Goal: Task Accomplishment & Management: Use online tool/utility

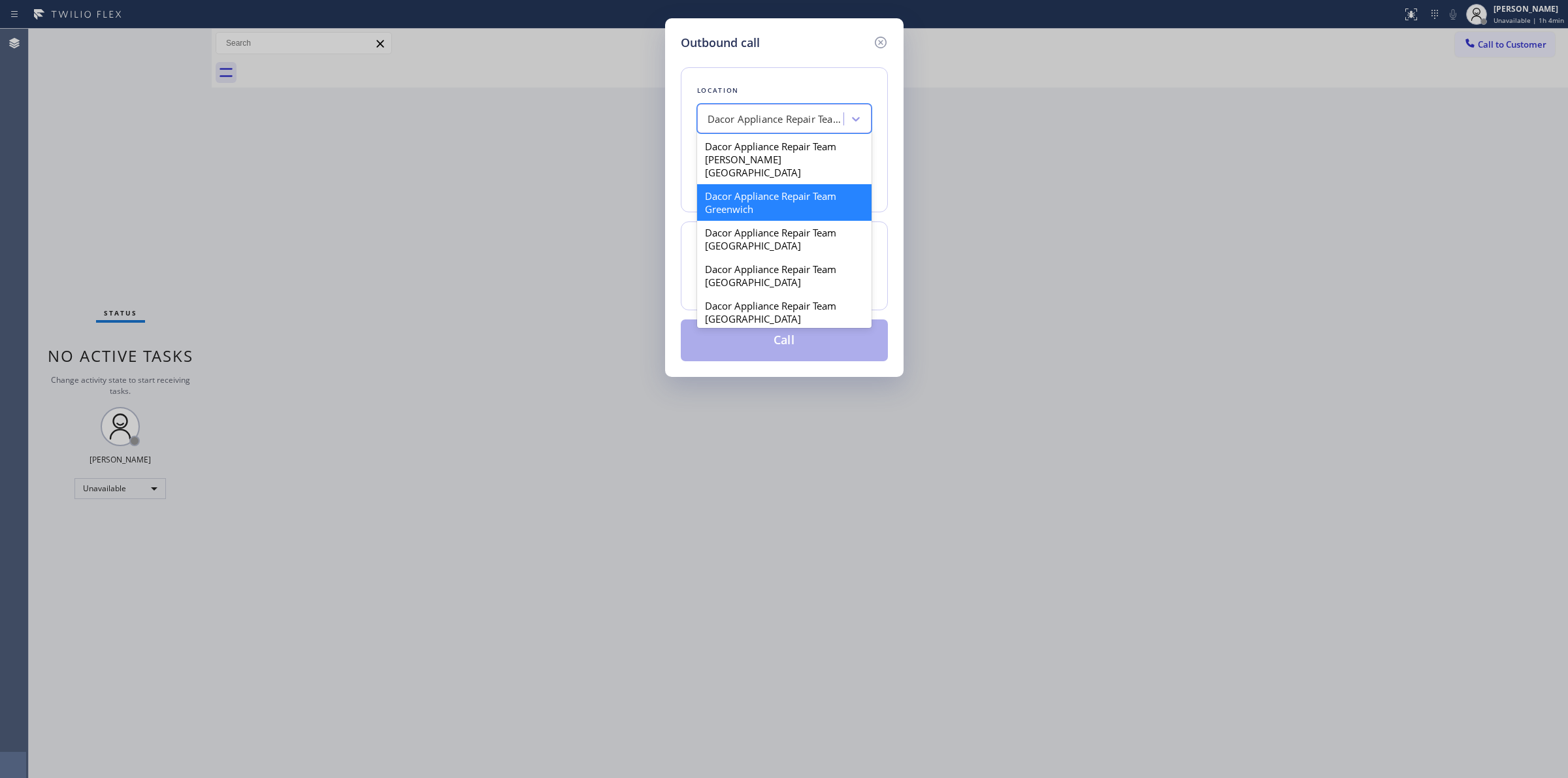
click at [782, 129] on div "Dacor Appliance Repair Team Greenwich" at bounding box center [772, 118] width 142 height 23
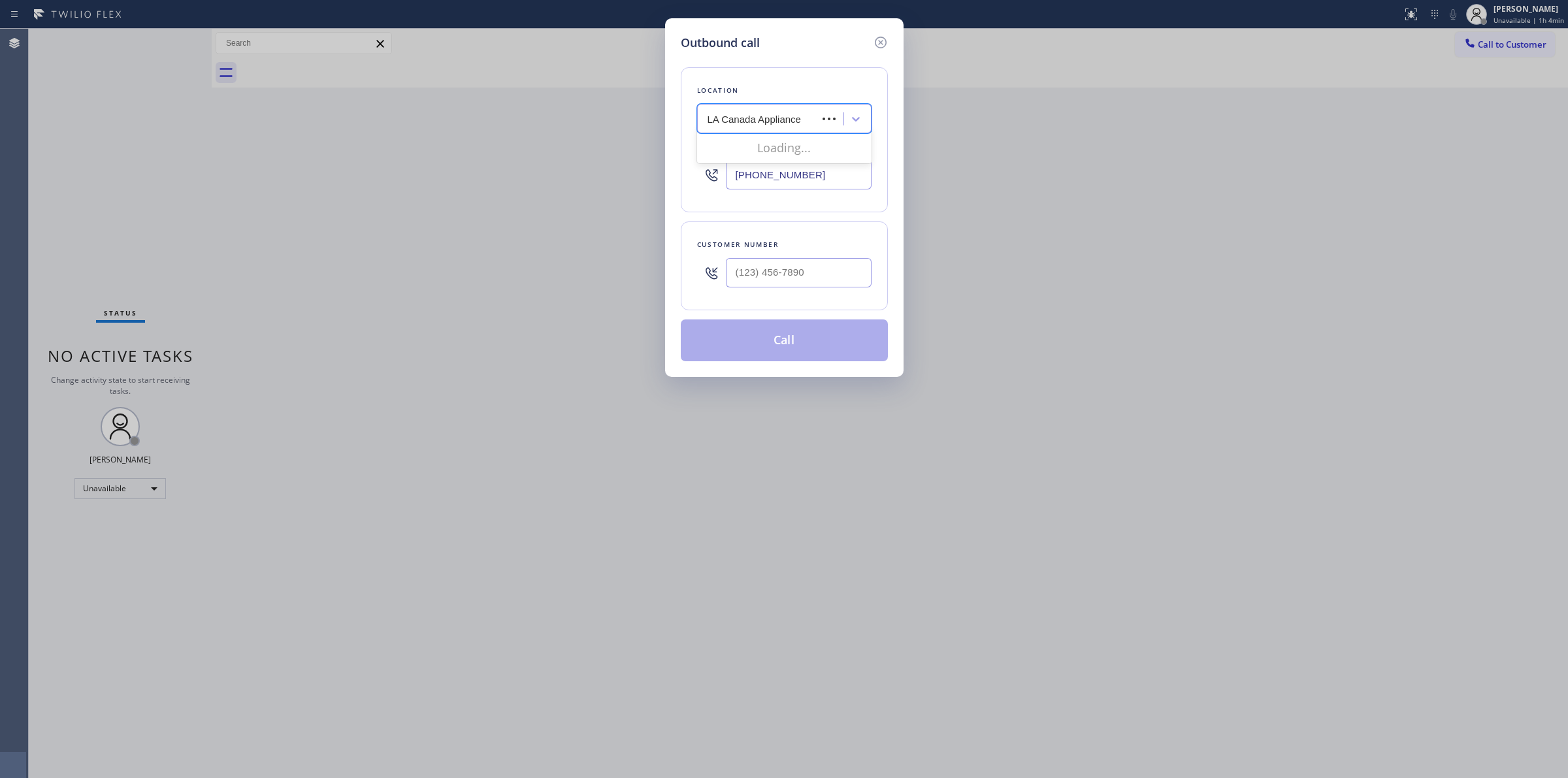
type input "LA Canada Appliance"
click at [709, 116] on input "LA Canada Appliance" at bounding box center [755, 118] width 94 height 11
click at [807, 116] on div "Dacor Appliance Repair Team Greenwich" at bounding box center [772, 118] width 142 height 23
click at [808, 116] on div "Dacor Appliance Repair Team Greenwich" at bounding box center [776, 119] width 137 height 15
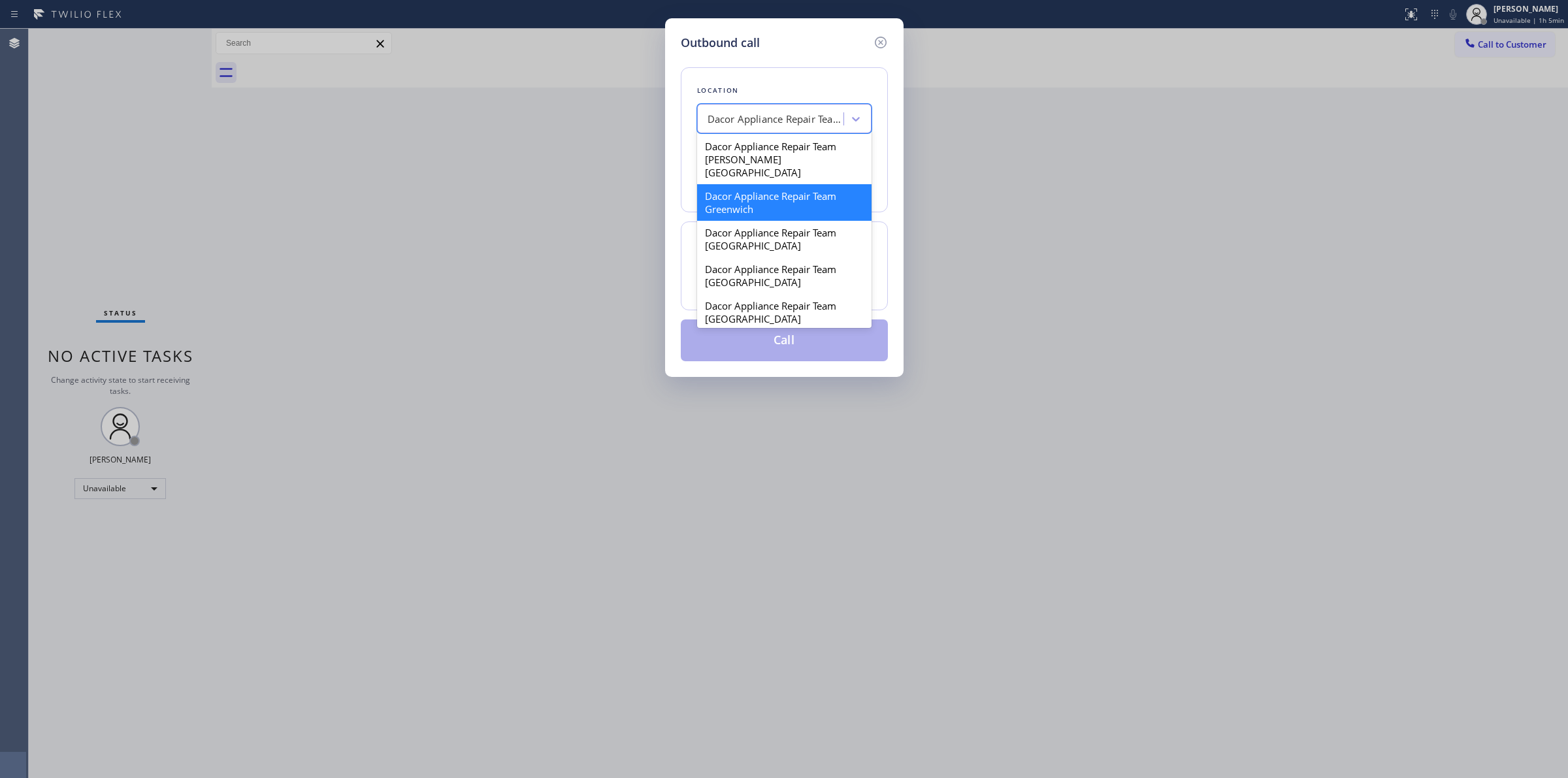
click at [808, 116] on div "Dacor Appliance Repair Team Greenwich" at bounding box center [776, 119] width 137 height 15
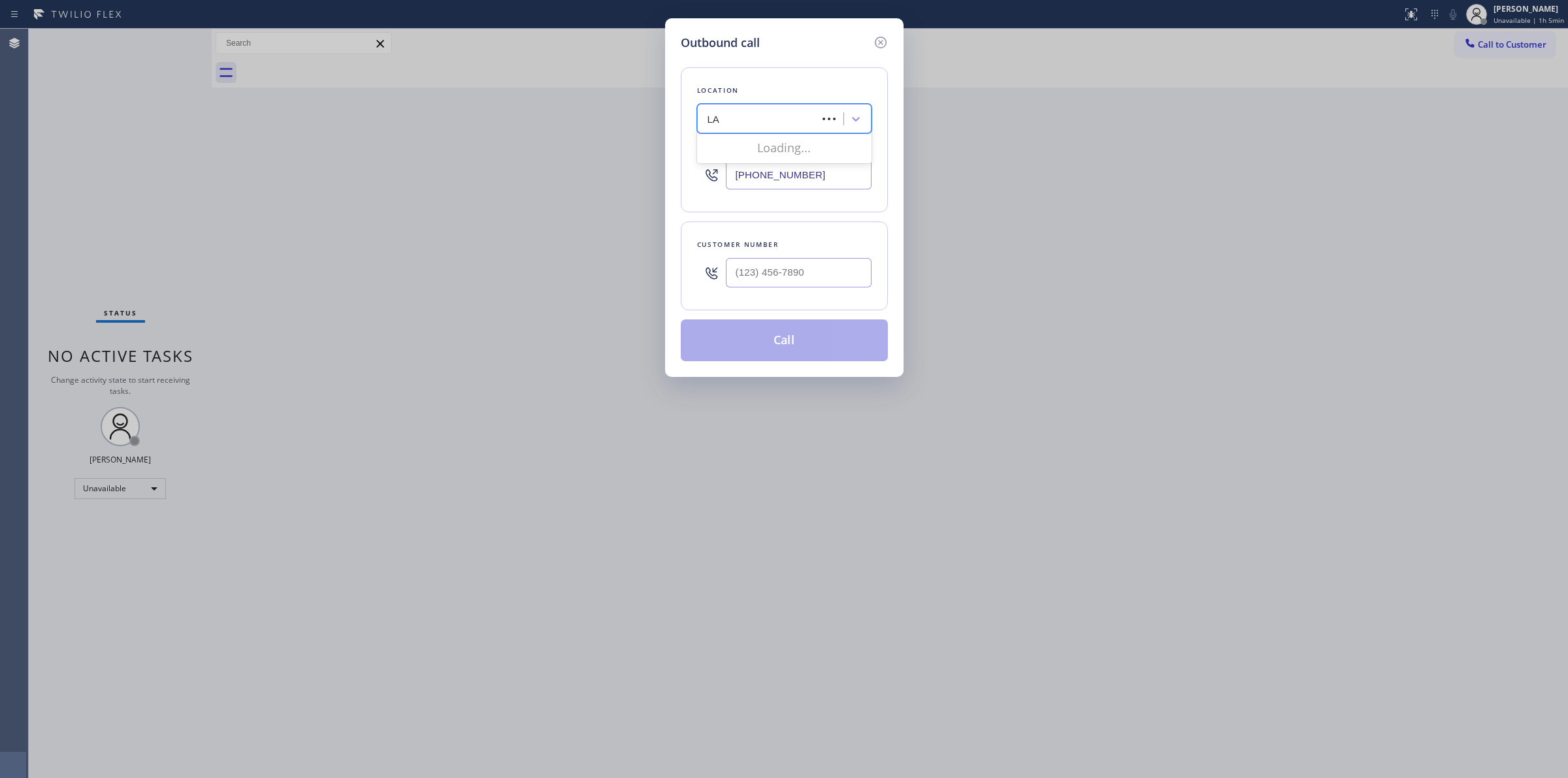
type input "L"
type input "La Canada appl"
click at [799, 168] on div "La Canada Appliance Repair" at bounding box center [784, 170] width 174 height 23
type input "[PHONE_NUMBER]"
click at [820, 173] on input "[PHONE_NUMBER]" at bounding box center [798, 174] width 146 height 29
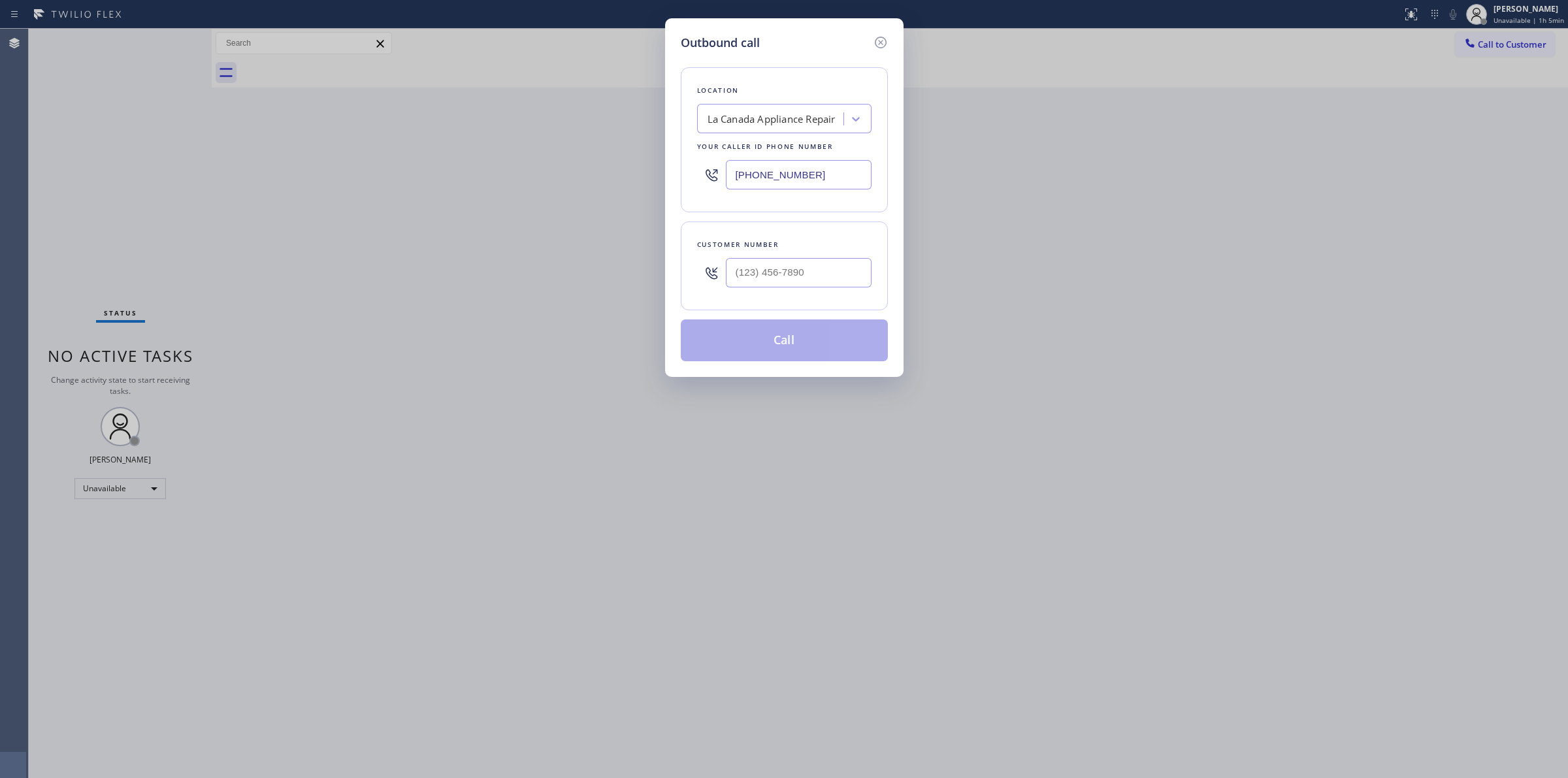
click at [820, 173] on input "[PHONE_NUMBER]" at bounding box center [798, 174] width 146 height 29
click at [800, 179] on input "[PHONE_NUMBER]" at bounding box center [798, 174] width 146 height 29
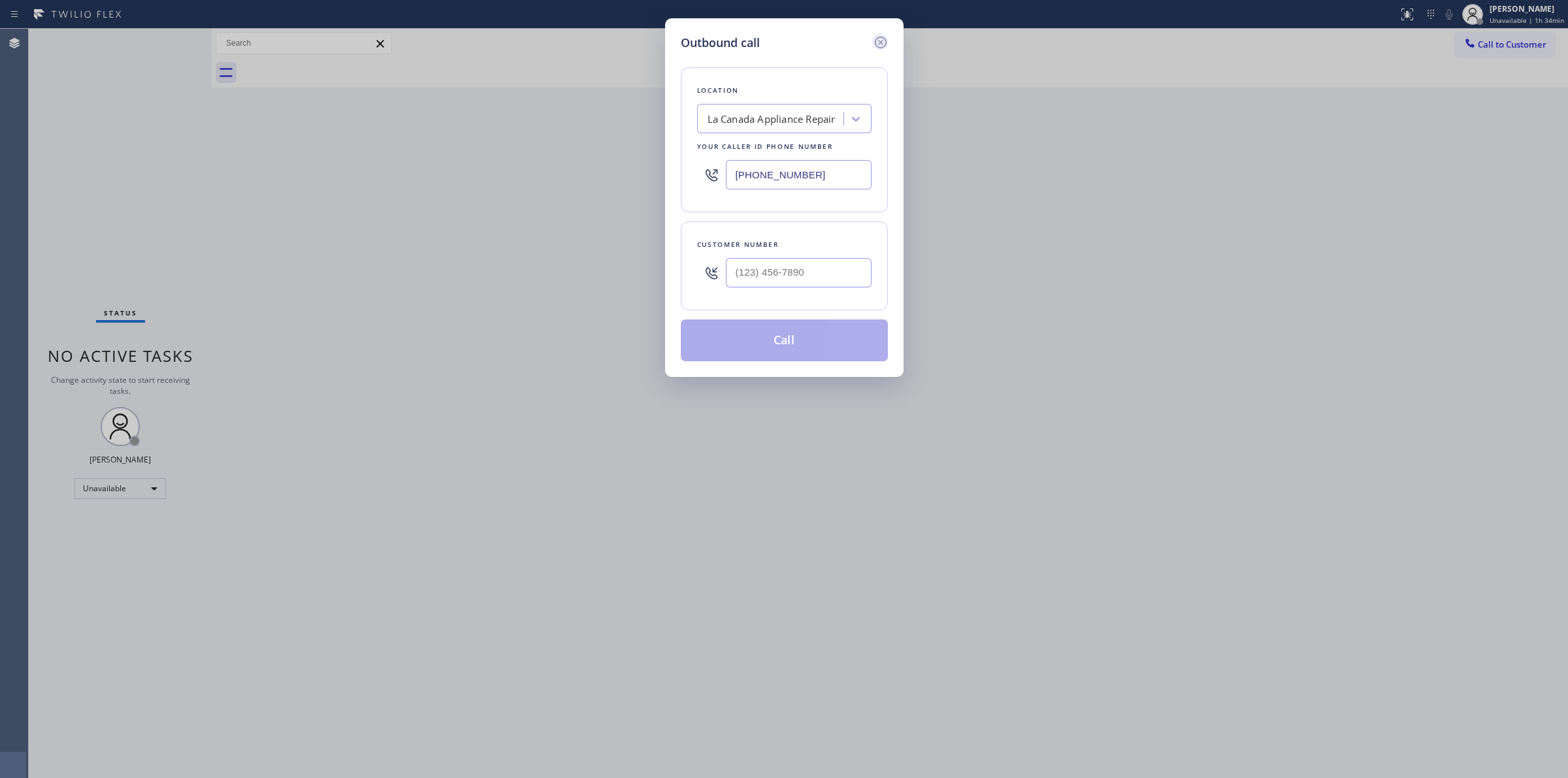
click at [877, 36] on icon at bounding box center [881, 43] width 16 height 16
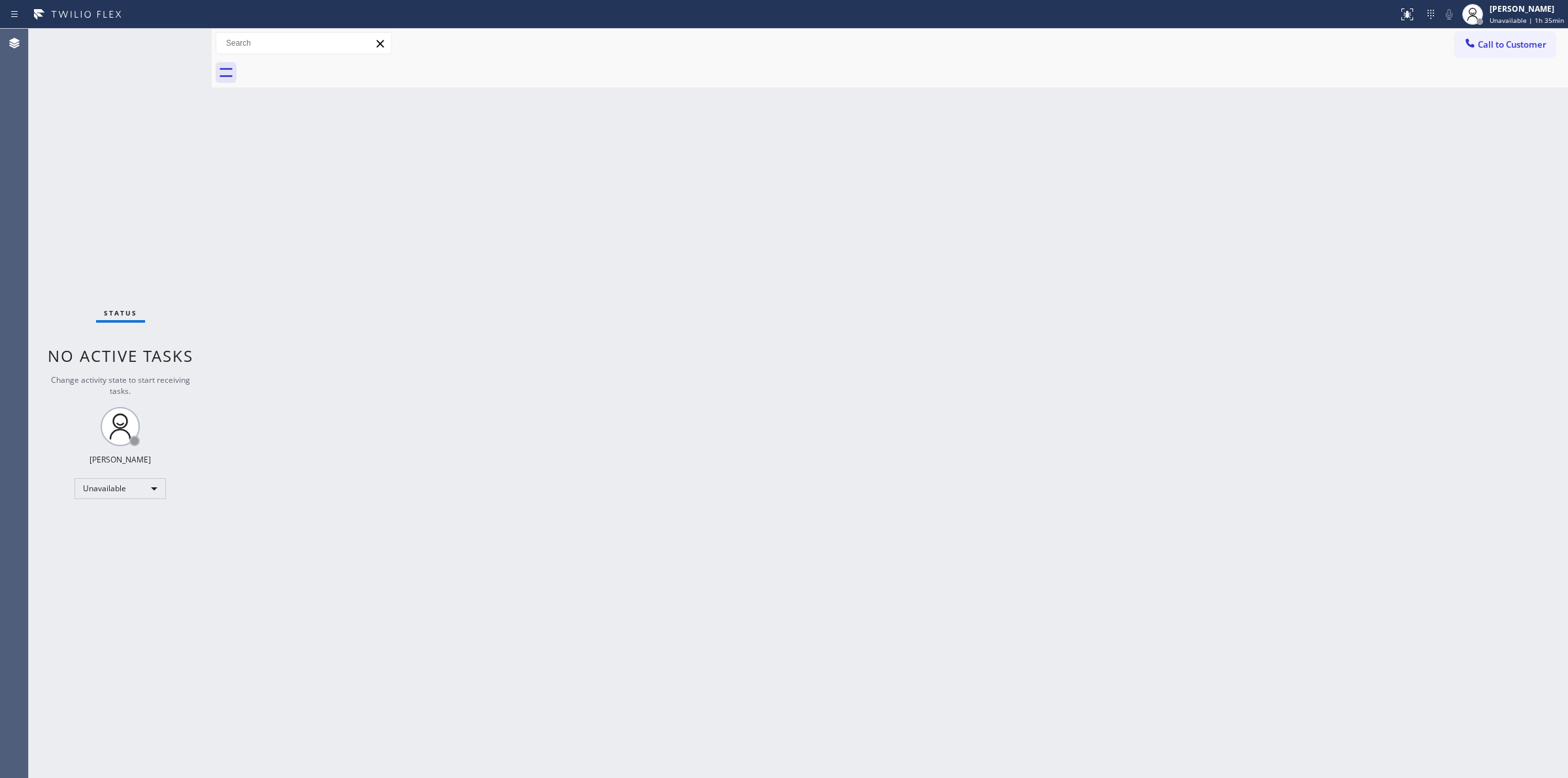
drag, startPoint x: 941, startPoint y: 126, endPoint x: 1310, endPoint y: 101, distance: 369.8
click at [971, 121] on div "Back to Dashboard Change Sender ID Customers Technicians Select a contact Outbo…" at bounding box center [889, 404] width 1356 height 750
click at [1527, 53] on button "Call to Customer" at bounding box center [1505, 44] width 100 height 25
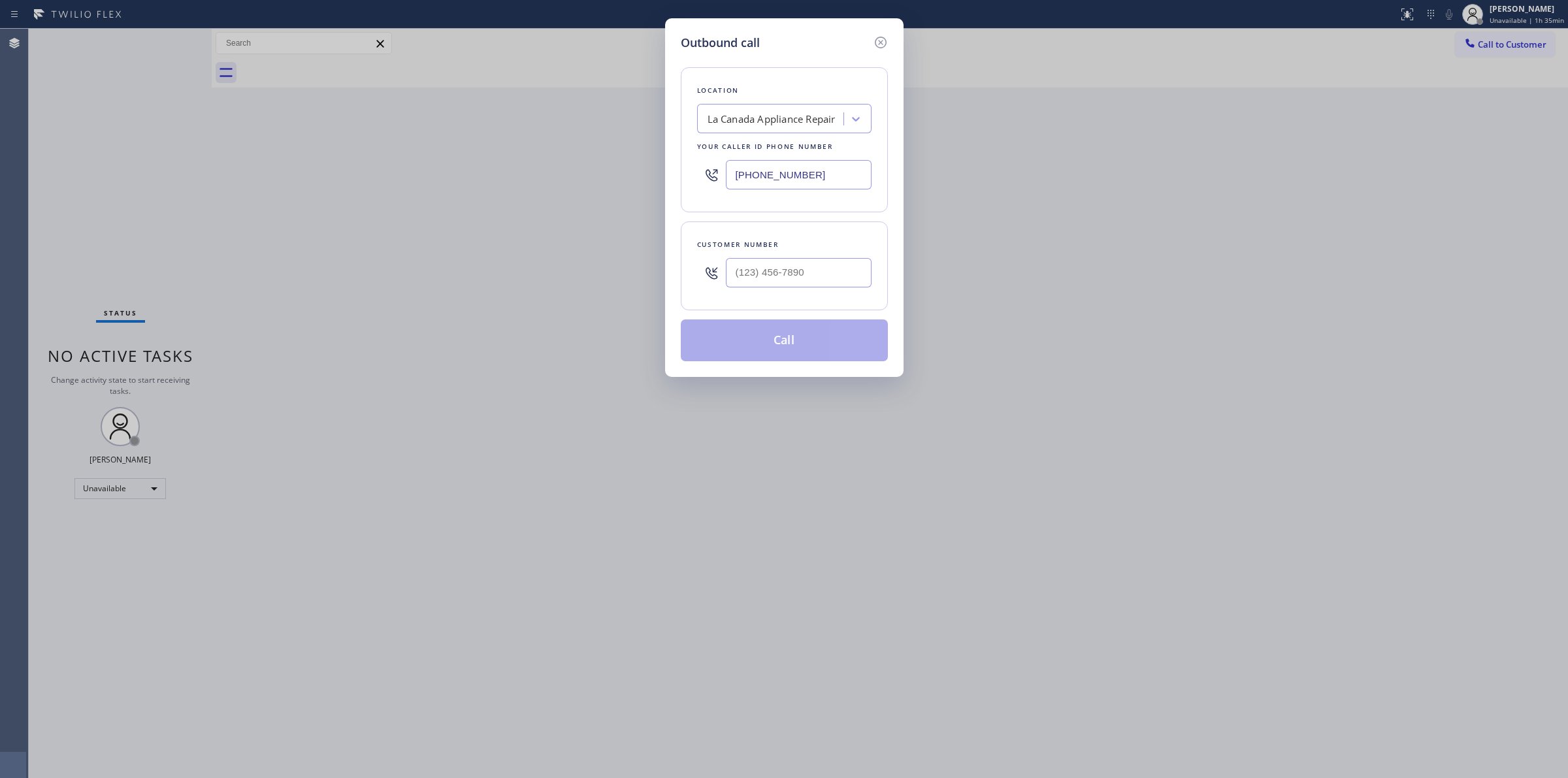
drag, startPoint x: 772, startPoint y: 299, endPoint x: 789, endPoint y: 272, distance: 31.9
click at [779, 291] on div "Customer number" at bounding box center [784, 266] width 207 height 89
paste input "71"
drag, startPoint x: 792, startPoint y: 270, endPoint x: 795, endPoint y: 251, distance: 19.2
click at [794, 270] on input "(___) ___-__71" at bounding box center [798, 272] width 146 height 29
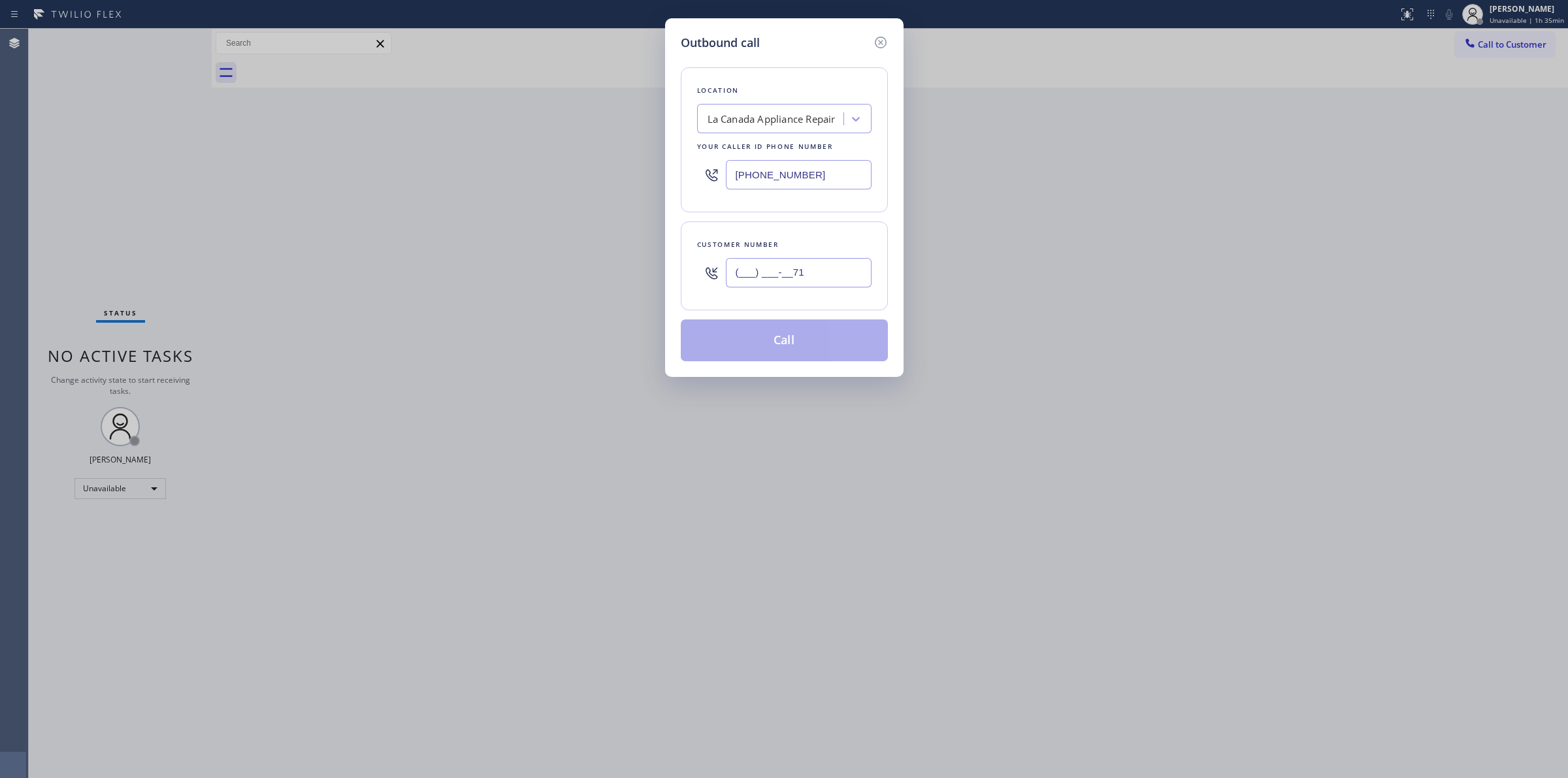
drag, startPoint x: 817, startPoint y: 270, endPoint x: 640, endPoint y: 248, distance: 178.4
click at [660, 254] on div "Outbound call Location [GEOGRAPHIC_DATA] Appliance Repair Your caller id phone …" at bounding box center [784, 389] width 1568 height 778
paste input "714) 528-8455"
type input "[PHONE_NUMBER]"
click at [799, 340] on button "Call" at bounding box center [784, 341] width 207 height 42
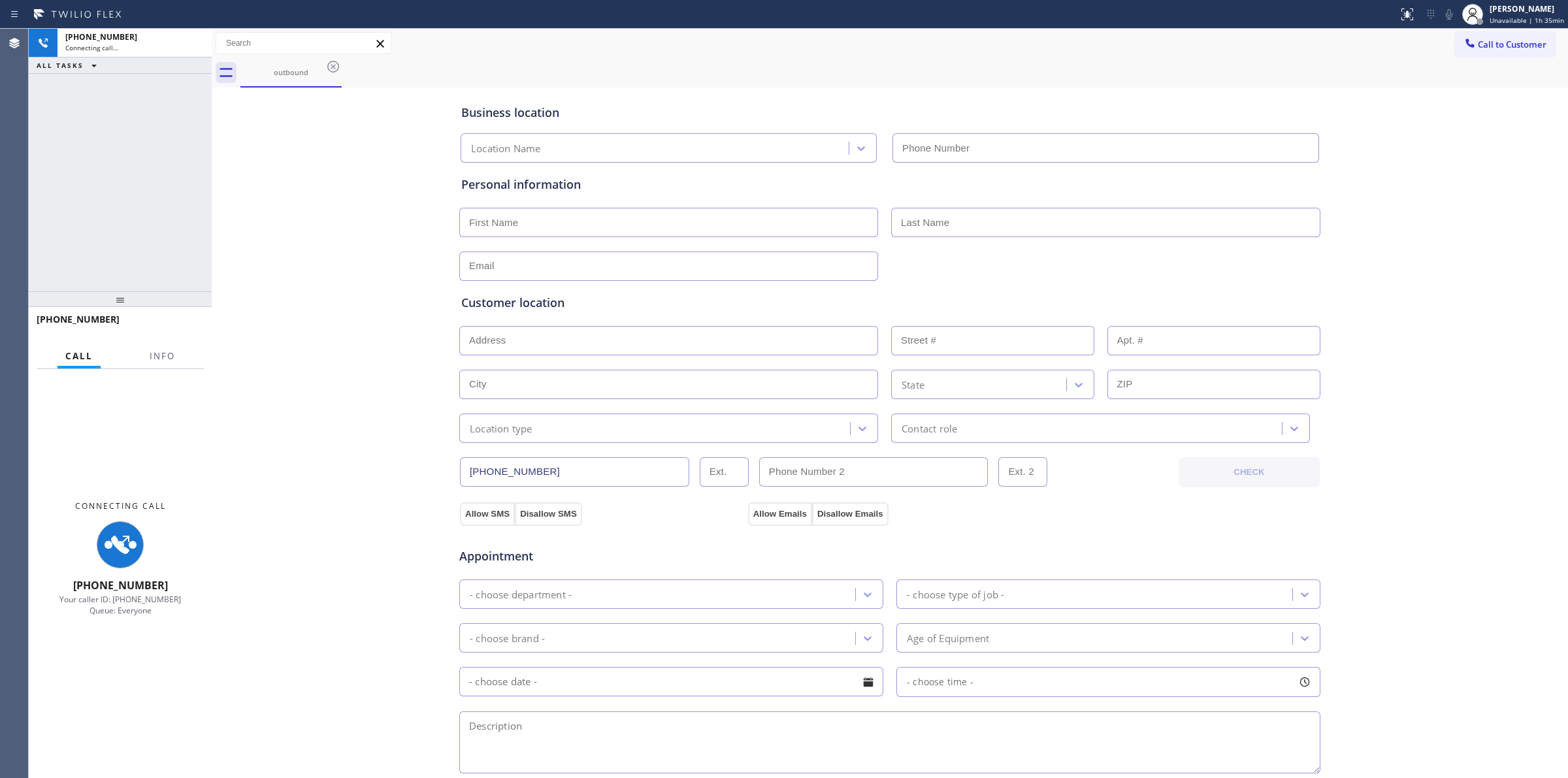
type input "(___) ___-____"
click at [973, 158] on div "Business location Location Name (___) ___-____ Personal information Customer lo…" at bounding box center [890, 537] width 1349 height 893
click at [970, 70] on div "outbound" at bounding box center [904, 73] width 1328 height 29
type input "[PHONE_NUMBER]"
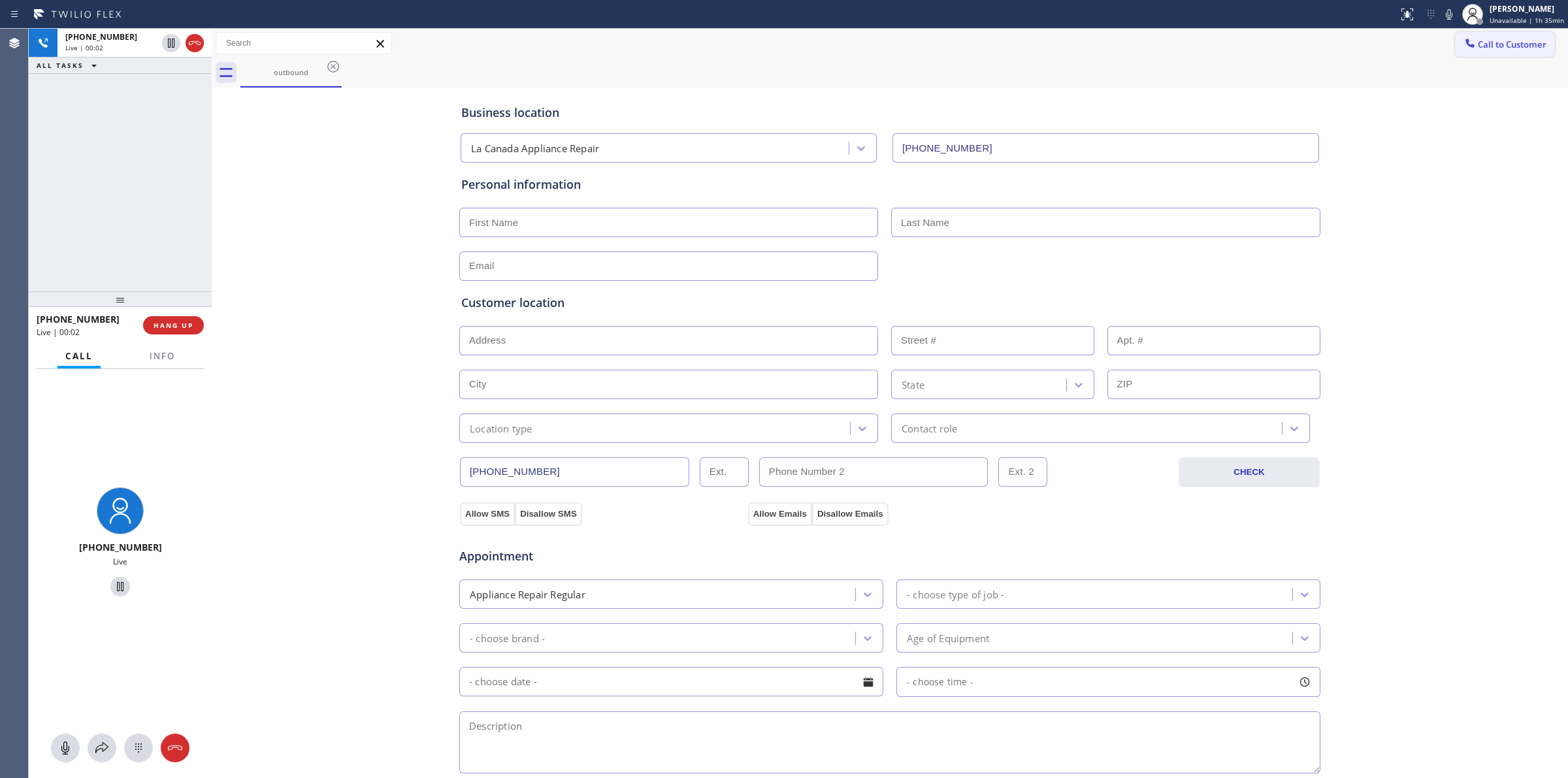
click at [1507, 41] on span "Call to Customer" at bounding box center [1511, 44] width 68 height 12
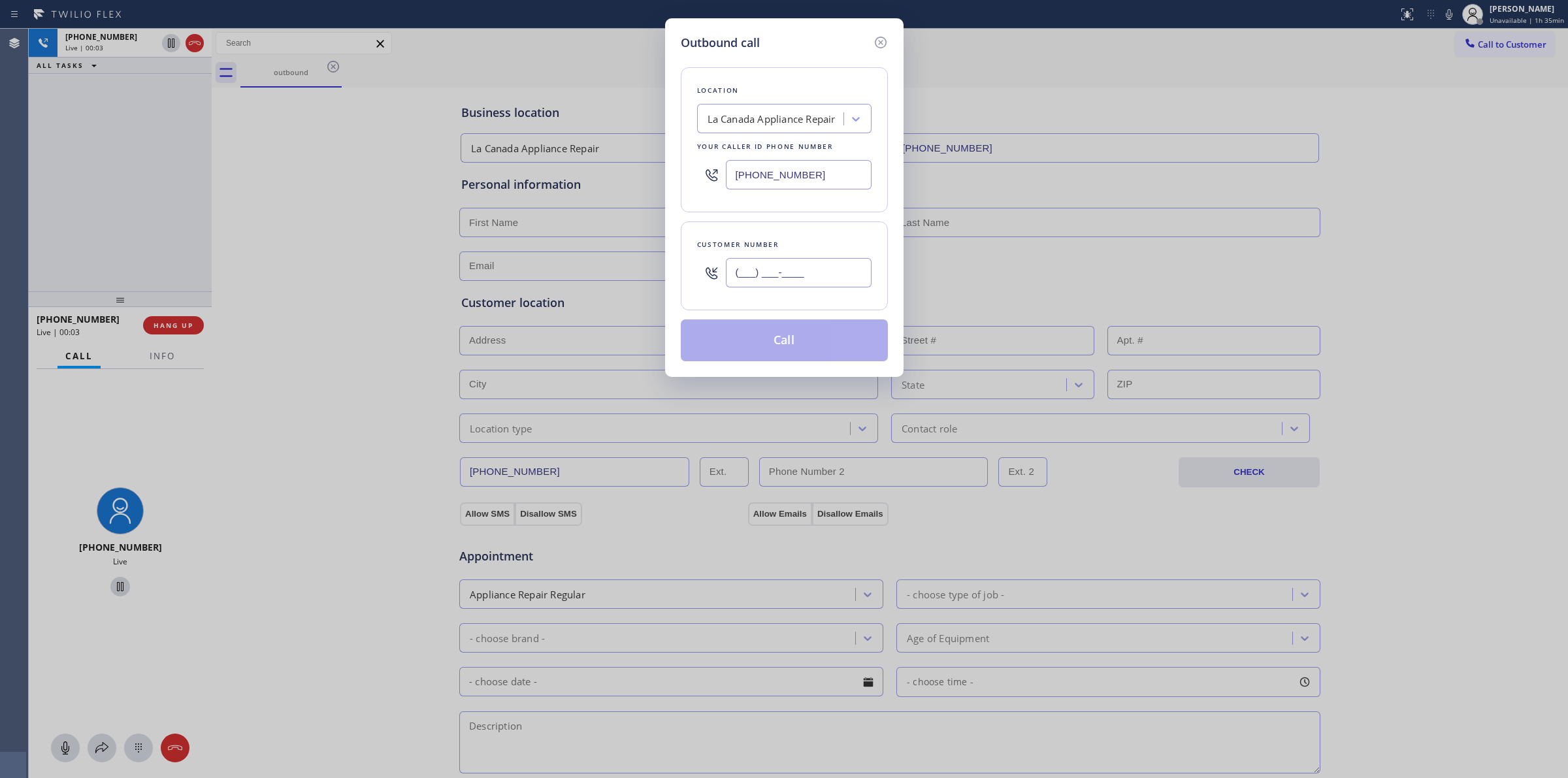
paste input "714) 528-8455"
click at [746, 276] on input "(___) ___-____" at bounding box center [798, 272] width 146 height 29
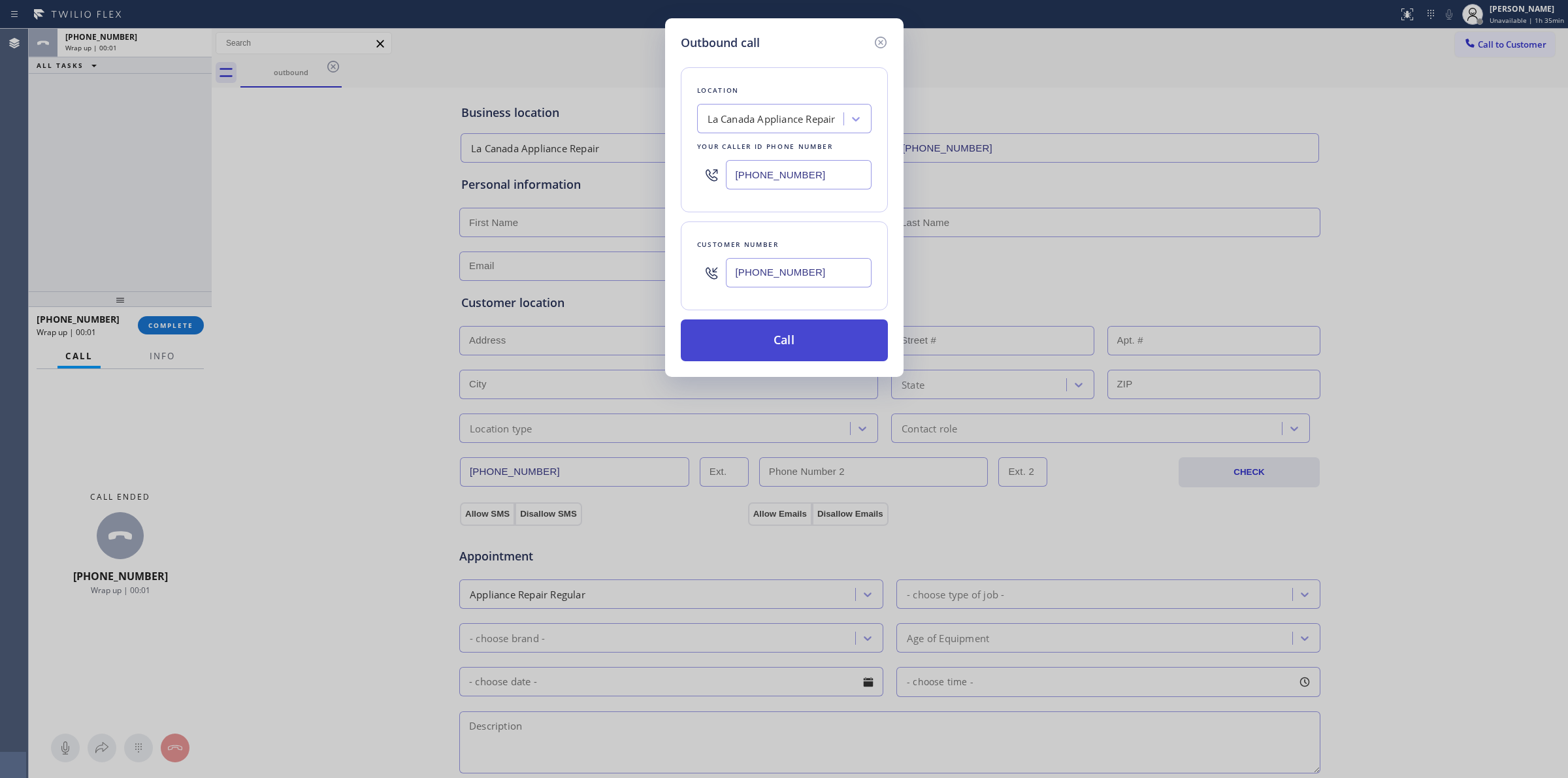
type input "[PHONE_NUMBER]"
click at [792, 336] on button "Call" at bounding box center [784, 341] width 207 height 42
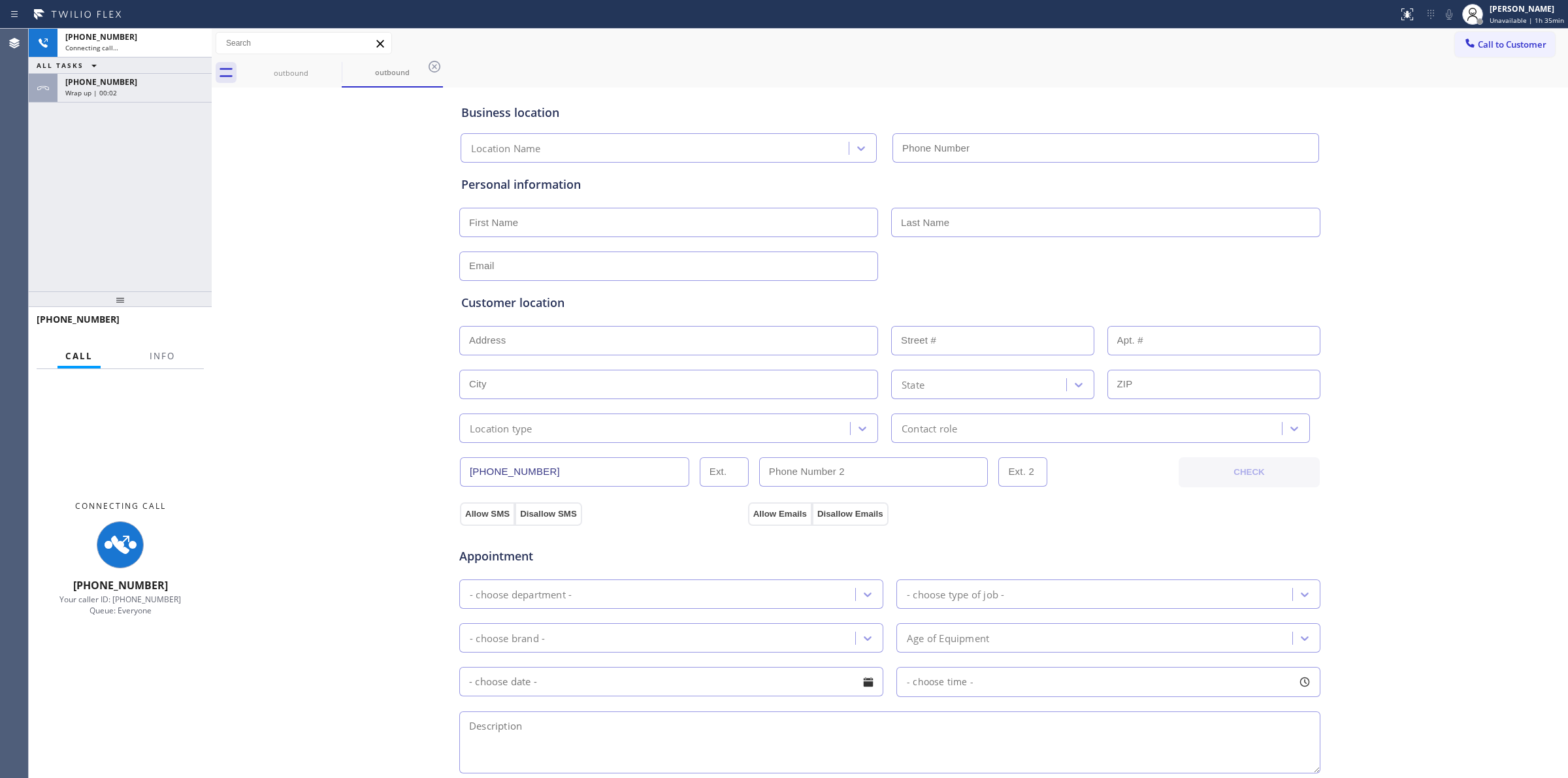
type input "[PHONE_NUMBER]"
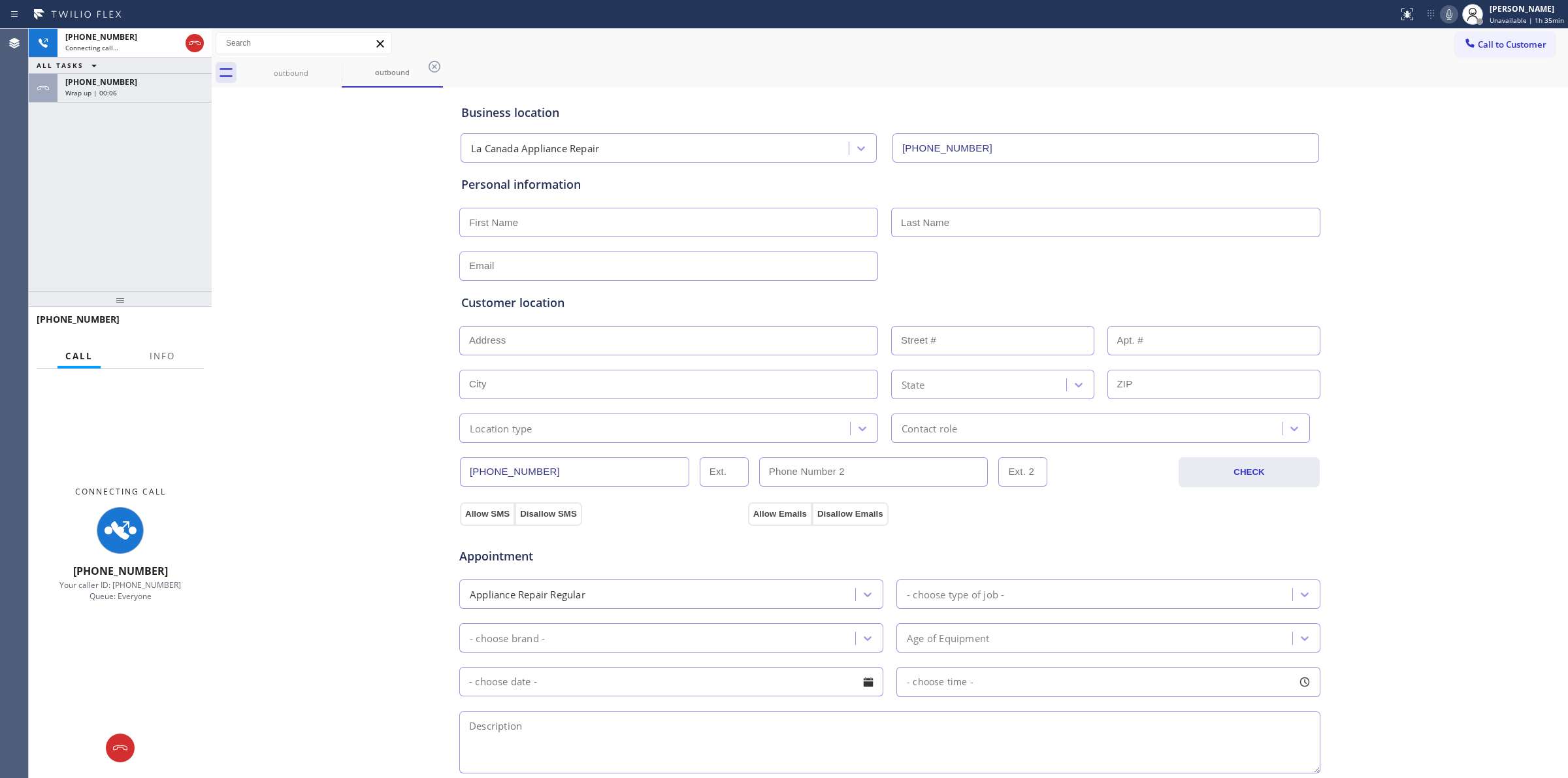
click at [1455, 17] on icon at bounding box center [1449, 15] width 16 height 16
drag, startPoint x: 283, startPoint y: 75, endPoint x: 309, endPoint y: 70, distance: 26.5
click at [284, 75] on div "outbound" at bounding box center [291, 73] width 99 height 9
click at [325, 67] on icon at bounding box center [333, 67] width 16 height 16
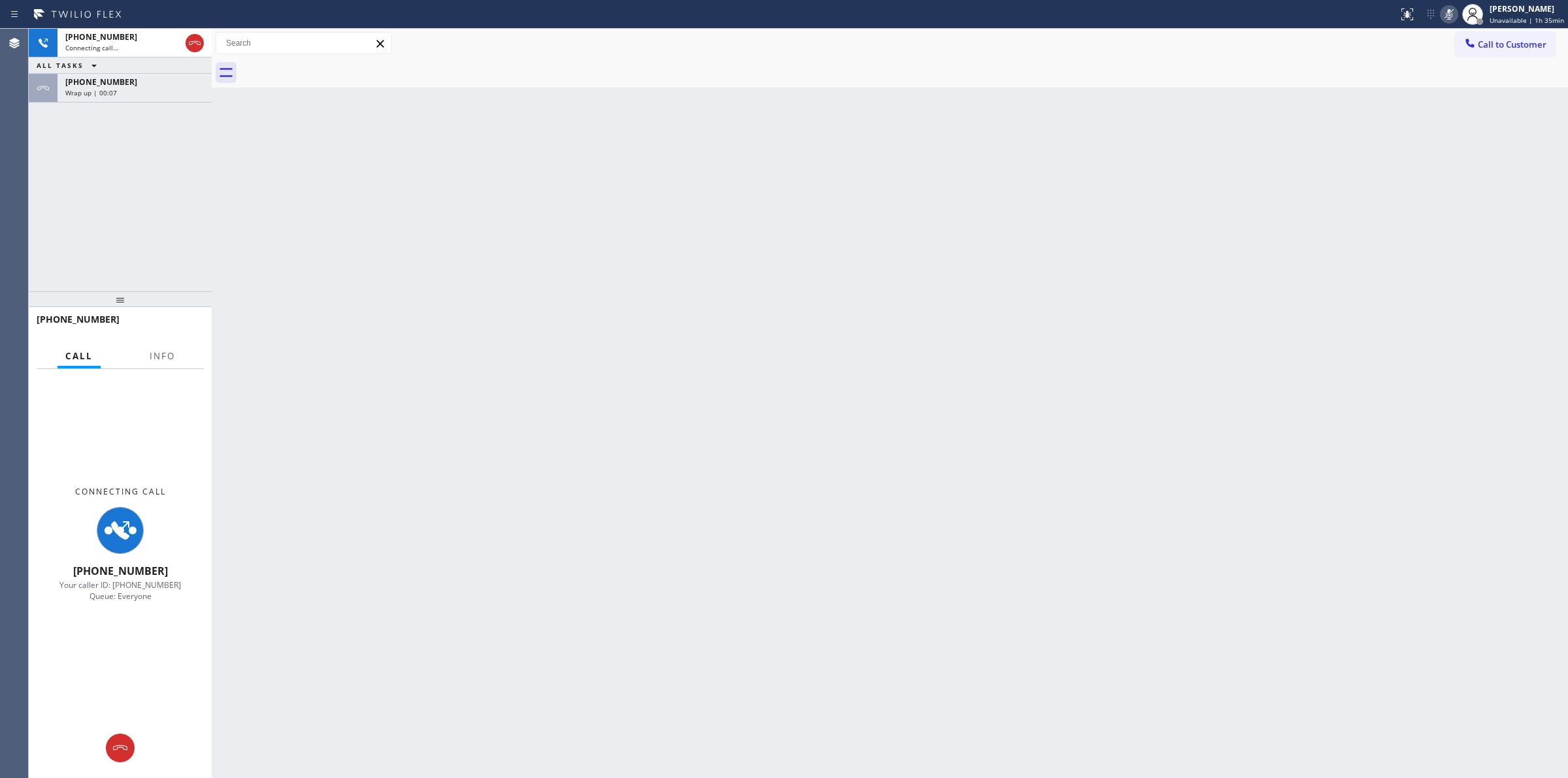
click at [330, 67] on div at bounding box center [904, 73] width 1328 height 29
click at [124, 88] on div "Wrap up | 00:08" at bounding box center [134, 92] width 139 height 9
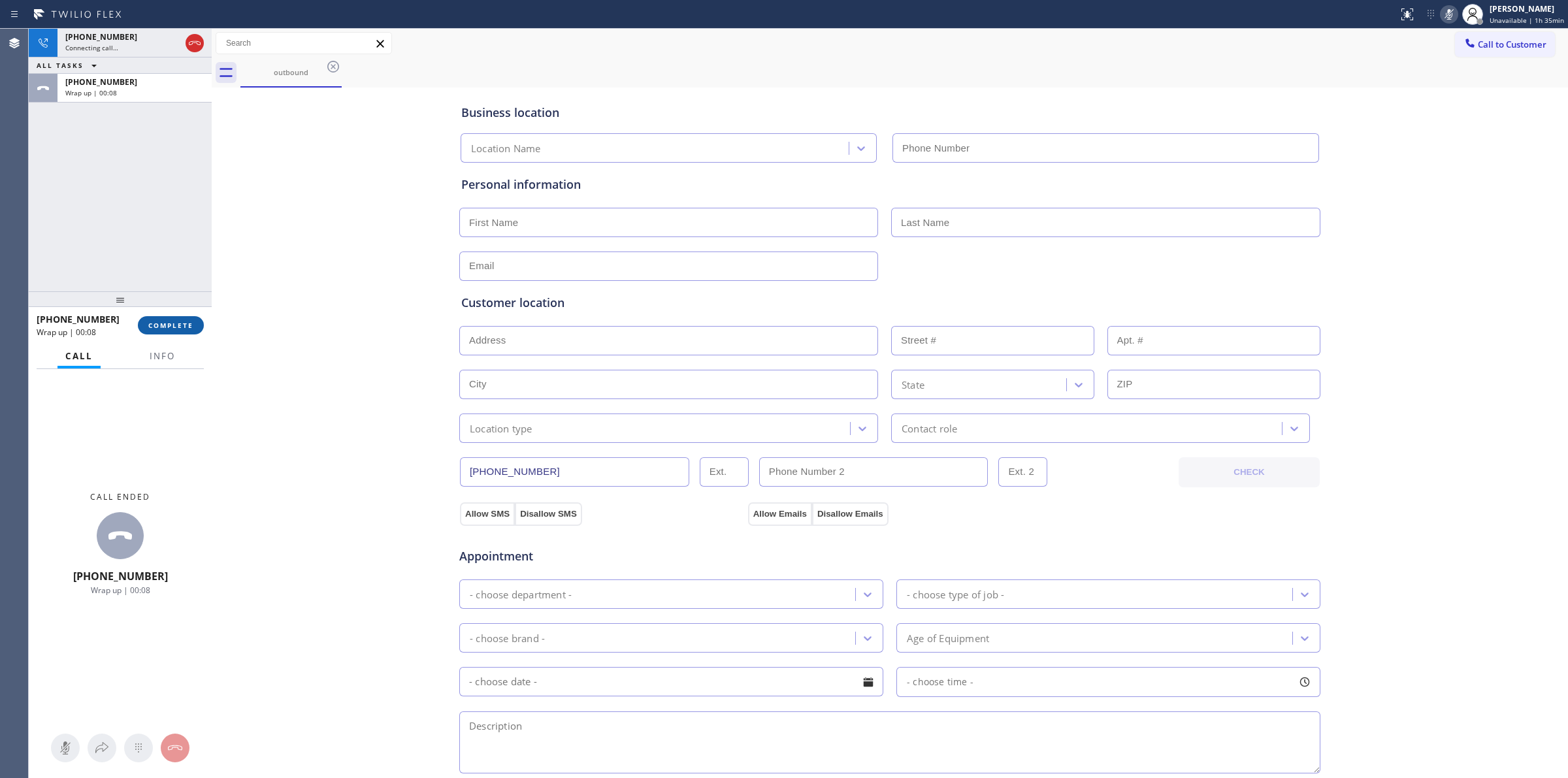
type input "[PHONE_NUMBER]"
click at [179, 327] on span "COMPLETE" at bounding box center [171, 325] width 45 height 9
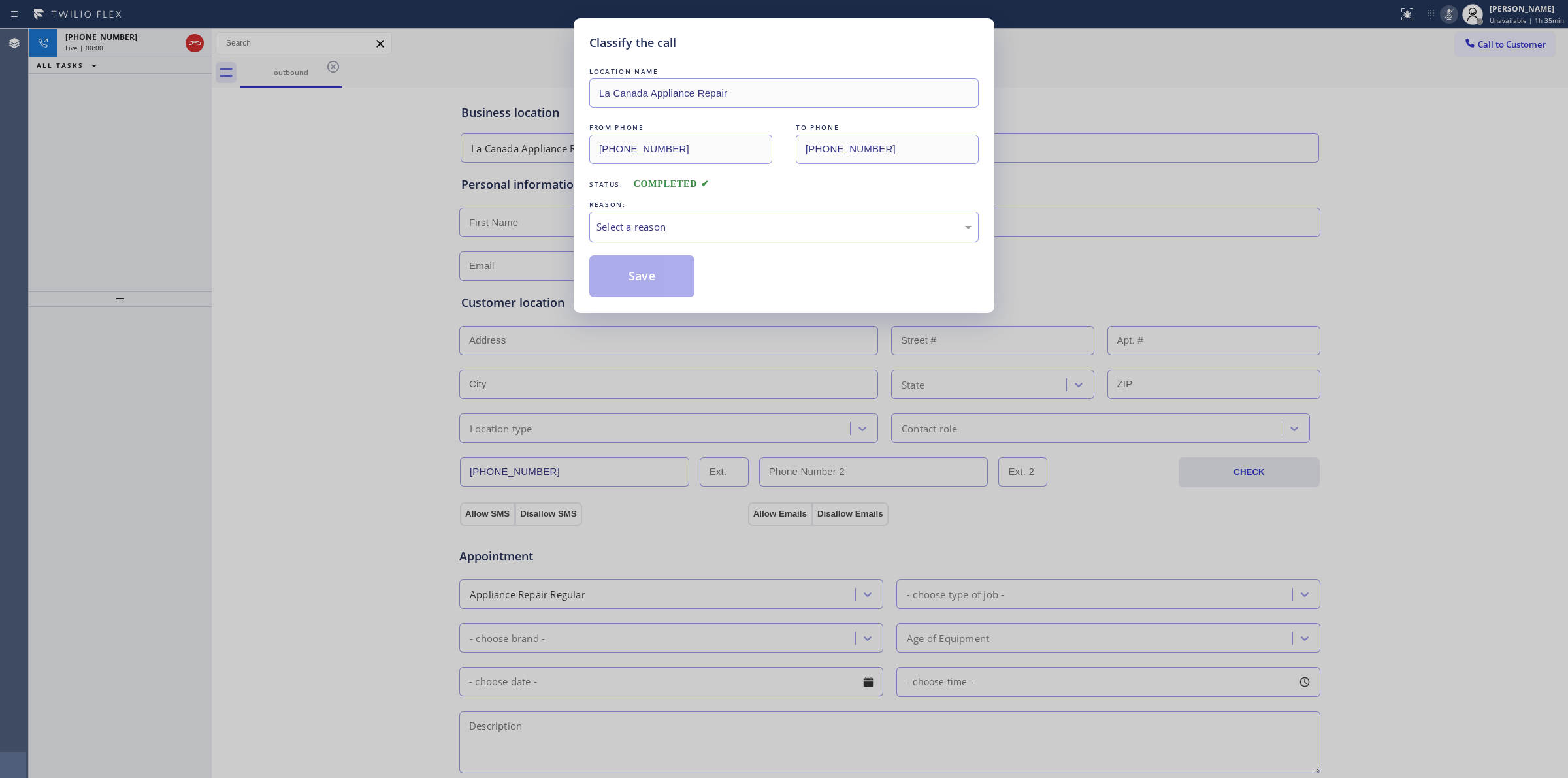
click at [703, 240] on div "Select a reason" at bounding box center [784, 227] width 389 height 31
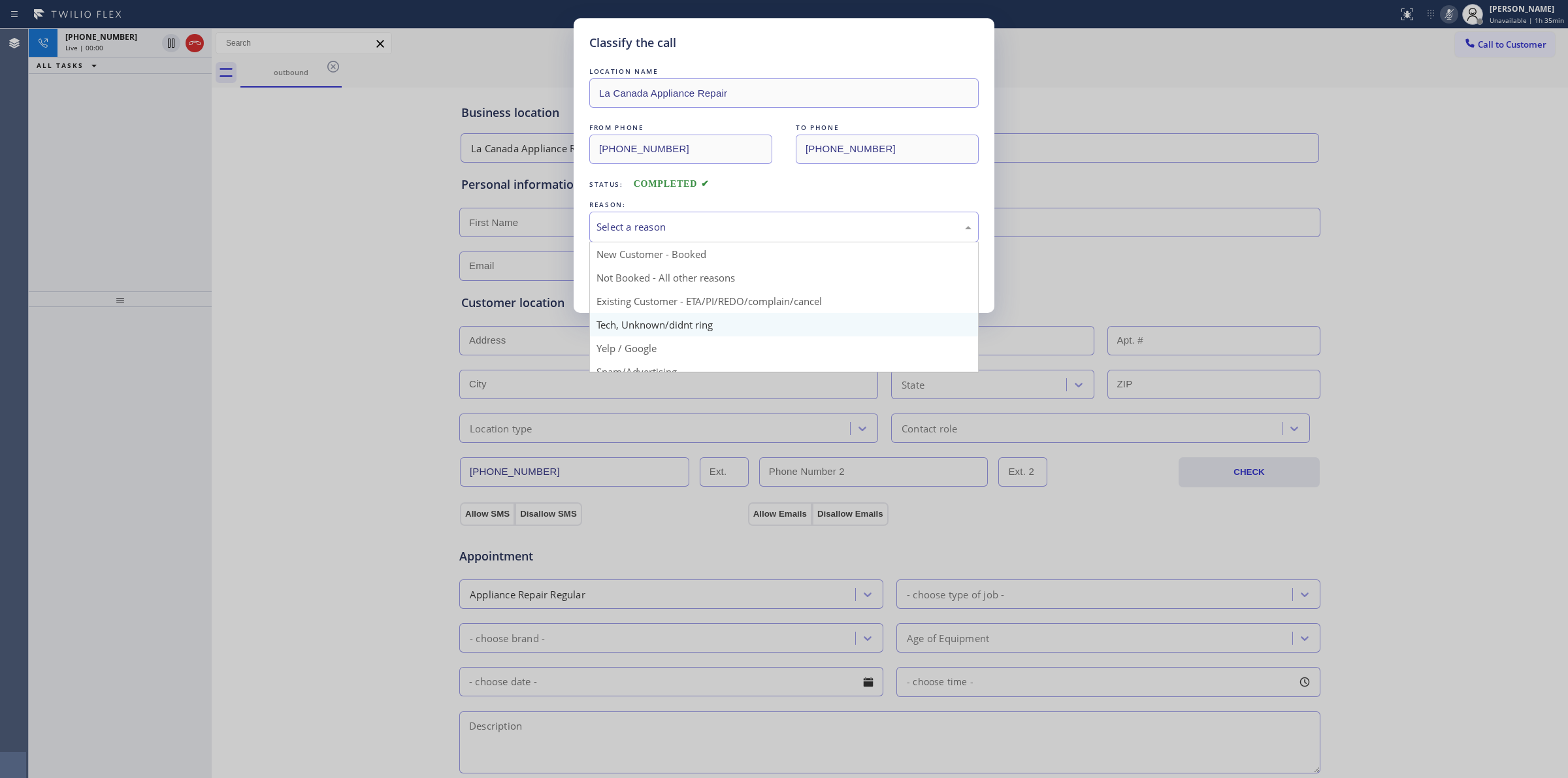
drag, startPoint x: 702, startPoint y: 325, endPoint x: 654, endPoint y: 276, distance: 68.6
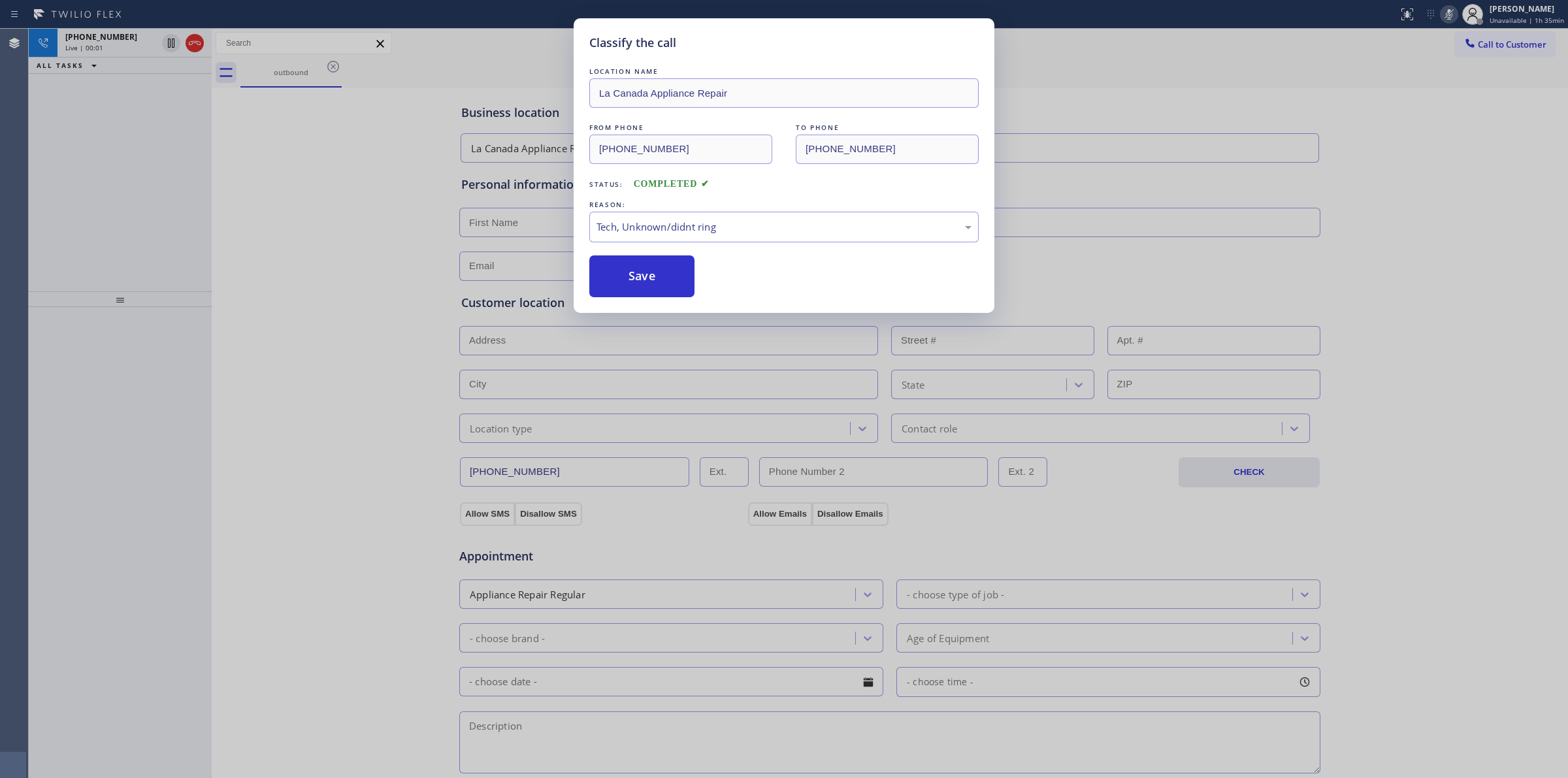
drag, startPoint x: 654, startPoint y: 276, endPoint x: 954, endPoint y: 272, distance: 300.0
click at [654, 276] on button "Save" at bounding box center [641, 277] width 105 height 42
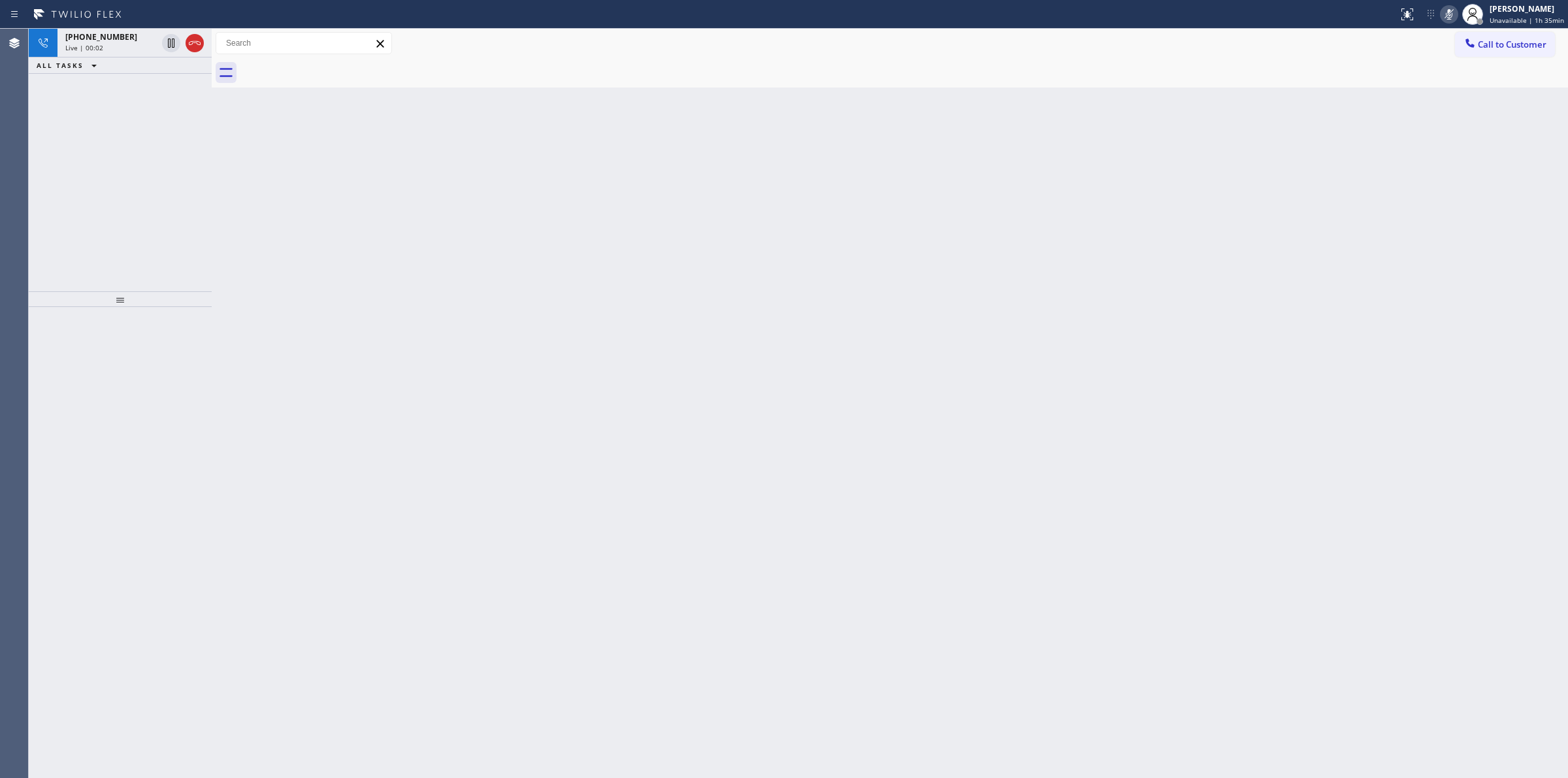
click at [307, 73] on div at bounding box center [904, 73] width 1328 height 29
click at [116, 46] on div "Live | 00:02" at bounding box center [111, 47] width 92 height 9
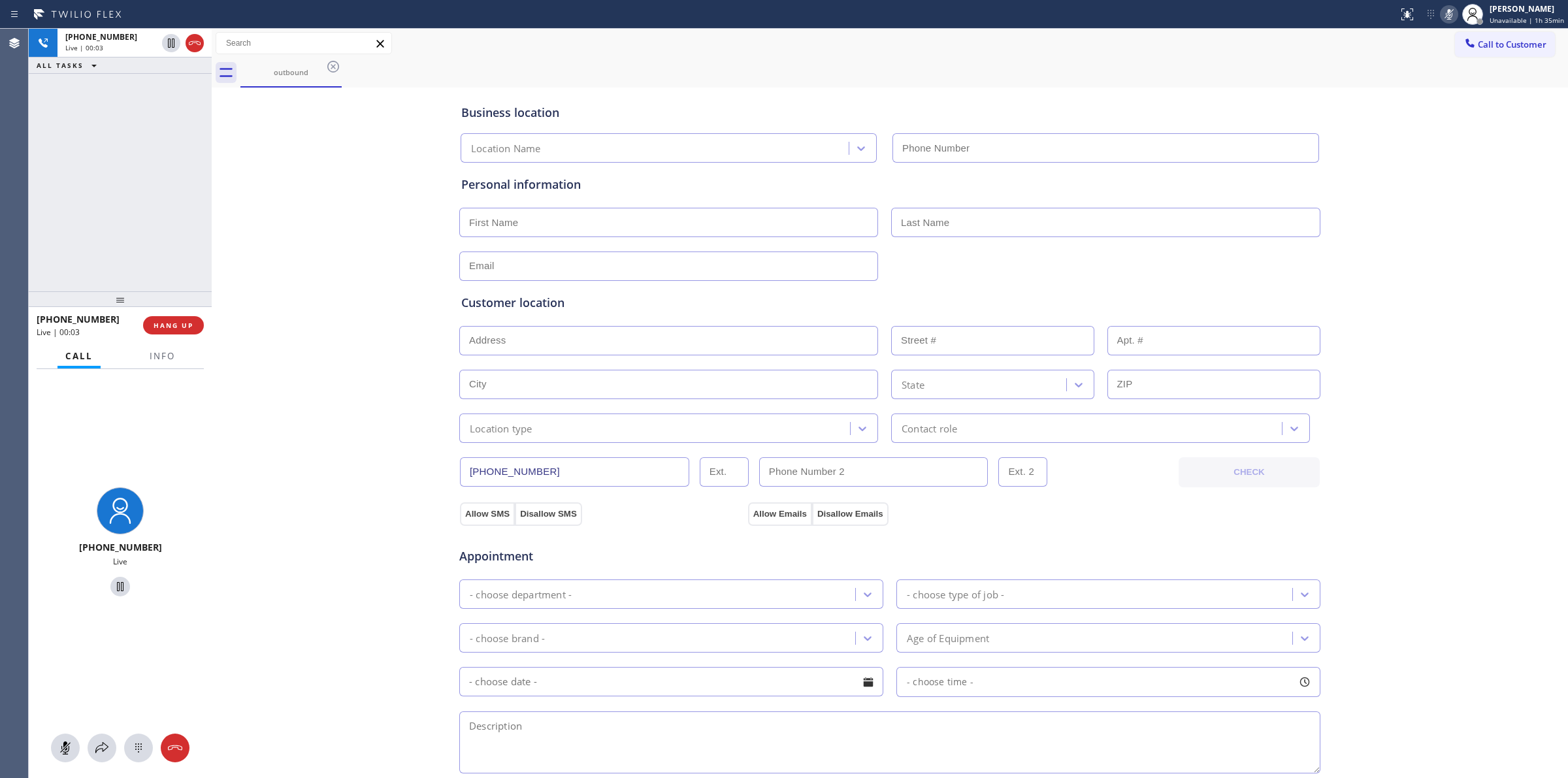
type input "[PHONE_NUMBER]"
click at [1483, 41] on span "Call to Customer" at bounding box center [1511, 44] width 68 height 12
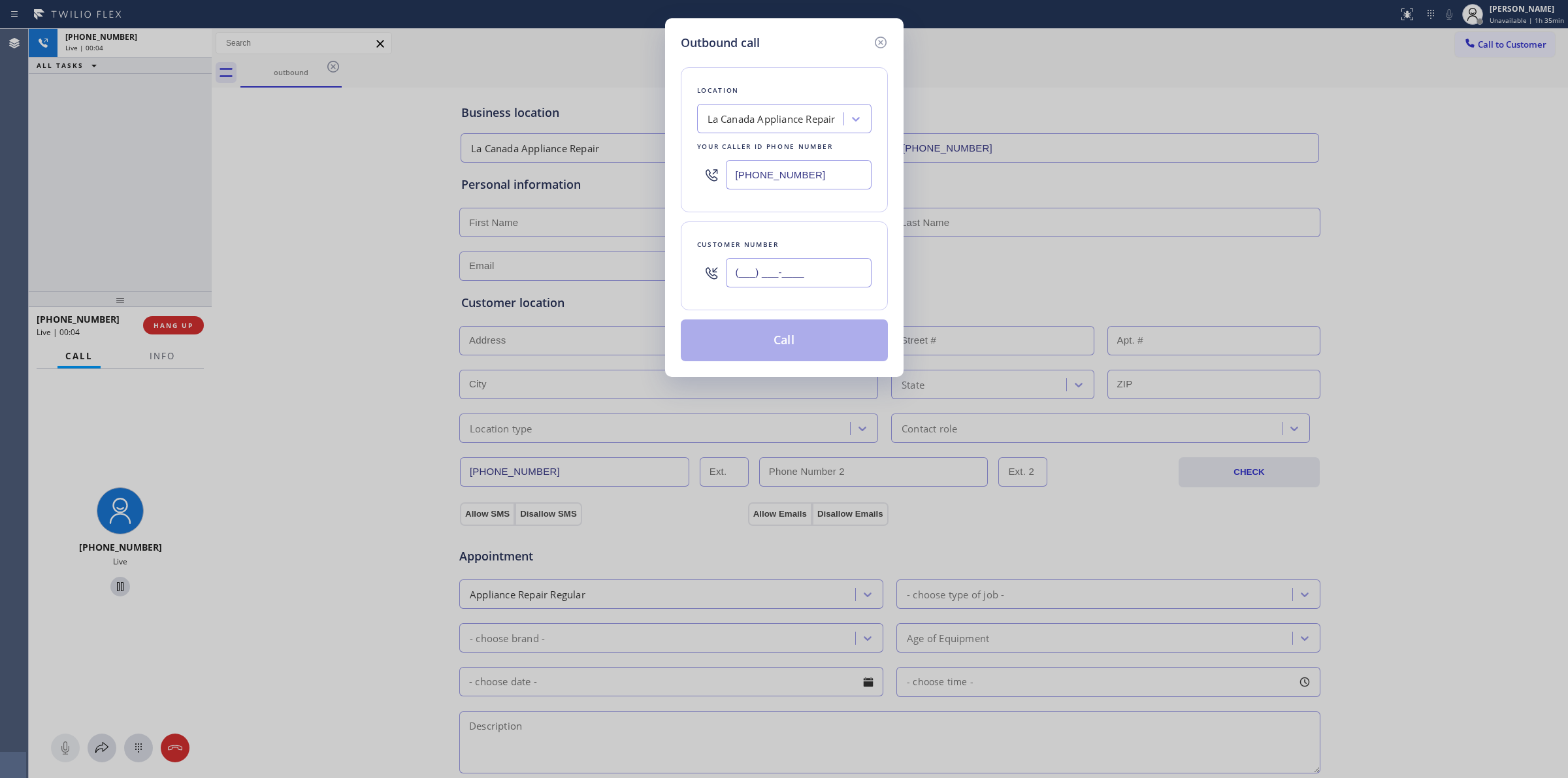
paste input "714) 528-8455"
click at [784, 283] on input "[PHONE_NUMBER]" at bounding box center [798, 272] width 146 height 29
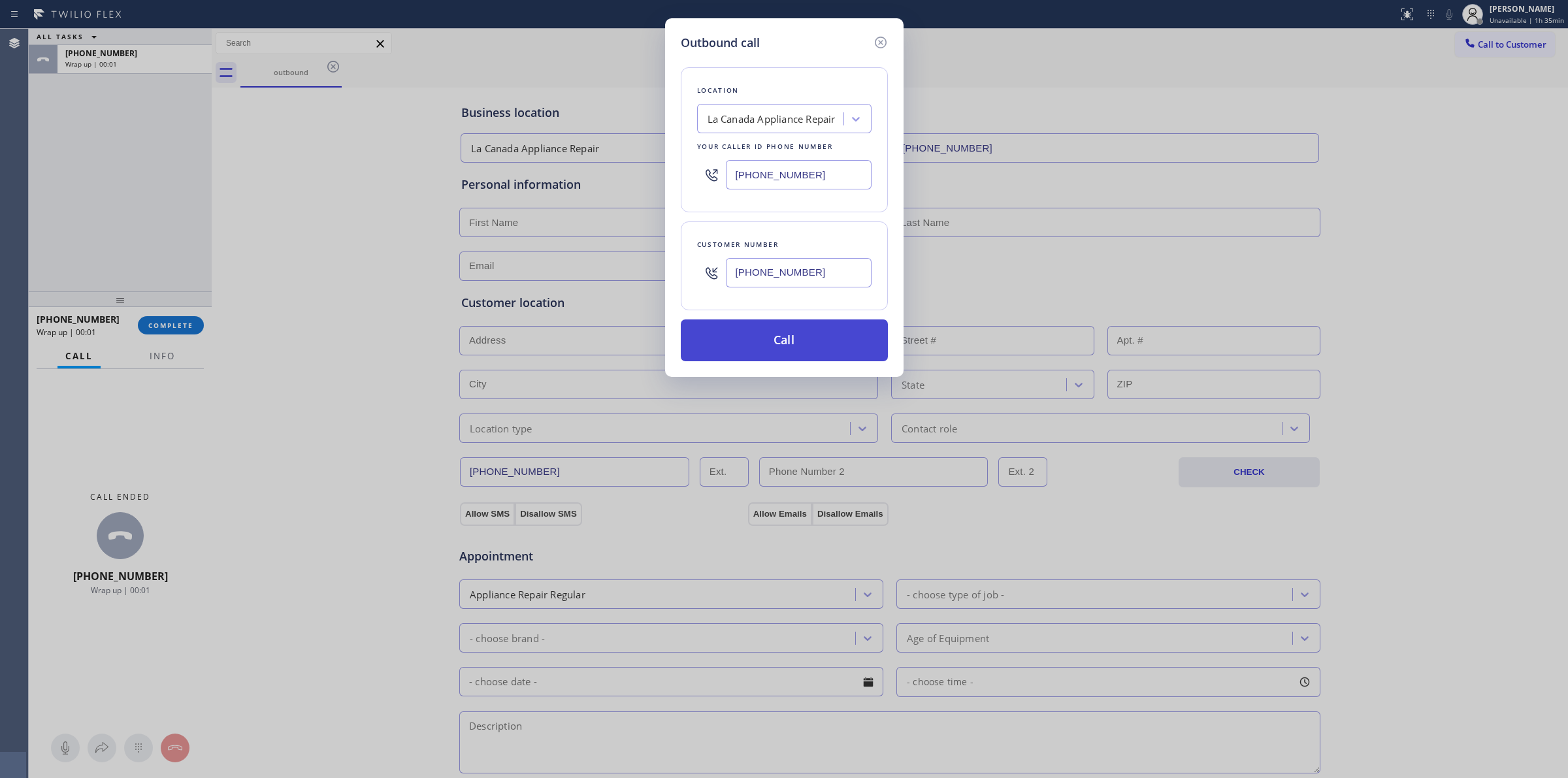
type input "[PHONE_NUMBER]"
click at [794, 331] on button "Call" at bounding box center [784, 341] width 207 height 42
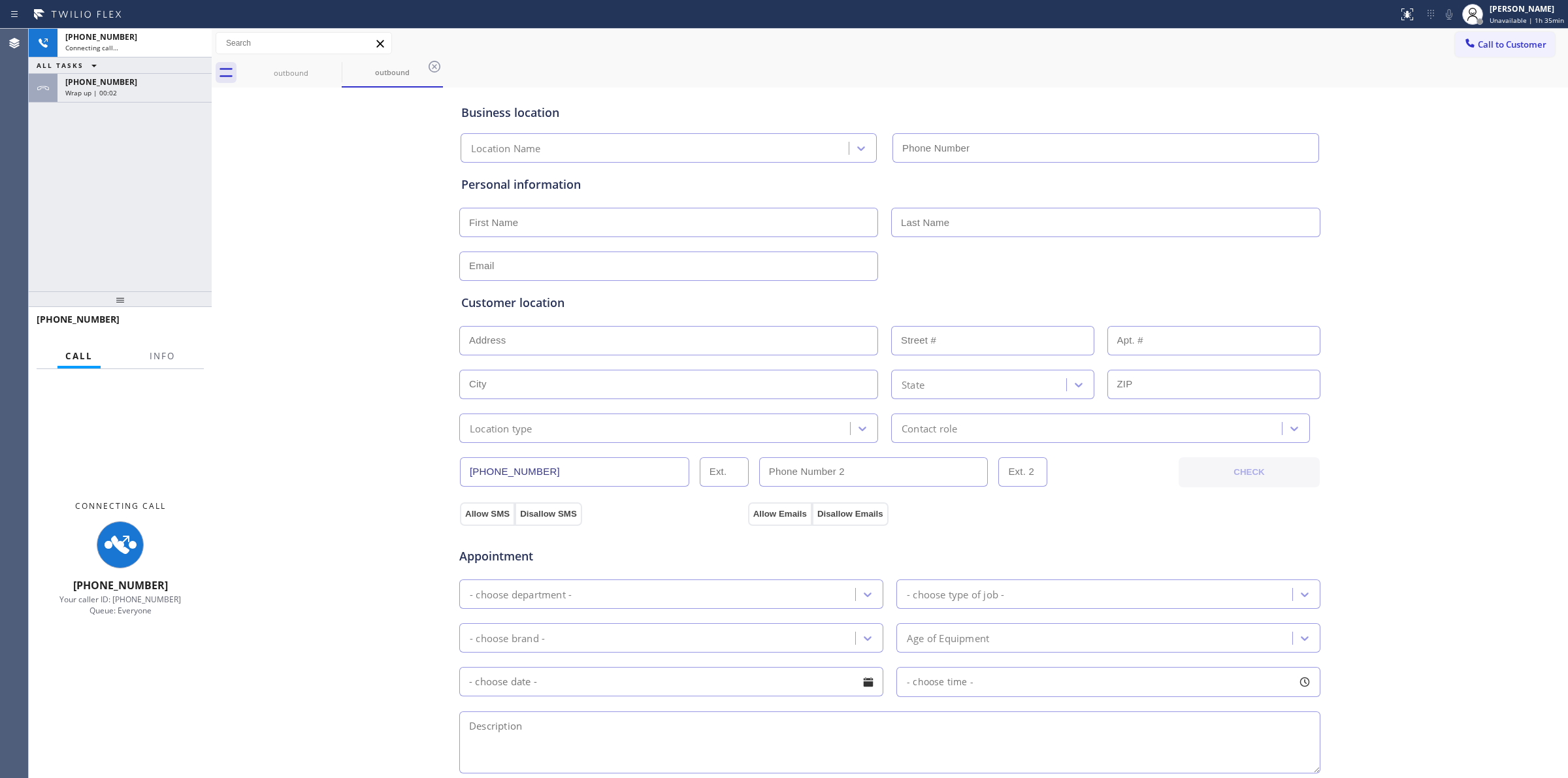
type input "[PHONE_NUMBER]"
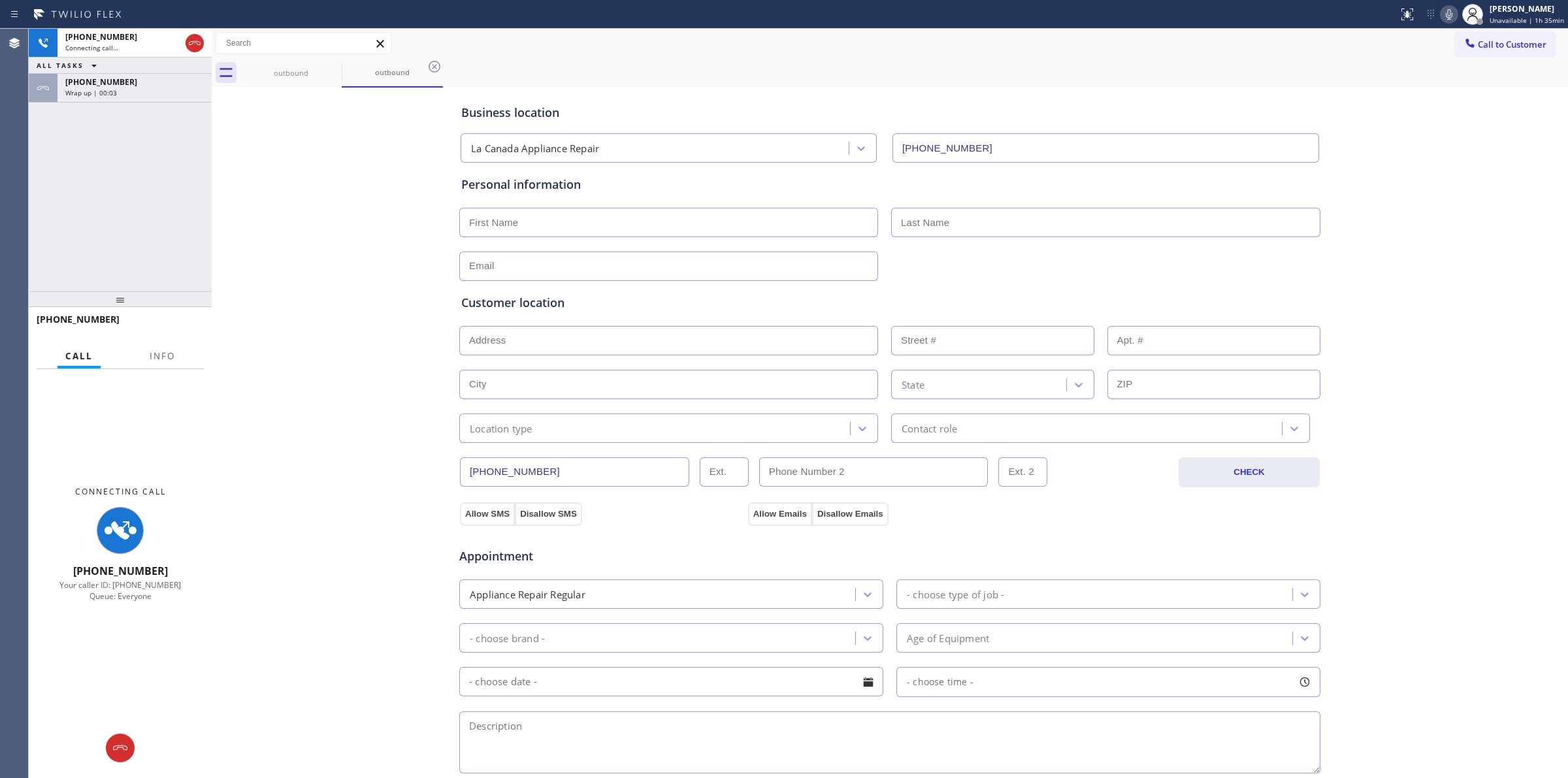
click at [1496, 166] on div "Business location [GEOGRAPHIC_DATA] Appliance Repair [PHONE_NUMBER] Personal in…" at bounding box center [890, 537] width 1349 height 893
click at [1453, 7] on icon at bounding box center [1449, 15] width 16 height 16
click at [133, 102] on div "[PHONE_NUMBER] Connecting call… ALL TASKS ALL TASKS ACTIVE TASKS TASKS IN WRAP …" at bounding box center [121, 161] width 183 height 263
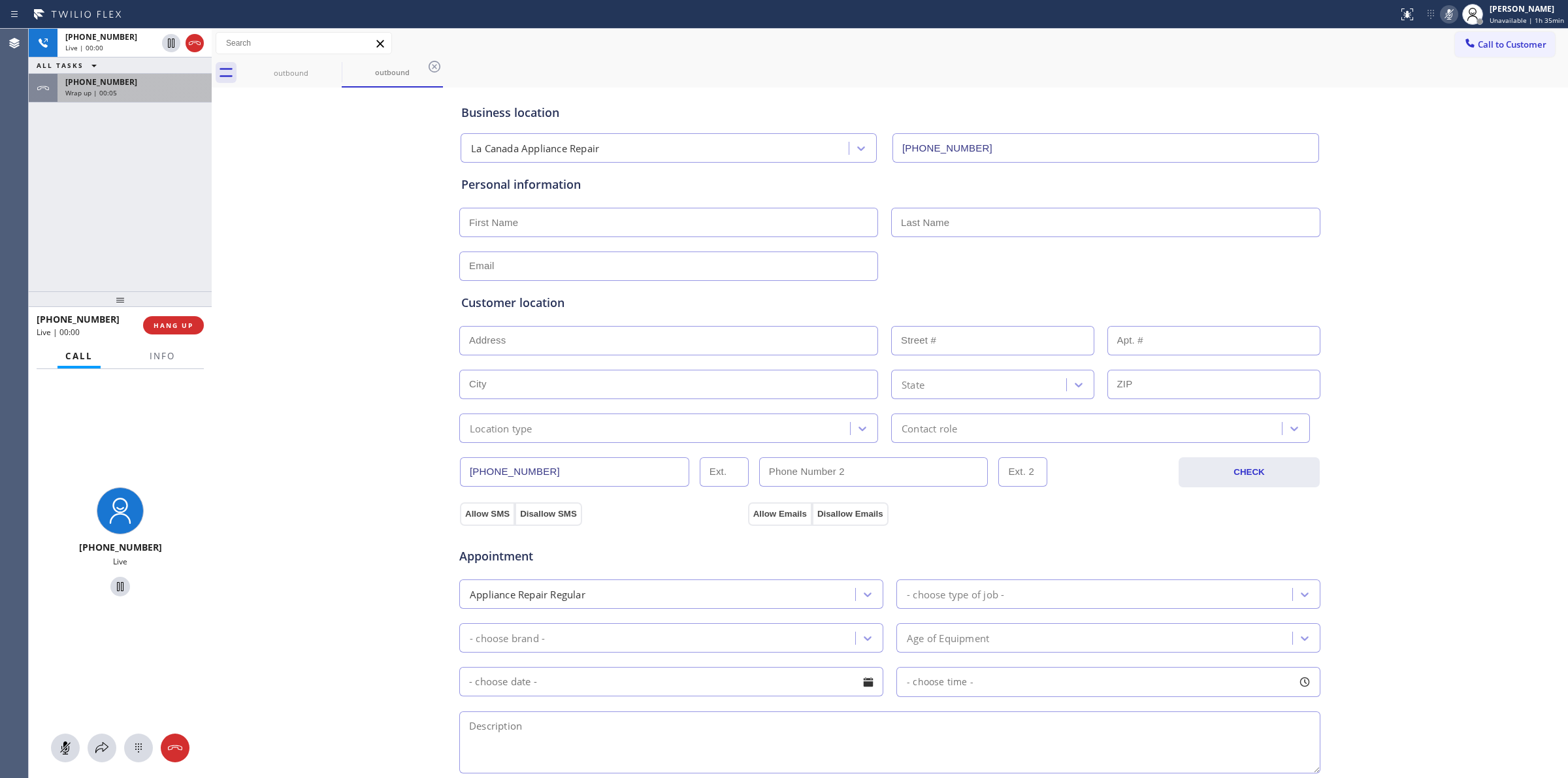
click at [135, 98] on div "[PHONE_NUMBER] Wrap up | 00:05" at bounding box center [131, 89] width 149 height 29
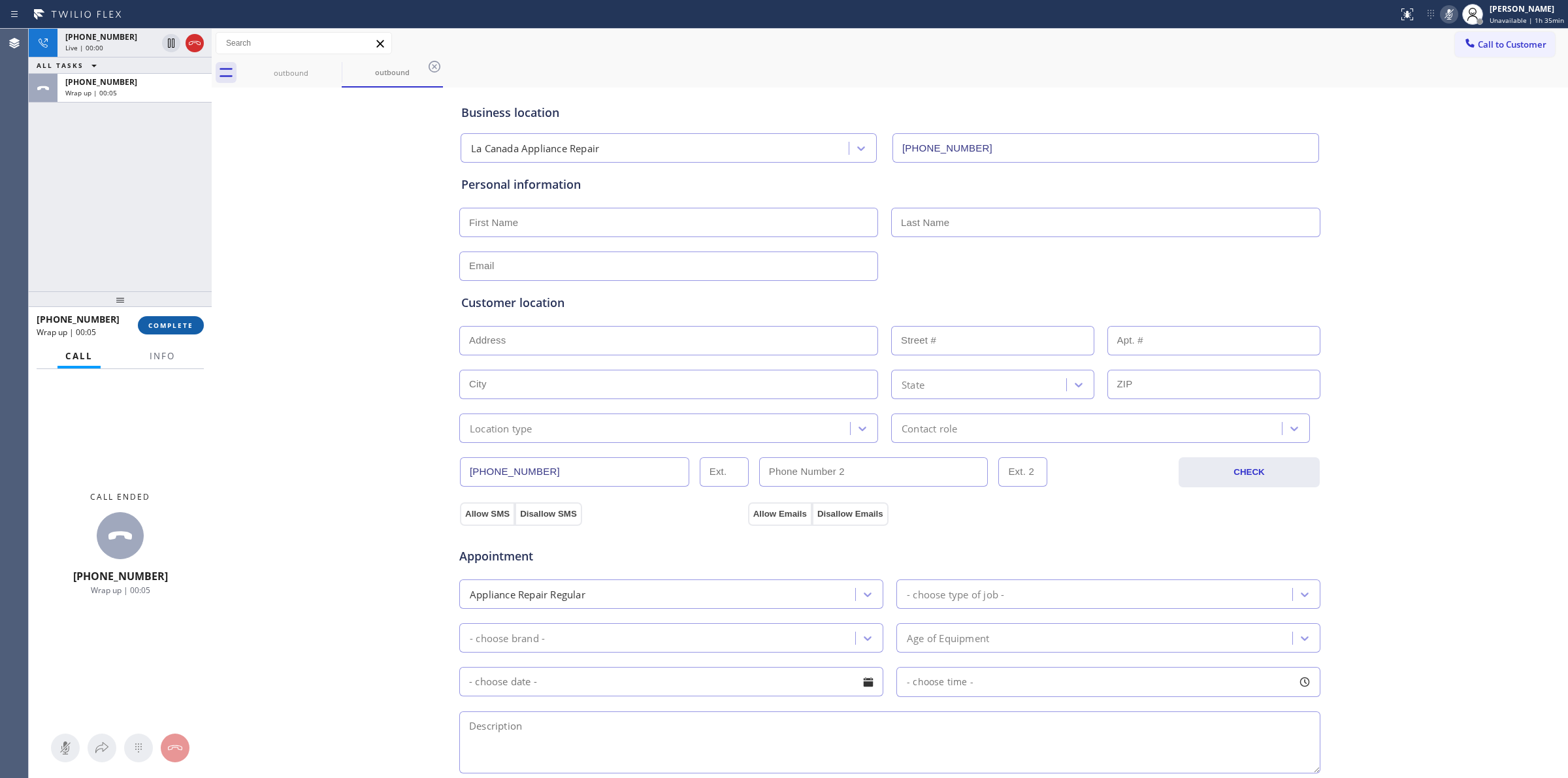
click at [162, 317] on button "COMPLETE" at bounding box center [171, 325] width 66 height 18
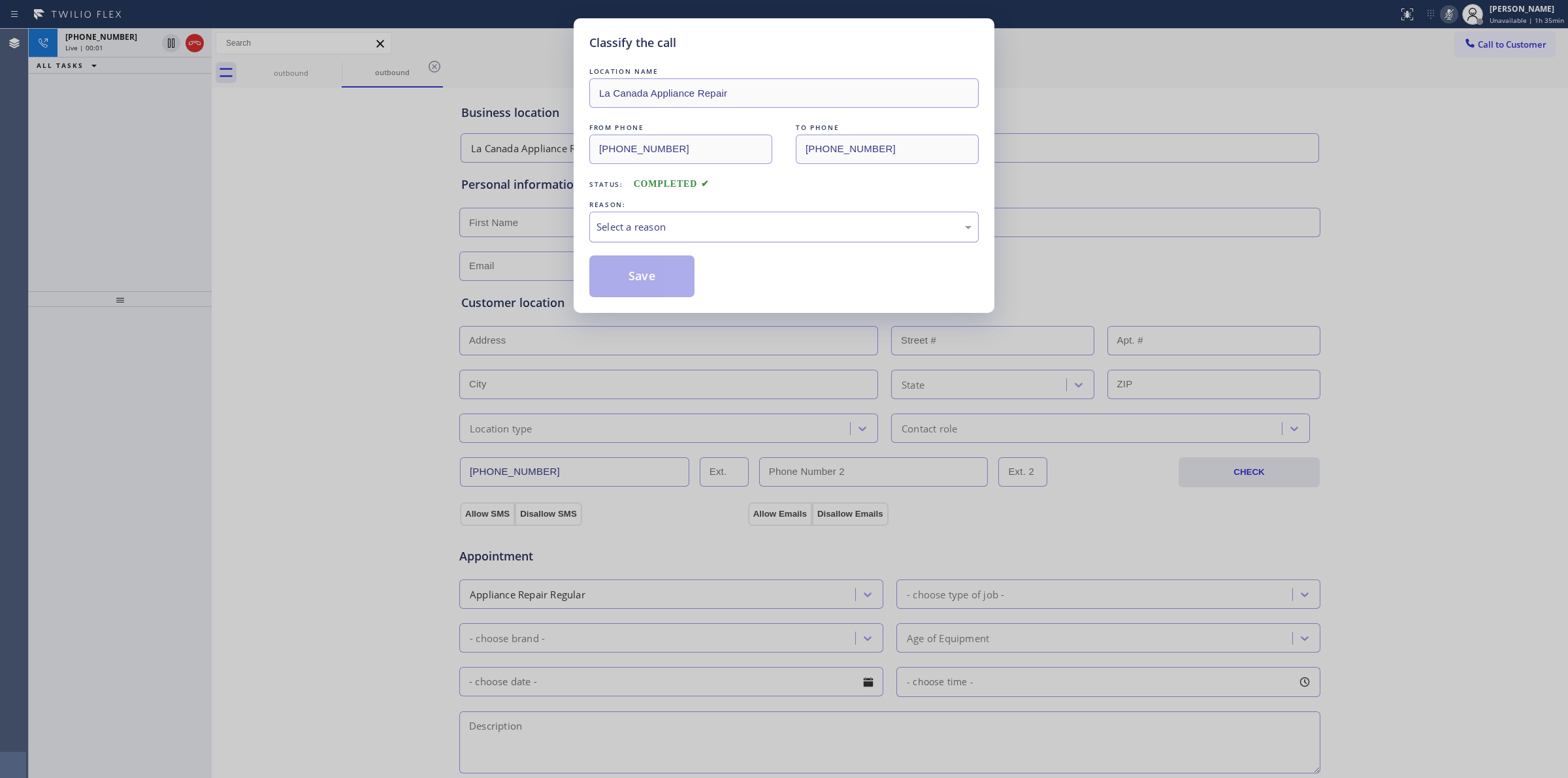
click at [609, 217] on div "Select a reason" at bounding box center [784, 227] width 389 height 31
click at [630, 276] on button "Save" at bounding box center [641, 277] width 105 height 42
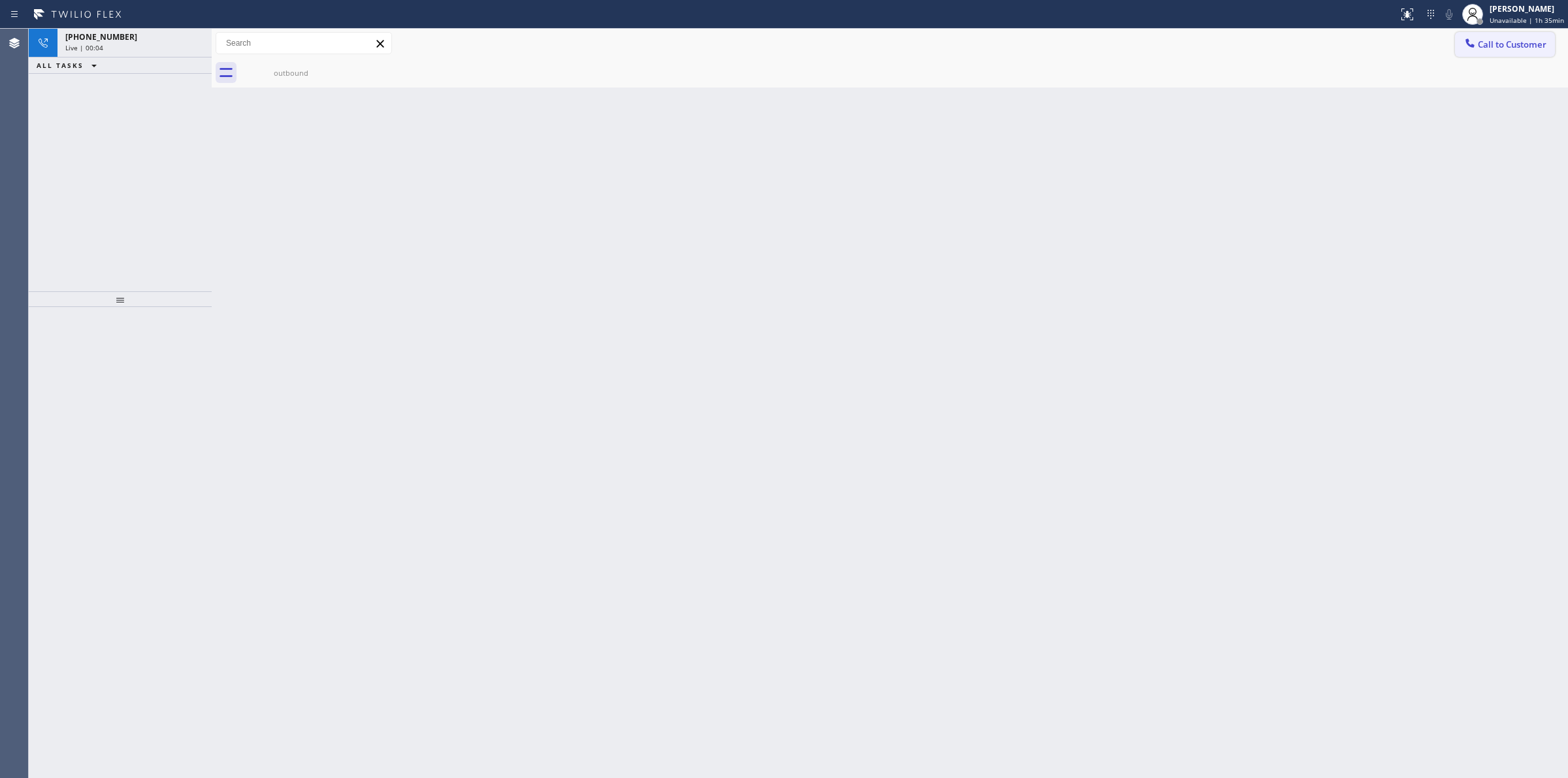
click at [1473, 54] on button "Call to Customer" at bounding box center [1505, 44] width 100 height 25
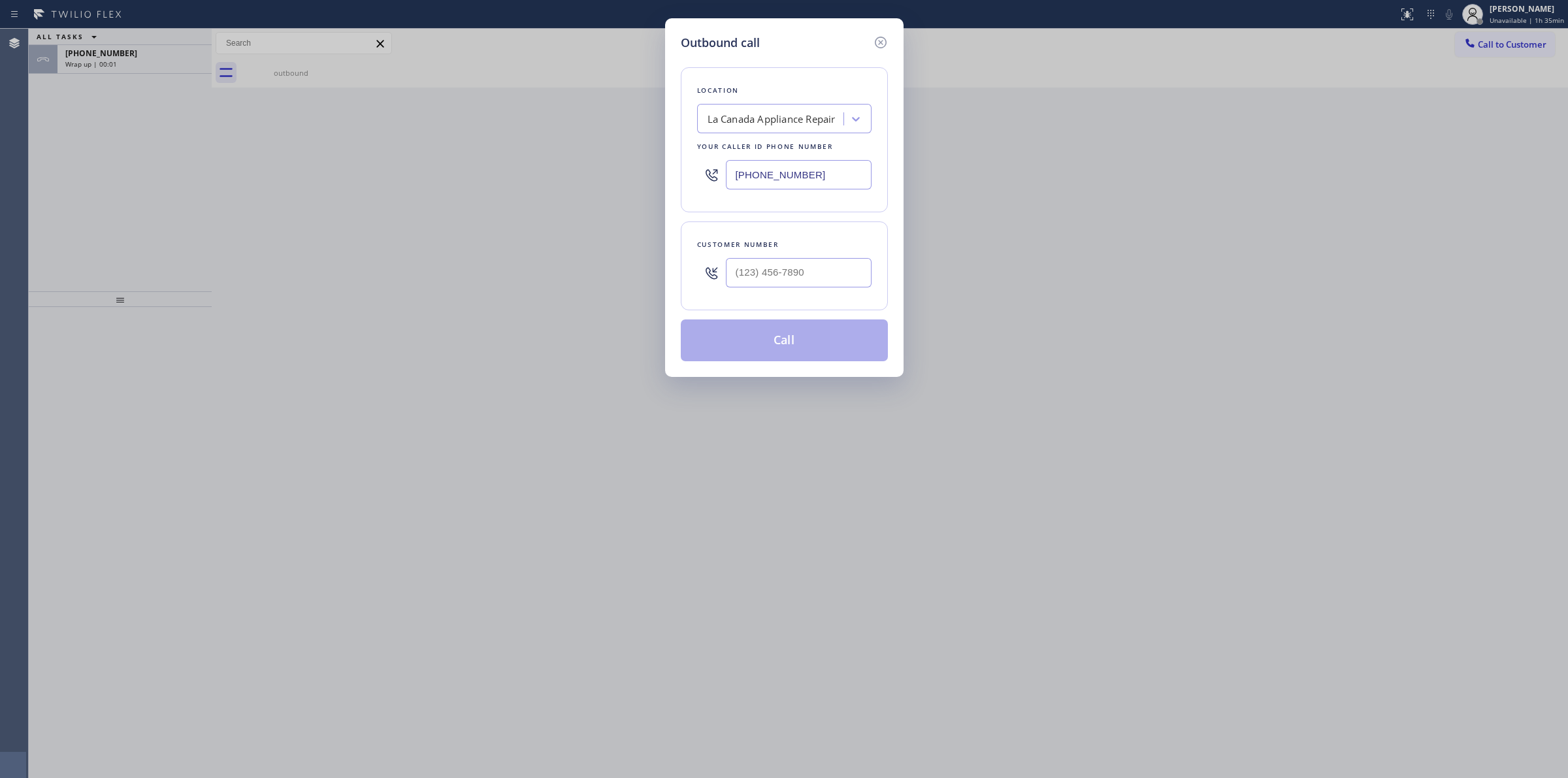
click at [824, 258] on div at bounding box center [798, 272] width 146 height 42
click at [802, 255] on div at bounding box center [798, 272] width 146 height 42
paste input "626) 623-5086"
click at [779, 268] on input "[PHONE_NUMBER]" at bounding box center [798, 272] width 146 height 29
type input "[PHONE_NUMBER]"
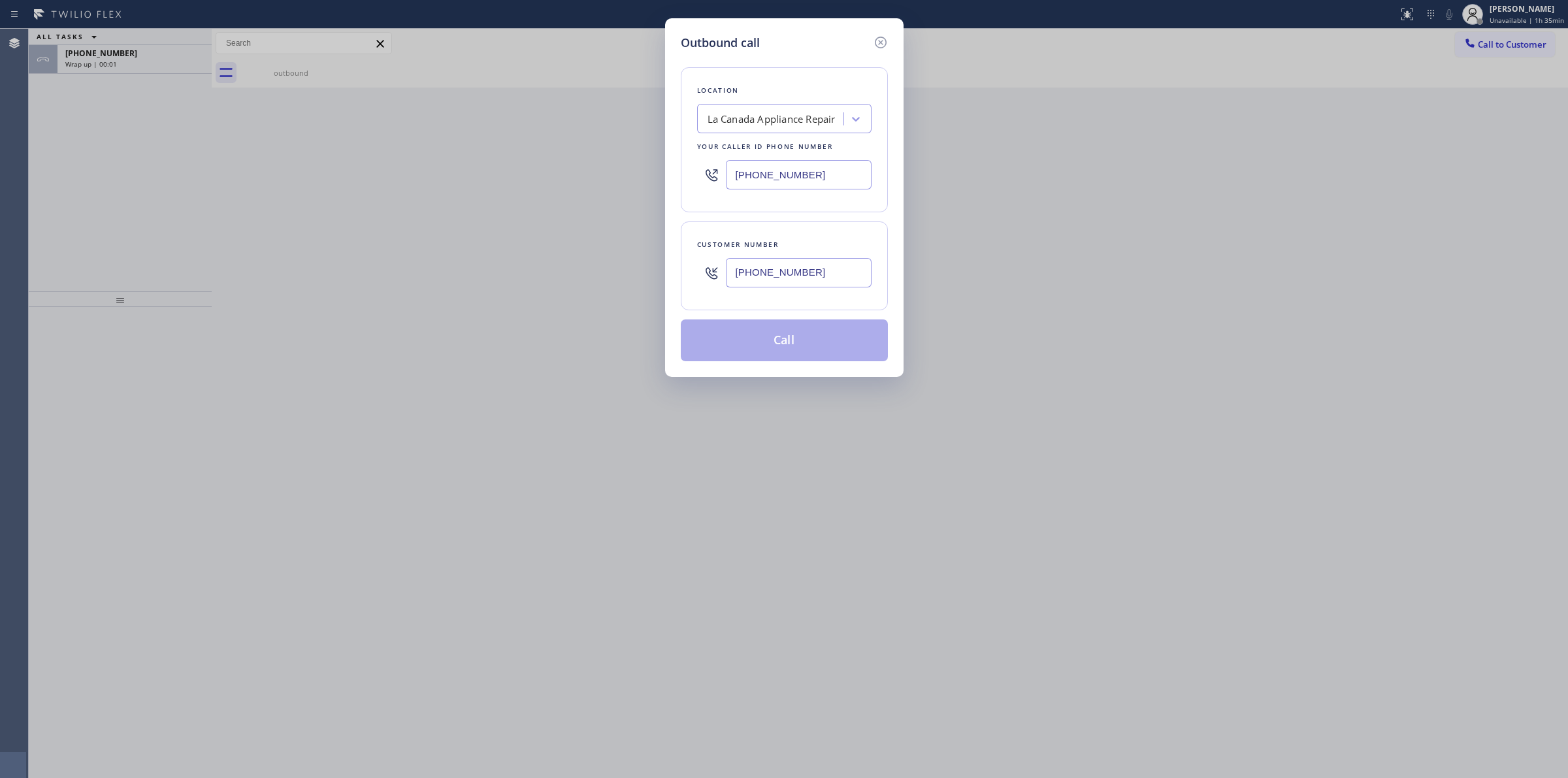
click at [799, 110] on div "La Canada Appliance Repair" at bounding box center [772, 118] width 142 height 23
type input "viking"
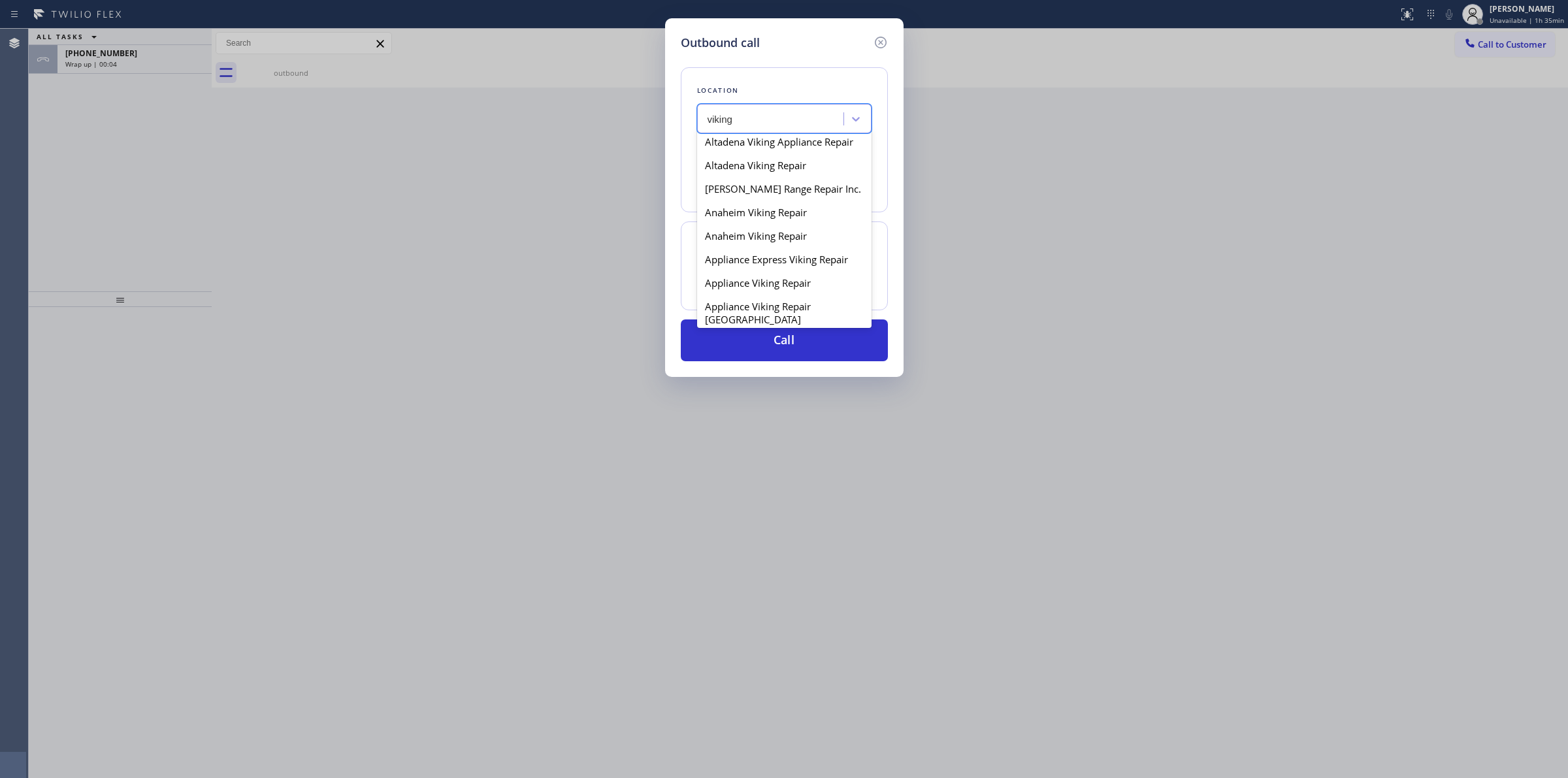
scroll to position [408, 0]
click at [758, 189] on div "Appliance Viking Repair Gateway" at bounding box center [784, 177] width 174 height 23
type input "[PHONE_NUMBER]"
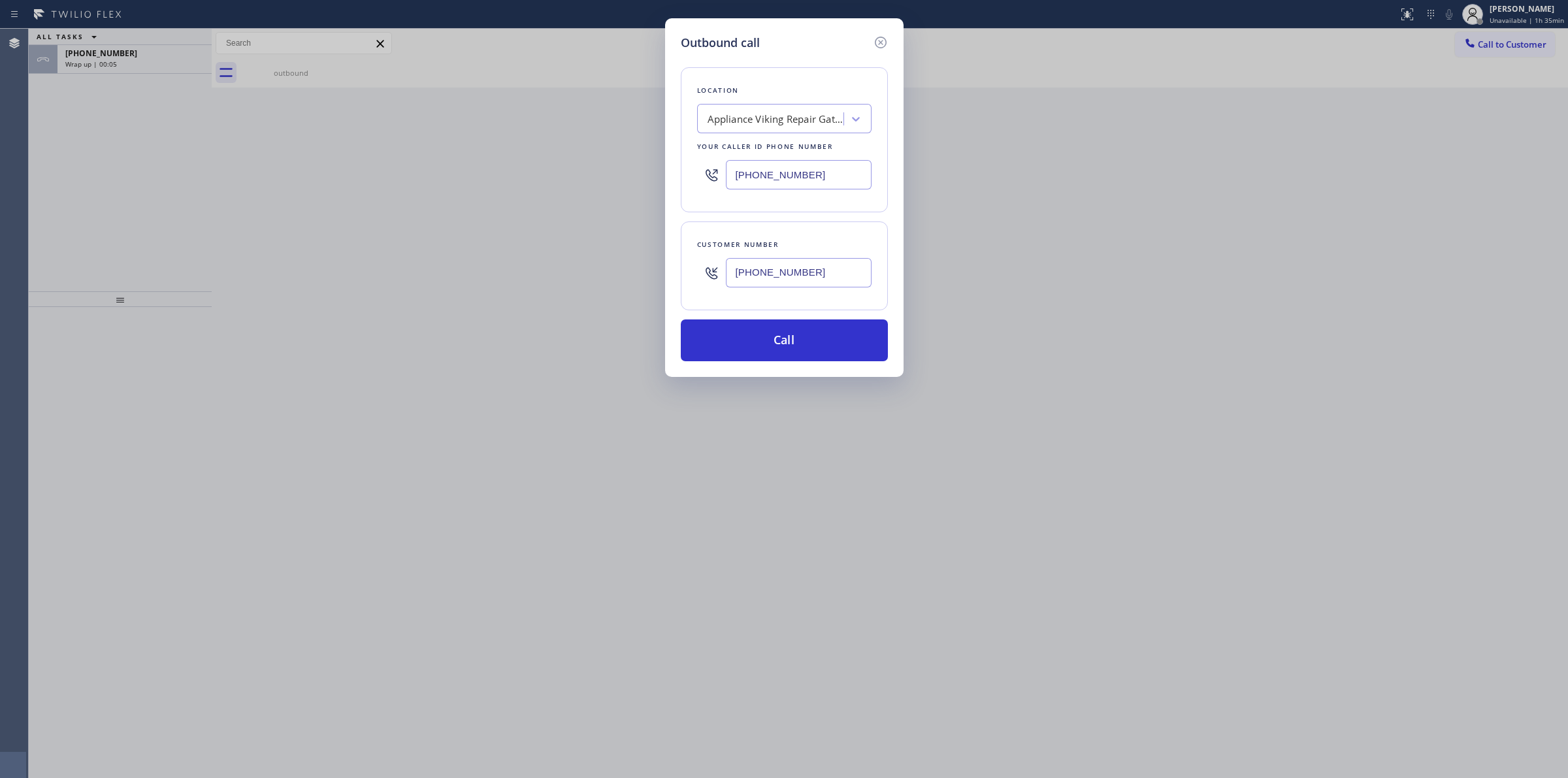
click at [776, 256] on div "[PHONE_NUMBER]" at bounding box center [798, 272] width 146 height 42
click at [778, 262] on input "[PHONE_NUMBER]" at bounding box center [798, 272] width 146 height 29
click at [772, 340] on button "Call" at bounding box center [784, 341] width 207 height 42
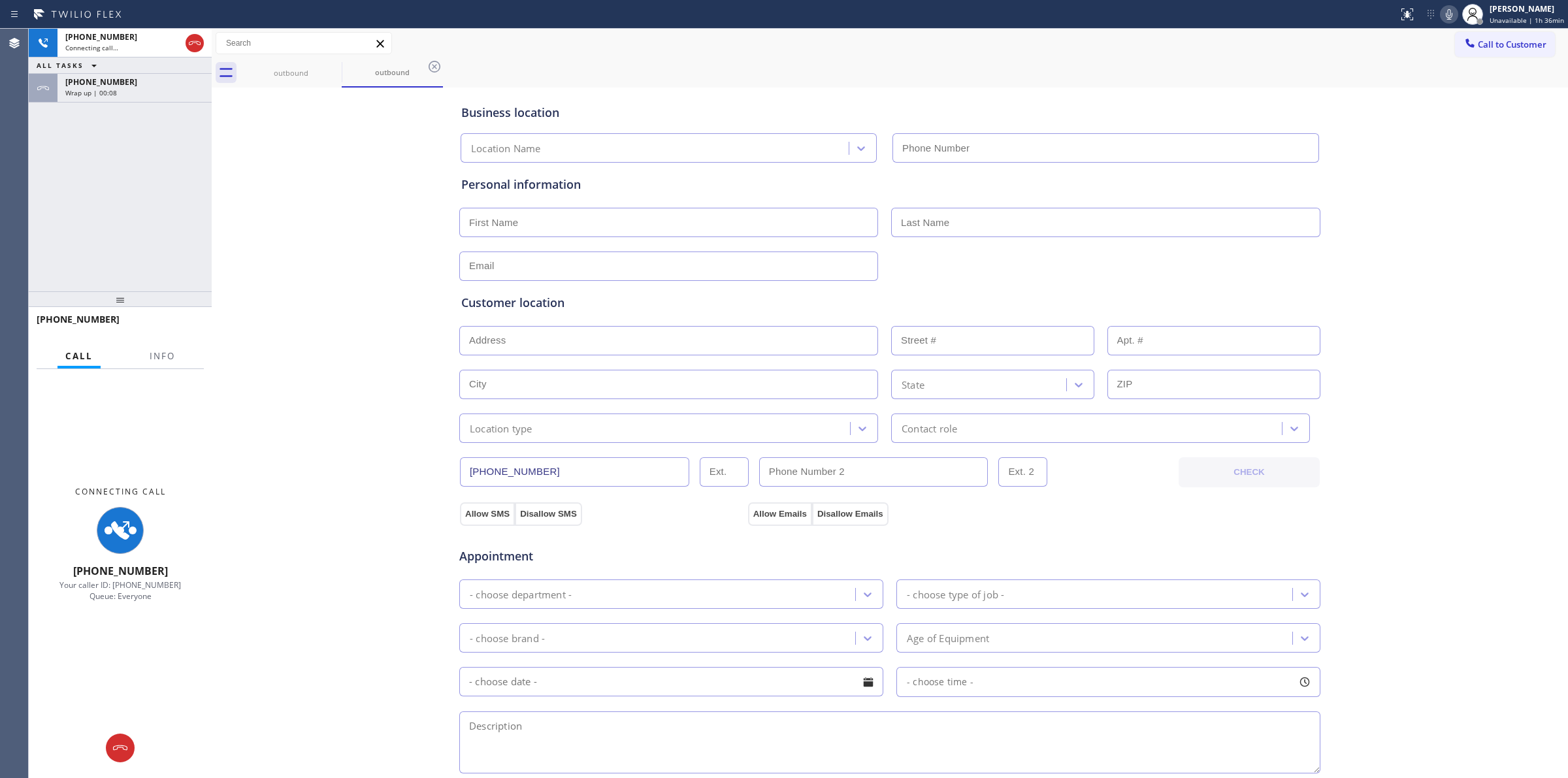
drag, startPoint x: 146, startPoint y: 89, endPoint x: 161, endPoint y: 170, distance: 82.4
click at [146, 89] on div "Wrap up | 00:08" at bounding box center [134, 92] width 139 height 9
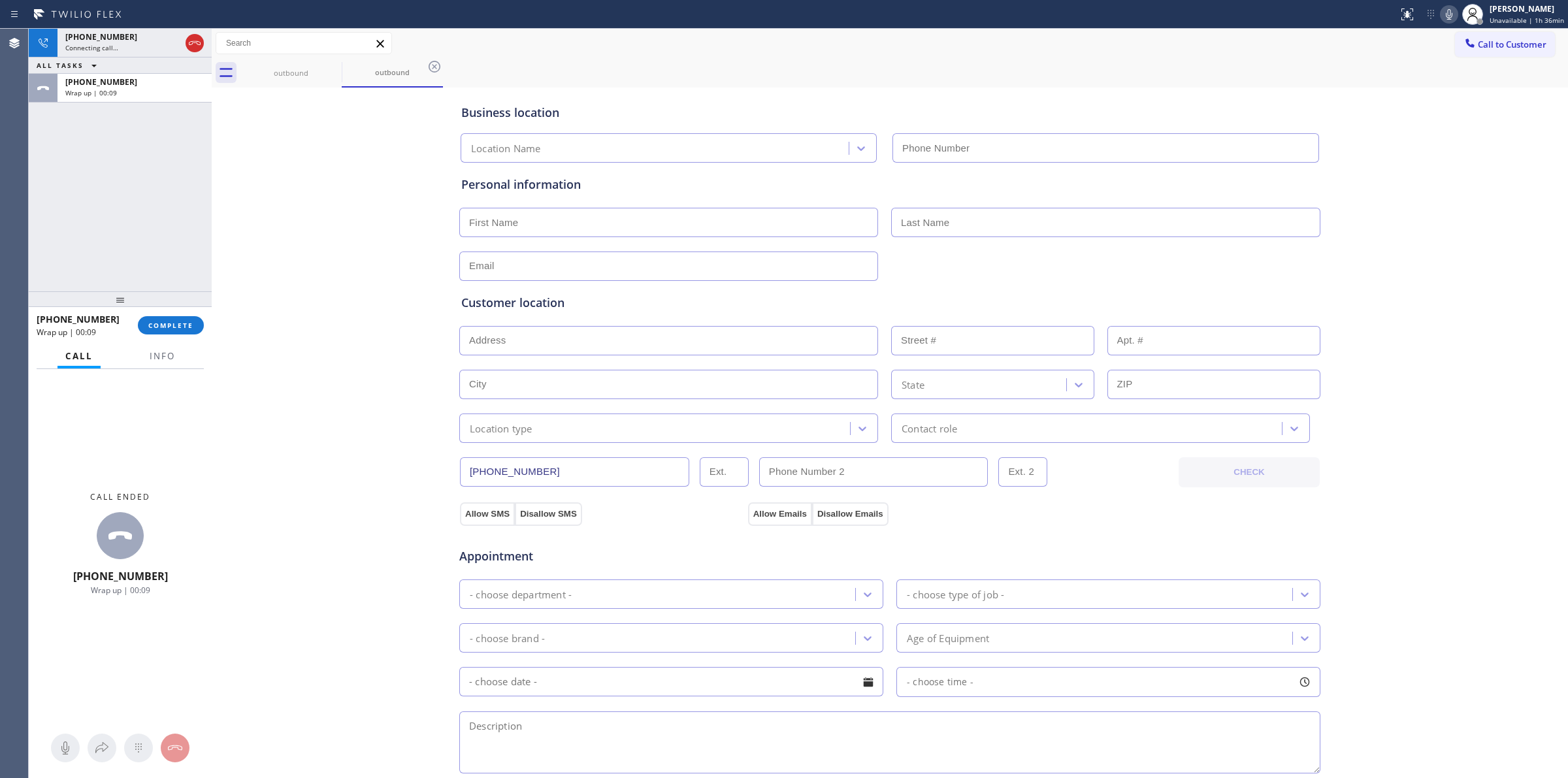
type input "[PHONE_NUMBER]"
click at [165, 318] on button "COMPLETE" at bounding box center [171, 325] width 66 height 18
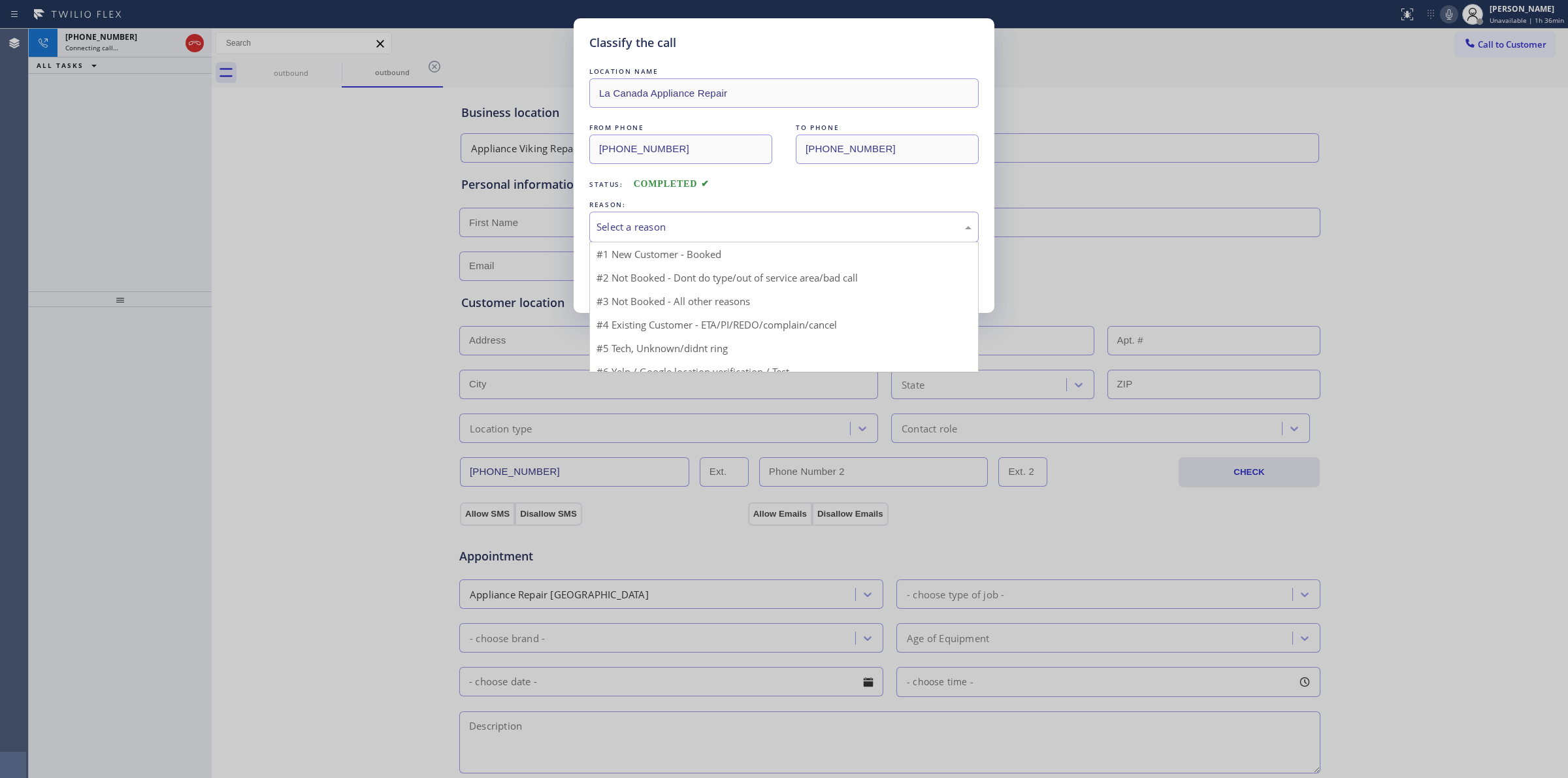
click at [736, 226] on div "Select a reason" at bounding box center [784, 227] width 375 height 15
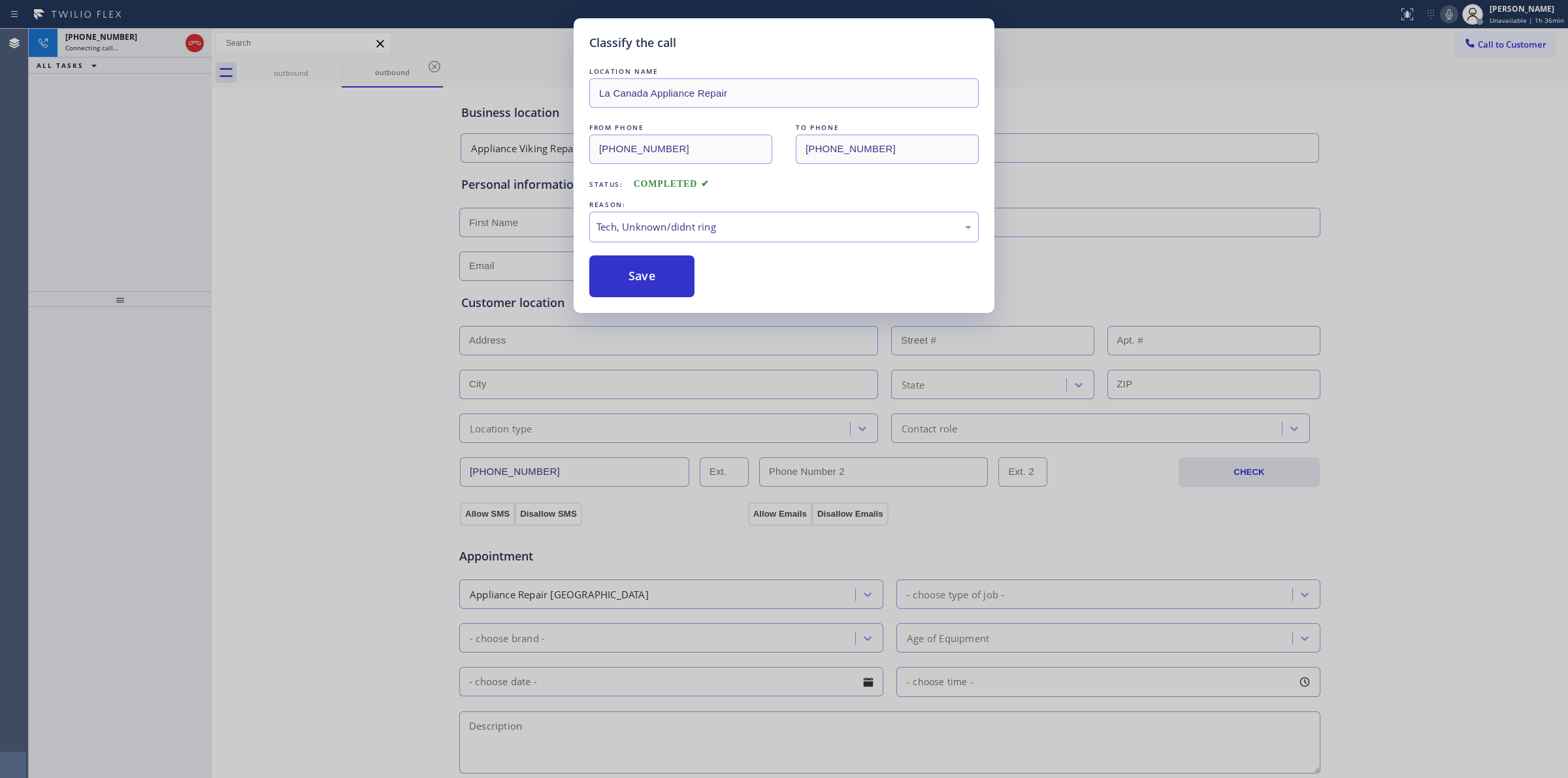
drag, startPoint x: 639, startPoint y: 270, endPoint x: 696, endPoint y: 270, distance: 57.0
click at [646, 270] on button "Save" at bounding box center [641, 277] width 105 height 42
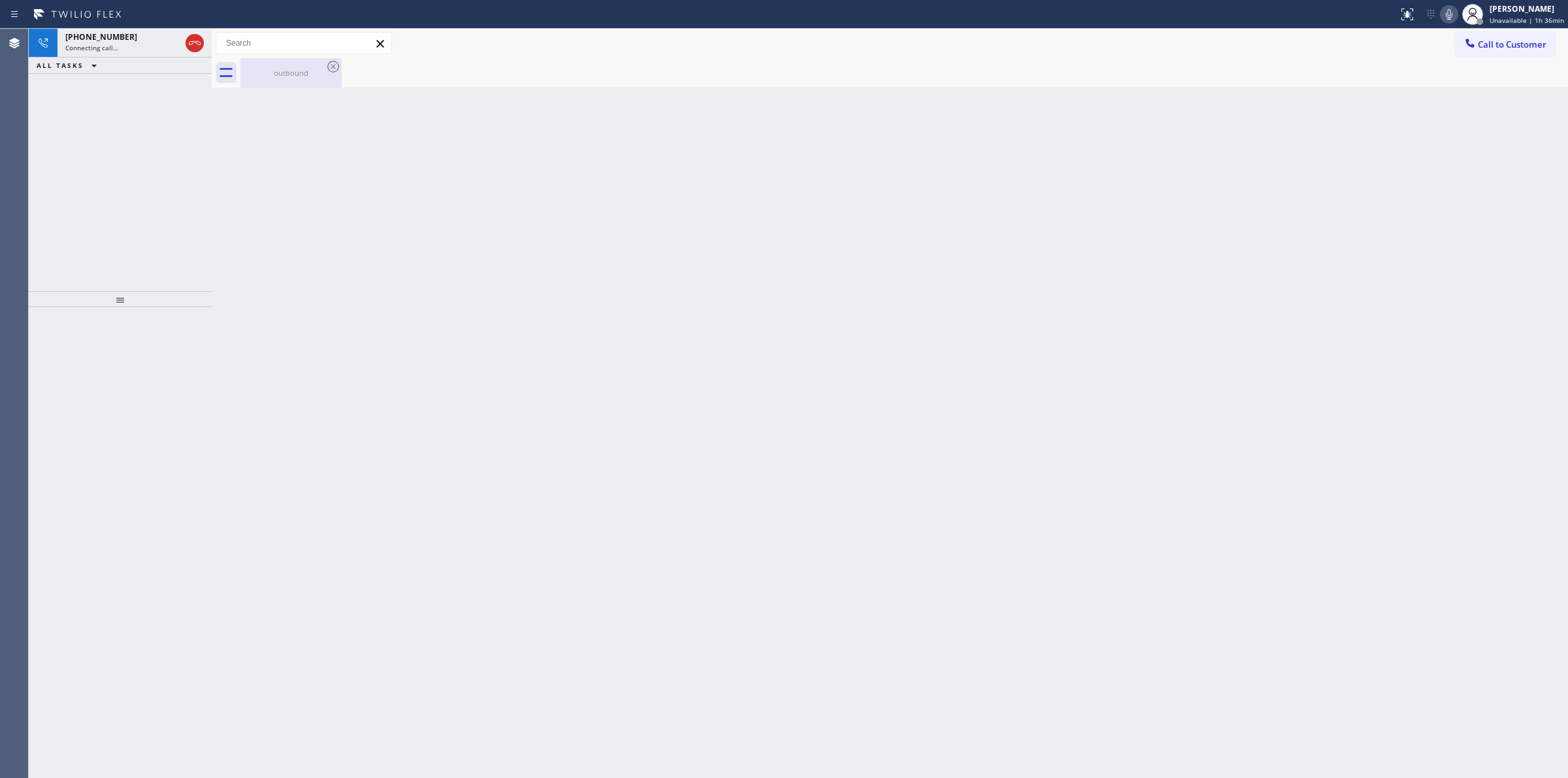
click at [321, 76] on div "outbound" at bounding box center [291, 73] width 99 height 9
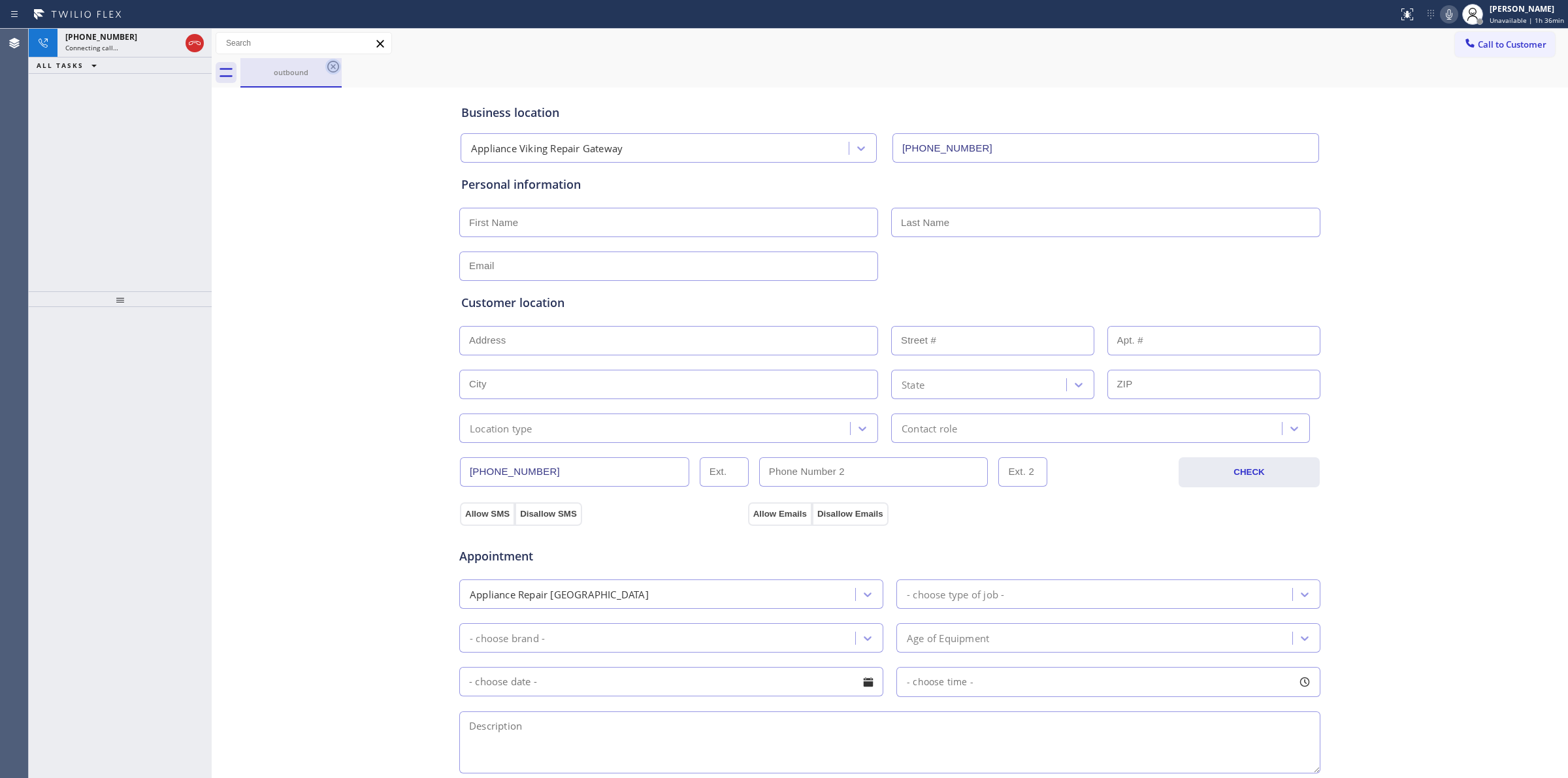
click at [330, 68] on icon at bounding box center [333, 67] width 16 height 16
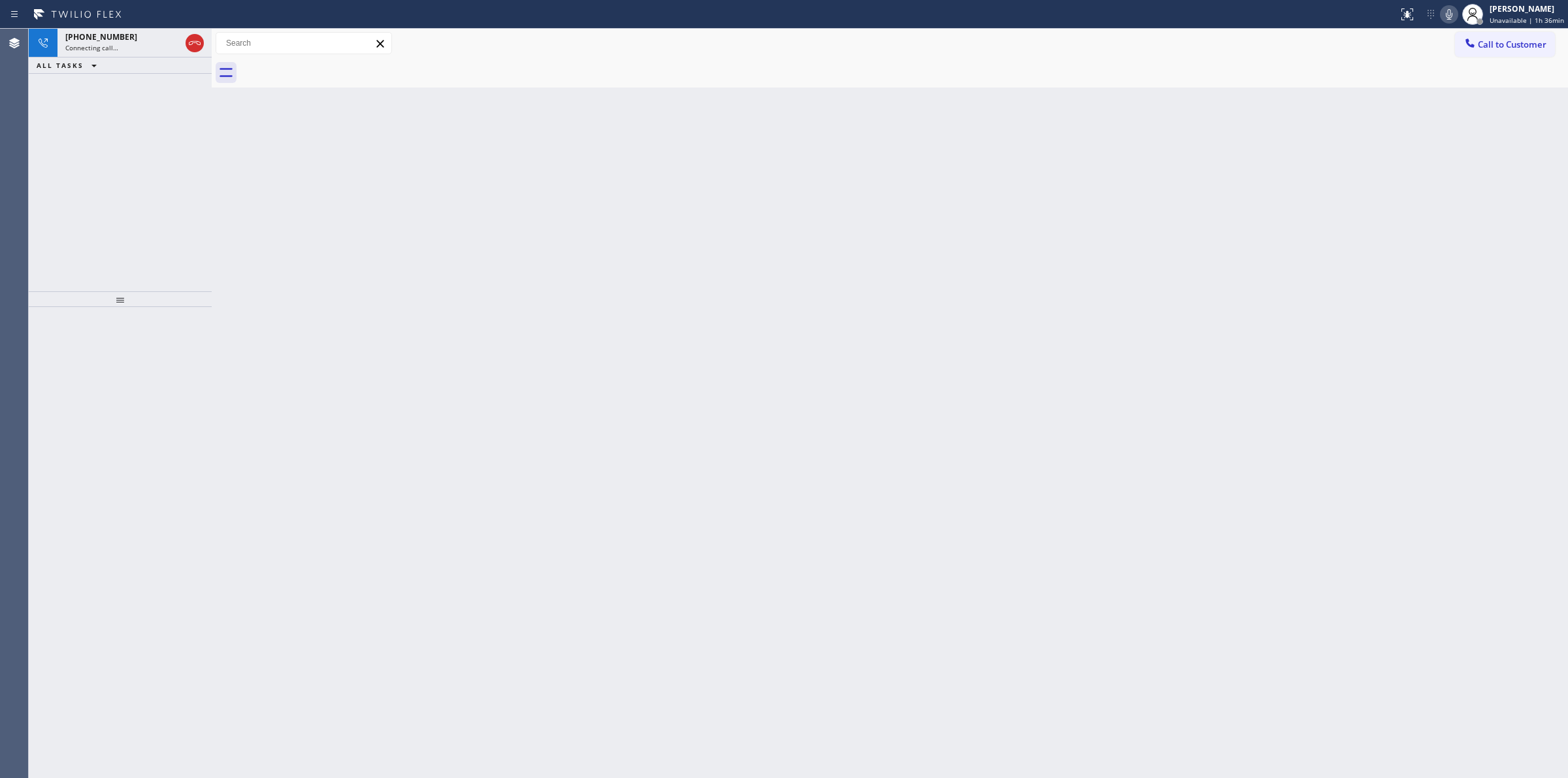
click at [1449, 12] on icon at bounding box center [1449, 15] width 16 height 16
click at [140, 50] on div "Connecting call…" at bounding box center [123, 47] width 115 height 9
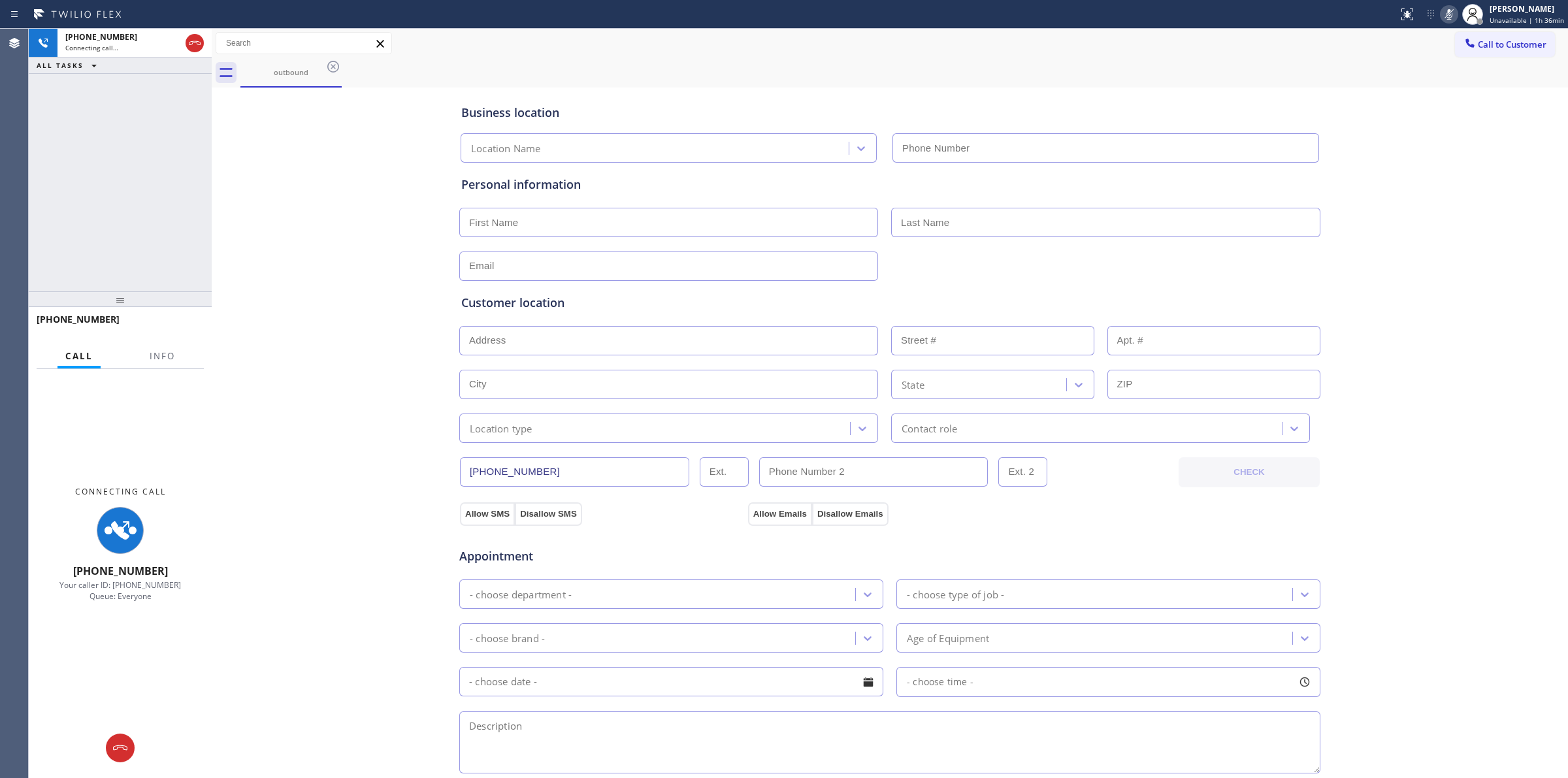
type input "[PHONE_NUMBER]"
click at [1510, 29] on div "Call to Customer Outbound call Location Appliance Viking Repair Gateway Your ca…" at bounding box center [889, 44] width 1356 height 29
click at [1477, 49] on span "Call to Customer" at bounding box center [1511, 44] width 68 height 12
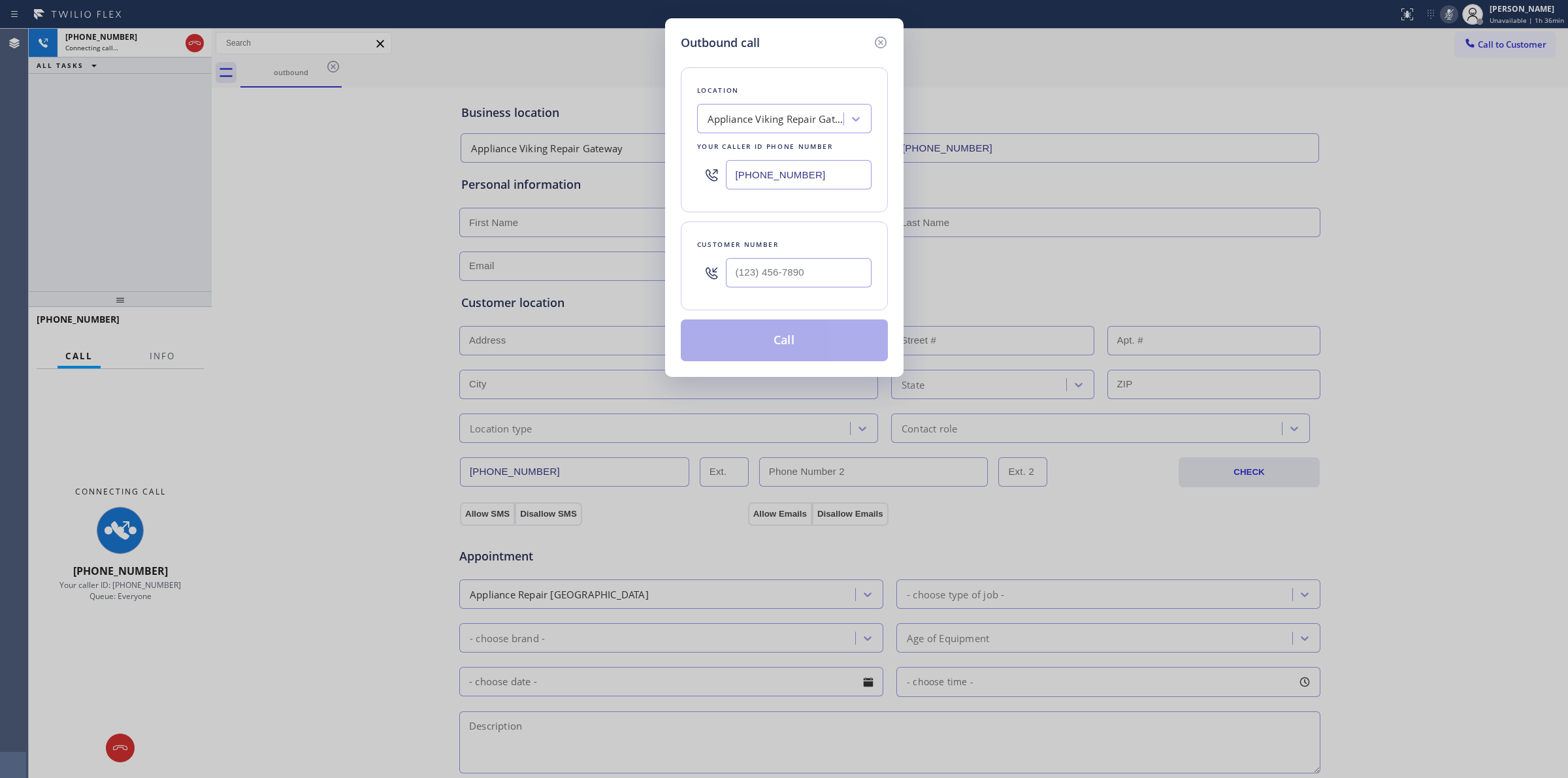
click at [788, 289] on div at bounding box center [798, 272] width 146 height 42
click at [821, 277] on input "(___) ___-____" at bounding box center [798, 272] width 146 height 29
paste input "626) 623-5086"
type input "[PHONE_NUMBER]"
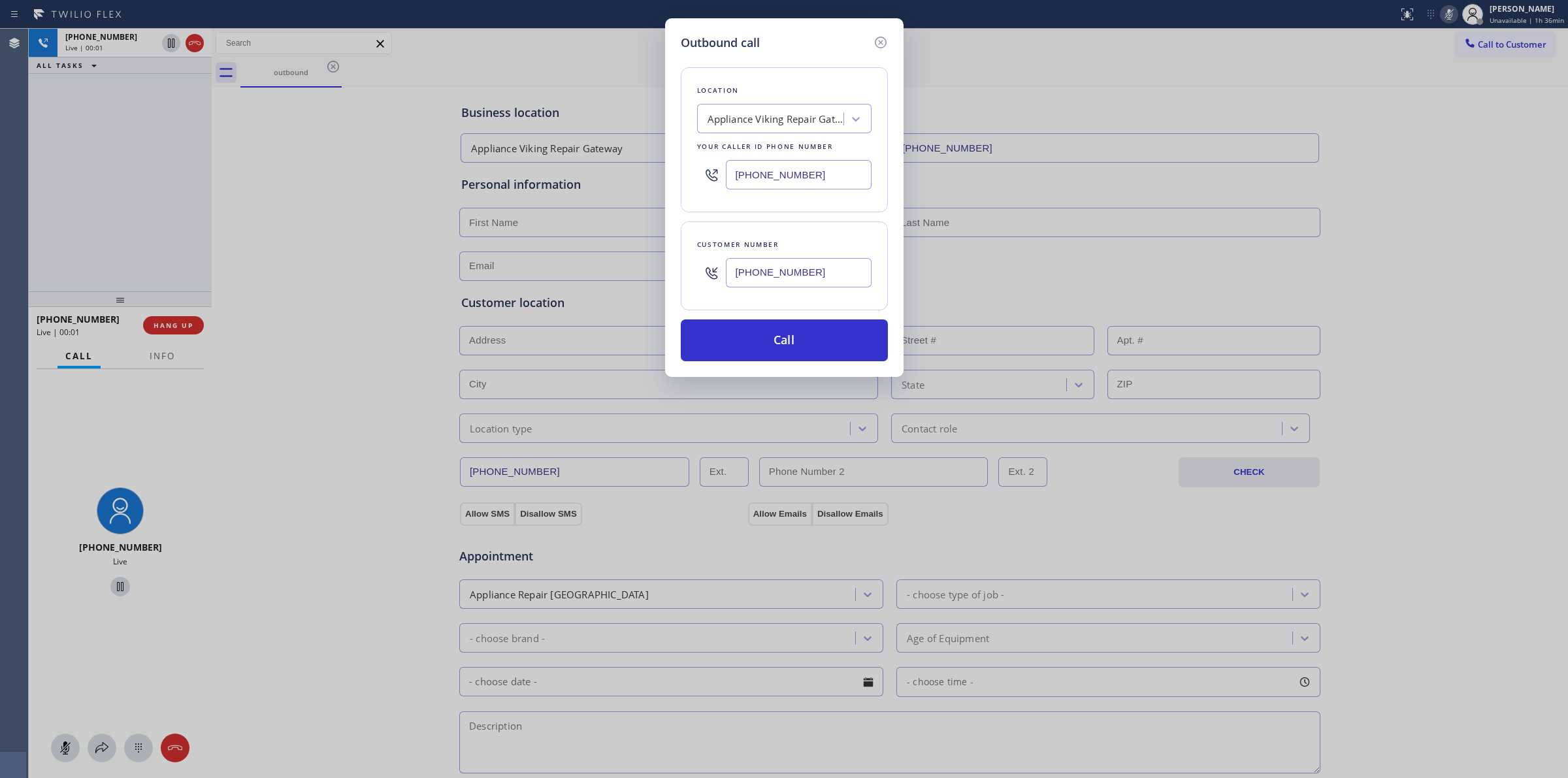
drag, startPoint x: 732, startPoint y: 72, endPoint x: 765, endPoint y: 283, distance: 213.6
click at [733, 72] on div "Location Appliance Viking Repair Gateway Your caller id phone number [PHONE_NUM…" at bounding box center [784, 140] width 207 height 145
click at [877, 43] on icon at bounding box center [881, 43] width 16 height 16
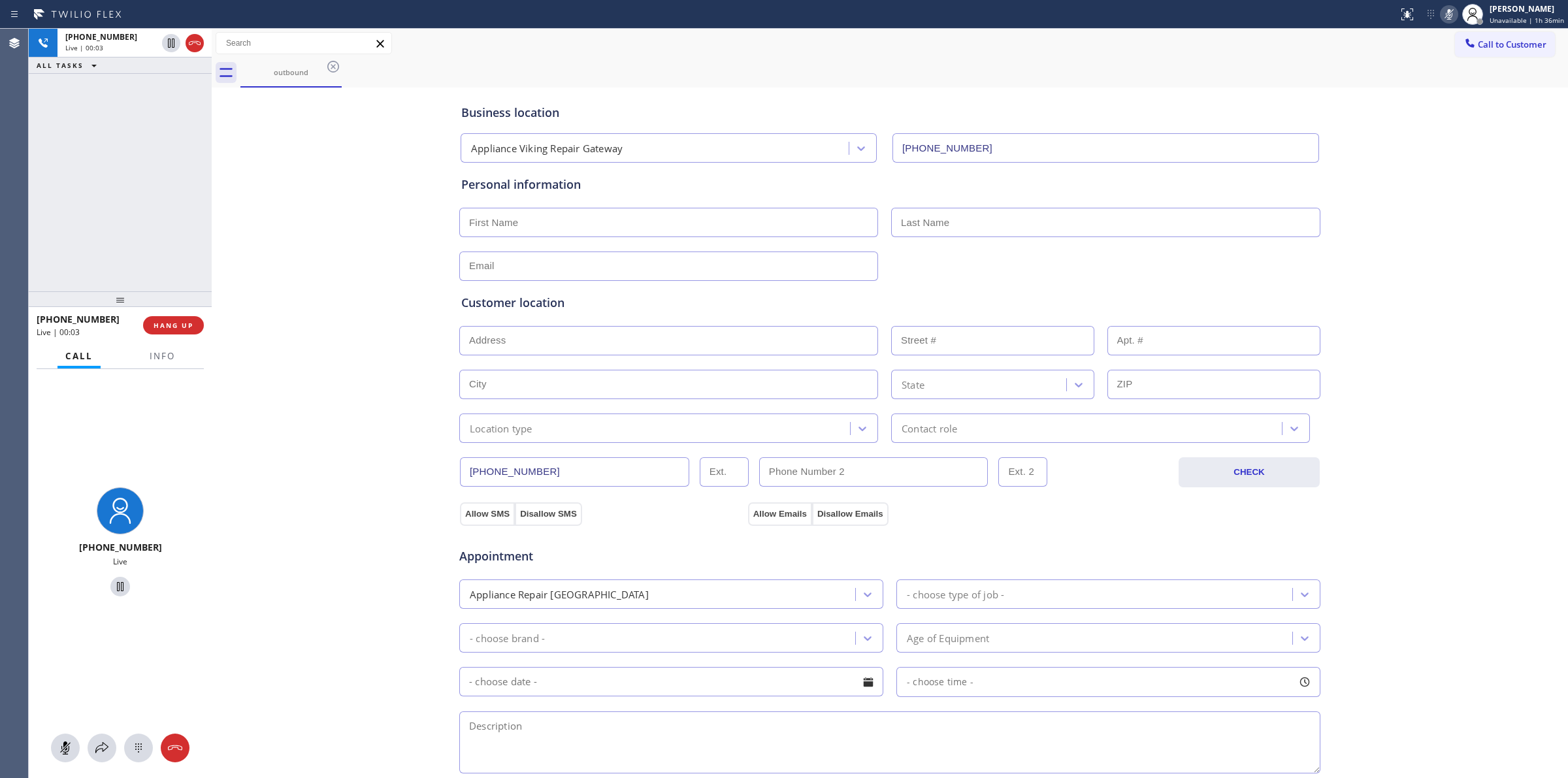
drag, startPoint x: 138, startPoint y: 47, endPoint x: 134, endPoint y: 148, distance: 101.1
click at [137, 47] on div "Live | 00:03" at bounding box center [111, 47] width 92 height 9
click at [129, 755] on div at bounding box center [139, 748] width 29 height 16
click at [1507, 47] on span "Call to Customer" at bounding box center [1511, 44] width 68 height 12
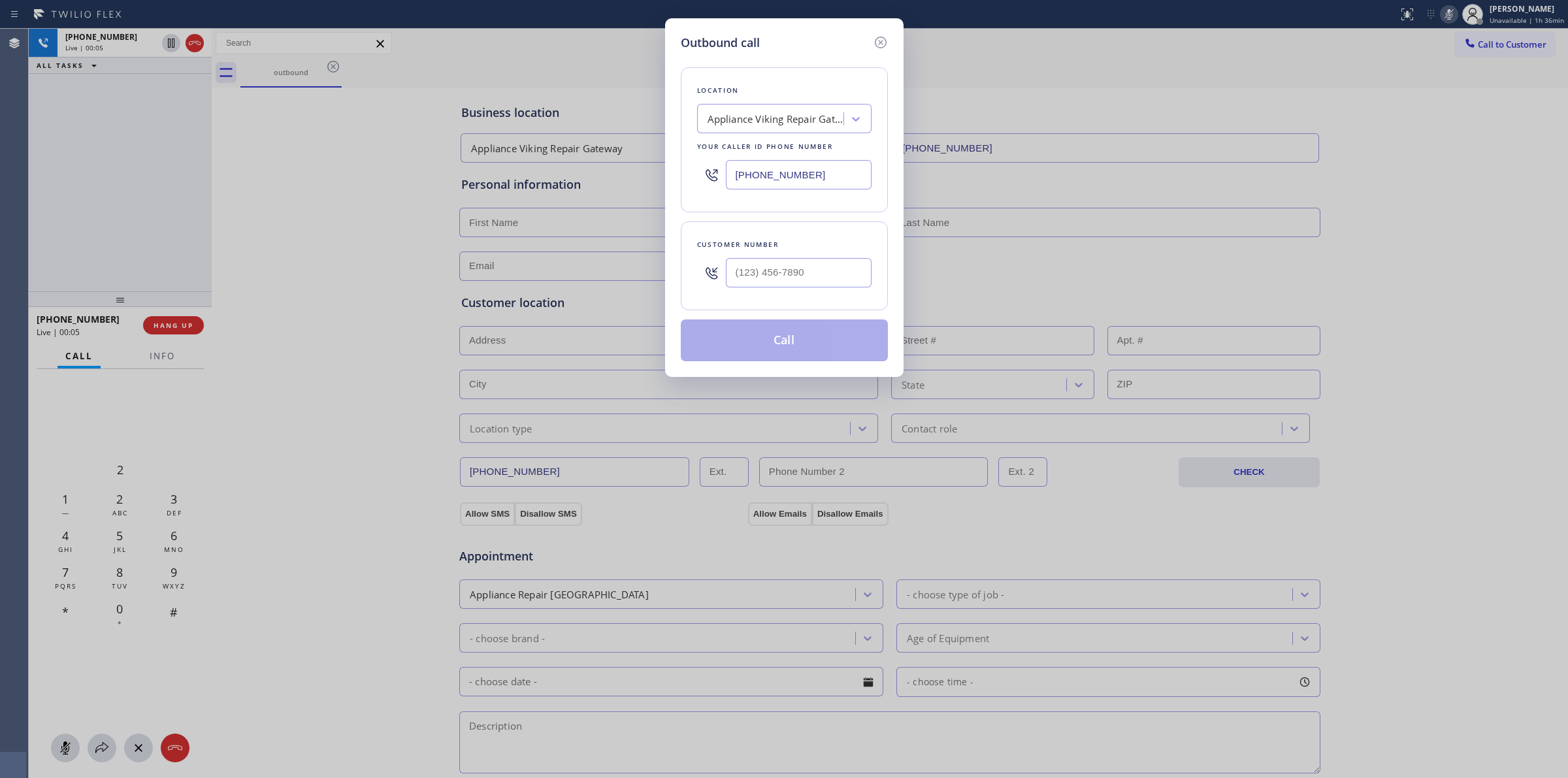
drag, startPoint x: 804, startPoint y: 259, endPoint x: 775, endPoint y: 302, distance: 51.9
click at [802, 262] on div at bounding box center [798, 272] width 146 height 42
click at [877, 35] on icon at bounding box center [881, 43] width 16 height 16
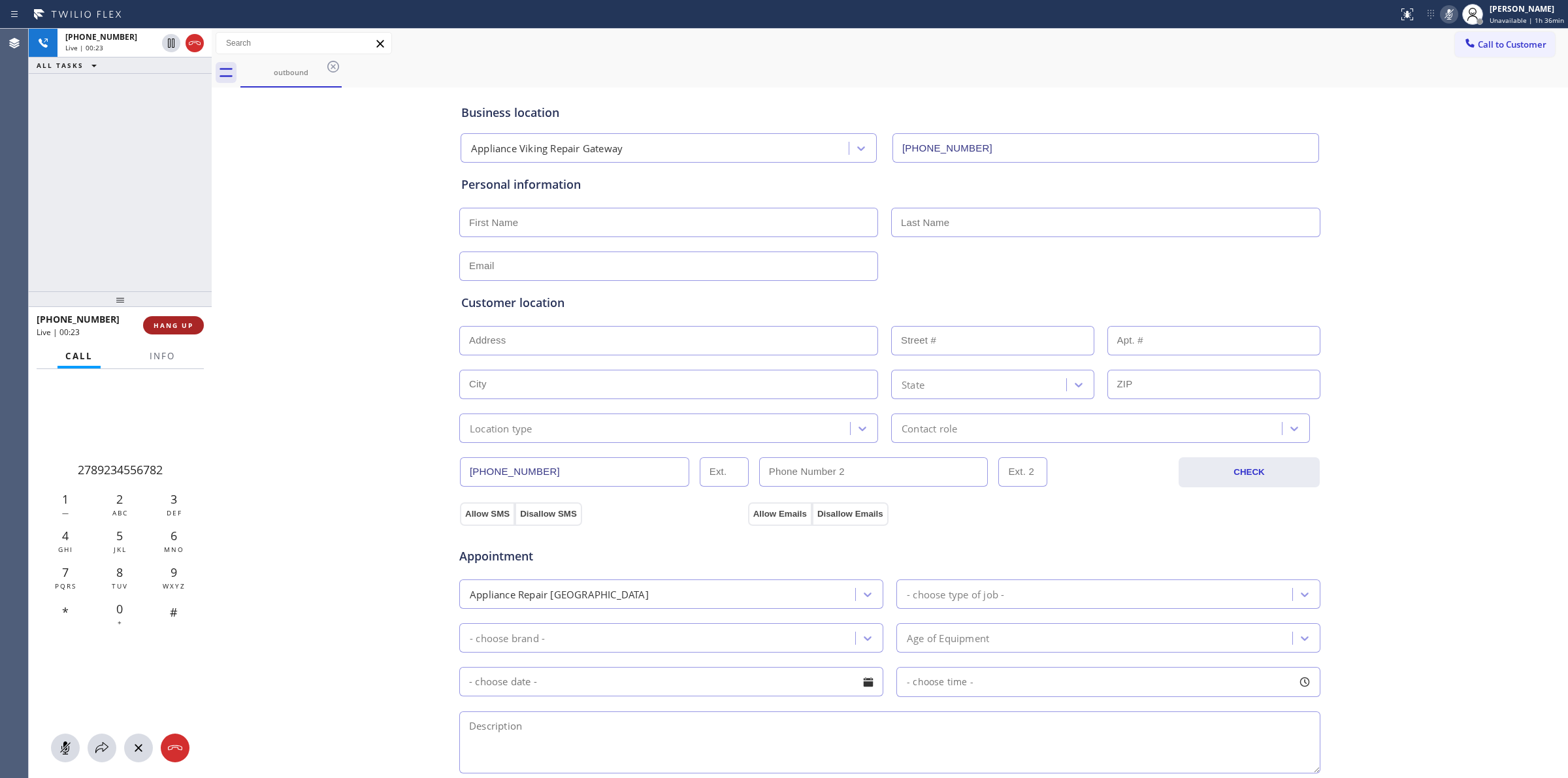
click at [194, 323] on button "HANG UP" at bounding box center [174, 325] width 61 height 18
click at [1496, 59] on div "outbound" at bounding box center [904, 73] width 1328 height 29
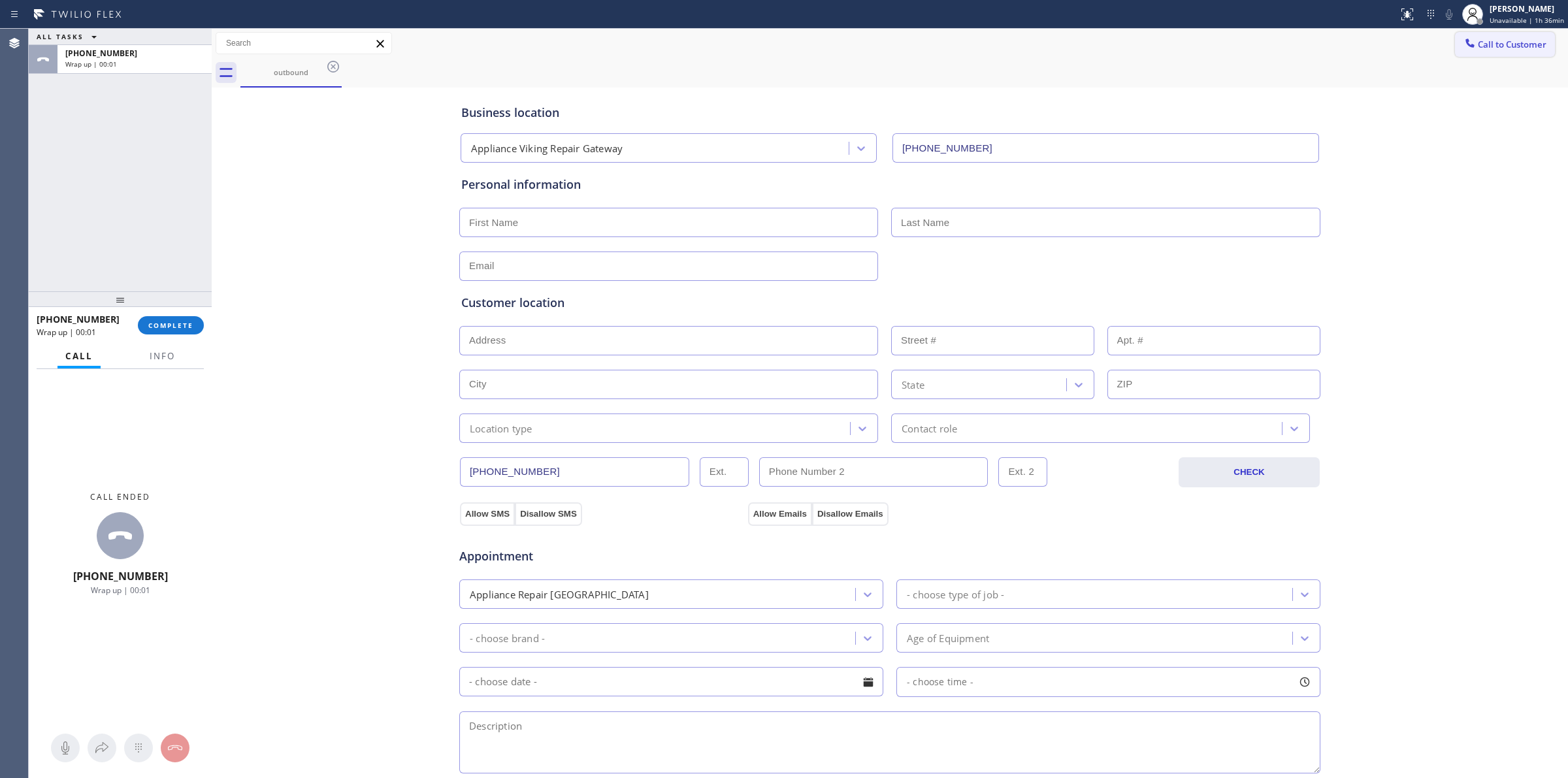
click at [1497, 49] on button "Call to Customer" at bounding box center [1505, 44] width 100 height 25
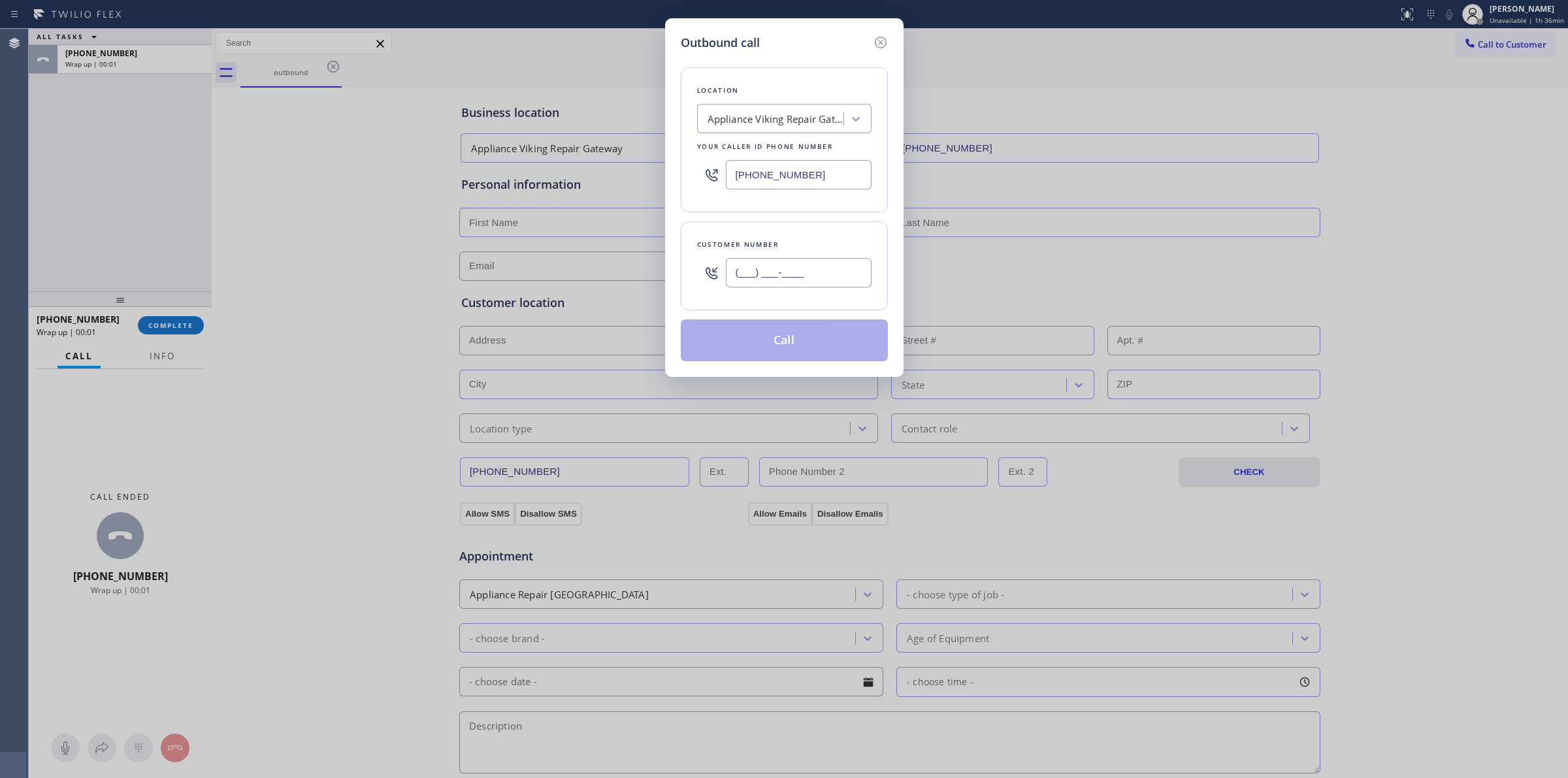
paste input "626) 623-5086"
click at [828, 272] on input "[PHONE_NUMBER]" at bounding box center [798, 272] width 146 height 29
type input "[PHONE_NUMBER]"
click at [802, 347] on button "Call" at bounding box center [784, 341] width 207 height 42
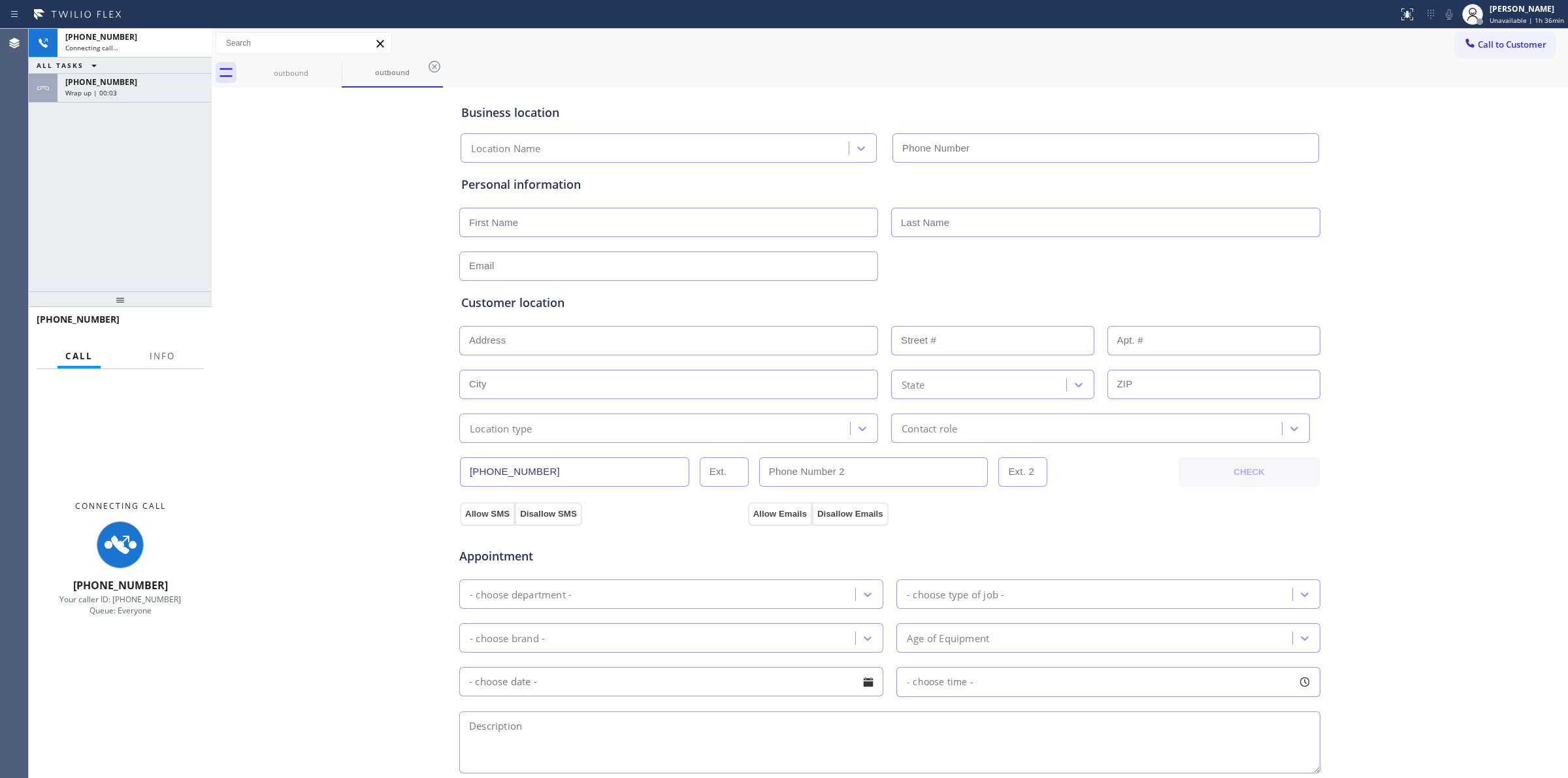
type input "[PHONE_NUMBER]"
click at [121, 100] on div "[PHONE_NUMBER] Wrap up | 00:03" at bounding box center [131, 89] width 149 height 29
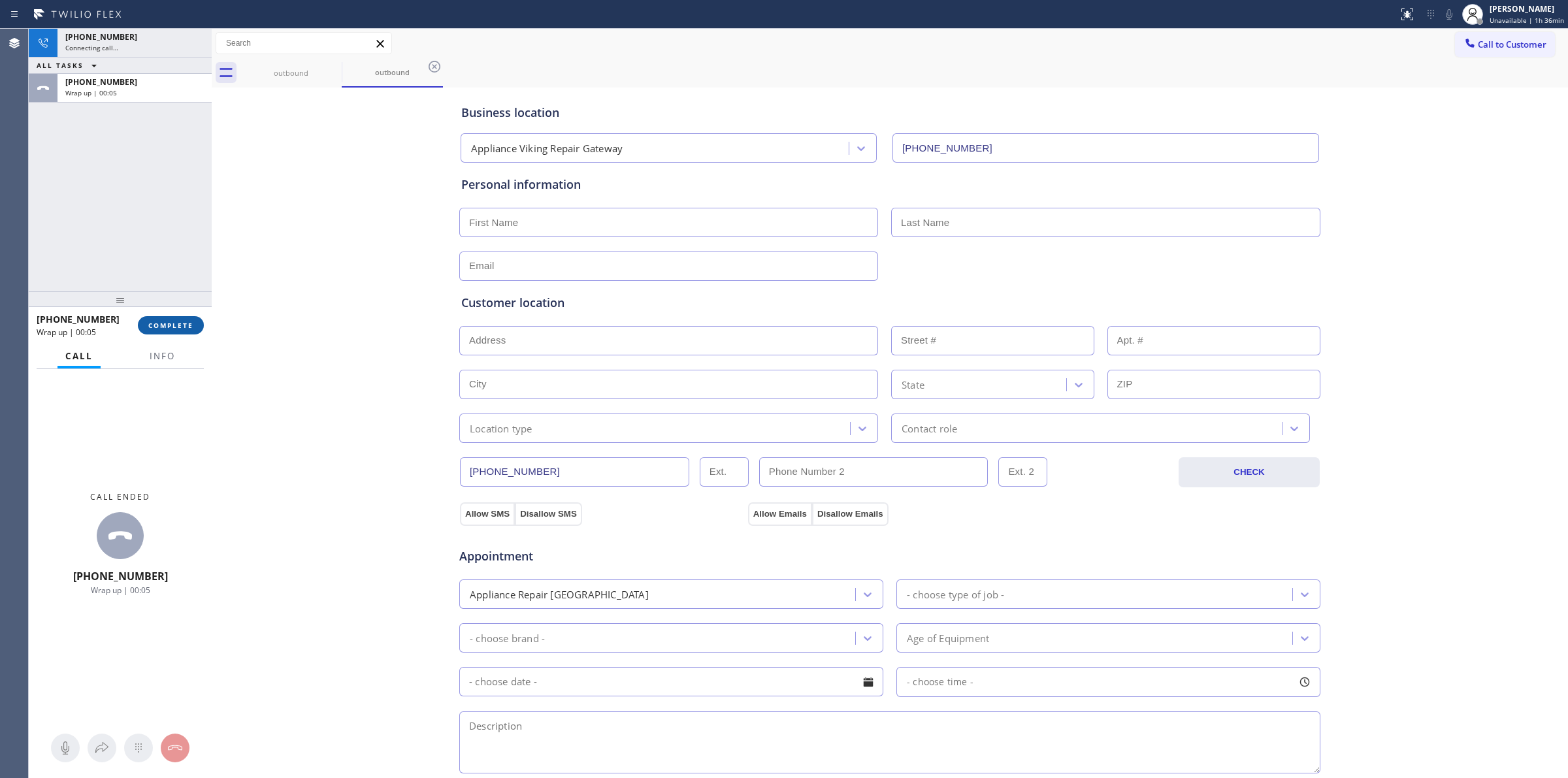
click at [184, 317] on button "COMPLETE" at bounding box center [171, 325] width 66 height 18
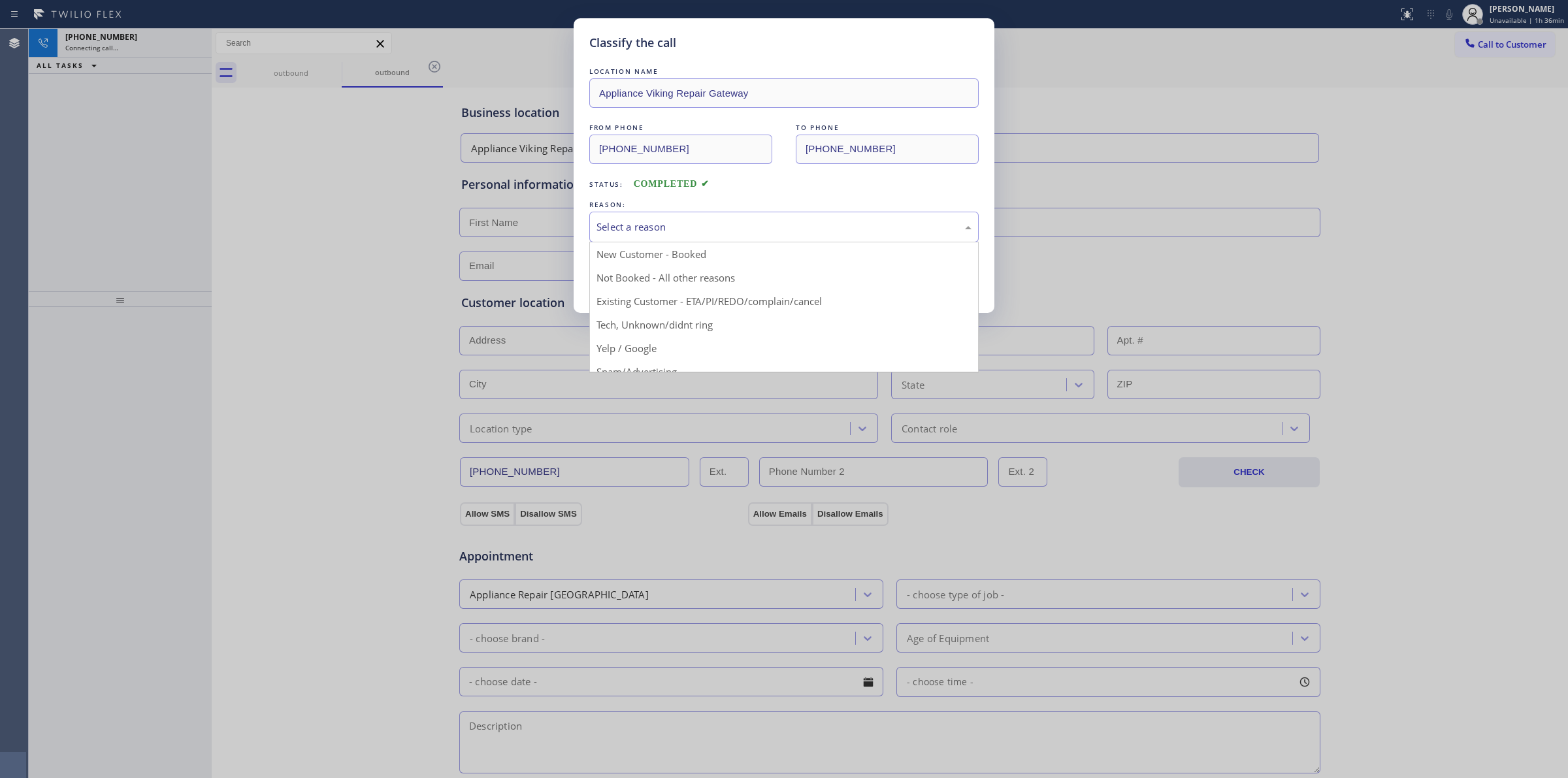
drag, startPoint x: 666, startPoint y: 224, endPoint x: 683, endPoint y: 294, distance: 72.0
click at [670, 227] on div "Select a reason" at bounding box center [784, 227] width 375 height 15
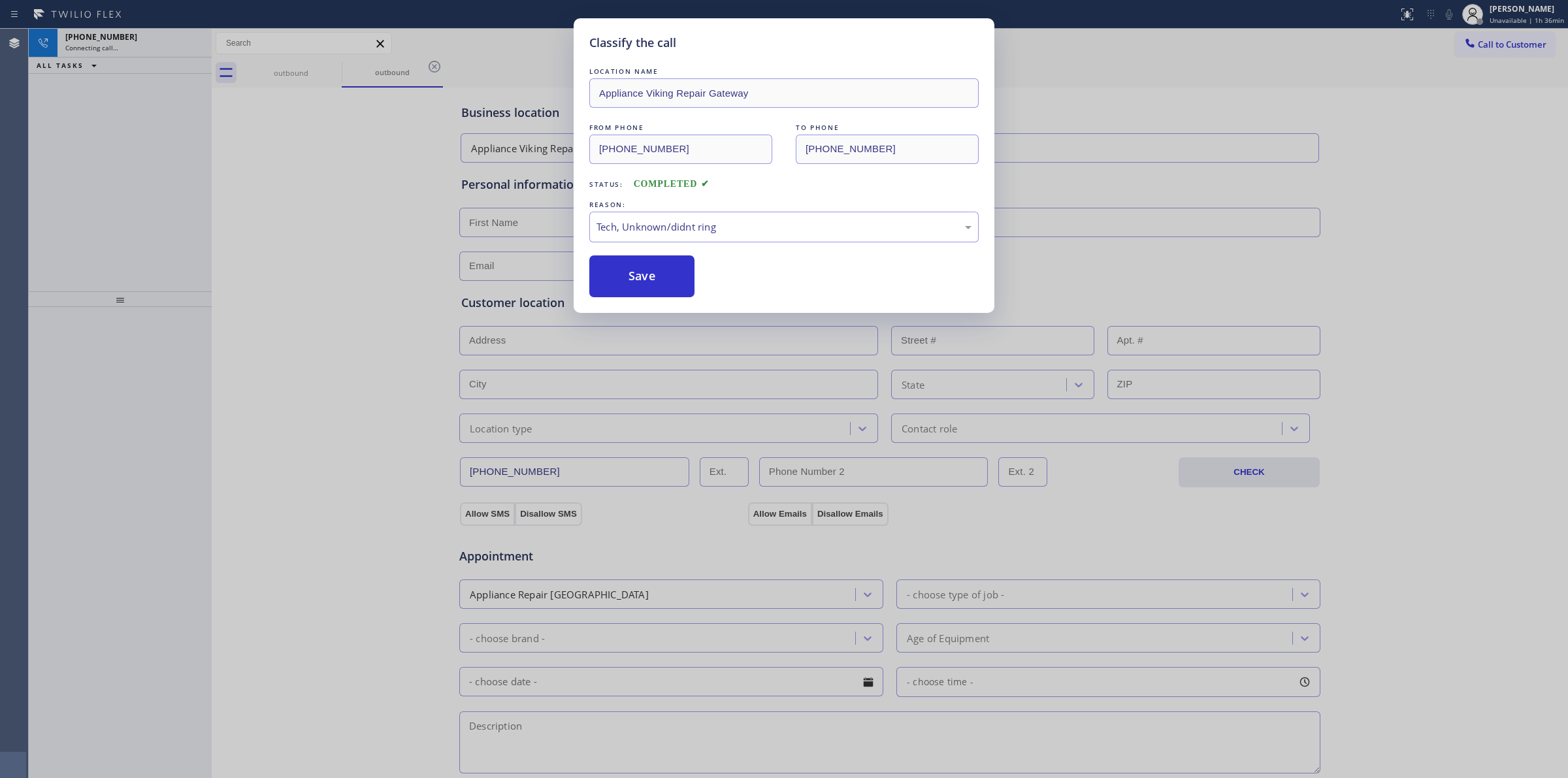
drag, startPoint x: 646, startPoint y: 285, endPoint x: 757, endPoint y: 282, distance: 111.0
click at [665, 282] on button "Save" at bounding box center [641, 277] width 105 height 42
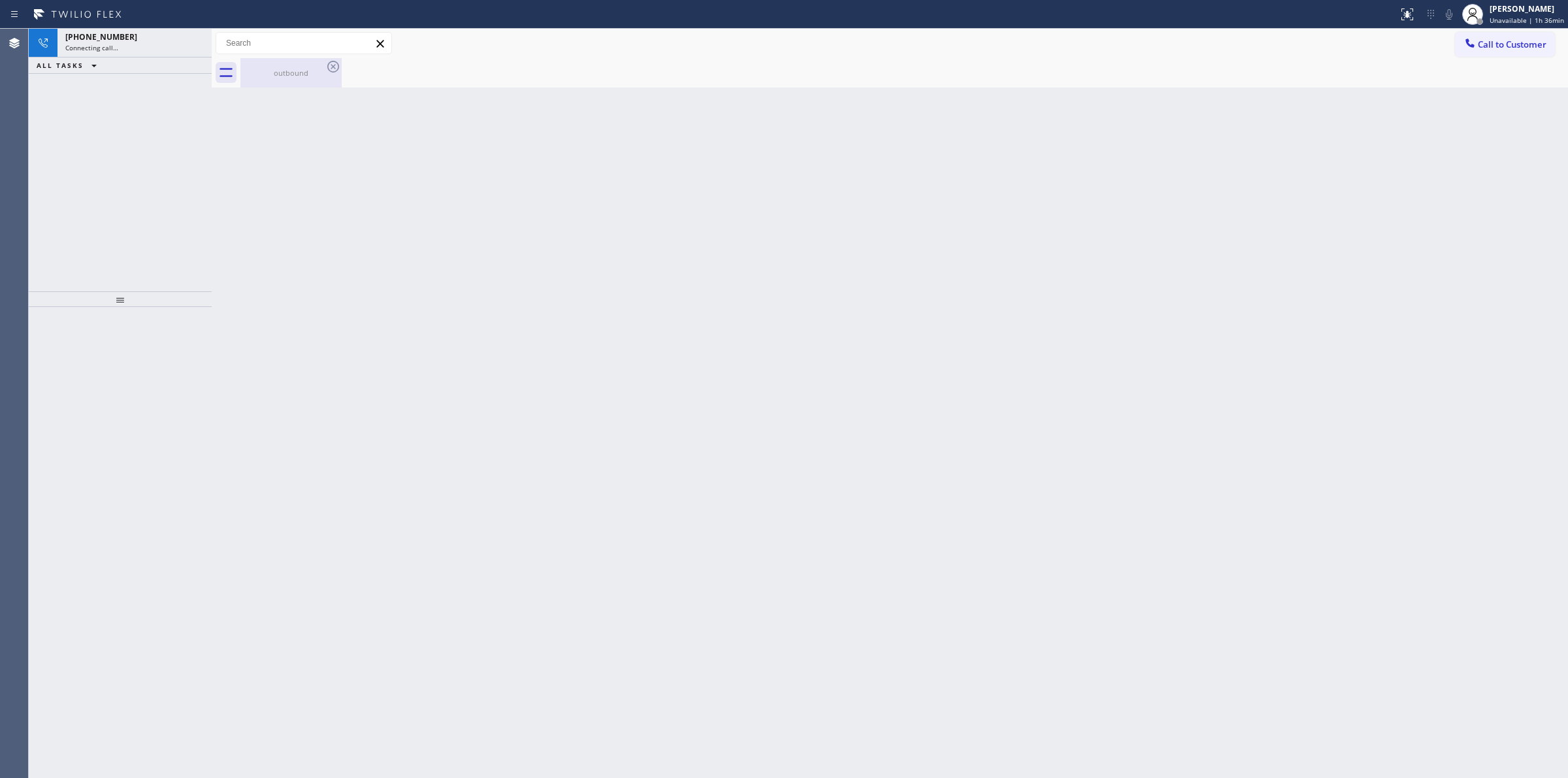
click at [305, 76] on div "outbound" at bounding box center [291, 73] width 99 height 9
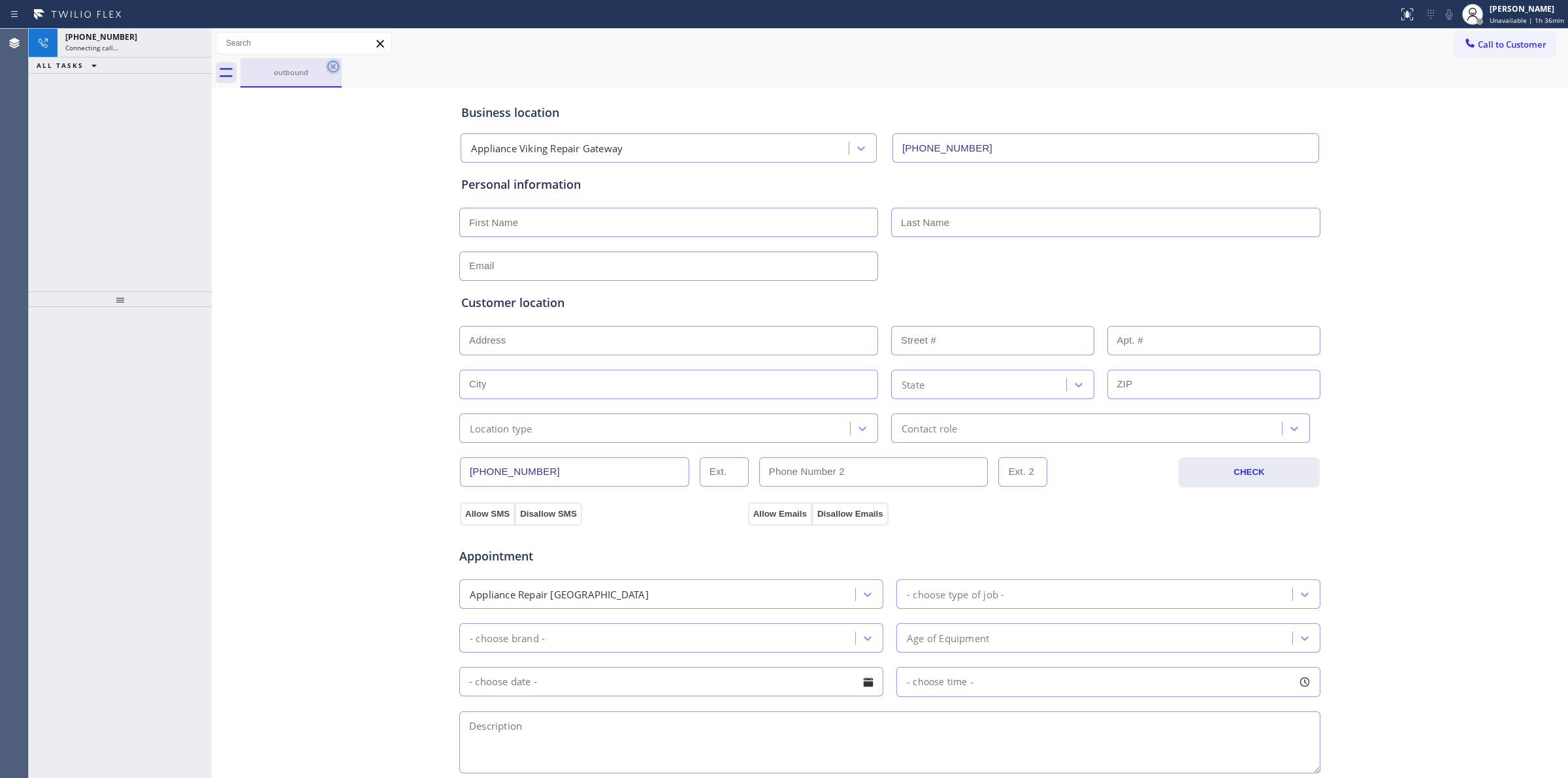
click at [330, 63] on div "outbound" at bounding box center [291, 73] width 101 height 29
click at [330, 63] on icon at bounding box center [333, 67] width 16 height 16
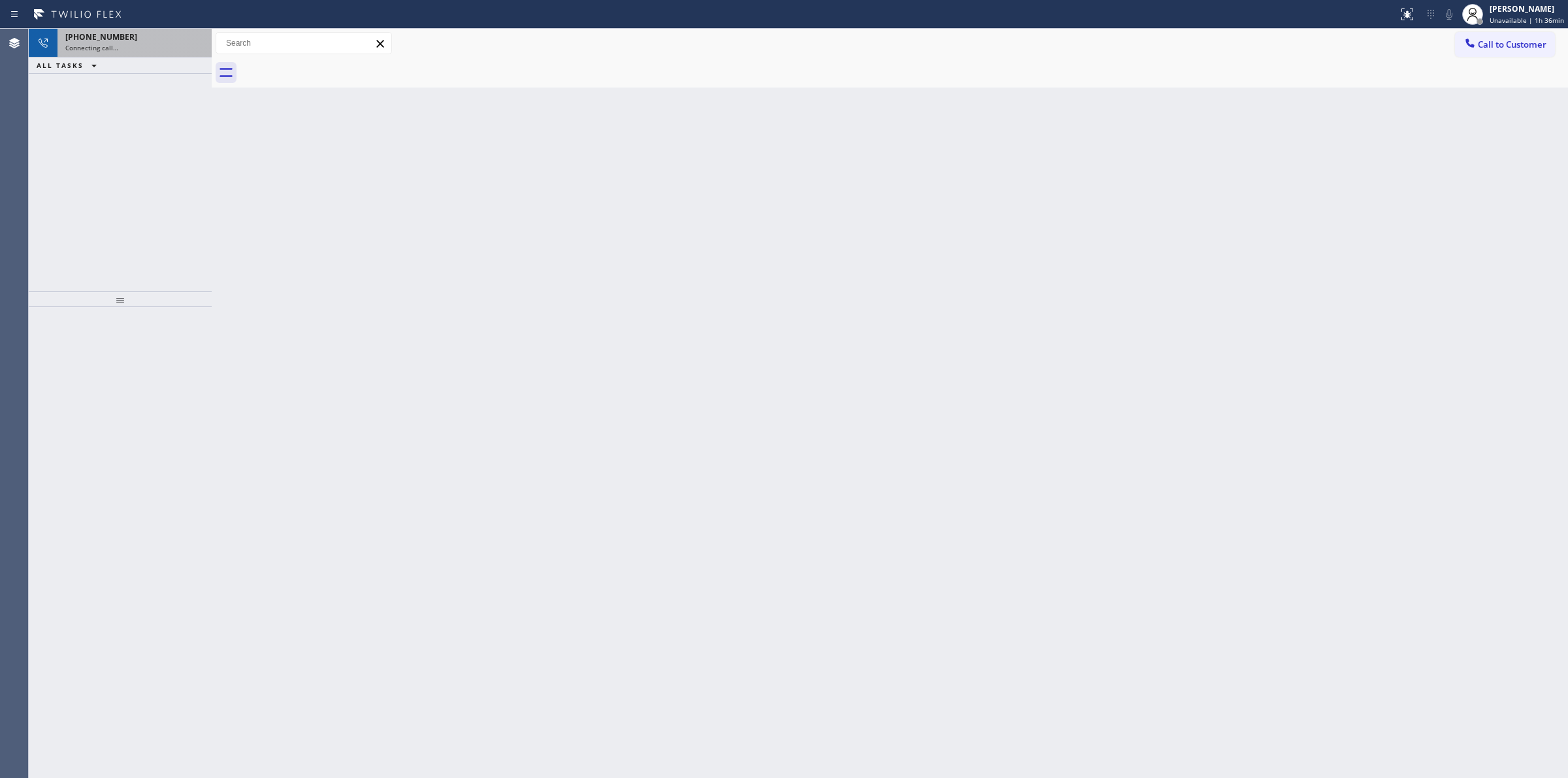
click at [147, 44] on div "Connecting call…" at bounding box center [134, 47] width 139 height 9
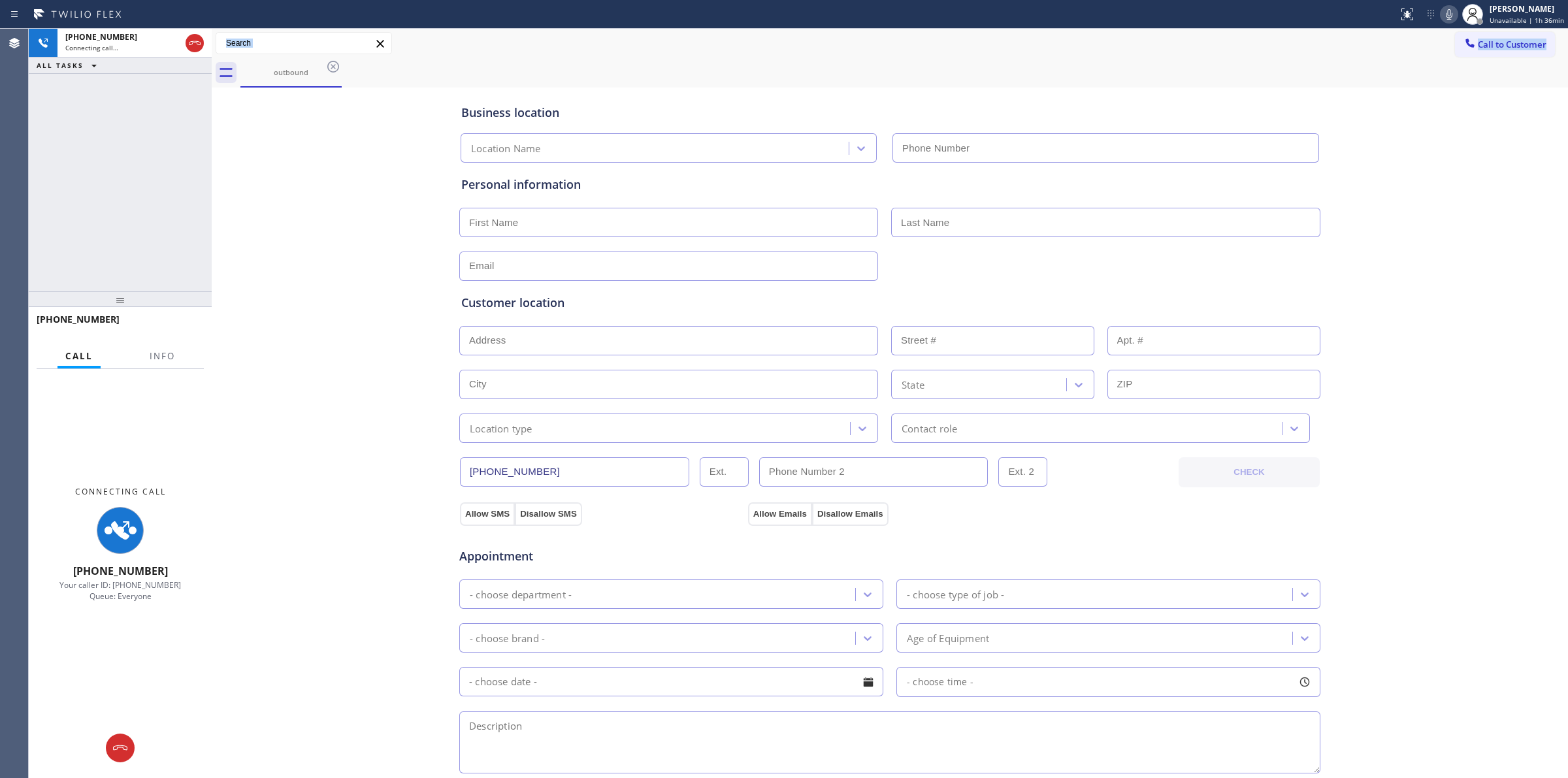
type input "[PHONE_NUMBER]"
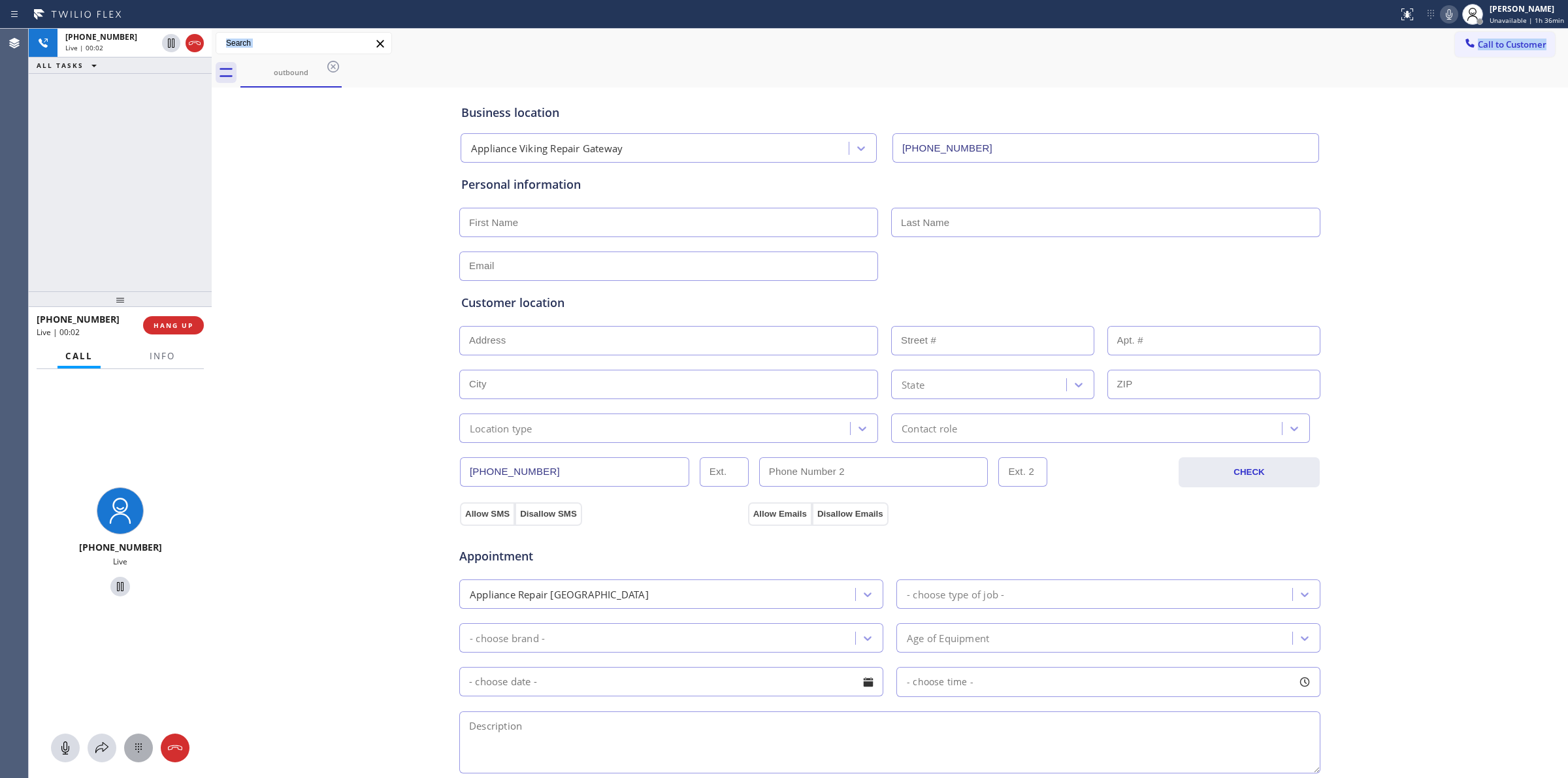
click at [134, 745] on icon at bounding box center [139, 748] width 16 height 16
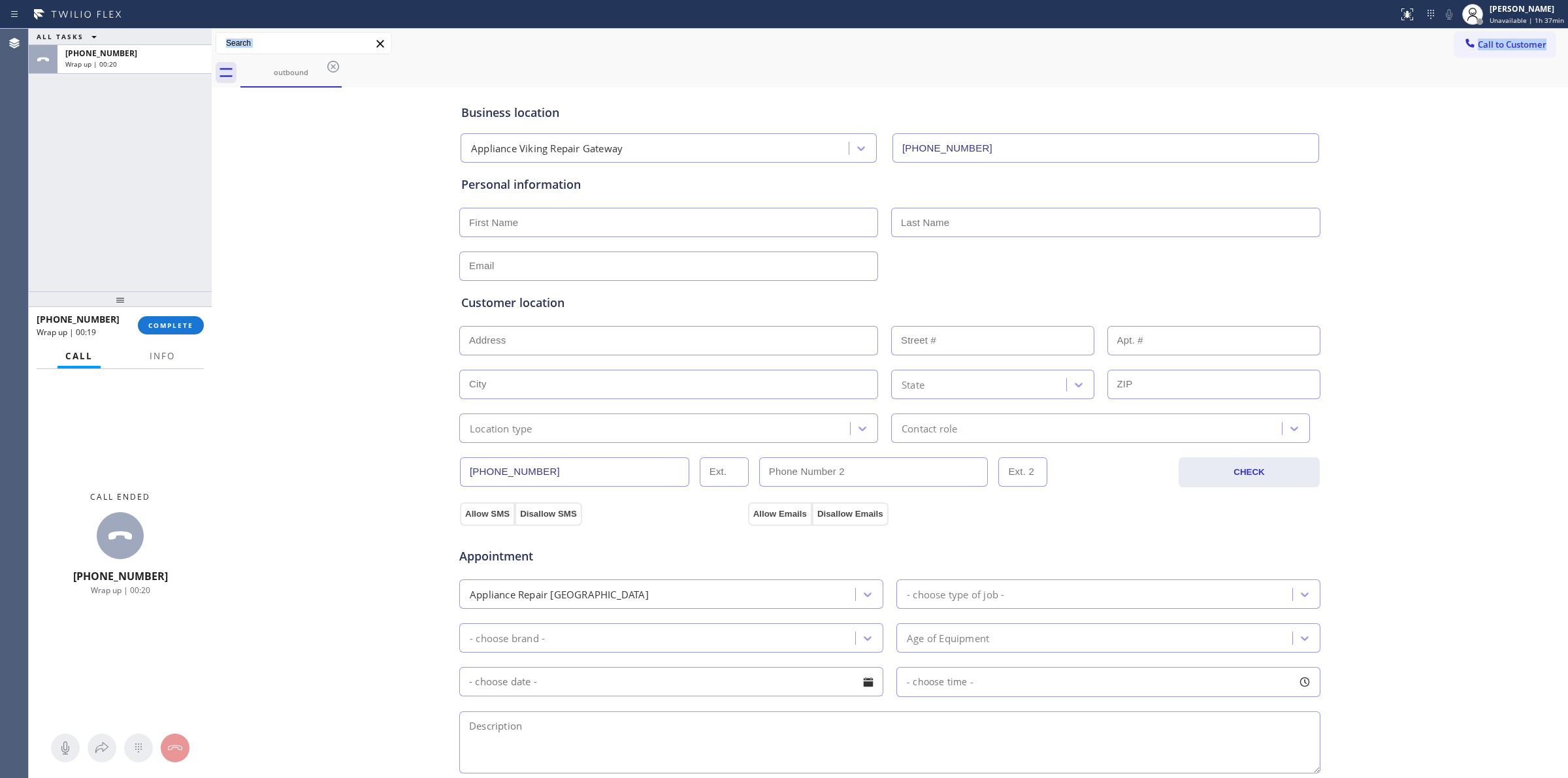
click at [1486, 58] on div "outbound" at bounding box center [904, 73] width 1328 height 29
click at [1432, 49] on div "Call to Customer Outbound call Location Appliance Viking Repair Gateway Your ca…" at bounding box center [889, 43] width 1356 height 23
click at [1464, 46] on div at bounding box center [1470, 44] width 16 height 16
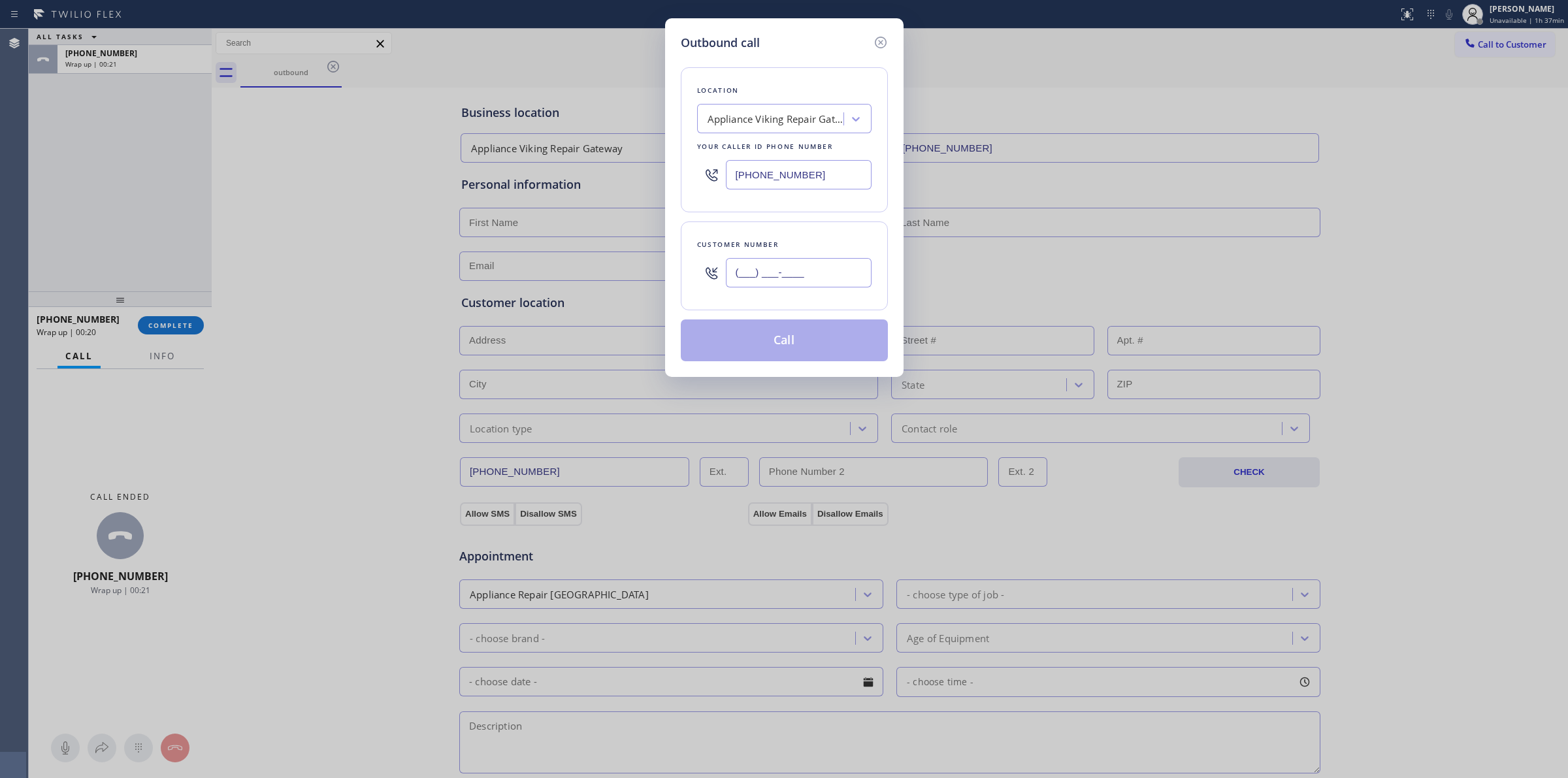
paste input "626) 623-5086"
click at [771, 272] on input "(___) ___-____" at bounding box center [798, 272] width 146 height 29
type input "[PHONE_NUMBER]"
click at [792, 348] on button "Call" at bounding box center [784, 341] width 207 height 42
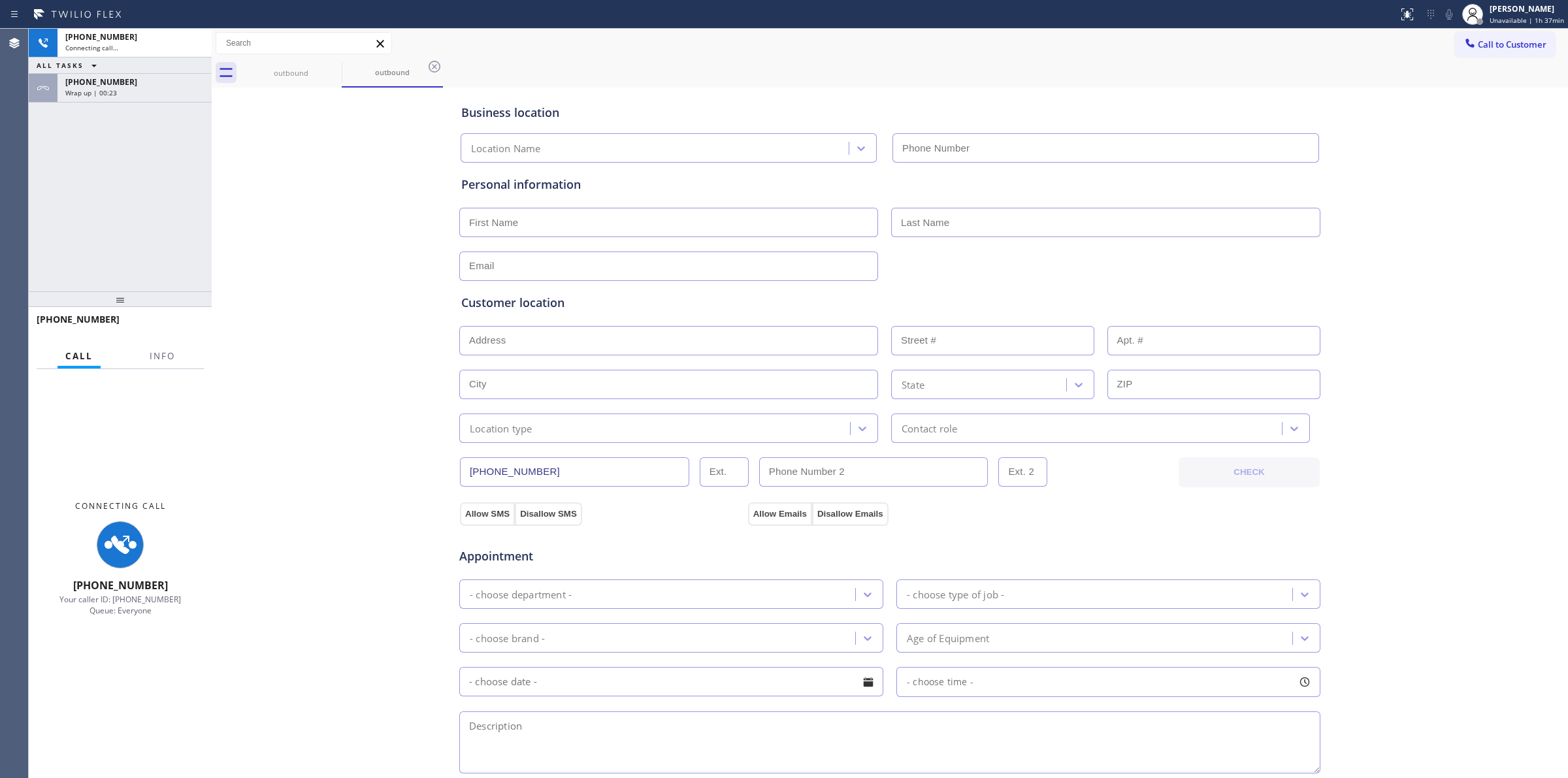
type input "[PHONE_NUMBER]"
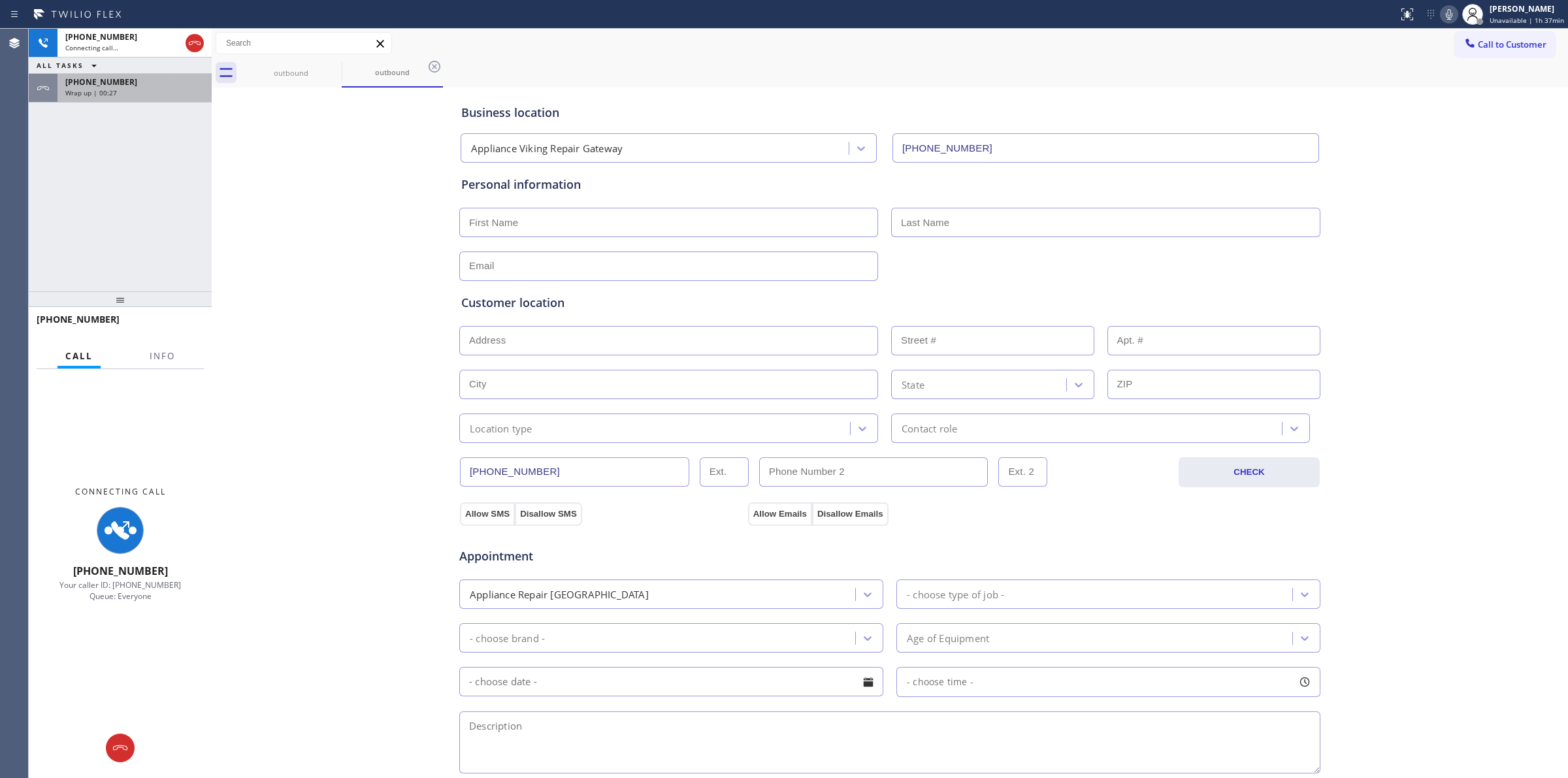
click at [148, 85] on div "[PHONE_NUMBER]" at bounding box center [134, 81] width 139 height 11
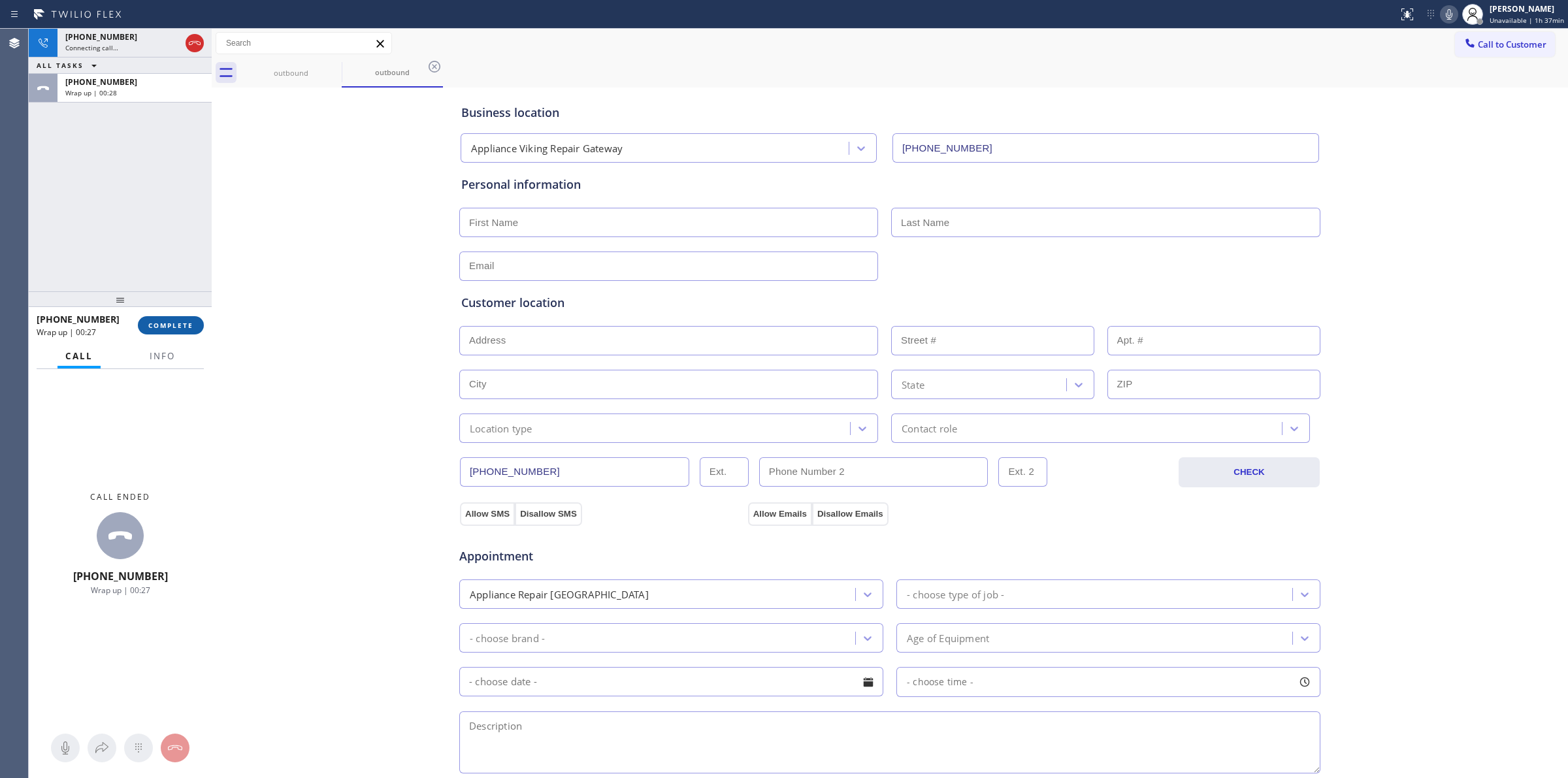
click at [173, 319] on button "COMPLETE" at bounding box center [171, 325] width 66 height 18
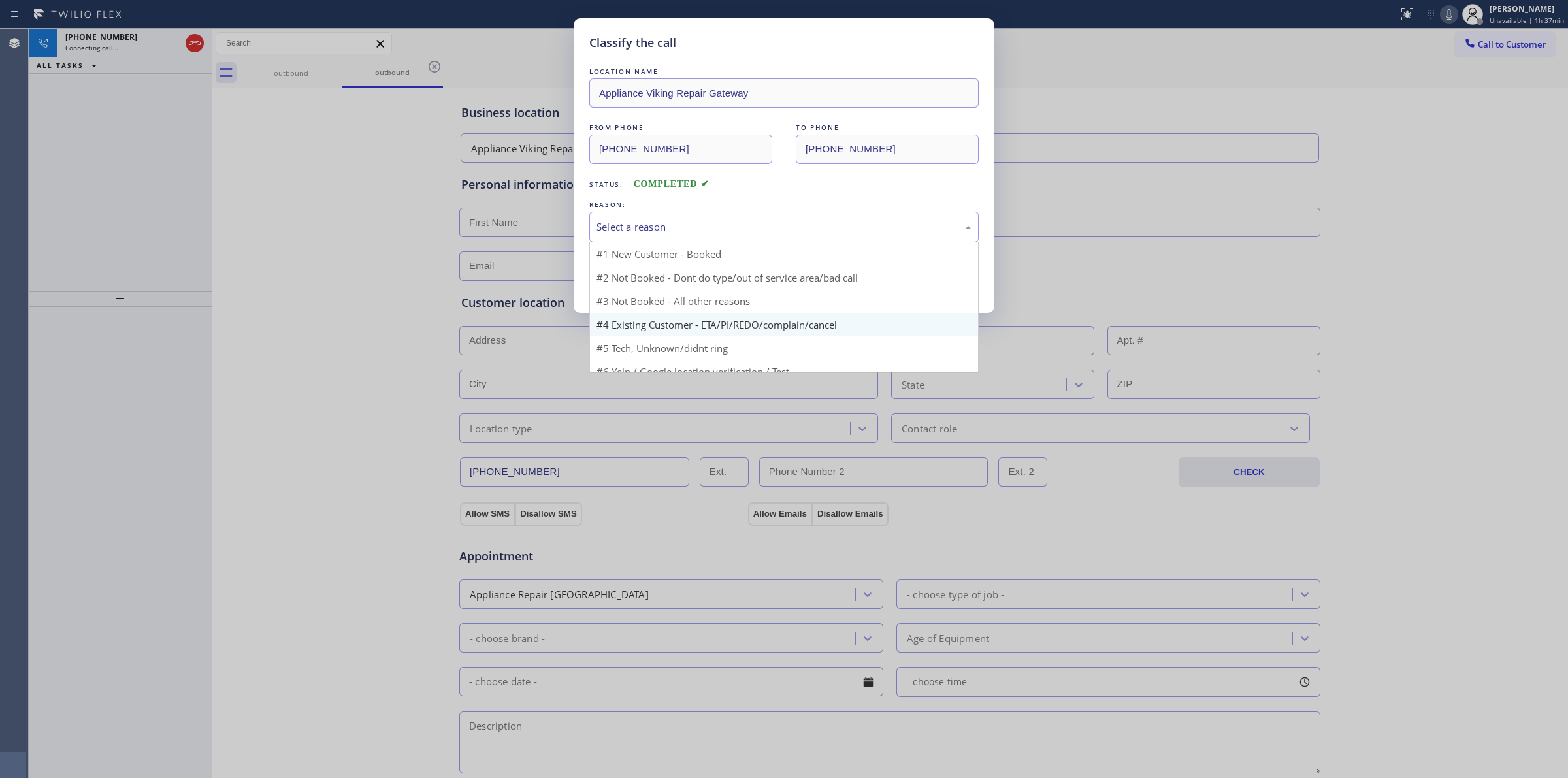
drag, startPoint x: 632, startPoint y: 227, endPoint x: 653, endPoint y: 302, distance: 77.9
click at [633, 227] on div "Select a reason" at bounding box center [784, 227] width 375 height 15
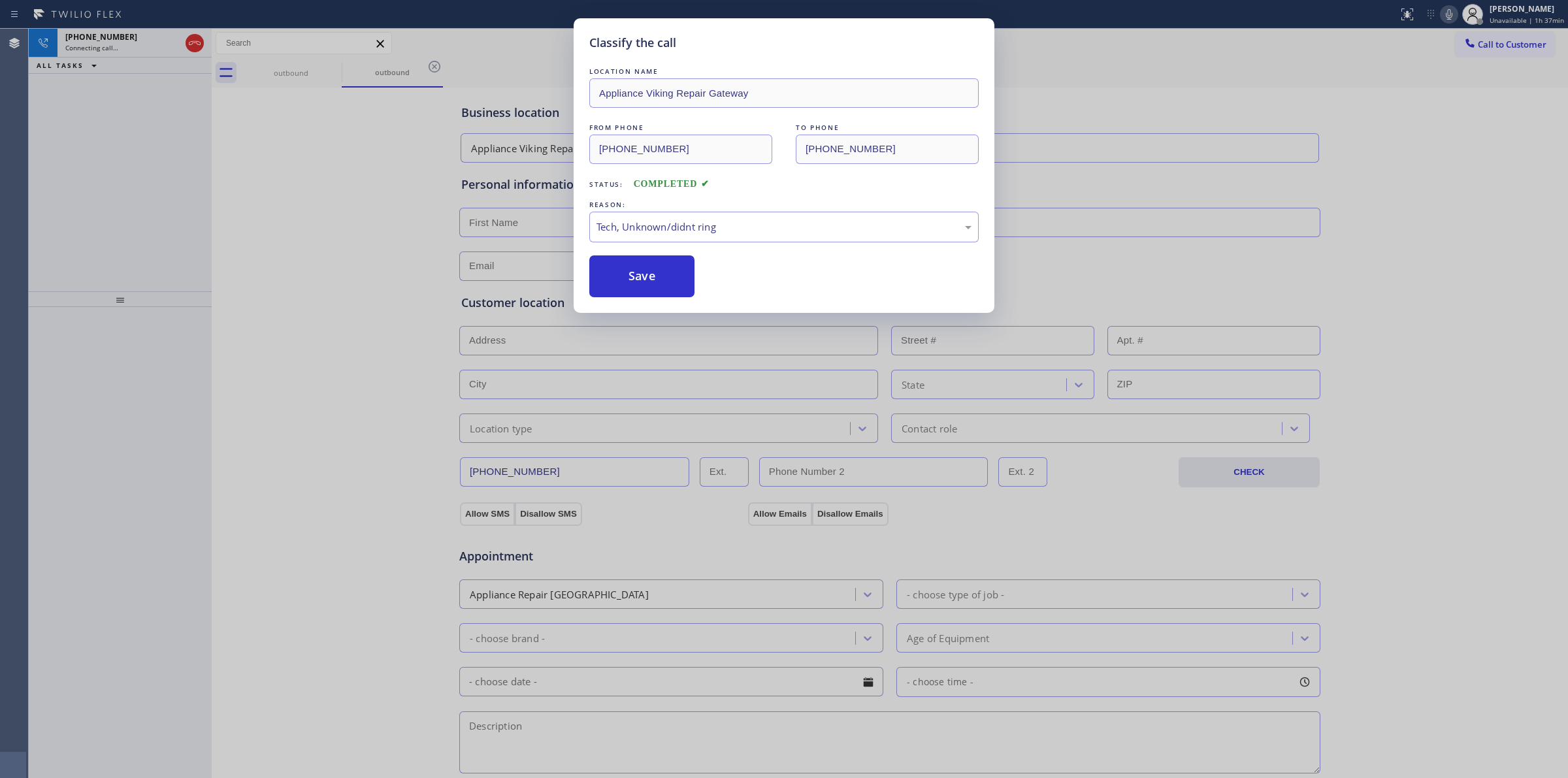
click at [624, 249] on div "LOCATION NAME Appliance Viking Repair Gateway FROM PHONE [PHONE_NUMBER] TO PHON…" at bounding box center [784, 181] width 389 height 232
click at [638, 268] on button "Save" at bounding box center [641, 277] width 105 height 42
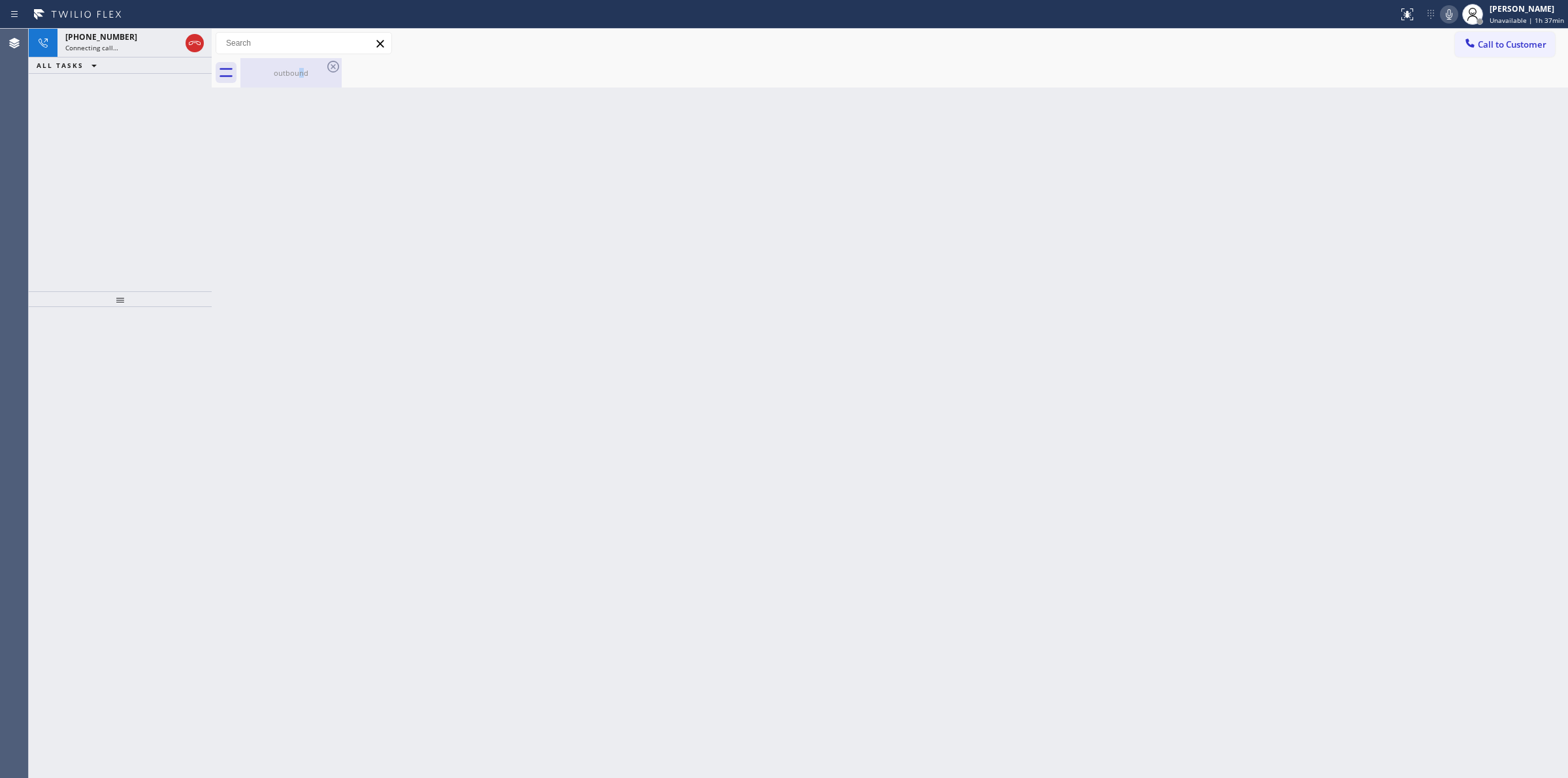
click at [304, 67] on div "outbound" at bounding box center [291, 73] width 99 height 29
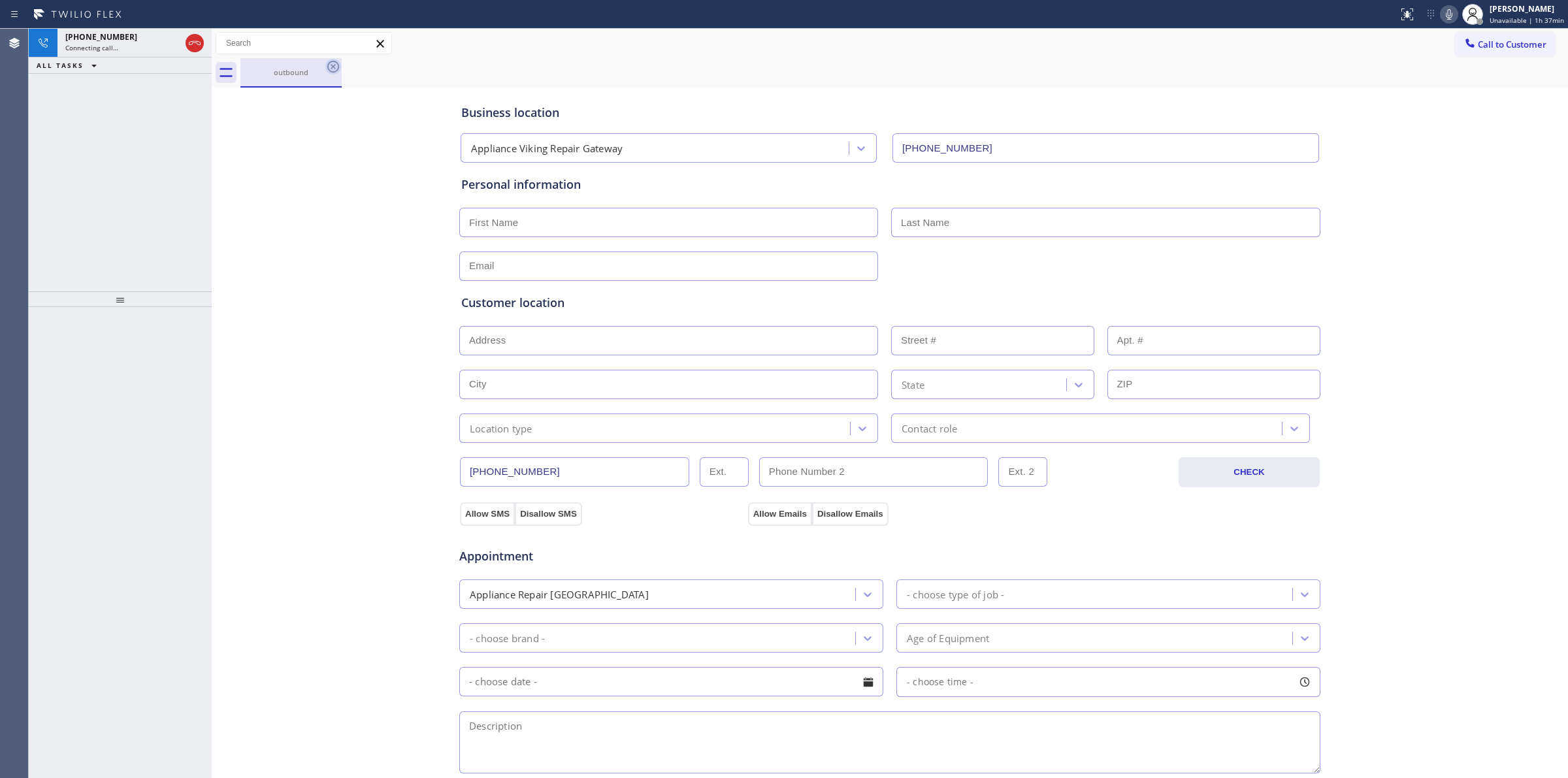
click at [324, 68] on div "outbound" at bounding box center [291, 72] width 99 height 9
click at [330, 67] on icon at bounding box center [333, 67] width 16 height 16
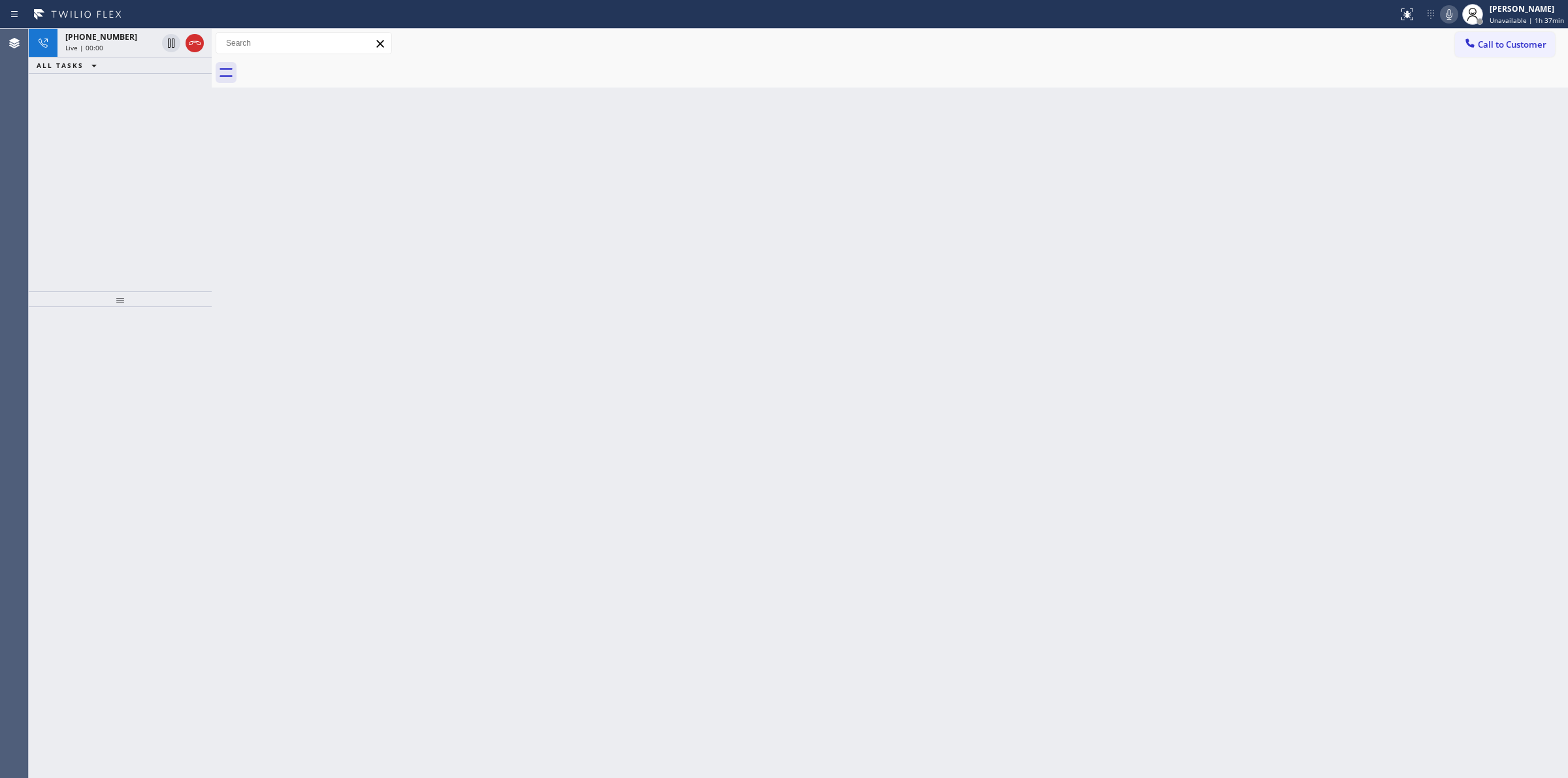
click at [1455, 17] on icon at bounding box center [1449, 15] width 16 height 16
click at [116, 44] on div "Live | 00:01" at bounding box center [111, 47] width 92 height 9
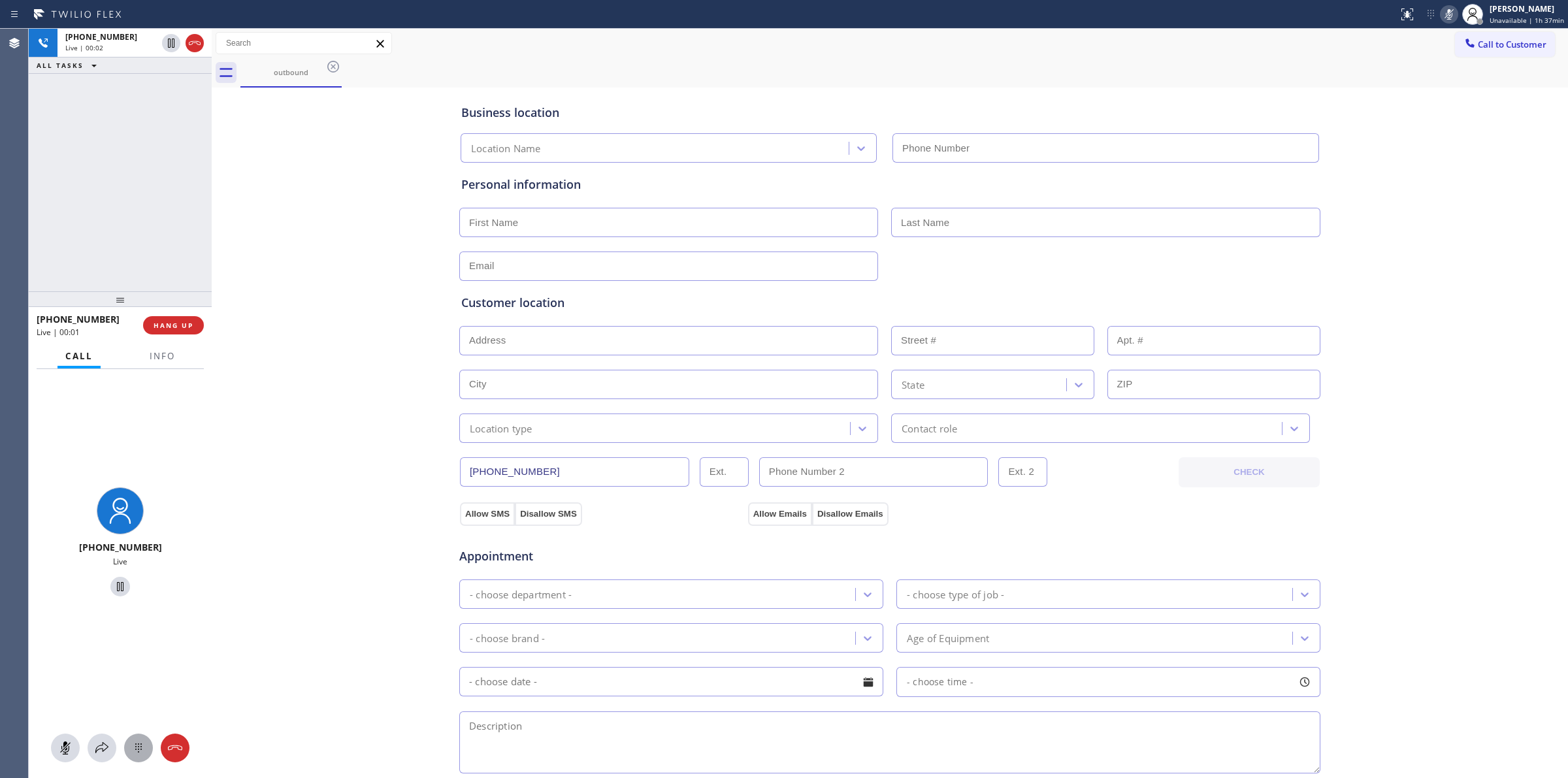
click at [136, 752] on icon at bounding box center [139, 748] width 16 height 16
type input "[PHONE_NUMBER]"
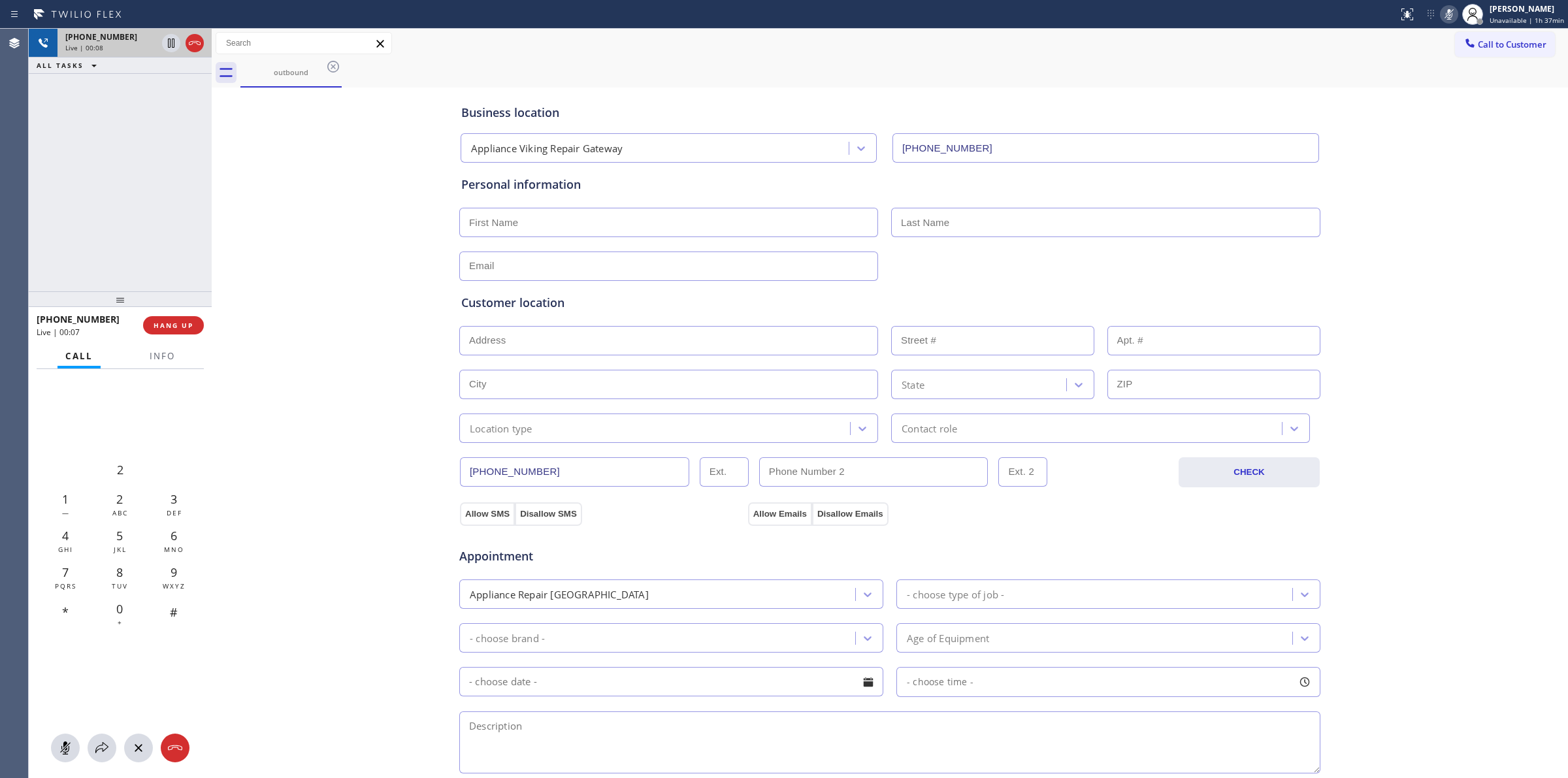
click at [129, 44] on div "Live | 00:08" at bounding box center [111, 47] width 92 height 9
drag, startPoint x: 1533, startPoint y: 40, endPoint x: 1484, endPoint y: 57, distance: 51.9
click at [1533, 41] on span "Call to Customer" at bounding box center [1511, 44] width 68 height 12
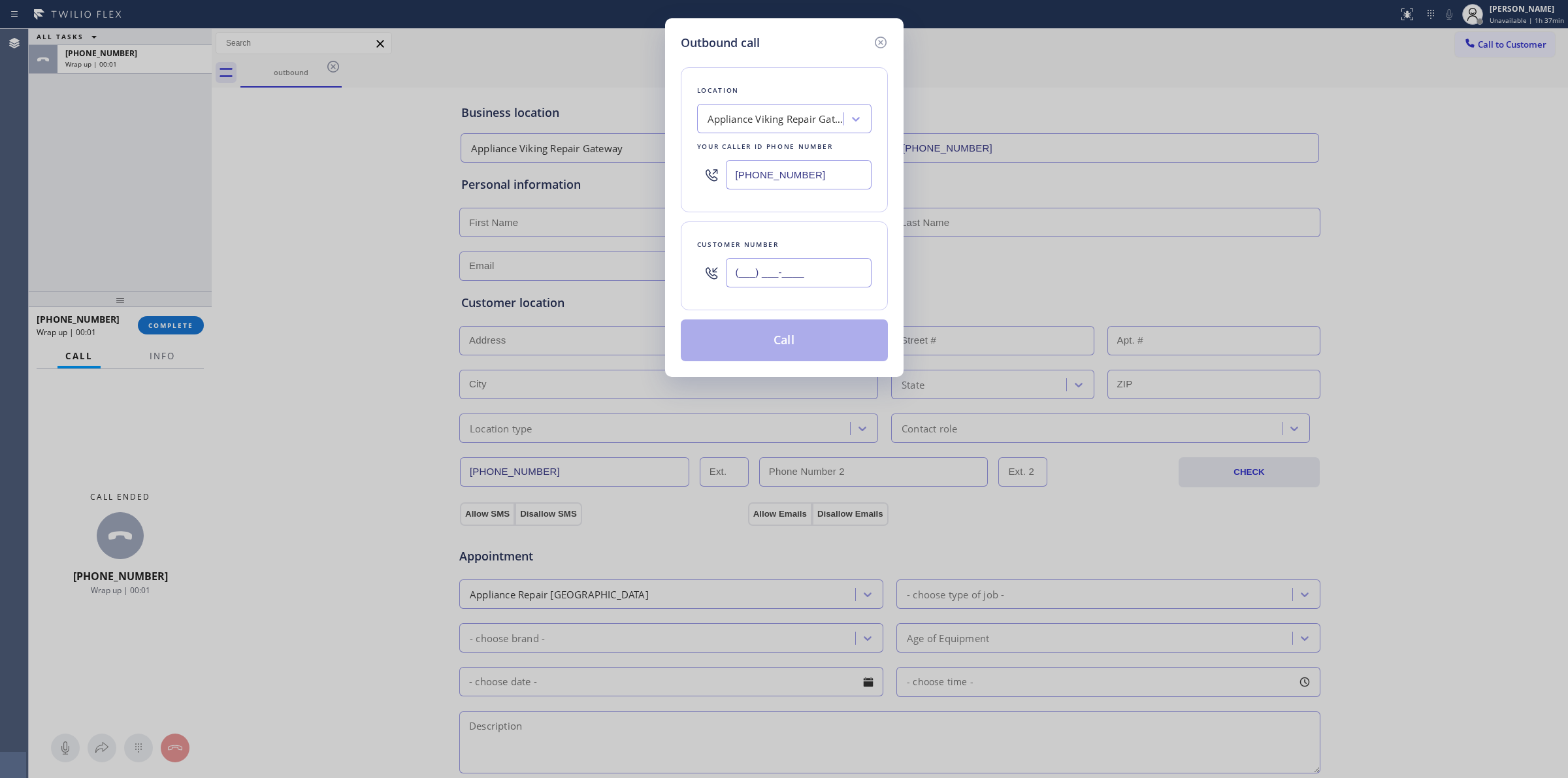
paste input "628) 226-2194"
click at [779, 265] on input "(___) ___-____" at bounding box center [798, 272] width 146 height 29
type input "[PHONE_NUMBER]"
click at [795, 127] on div "Appliance Viking Repair Gateway" at bounding box center [772, 118] width 142 height 23
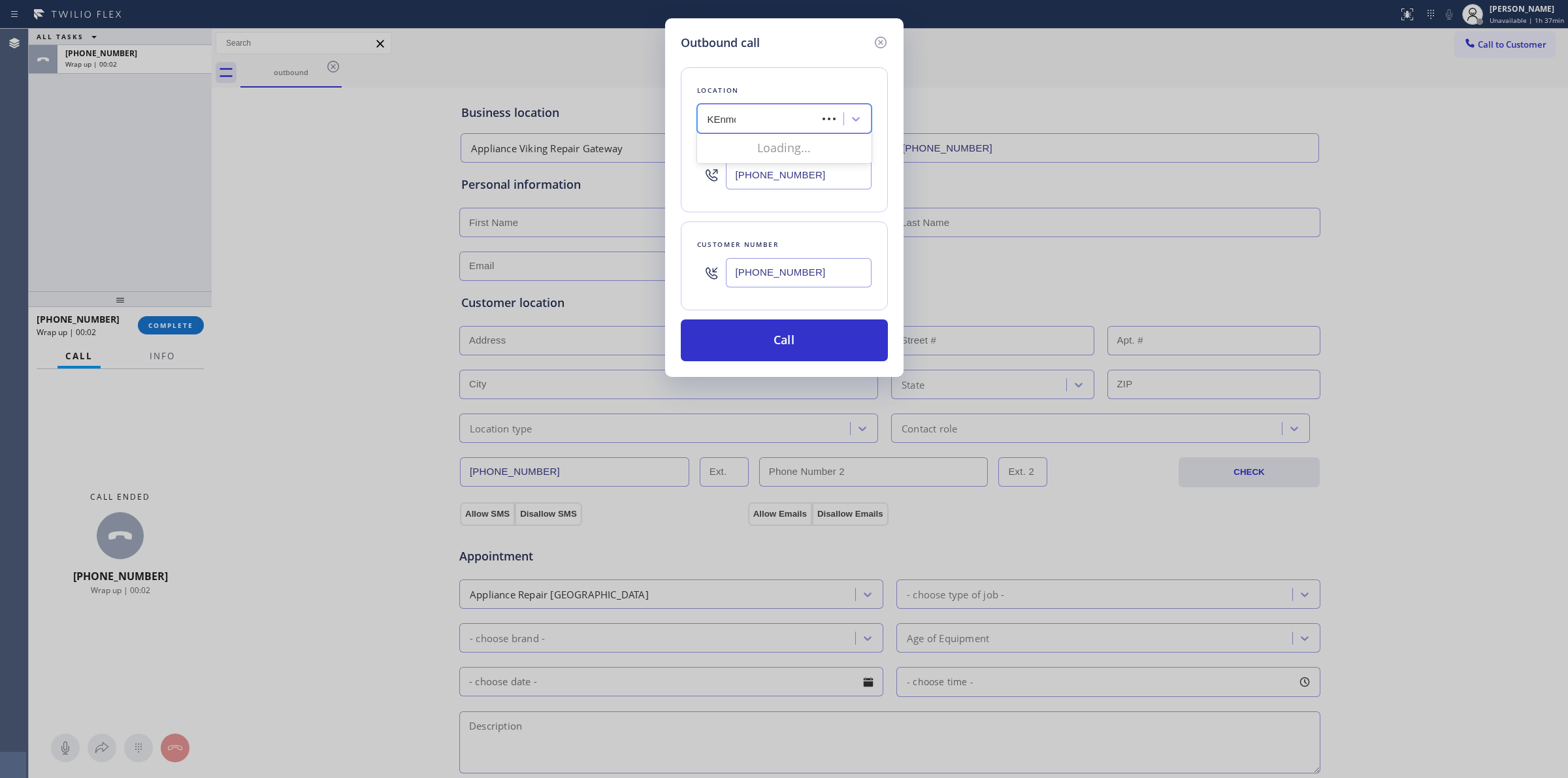
type input "KEnmore"
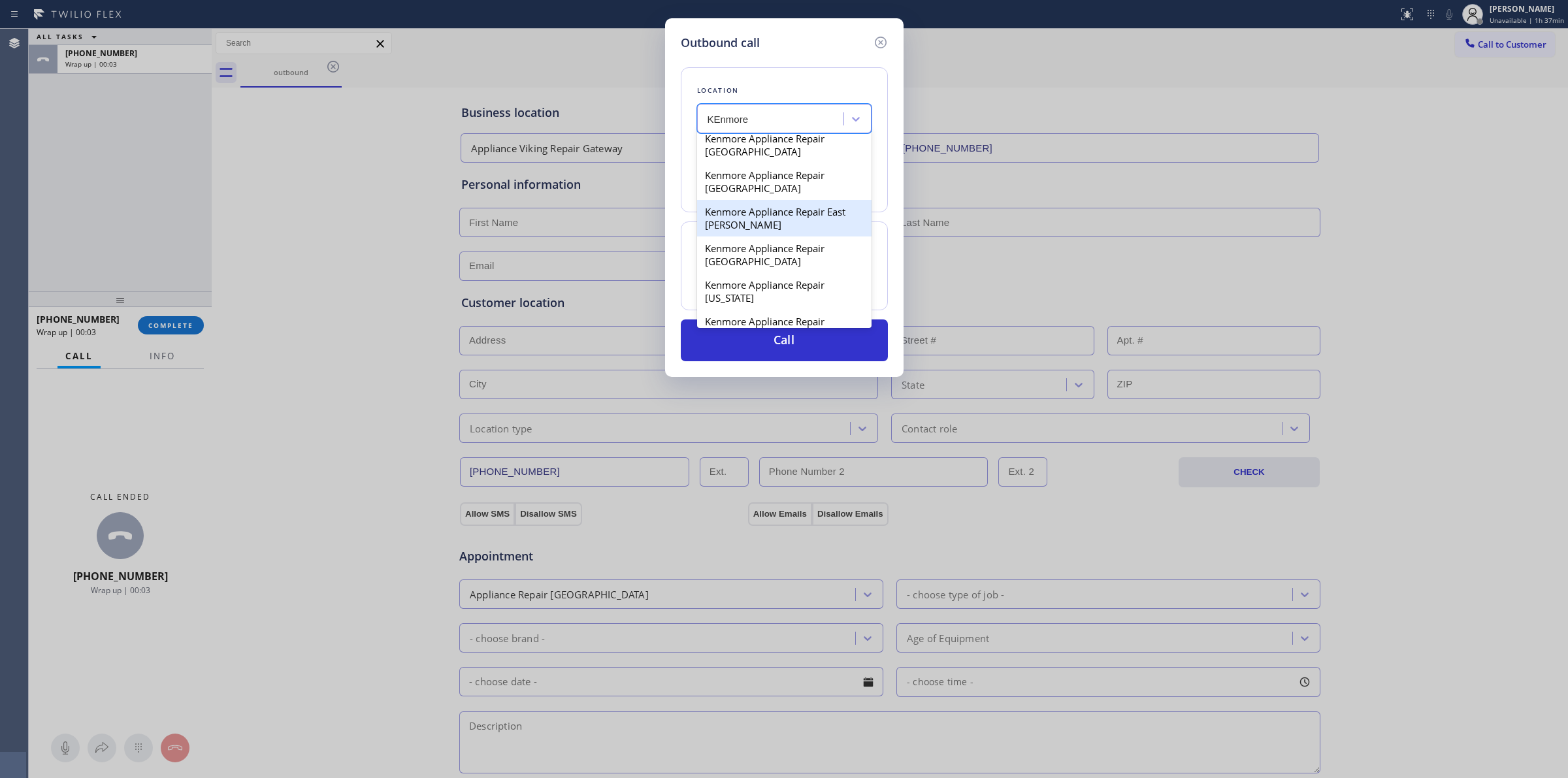
scroll to position [408, 0]
click at [768, 236] on div "Kenmore Appliance Repair [GEOGRAPHIC_DATA][PERSON_NAME]" at bounding box center [784, 211] width 174 height 49
type input "[PHONE_NUMBER]"
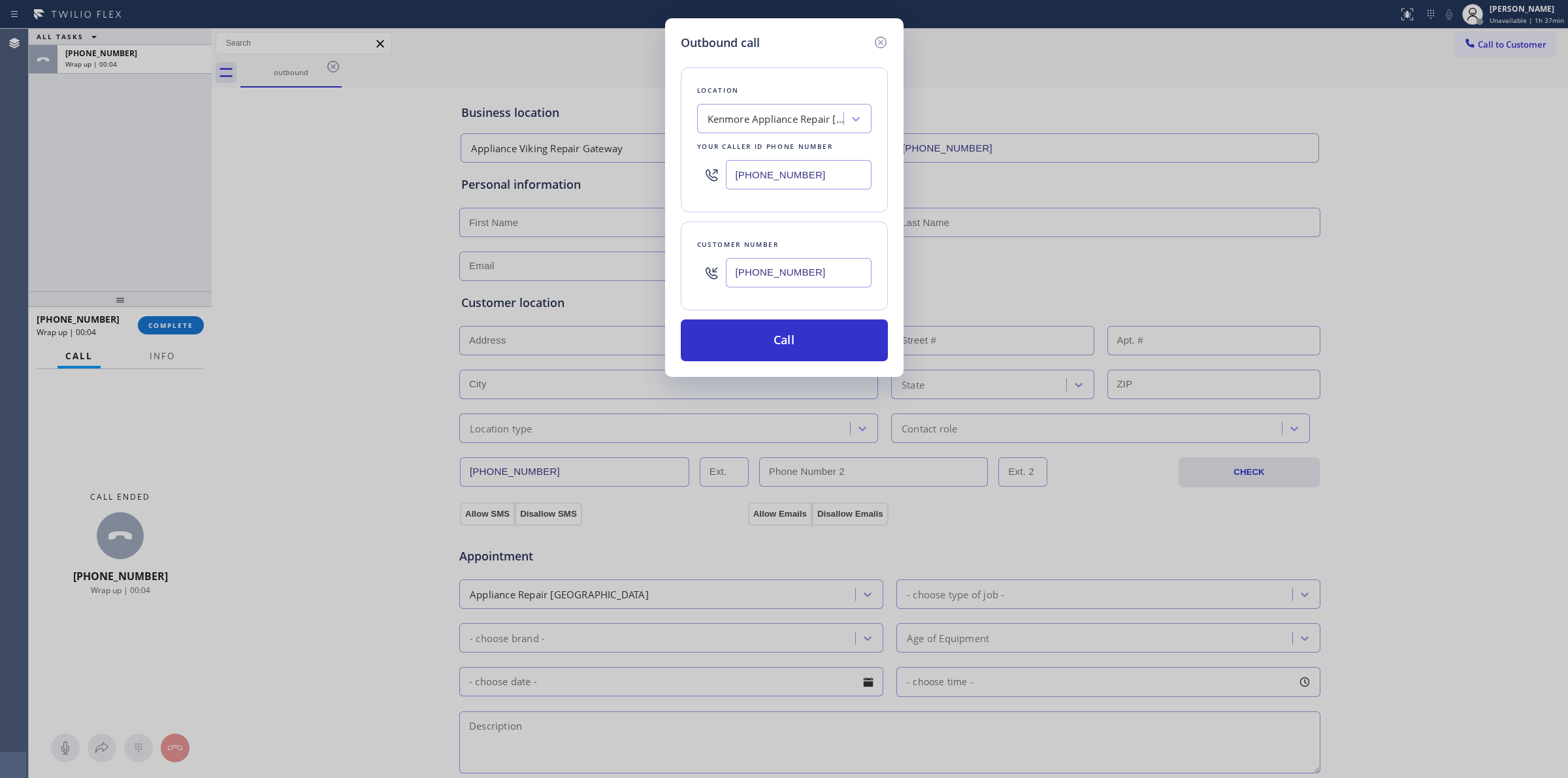
click at [791, 266] on input "[PHONE_NUMBER]" at bounding box center [798, 272] width 146 height 29
click at [799, 268] on input "[PHONE_NUMBER]" at bounding box center [798, 272] width 146 height 29
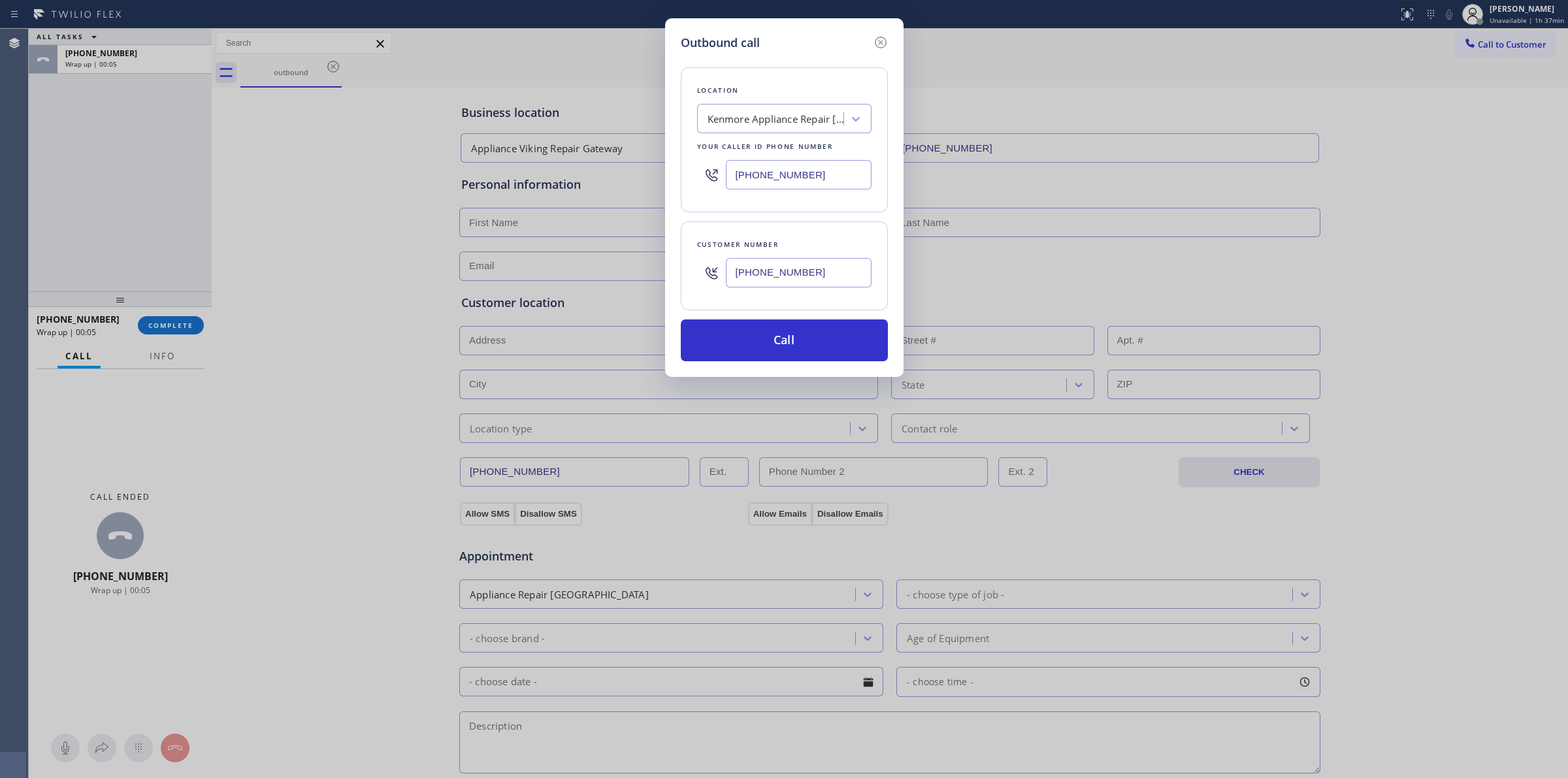
click at [799, 268] on input "[PHONE_NUMBER]" at bounding box center [798, 272] width 146 height 29
click at [807, 276] on input "[PHONE_NUMBER]" at bounding box center [798, 272] width 146 height 29
click at [771, 328] on button "Call" at bounding box center [784, 341] width 207 height 42
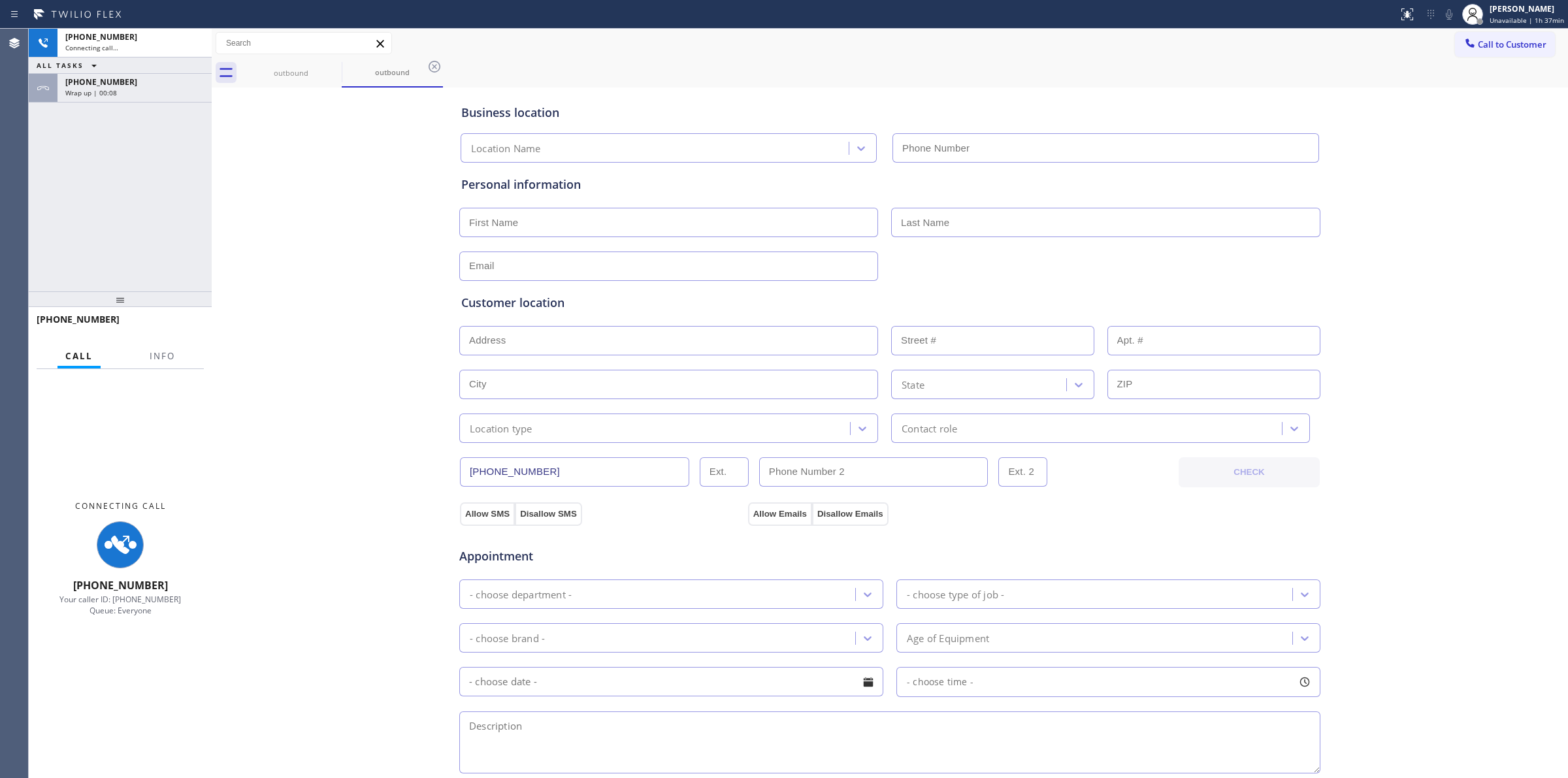
type input "[PHONE_NUMBER]"
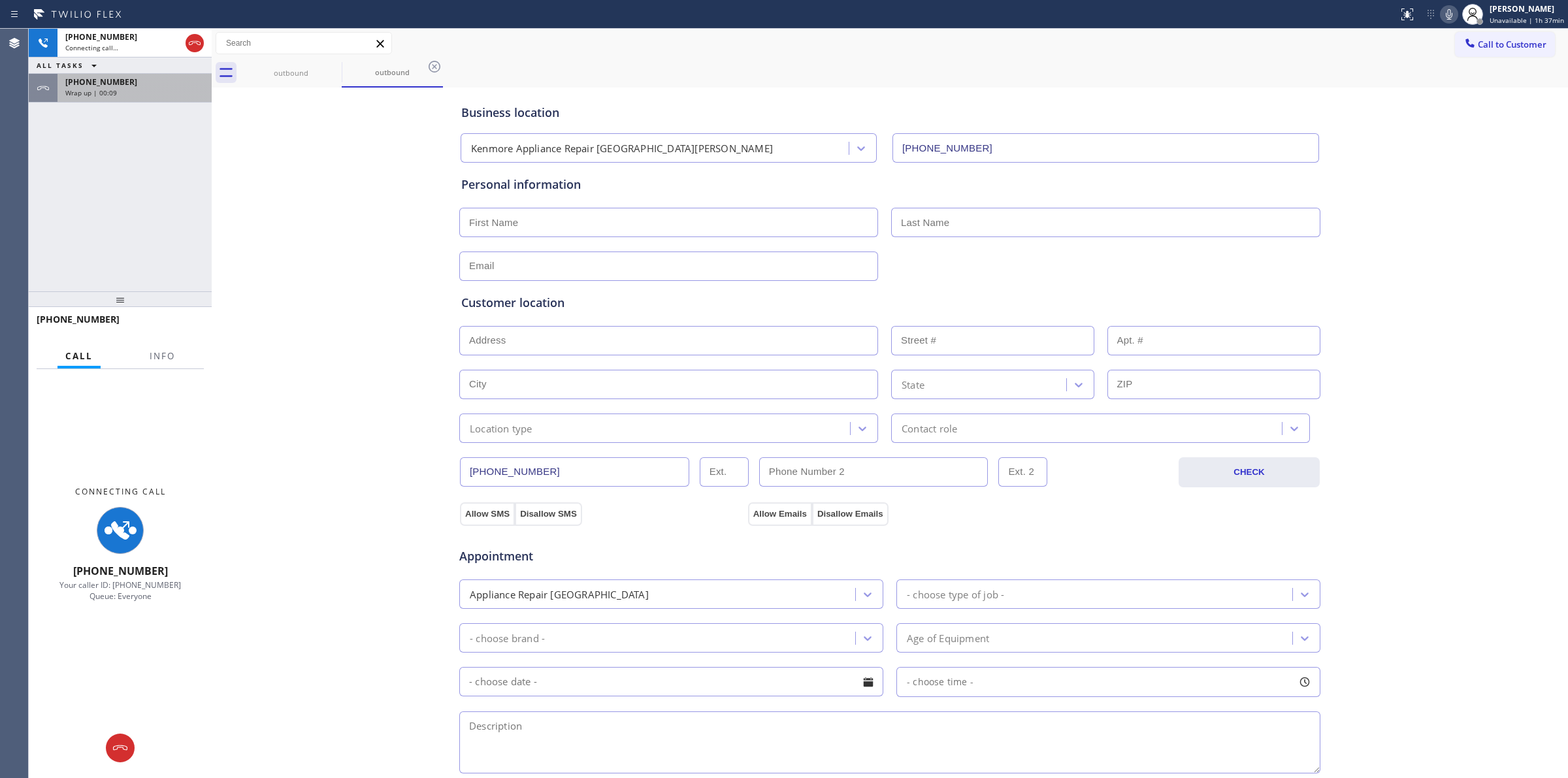
click at [161, 94] on div "Wrap up | 00:09" at bounding box center [134, 92] width 139 height 9
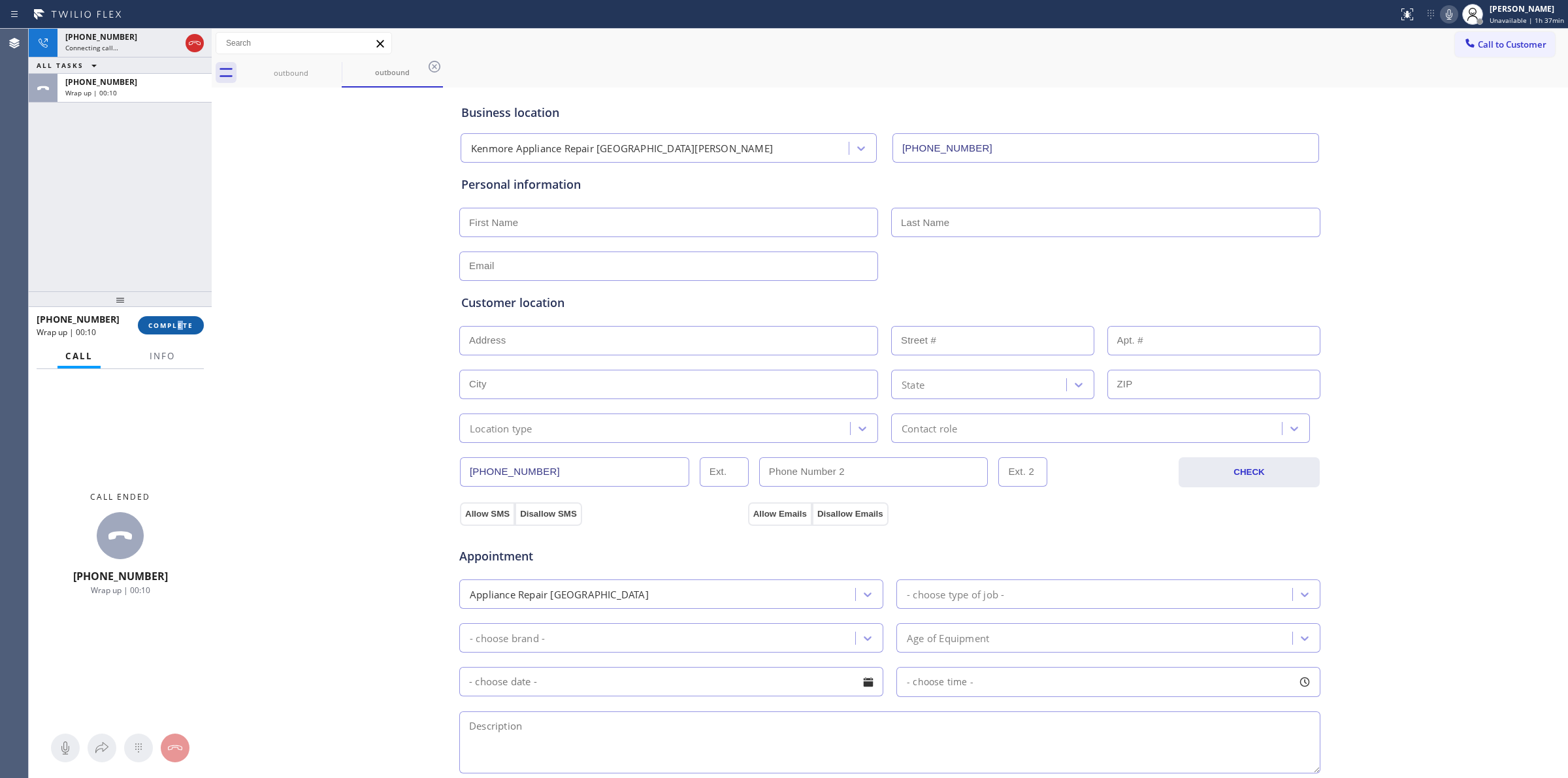
click at [180, 315] on div "[PHONE_NUMBER] Wrap up | 00:10 COMPLETE" at bounding box center [120, 325] width 167 height 34
click at [179, 319] on button "COMPLETE" at bounding box center [171, 325] width 66 height 18
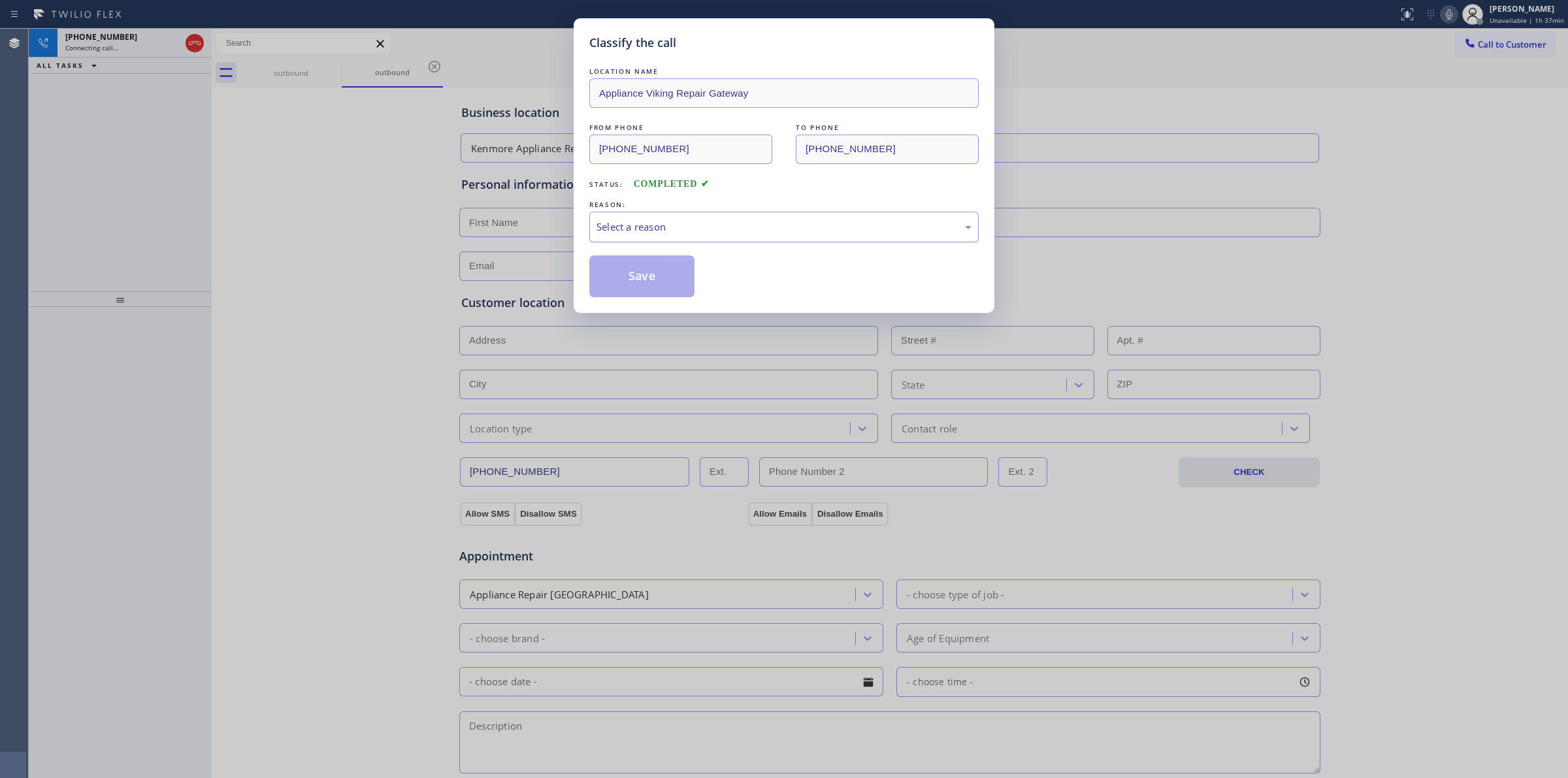
click at [696, 230] on div "Select a reason" at bounding box center [784, 227] width 375 height 15
drag, startPoint x: 689, startPoint y: 333, endPoint x: 619, endPoint y: 270, distance: 94.2
drag, startPoint x: 619, startPoint y: 270, endPoint x: 808, endPoint y: 269, distance: 189.0
click at [641, 269] on button "Save" at bounding box center [641, 277] width 105 height 42
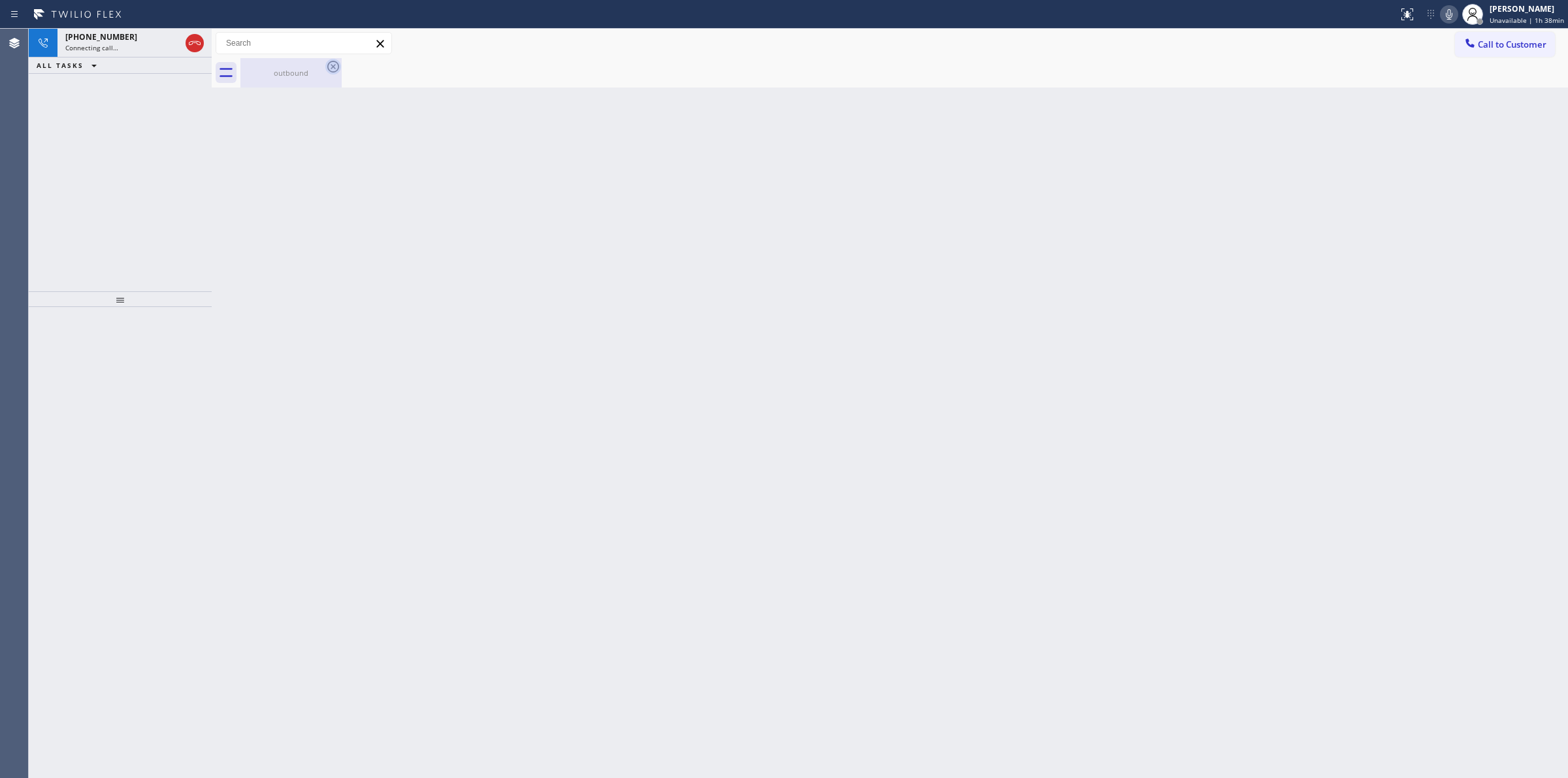
drag, startPoint x: 317, startPoint y: 75, endPoint x: 325, endPoint y: 70, distance: 9.4
click at [318, 75] on div "outbound" at bounding box center [291, 73] width 99 height 9
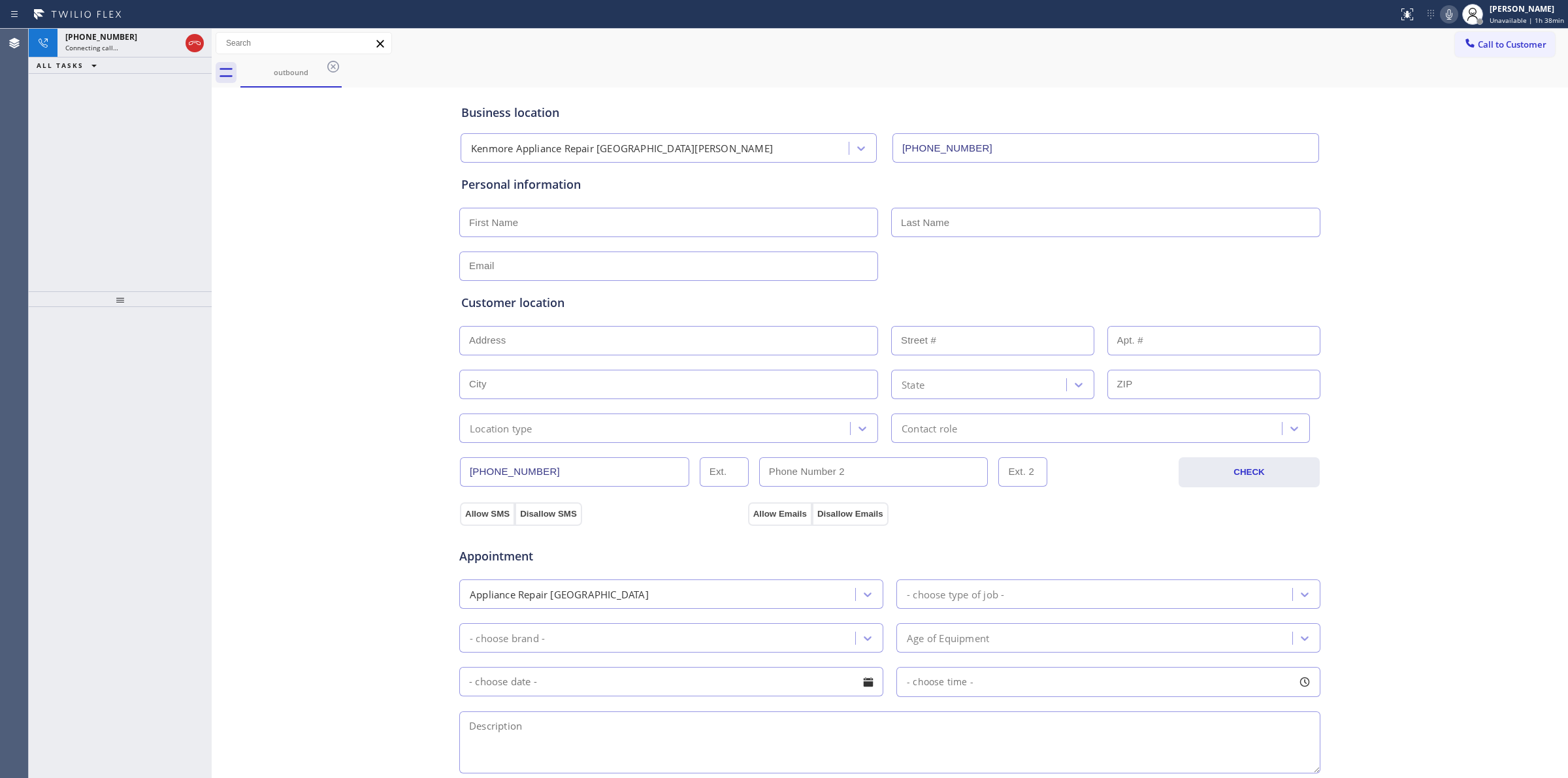
click at [328, 70] on icon at bounding box center [333, 67] width 16 height 16
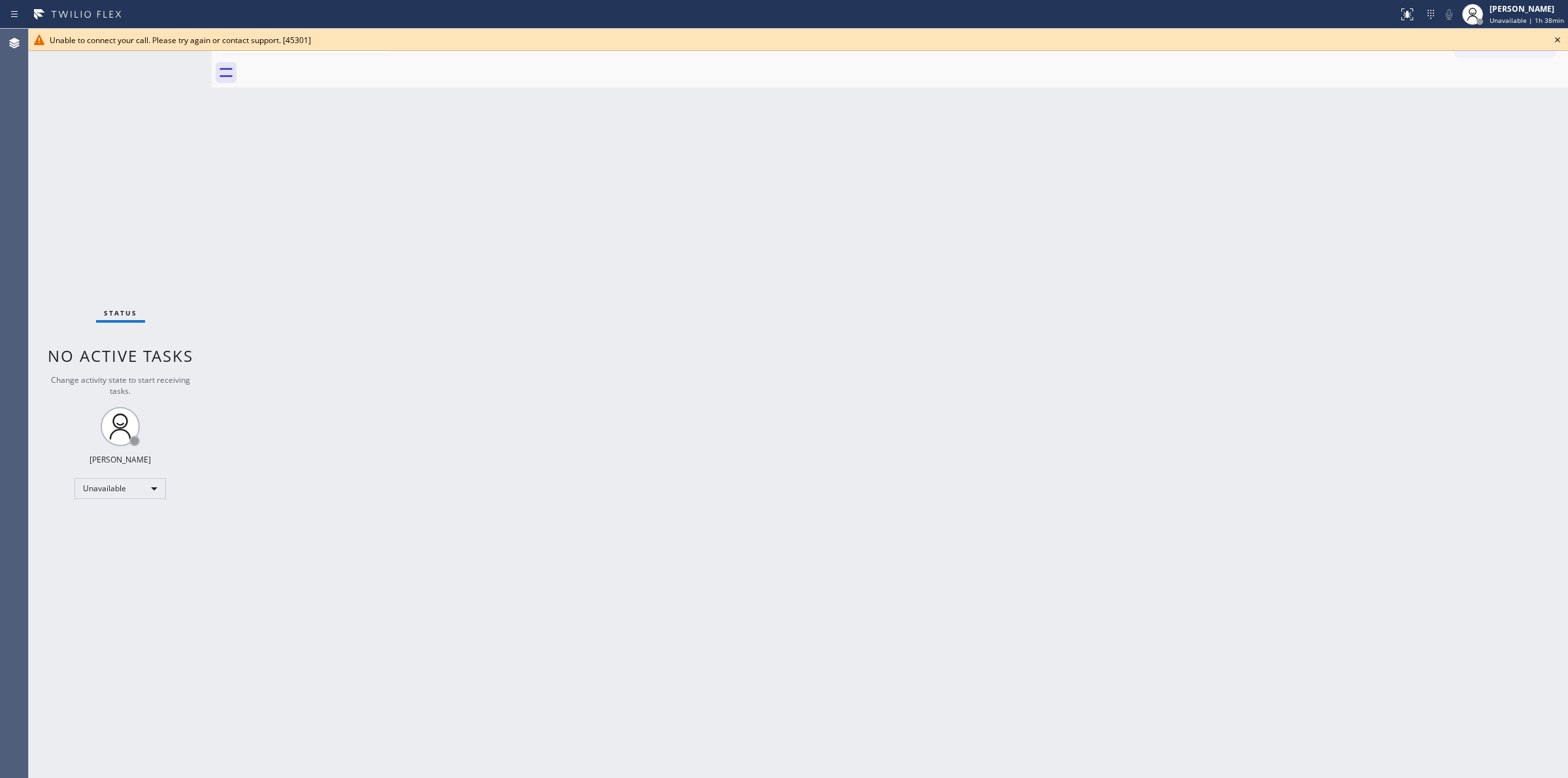
click at [1556, 39] on icon at bounding box center [1557, 39] width 5 height 5
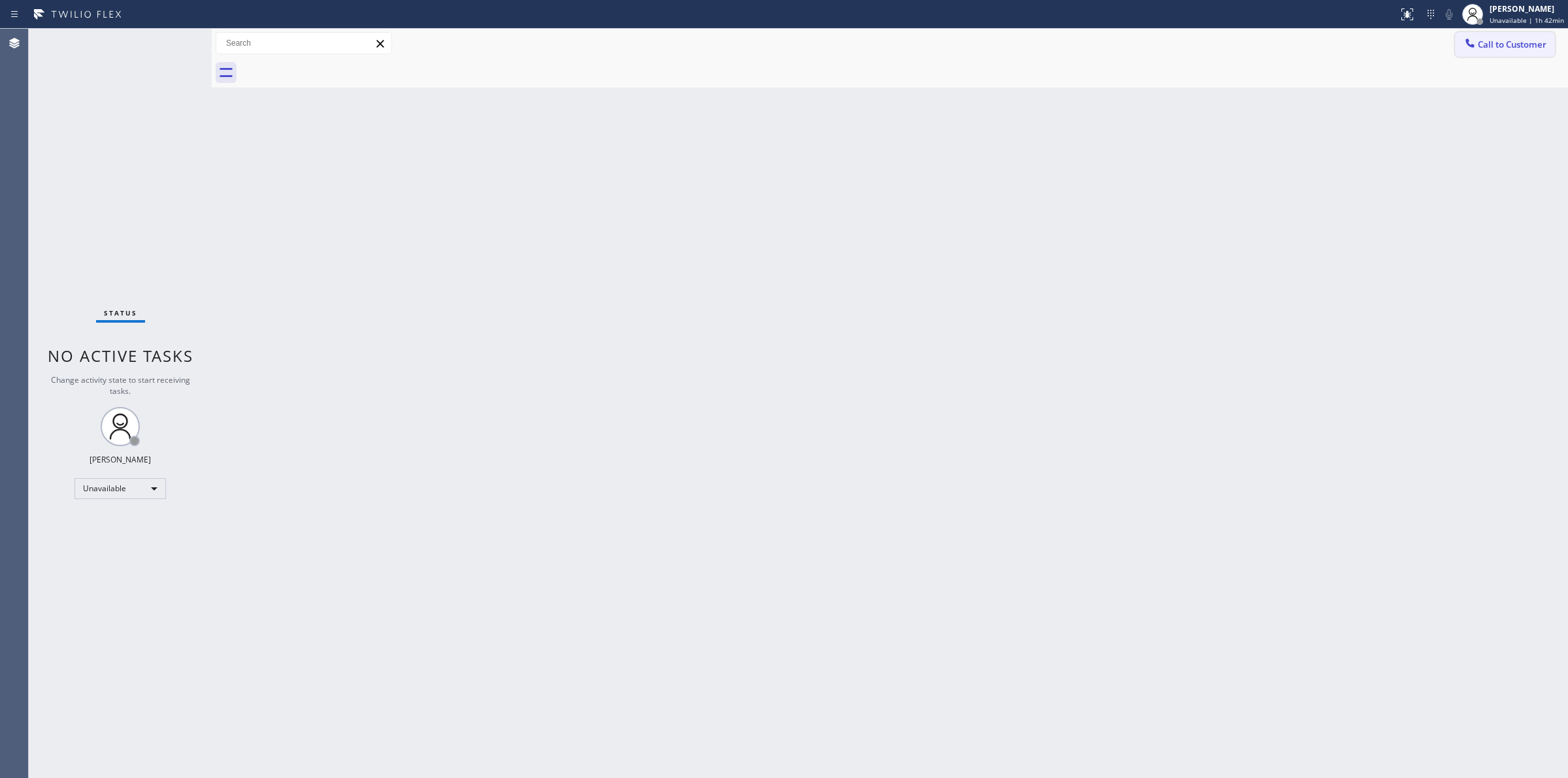
click at [1500, 44] on span "Call to Customer" at bounding box center [1511, 44] width 68 height 12
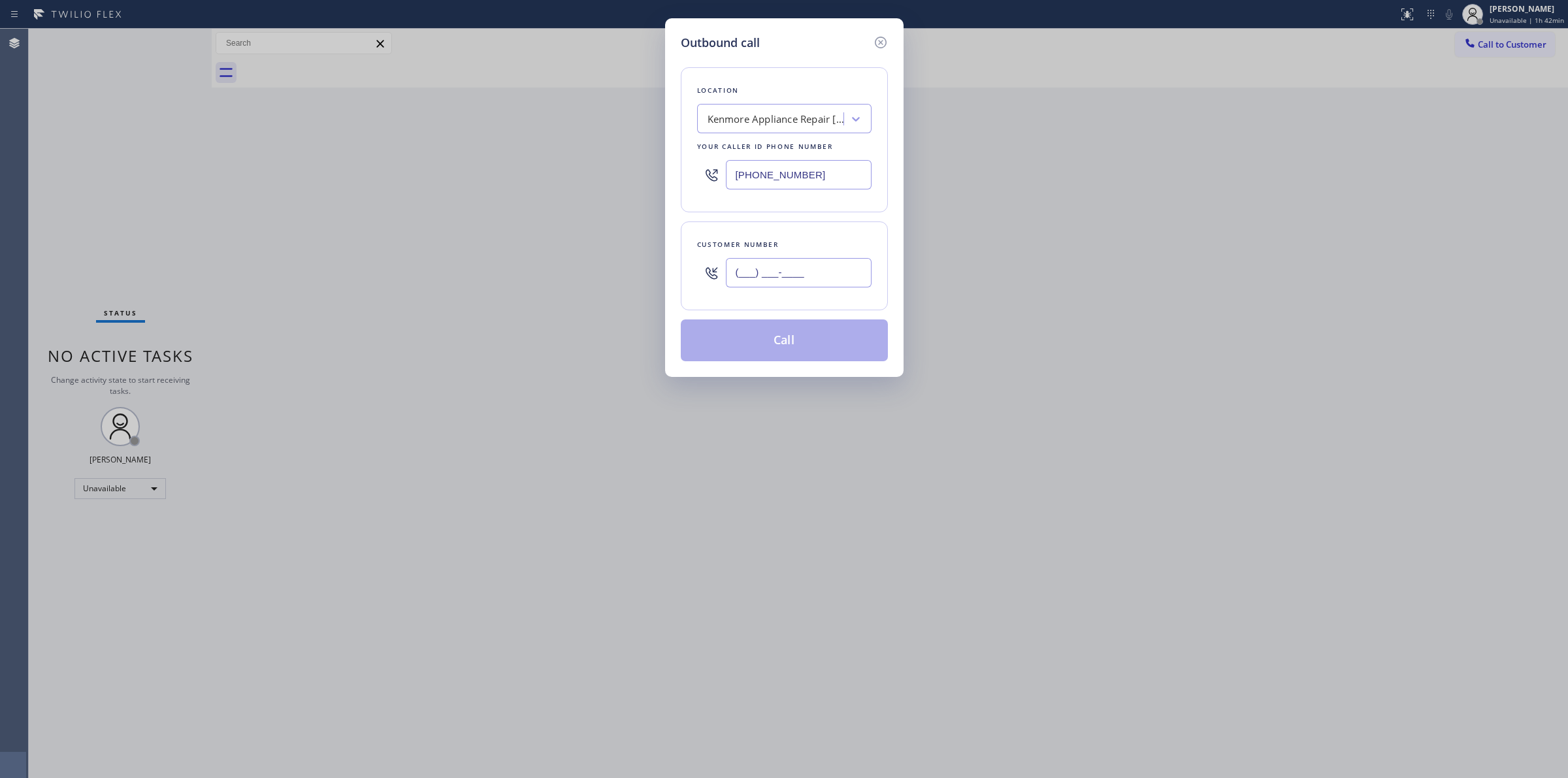
paste input "628) 226-2194"
click at [746, 278] on input "(___) ___-____" at bounding box center [798, 272] width 146 height 29
type input "[PHONE_NUMBER]"
click at [776, 120] on div "Kenmore Appliance Repair [GEOGRAPHIC_DATA][PERSON_NAME]" at bounding box center [776, 119] width 137 height 15
click at [799, 347] on button "Call" at bounding box center [784, 341] width 207 height 42
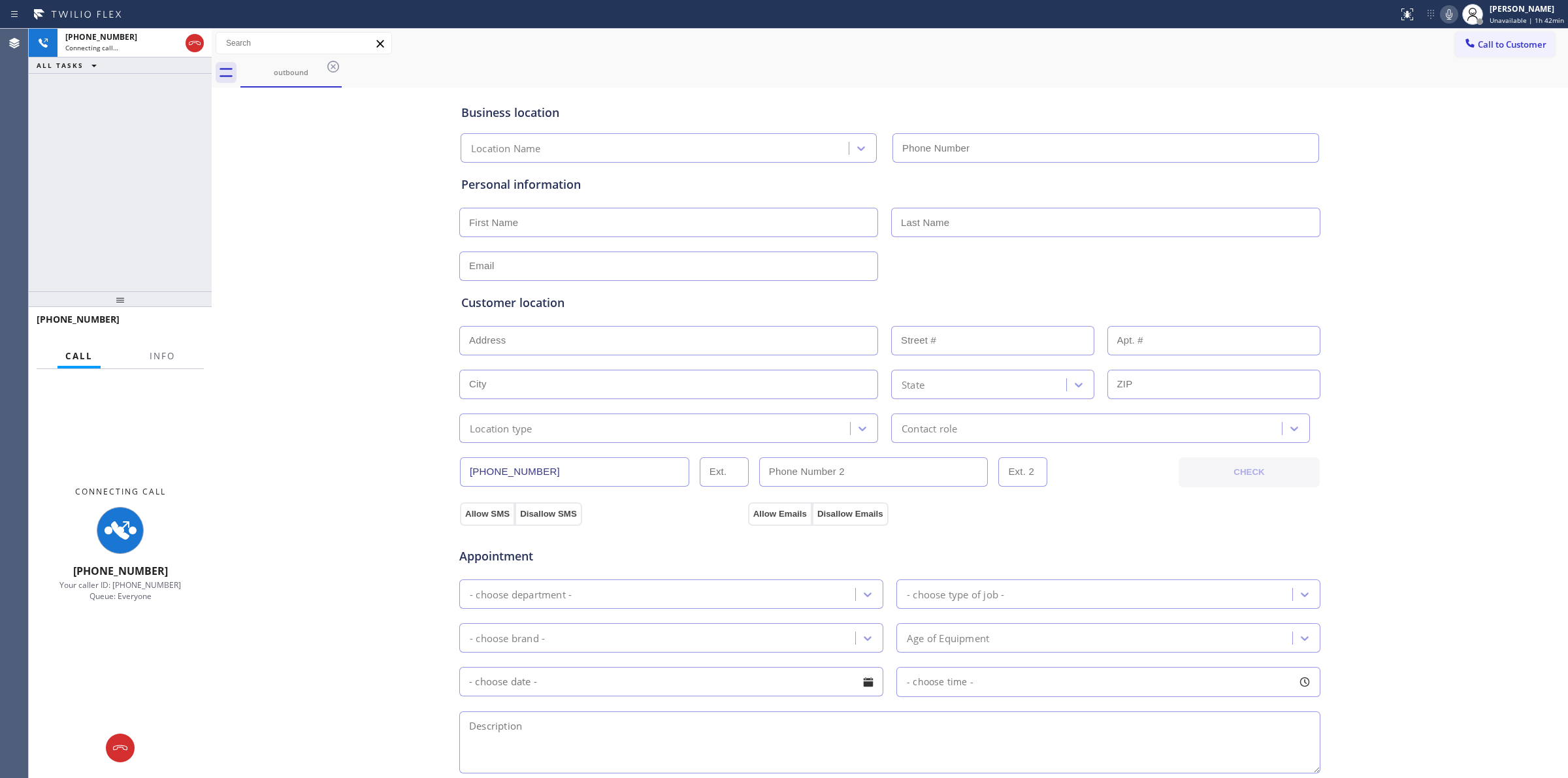
type input "[PHONE_NUMBER]"
click at [1438, 239] on div "Business location Kenmore Appliance Repair [GEOGRAPHIC_DATA][PERSON_NAME] [PHON…" at bounding box center [890, 537] width 1349 height 893
click at [1463, 11] on div at bounding box center [1472, 15] width 29 height 29
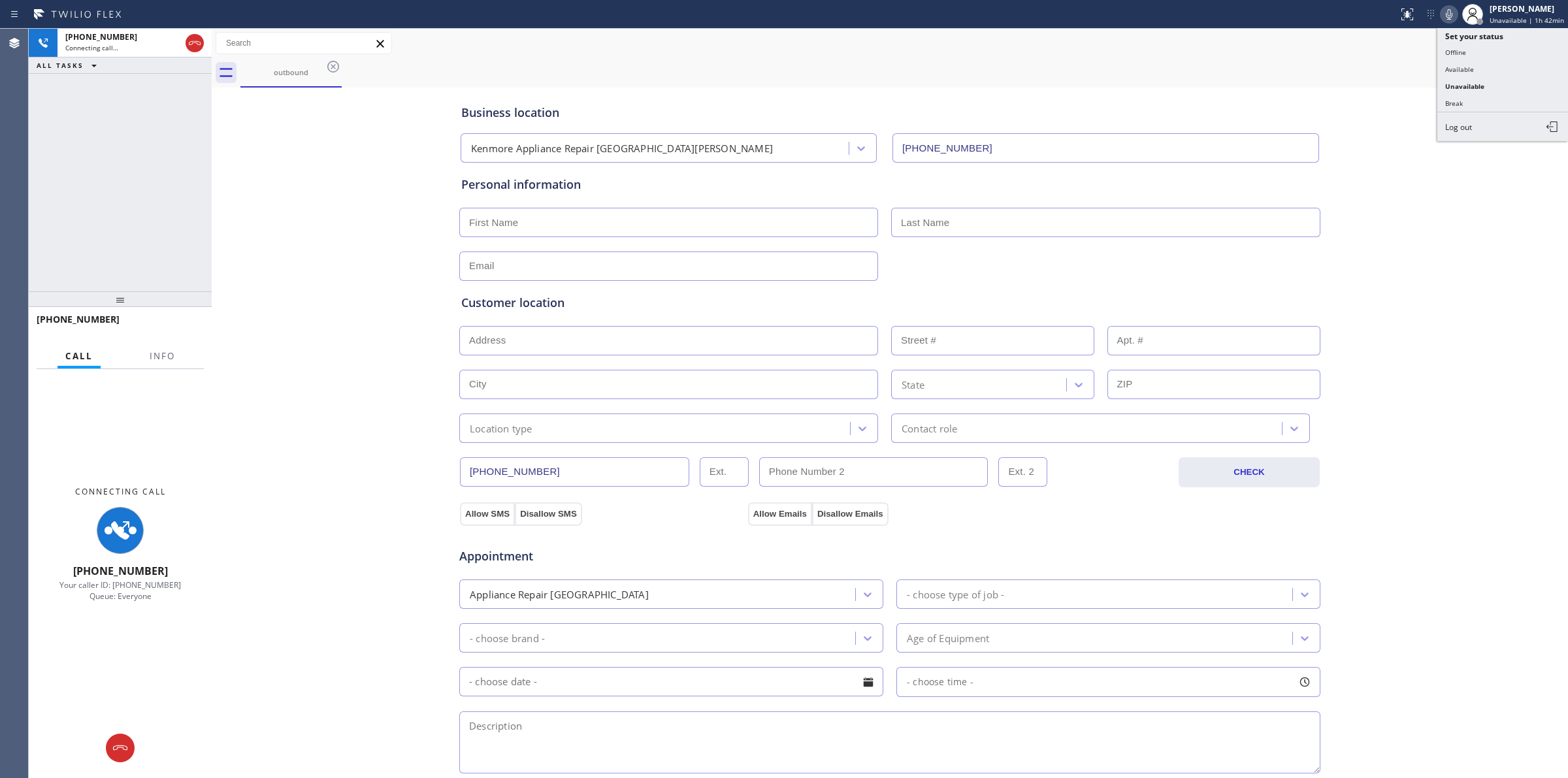
click at [1457, 12] on icon at bounding box center [1449, 15] width 16 height 16
click at [370, 596] on div "Business location Kenmore Appliance Repair [GEOGRAPHIC_DATA][PERSON_NAME] [PHON…" at bounding box center [890, 537] width 1349 height 893
click at [311, 380] on div "Business location Kenmore Appliance Repair [GEOGRAPHIC_DATA][PERSON_NAME] [PHON…" at bounding box center [890, 537] width 1349 height 893
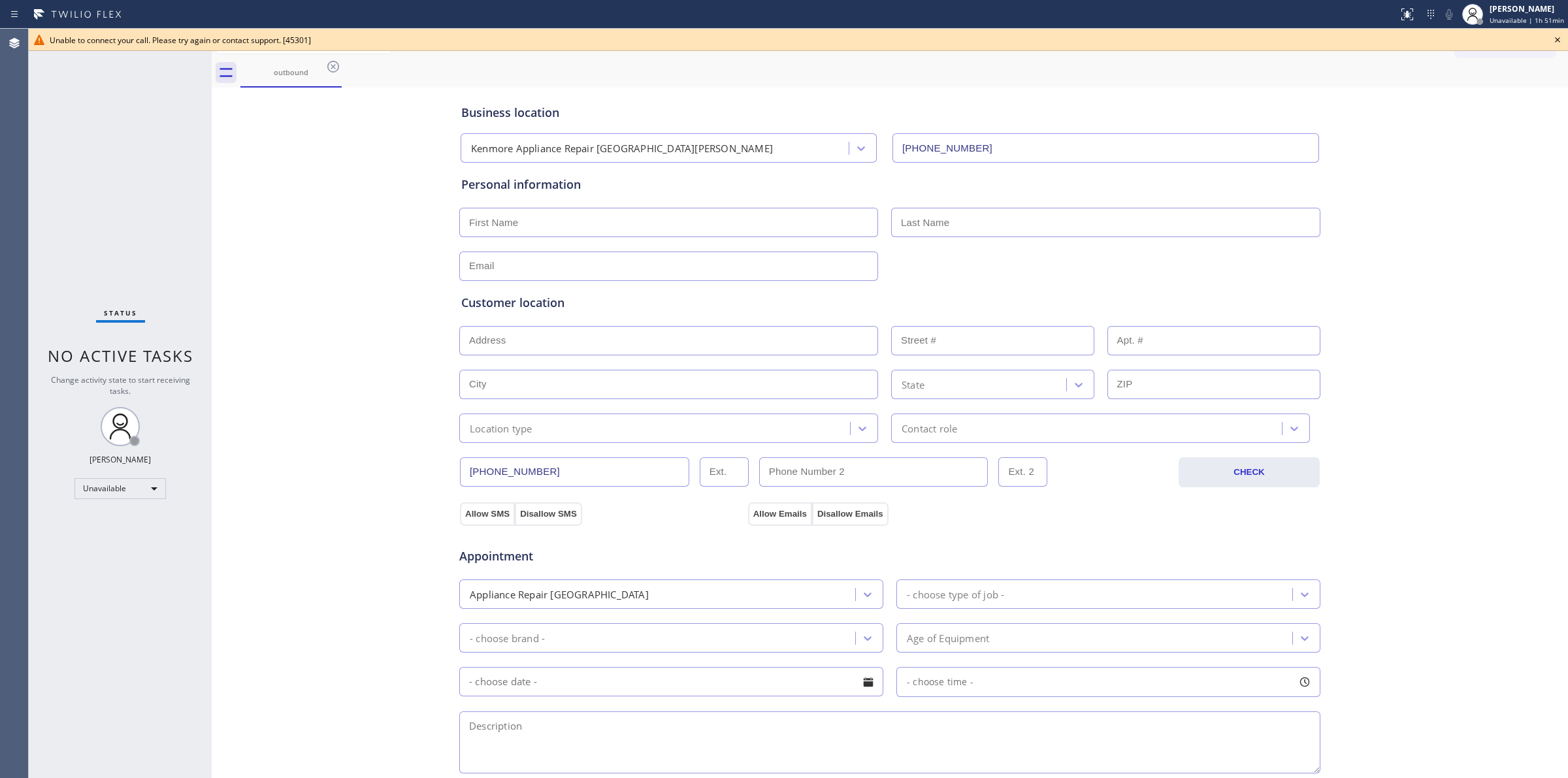
click at [1558, 37] on icon at bounding box center [1557, 40] width 16 height 16
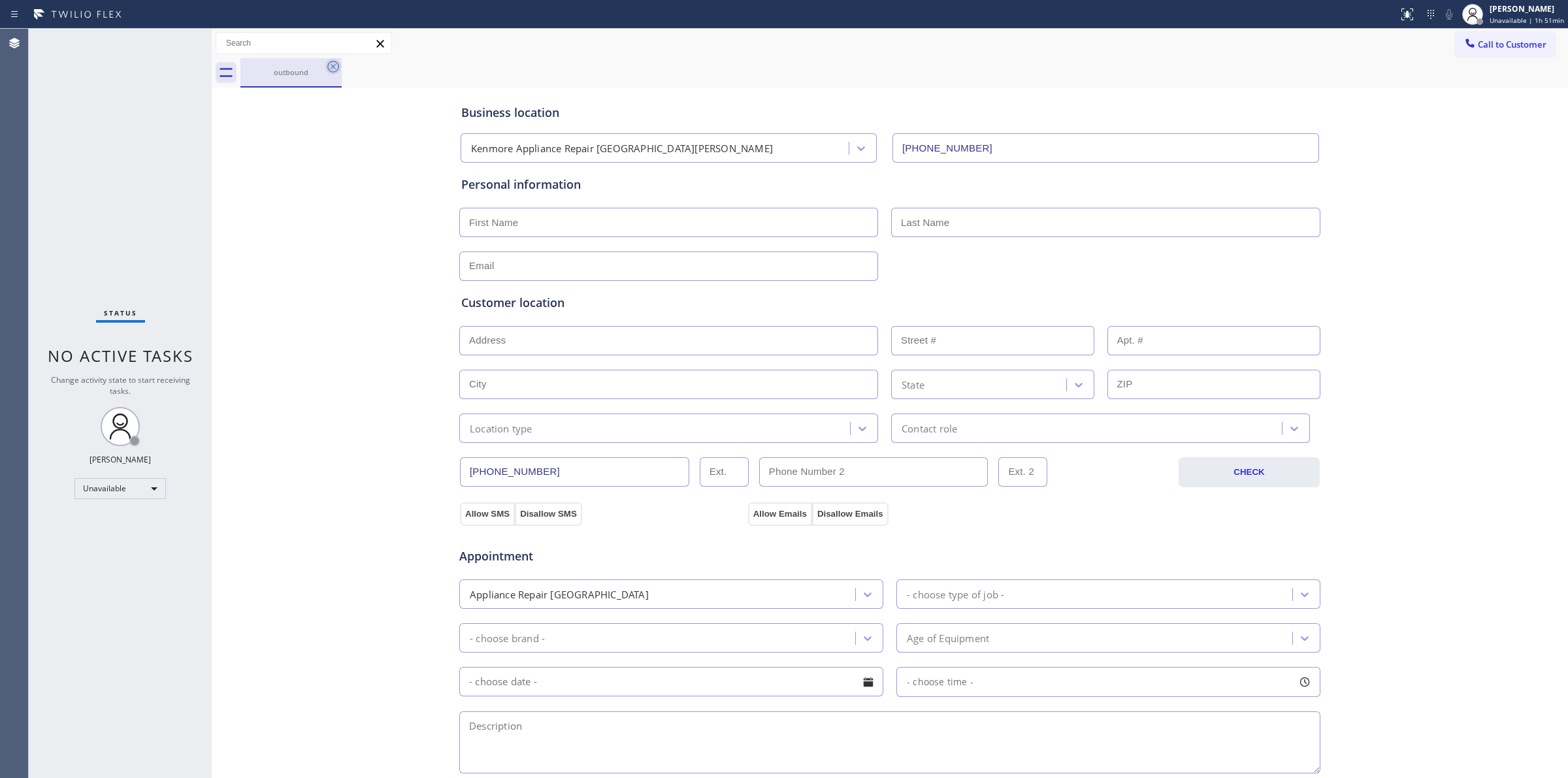
click at [331, 64] on icon at bounding box center [333, 67] width 12 height 12
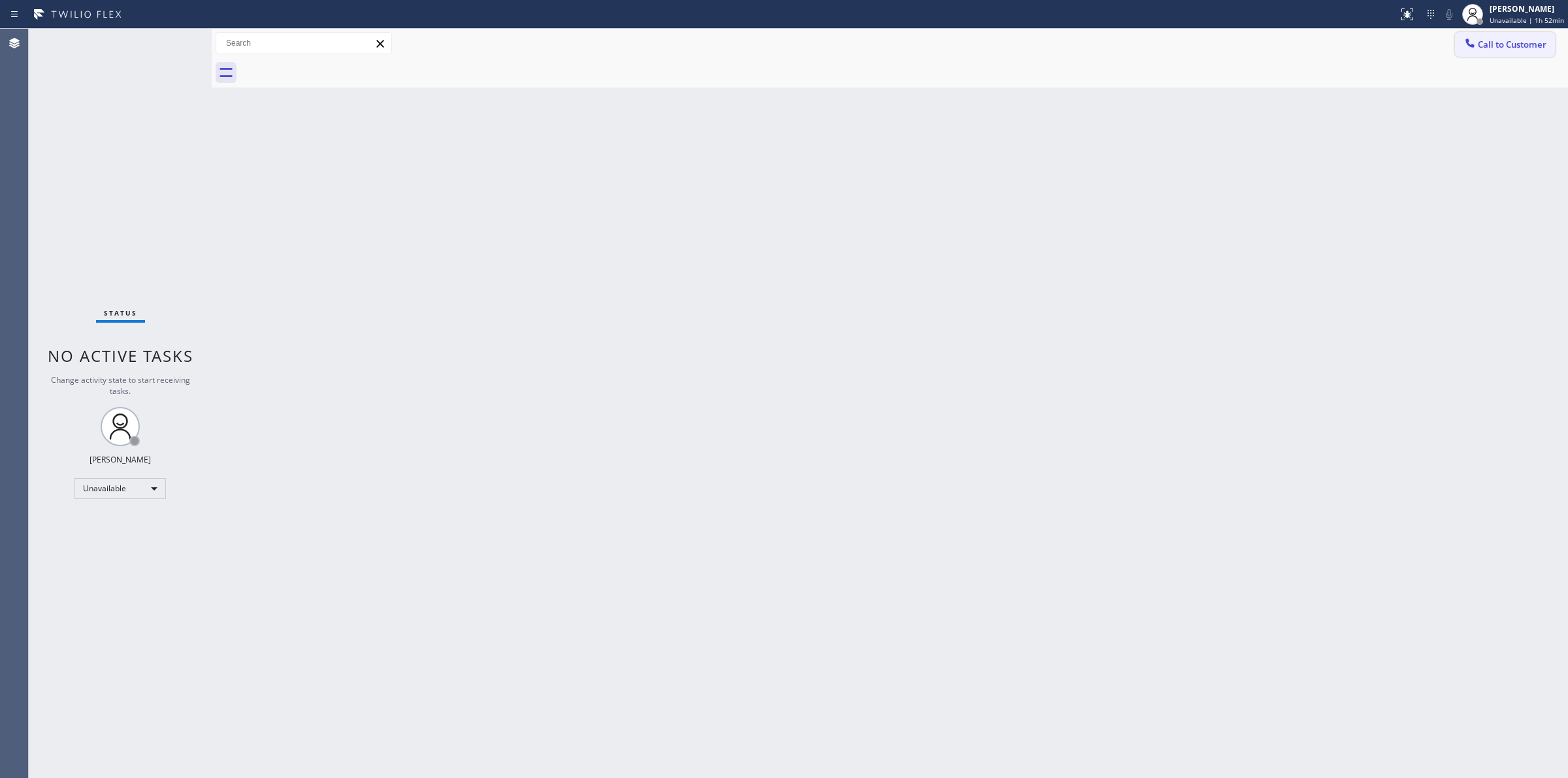
click at [1484, 50] on button "Call to Customer" at bounding box center [1505, 44] width 100 height 25
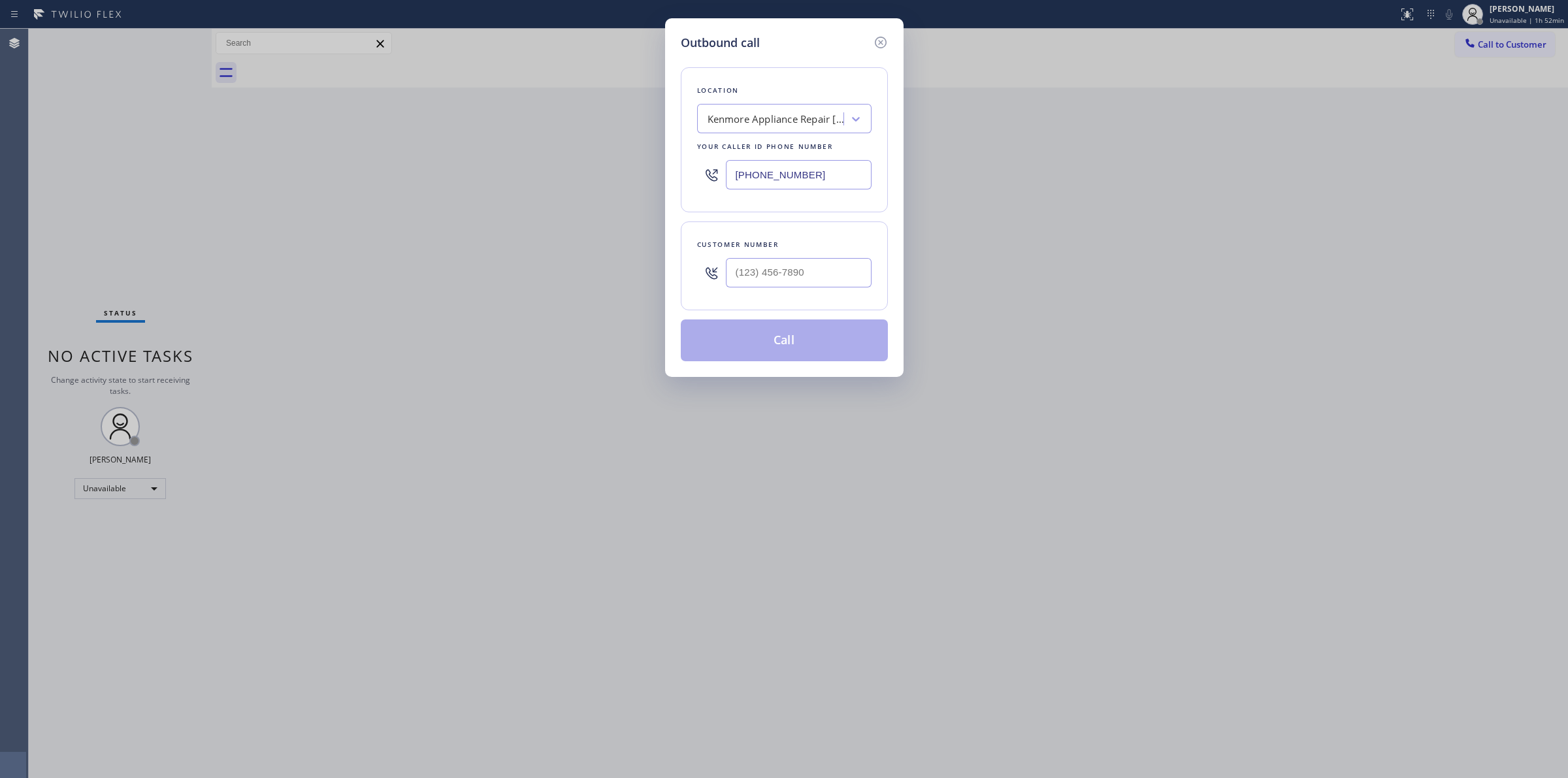
drag, startPoint x: 886, startPoint y: 275, endPoint x: 838, endPoint y: 277, distance: 48.0
click at [884, 276] on div "Customer number" at bounding box center [784, 266] width 207 height 89
click at [838, 278] on input "(___) ___-____" at bounding box center [798, 272] width 146 height 29
paste input "628) 226-2194"
type input "[PHONE_NUMBER]"
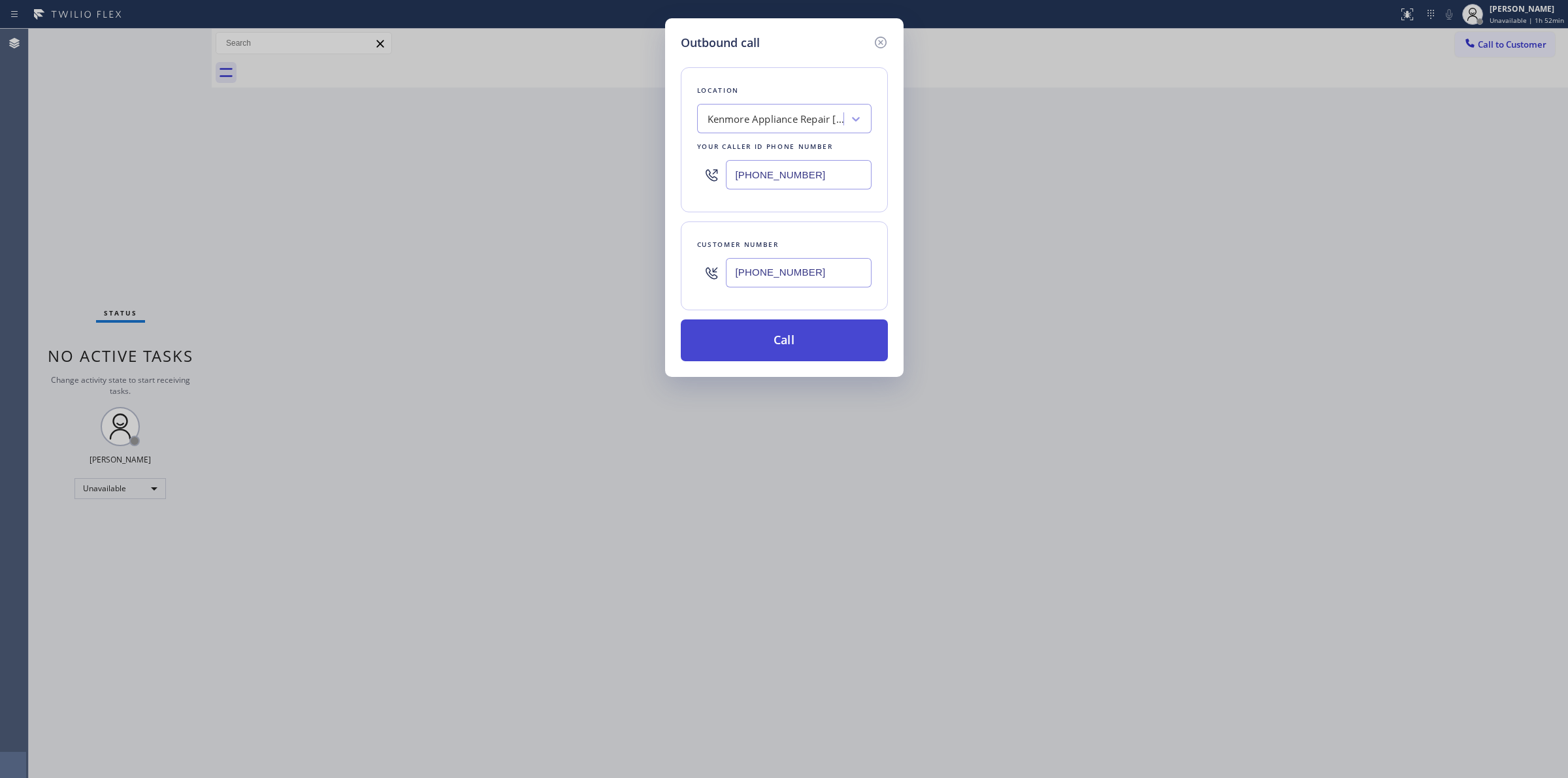
click at [807, 341] on button "Call" at bounding box center [784, 341] width 207 height 42
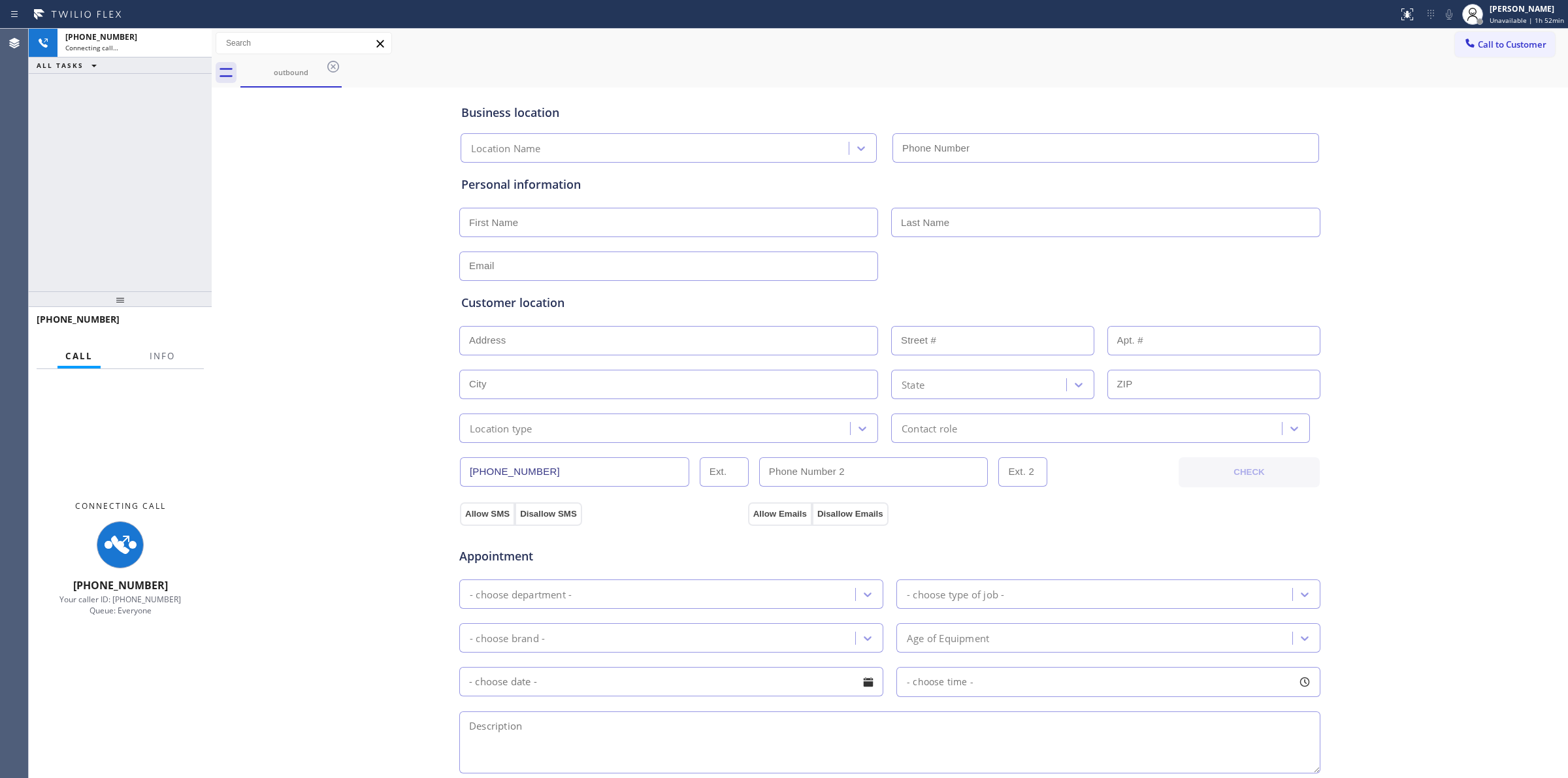
type input "[PHONE_NUMBER]"
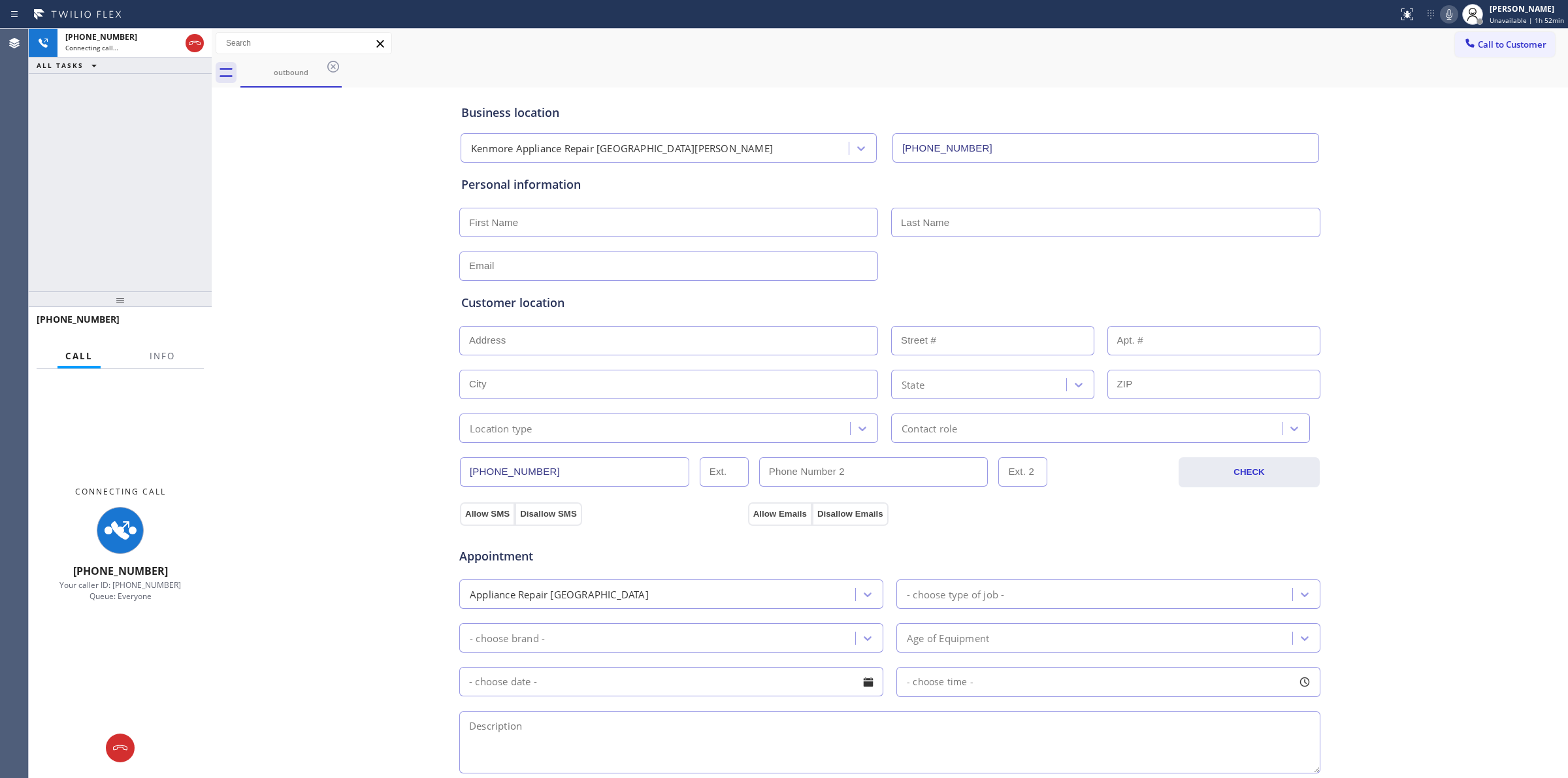
drag, startPoint x: 1452, startPoint y: 131, endPoint x: 1455, endPoint y: 81, distance: 50.1
click at [1454, 126] on div "Business location Kenmore Appliance Repair [GEOGRAPHIC_DATA][PERSON_NAME] [PHON…" at bounding box center [890, 537] width 1349 height 893
click at [1455, 8] on icon at bounding box center [1449, 15] width 16 height 16
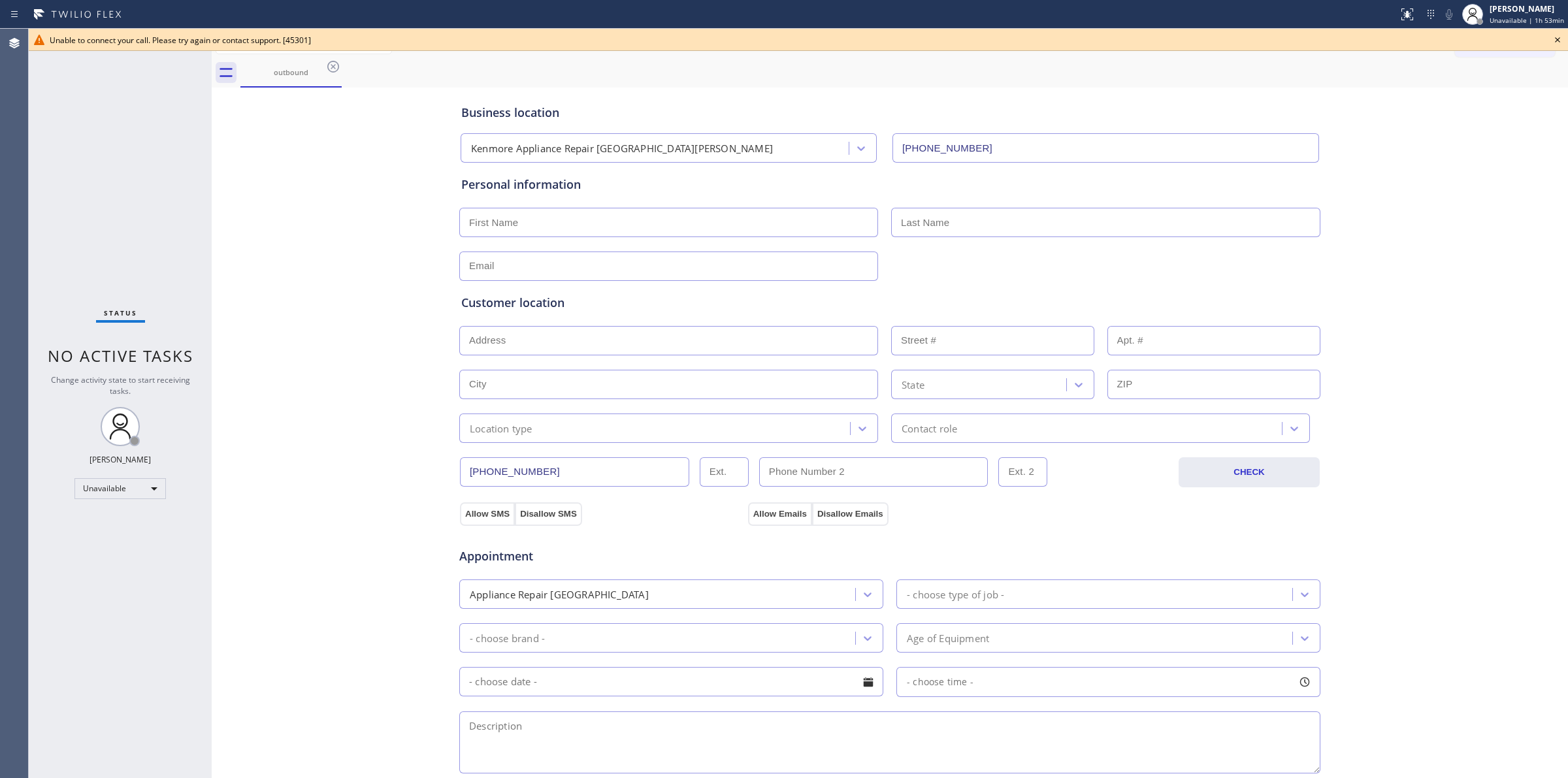
click at [1559, 36] on icon at bounding box center [1557, 40] width 16 height 16
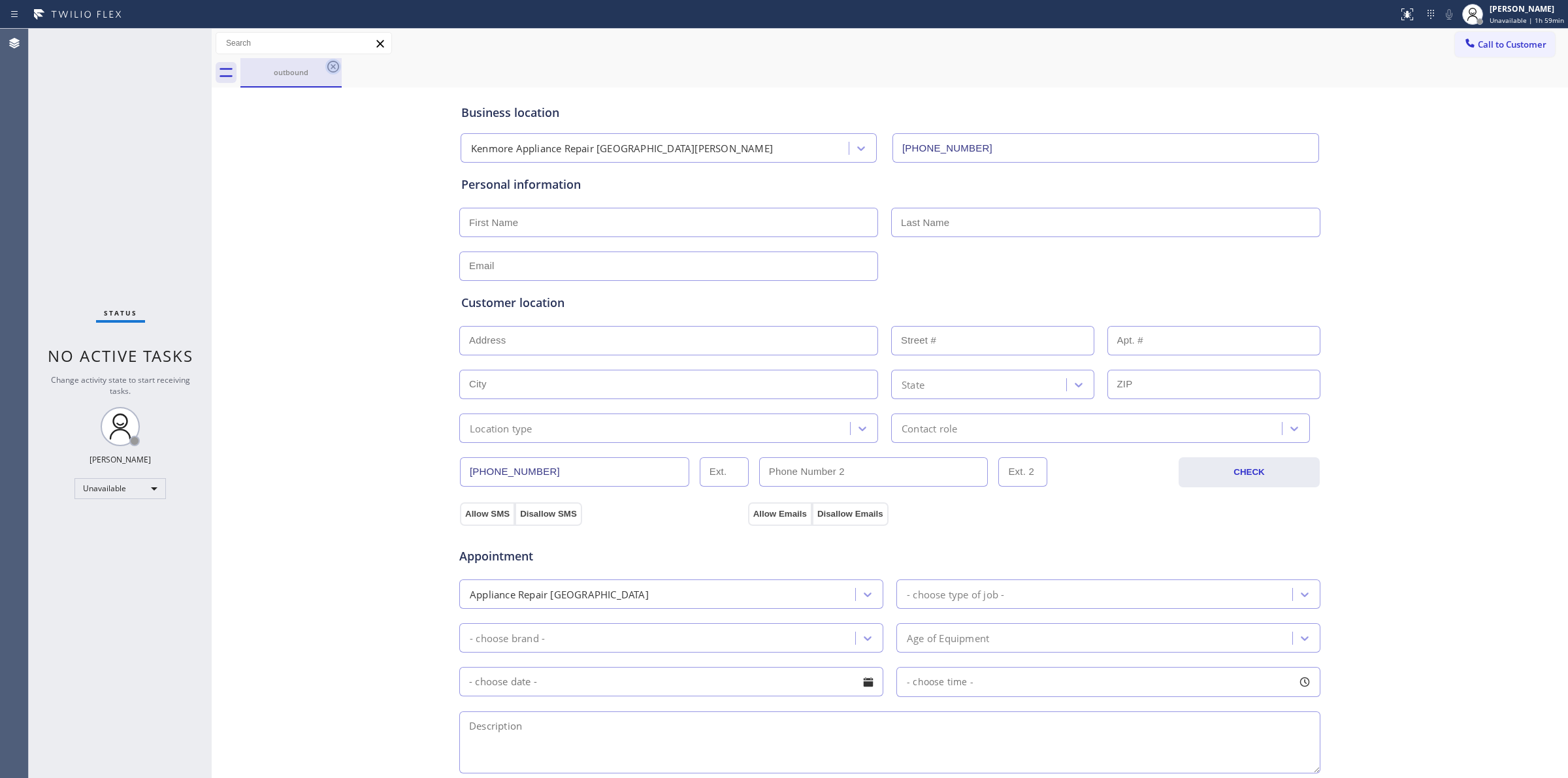
click at [332, 64] on icon at bounding box center [333, 67] width 16 height 16
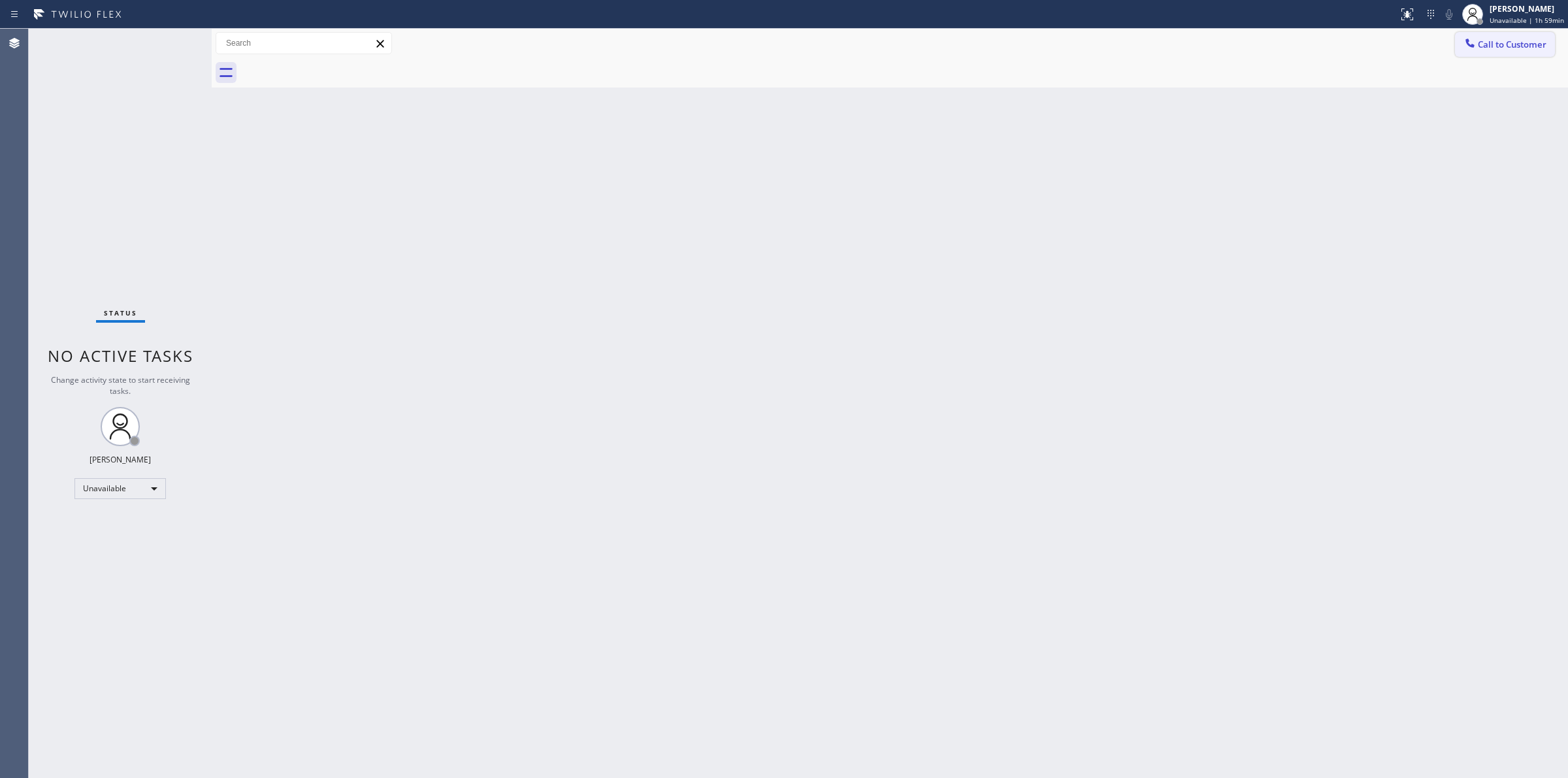
drag, startPoint x: 1514, startPoint y: 39, endPoint x: 1363, endPoint y: 81, distance: 156.7
click at [1514, 40] on span "Call to Customer" at bounding box center [1511, 44] width 68 height 12
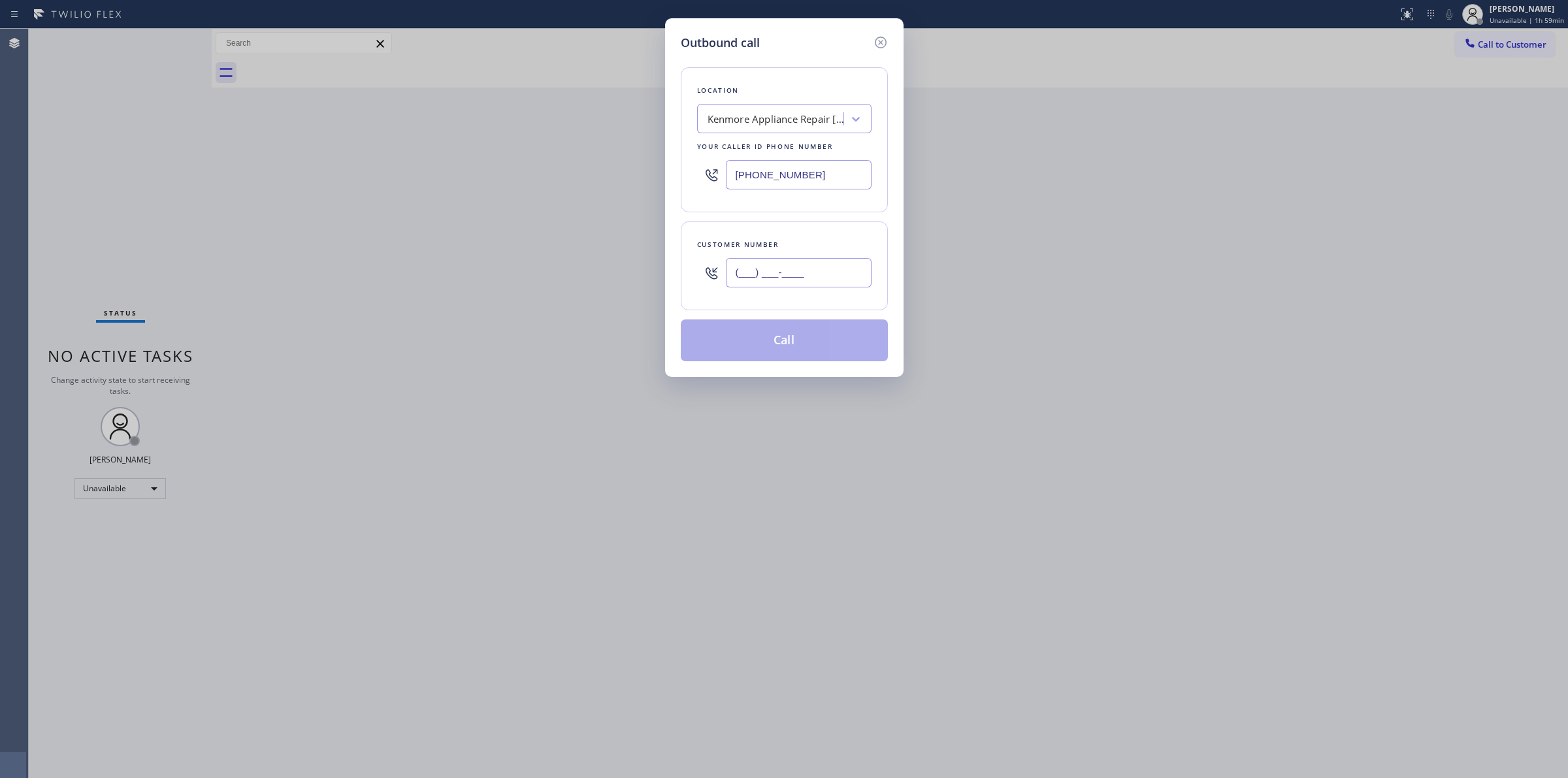
paste input "564) 201-6330"
click at [787, 286] on input "(___) ___-____" at bounding box center [798, 272] width 146 height 29
type input "[PHONE_NUMBER]"
click at [748, 133] on div "Kenmore Appliance Repair [GEOGRAPHIC_DATA][PERSON_NAME]" at bounding box center [784, 118] width 174 height 29
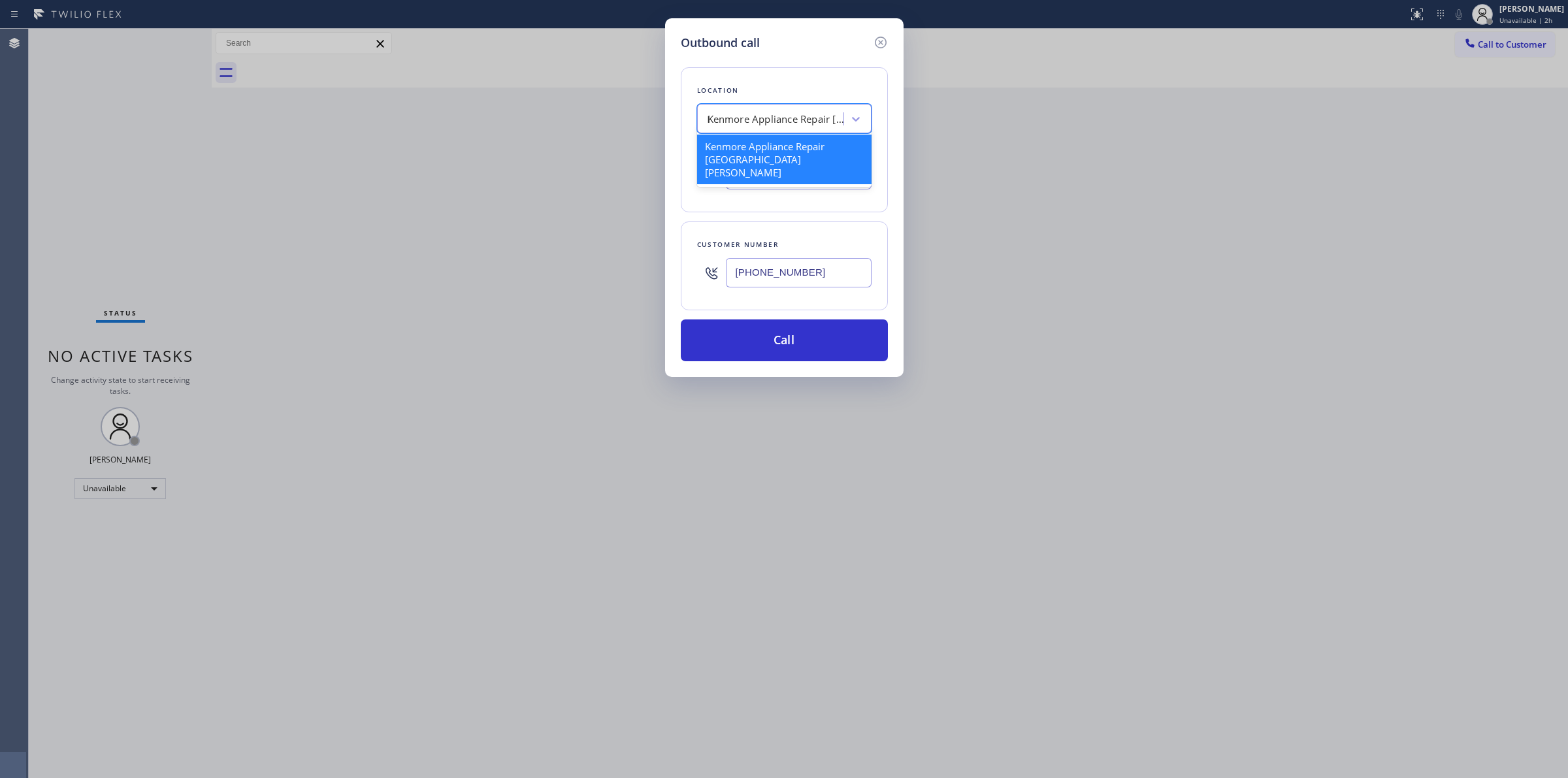
type input "LG"
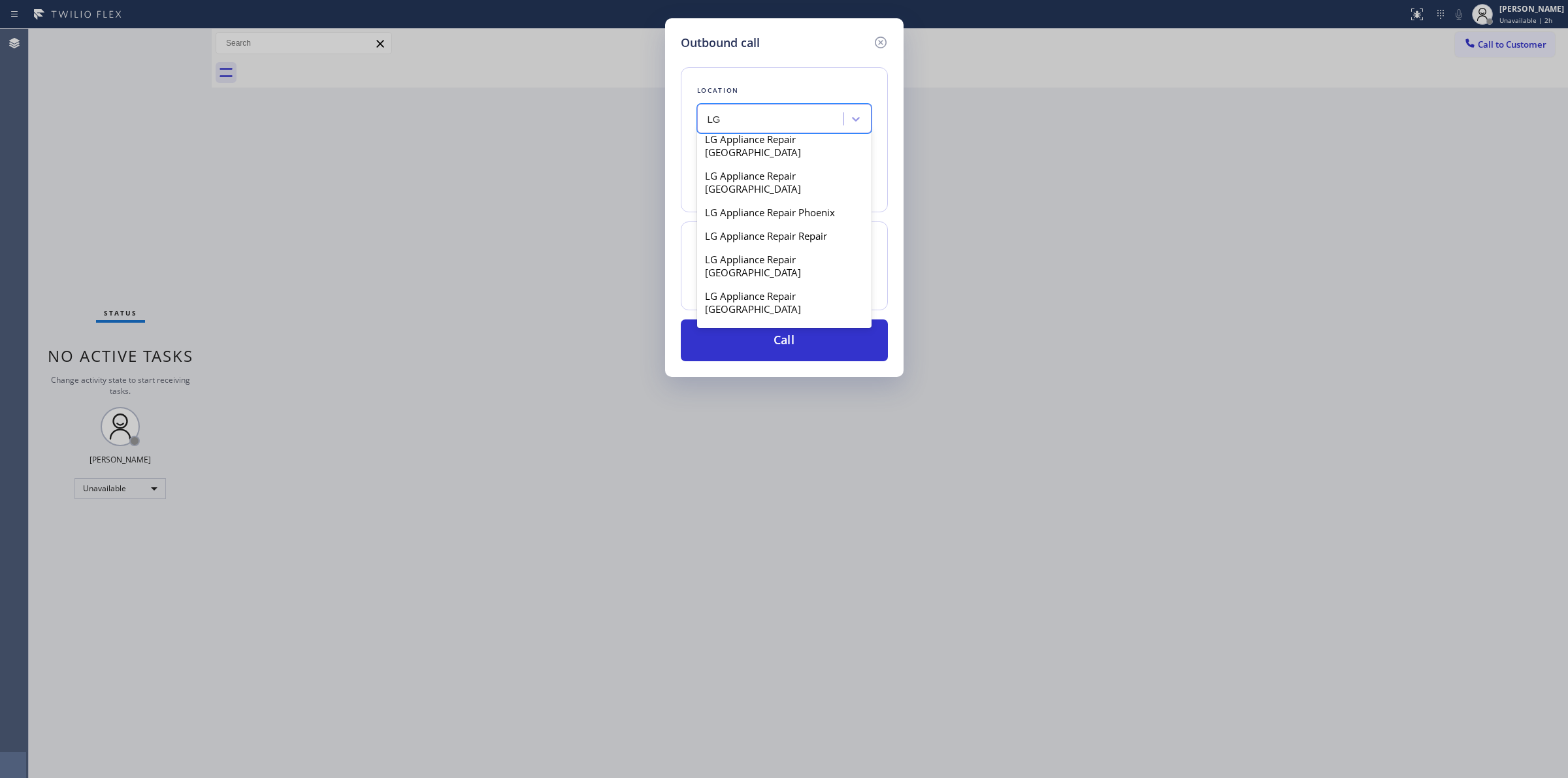
scroll to position [735, 0]
click at [746, 239] on div "LG Appliance Repair [GEOGRAPHIC_DATA][PERSON_NAME]" at bounding box center [784, 261] width 174 height 49
type input "[PHONE_NUMBER]"
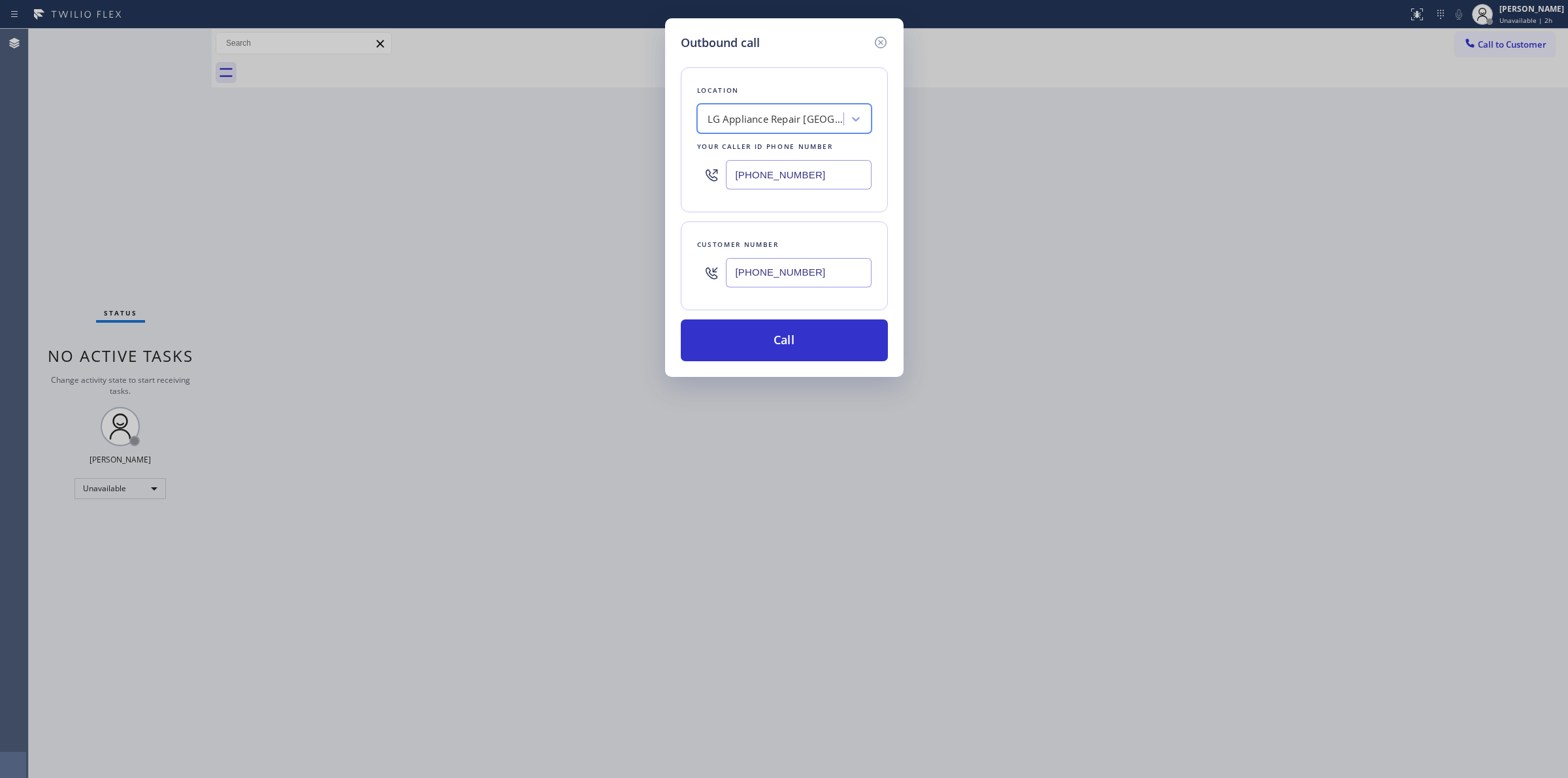
click at [764, 283] on input "[PHONE_NUMBER]" at bounding box center [798, 272] width 146 height 29
click at [768, 341] on button "Call" at bounding box center [784, 341] width 207 height 42
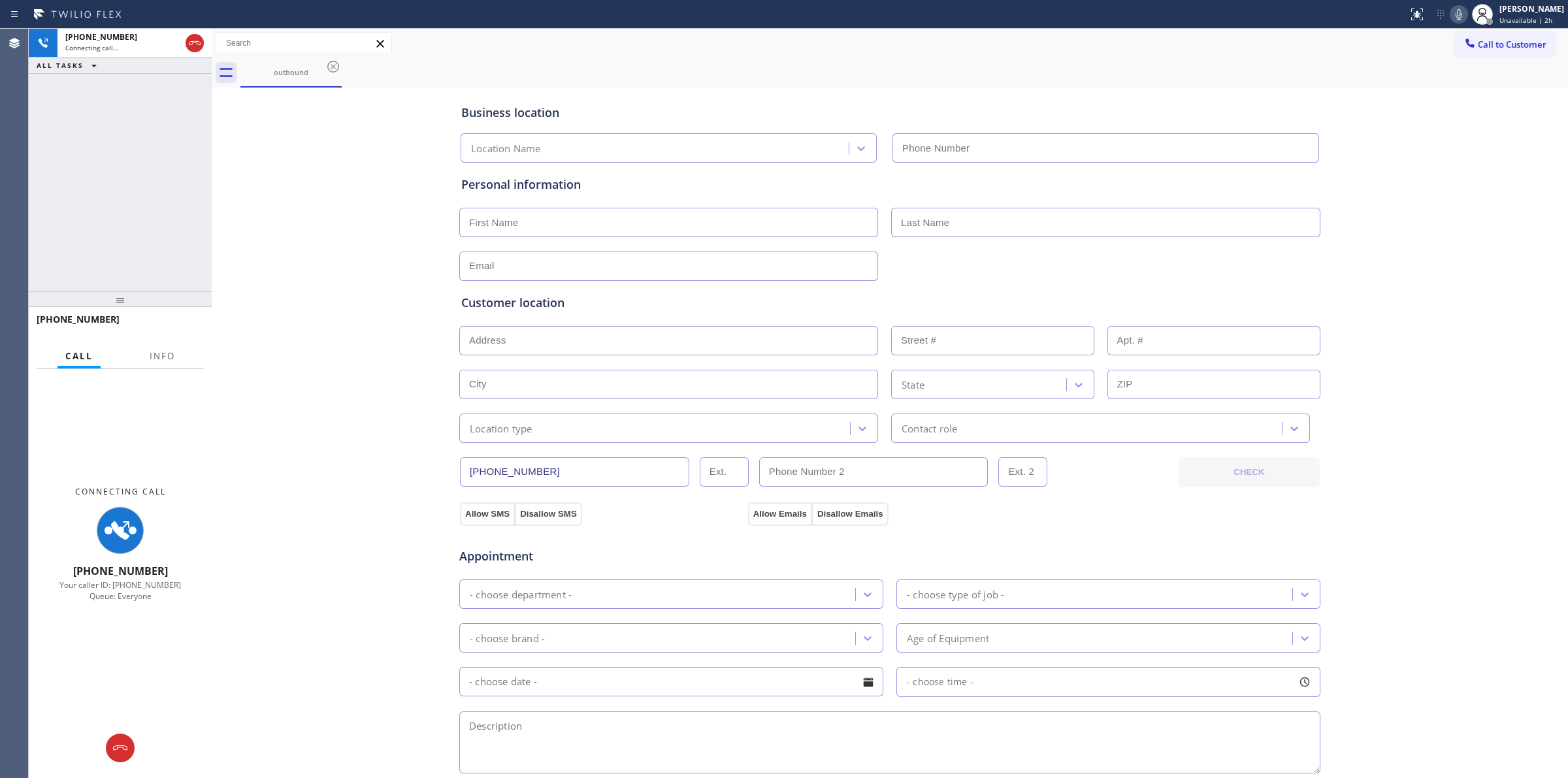
type input "[PHONE_NUMBER]"
click at [1458, 17] on icon at bounding box center [1459, 15] width 16 height 16
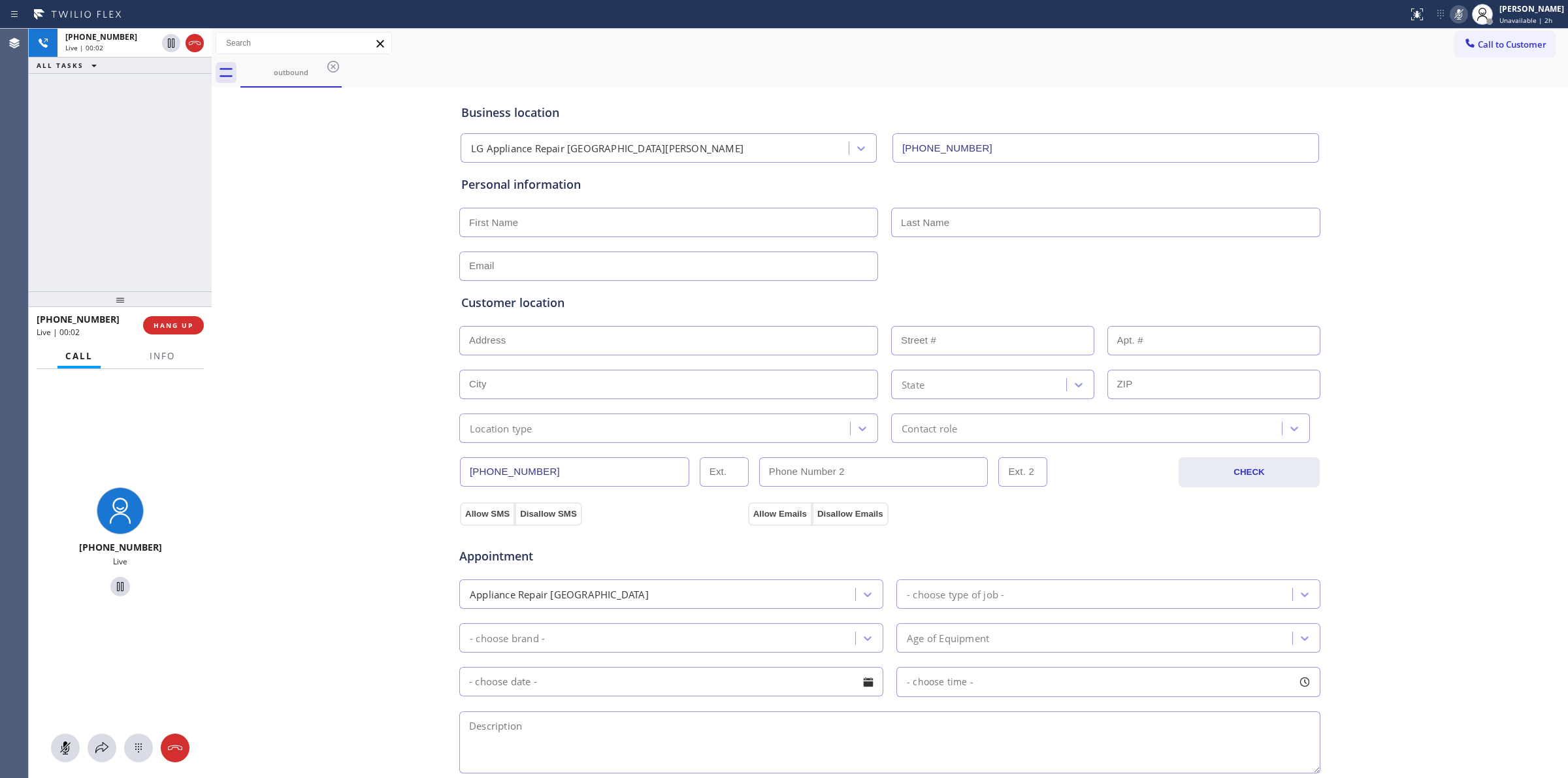
drag, startPoint x: 132, startPoint y: 750, endPoint x: 155, endPoint y: 745, distance: 23.5
click at [132, 750] on icon at bounding box center [139, 748] width 16 height 16
click at [1460, 62] on div "outbound" at bounding box center [904, 73] width 1328 height 29
click at [1481, 35] on button "Call to Customer" at bounding box center [1505, 44] width 100 height 25
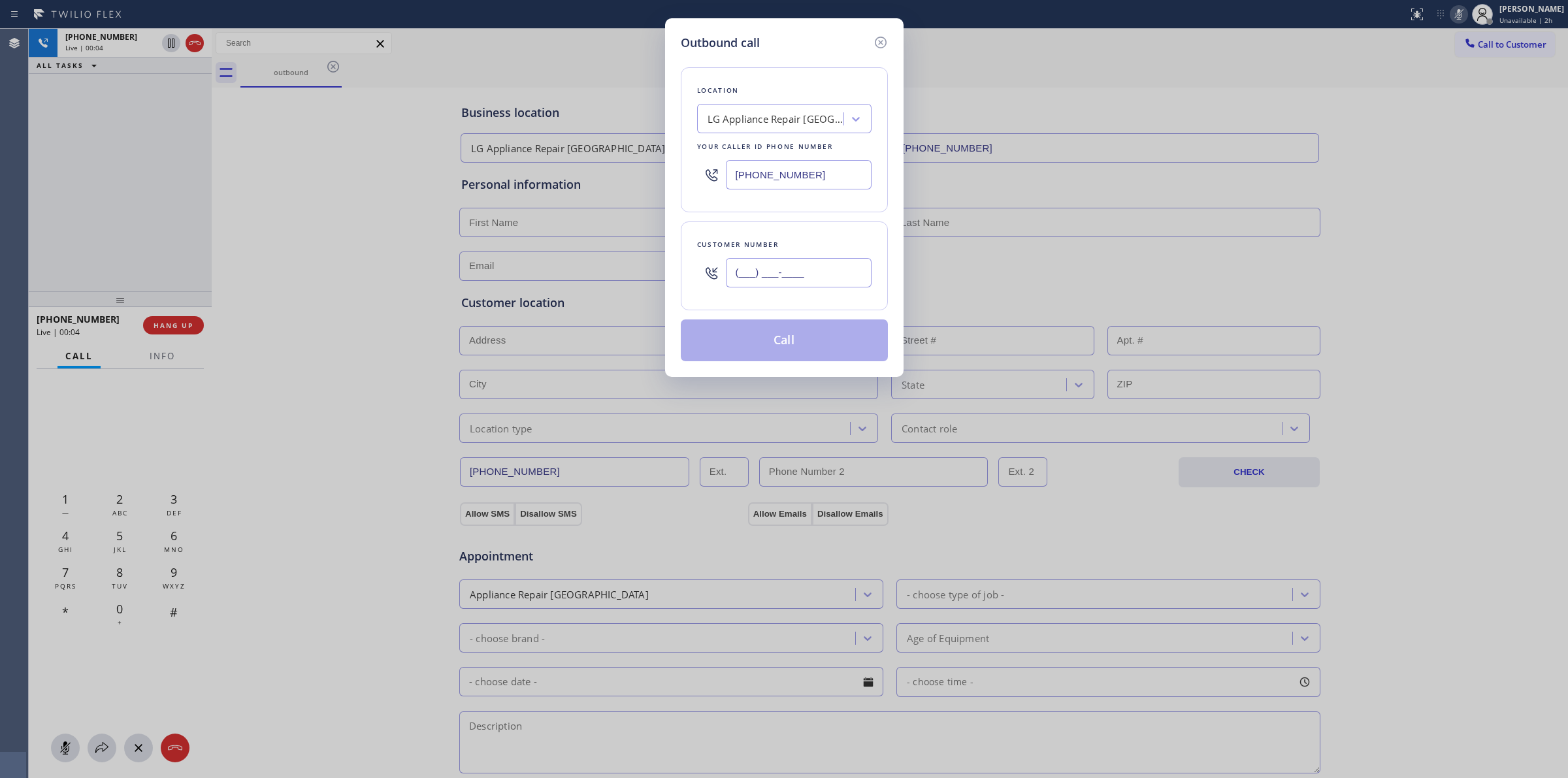
click at [841, 270] on input "(___) ___-____" at bounding box center [798, 272] width 146 height 29
paste input "564) 201-6330"
type input "[PHONE_NUMBER]"
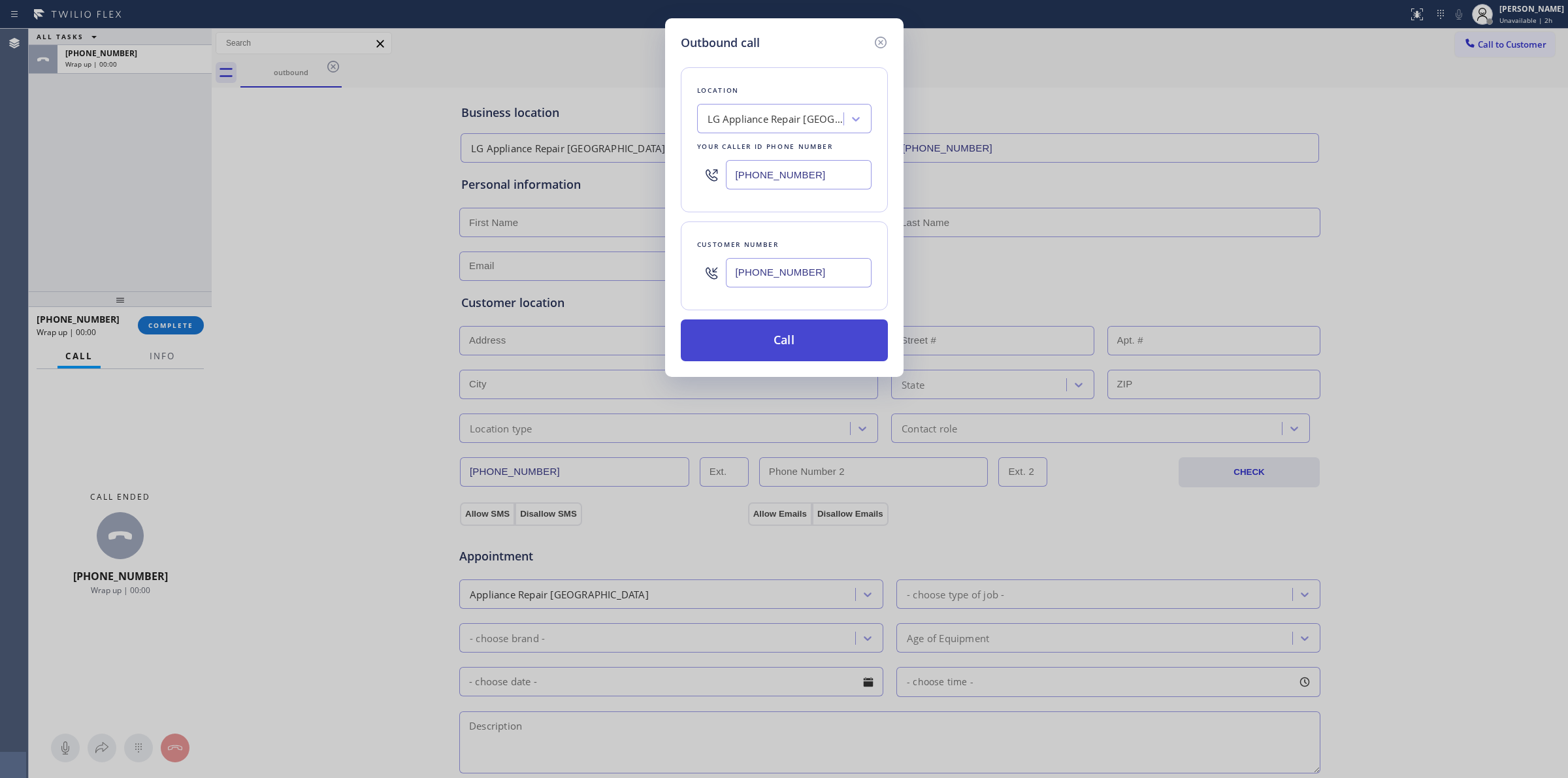
click at [784, 335] on button "Call" at bounding box center [784, 341] width 207 height 42
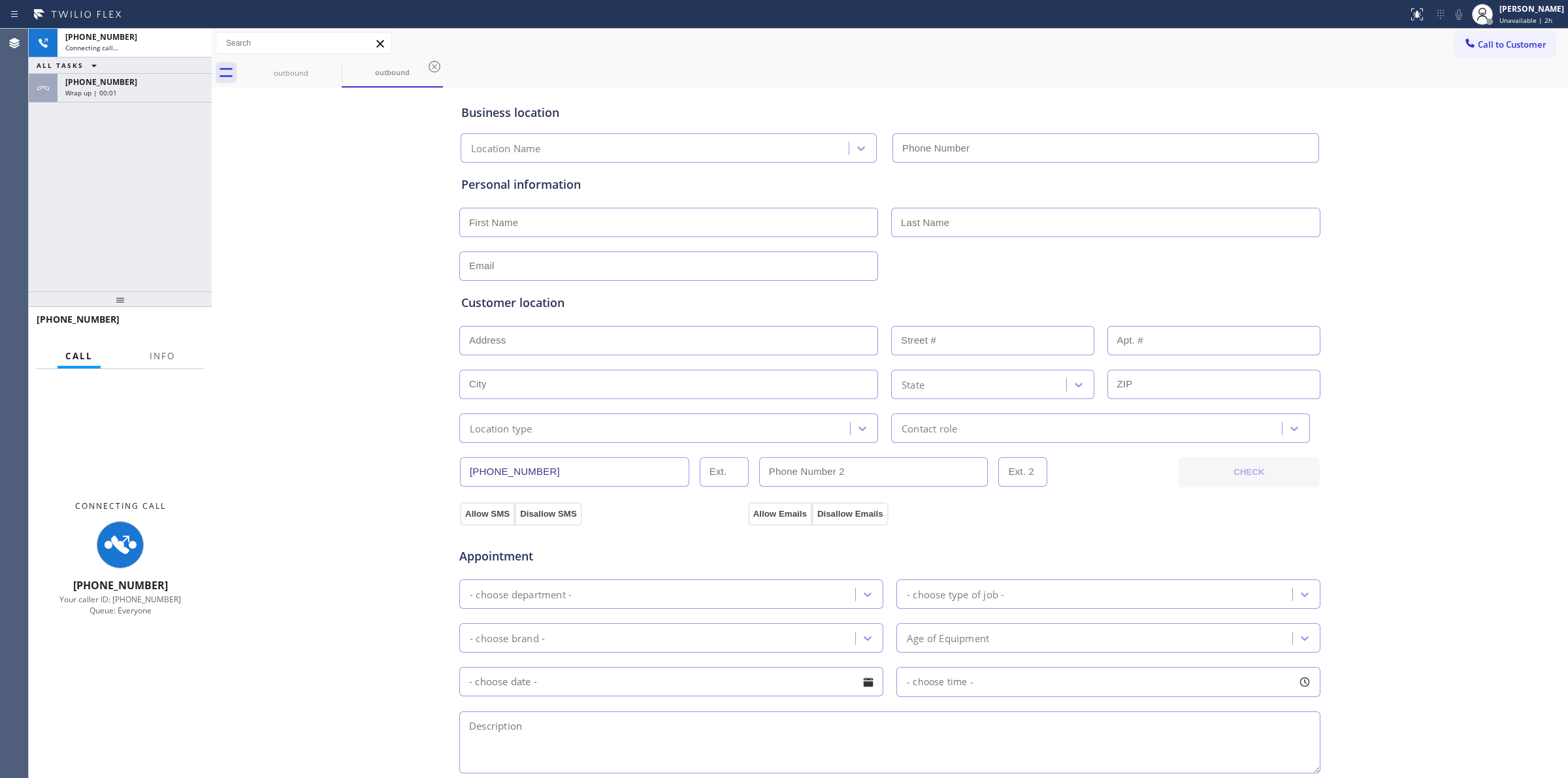
type input "[PHONE_NUMBER]"
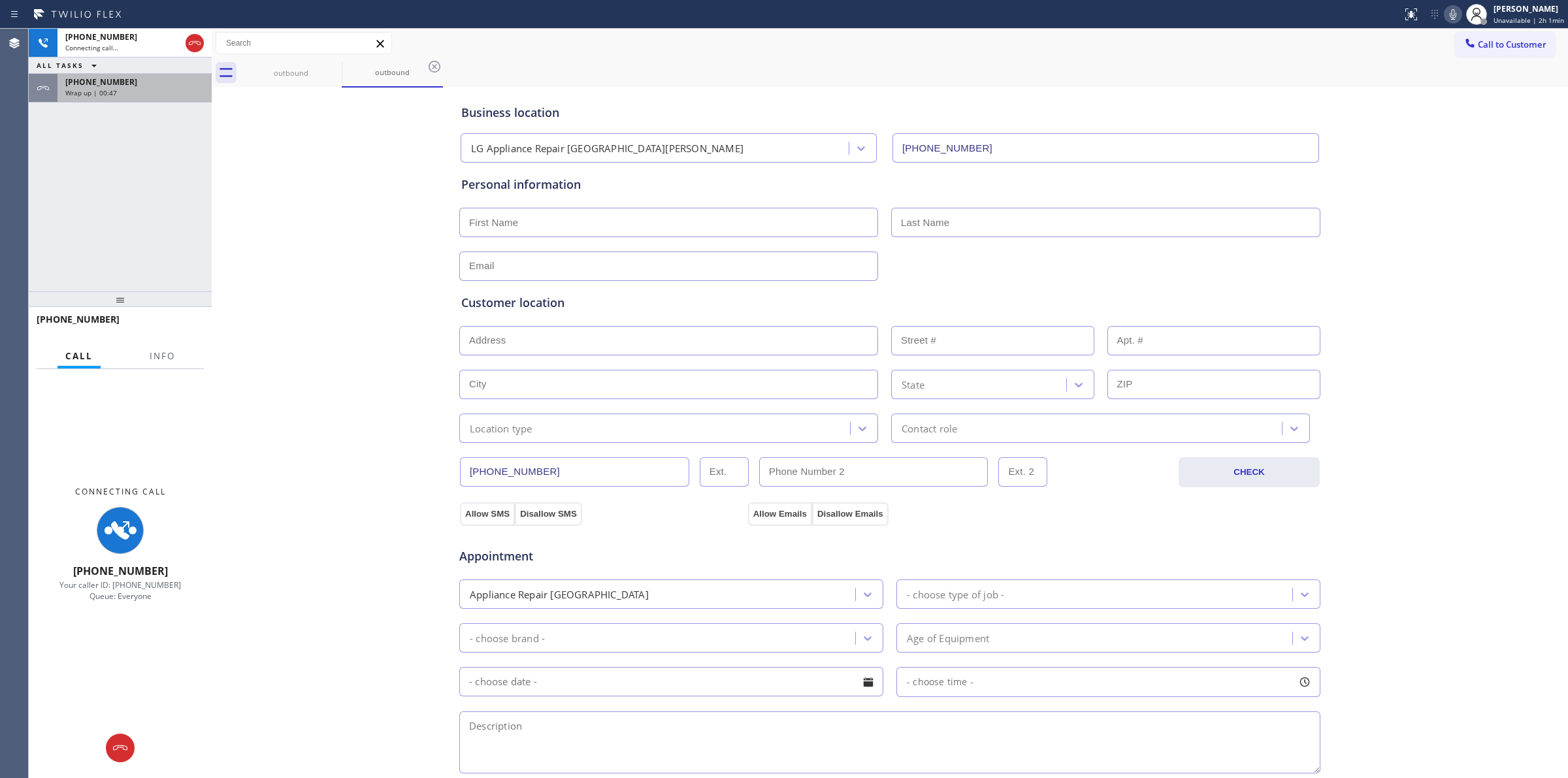
click at [121, 95] on div "Wrap up | 00:47" at bounding box center [134, 92] width 139 height 9
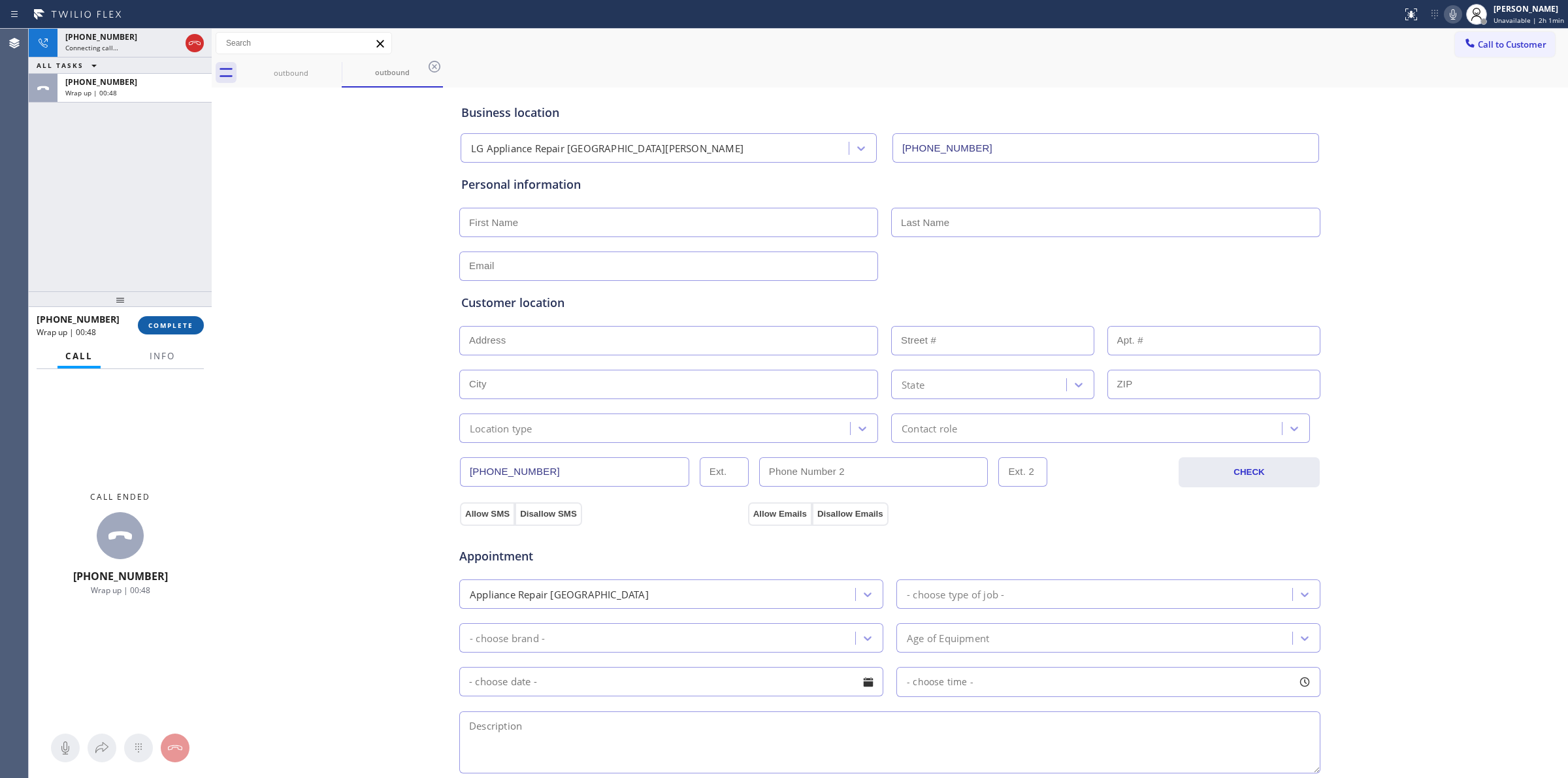
click at [148, 327] on span "COMPLETE" at bounding box center [171, 325] width 45 height 9
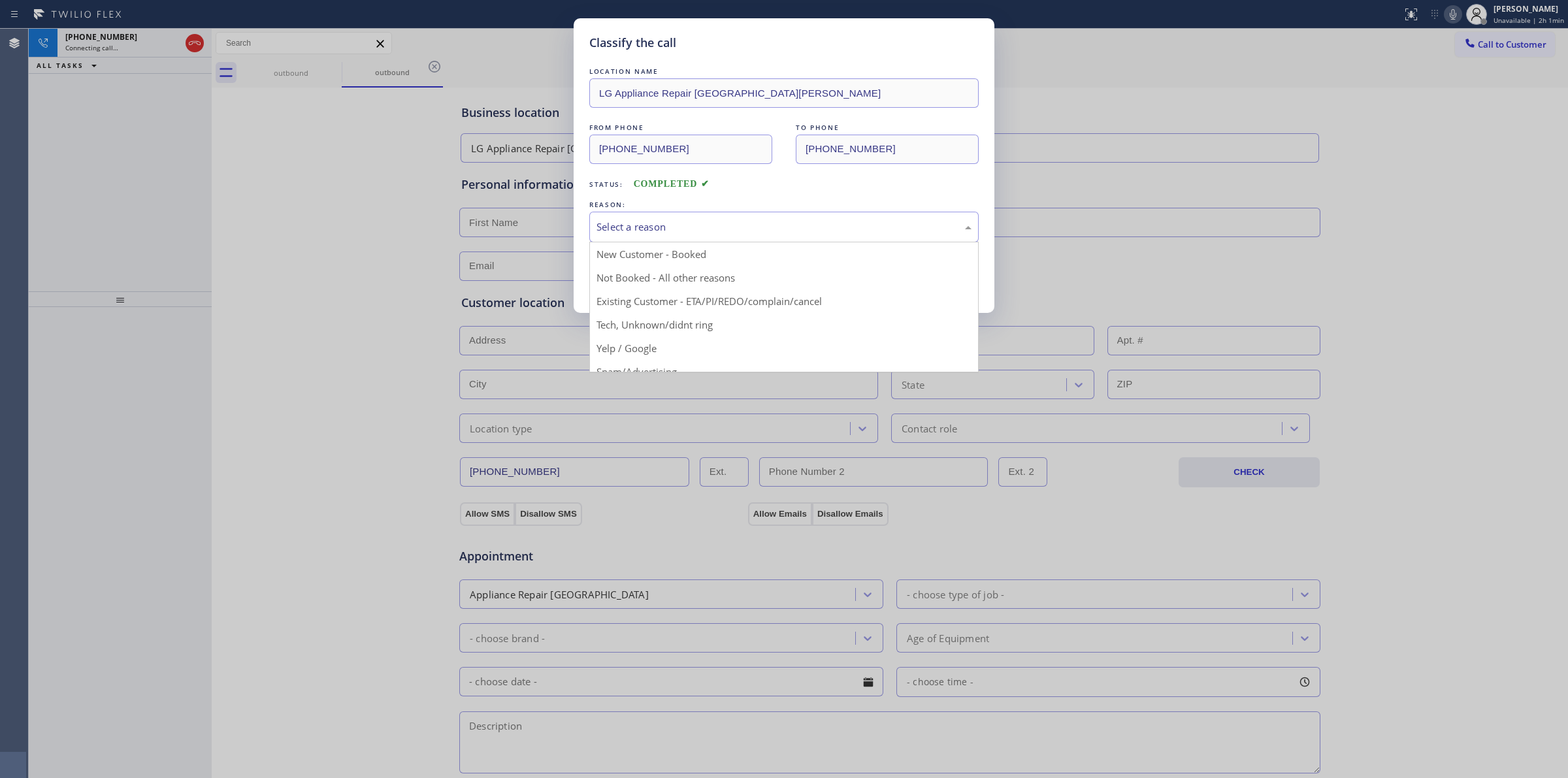
click at [659, 217] on div "Select a reason" at bounding box center [784, 227] width 389 height 31
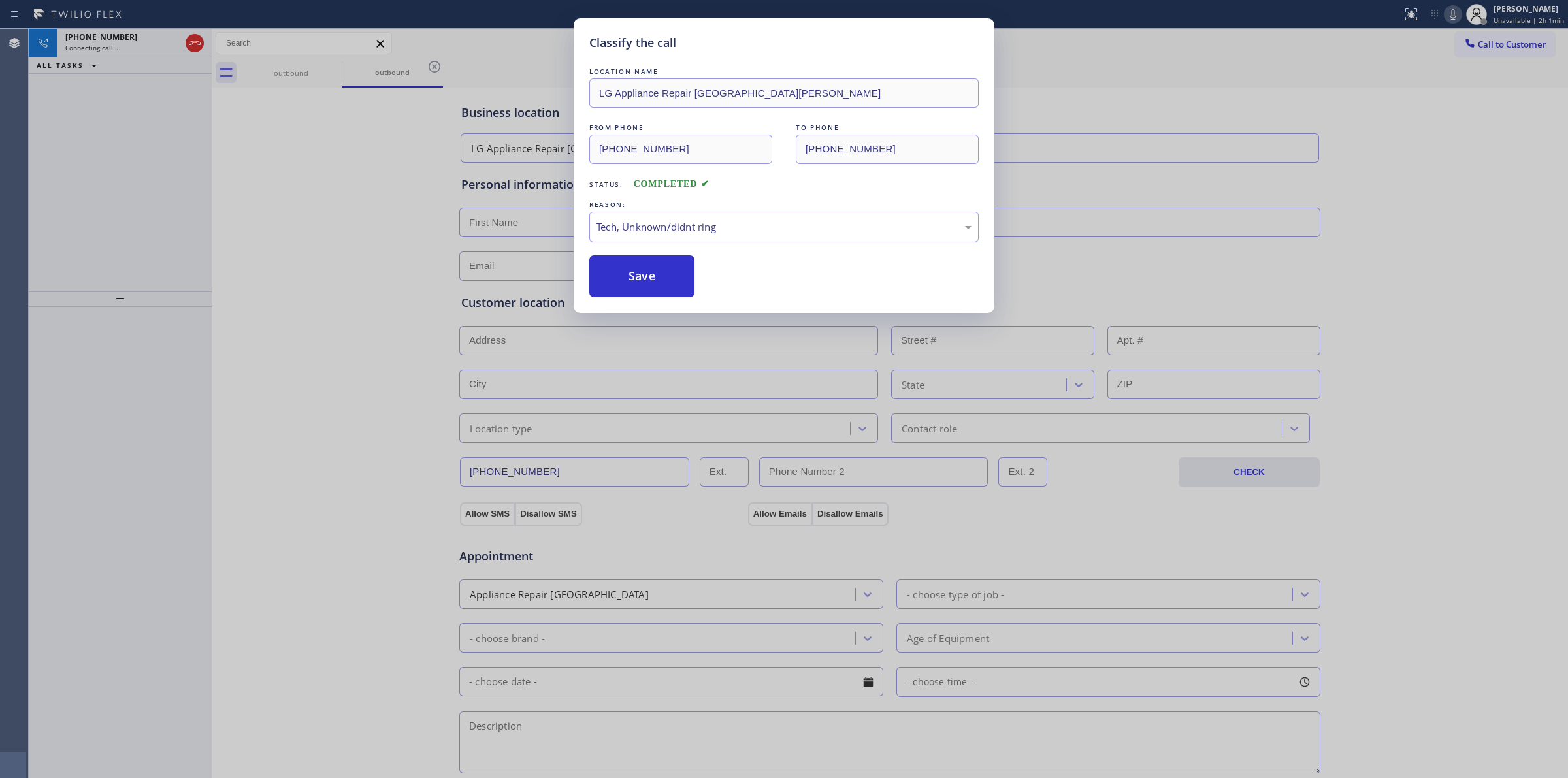
drag, startPoint x: 641, startPoint y: 288, endPoint x: 775, endPoint y: 264, distance: 136.1
click at [641, 286] on button "Save" at bounding box center [641, 277] width 105 height 42
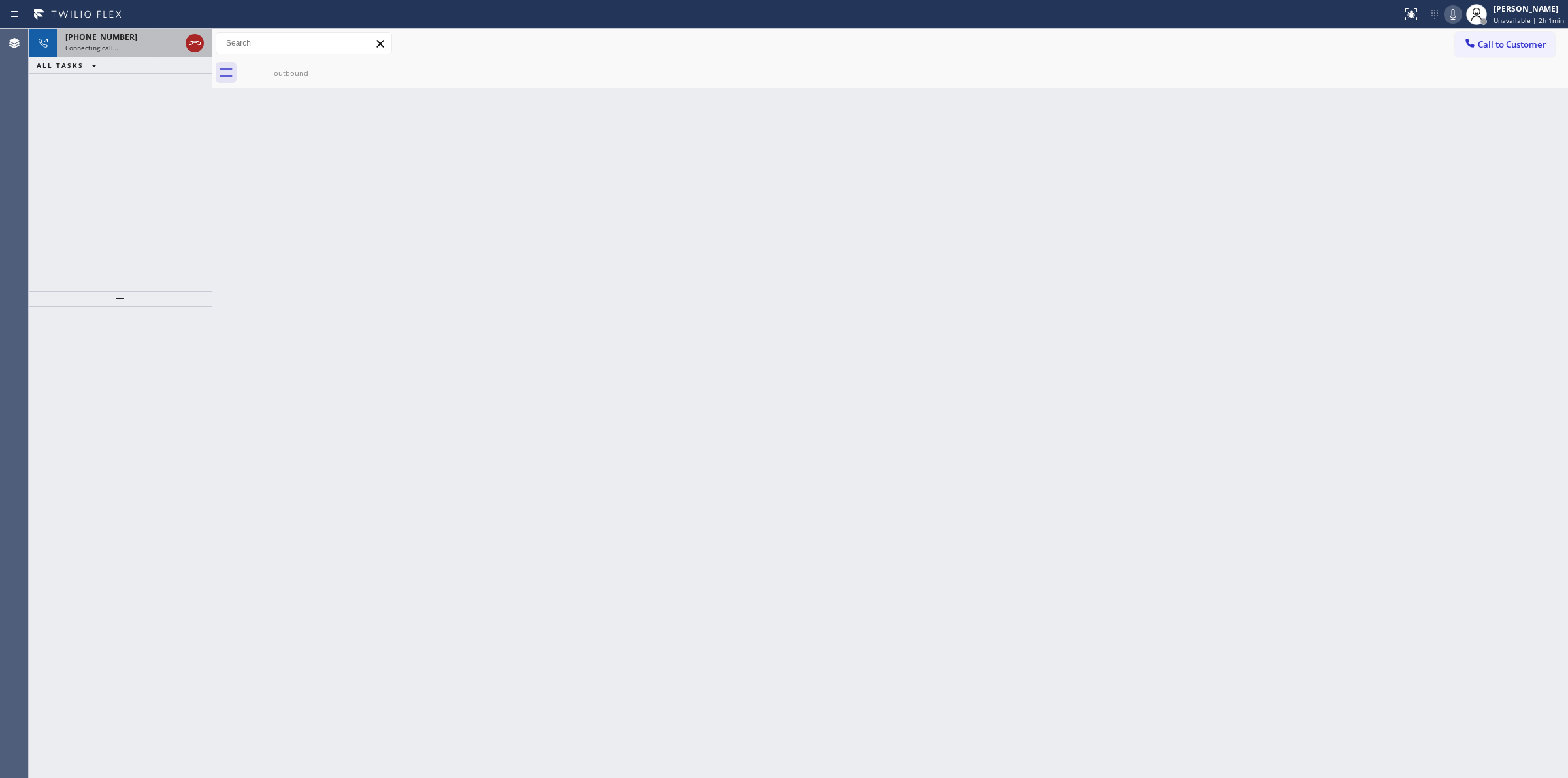
click at [195, 48] on icon at bounding box center [195, 44] width 16 height 16
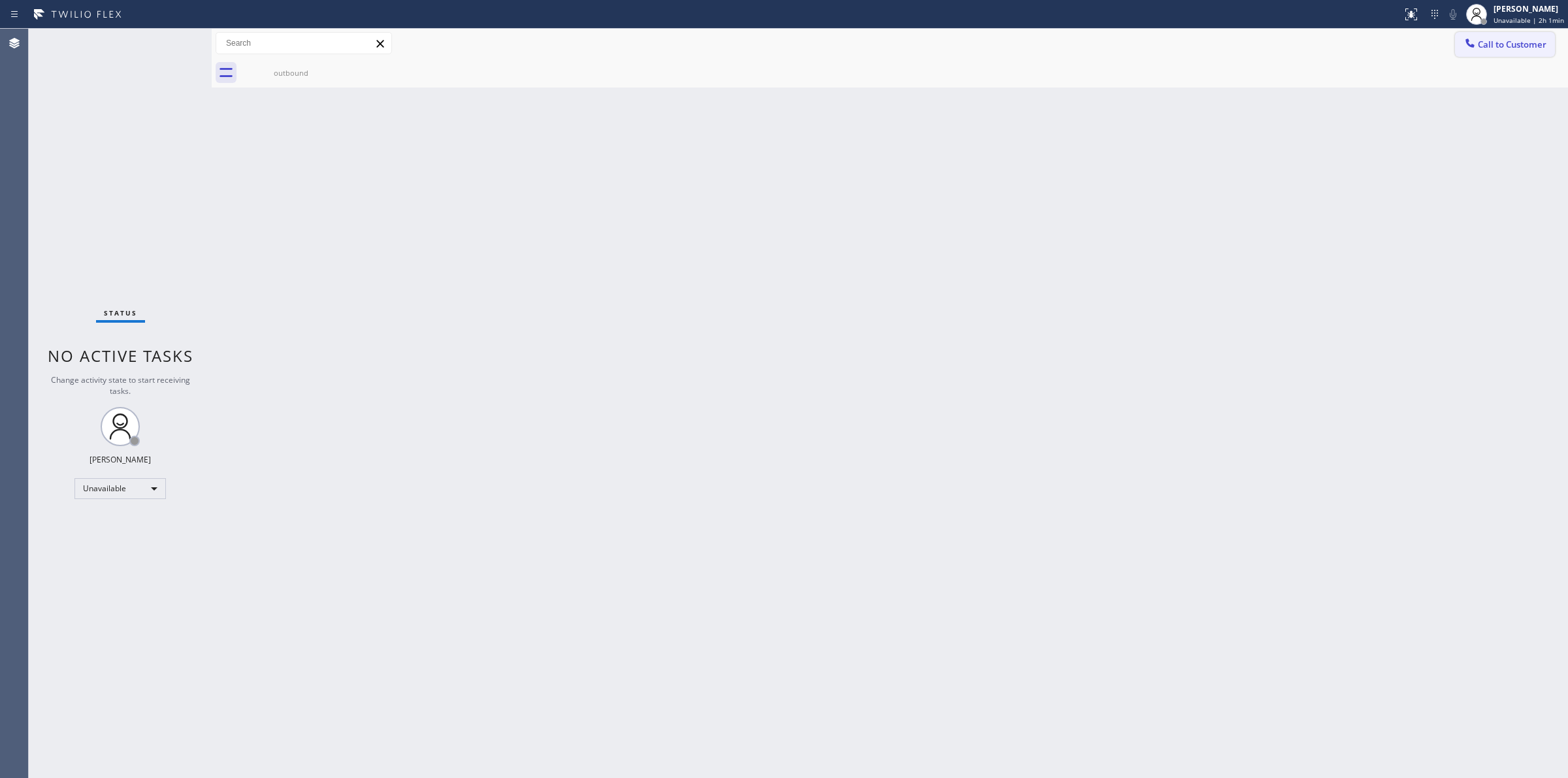
click at [1509, 36] on button "Call to Customer" at bounding box center [1505, 44] width 100 height 25
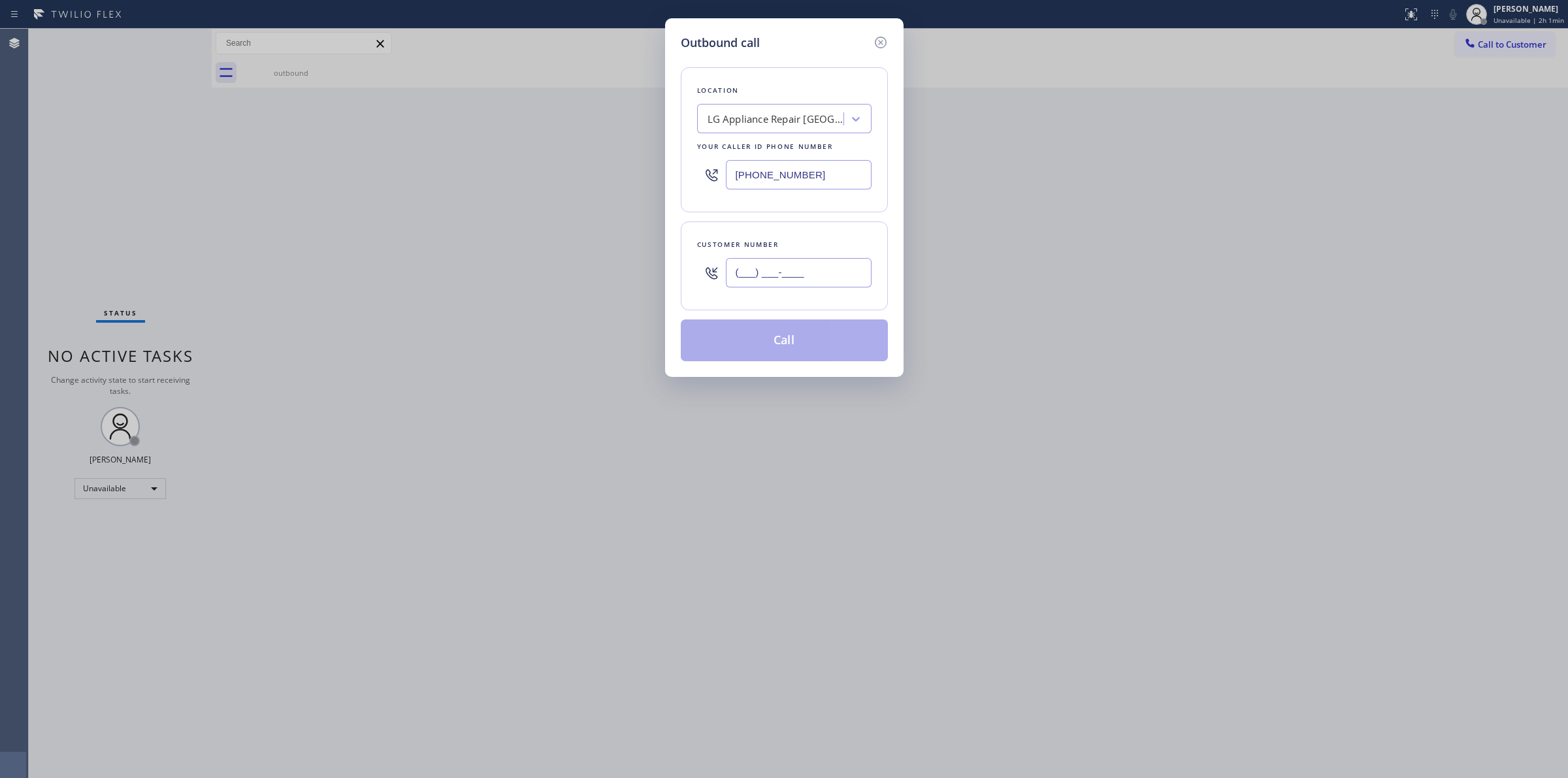
paste input "564) 201-6330"
click at [779, 278] on input "[PHONE_NUMBER]" at bounding box center [798, 272] width 146 height 29
type input "[PHONE_NUMBER]"
click at [791, 344] on button "Call" at bounding box center [784, 341] width 207 height 42
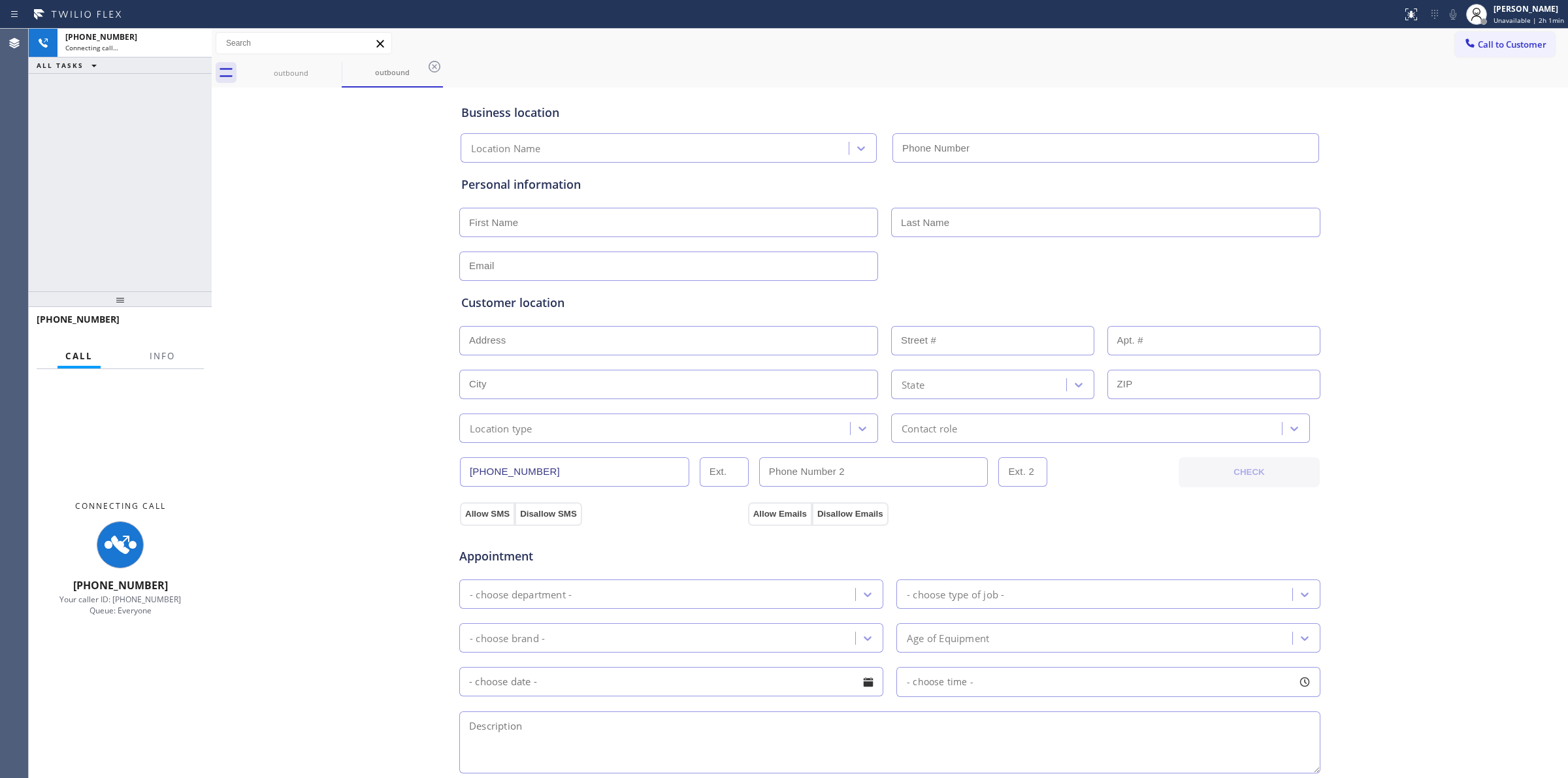
drag, startPoint x: 1346, startPoint y: 177, endPoint x: 1367, endPoint y: 162, distance: 25.8
click at [1352, 174] on div "Business location Location Name Personal information Customer location >> ADD N…" at bounding box center [890, 537] width 1349 height 893
click at [1457, 12] on icon at bounding box center [1453, 15] width 16 height 16
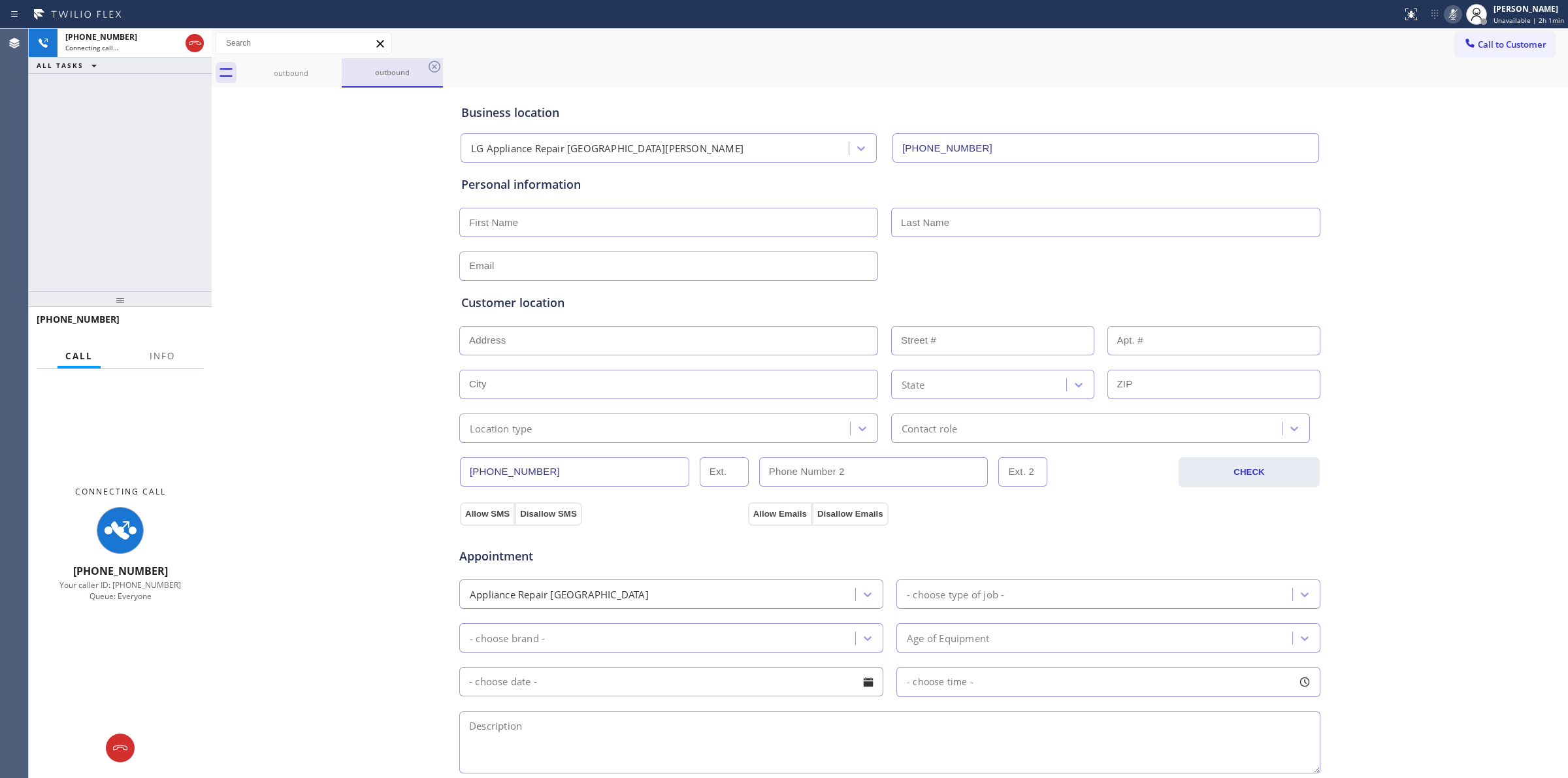
drag, startPoint x: 295, startPoint y: 61, endPoint x: 341, endPoint y: 72, distance: 47.3
click at [301, 63] on div "outbound" at bounding box center [291, 73] width 99 height 29
click at [341, 72] on div at bounding box center [341, 73] width 1 height 21
click at [341, 72] on div at bounding box center [341, 71] width 1 height 20
click at [331, 67] on icon at bounding box center [333, 67] width 16 height 16
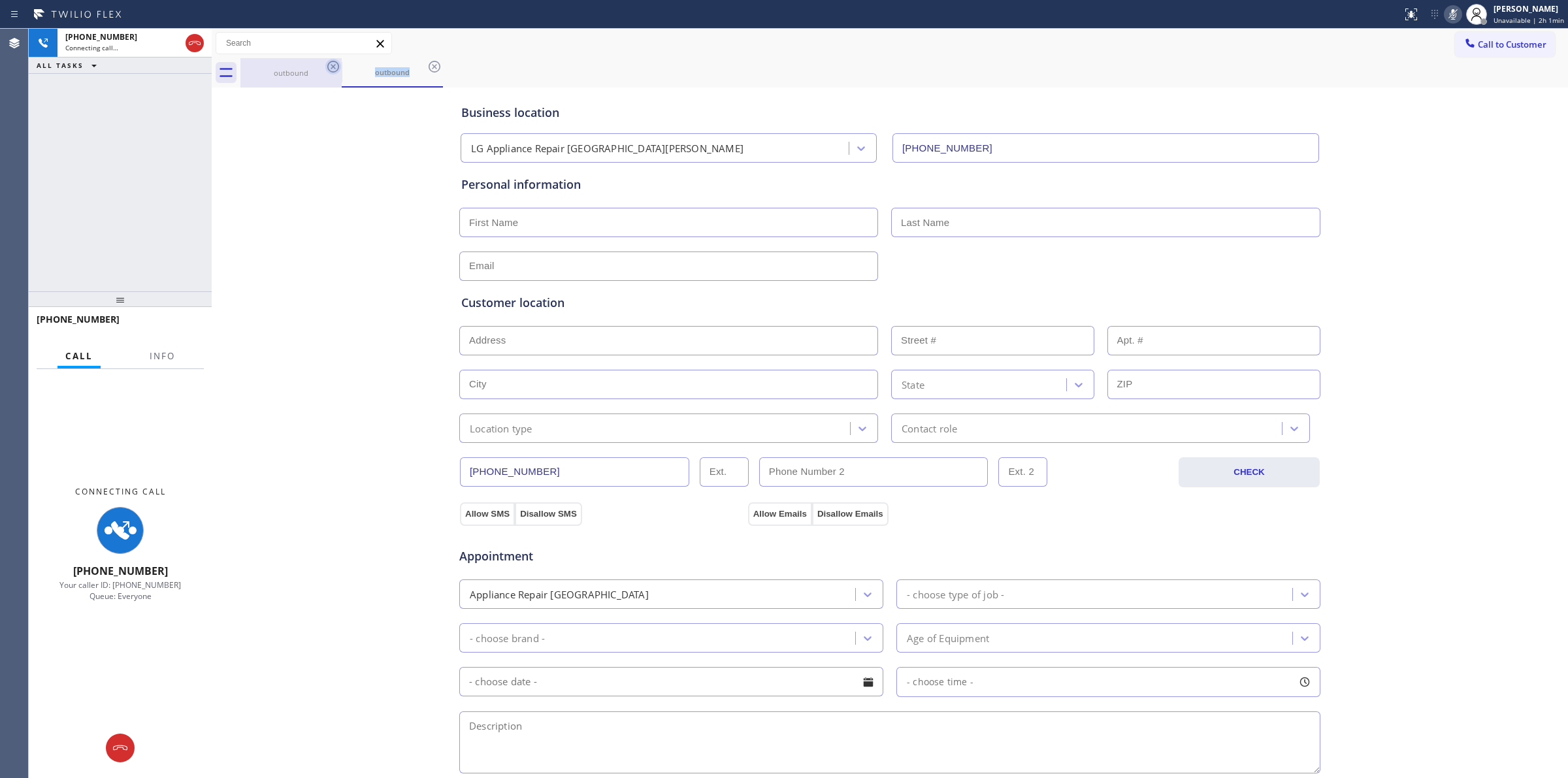
click at [331, 67] on icon at bounding box center [333, 67] width 16 height 16
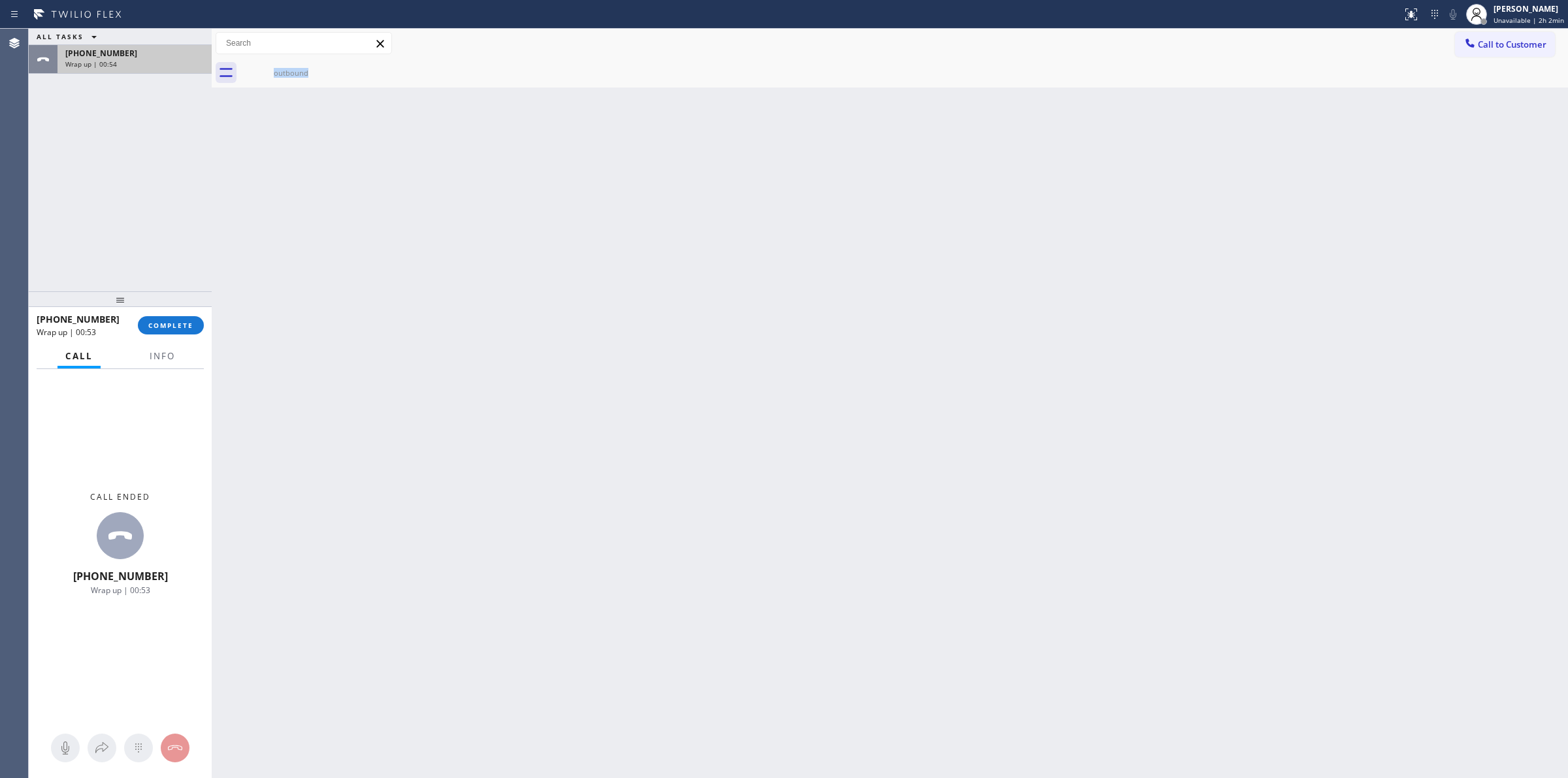
click at [147, 62] on div "Wrap up | 00:54" at bounding box center [134, 64] width 139 height 9
click at [166, 312] on div "[PHONE_NUMBER] Wrap up | 00:54 COMPLETE" at bounding box center [120, 325] width 167 height 34
click at [166, 317] on button "COMPLETE" at bounding box center [171, 325] width 66 height 18
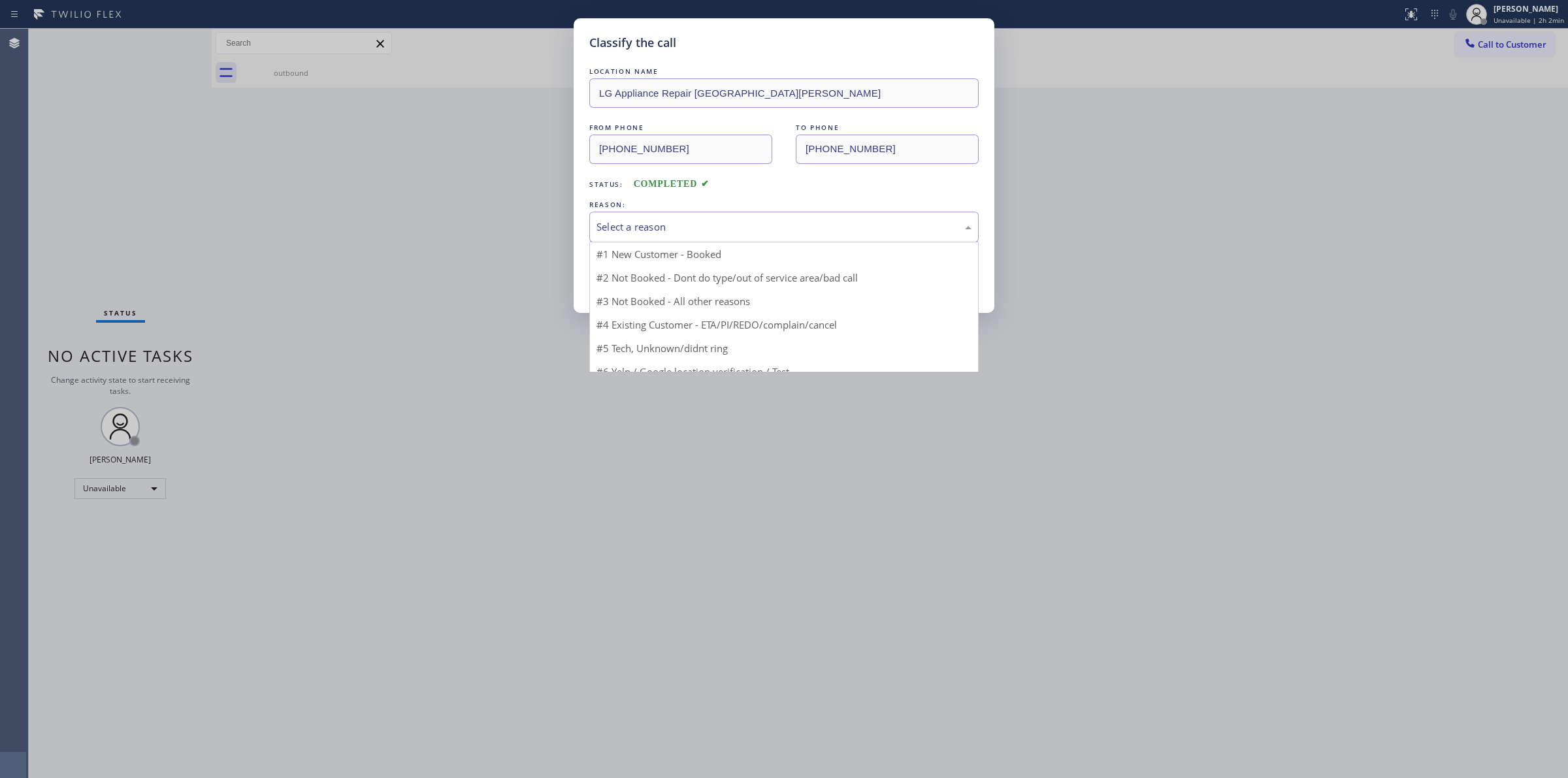
drag, startPoint x: 660, startPoint y: 219, endPoint x: 665, endPoint y: 304, distance: 85.1
click at [660, 219] on div "Select a reason" at bounding box center [784, 227] width 389 height 31
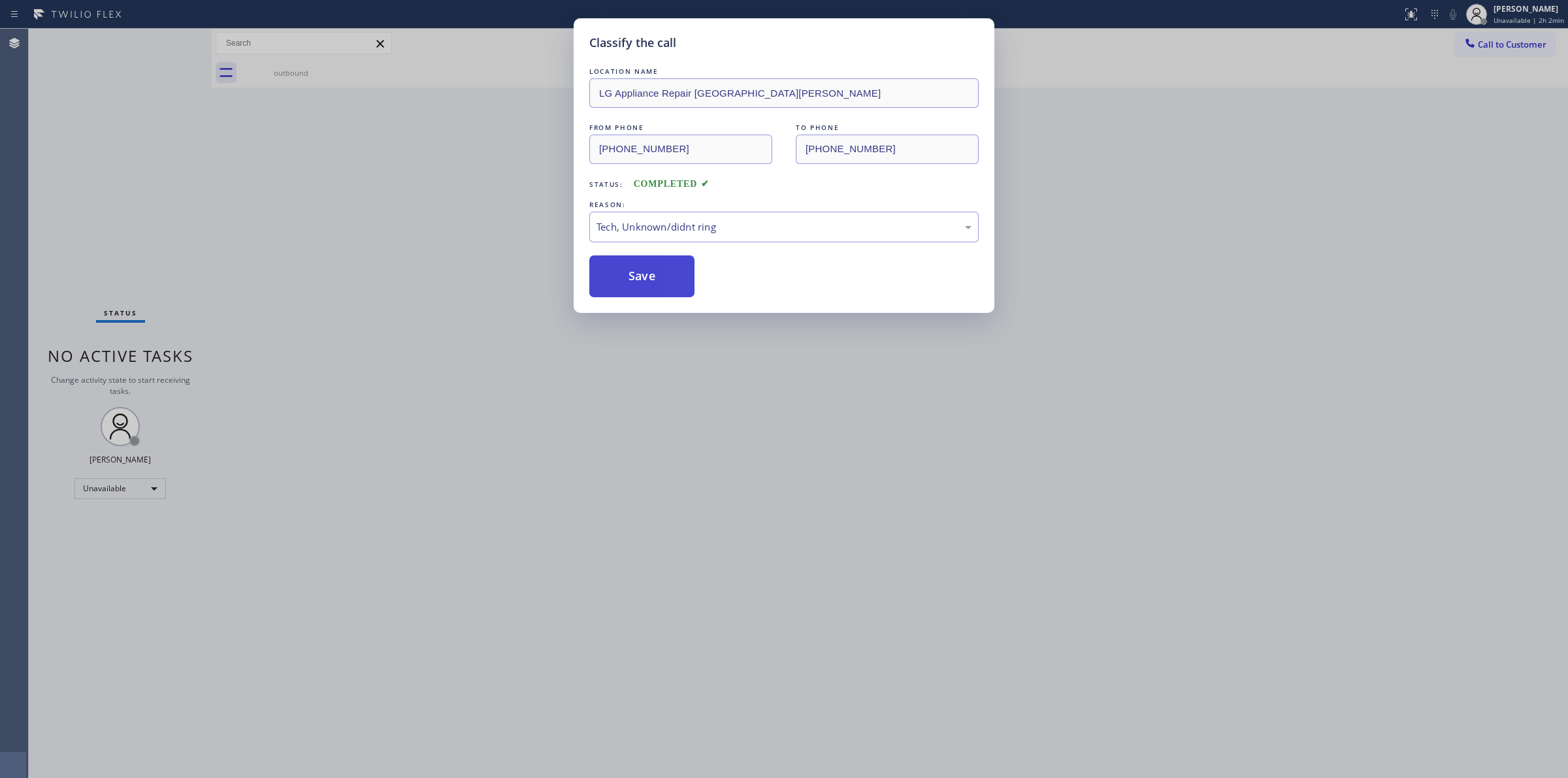
drag, startPoint x: 651, startPoint y: 283, endPoint x: 686, endPoint y: 288, distance: 35.4
click at [651, 282] on button "Save" at bounding box center [641, 277] width 105 height 42
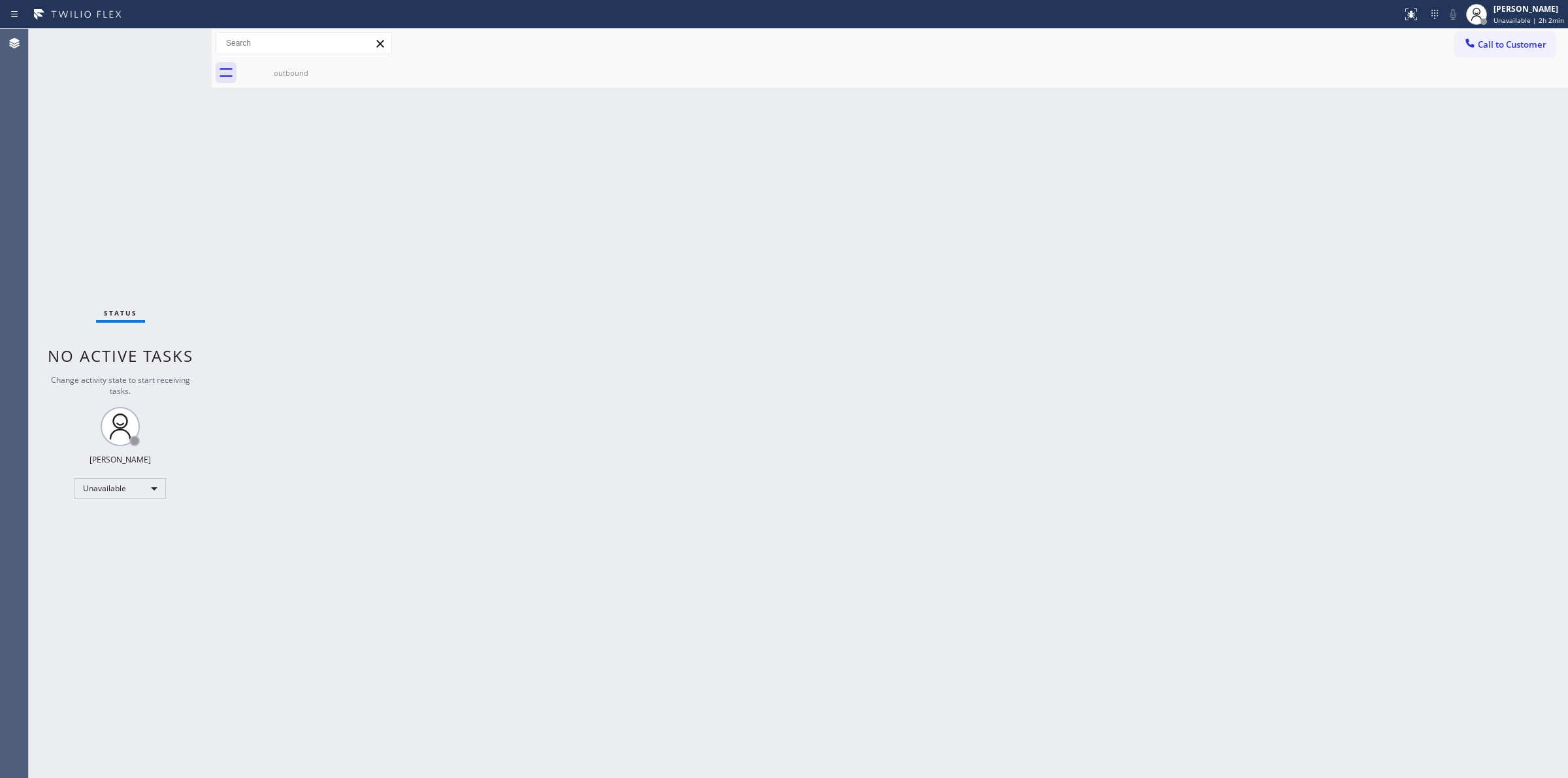
drag, startPoint x: 683, startPoint y: 145, endPoint x: 1114, endPoint y: 60, distance: 439.3
click at [693, 140] on div "Back to Dashboard Change Sender ID Customers Technicians Select a contact Outbo…" at bounding box center [889, 404] width 1356 height 750
drag, startPoint x: 1517, startPoint y: 36, endPoint x: 1495, endPoint y: 46, distance: 24.2
click at [1513, 36] on button "Call to Customer" at bounding box center [1505, 44] width 100 height 25
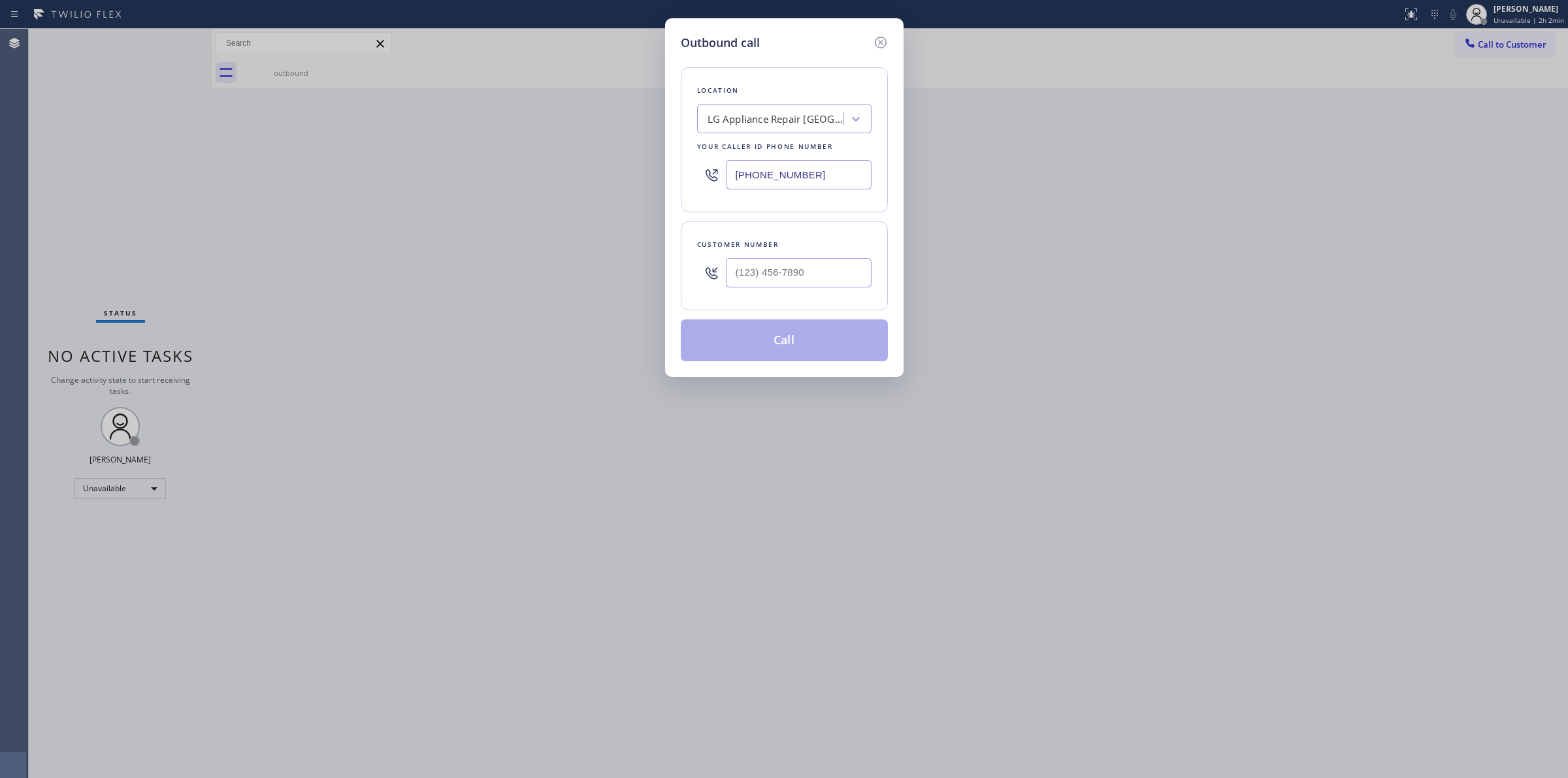
click at [808, 297] on div "Customer number" at bounding box center [784, 266] width 207 height 89
paste input "979) 921-7766"
click at [797, 270] on input "[PHONE_NUMBER]" at bounding box center [798, 272] width 146 height 29
type input "[PHONE_NUMBER]"
click at [794, 127] on div "LG Appliance Repair [GEOGRAPHIC_DATA][PERSON_NAME]" at bounding box center [772, 118] width 142 height 23
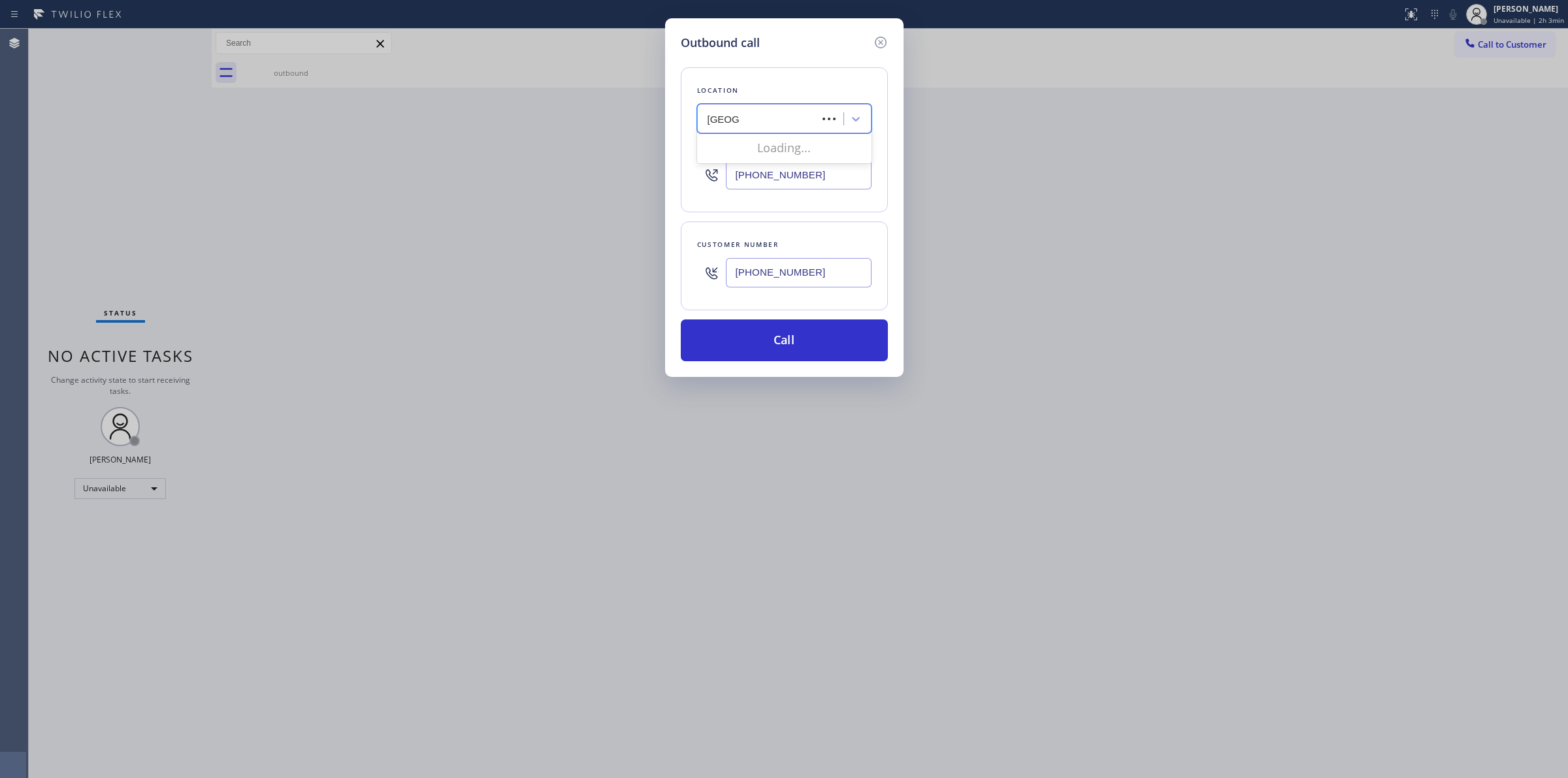
type input "Samsung"
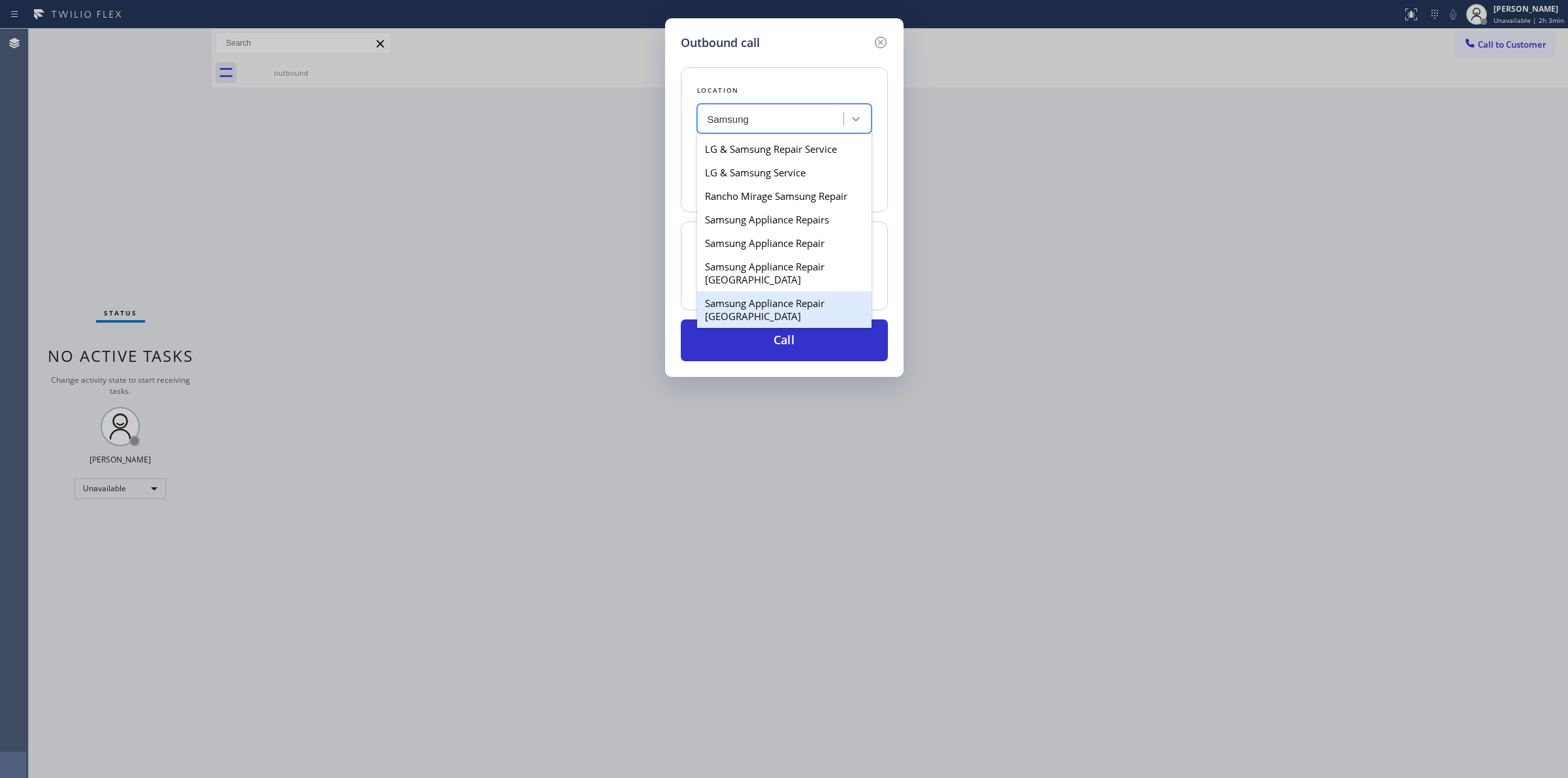
scroll to position [81, 0]
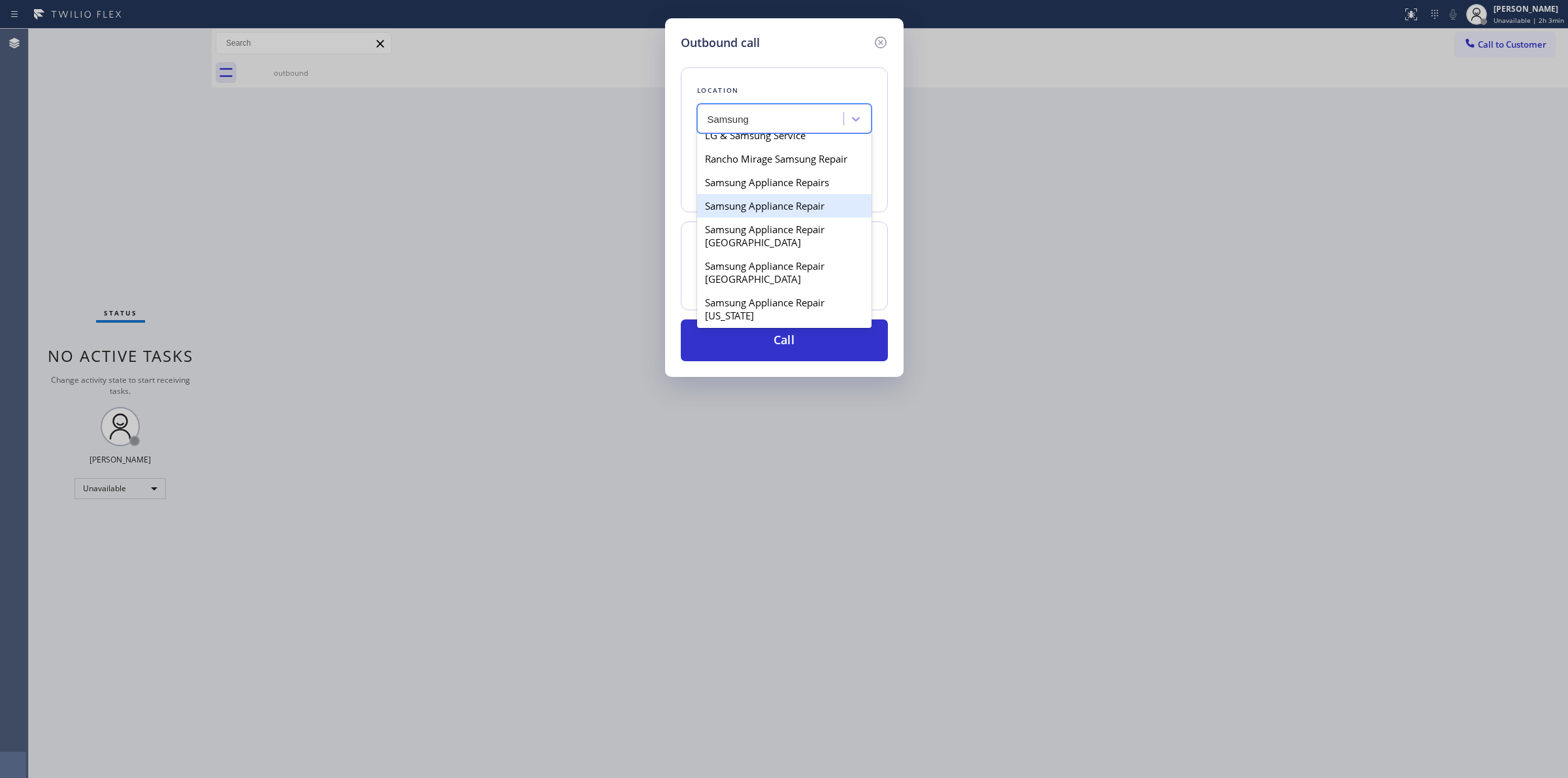
click at [752, 216] on div "Samsung Appliance Repair" at bounding box center [784, 206] width 174 height 23
type input "[PHONE_NUMBER]"
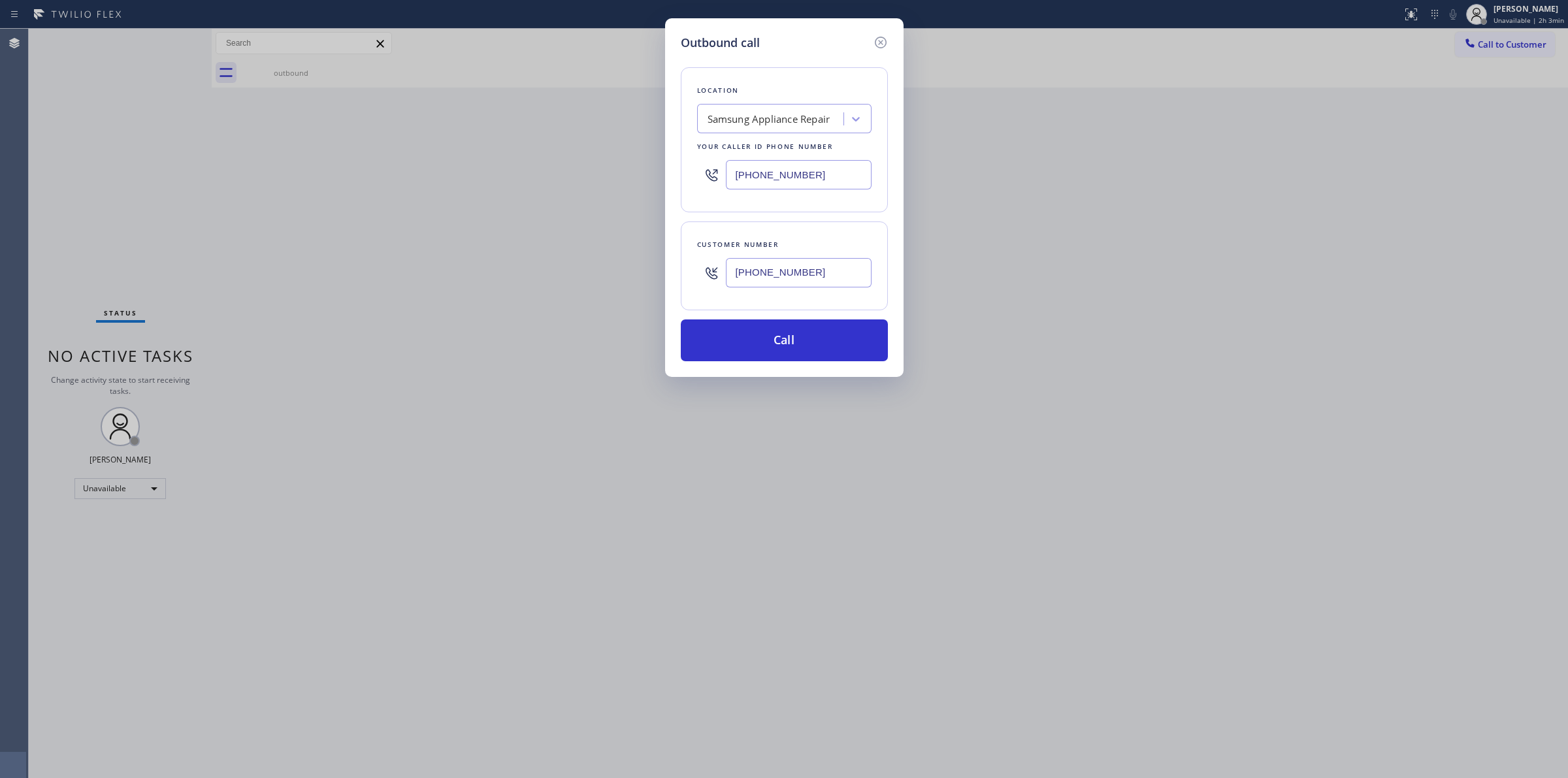
click at [781, 275] on input "[PHONE_NUMBER]" at bounding box center [798, 272] width 146 height 29
click at [765, 341] on button "Call" at bounding box center [784, 341] width 207 height 42
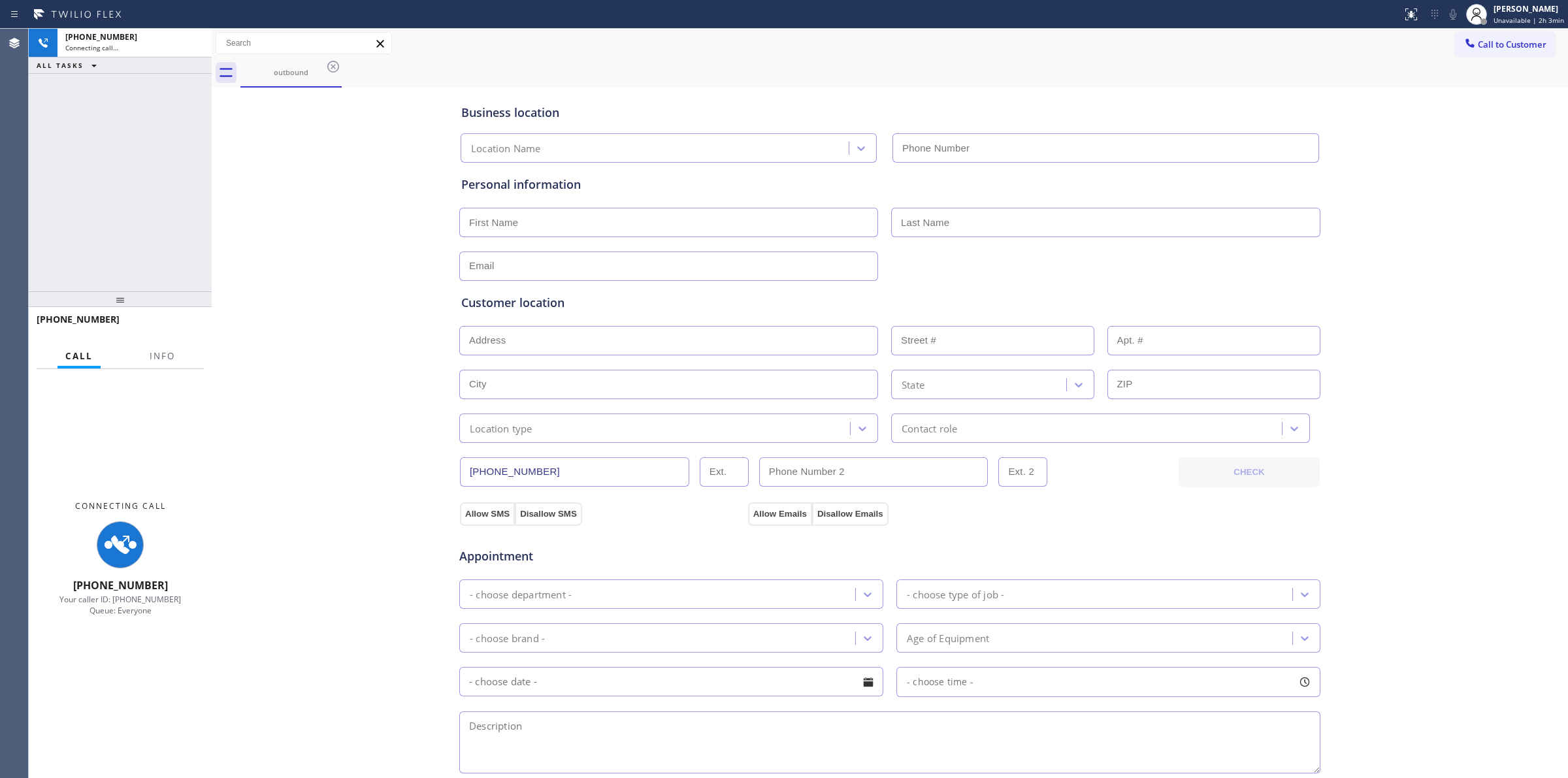
click at [1497, 203] on div "Business location Location Name Personal information Customer location >> ADD N…" at bounding box center [890, 537] width 1349 height 893
type input "[PHONE_NUMBER]"
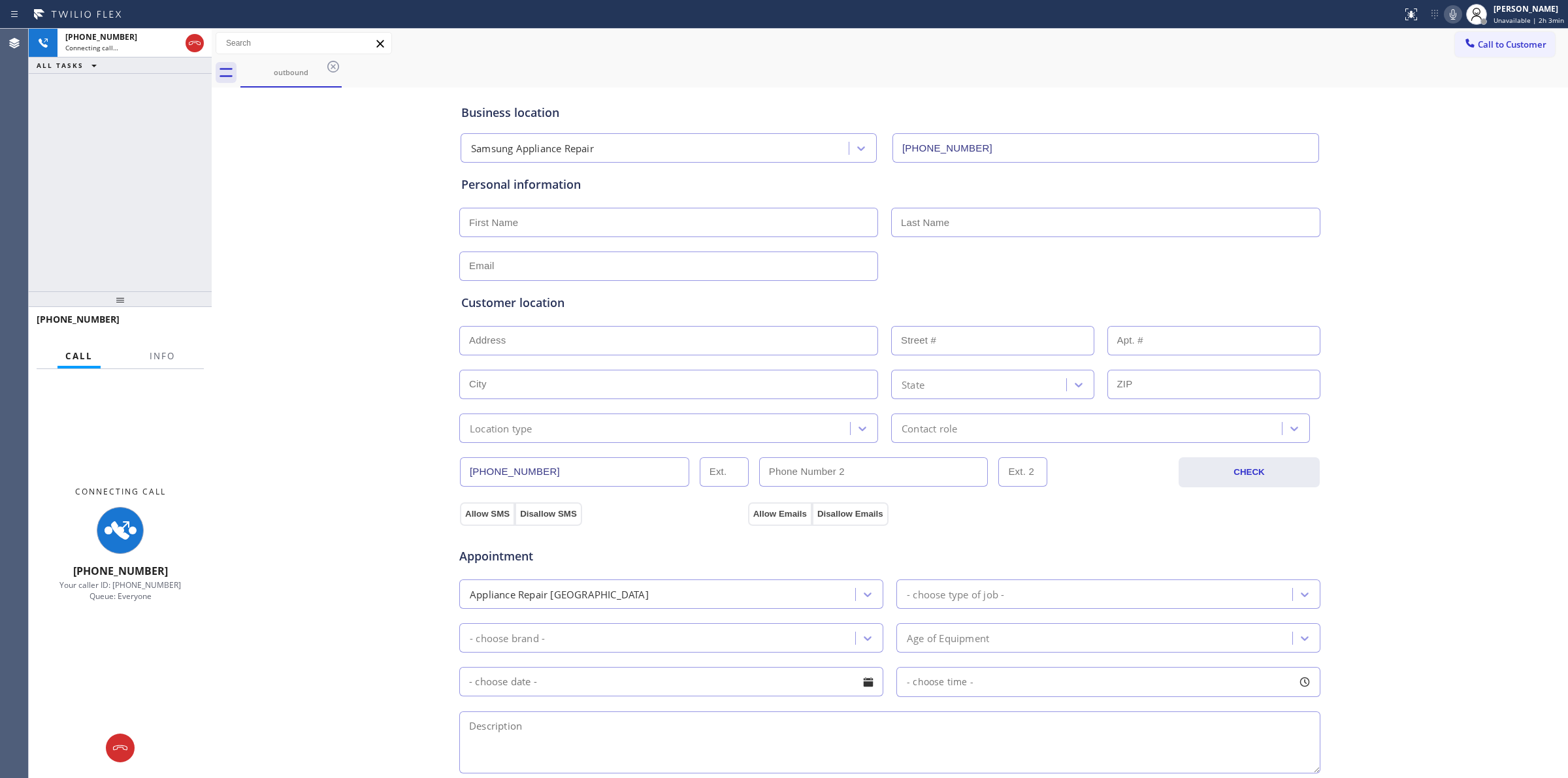
click at [1460, 10] on icon at bounding box center [1453, 15] width 16 height 16
click at [1455, 11] on icon at bounding box center [1453, 15] width 7 height 10
click at [1455, 18] on icon at bounding box center [1453, 15] width 7 height 10
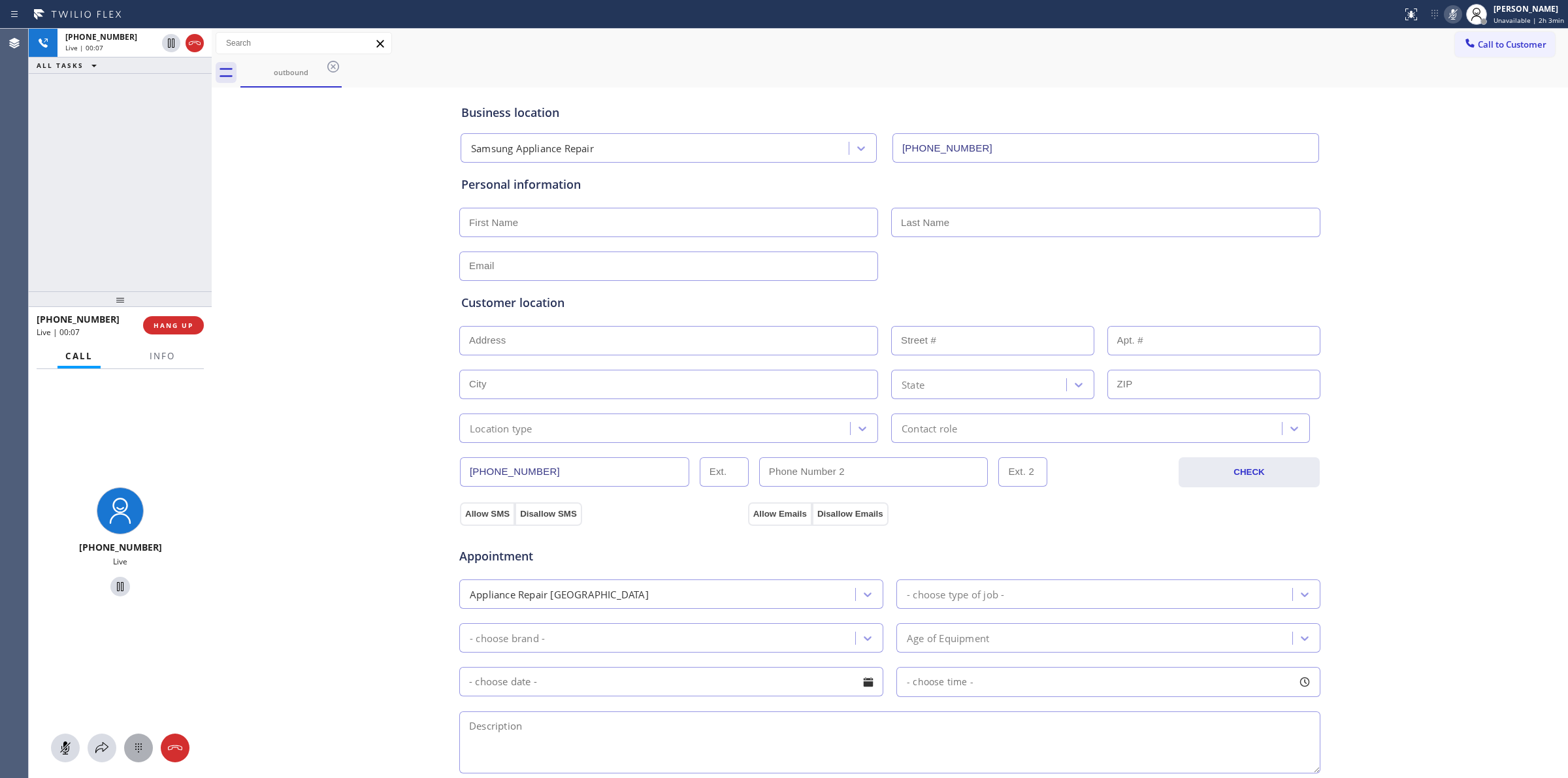
click at [133, 753] on icon at bounding box center [139, 748] width 16 height 16
click at [1463, 47] on icon at bounding box center [1470, 43] width 13 height 13
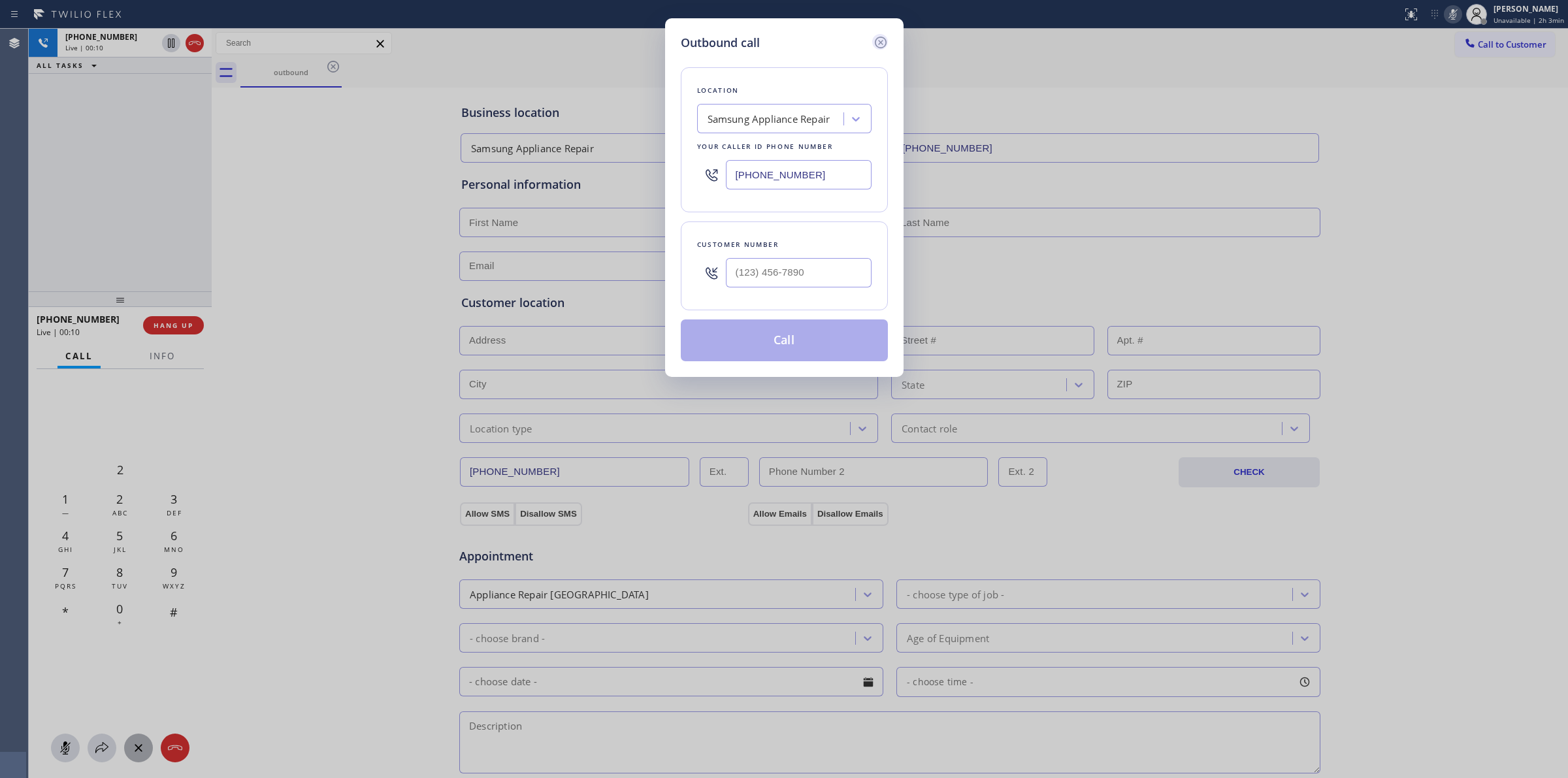
click at [880, 37] on icon at bounding box center [880, 42] width 12 height 12
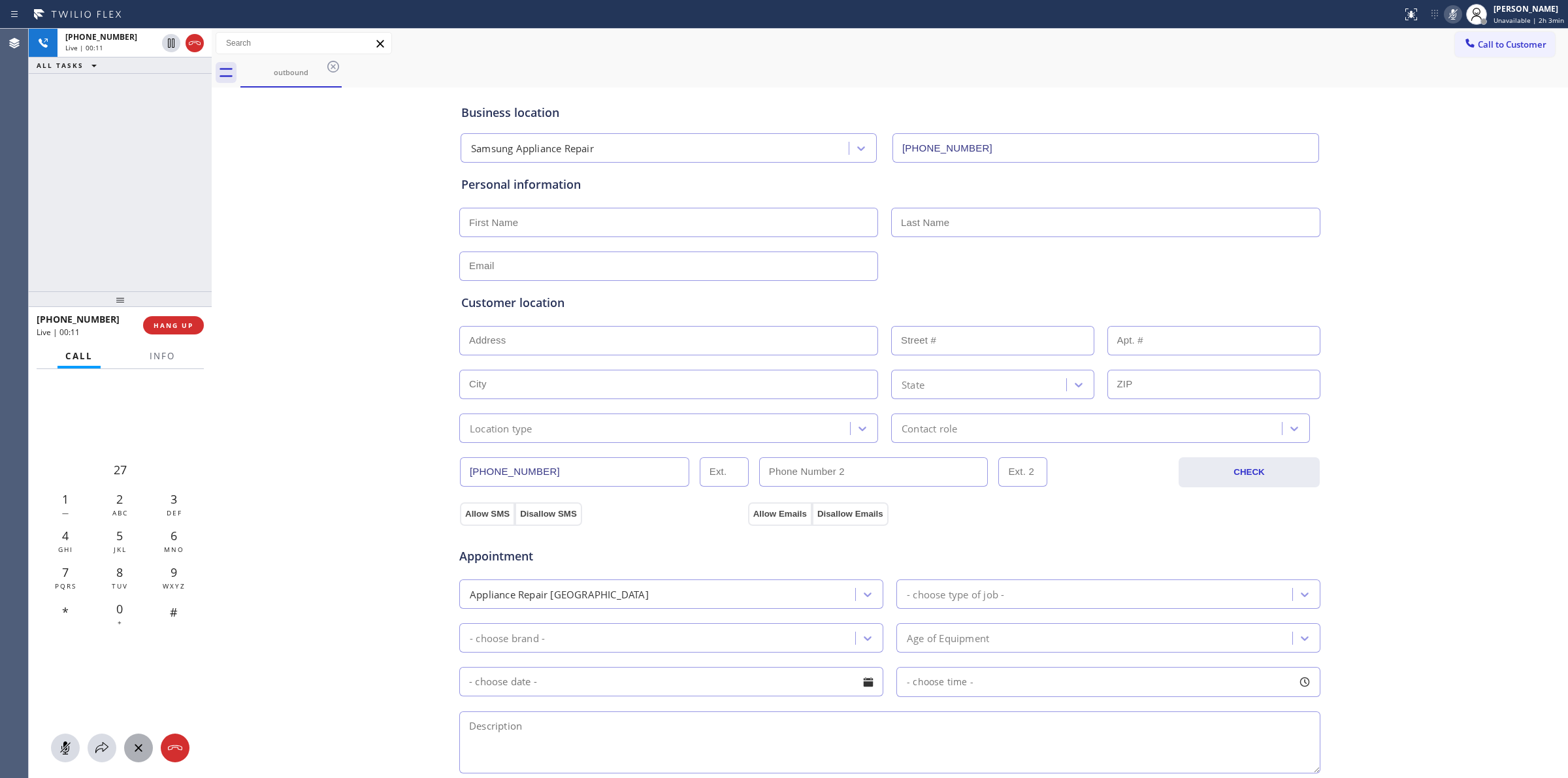
click at [1483, 58] on div "outbound" at bounding box center [904, 73] width 1328 height 29
click at [1458, 53] on button "Call to Customer" at bounding box center [1505, 44] width 100 height 25
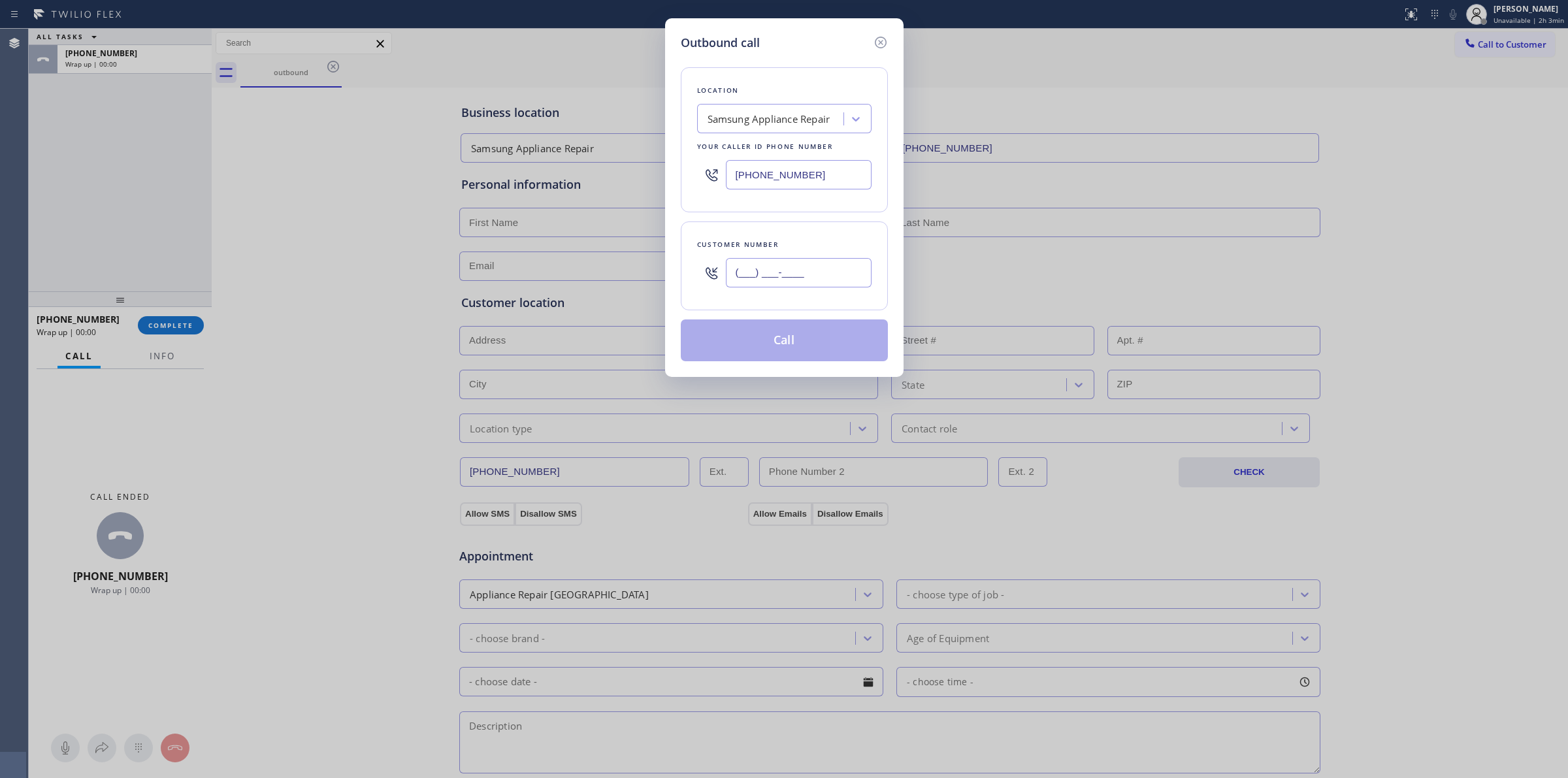
paste input "979) 921-7766"
click at [816, 277] on input "(___) ___-____" at bounding box center [798, 272] width 146 height 29
type input "[PHONE_NUMBER]"
click at [811, 344] on button "Call" at bounding box center [784, 341] width 207 height 42
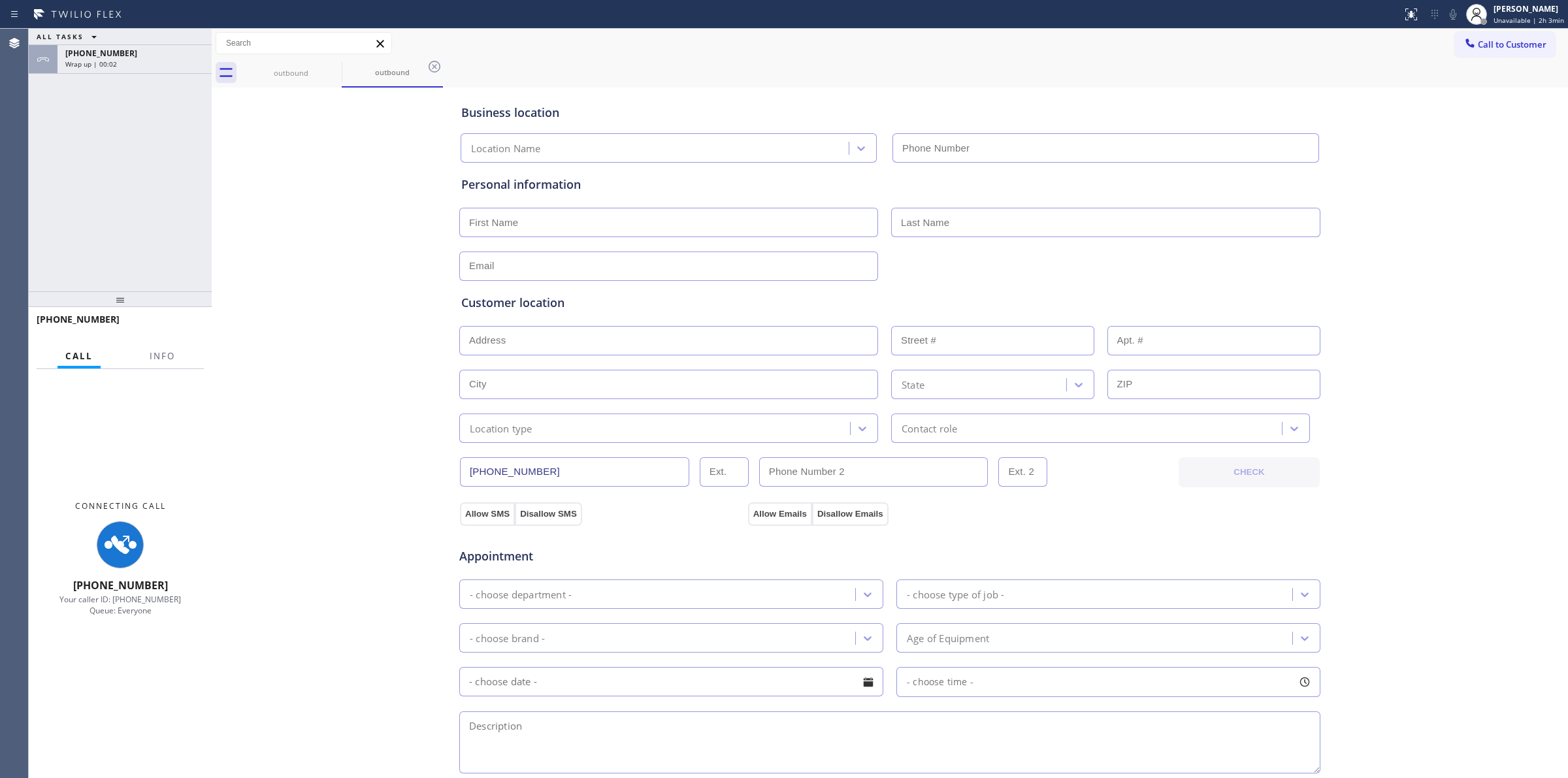
type input "[PHONE_NUMBER]"
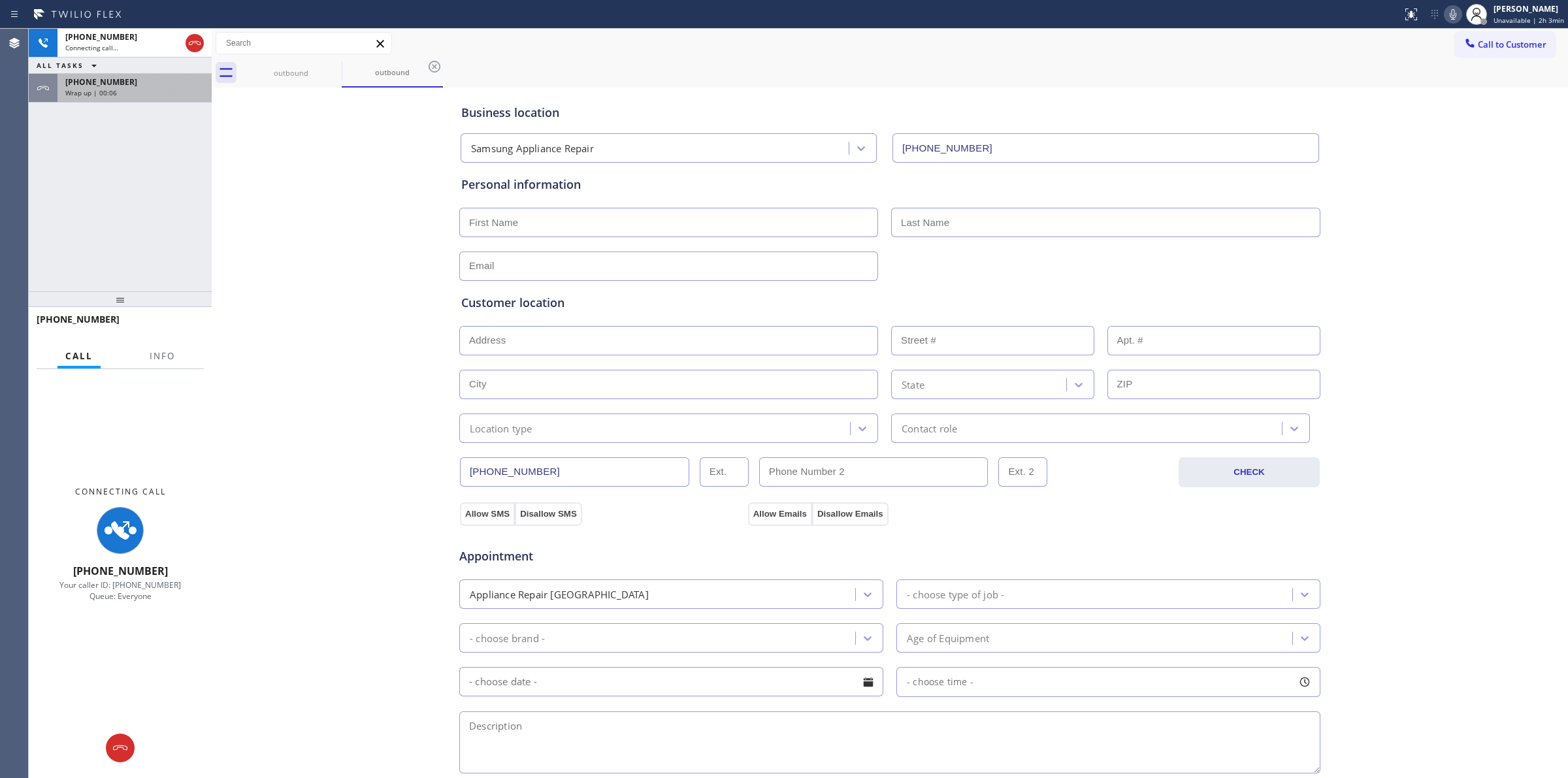
click at [139, 81] on div "[PHONE_NUMBER]" at bounding box center [134, 81] width 139 height 11
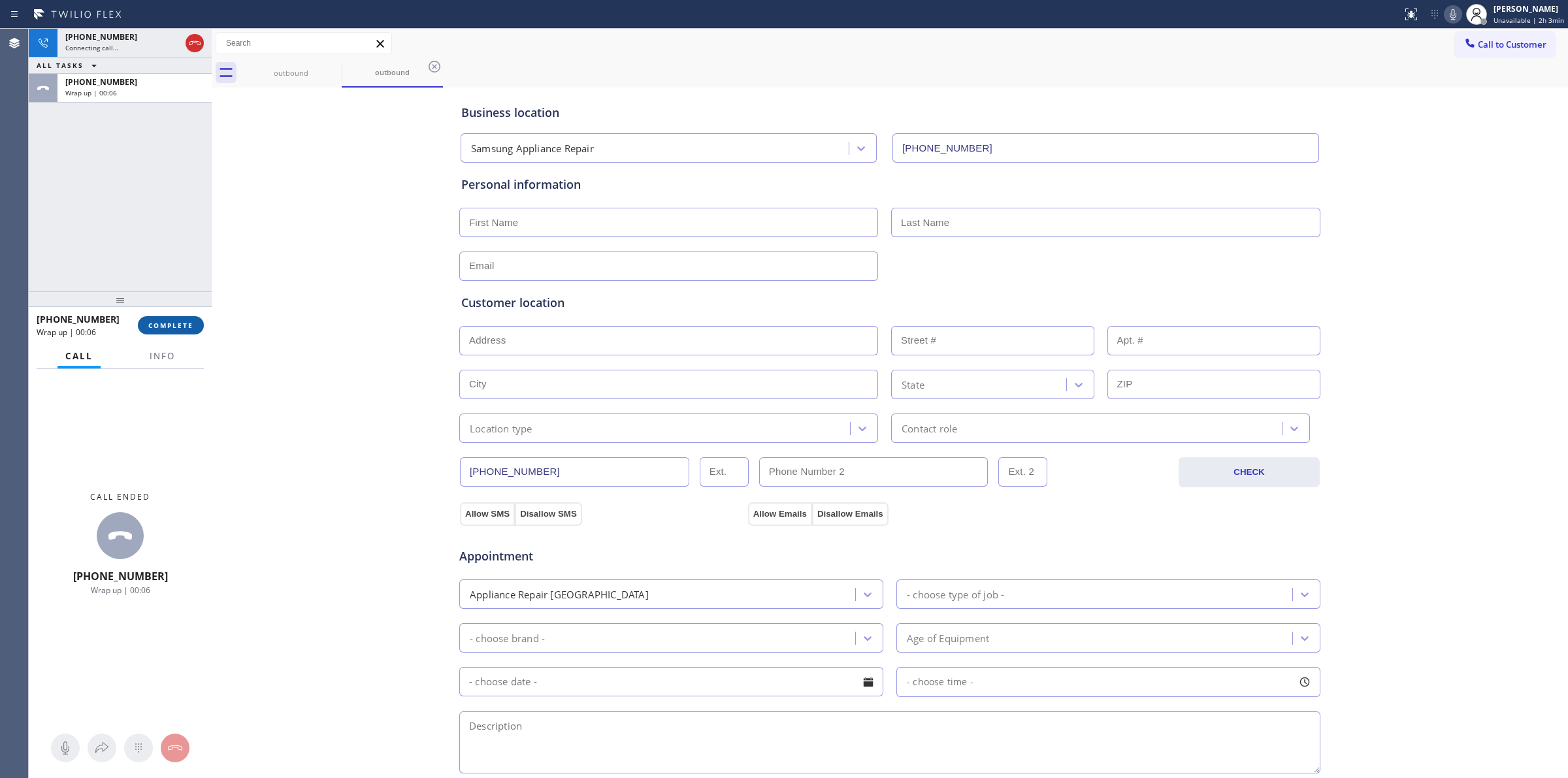
click at [181, 325] on span "COMPLETE" at bounding box center [171, 325] width 45 height 9
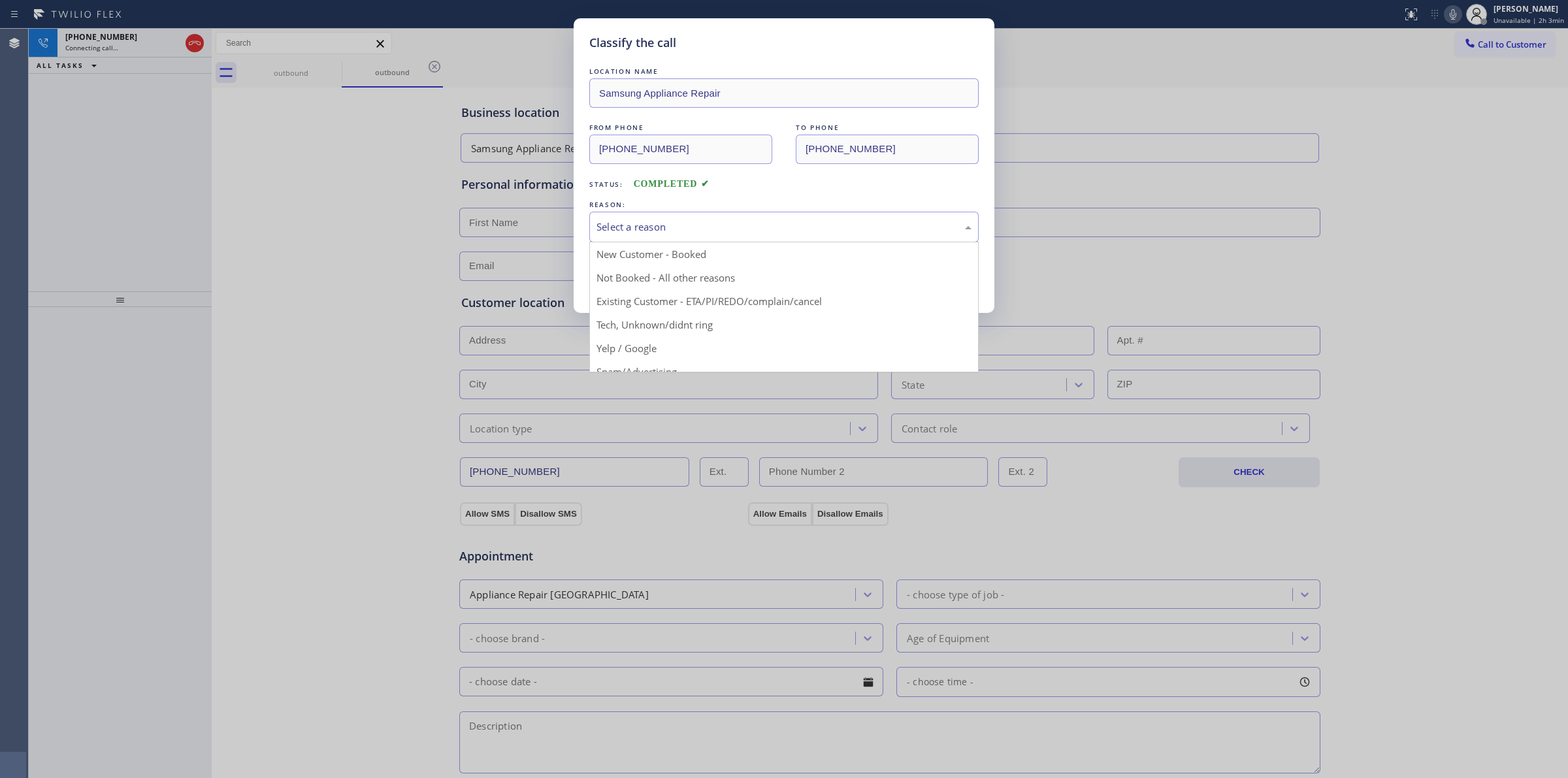
click at [782, 236] on div "Select a reason" at bounding box center [784, 227] width 389 height 31
drag, startPoint x: 678, startPoint y: 219, endPoint x: 667, endPoint y: 263, distance: 45.4
click at [678, 218] on div "Yelp / Google" at bounding box center [784, 227] width 389 height 31
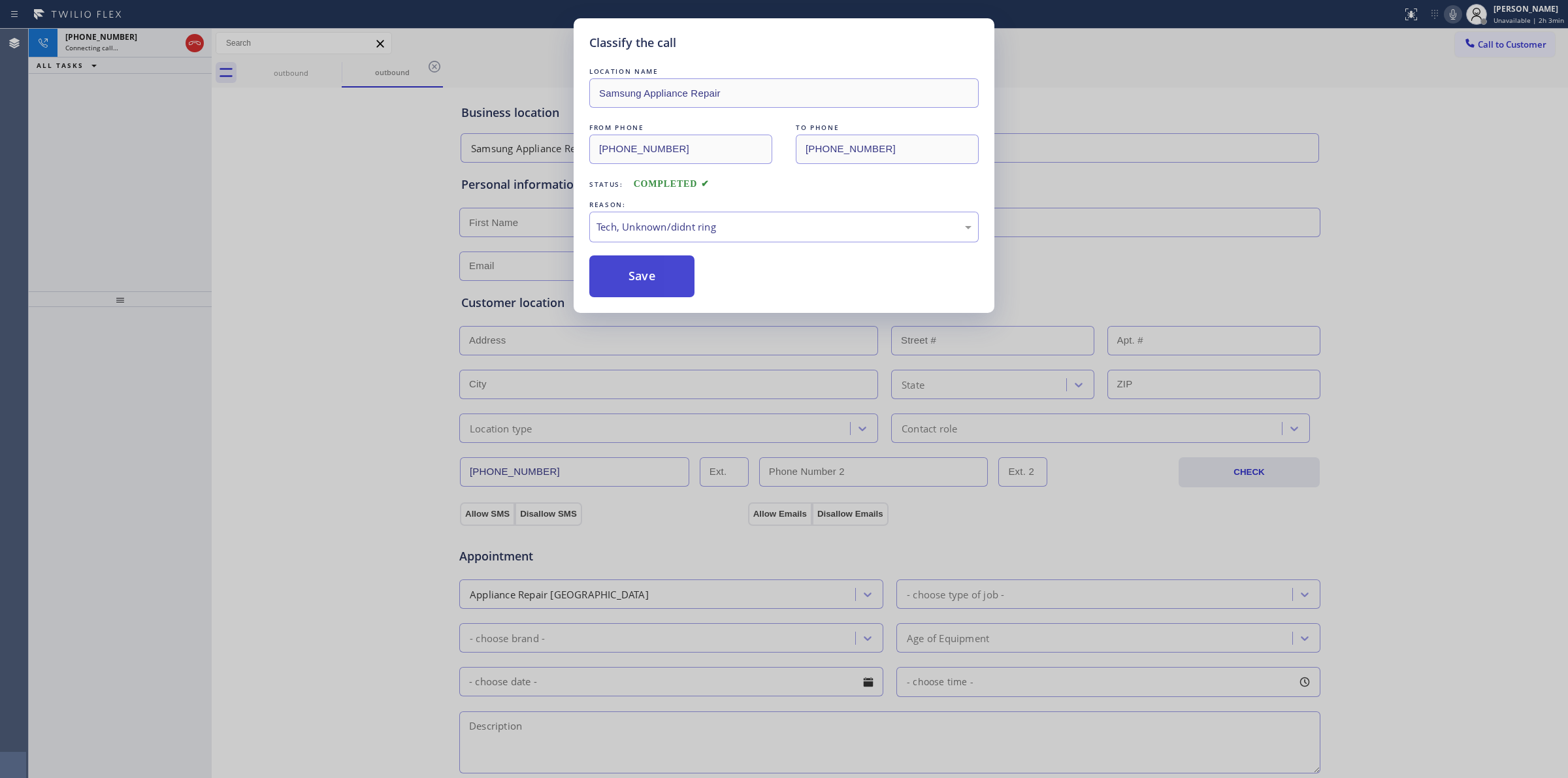
click at [622, 272] on button "Save" at bounding box center [641, 277] width 105 height 42
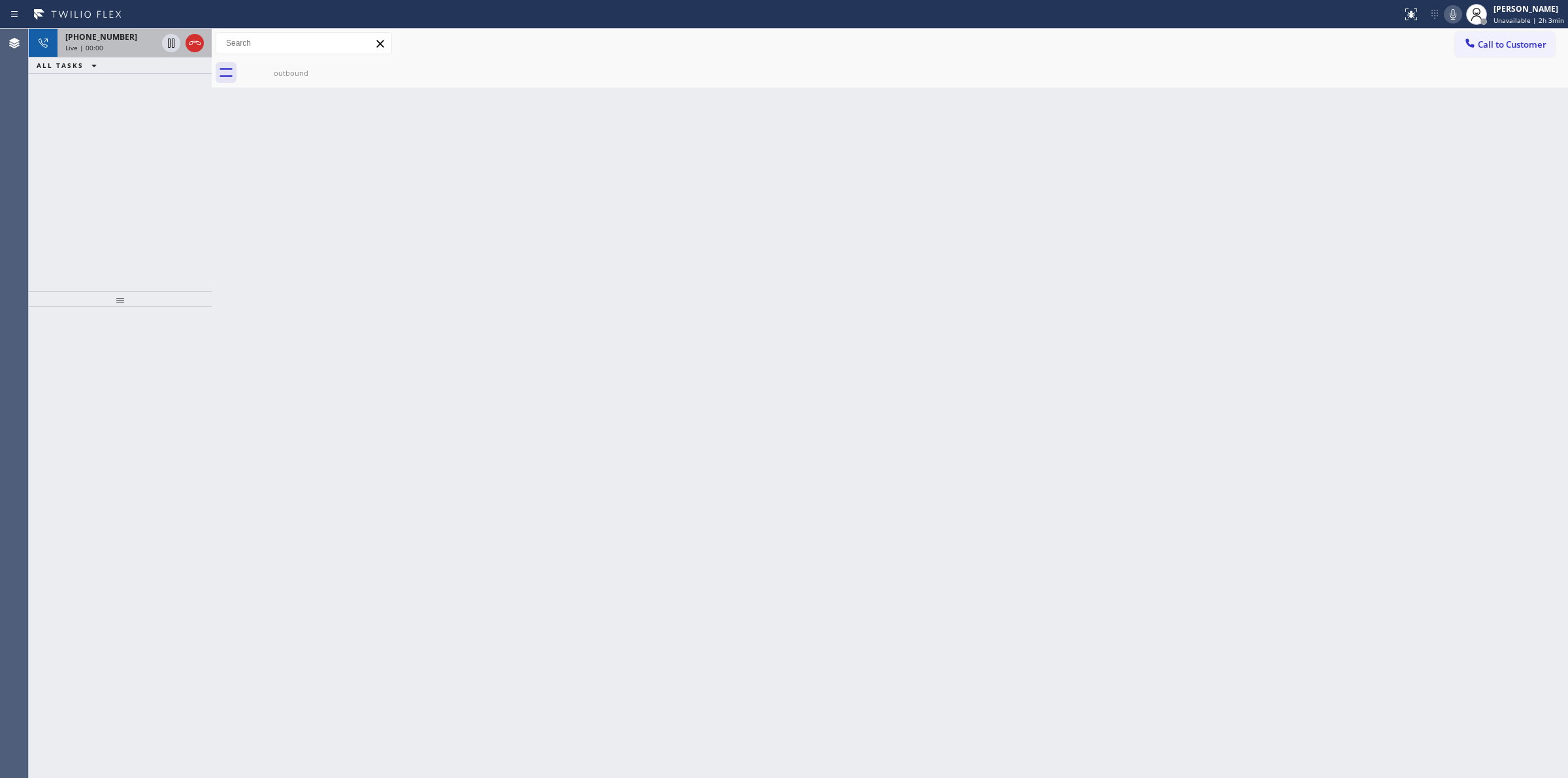
click at [145, 39] on div "[PHONE_NUMBER]" at bounding box center [111, 36] width 92 height 11
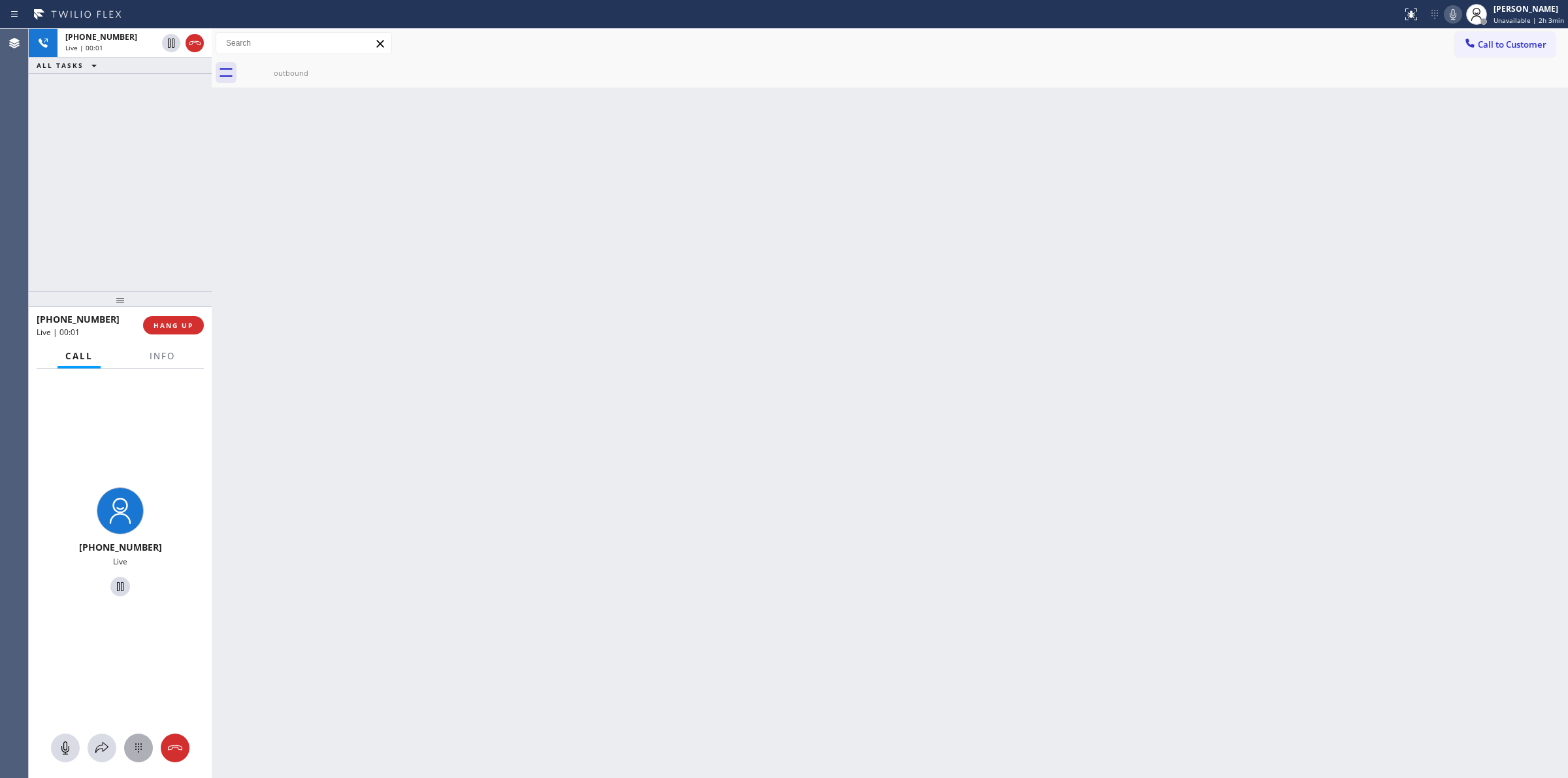
click at [141, 744] on icon at bounding box center [138, 748] width 7 height 9
click at [1490, 50] on button "Call to Customer" at bounding box center [1505, 44] width 100 height 25
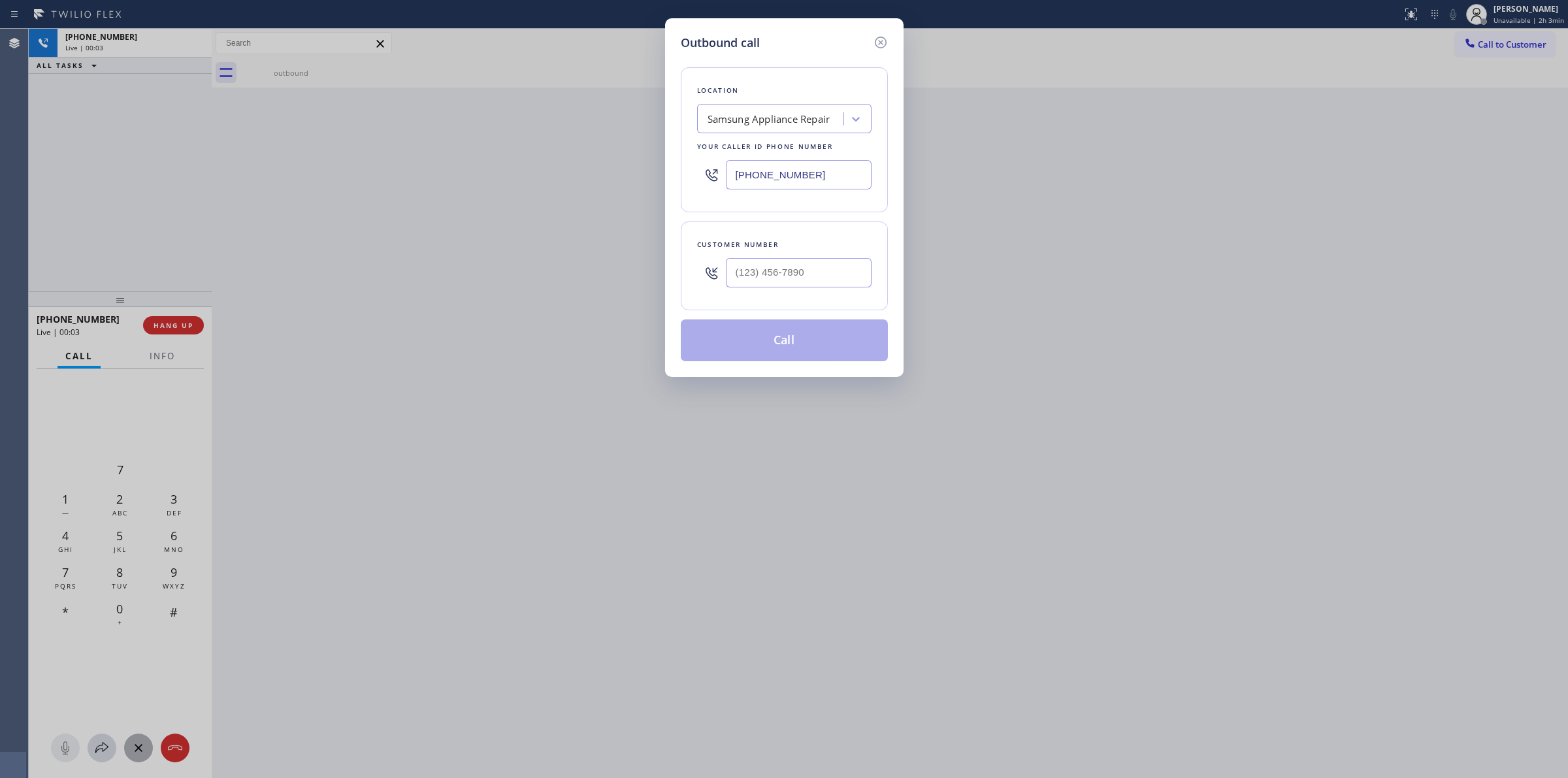
click at [720, 291] on div at bounding box center [712, 272] width 29 height 42
paste input "979) 921-7766"
click at [766, 278] on input "[PHONE_NUMBER]" at bounding box center [798, 272] width 146 height 29
type input "[PHONE_NUMBER]"
click at [769, 340] on button "Call" at bounding box center [784, 341] width 207 height 42
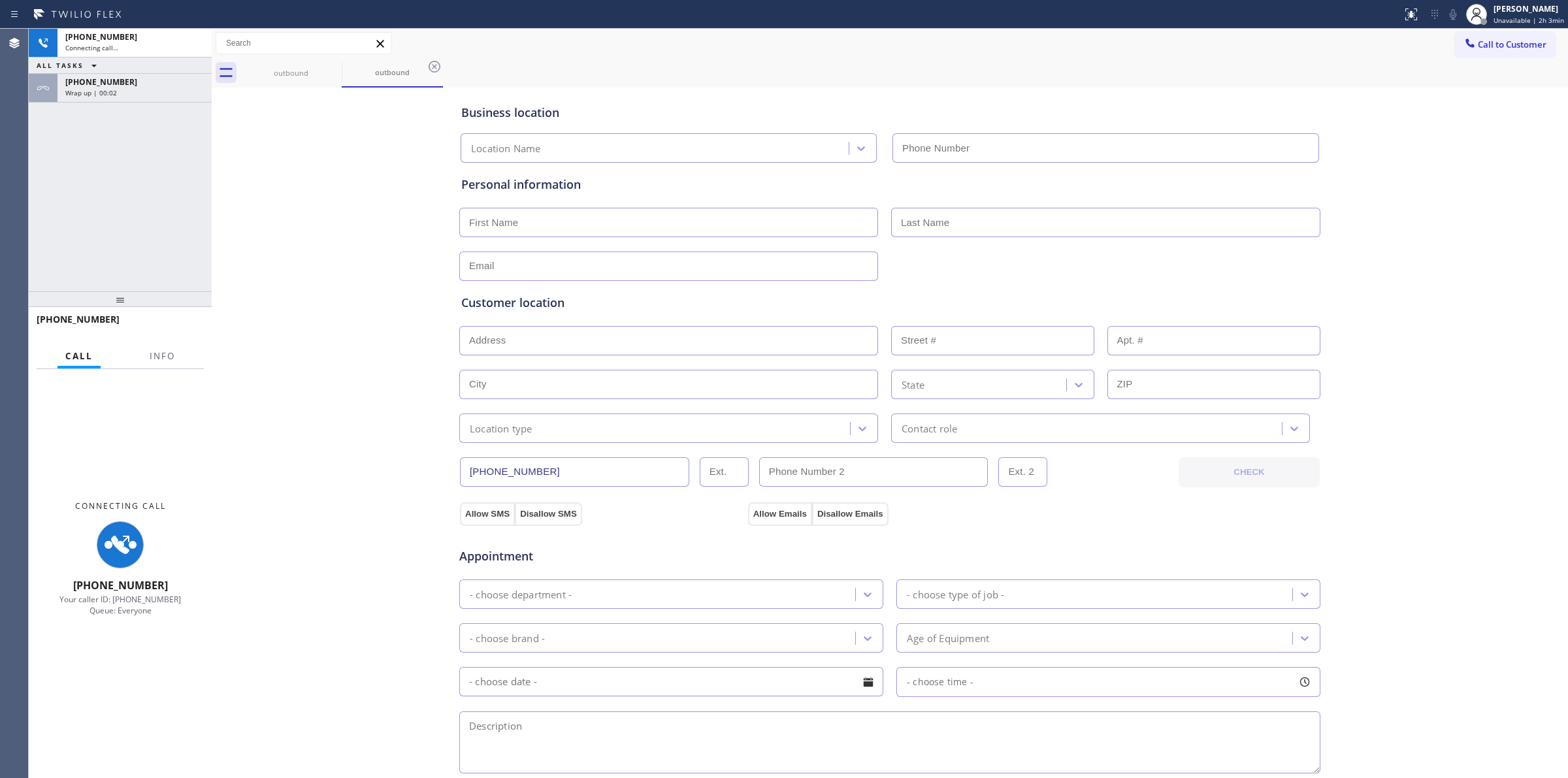
type input "[PHONE_NUMBER]"
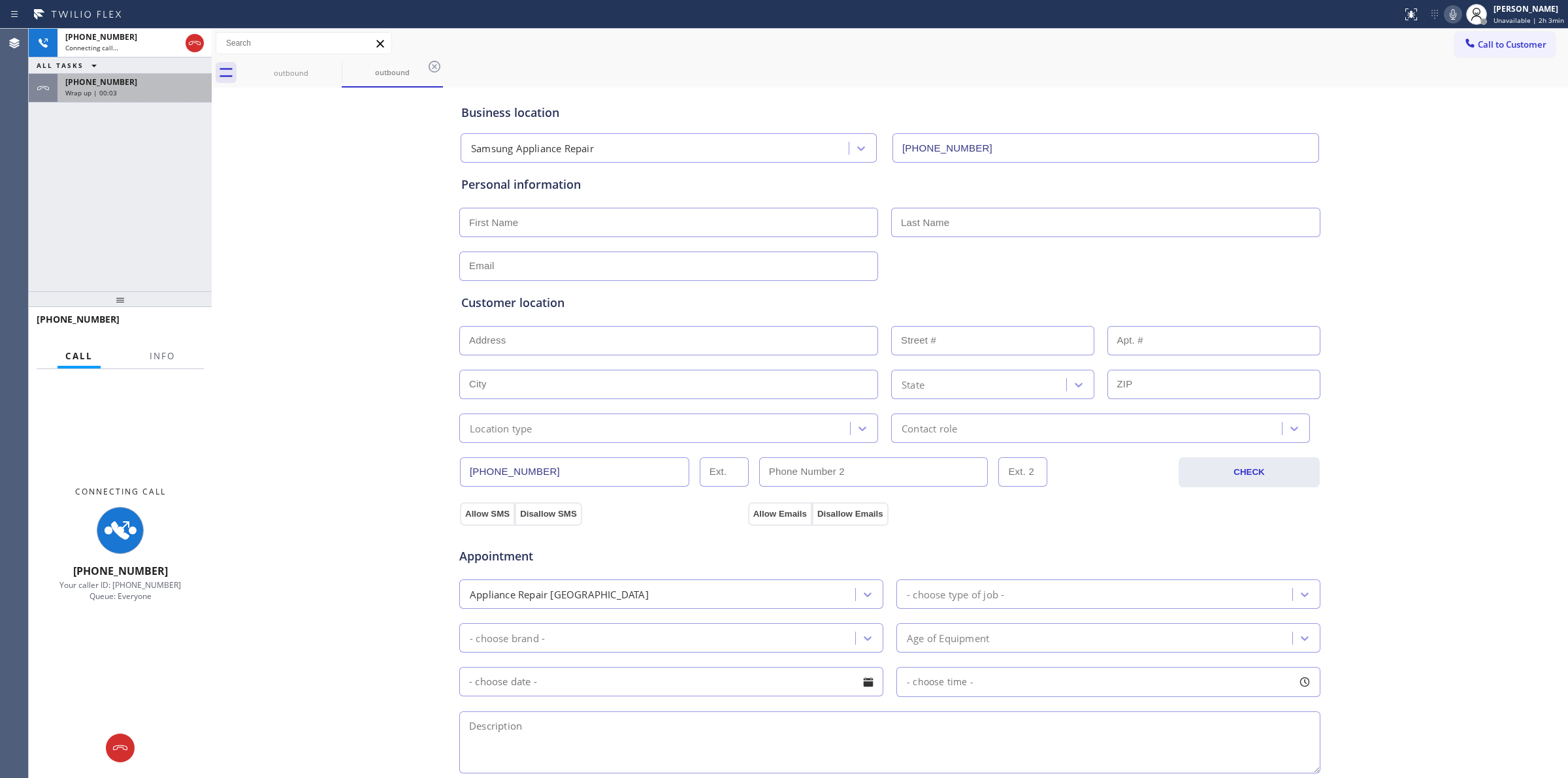
click at [138, 102] on div "[PHONE_NUMBER] Wrap up | 00:03" at bounding box center [121, 89] width 183 height 29
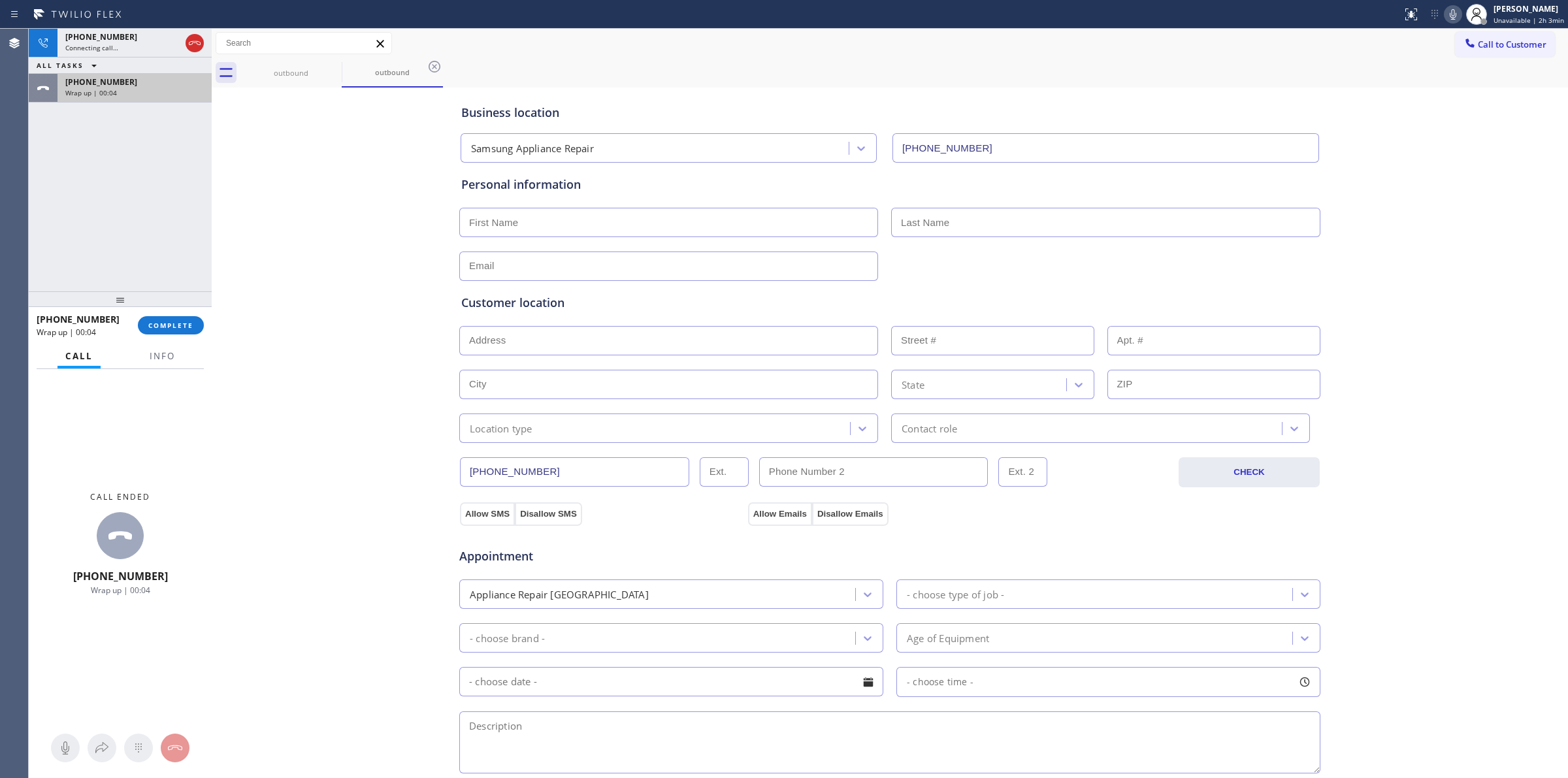
click at [131, 88] on div "Wrap up | 00:04" at bounding box center [134, 92] width 139 height 9
click at [159, 317] on button "COMPLETE" at bounding box center [171, 325] width 66 height 18
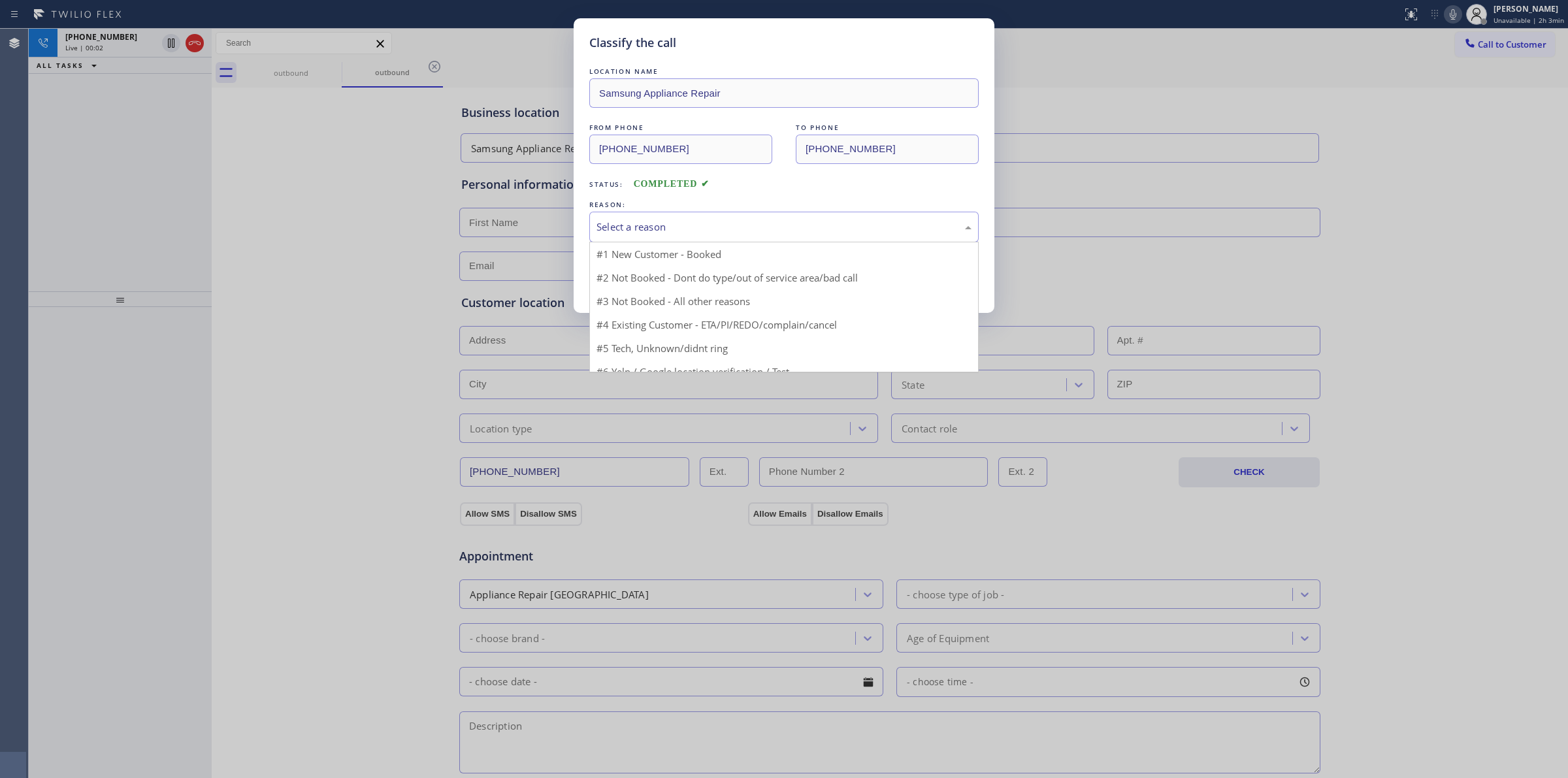
click at [638, 222] on div "Select a reason" at bounding box center [784, 227] width 375 height 15
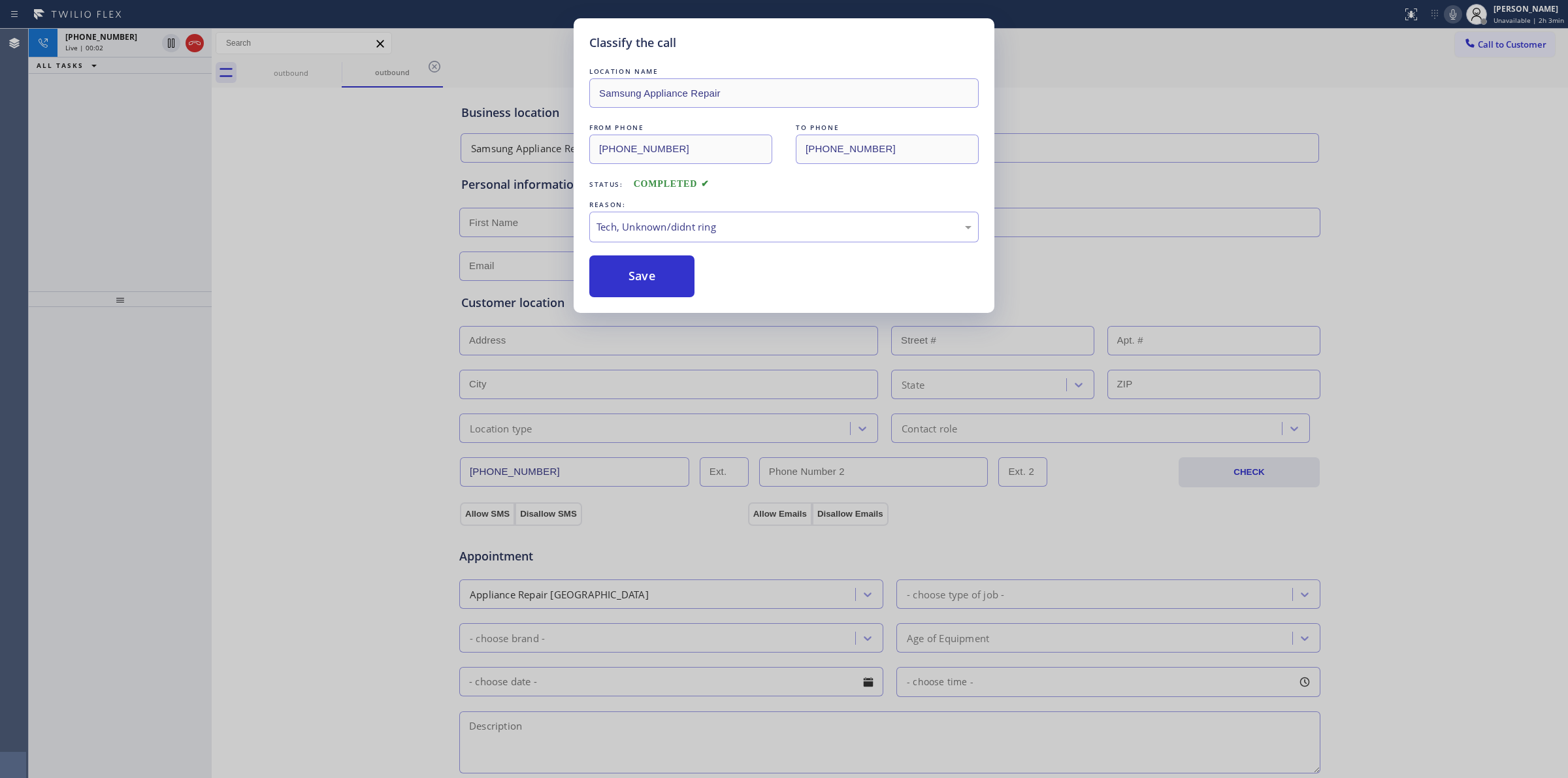
drag, startPoint x: 617, startPoint y: 270, endPoint x: 967, endPoint y: 254, distance: 350.4
click at [622, 266] on button "Save" at bounding box center [641, 277] width 105 height 42
click at [312, 72] on div "Classify the call LOCATION NAME Samsung Appliance Repair FROM PHONE [PHONE_NUMB…" at bounding box center [784, 389] width 1568 height 778
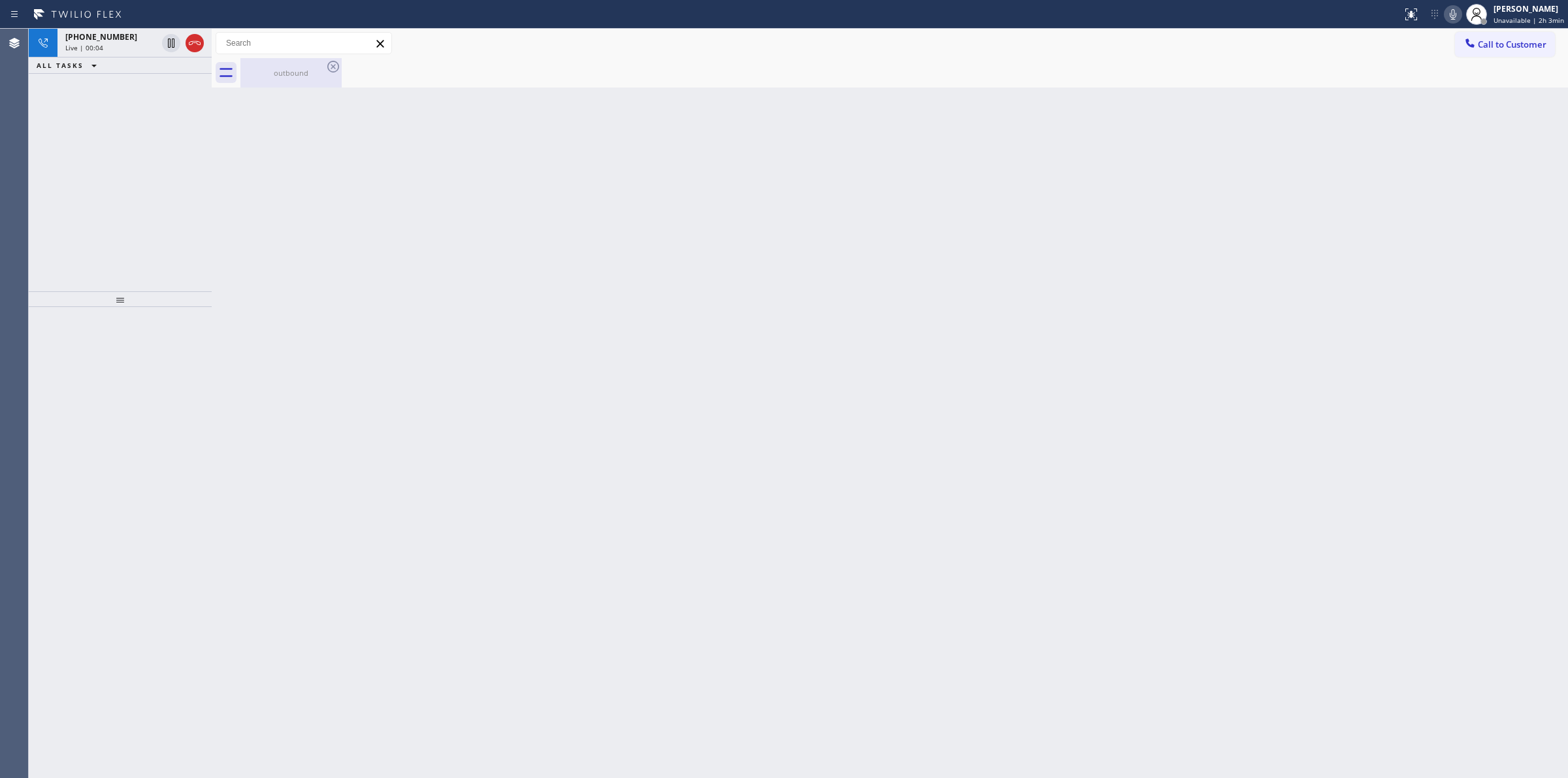
click at [328, 66] on icon at bounding box center [333, 67] width 12 height 12
click at [330, 66] on icon at bounding box center [333, 67] width 16 height 16
click at [111, 33] on span "[PHONE_NUMBER]" at bounding box center [101, 36] width 72 height 11
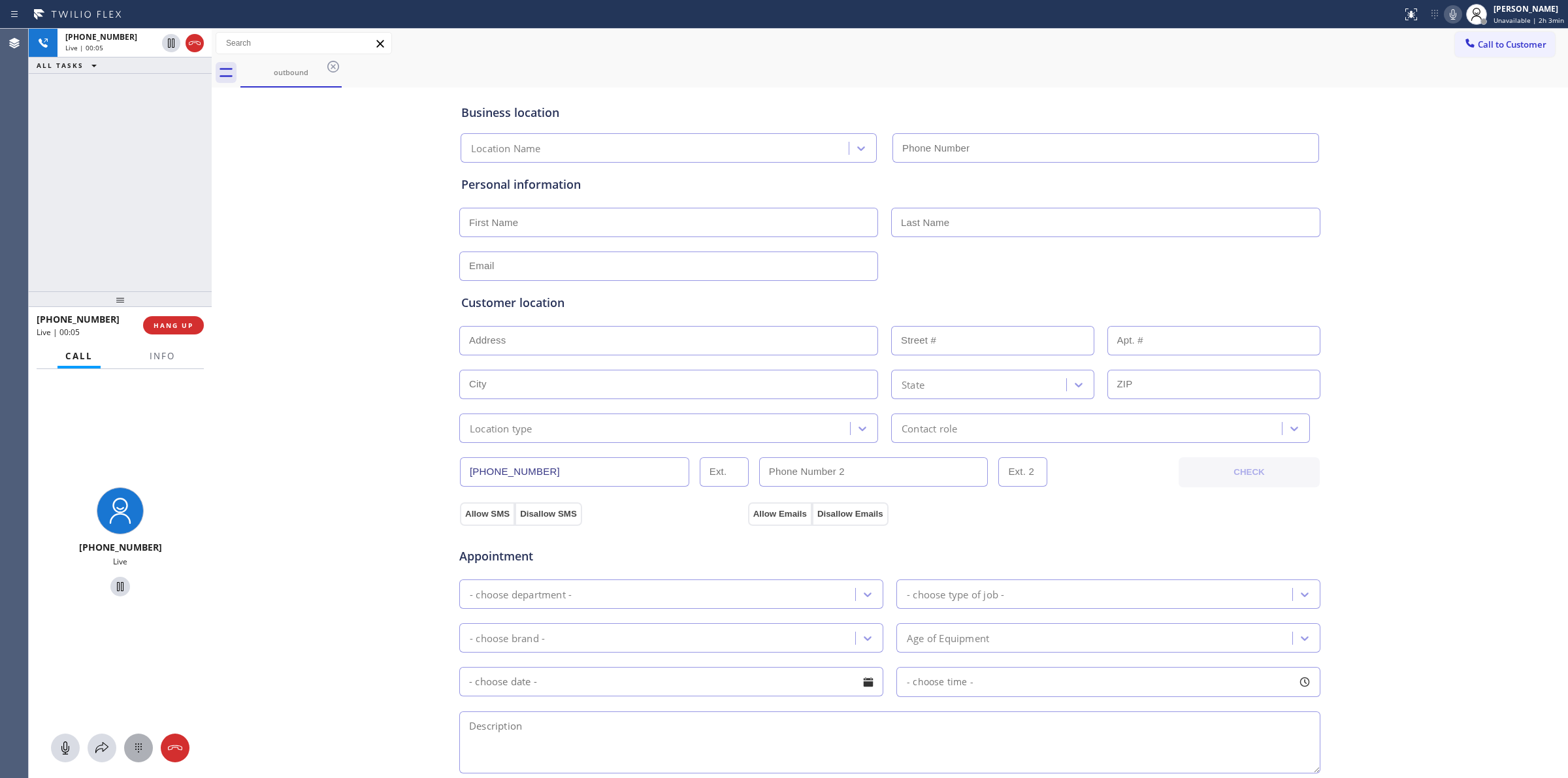
type input "[PHONE_NUMBER]"
click at [127, 751] on div at bounding box center [139, 748] width 29 height 16
click at [1490, 32] on button "Call to Customer" at bounding box center [1505, 44] width 100 height 25
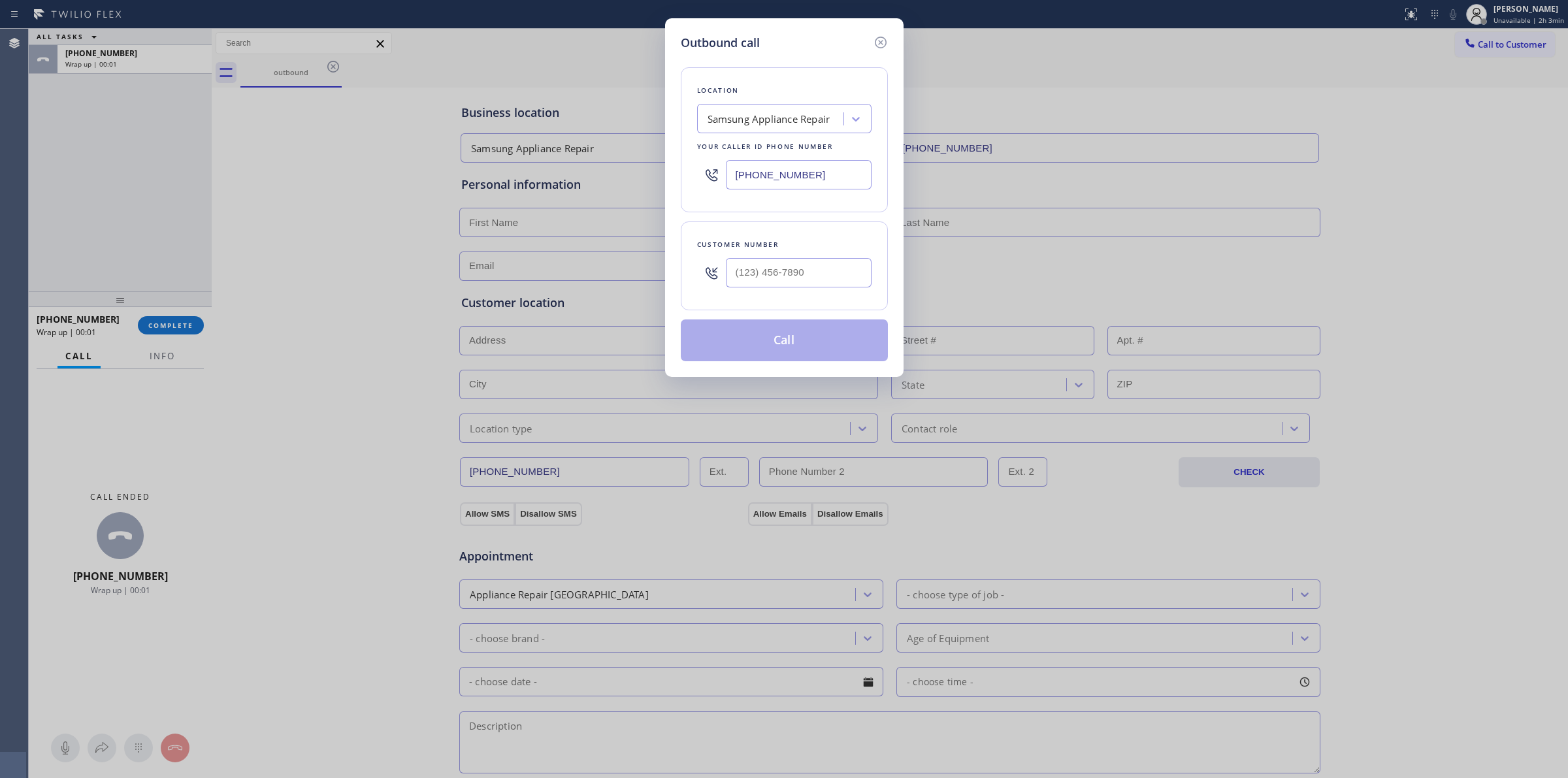
click at [782, 291] on div at bounding box center [798, 272] width 146 height 42
paste input "979) 921-7766"
click at [794, 283] on input "[PHONE_NUMBER]" at bounding box center [798, 272] width 146 height 29
type input "[PHONE_NUMBER]"
click at [779, 358] on button "Call" at bounding box center [784, 341] width 207 height 42
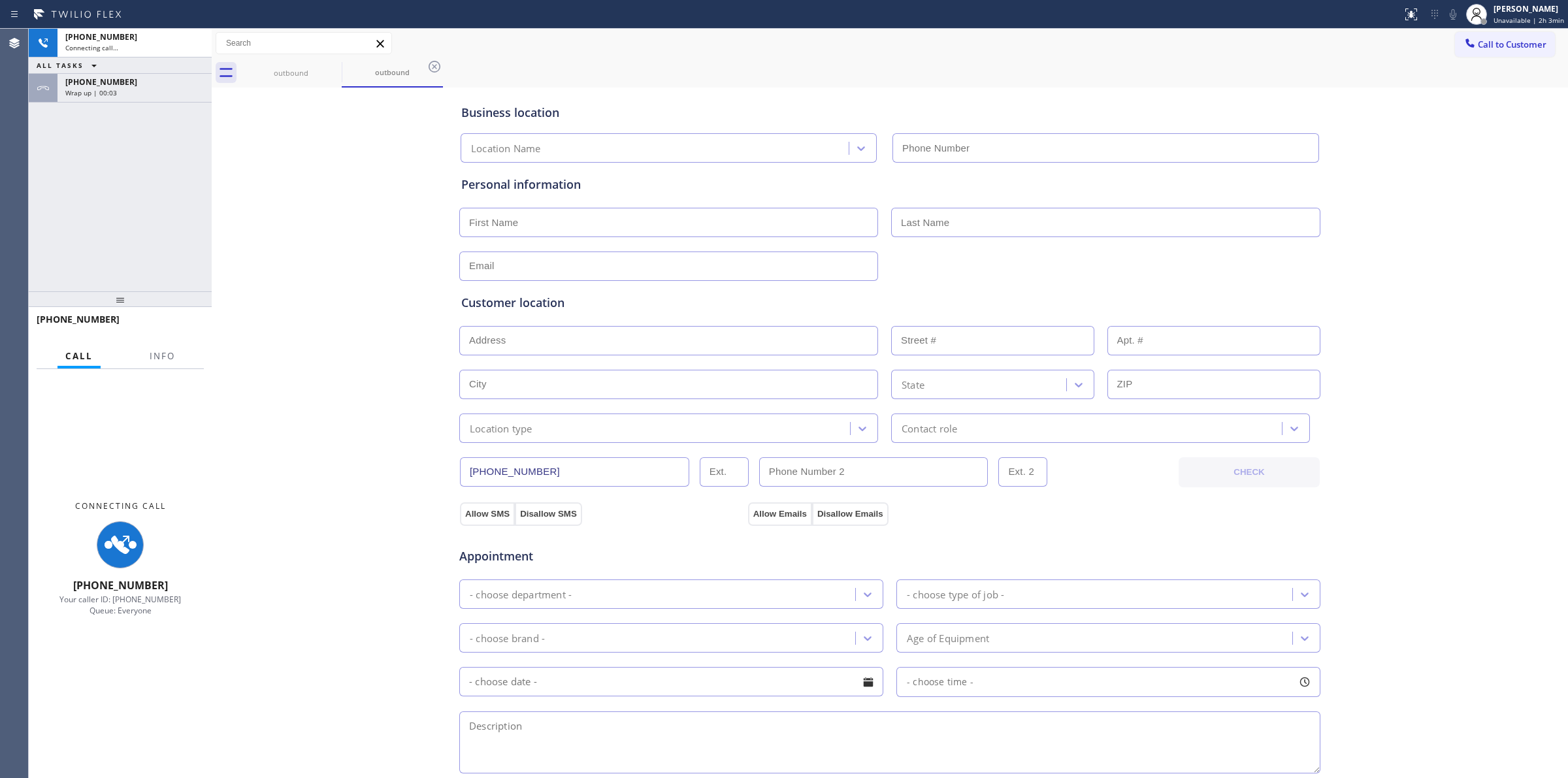
type input "[PHONE_NUMBER]"
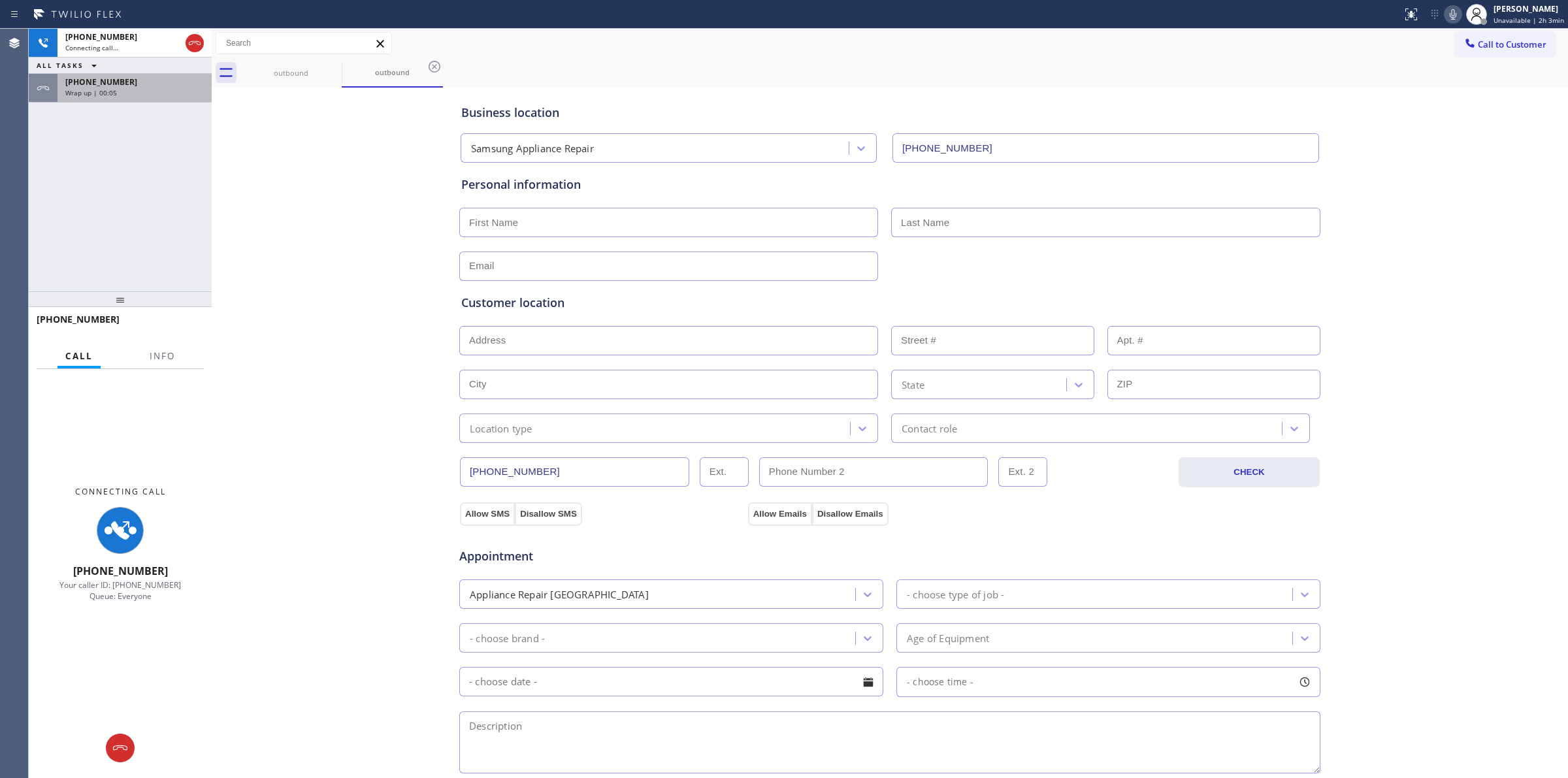
click at [141, 96] on div "Wrap up | 00:05" at bounding box center [134, 92] width 139 height 9
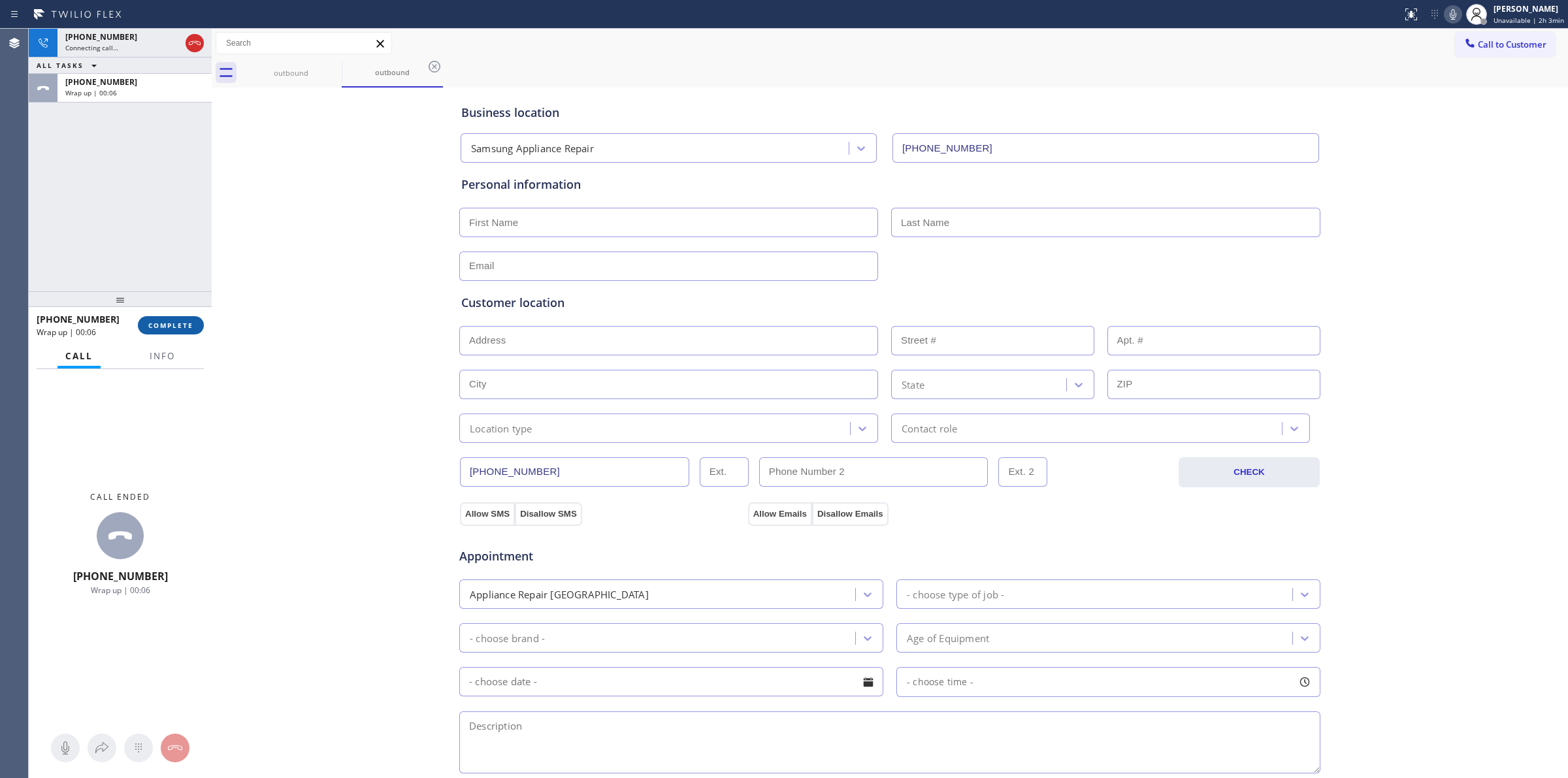
click at [157, 325] on span "COMPLETE" at bounding box center [171, 325] width 45 height 9
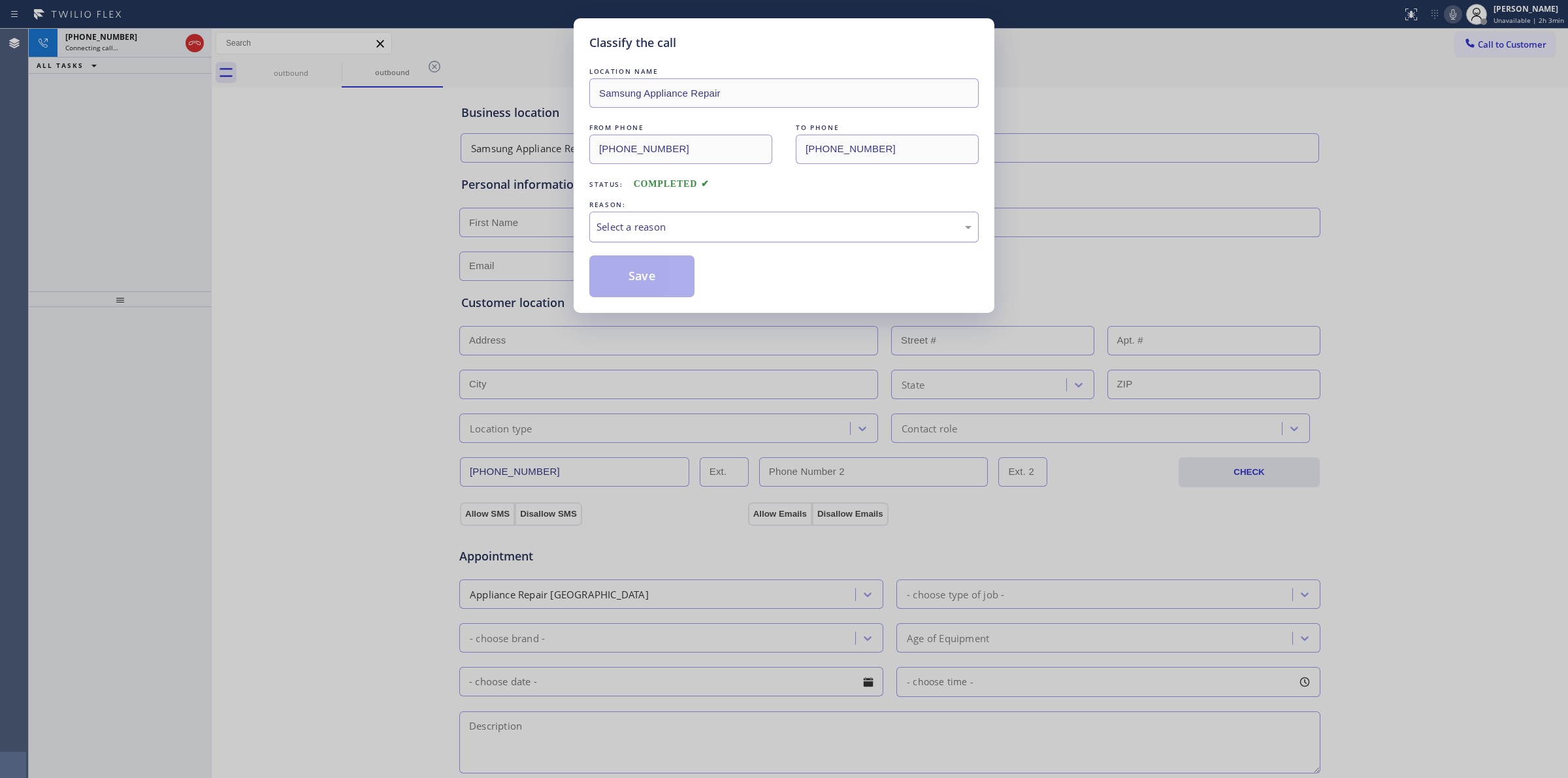
click at [746, 221] on div "Select a reason" at bounding box center [784, 227] width 375 height 15
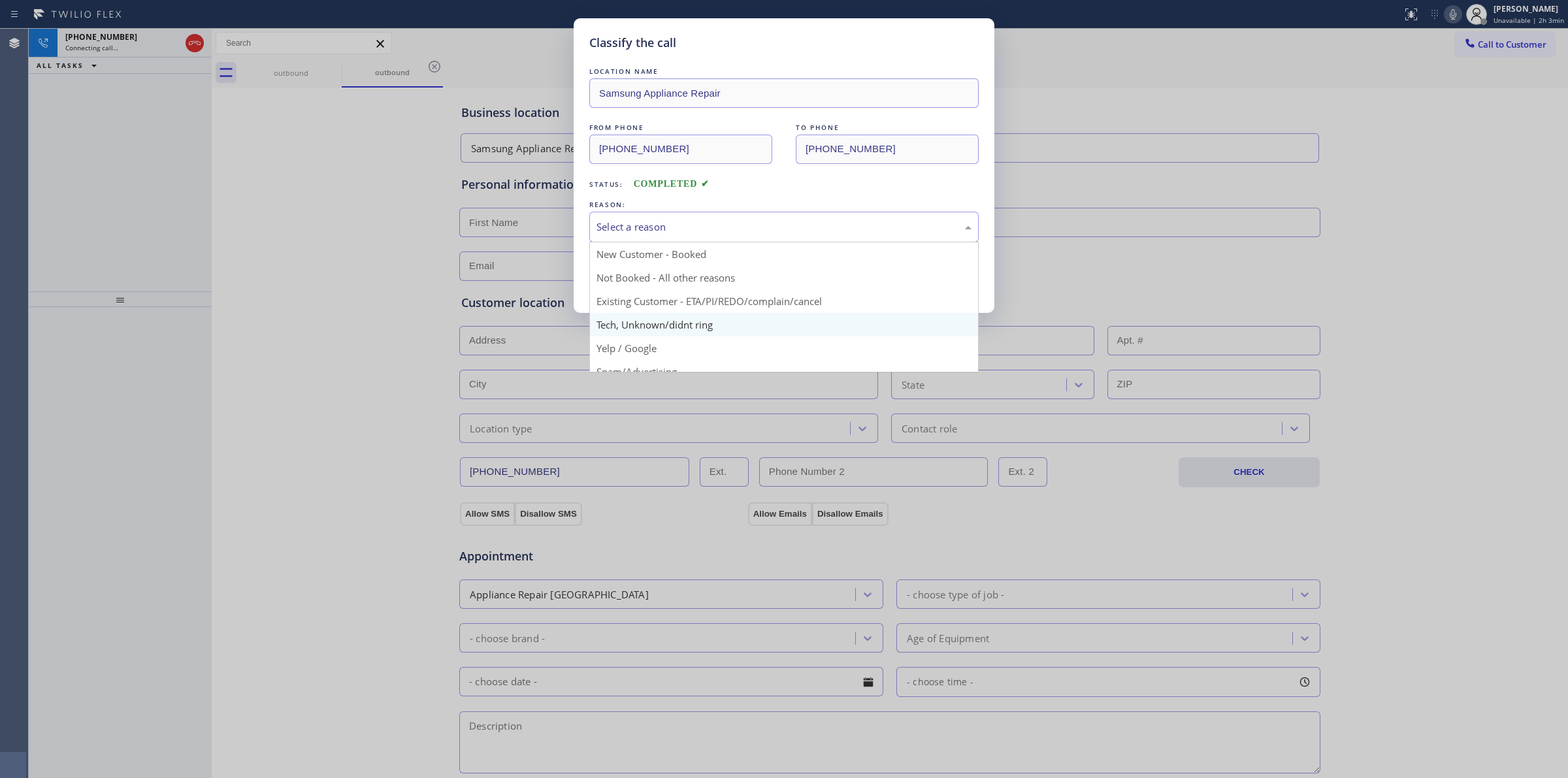
drag, startPoint x: 687, startPoint y: 328, endPoint x: 651, endPoint y: 280, distance: 60.0
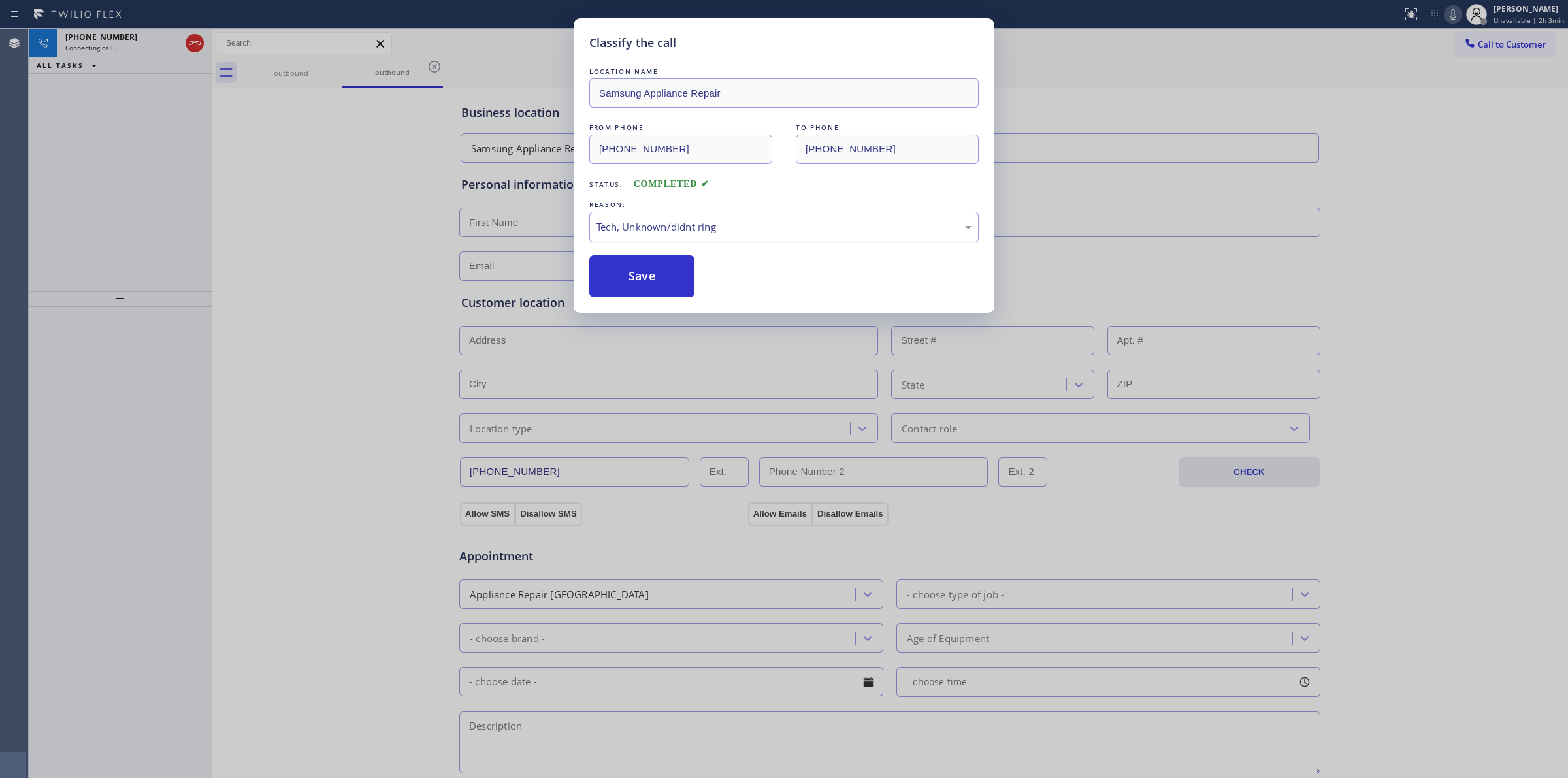
drag, startPoint x: 651, startPoint y: 280, endPoint x: 643, endPoint y: 219, distance: 61.5
click at [651, 279] on button "Save" at bounding box center [641, 277] width 105 height 42
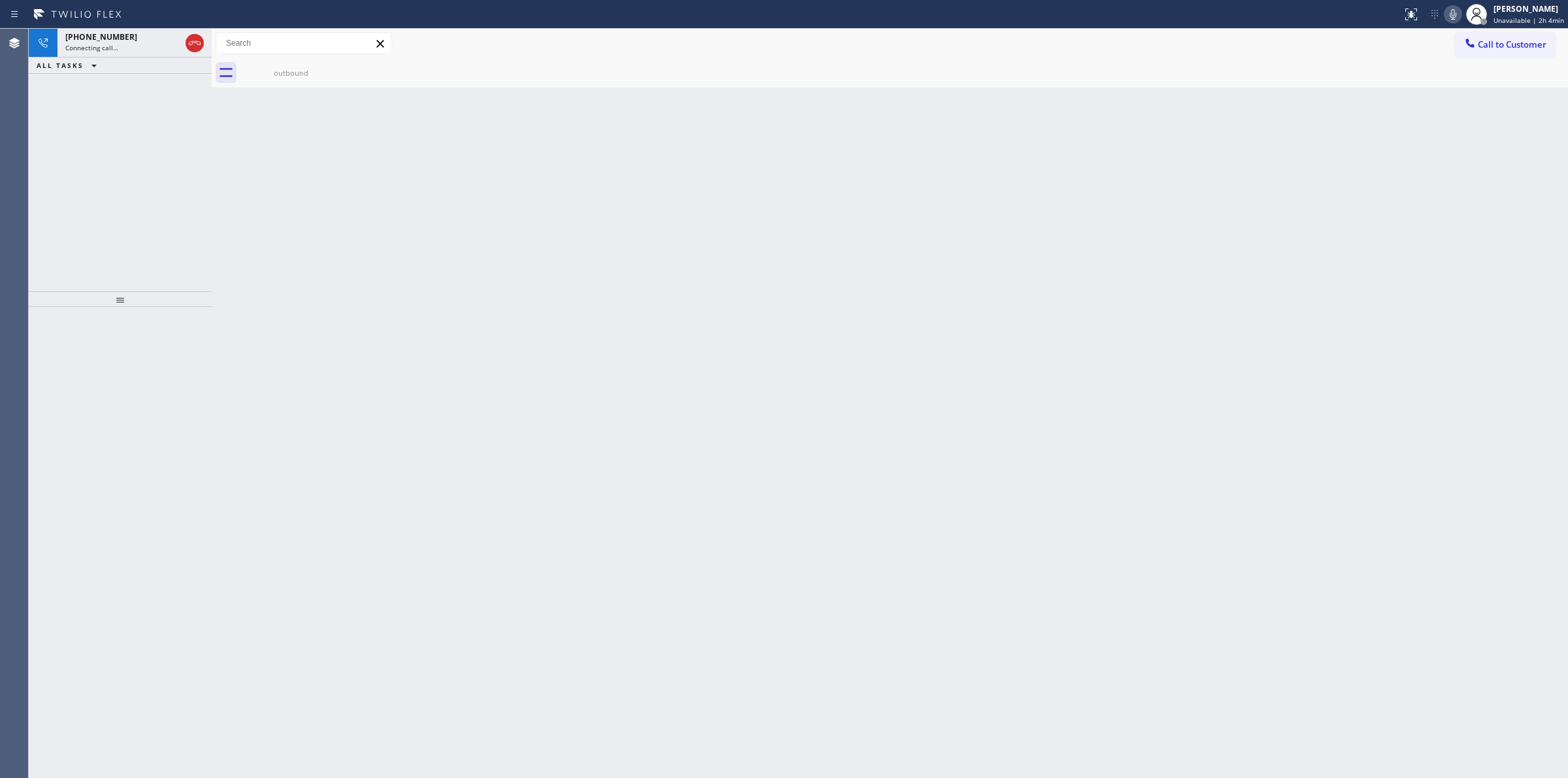
drag, startPoint x: 535, startPoint y: 179, endPoint x: 447, endPoint y: 153, distance: 91.8
click at [520, 179] on div "Back to Dashboard Change Sender ID Customers Technicians Select a contact Outbo…" at bounding box center [889, 404] width 1356 height 750
click at [131, 49] on div "Connecting call…" at bounding box center [123, 47] width 115 height 9
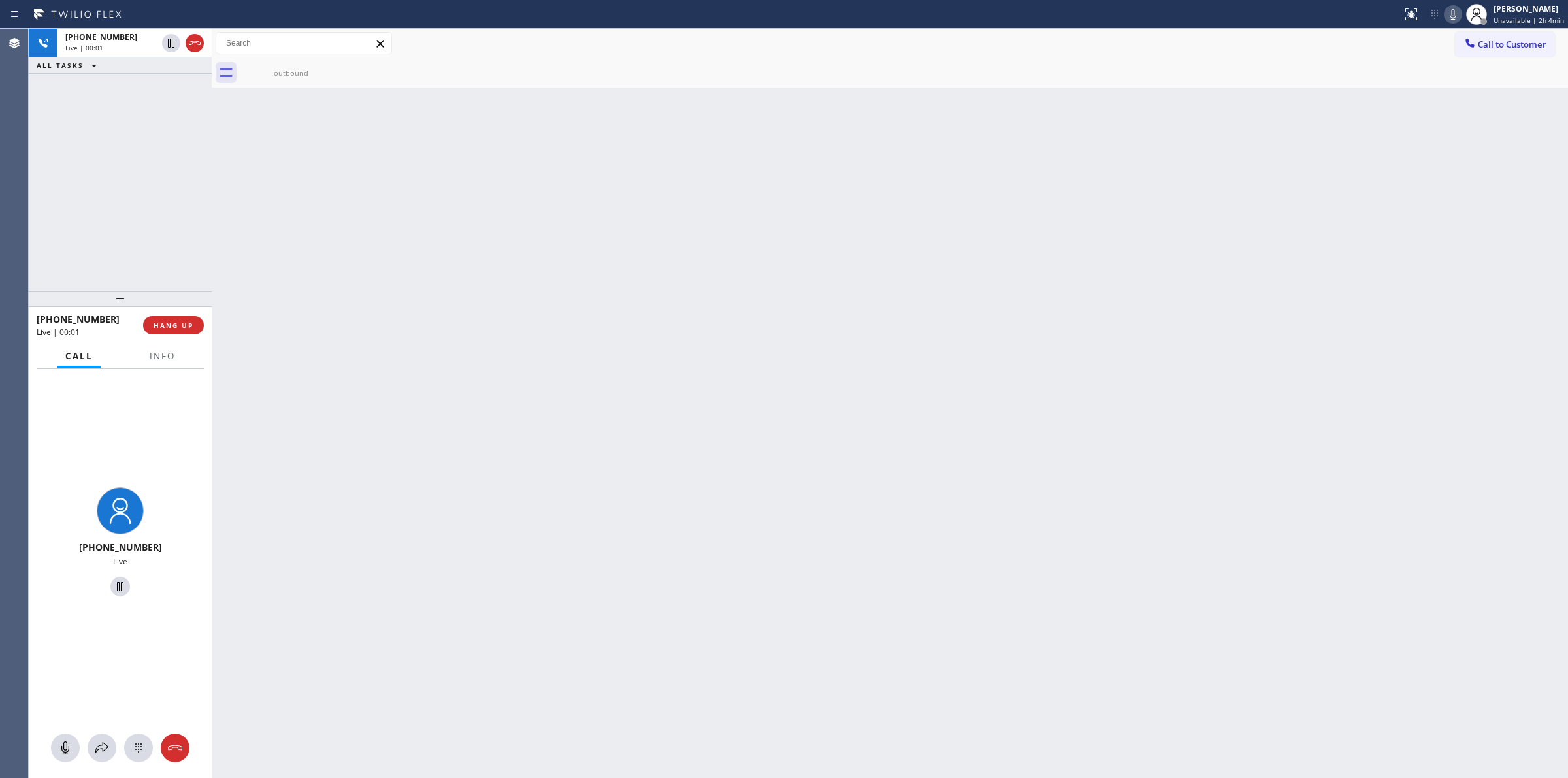
click at [139, 763] on div "[PHONE_NUMBER] Live" at bounding box center [121, 573] width 183 height 409
click at [139, 753] on icon at bounding box center [139, 748] width 16 height 16
click at [1501, 44] on span "Call to Customer" at bounding box center [1511, 44] width 68 height 12
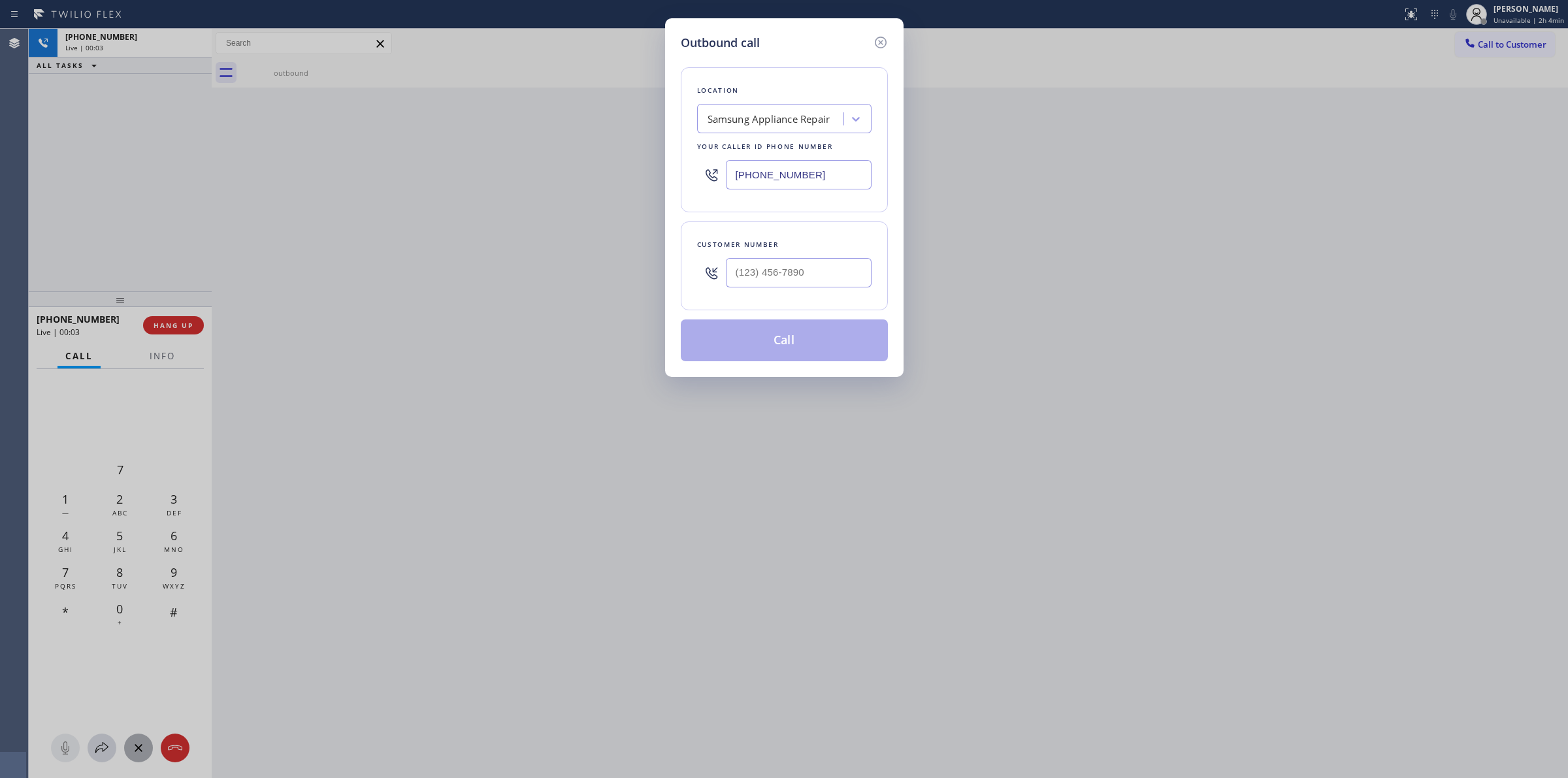
click at [799, 248] on div "Location Samsung Appliance Repair Your caller id phone number [PHONE_NUMBER] Cu…" at bounding box center [784, 206] width 207 height 309
paste input "817) 417-0326"
click at [791, 259] on input "[PHONE_NUMBER]" at bounding box center [798, 272] width 146 height 29
type input "[PHONE_NUMBER]"
click at [784, 114] on div "Samsung Appliance Repair" at bounding box center [768, 119] width 123 height 15
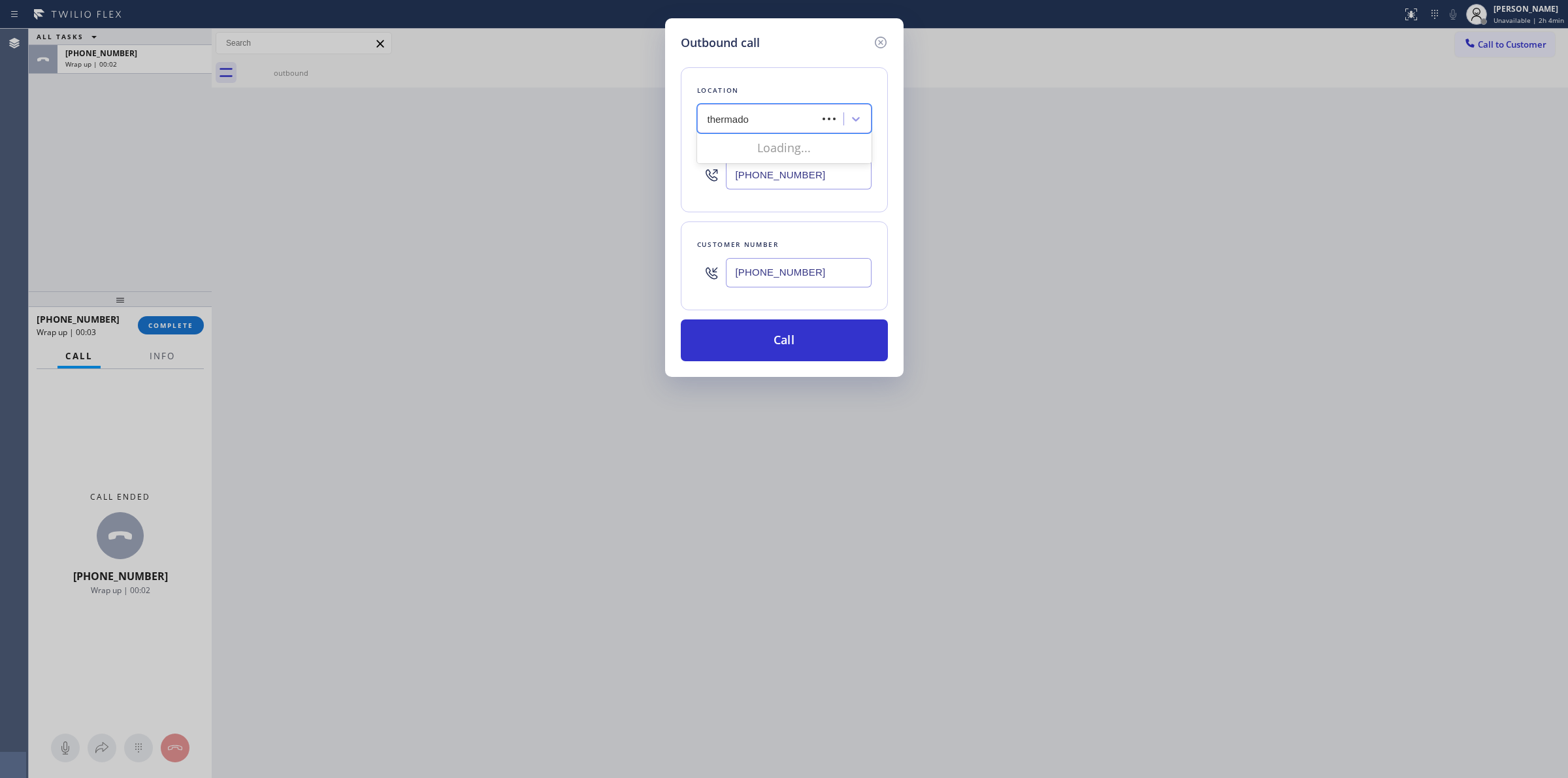
type input "thermador"
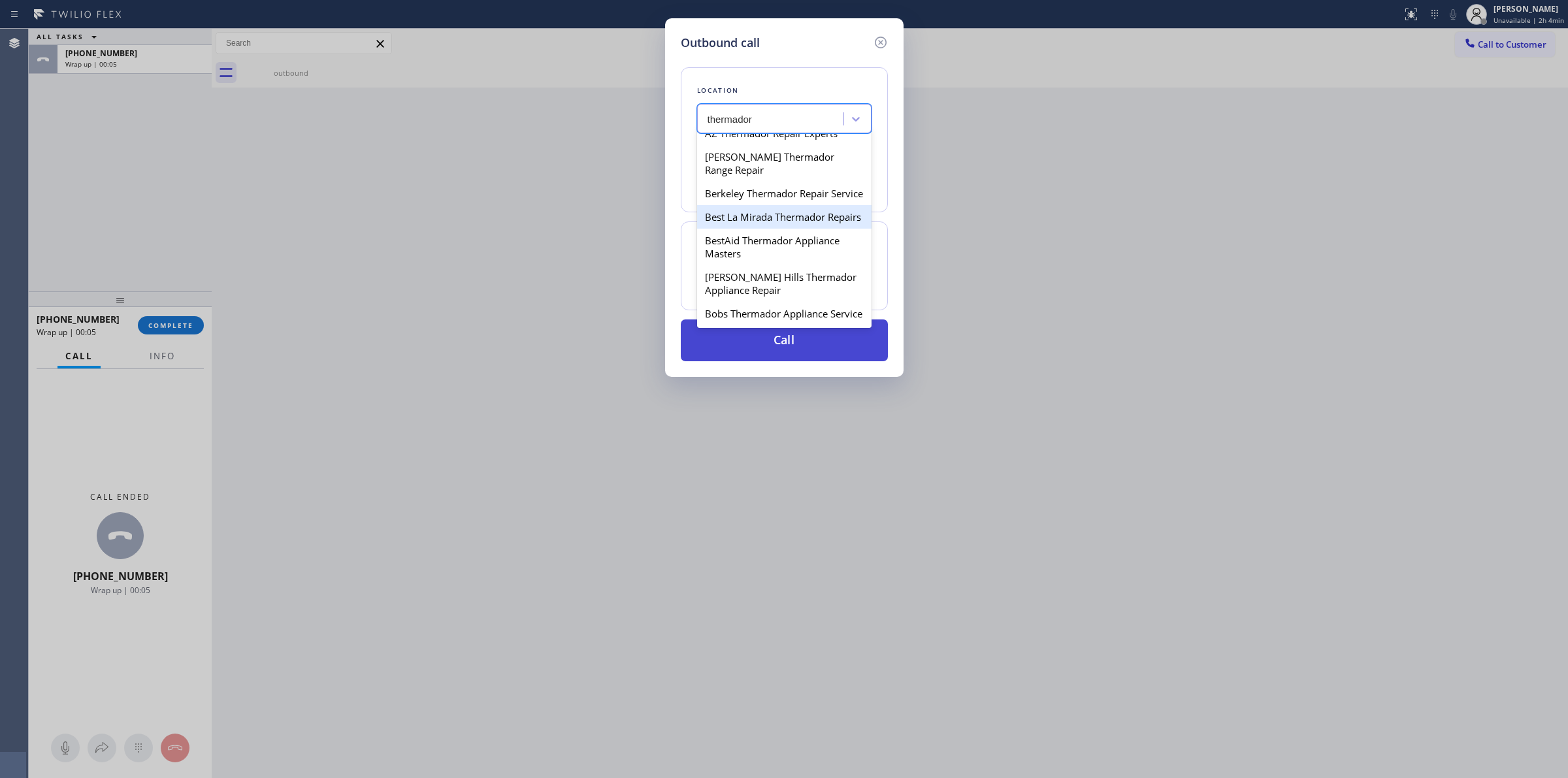
scroll to position [899, 0]
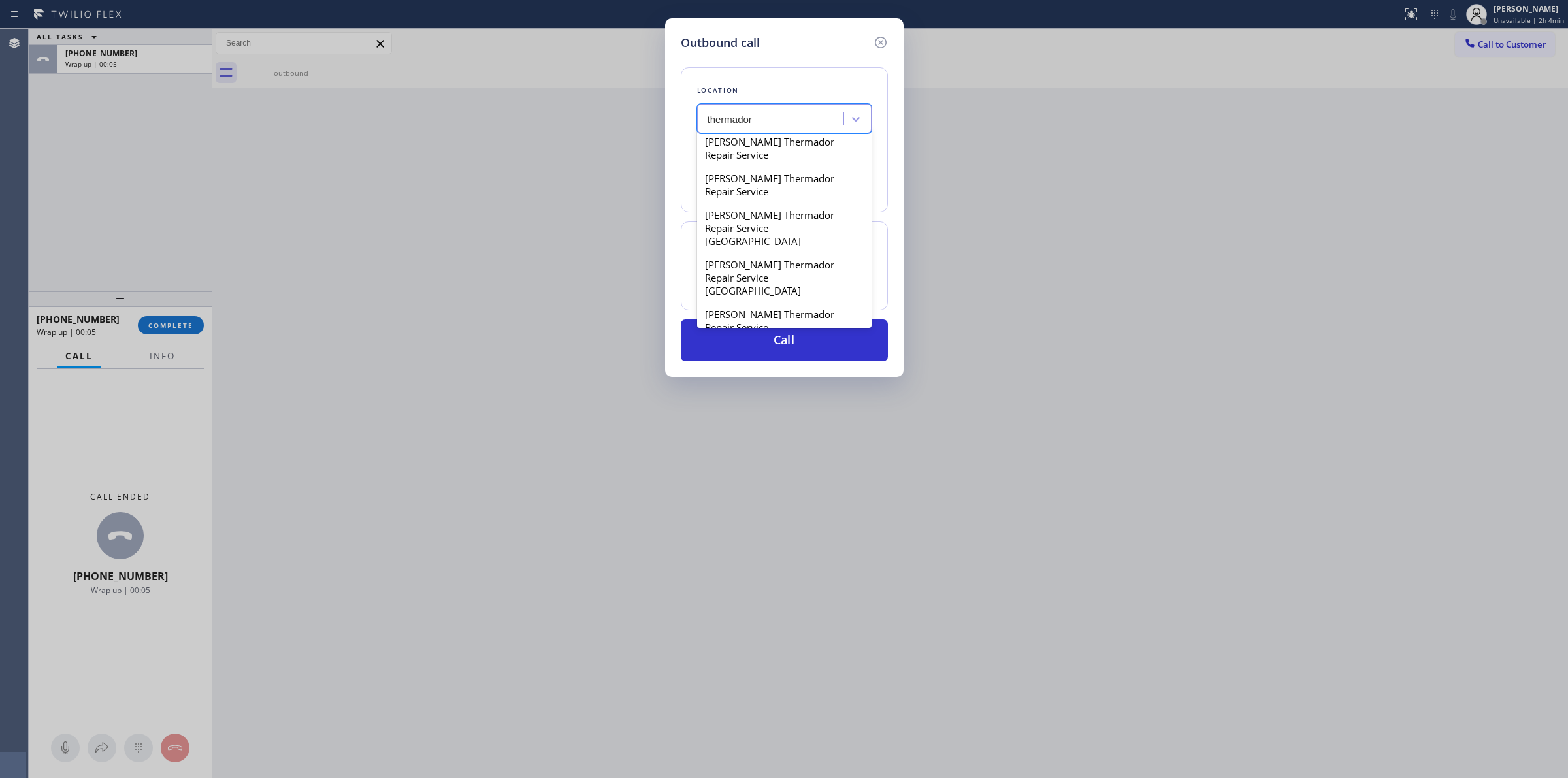
click at [752, 107] on div "Denver Thermador Appliance Masters" at bounding box center [784, 88] width 174 height 36
type input "[PHONE_NUMBER]"
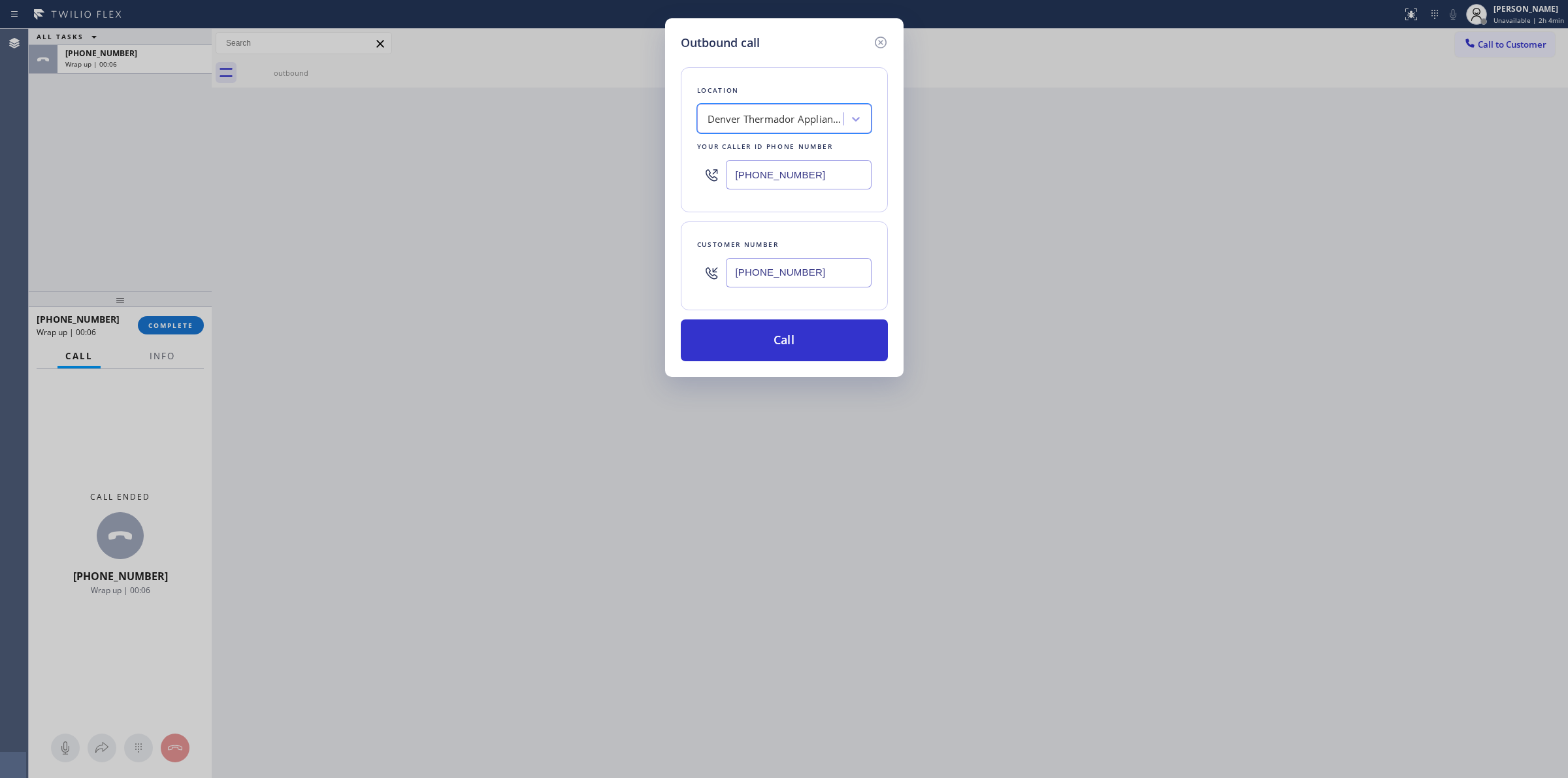
click at [776, 269] on input "[PHONE_NUMBER]" at bounding box center [798, 272] width 146 height 29
click at [772, 347] on button "Call" at bounding box center [784, 341] width 207 height 42
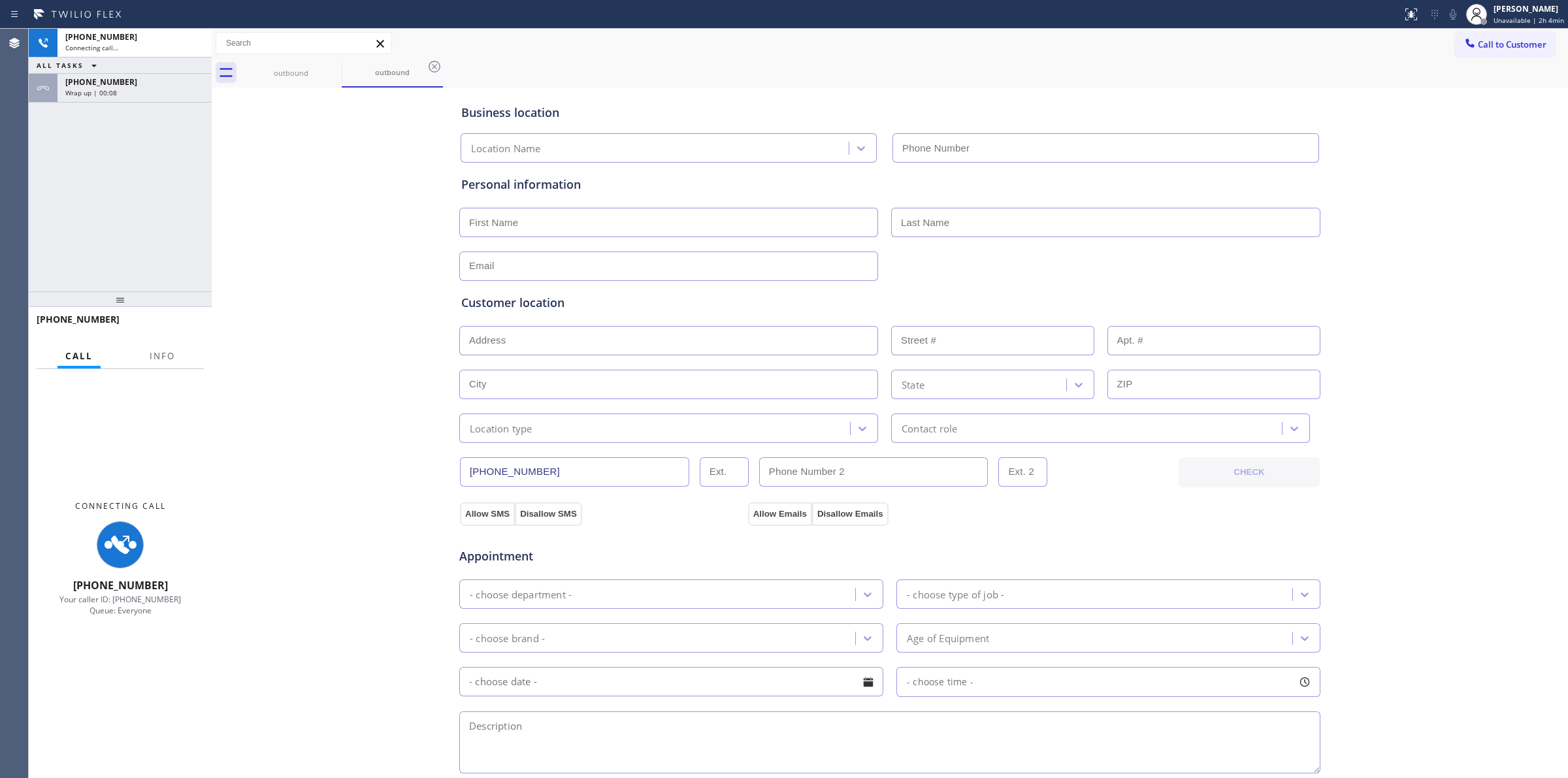
type input "[PHONE_NUMBER]"
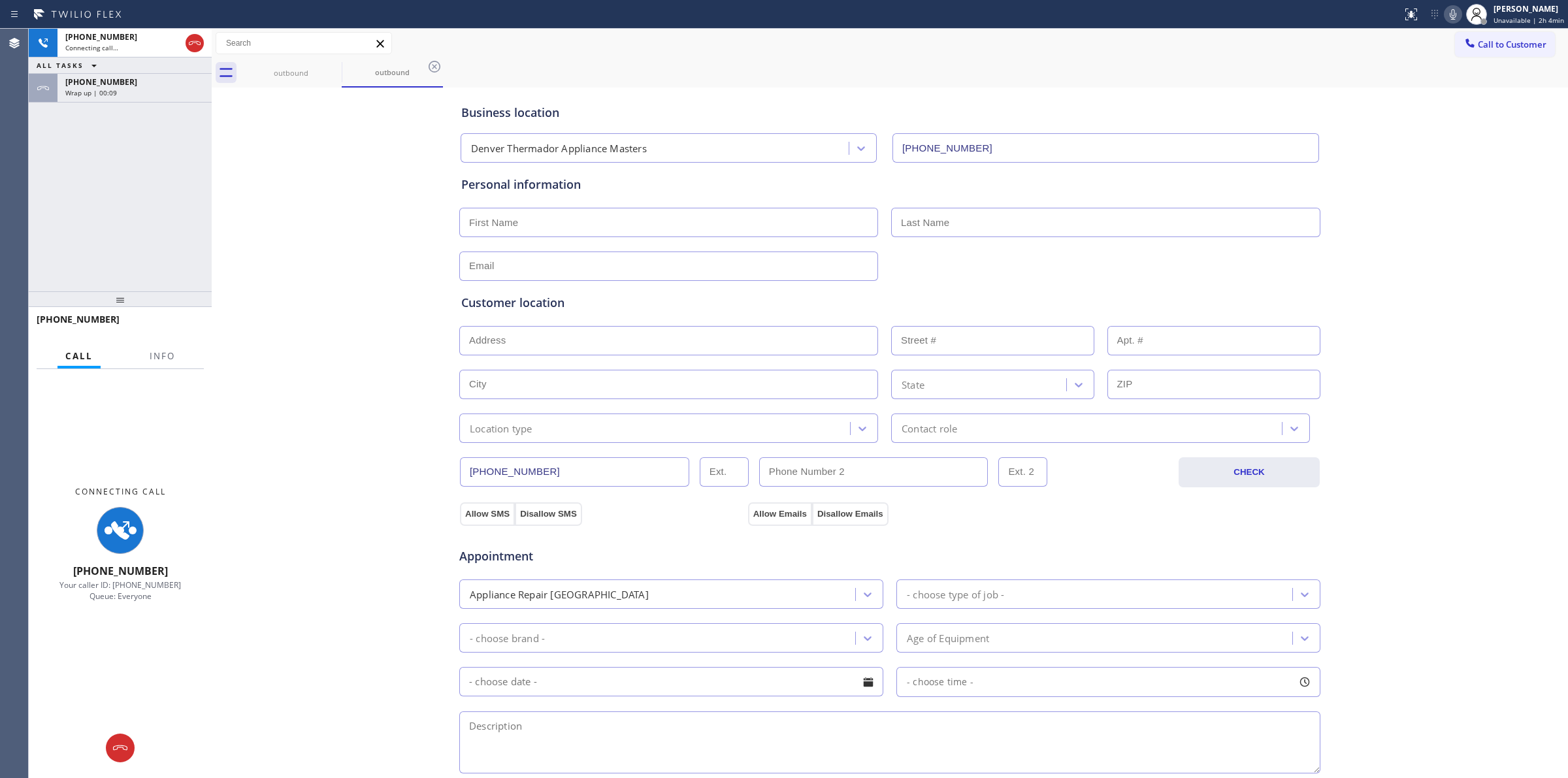
drag, startPoint x: 1465, startPoint y: 79, endPoint x: 1462, endPoint y: 57, distance: 22.2
click at [1465, 78] on div "outbound outbound" at bounding box center [904, 73] width 1328 height 29
click at [1448, 10] on div at bounding box center [1453, 15] width 18 height 16
drag, startPoint x: 280, startPoint y: 67, endPoint x: 334, endPoint y: 66, distance: 54.0
click at [282, 67] on div "outbound" at bounding box center [291, 73] width 99 height 29
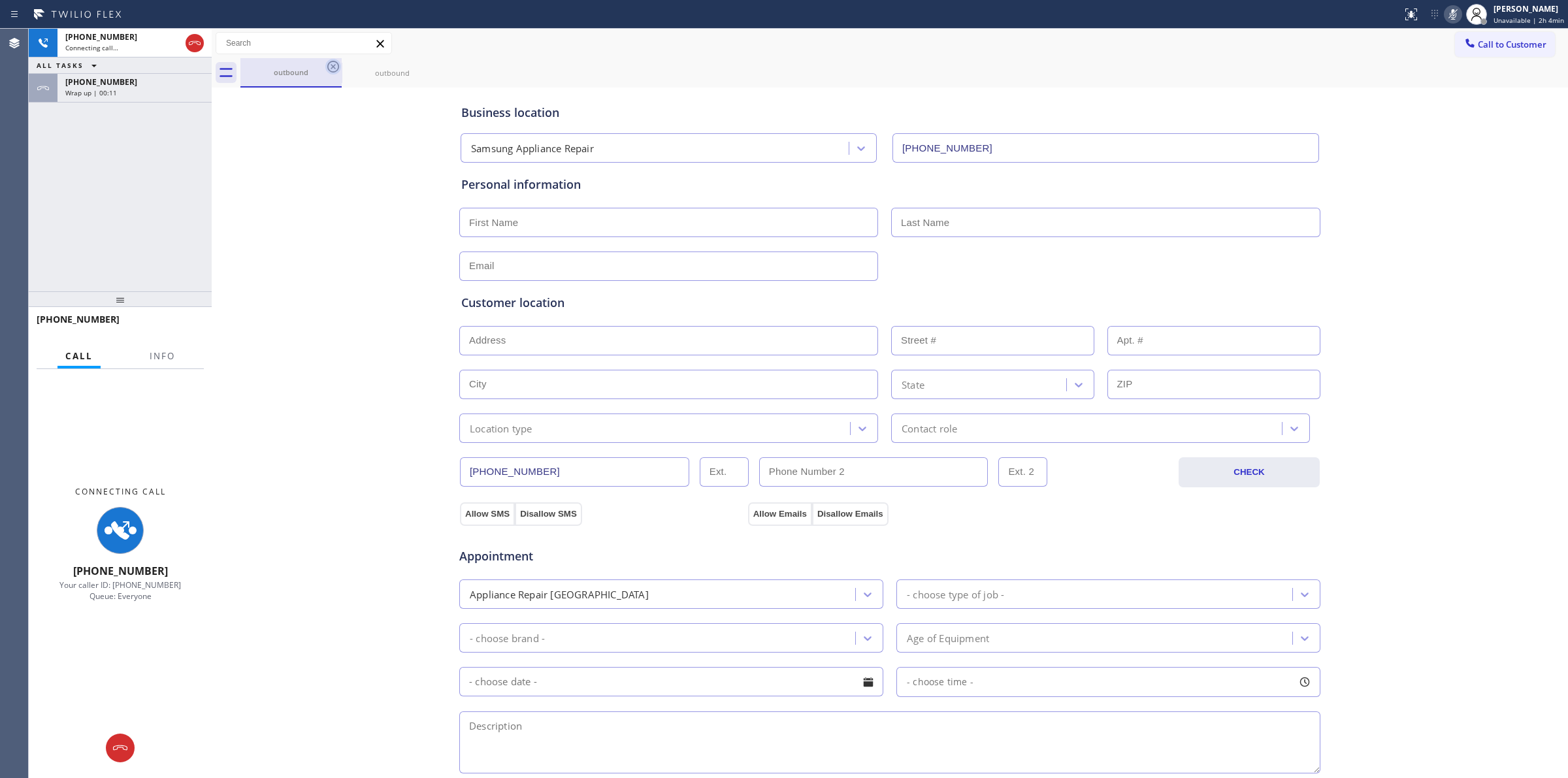
click at [334, 66] on icon at bounding box center [333, 67] width 12 height 12
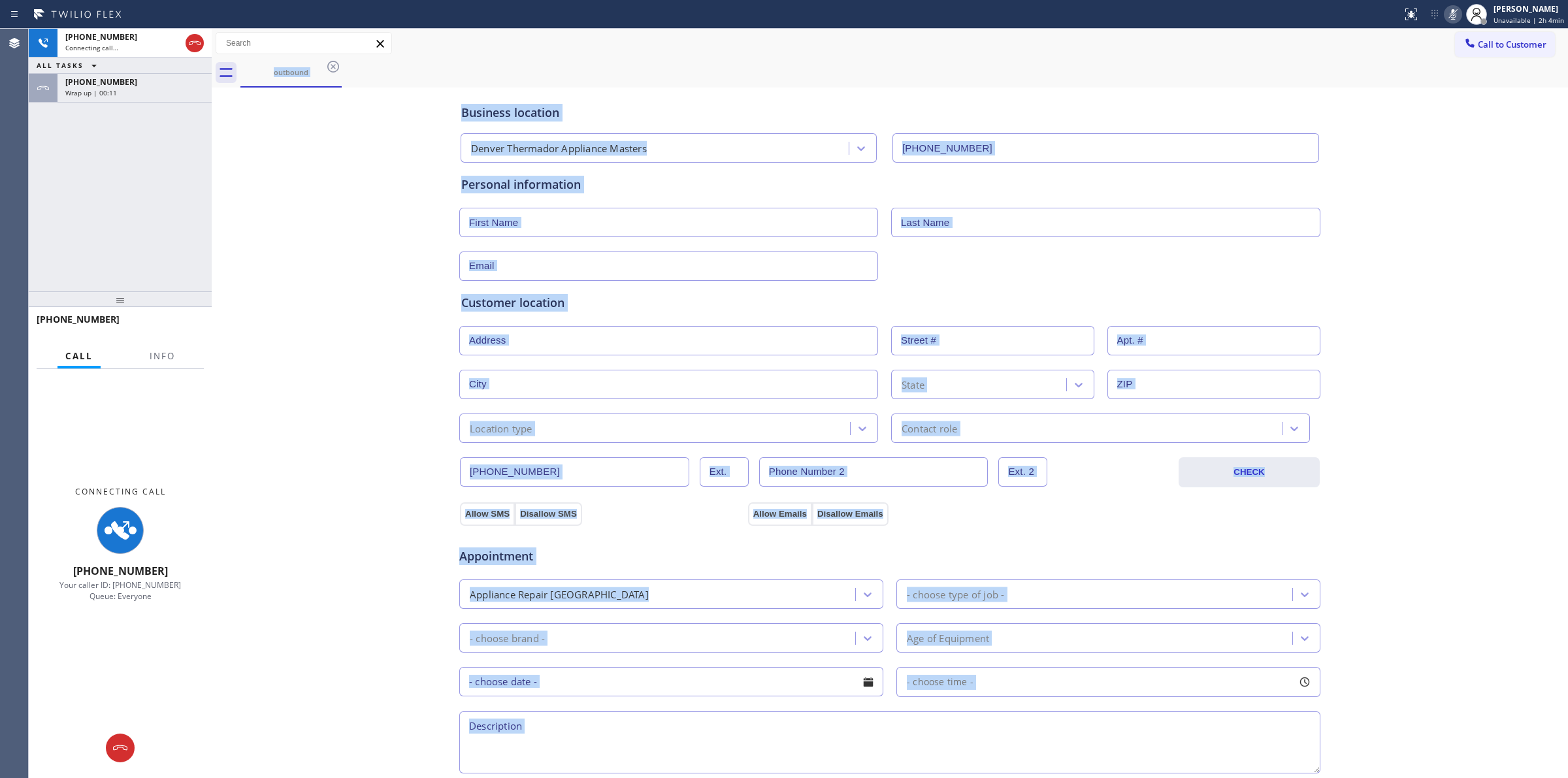
click at [334, 66] on div "outbound" at bounding box center [904, 73] width 1328 height 29
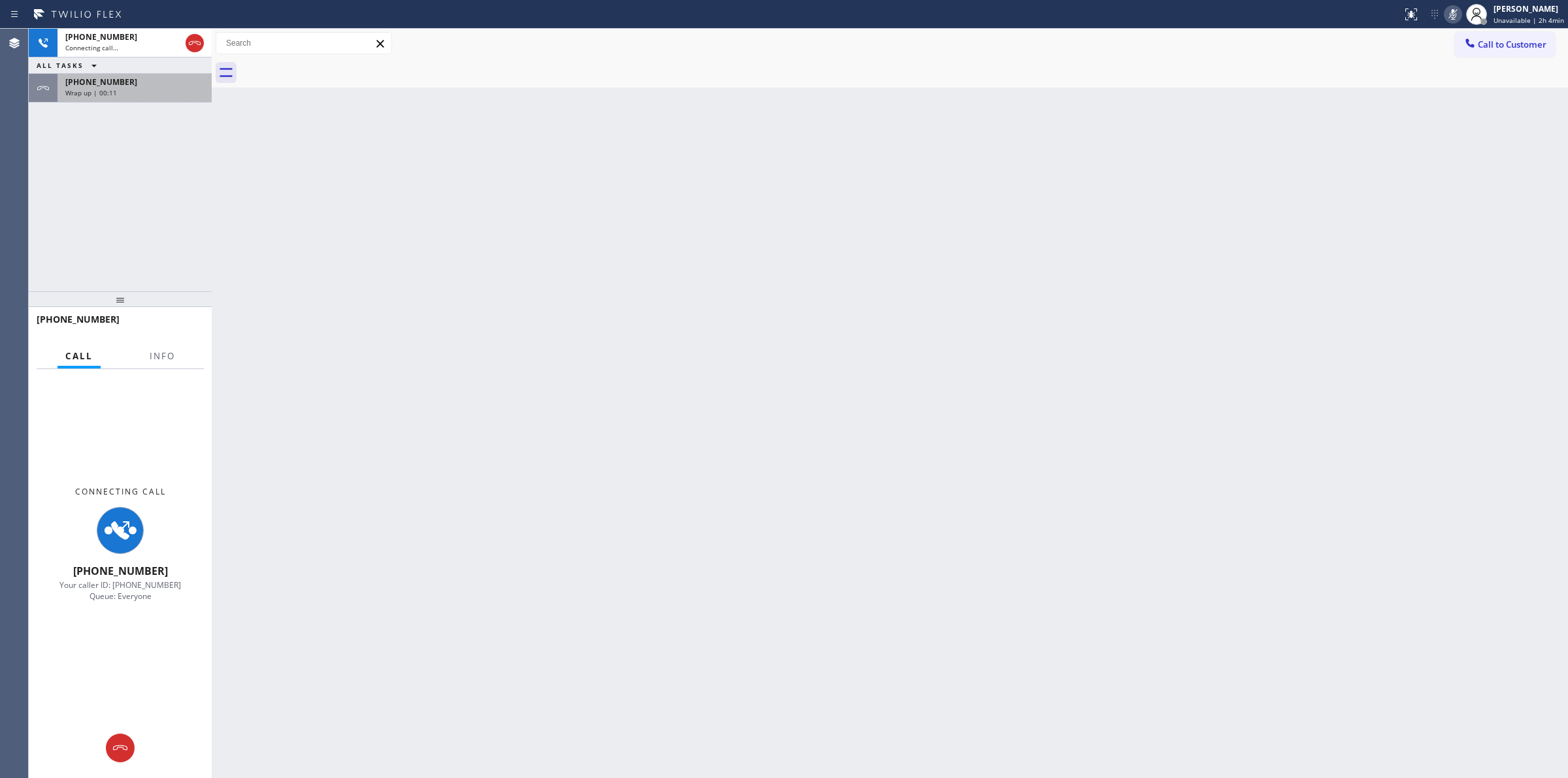
click at [122, 94] on div "Wrap up | 00:11" at bounding box center [134, 92] width 139 height 9
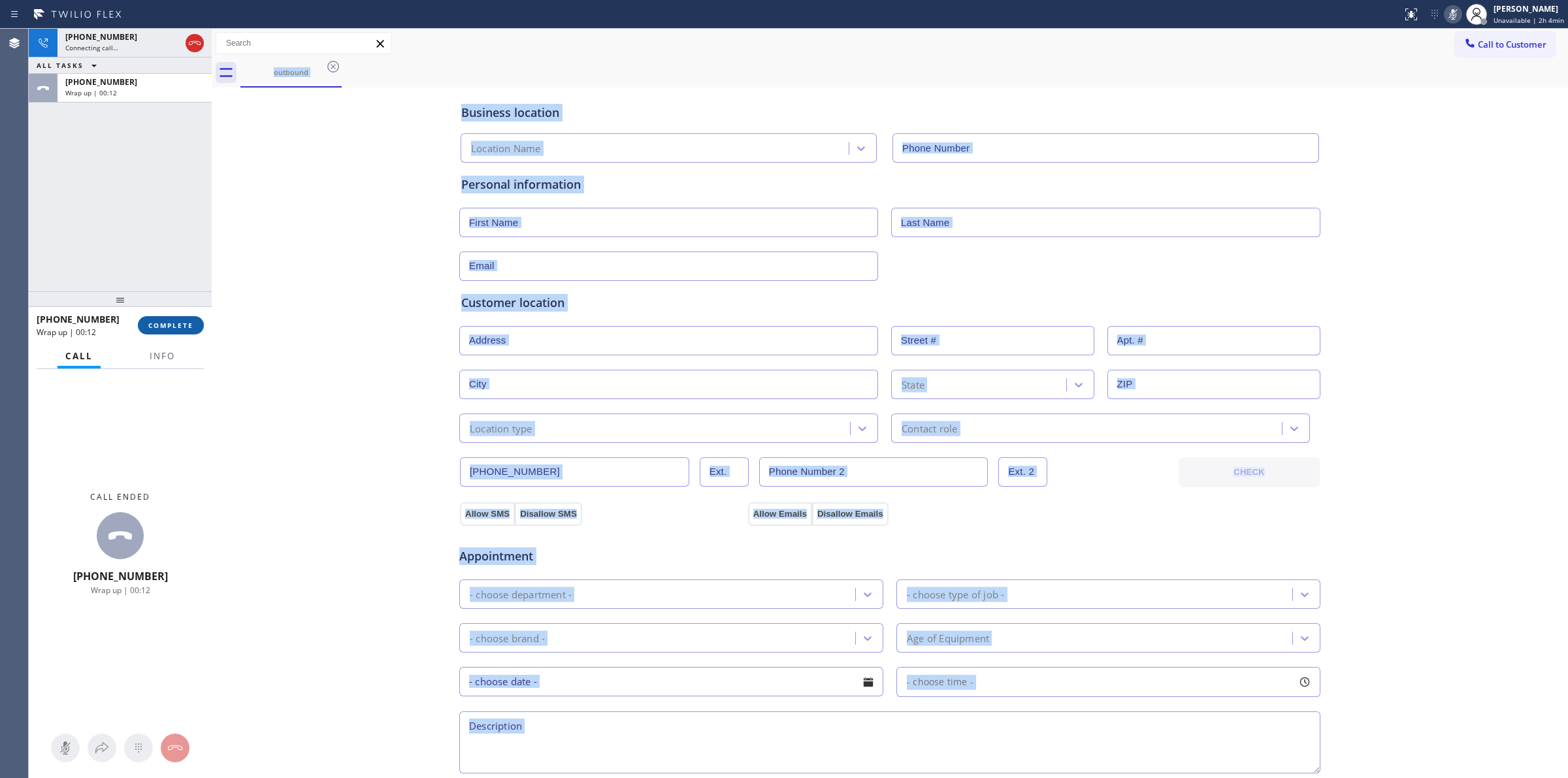
click at [171, 316] on button "COMPLETE" at bounding box center [171, 325] width 66 height 18
type input "[PHONE_NUMBER]"
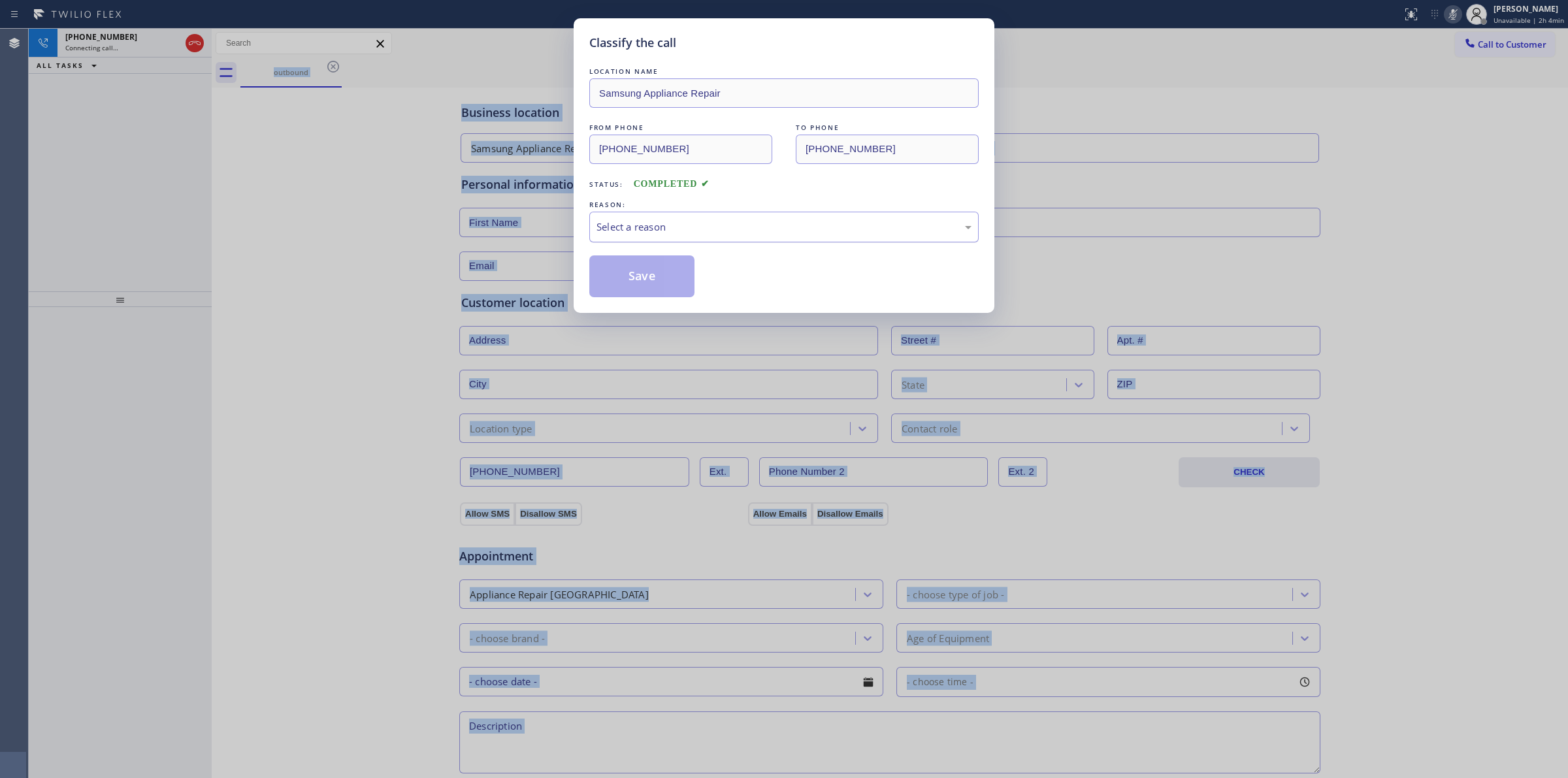
click at [753, 217] on div "Select a reason" at bounding box center [784, 227] width 389 height 31
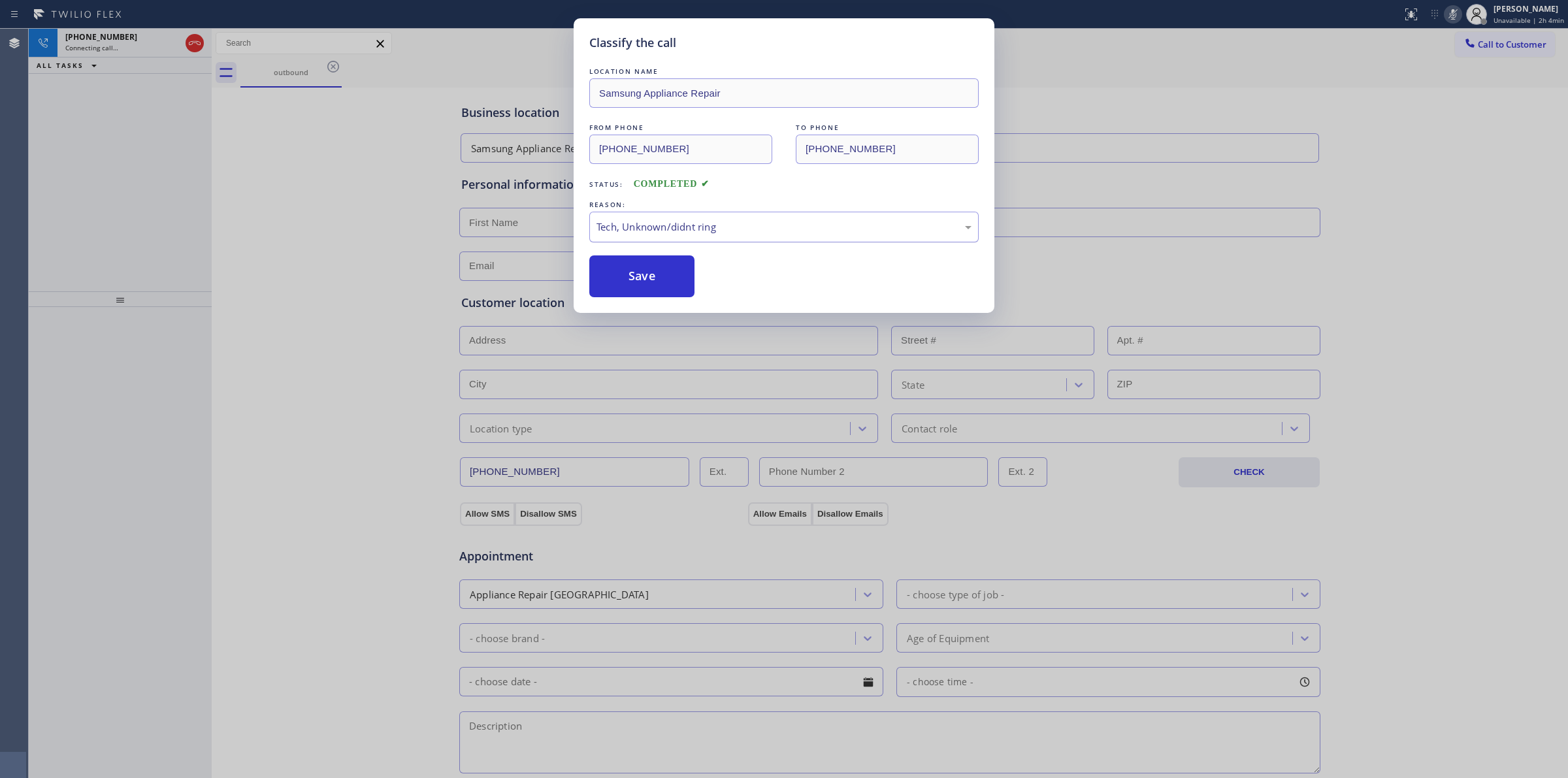
drag, startPoint x: 660, startPoint y: 283, endPoint x: 808, endPoint y: 238, distance: 154.7
click at [664, 280] on button "Save" at bounding box center [641, 277] width 105 height 42
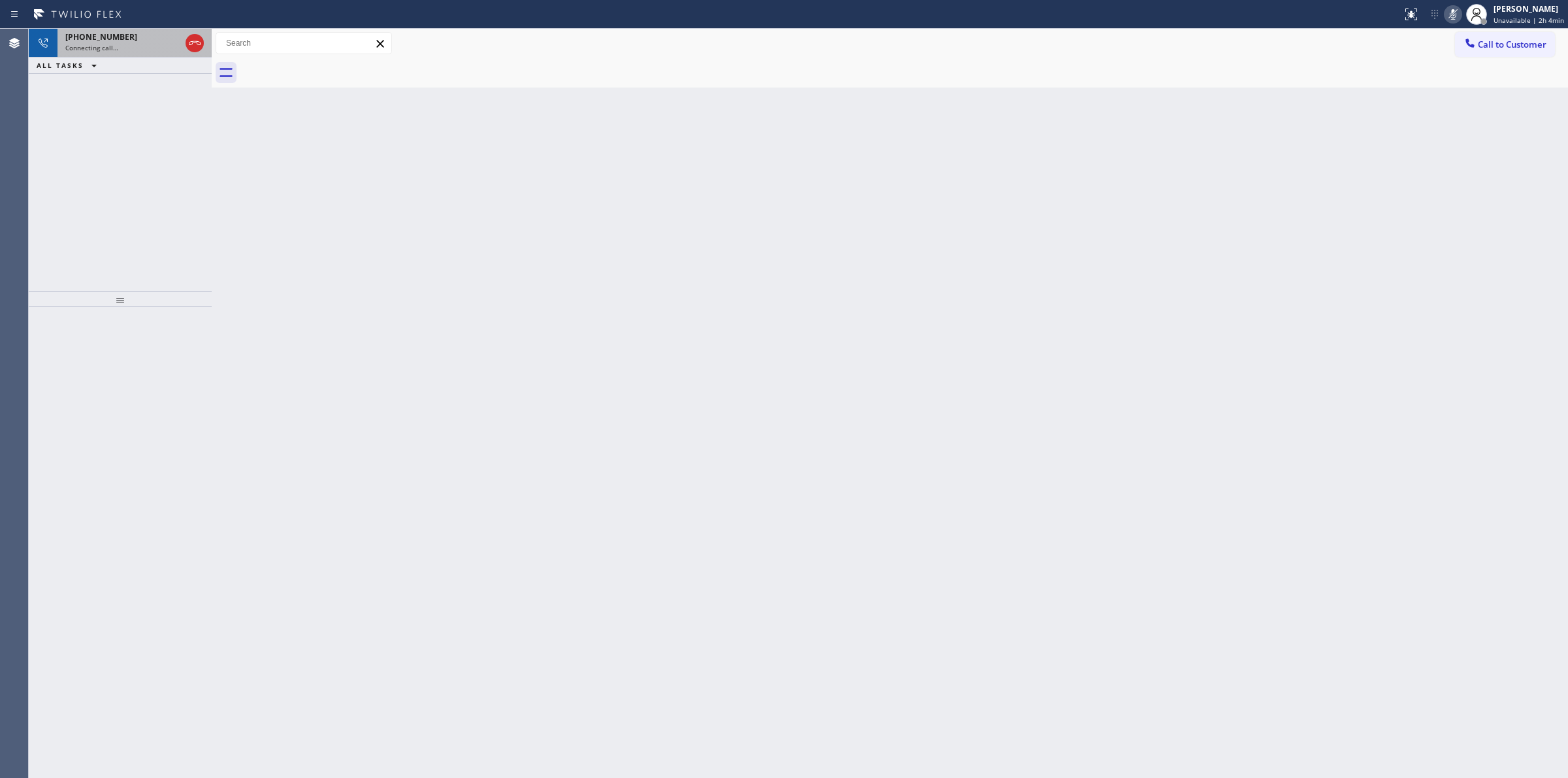
click at [145, 46] on div "Connecting call…" at bounding box center [123, 47] width 115 height 9
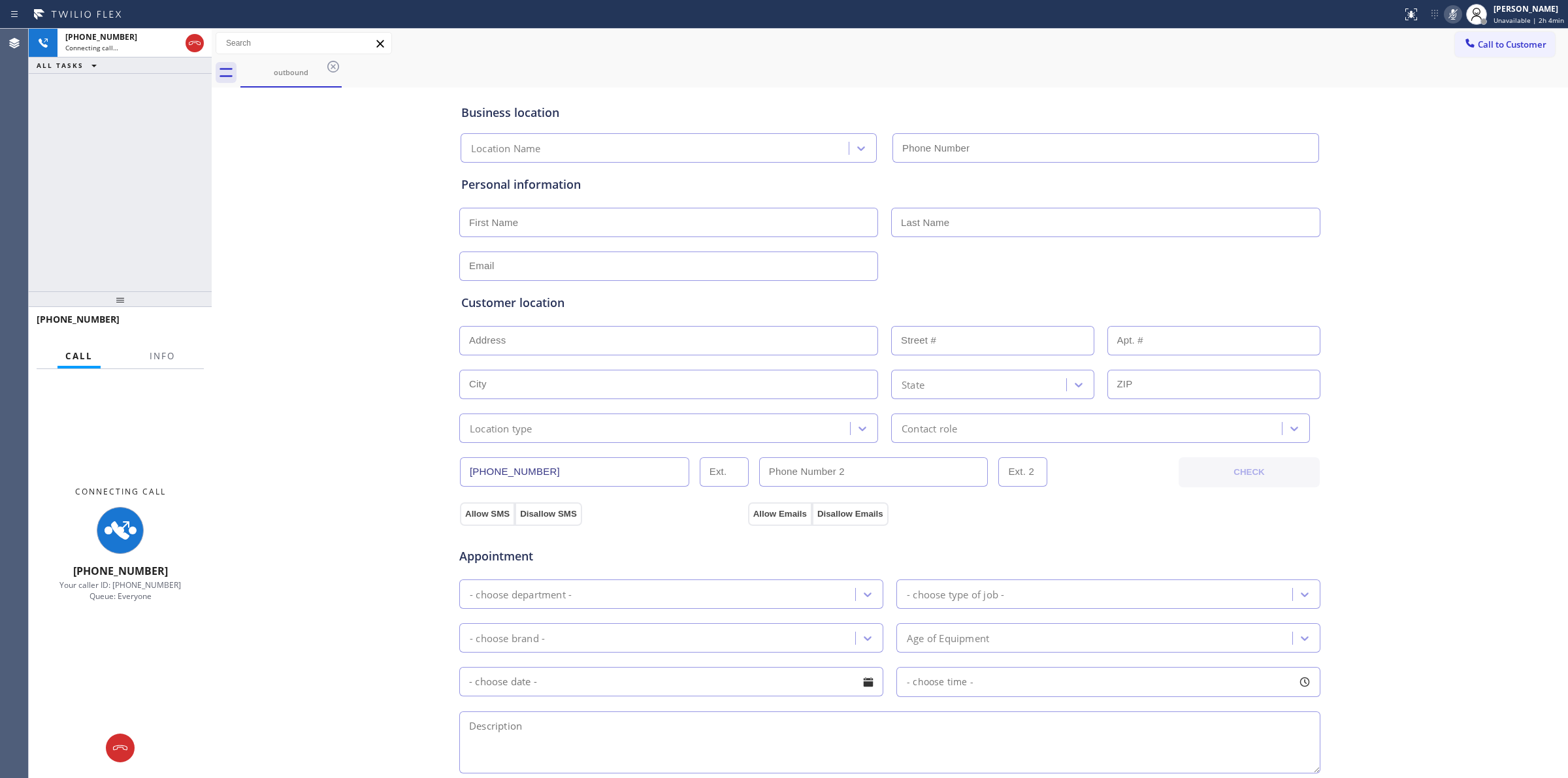
type input "[PHONE_NUMBER]"
click at [127, 737] on button at bounding box center [121, 748] width 29 height 29
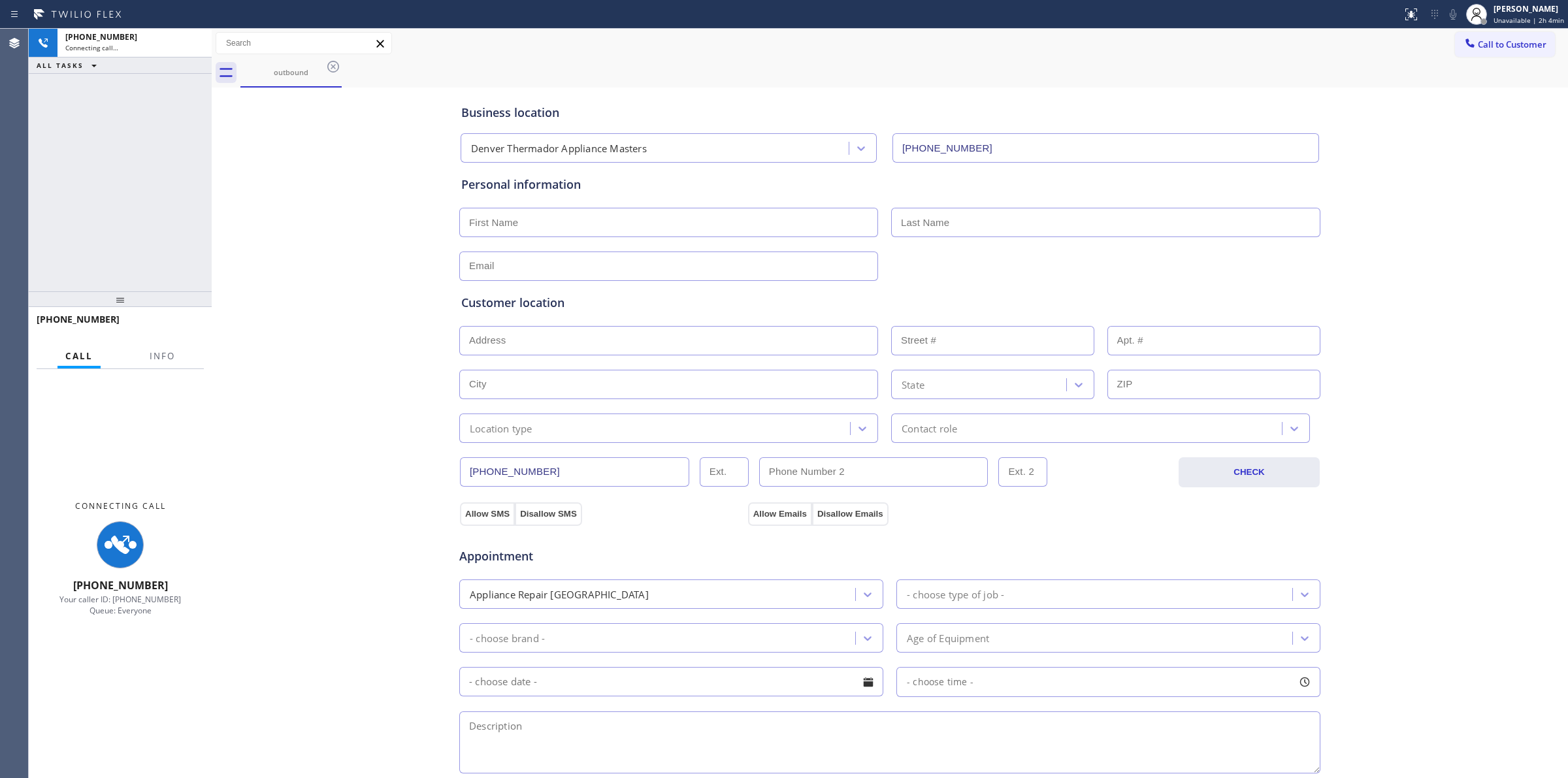
click at [1477, 57] on div "Call to Customer Outbound call Location [GEOGRAPHIC_DATA] Thermador Appliance M…" at bounding box center [889, 58] width 1356 height 59
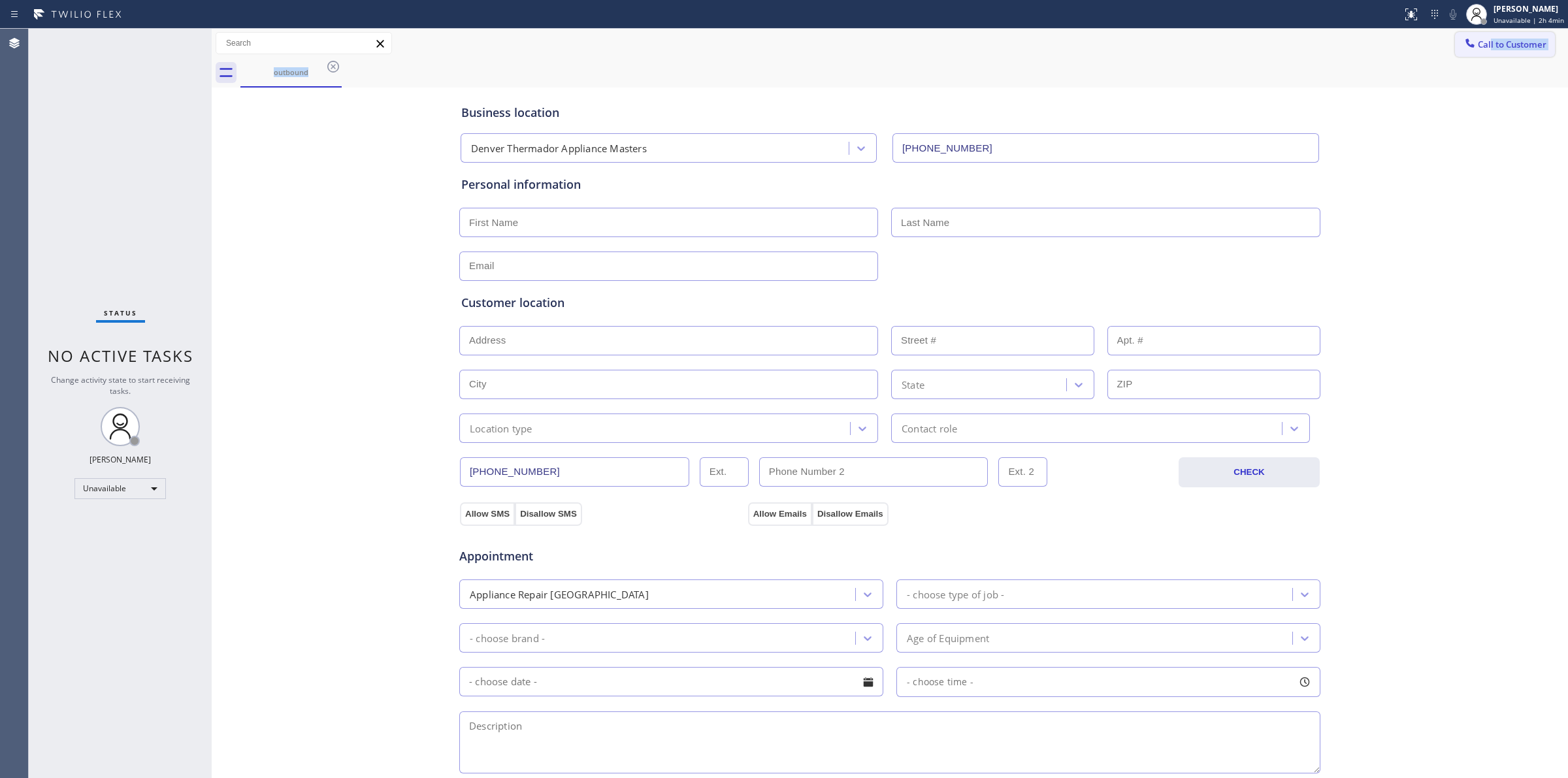
click at [1477, 47] on span "Call to Customer" at bounding box center [1511, 44] width 68 height 12
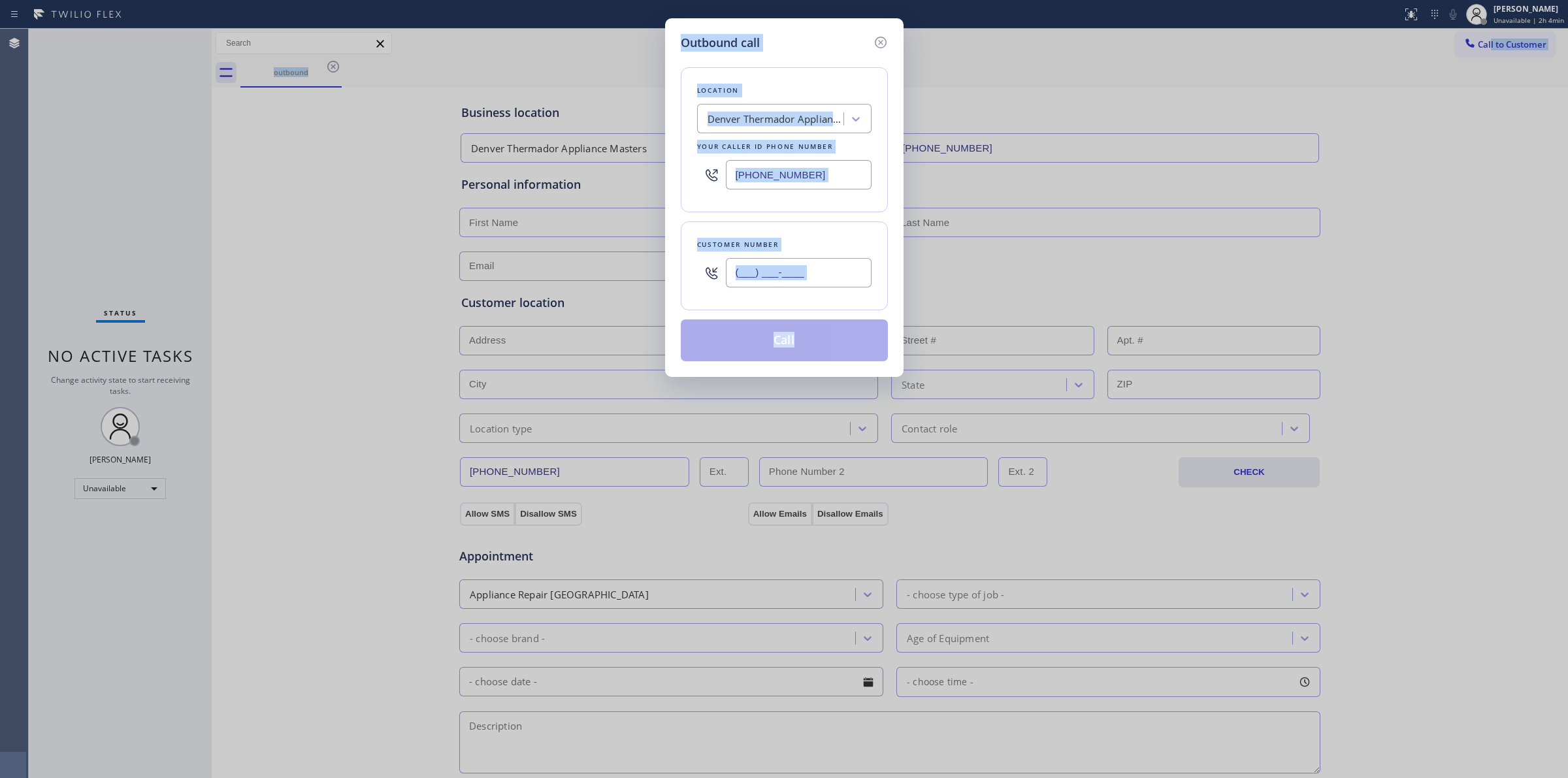
paste input "817) 417-0326"
click at [803, 278] on input "(___) ___-____" at bounding box center [798, 272] width 146 height 29
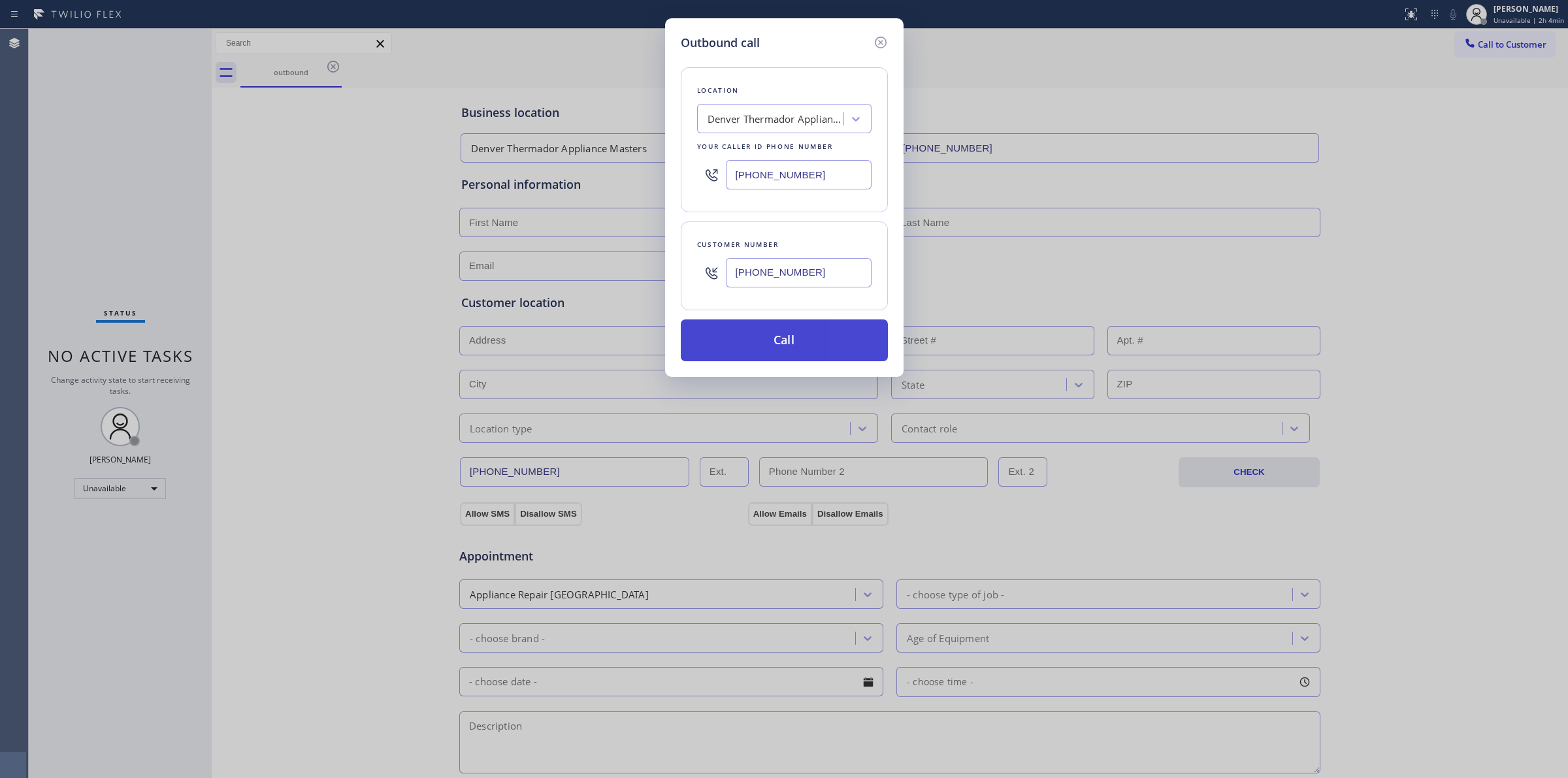
type input "[PHONE_NUMBER]"
click at [784, 357] on button "Call" at bounding box center [784, 341] width 207 height 42
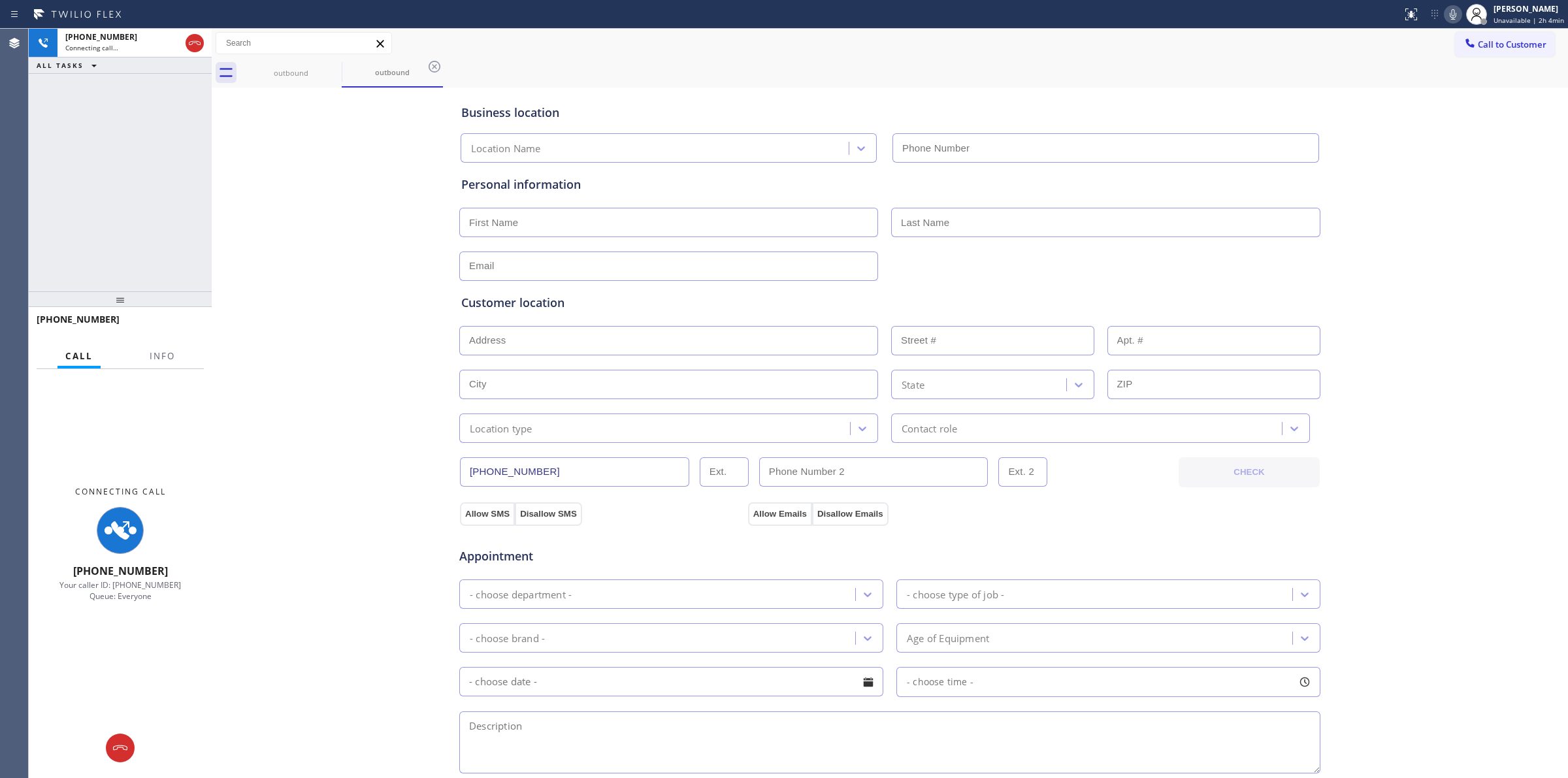
type input "[PHONE_NUMBER]"
drag, startPoint x: 1445, startPoint y: 139, endPoint x: 1445, endPoint y: 94, distance: 45.0
click at [1445, 122] on div "Business location [GEOGRAPHIC_DATA] Thermador Appliance Masters [PHONE_NUMBER] …" at bounding box center [890, 537] width 1349 height 893
click at [1452, 10] on icon at bounding box center [1453, 15] width 16 height 16
click at [304, 72] on div "outbound" at bounding box center [291, 73] width 99 height 9
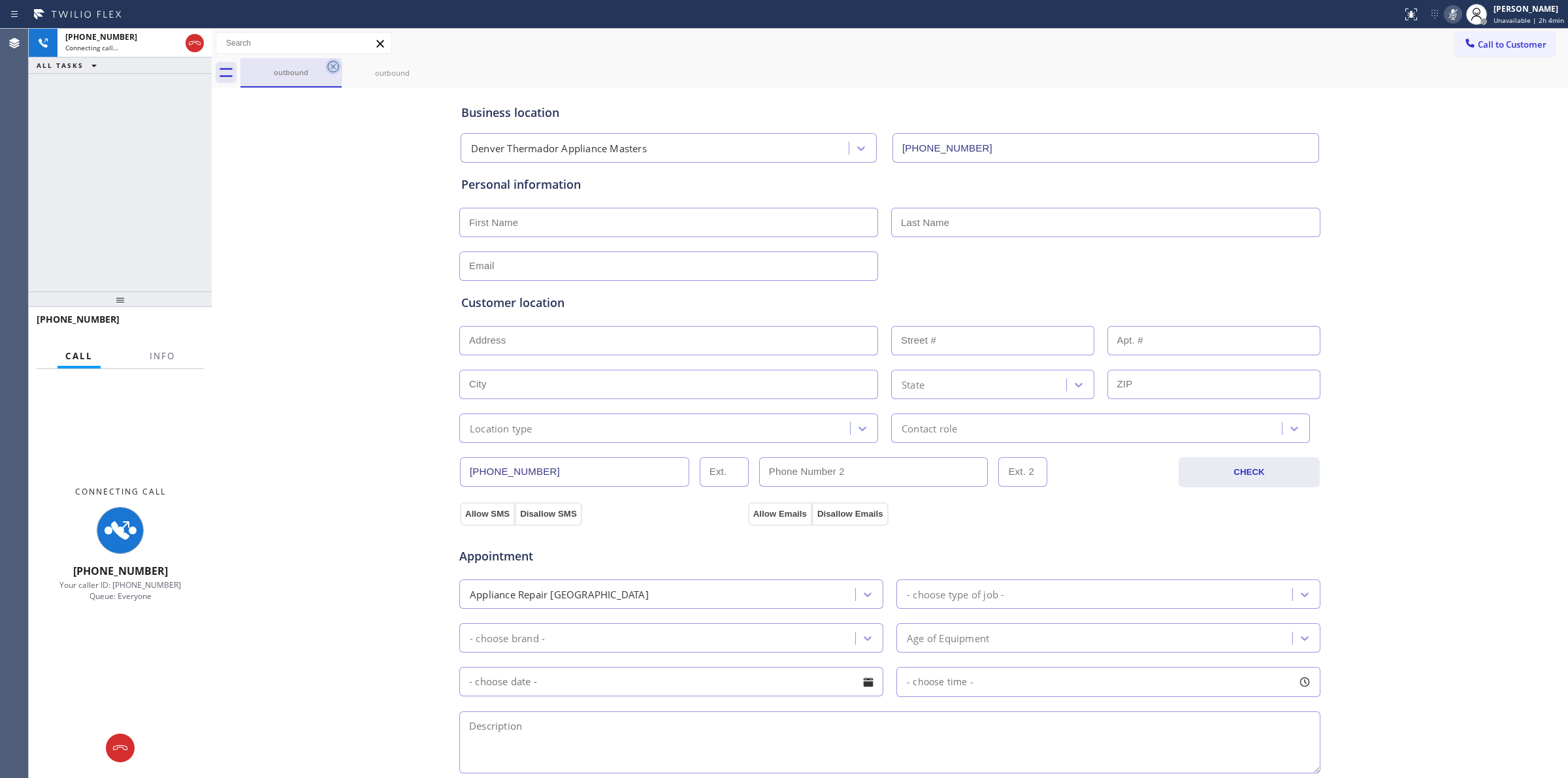
click at [323, 68] on div "outbound" at bounding box center [291, 72] width 99 height 9
click at [331, 64] on icon at bounding box center [333, 67] width 12 height 12
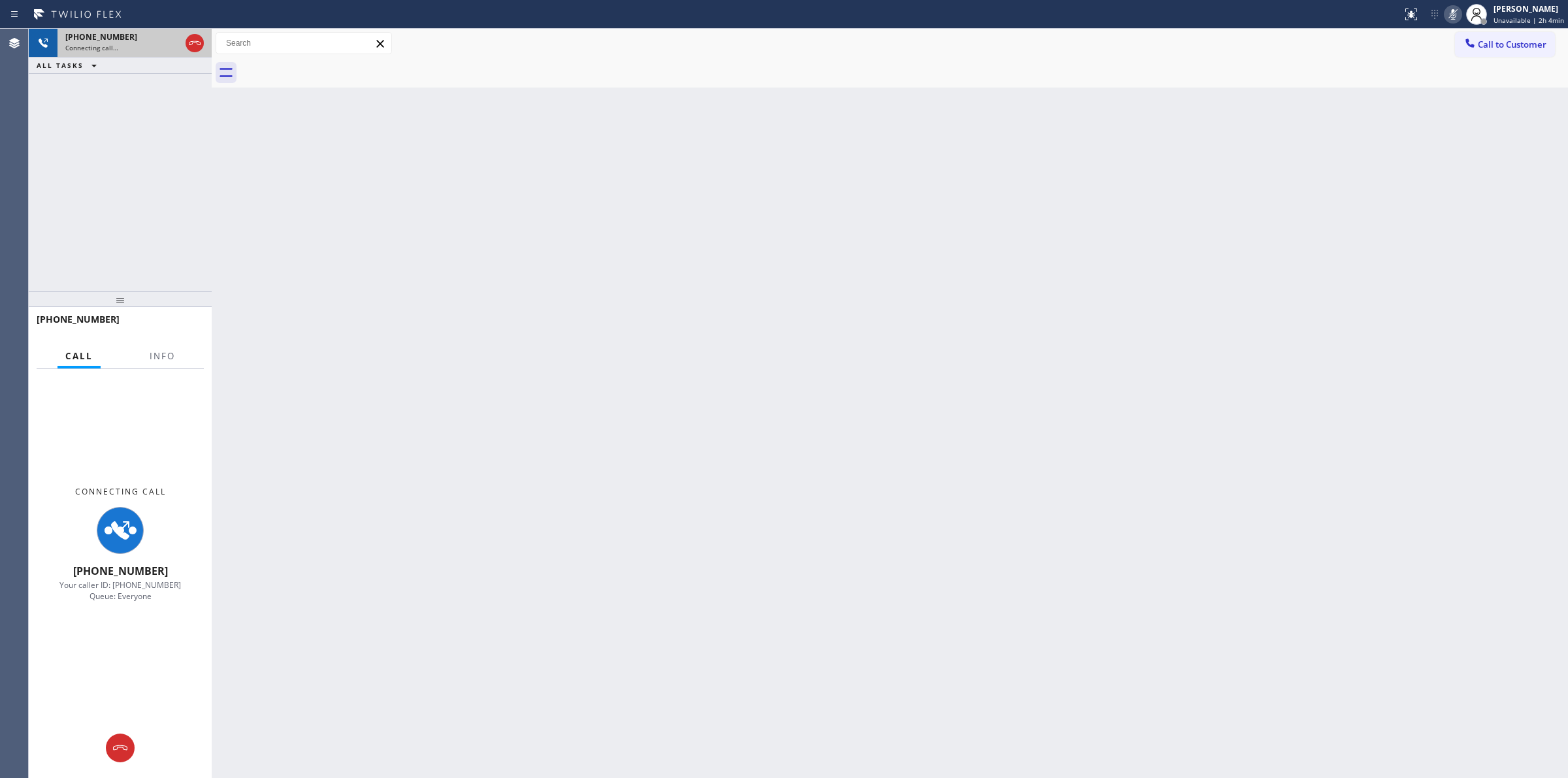
click at [134, 49] on div "Connecting call…" at bounding box center [123, 47] width 115 height 9
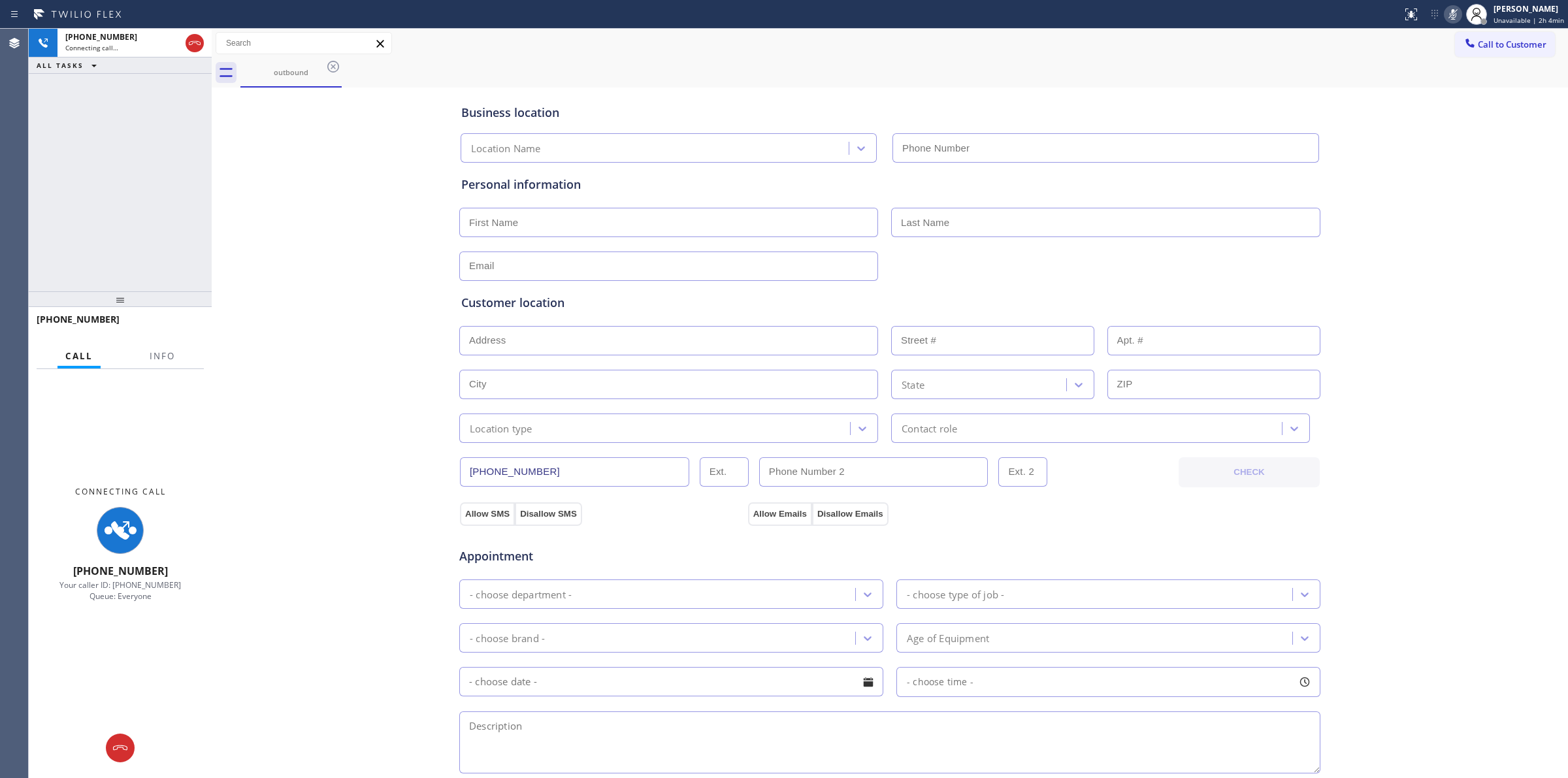
type input "[PHONE_NUMBER]"
click at [359, 439] on div "Business location [GEOGRAPHIC_DATA] Thermador Appliance Masters [PHONE_NUMBER] …" at bounding box center [890, 537] width 1349 height 893
click at [193, 40] on icon at bounding box center [195, 44] width 16 height 16
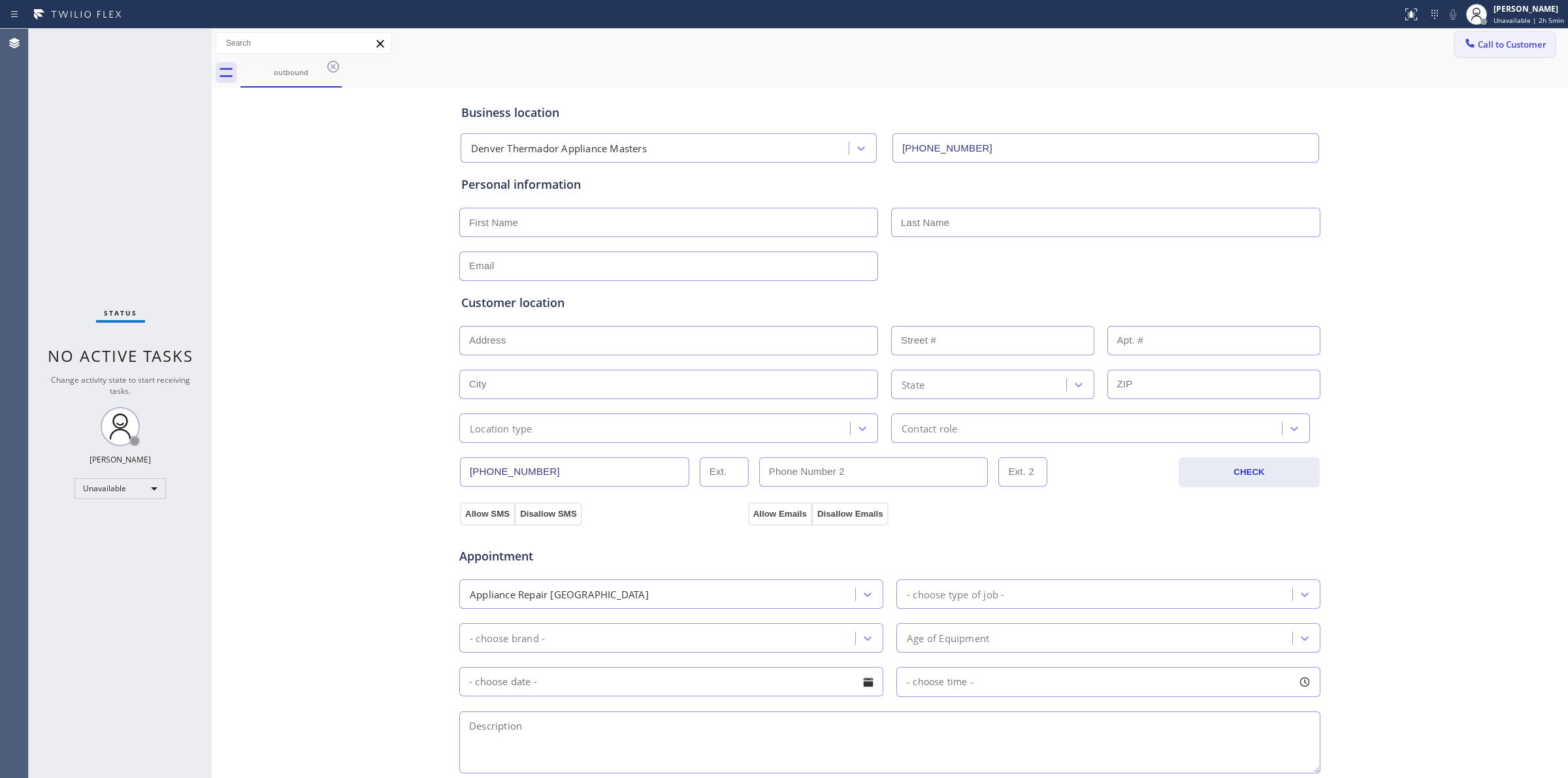
click at [1477, 49] on span "Call to Customer" at bounding box center [1511, 44] width 68 height 12
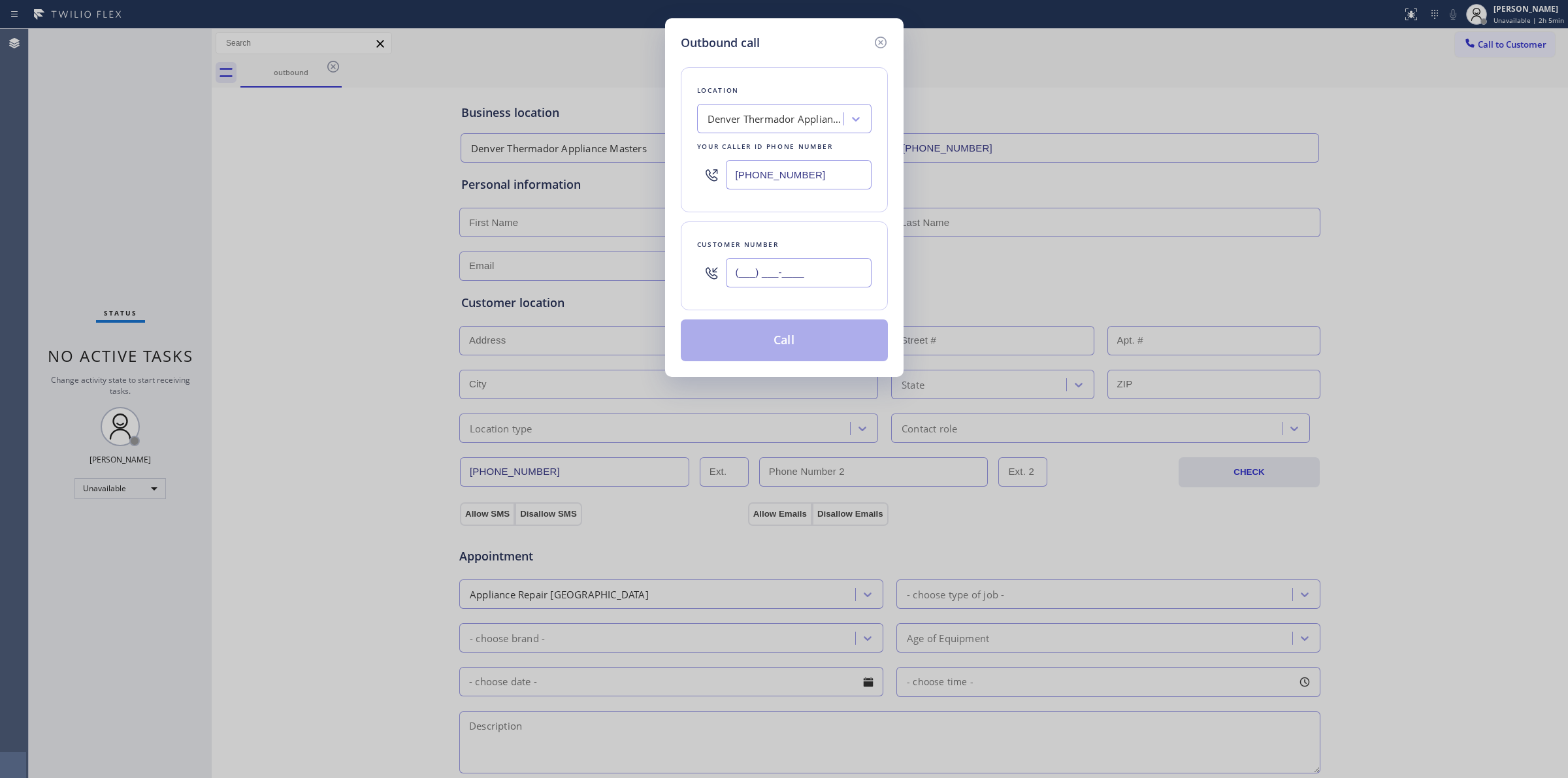
click at [832, 263] on input "(___) ___-____" at bounding box center [798, 272] width 146 height 29
paste input "707) 378-0148"
type input "[PHONE_NUMBER]"
click at [820, 118] on div "Denver Thermador Appliance Masters" at bounding box center [776, 119] width 137 height 15
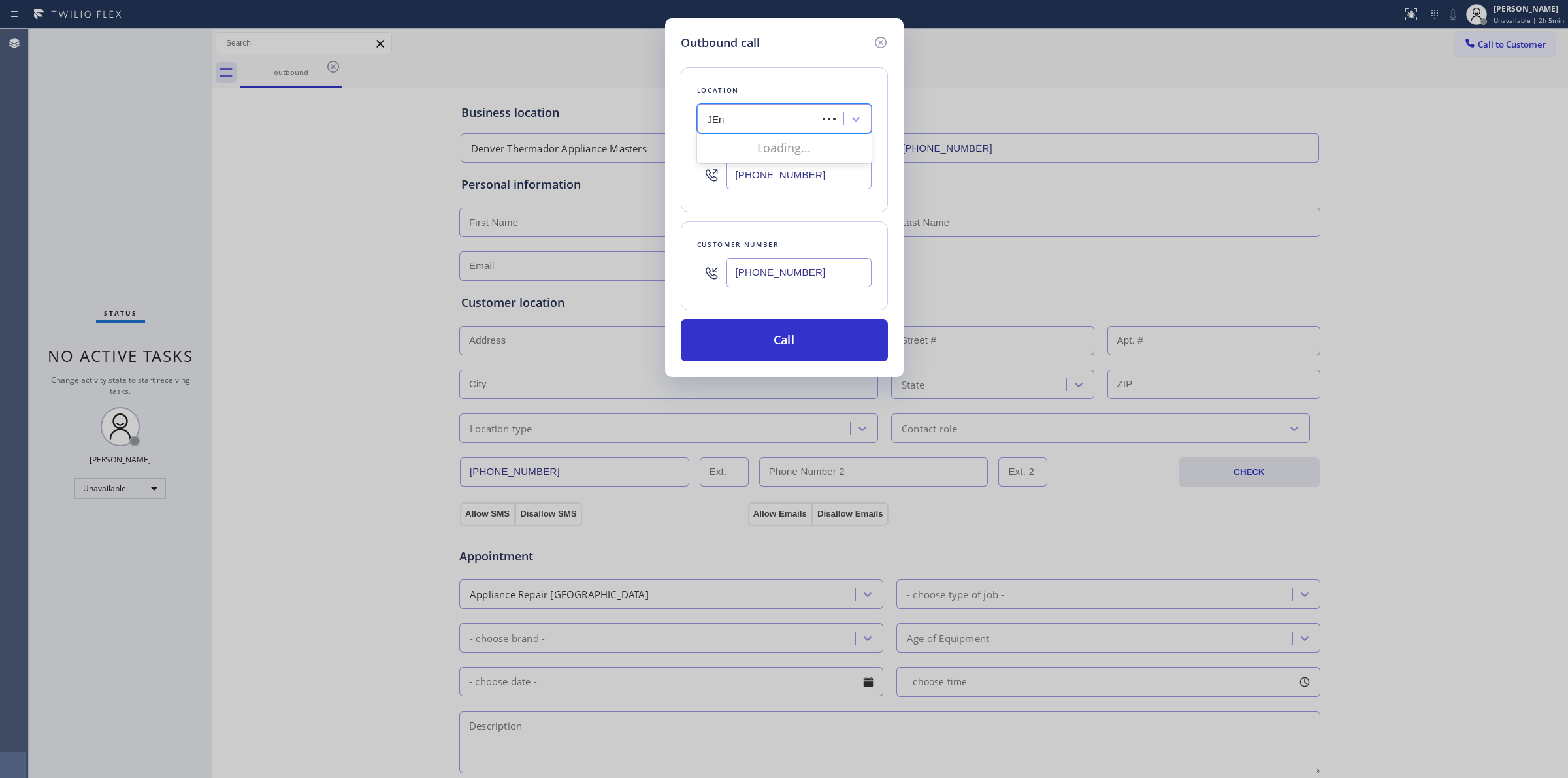
type input "JEnn"
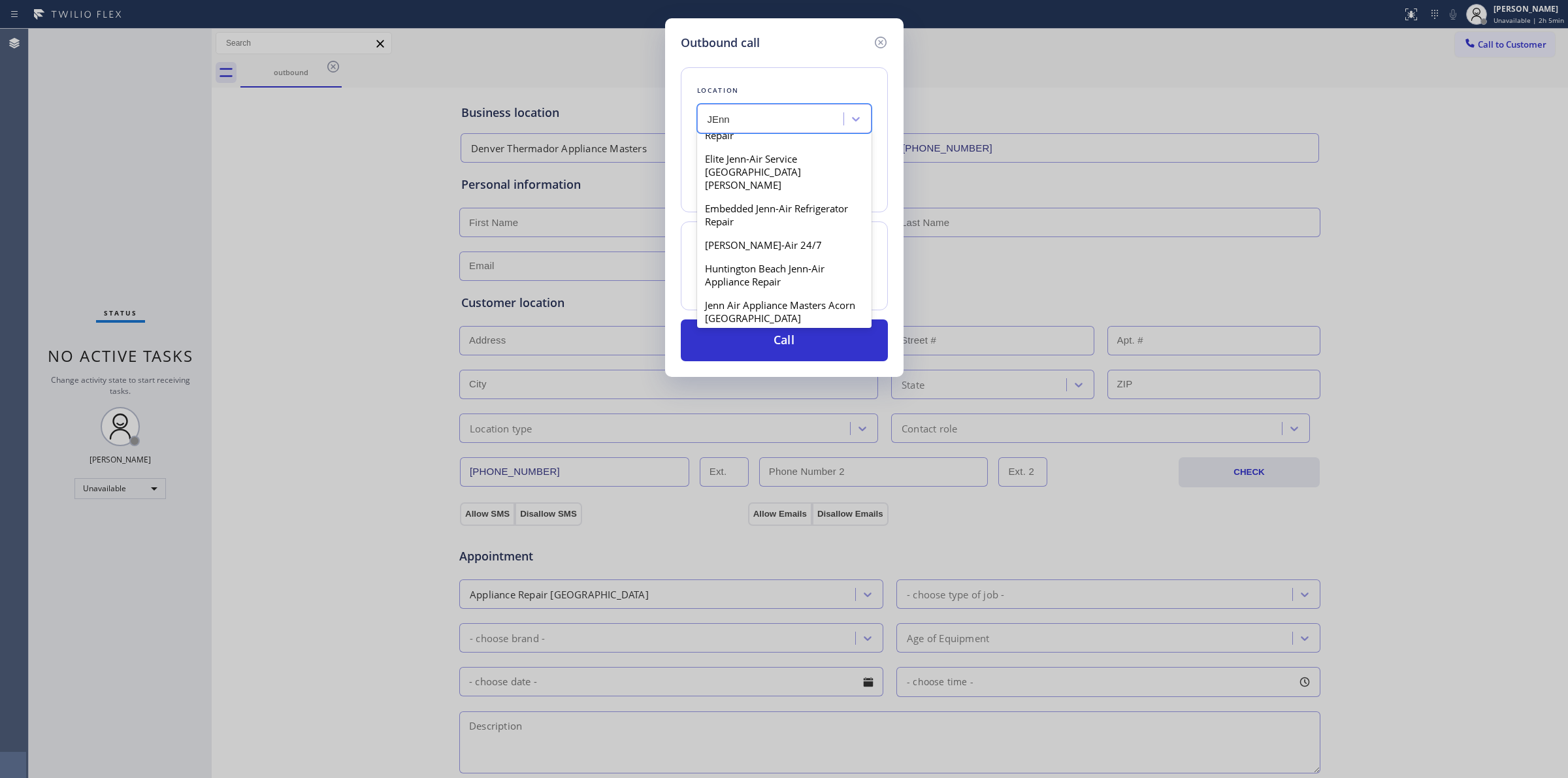
scroll to position [408, 0]
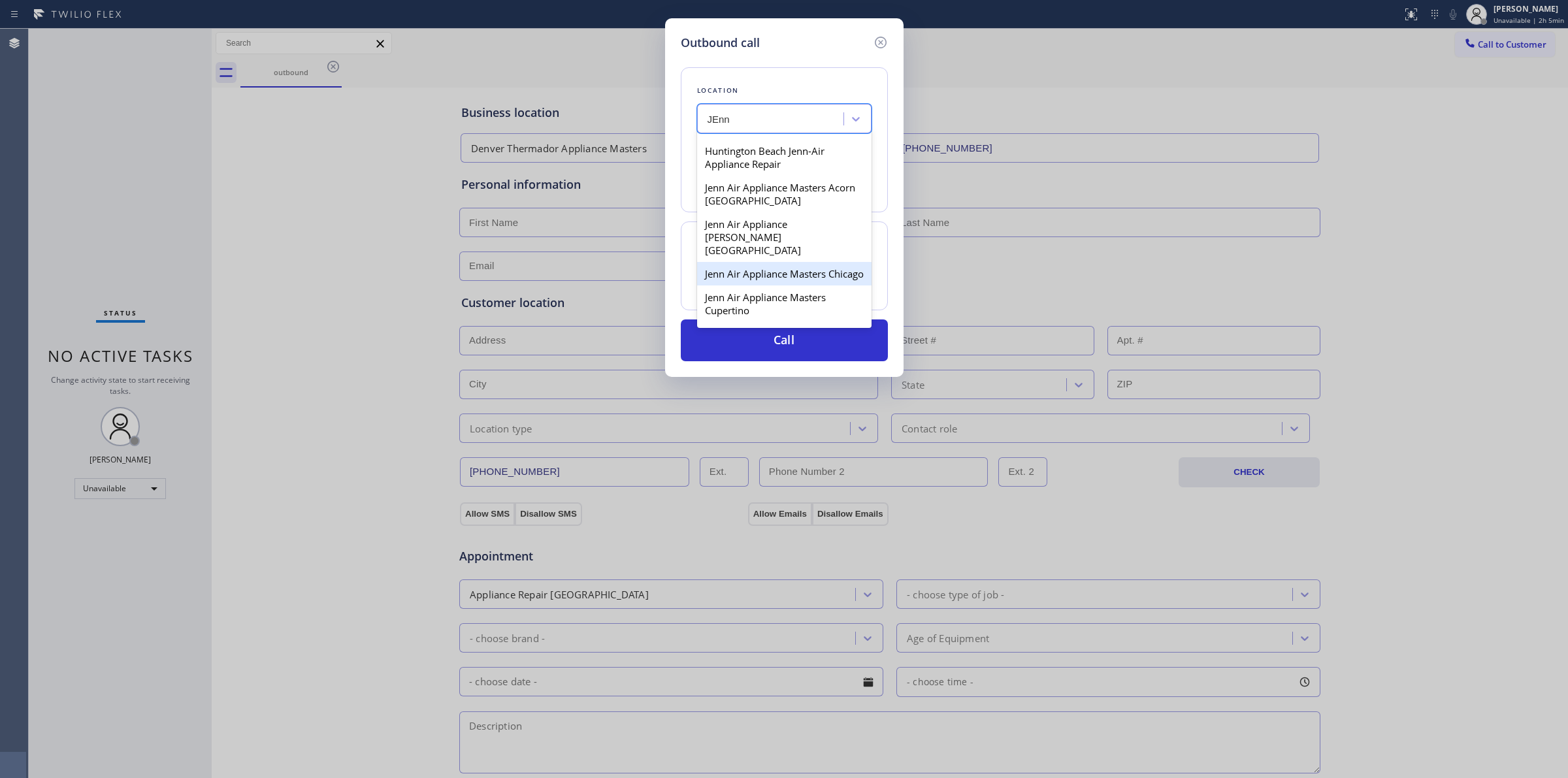
click at [749, 270] on div "Jenn Air Appliance Masters Chicago" at bounding box center [784, 274] width 174 height 23
type input "[PHONE_NUMBER]"
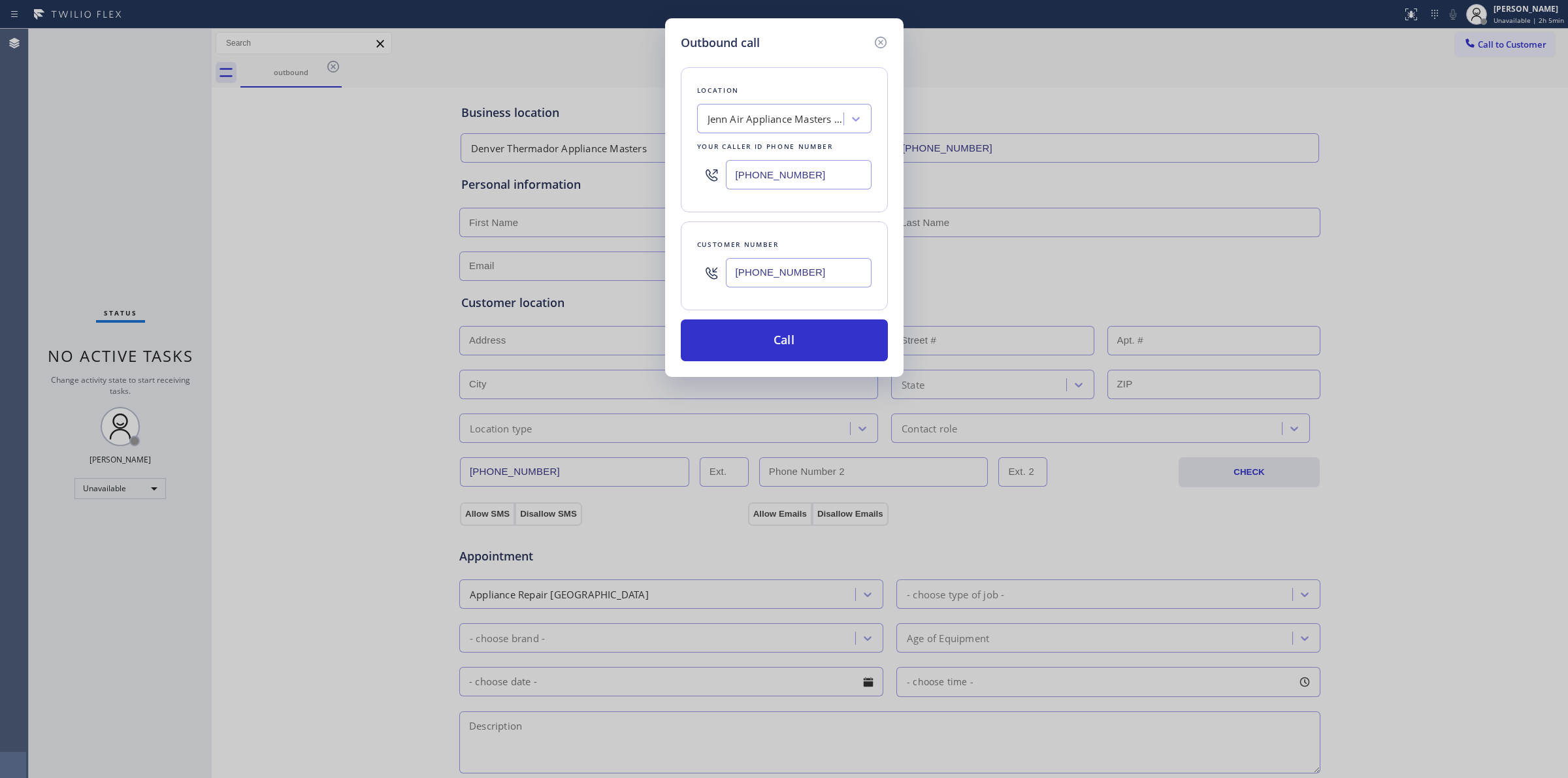
click at [763, 289] on div "[PHONE_NUMBER]" at bounding box center [798, 272] width 146 height 42
click at [772, 270] on input "[PHONE_NUMBER]" at bounding box center [798, 272] width 146 height 29
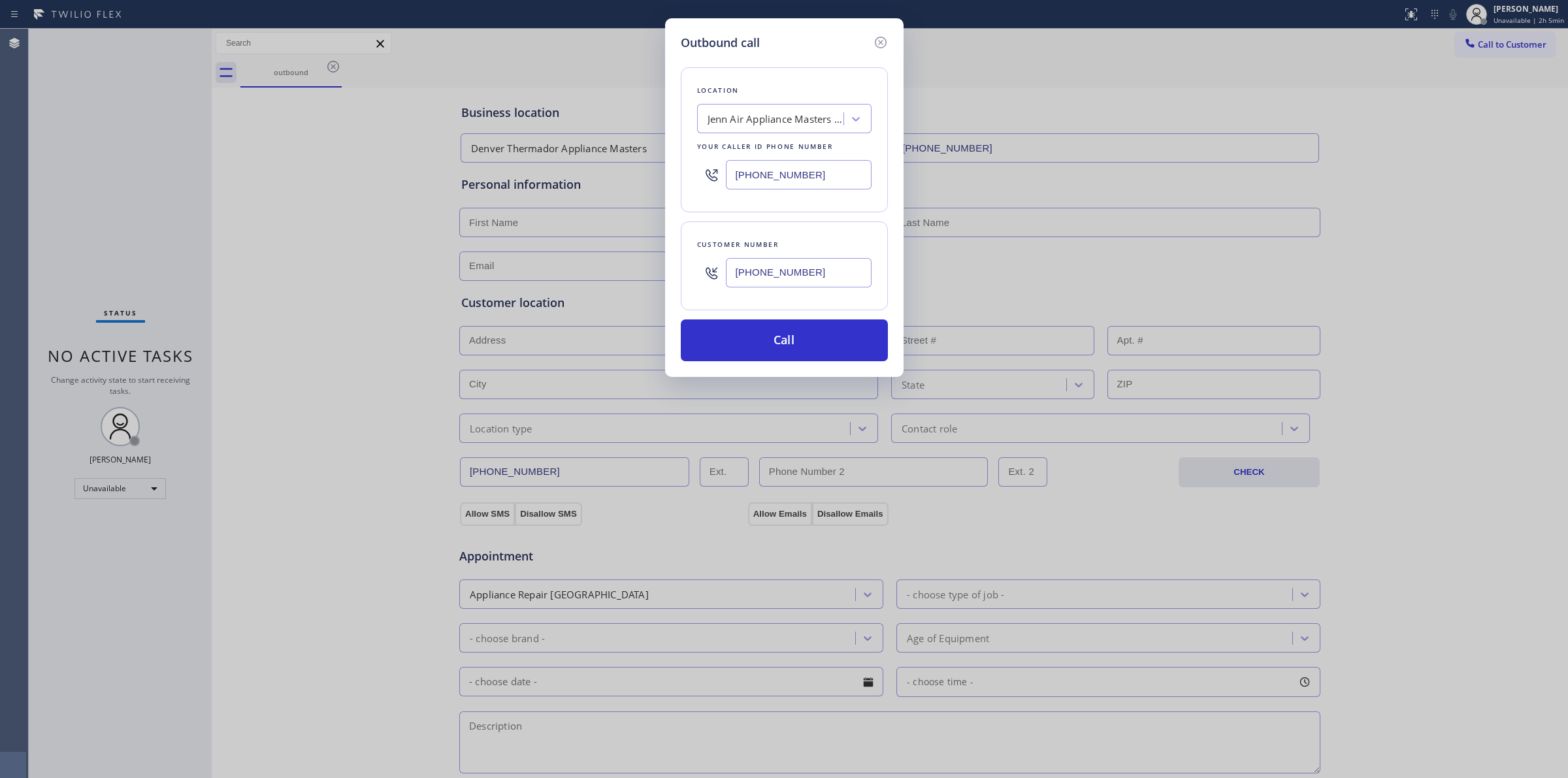
click at [772, 270] on input "[PHONE_NUMBER]" at bounding box center [798, 272] width 146 height 29
click at [768, 357] on button "Call" at bounding box center [784, 341] width 207 height 42
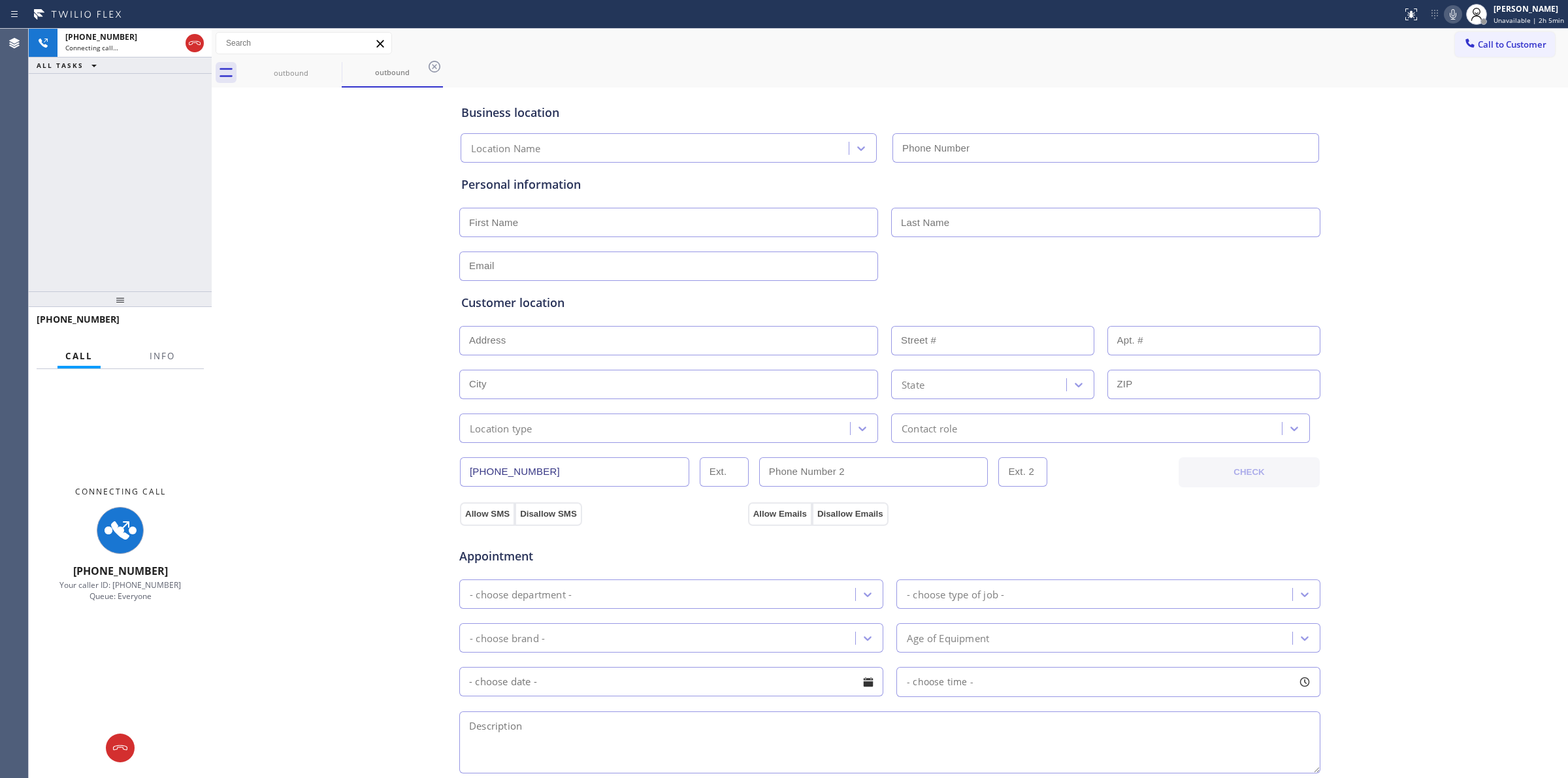
click at [1411, 120] on div "Business location Location Name Personal information Customer location >> ADD N…" at bounding box center [890, 537] width 1349 height 893
type input "[PHONE_NUMBER]"
click at [1452, 9] on icon at bounding box center [1453, 15] width 16 height 16
click at [276, 80] on div "outbound" at bounding box center [291, 73] width 99 height 29
click at [332, 63] on icon at bounding box center [333, 67] width 16 height 16
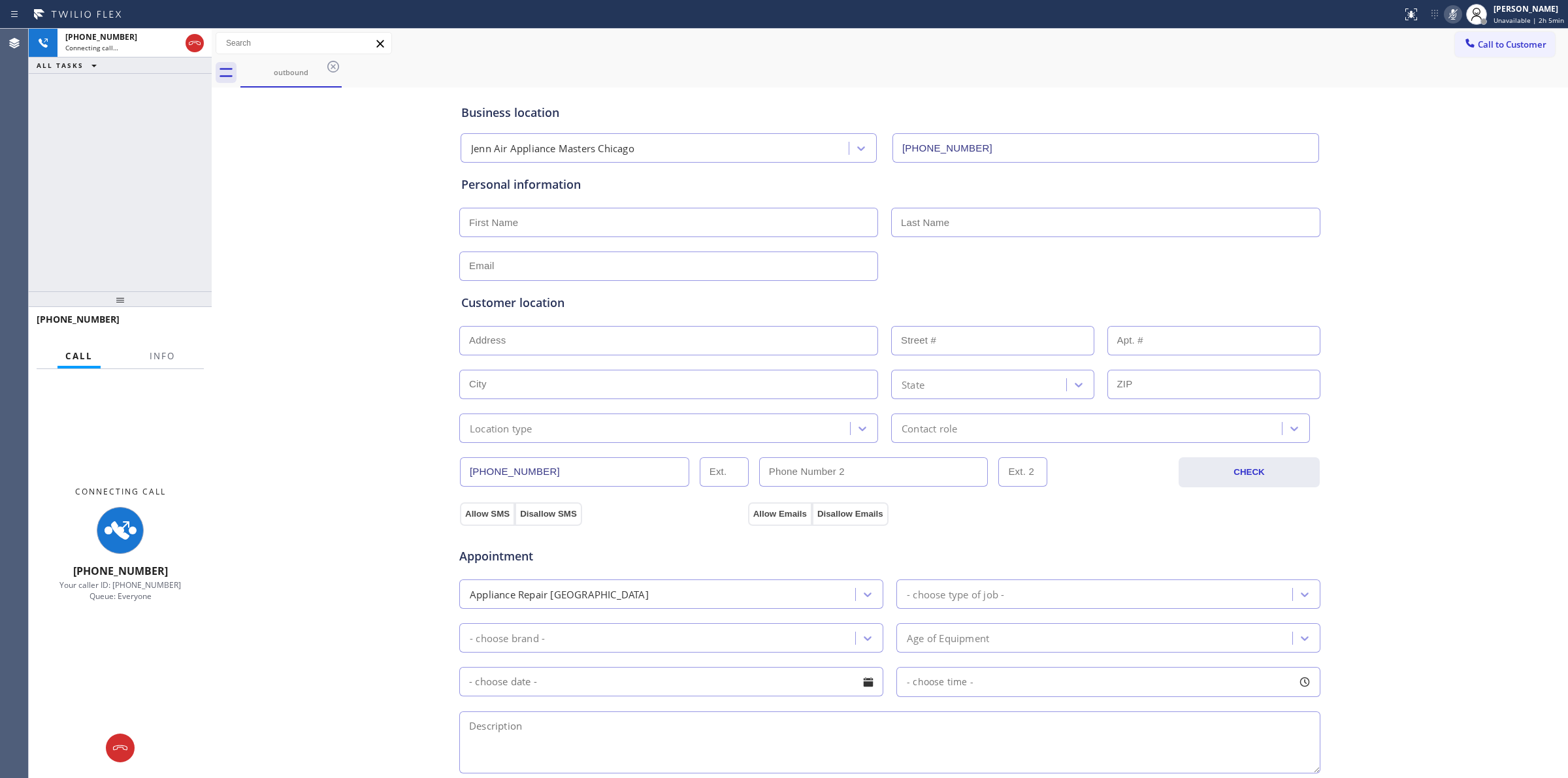
click at [332, 63] on icon at bounding box center [333, 67] width 16 height 16
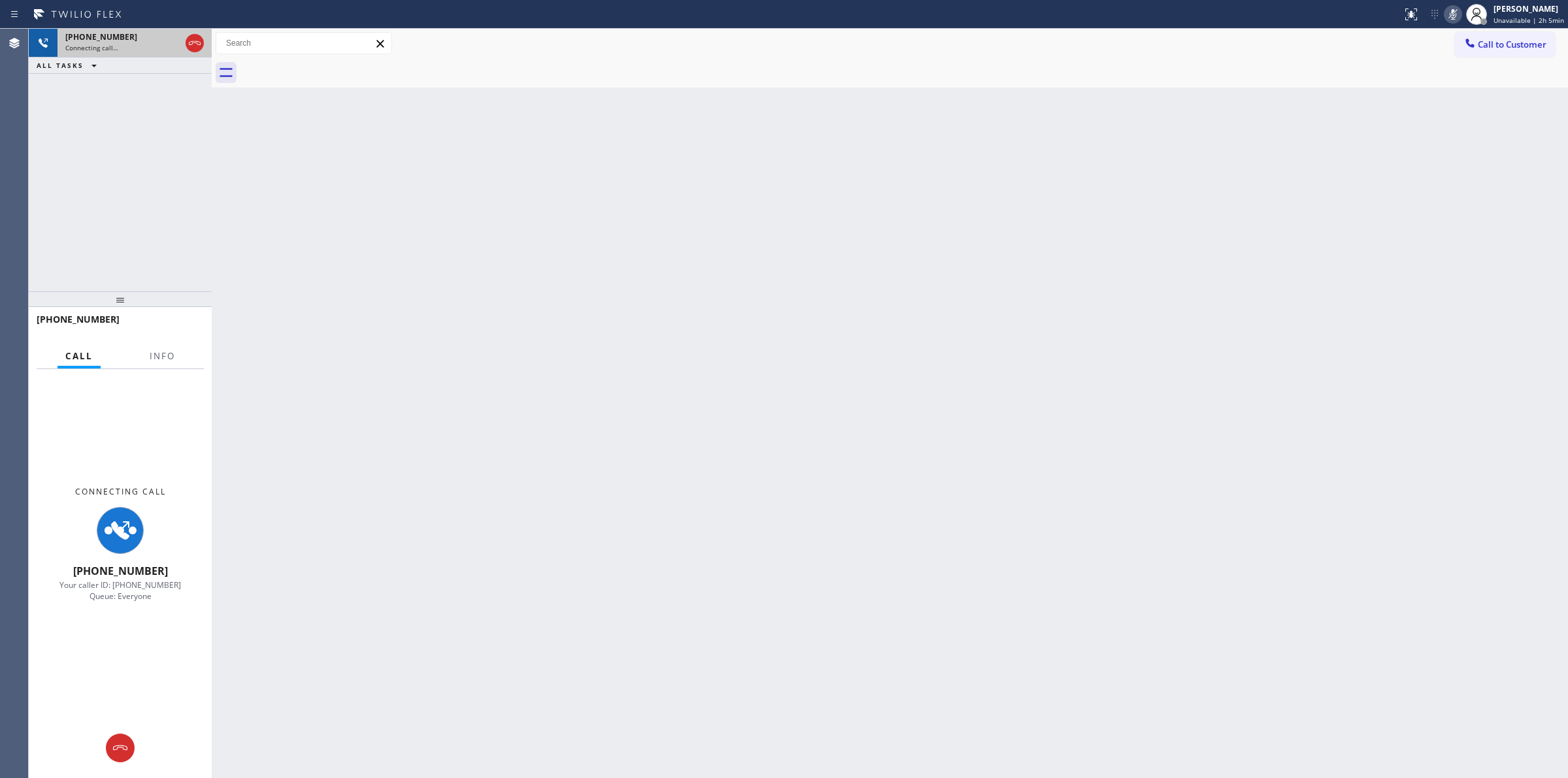
click at [164, 53] on div "[PHONE_NUMBER] Connecting call…" at bounding box center [120, 44] width 126 height 29
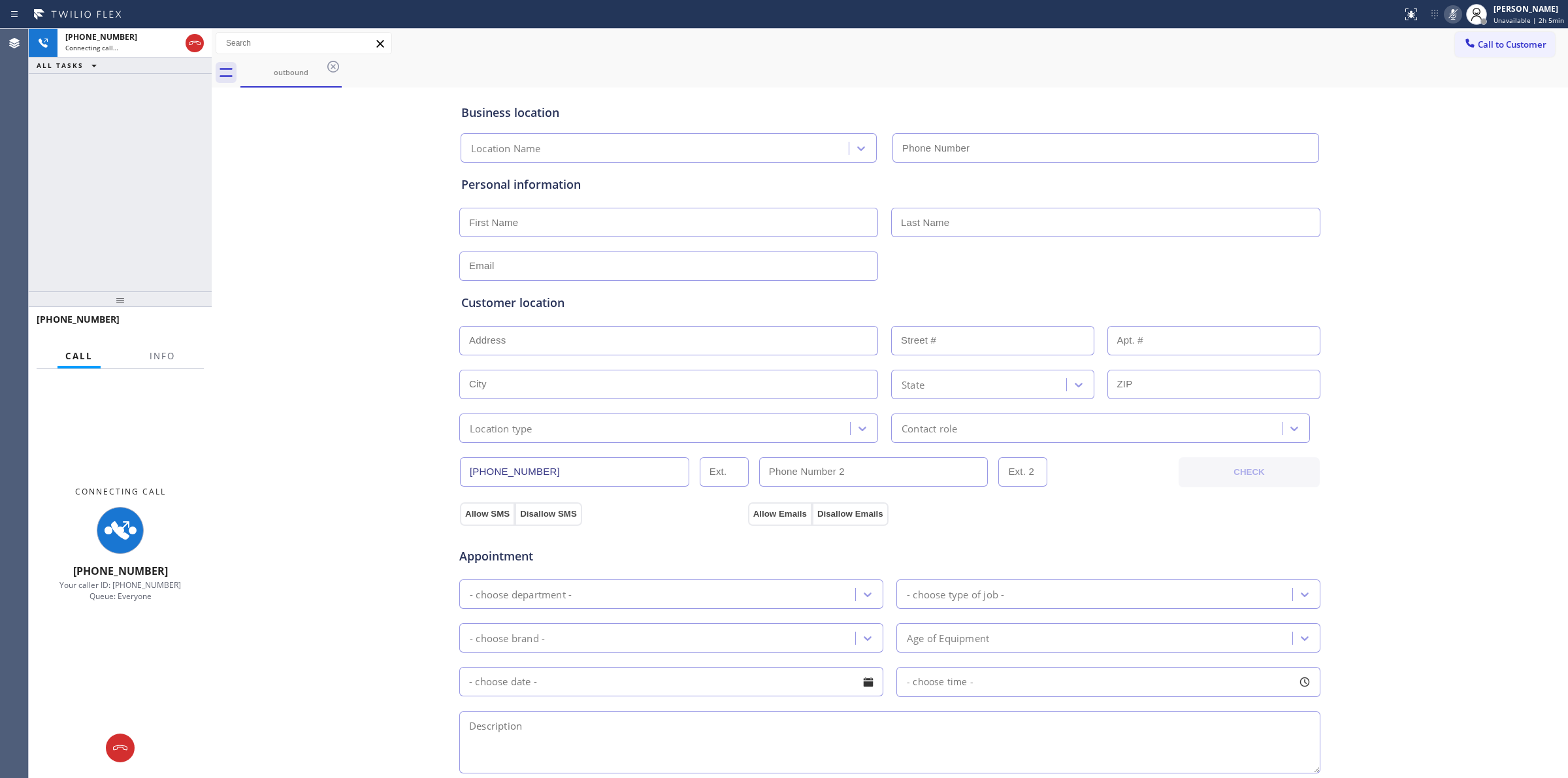
type input "[PHONE_NUMBER]"
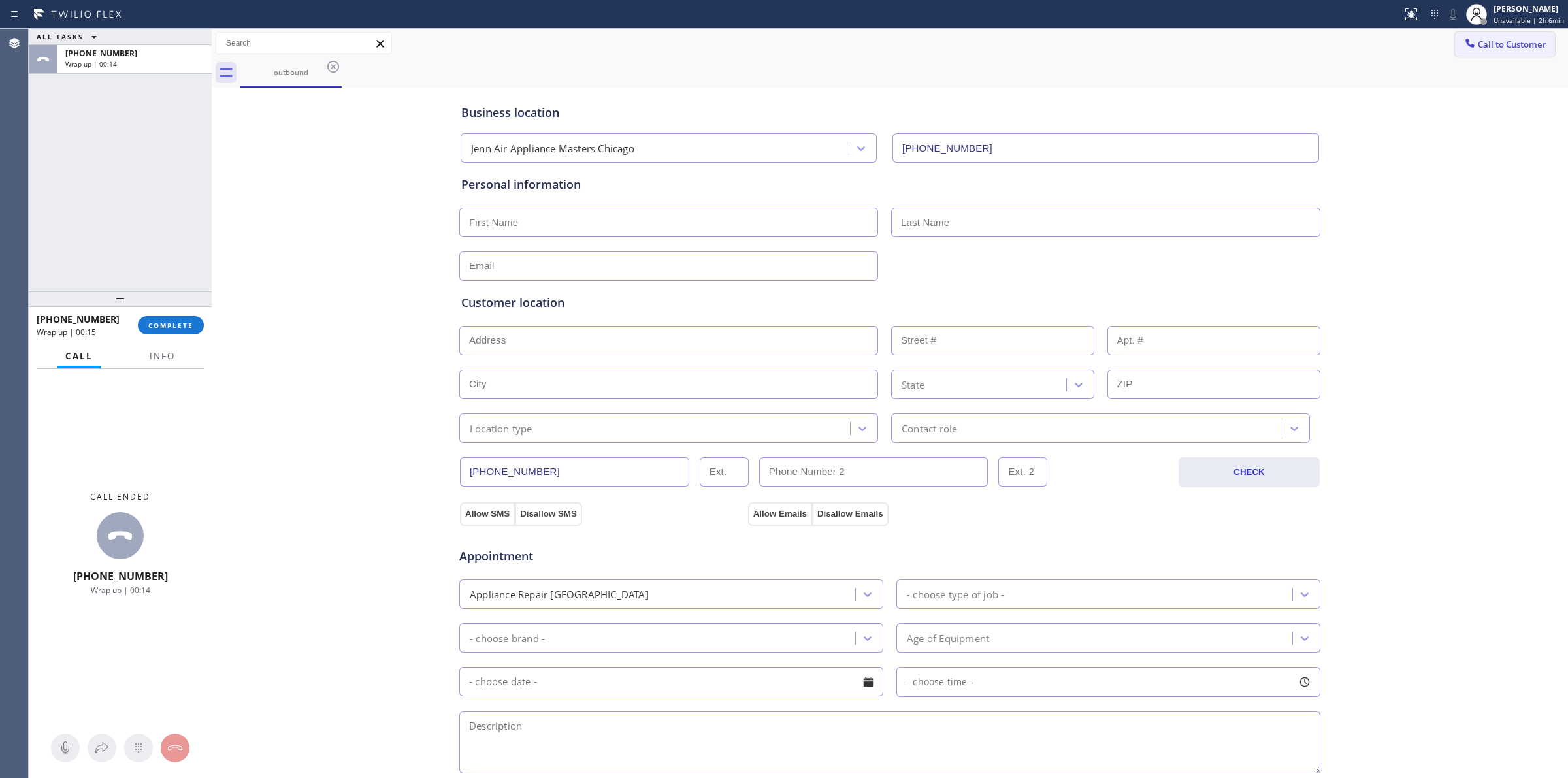
click at [1498, 54] on button "Call to Customer" at bounding box center [1505, 44] width 100 height 25
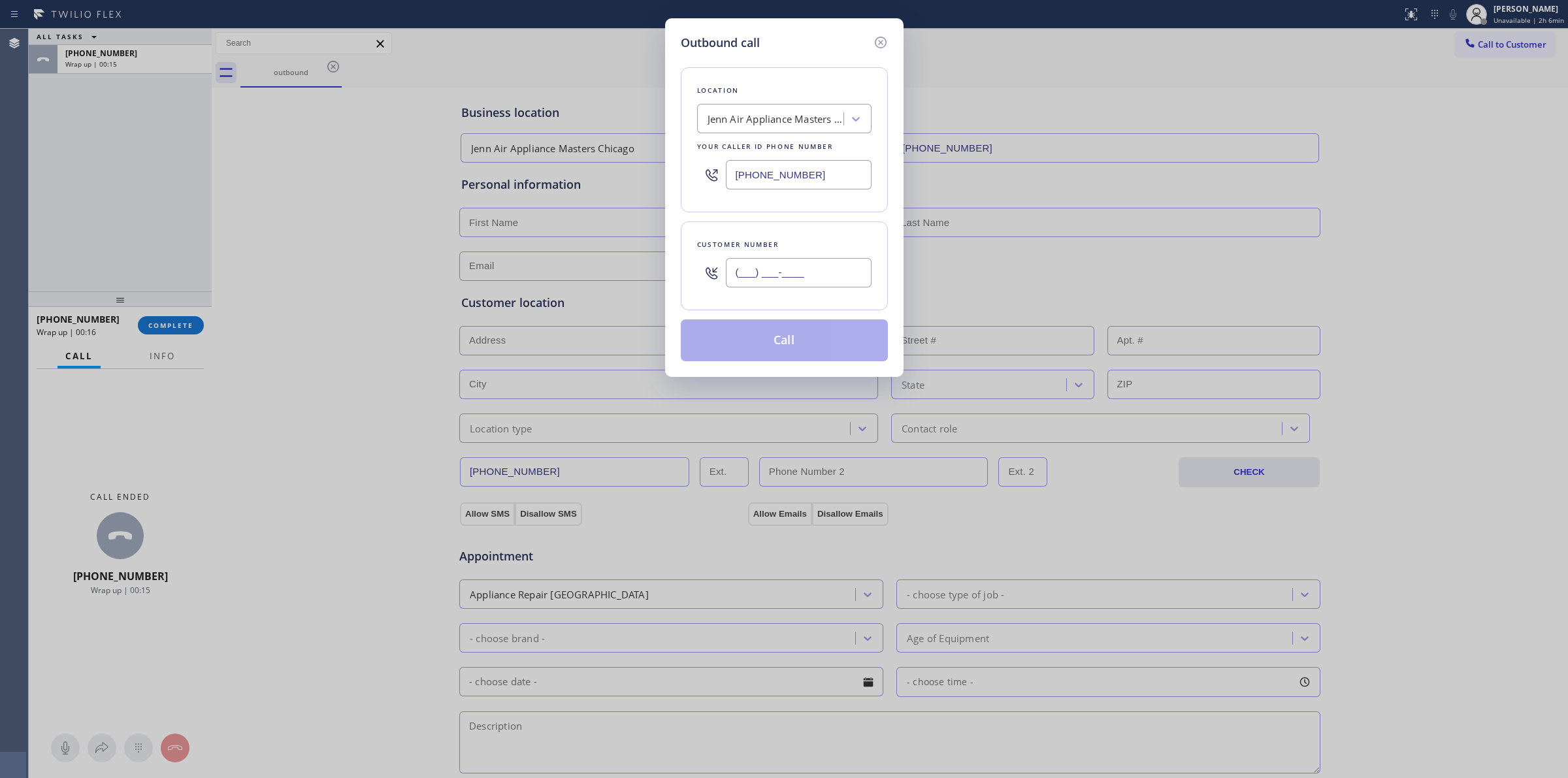
click at [802, 264] on input "(___) ___-____" at bounding box center [798, 272] width 146 height 29
paste input "707) 378-0148"
type input "[PHONE_NUMBER]"
click at [790, 344] on button "Call" at bounding box center [784, 341] width 207 height 42
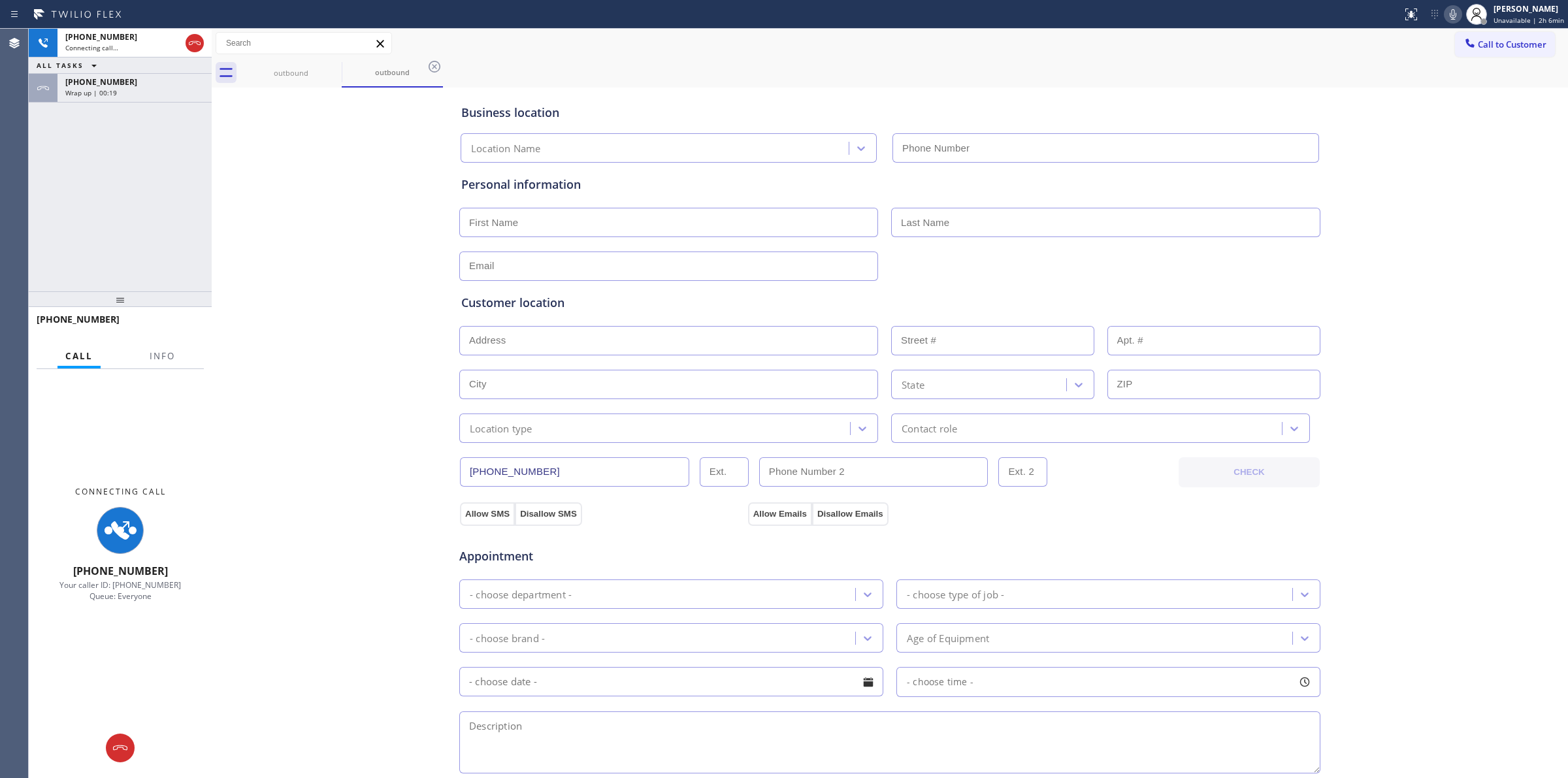
type input "[PHONE_NUMBER]"
click at [102, 94] on span "Wrap up | 00:21" at bounding box center [91, 92] width 52 height 9
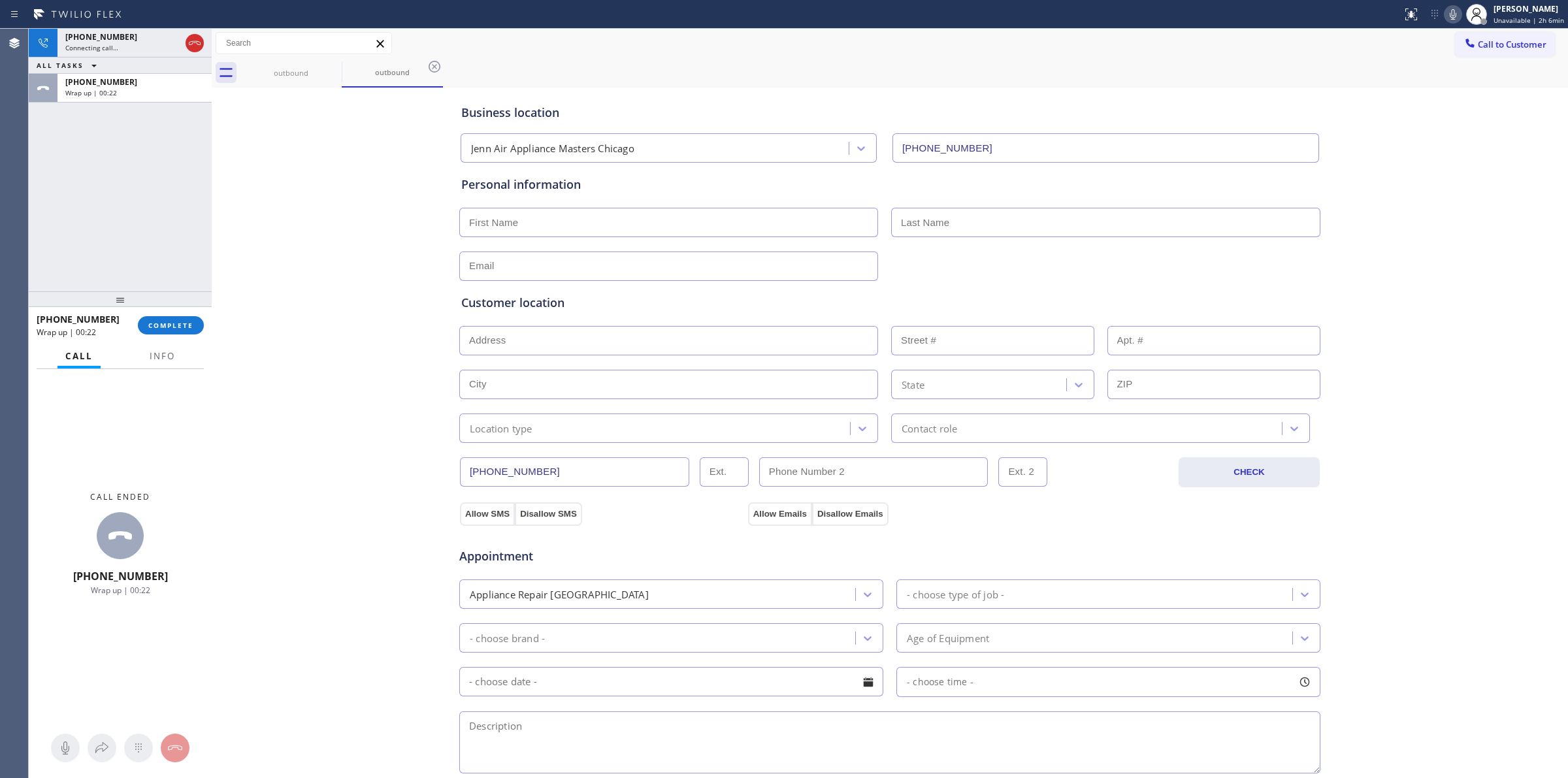
click at [155, 307] on div at bounding box center [121, 299] width 183 height 16
click at [161, 327] on span "COMPLETE" at bounding box center [171, 325] width 45 height 9
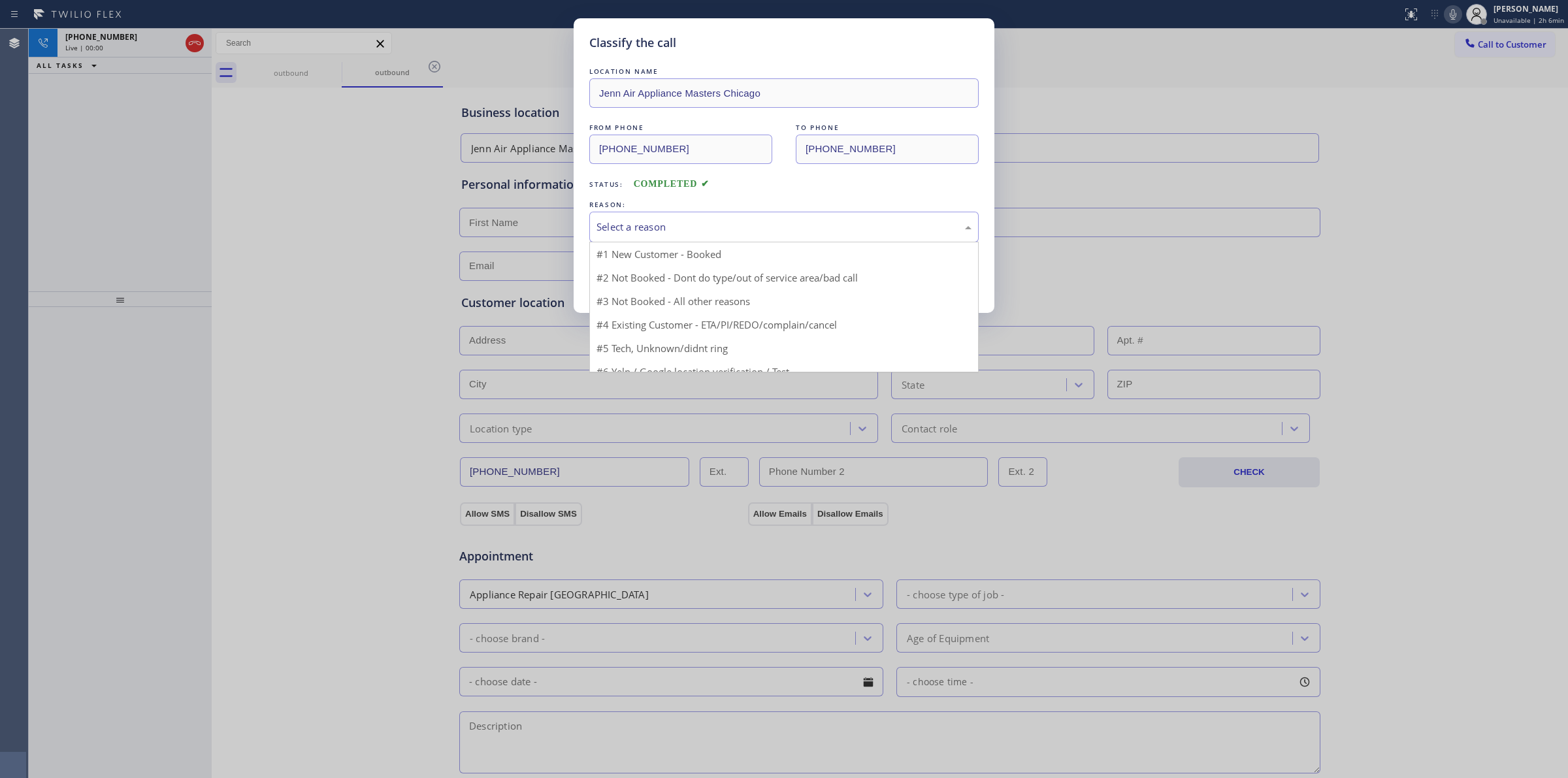
drag, startPoint x: 645, startPoint y: 243, endPoint x: 655, endPoint y: 242, distance: 10.0
click at [647, 243] on div "Select a reason #1 New Customer - Booked #2 Not Booked - Dont do type/out of se…" at bounding box center [784, 227] width 389 height 31
drag, startPoint x: 665, startPoint y: 327, endPoint x: 638, endPoint y: 289, distance: 46.6
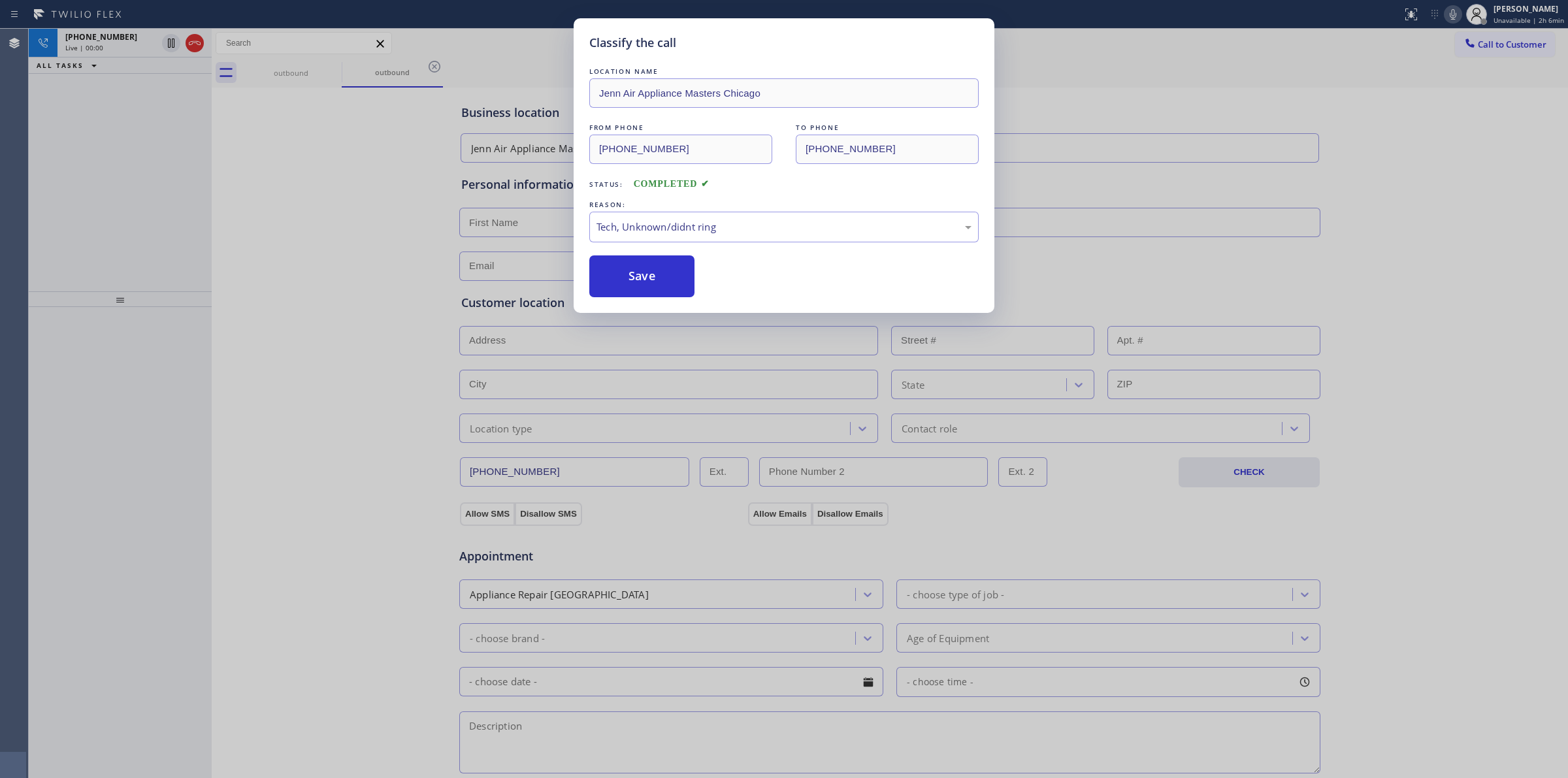
drag, startPoint x: 625, startPoint y: 270, endPoint x: 261, endPoint y: 94, distance: 404.3
click at [625, 269] on button "Save" at bounding box center [641, 277] width 105 height 42
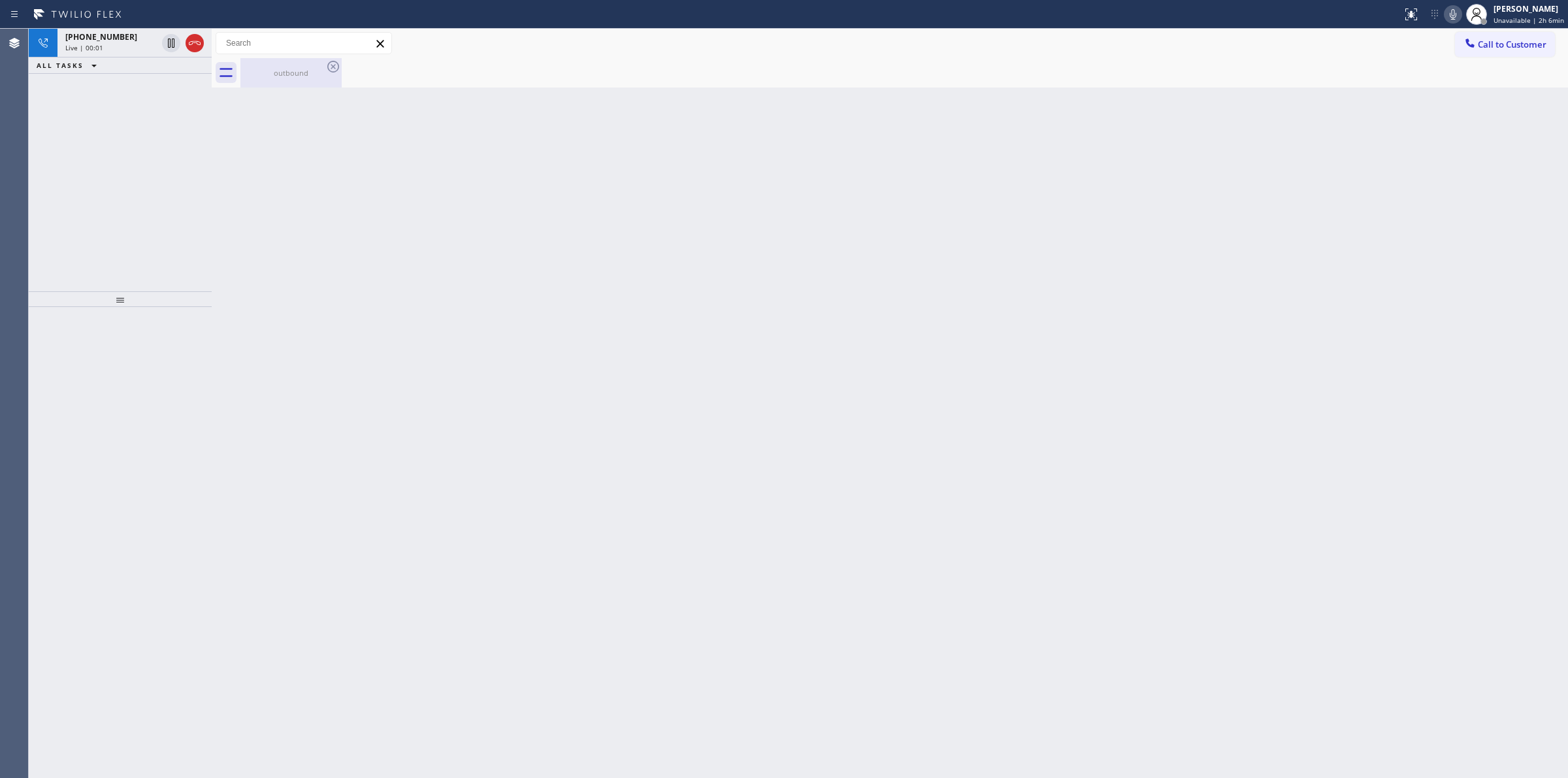
click at [314, 81] on div "outbound" at bounding box center [291, 73] width 99 height 29
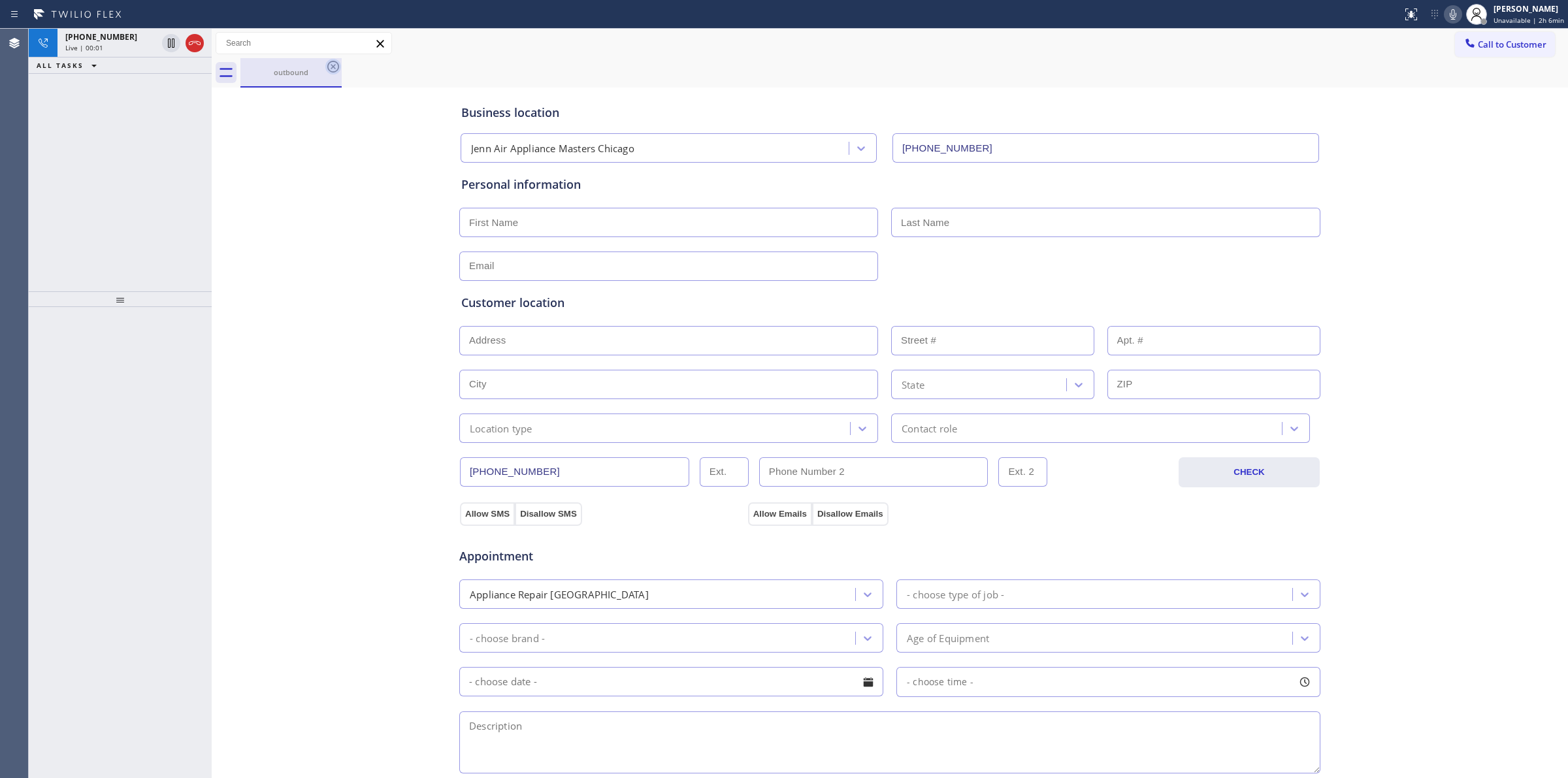
click at [333, 67] on icon at bounding box center [333, 67] width 12 height 12
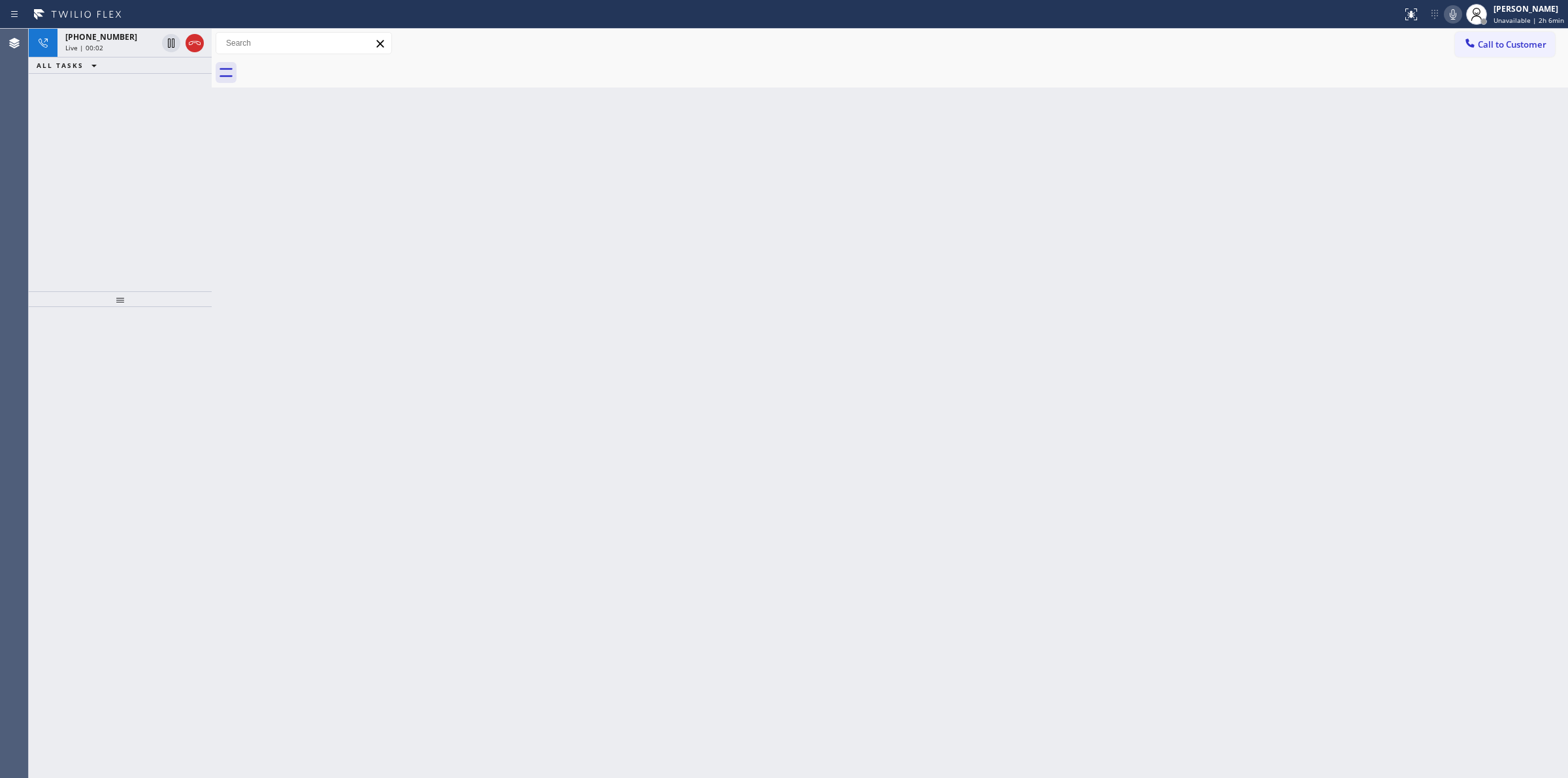
click at [333, 67] on div at bounding box center [904, 73] width 1328 height 29
click at [118, 41] on span "[PHONE_NUMBER]" at bounding box center [101, 36] width 72 height 11
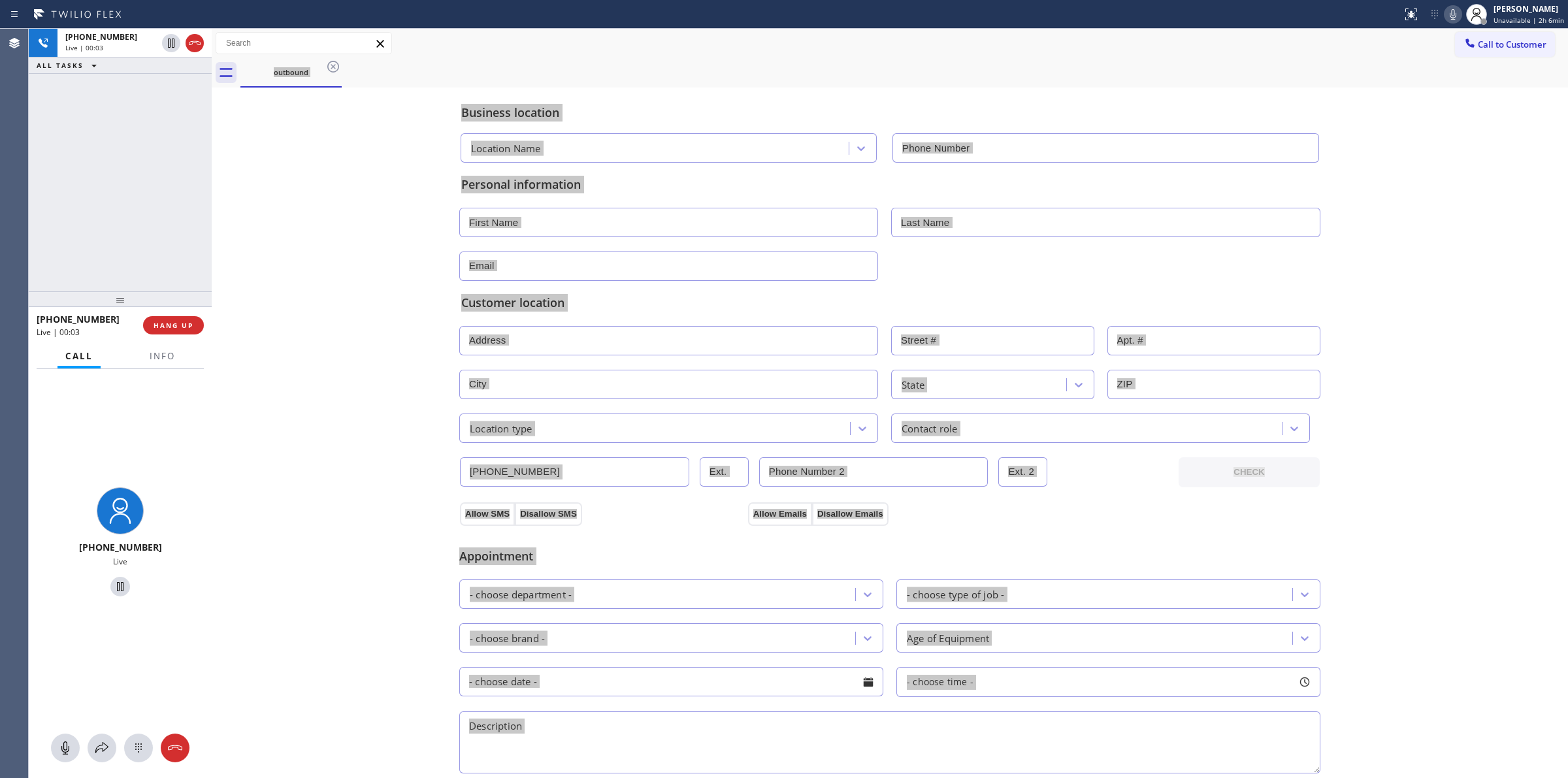
type input "[PHONE_NUMBER]"
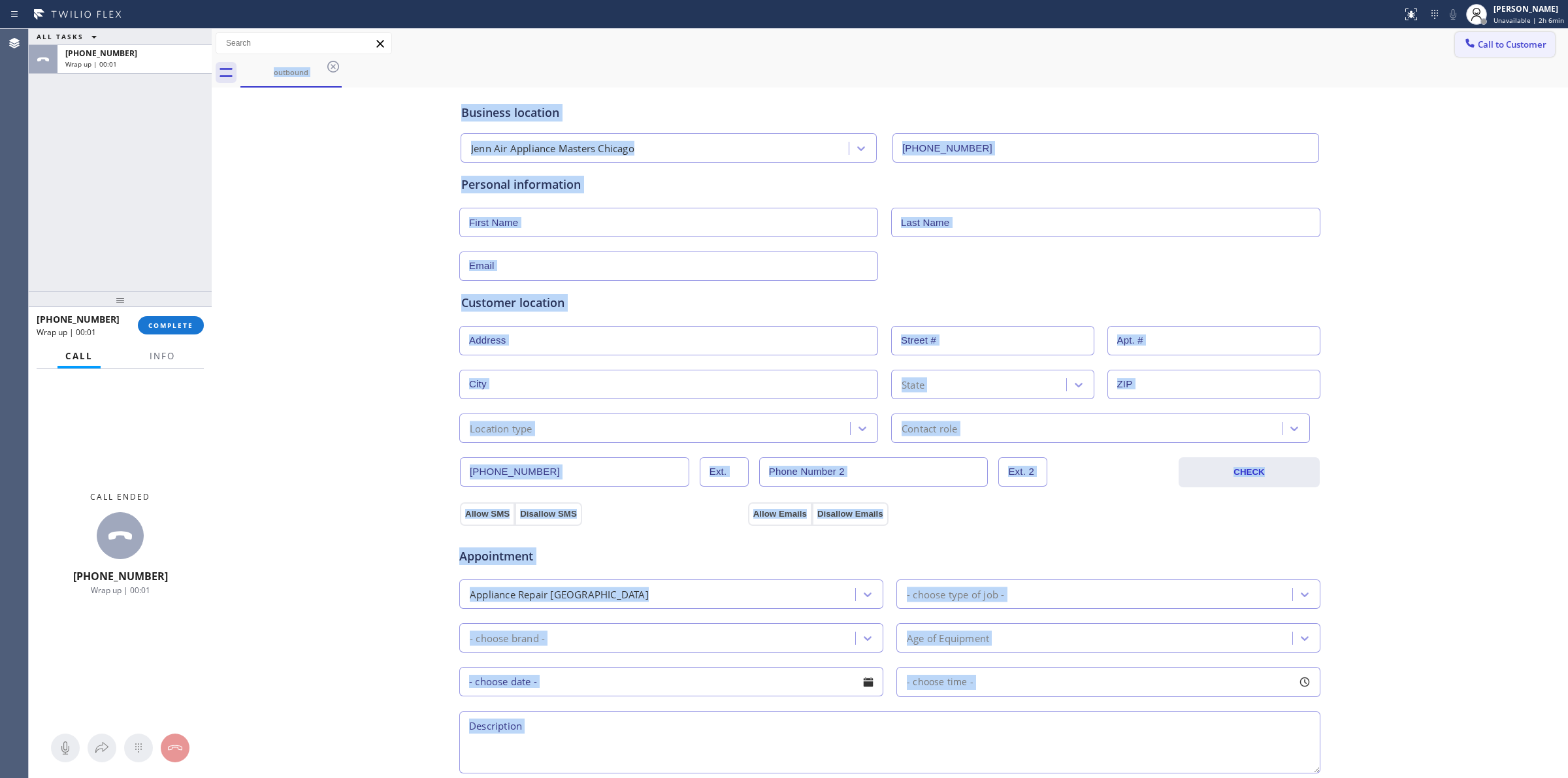
click at [1494, 48] on span "Call to Customer" at bounding box center [1511, 44] width 68 height 12
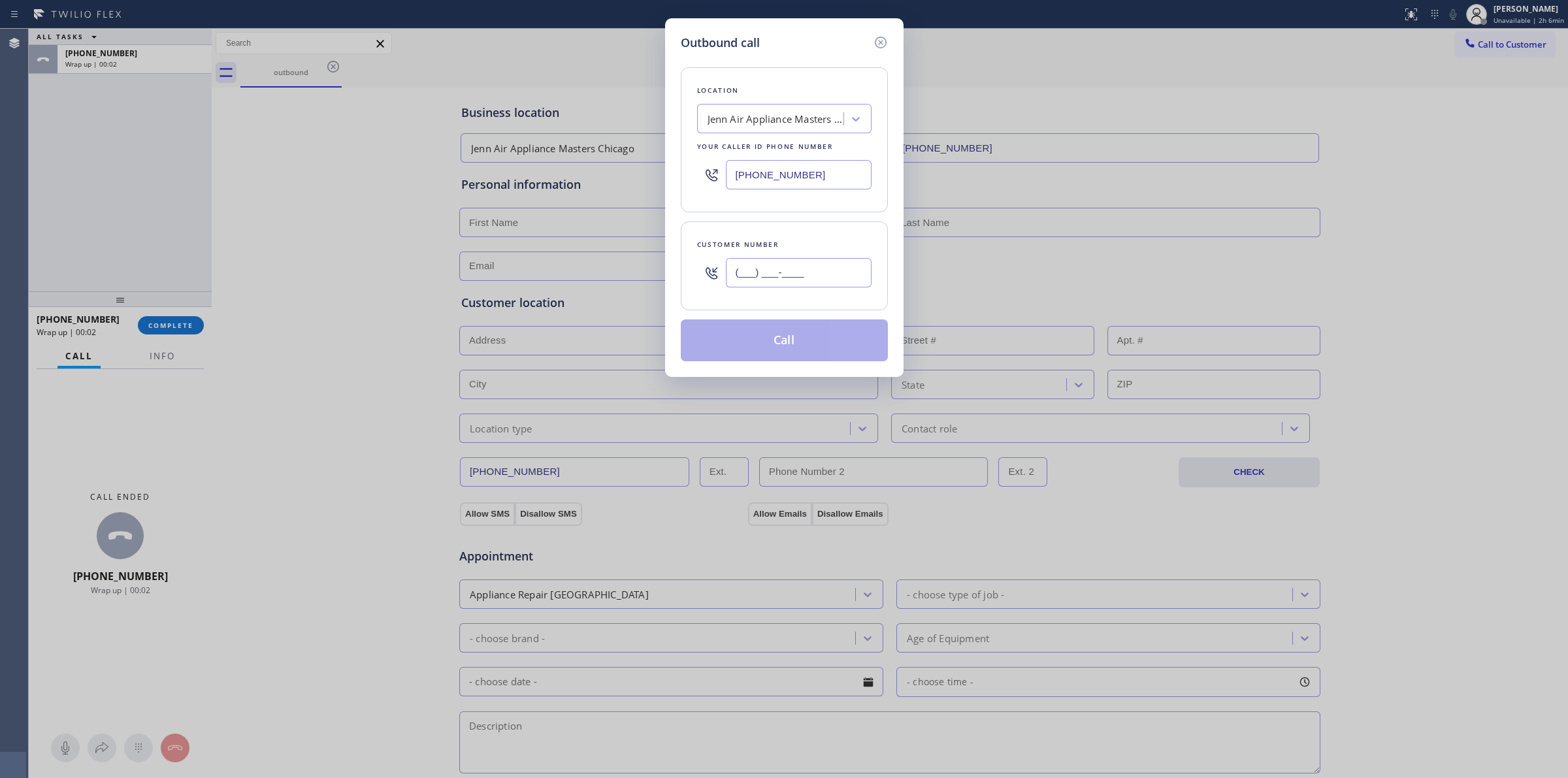
click at [750, 270] on input "(___) ___-____" at bounding box center [798, 272] width 146 height 29
paste input "805) 327-0970"
type input "[PHONE_NUMBER]"
click at [789, 140] on div "Your caller id phone number" at bounding box center [784, 146] width 174 height 14
click at [798, 123] on div "Jenn Air Appliance Masters Chicago" at bounding box center [776, 119] width 137 height 15
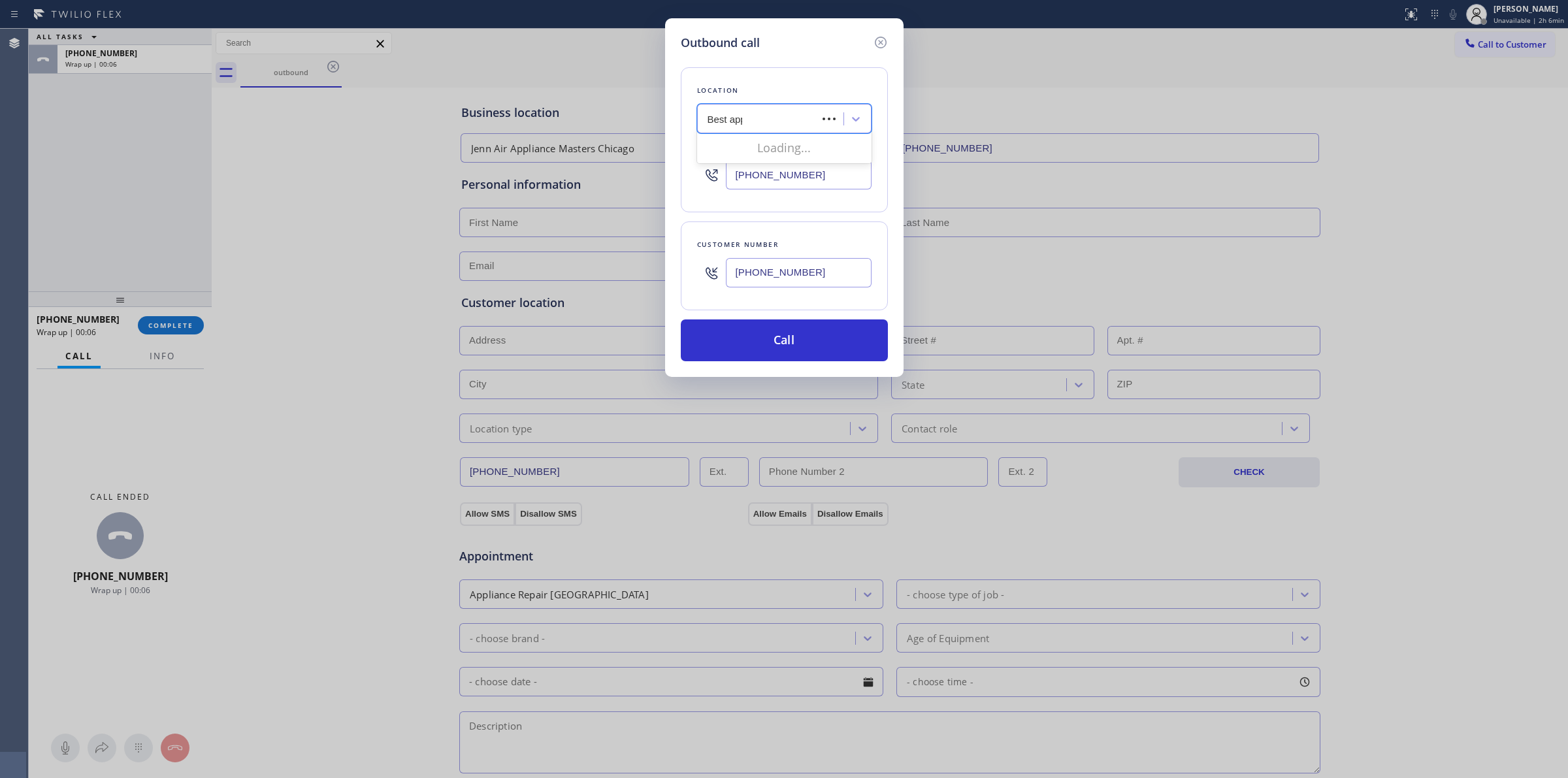
type input "Best appl"
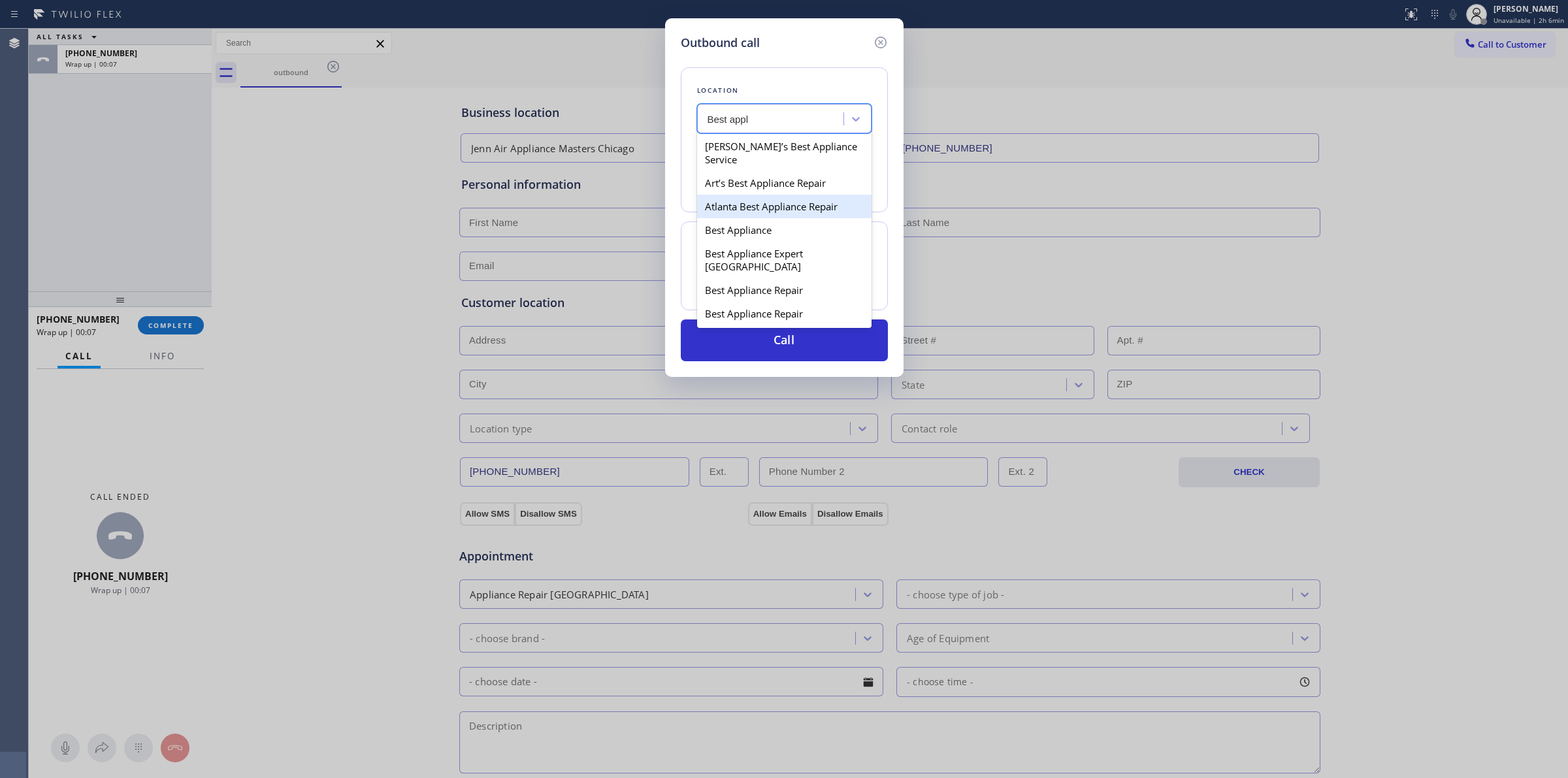
click at [758, 213] on div "Atlanta Best Appliance Repair" at bounding box center [784, 206] width 174 height 23
type input "[PHONE_NUMBER]"
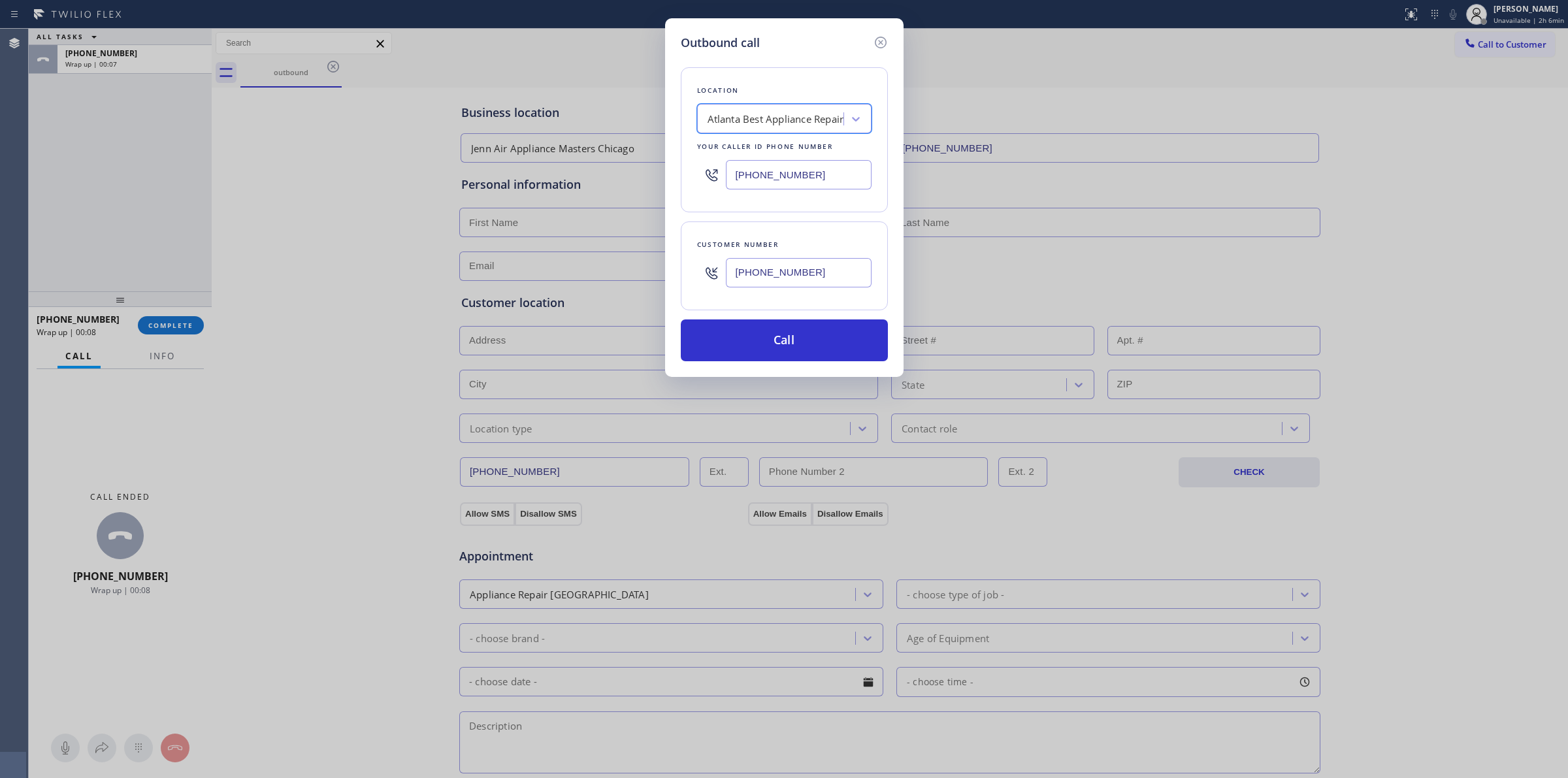
click at [762, 272] on input "[PHONE_NUMBER]" at bounding box center [798, 272] width 146 height 29
click at [779, 347] on button "Call" at bounding box center [784, 341] width 207 height 42
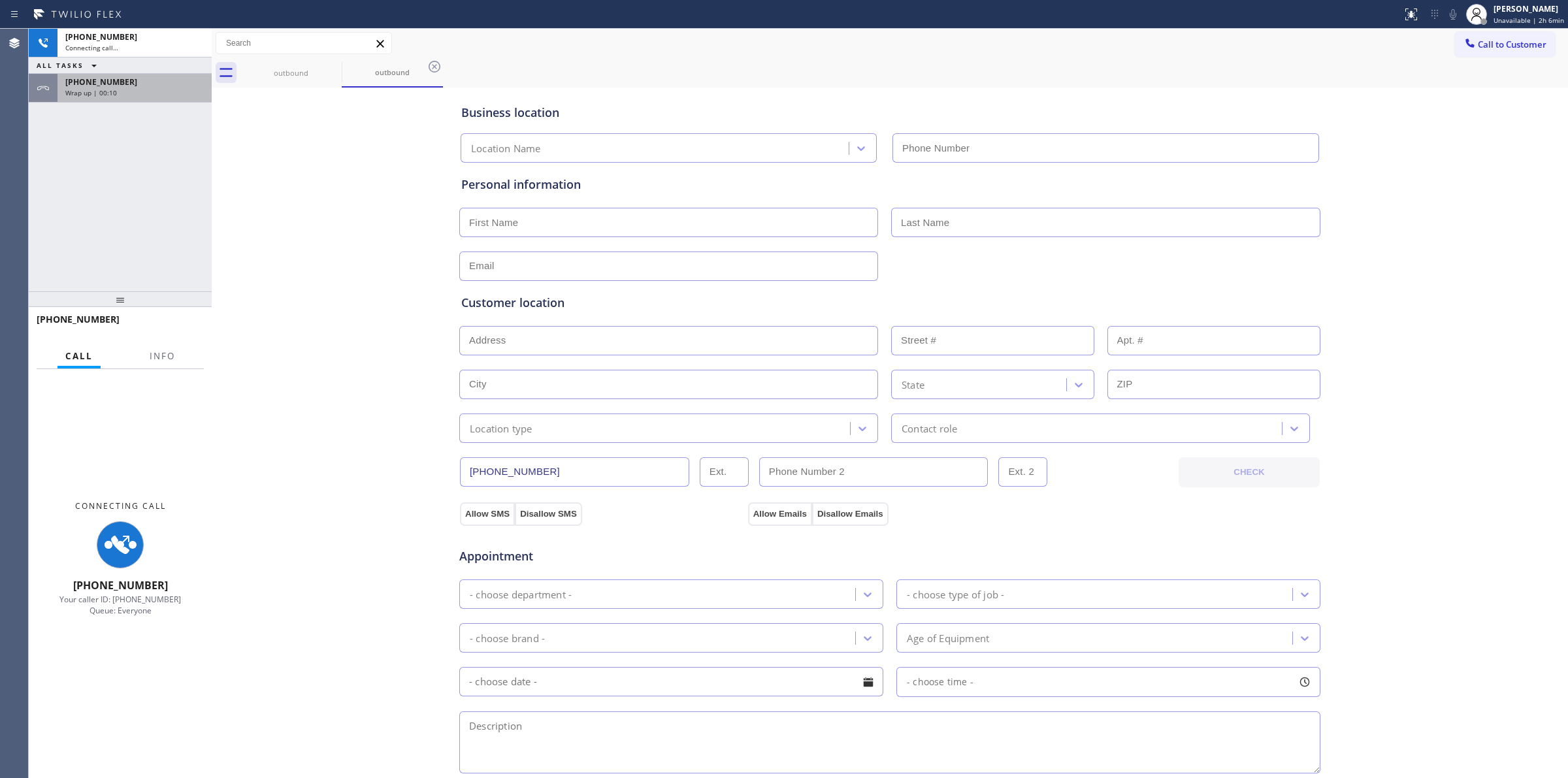
click at [136, 92] on div "Wrap up | 00:10" at bounding box center [134, 92] width 139 height 9
type input "[PHONE_NUMBER]"
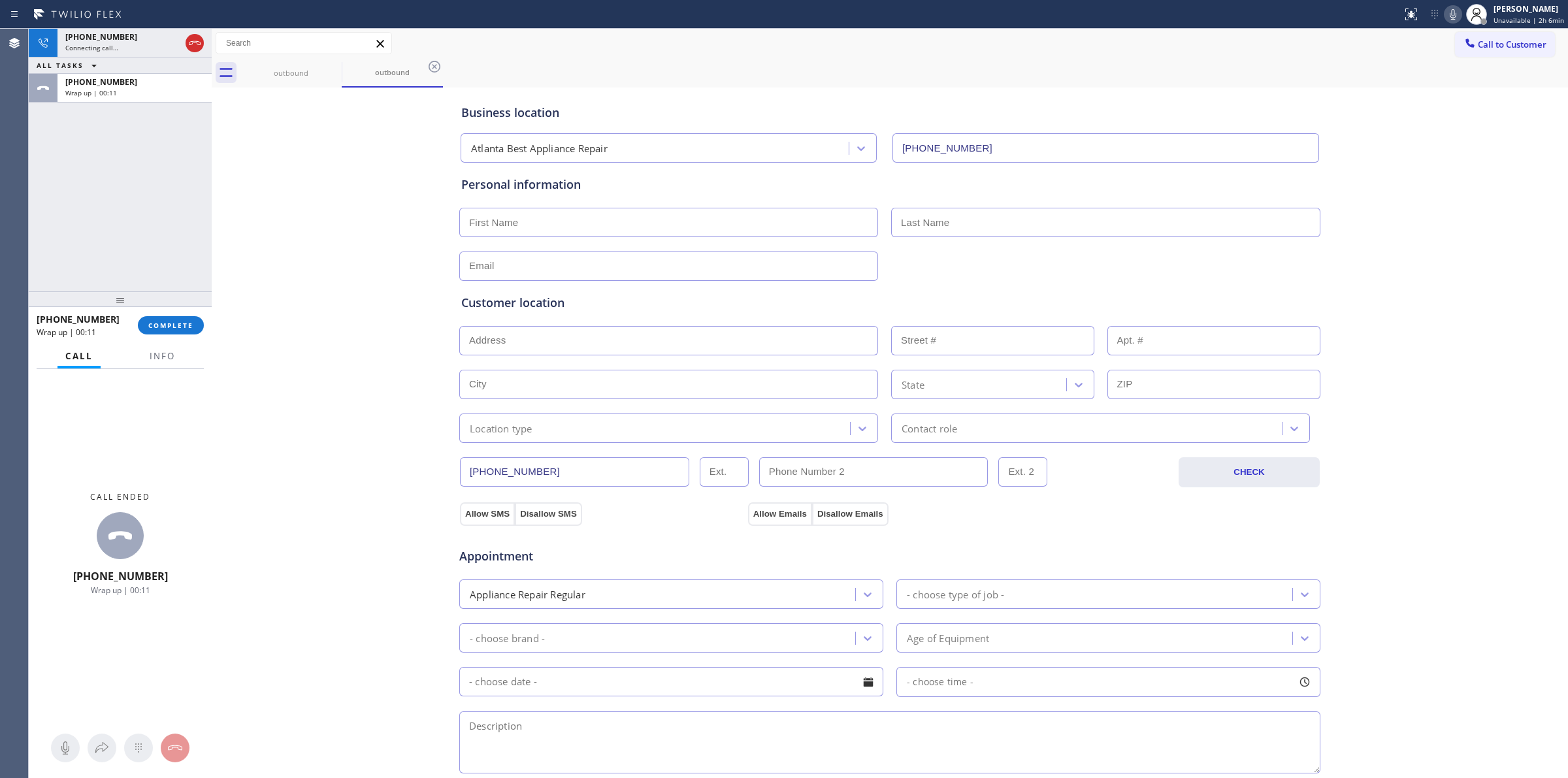
click at [153, 307] on div at bounding box center [121, 299] width 183 height 16
click at [153, 317] on button "COMPLETE" at bounding box center [171, 325] width 66 height 18
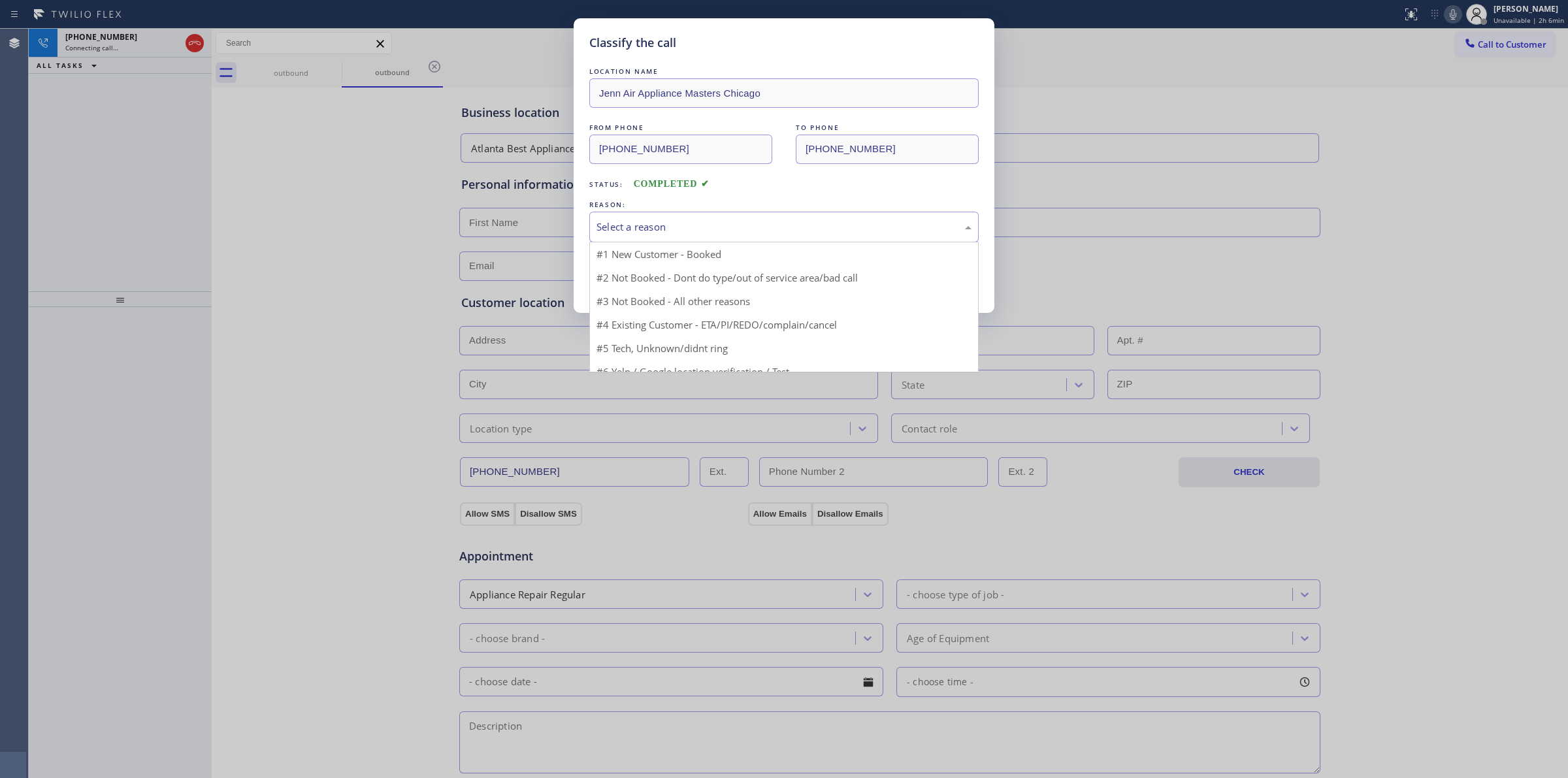
click at [740, 235] on div "Select a reason" at bounding box center [784, 227] width 375 height 15
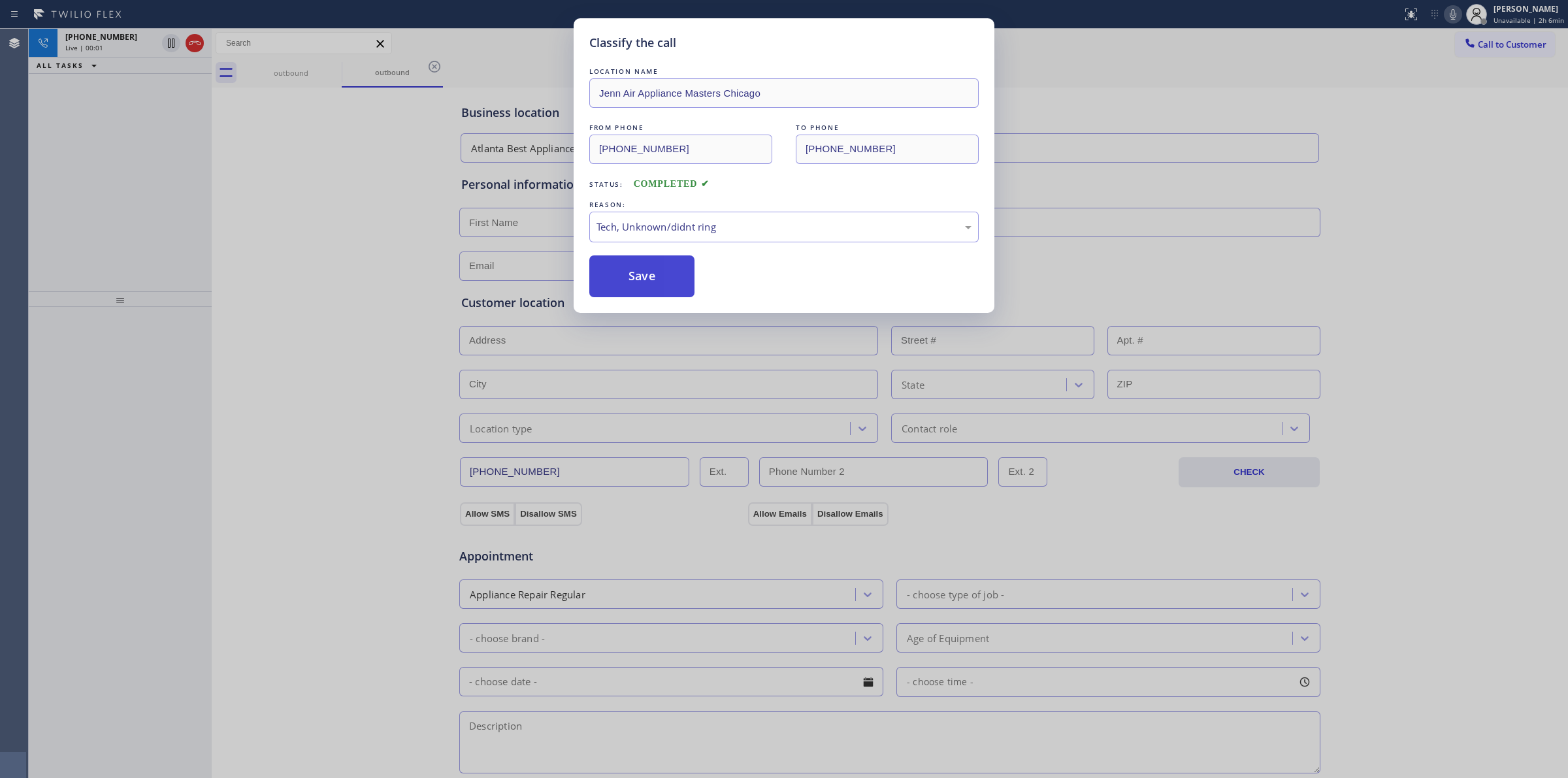
click at [661, 276] on button "Save" at bounding box center [641, 277] width 105 height 42
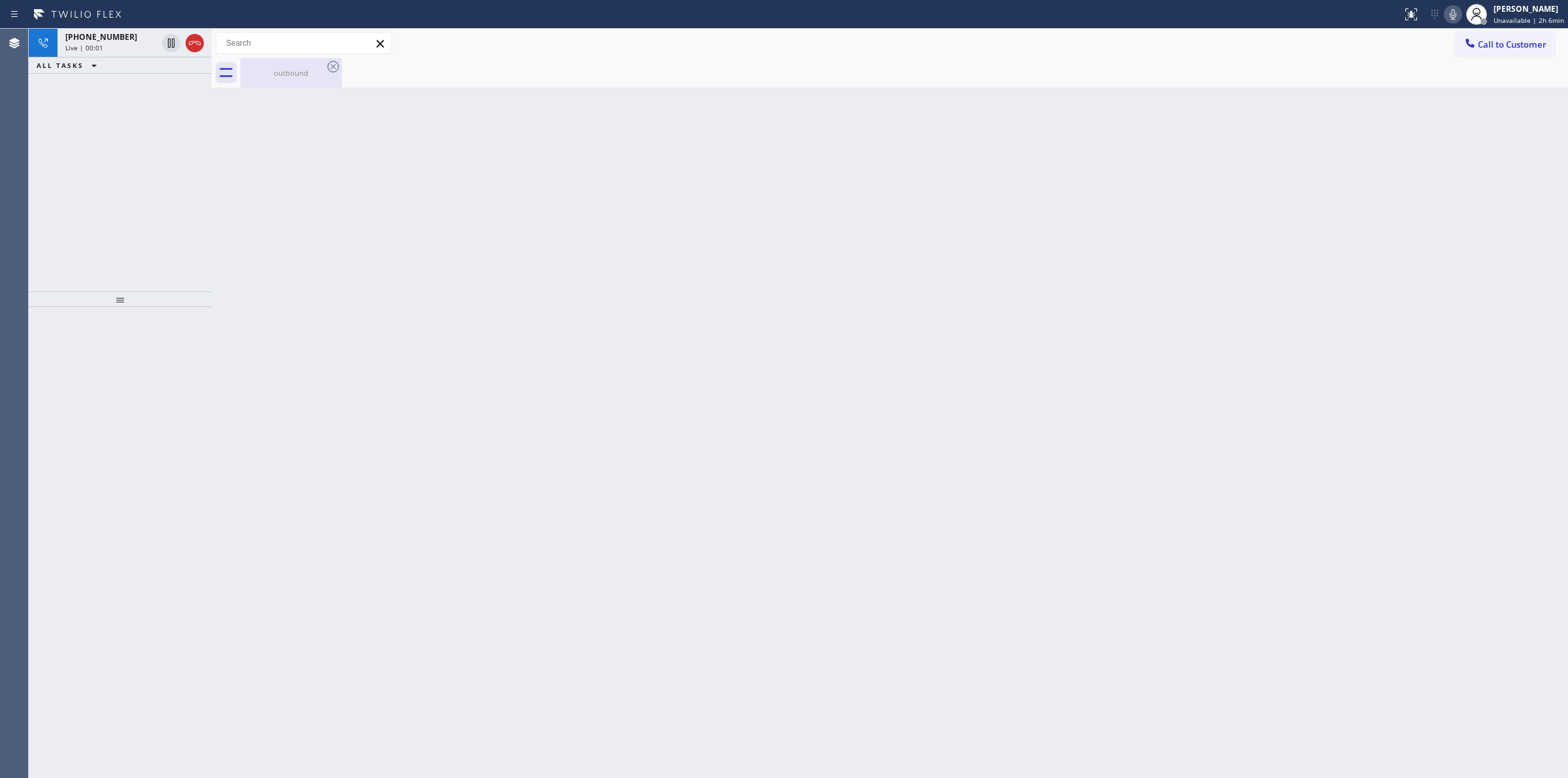
click at [322, 72] on div "outbound" at bounding box center [291, 73] width 99 height 9
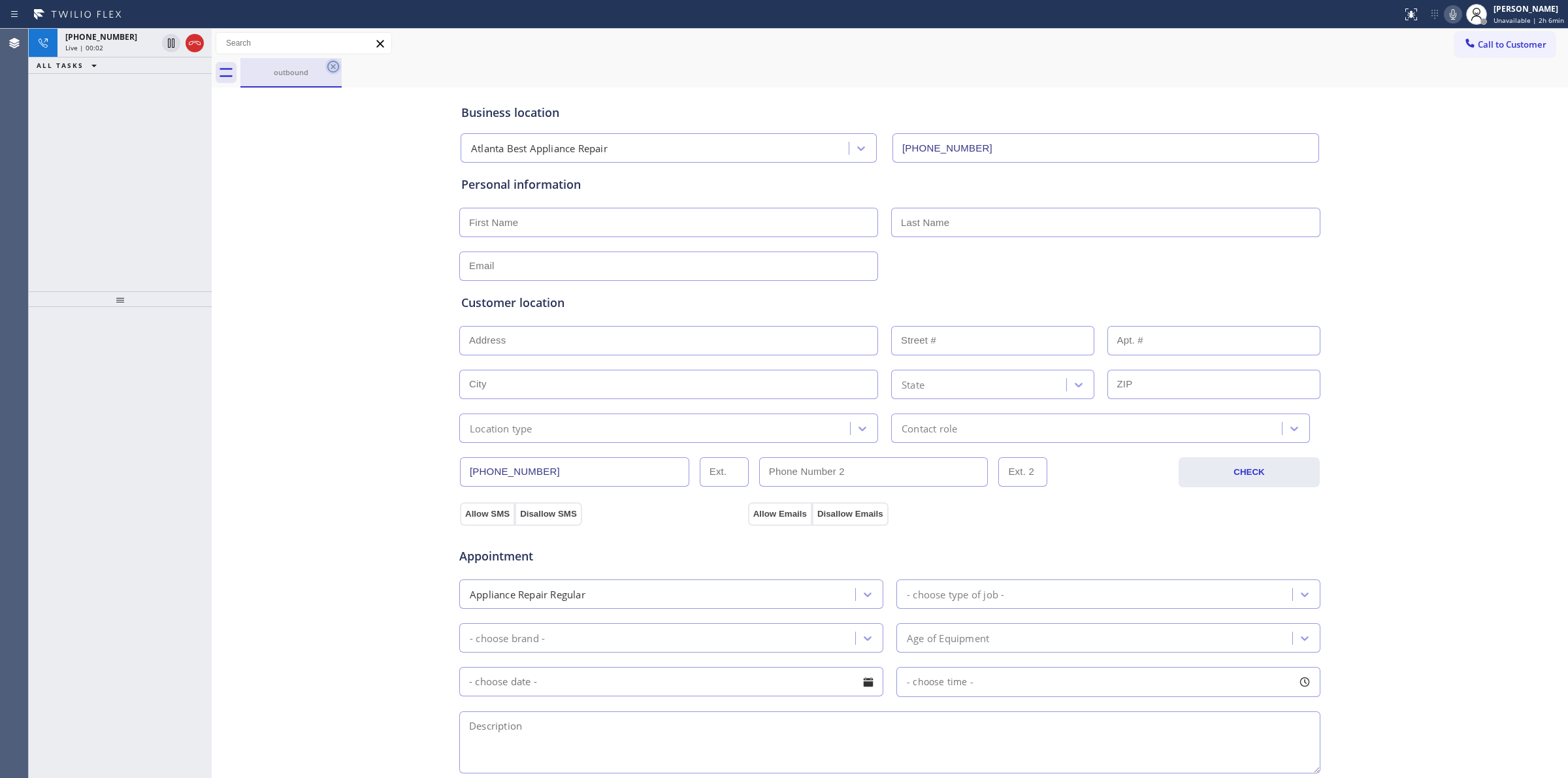
click at [328, 64] on icon at bounding box center [333, 67] width 12 height 12
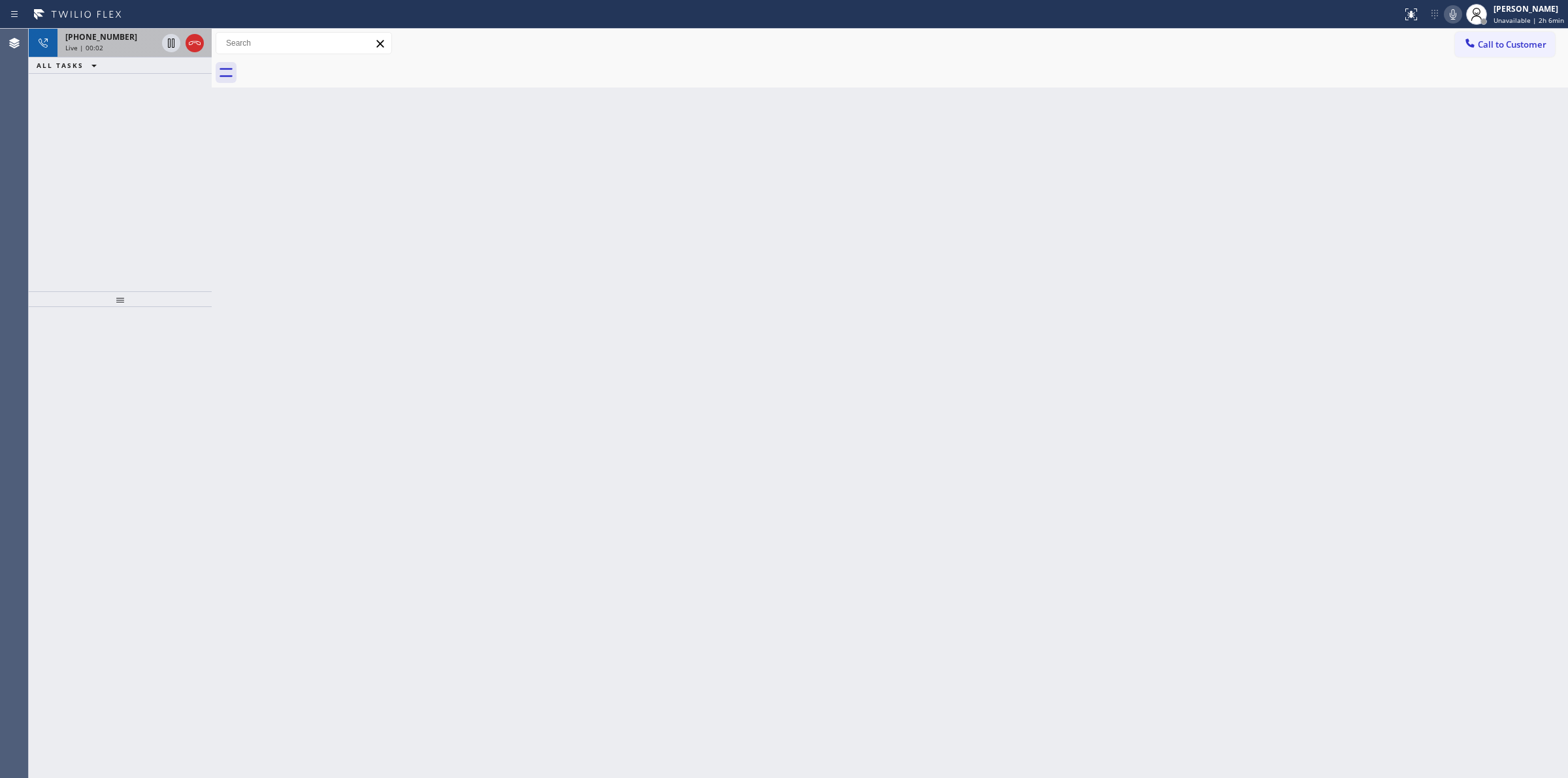
click at [142, 55] on div "[PHONE_NUMBER] Live | 00:02" at bounding box center [108, 44] width 102 height 29
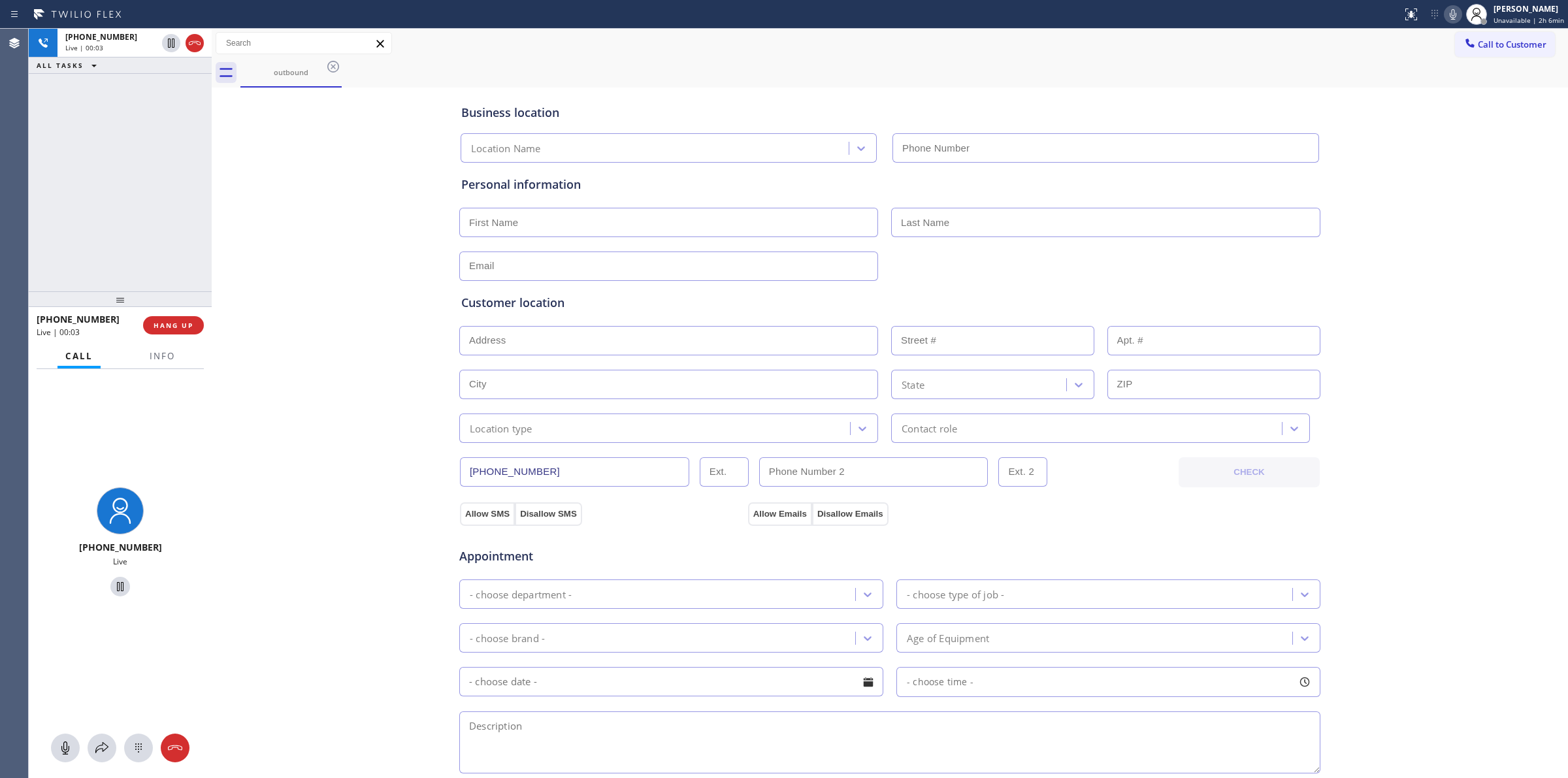
type input "[PHONE_NUMBER]"
click at [139, 740] on icon at bounding box center [139, 748] width 16 height 16
click at [1477, 42] on span "Call to Customer" at bounding box center [1511, 44] width 68 height 12
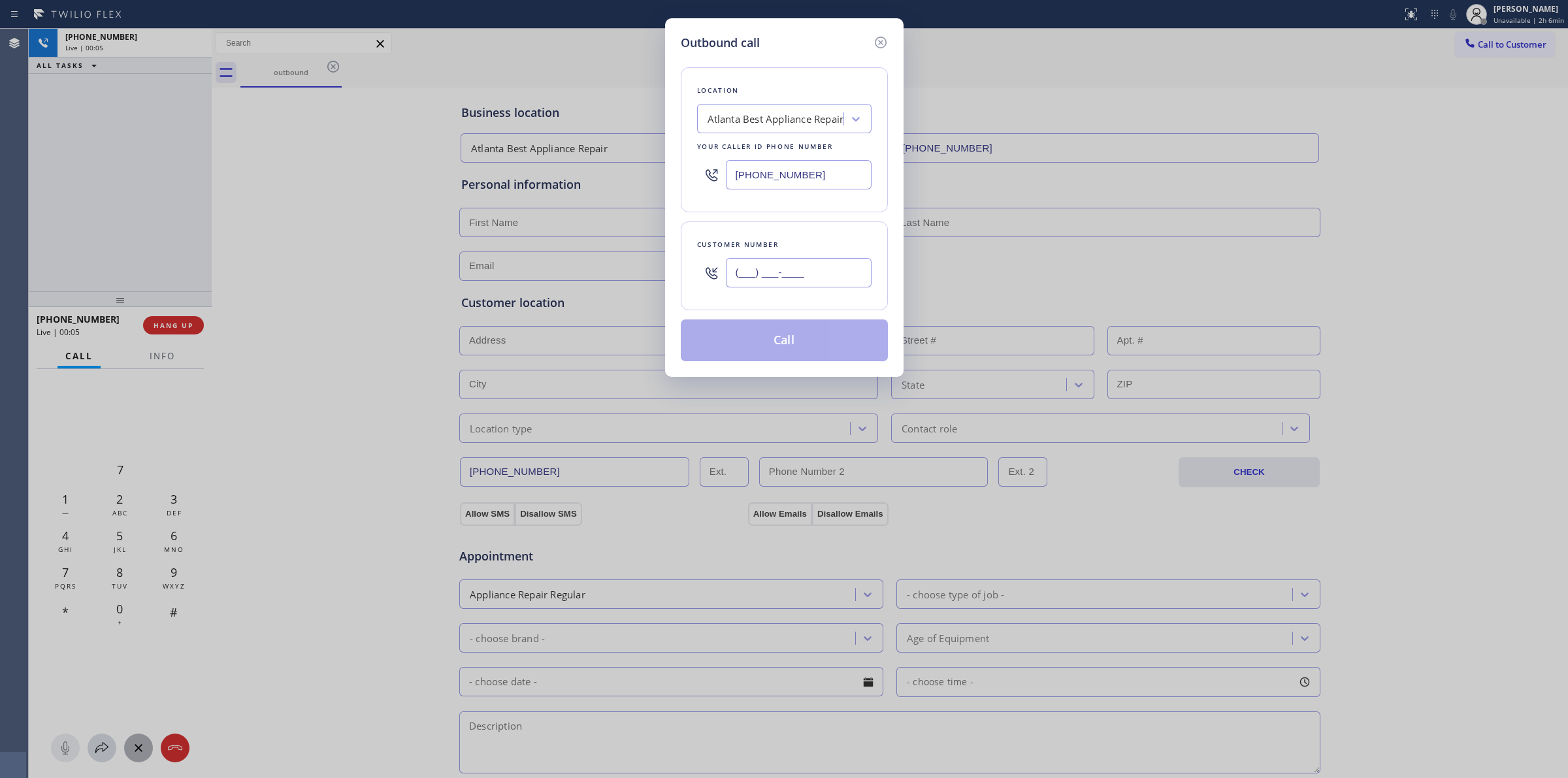
click at [824, 259] on input "(___) ___-____" at bounding box center [798, 272] width 146 height 29
paste input "805) 327-0970"
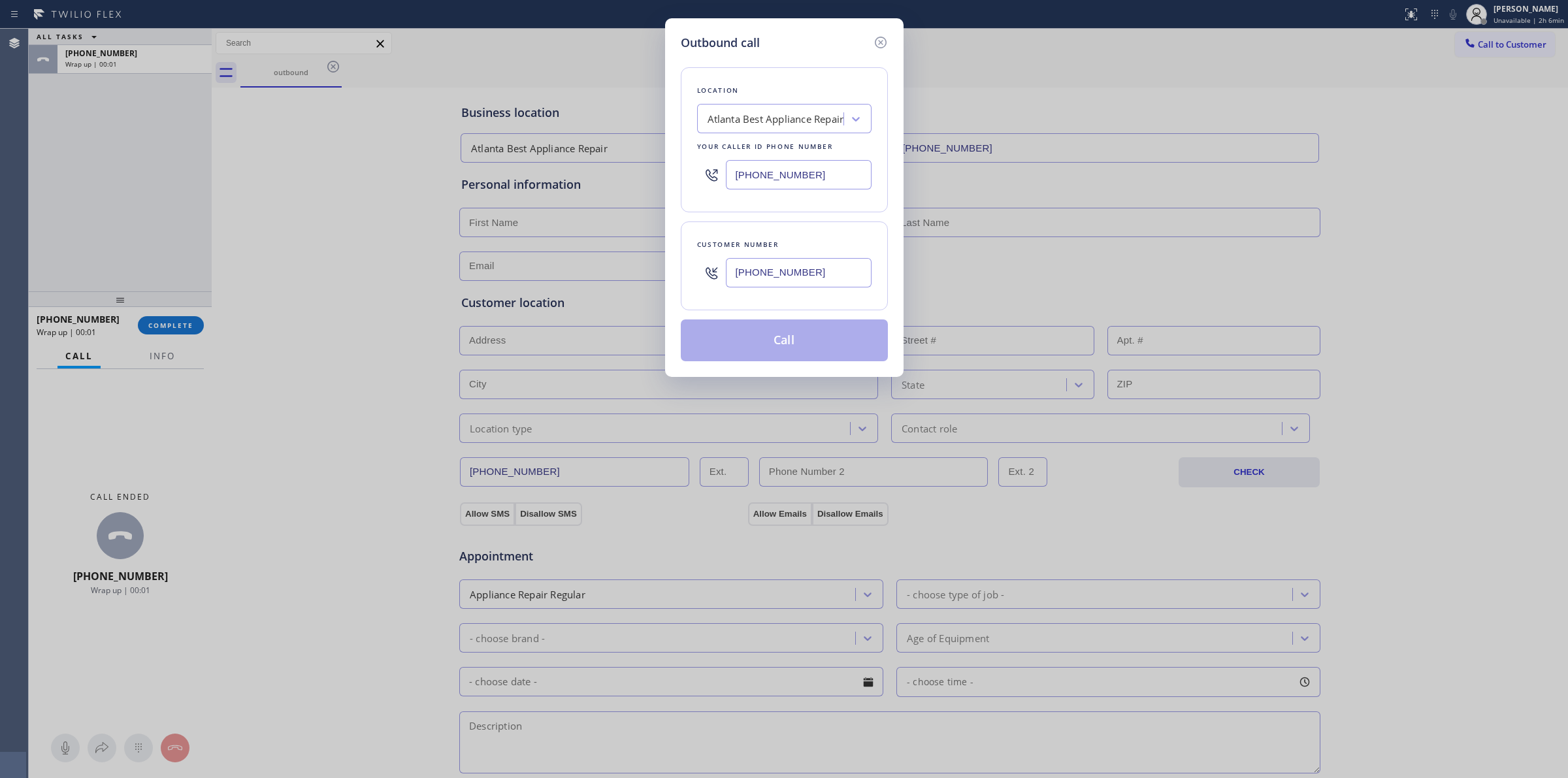
type input "[PHONE_NUMBER]"
click at [750, 339] on button "Call" at bounding box center [784, 341] width 207 height 42
click at [151, 70] on div "Outbound call Location [GEOGRAPHIC_DATA] Best Appliance Repair Your caller id p…" at bounding box center [784, 389] width 1568 height 778
click at [147, 61] on div "Outbound call Location [GEOGRAPHIC_DATA] Best Appliance Repair Your caller id p…" at bounding box center [784, 389] width 1568 height 778
click at [147, 61] on div "Wrap up | 00:04" at bounding box center [134, 64] width 139 height 9
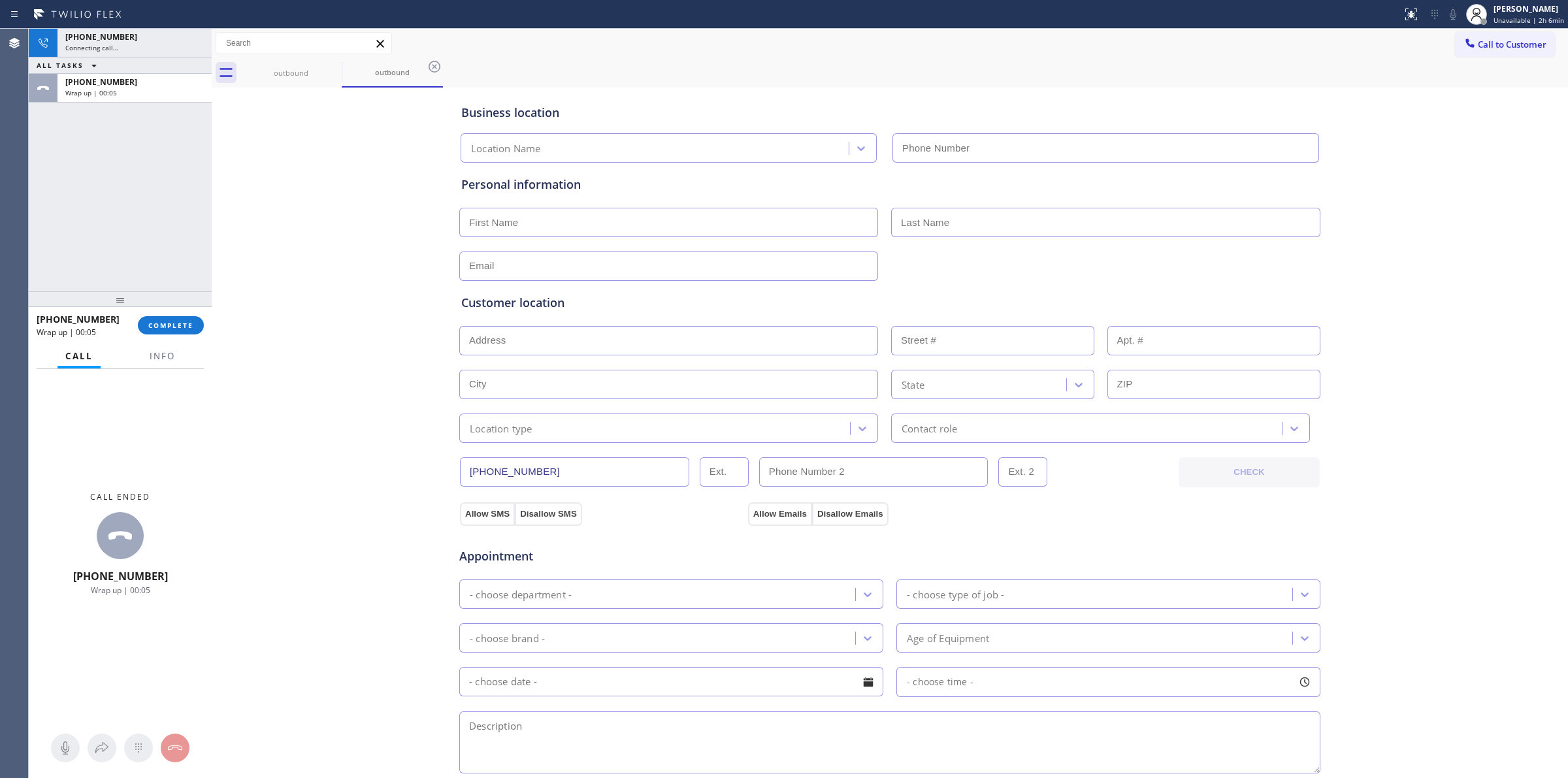
click at [147, 88] on div "Wrap up | 00:05" at bounding box center [134, 92] width 139 height 9
click at [147, 61] on div "[PHONE_NUMBER] Connecting call… ALL TASKS ALL TASKS ACTIVE TASKS TASKS IN WRAP …" at bounding box center [121, 66] width 183 height 74
type input "[PHONE_NUMBER]"
click at [144, 84] on div "[PHONE_NUMBER]" at bounding box center [134, 81] width 139 height 11
click at [179, 321] on span "COMPLETE" at bounding box center [171, 325] width 45 height 9
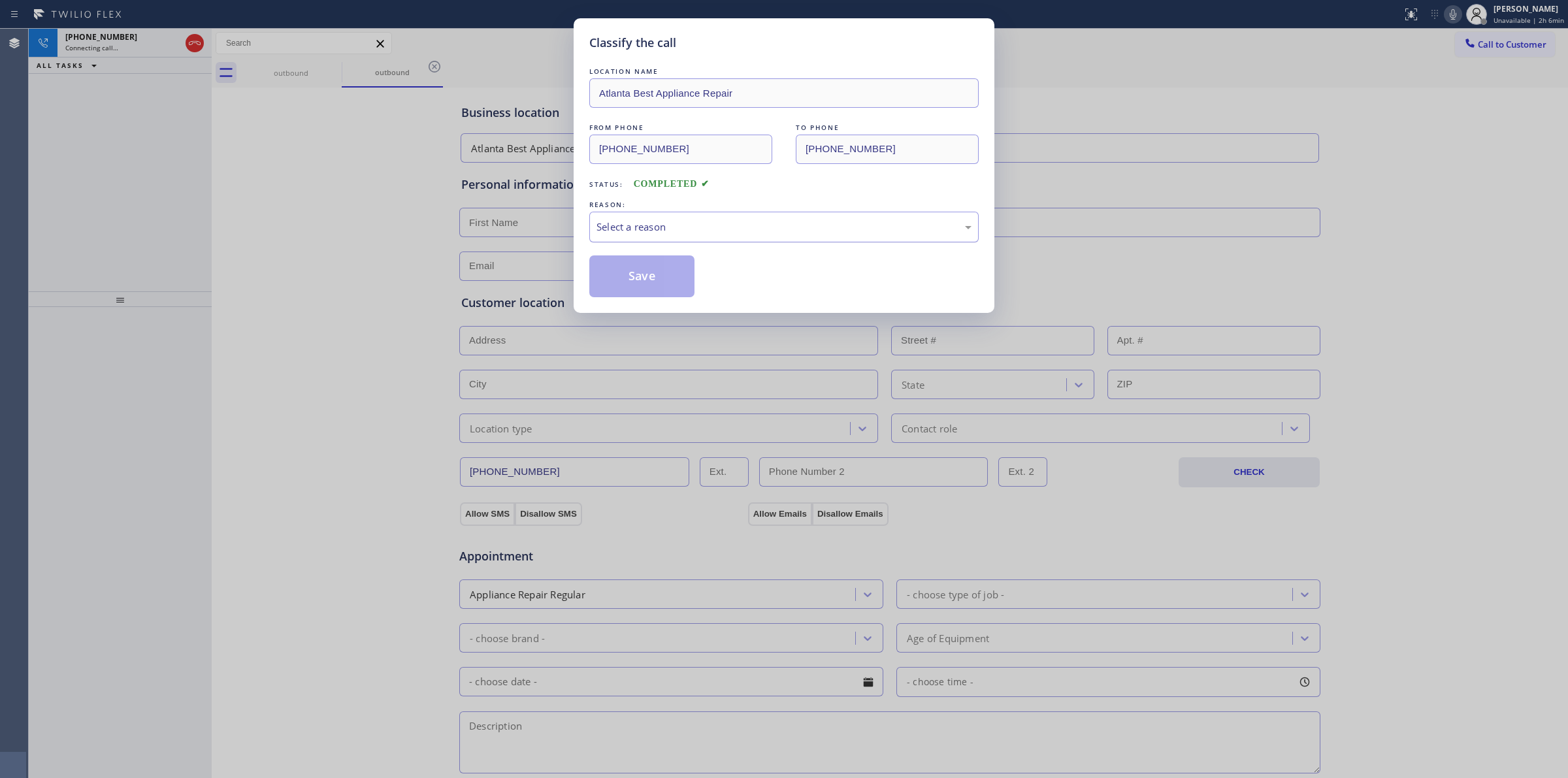
click at [650, 216] on div "Select a reason" at bounding box center [784, 227] width 389 height 31
drag, startPoint x: 632, startPoint y: 278, endPoint x: 394, endPoint y: 163, distance: 264.3
click at [649, 277] on button "Save" at bounding box center [641, 277] width 105 height 42
drag, startPoint x: 147, startPoint y: 48, endPoint x: 172, endPoint y: 48, distance: 25.0
click at [147, 48] on div "Connecting call…" at bounding box center [123, 47] width 115 height 9
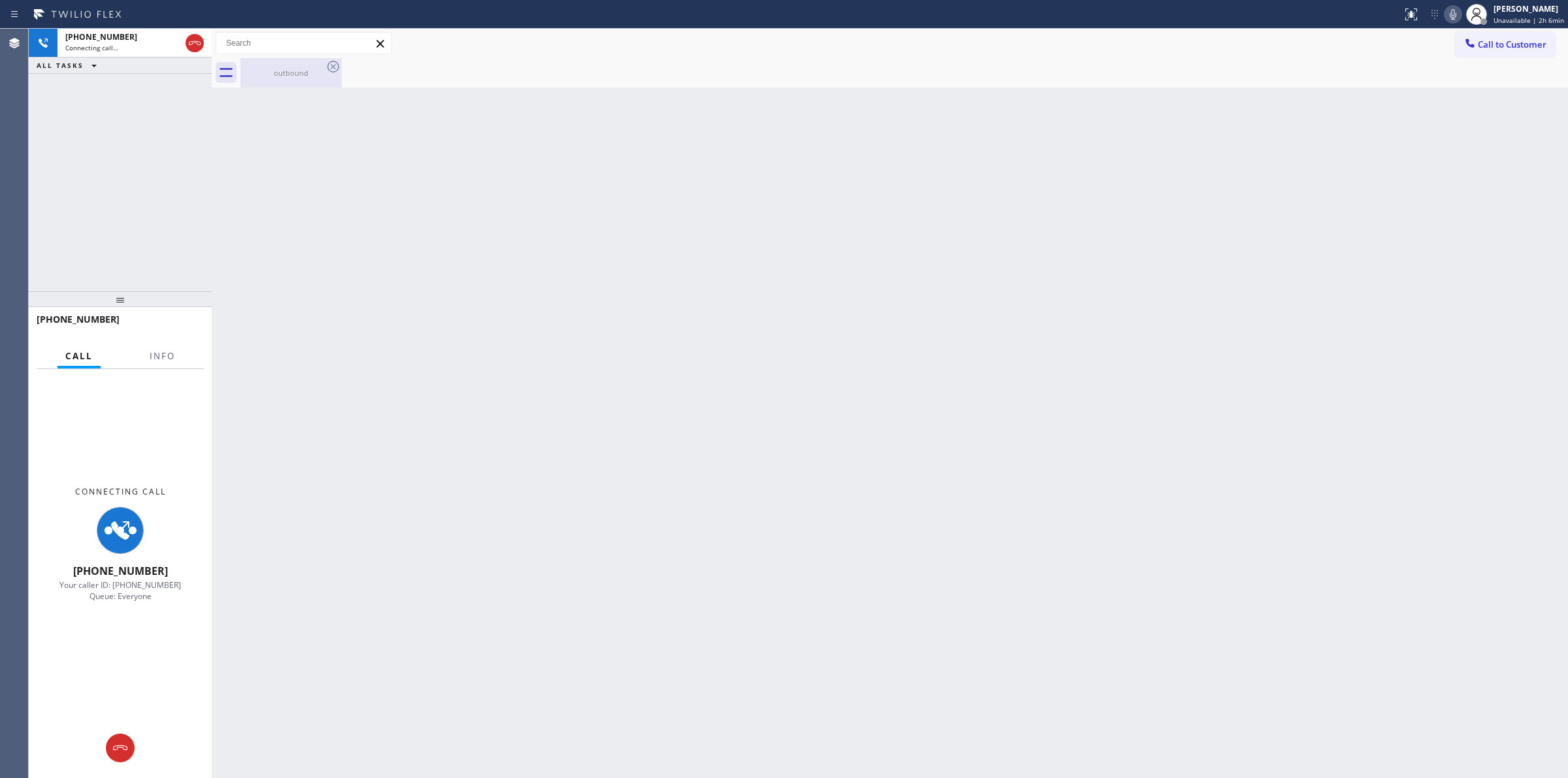
click at [298, 64] on div "outbound" at bounding box center [291, 73] width 99 height 29
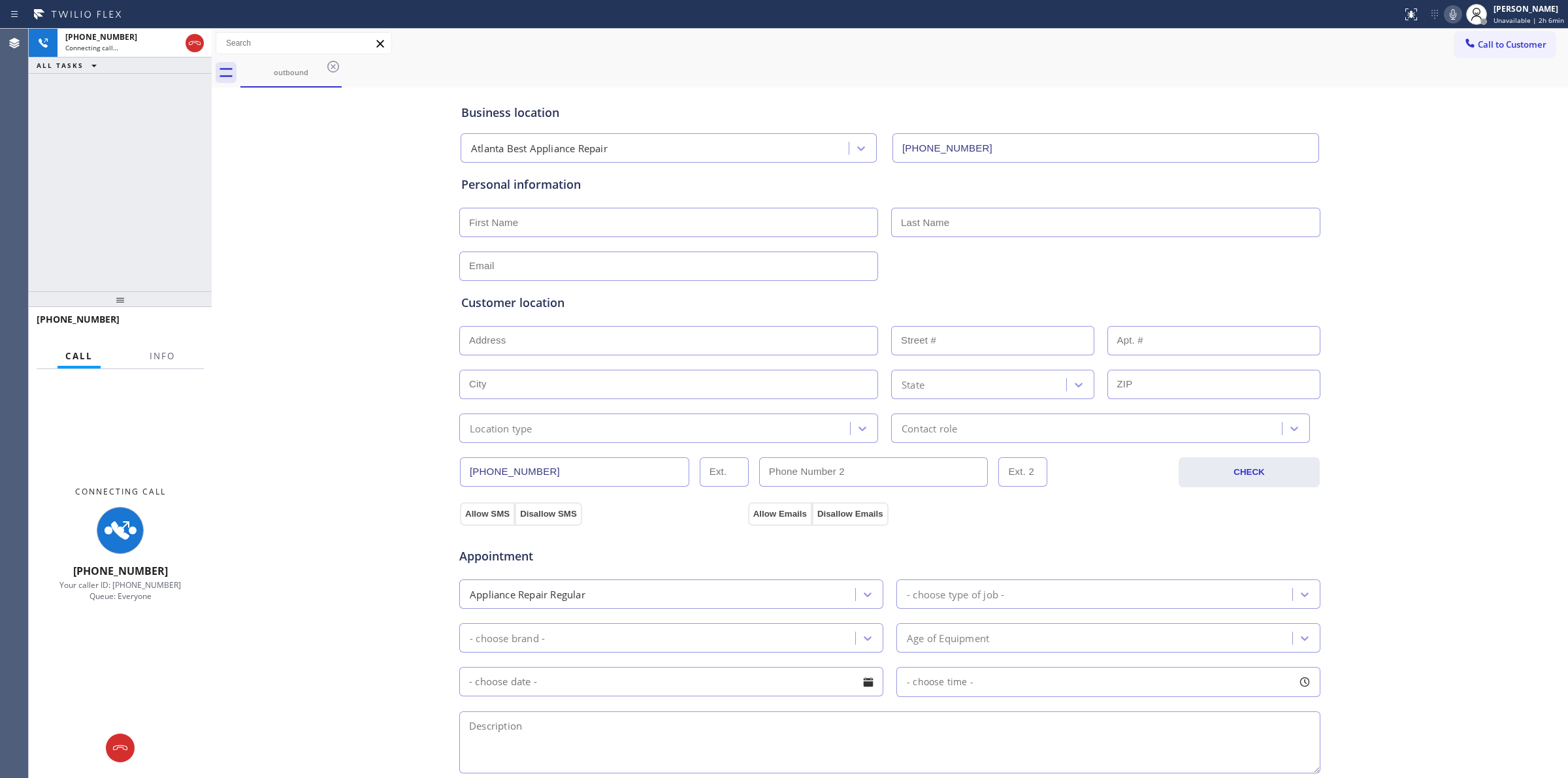
click at [334, 65] on icon at bounding box center [333, 67] width 16 height 16
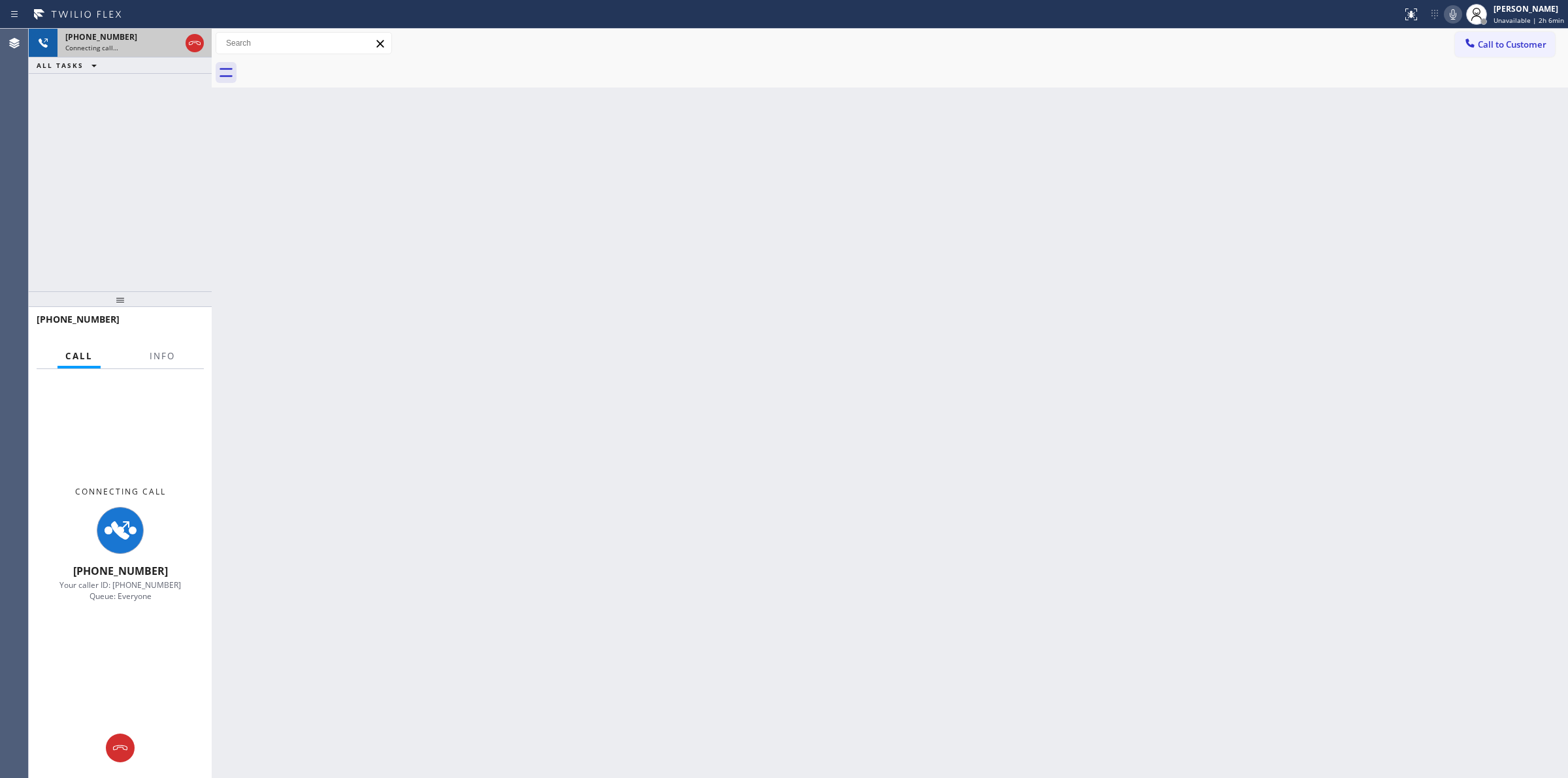
click at [145, 37] on div "[PHONE_NUMBER]" at bounding box center [123, 36] width 115 height 11
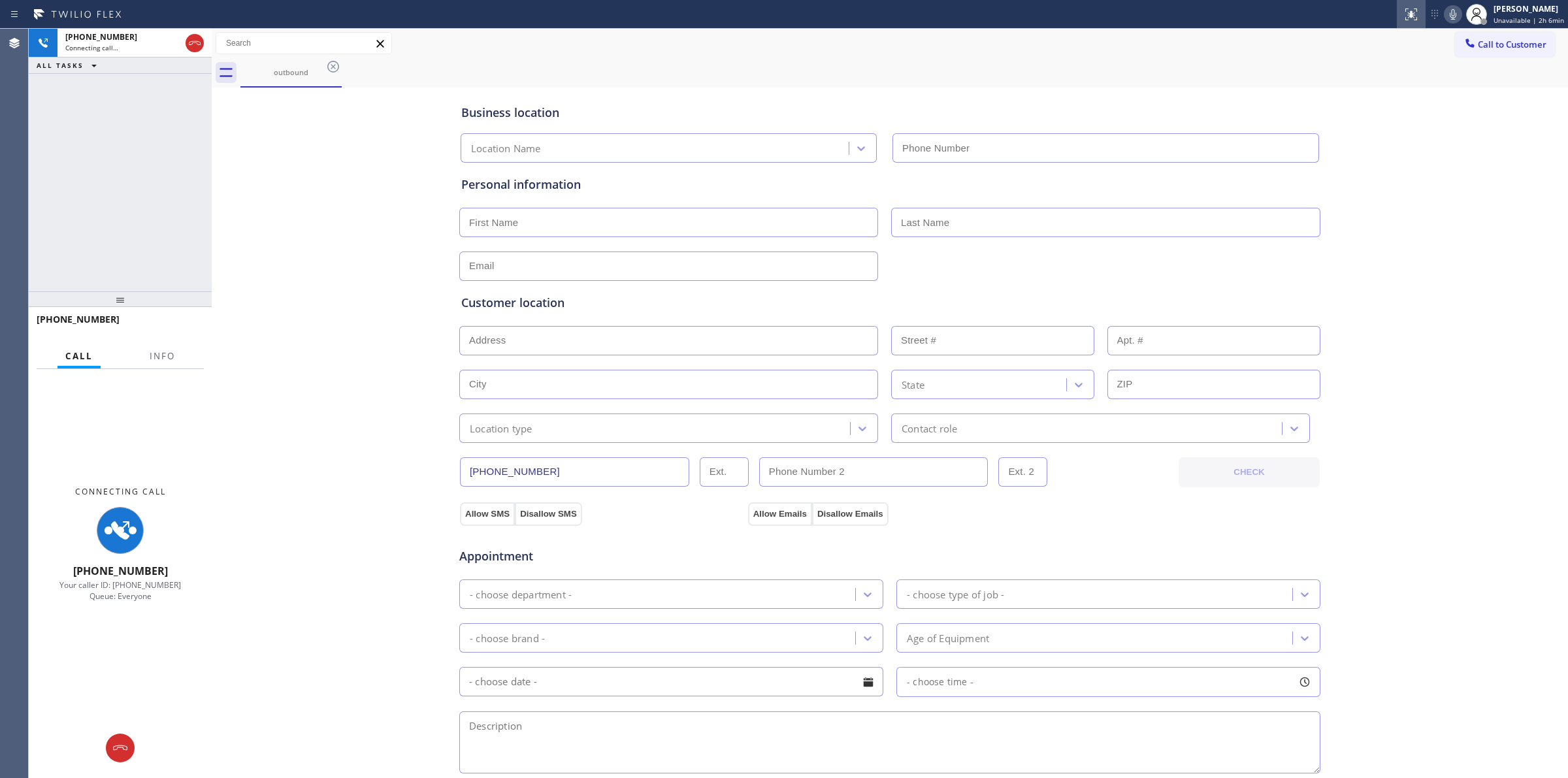
type input "[PHONE_NUMBER]"
click at [1455, 12] on icon at bounding box center [1453, 15] width 16 height 16
click at [113, 48] on span "Connecting call…" at bounding box center [92, 47] width 53 height 9
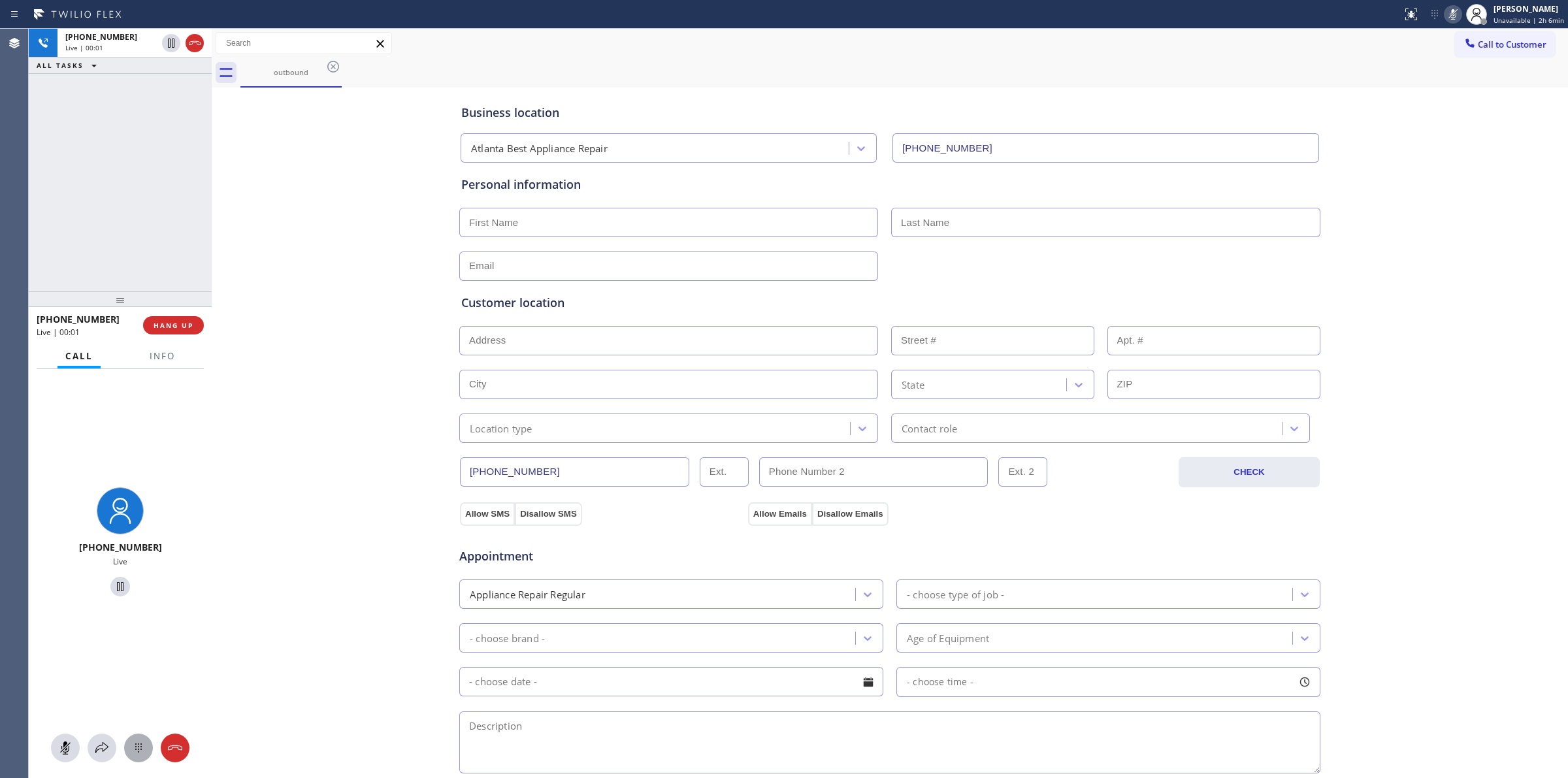
click at [138, 742] on icon at bounding box center [139, 748] width 16 height 16
click at [1483, 50] on button "Call to Customer" at bounding box center [1505, 44] width 100 height 25
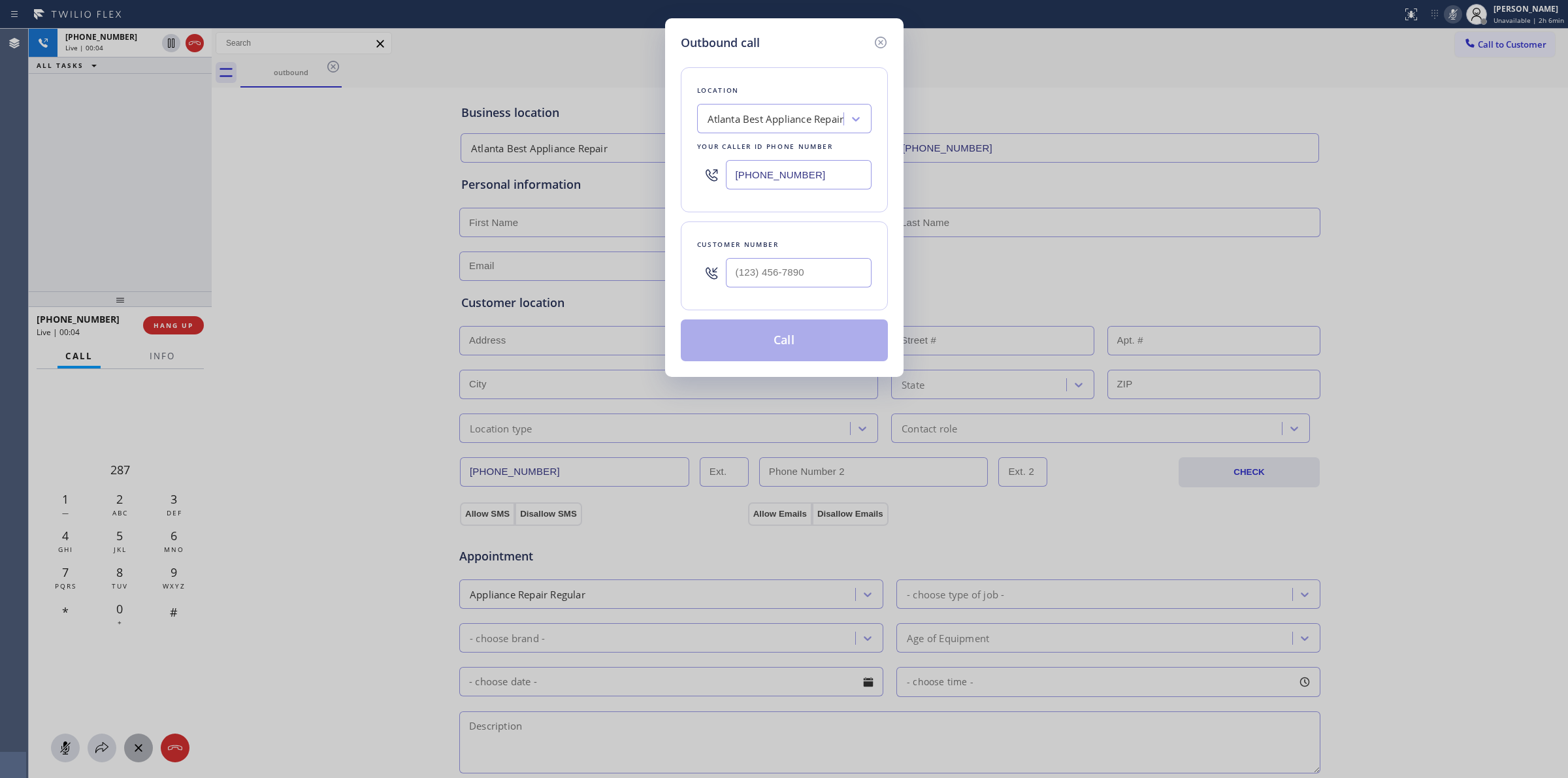
type input "(___) ___-____"
click at [797, 273] on input "(___) ___-____" at bounding box center [798, 272] width 146 height 29
click at [880, 37] on icon at bounding box center [880, 42] width 12 height 12
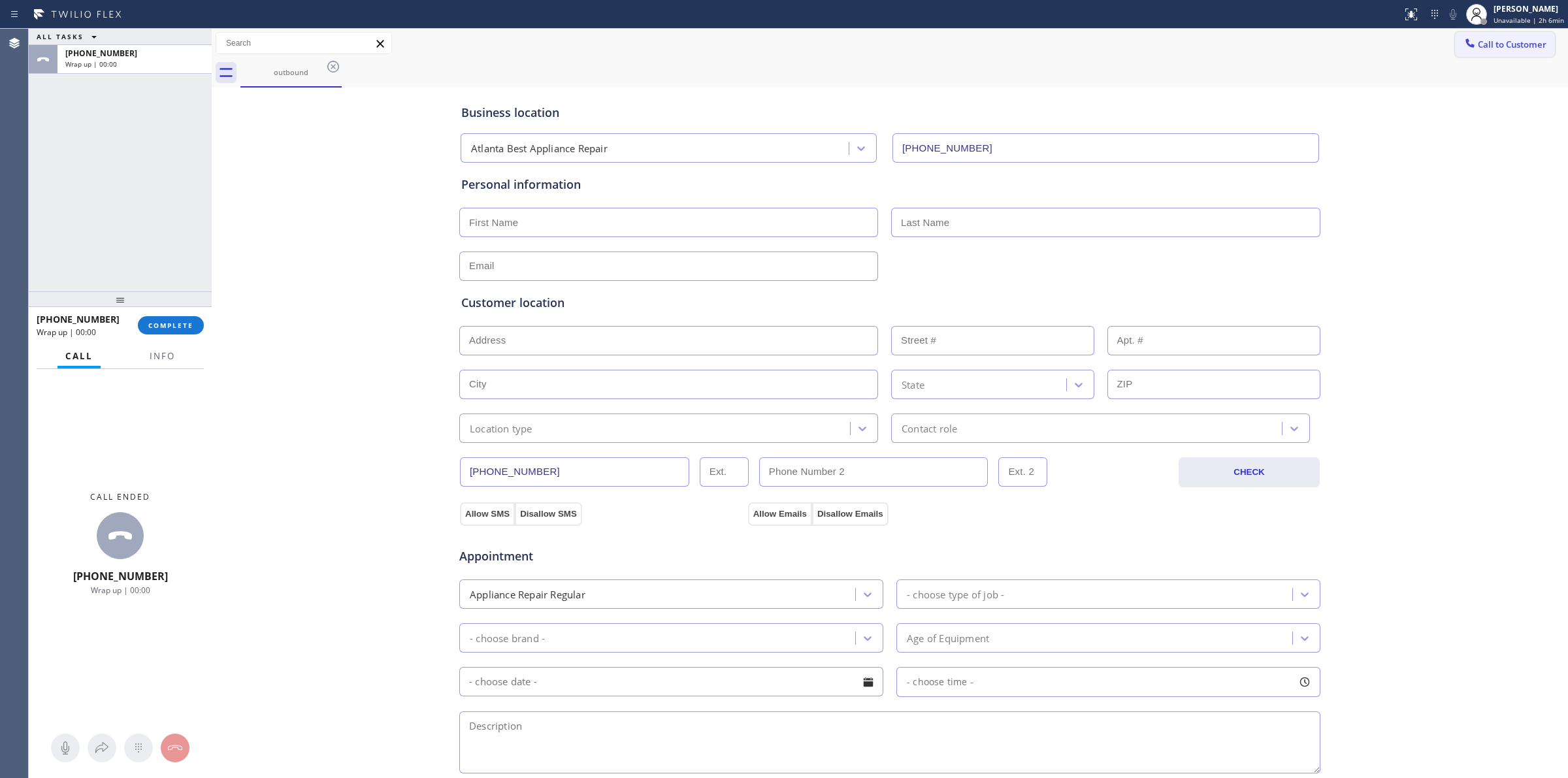
click at [1530, 39] on span "Call to Customer" at bounding box center [1511, 44] width 68 height 12
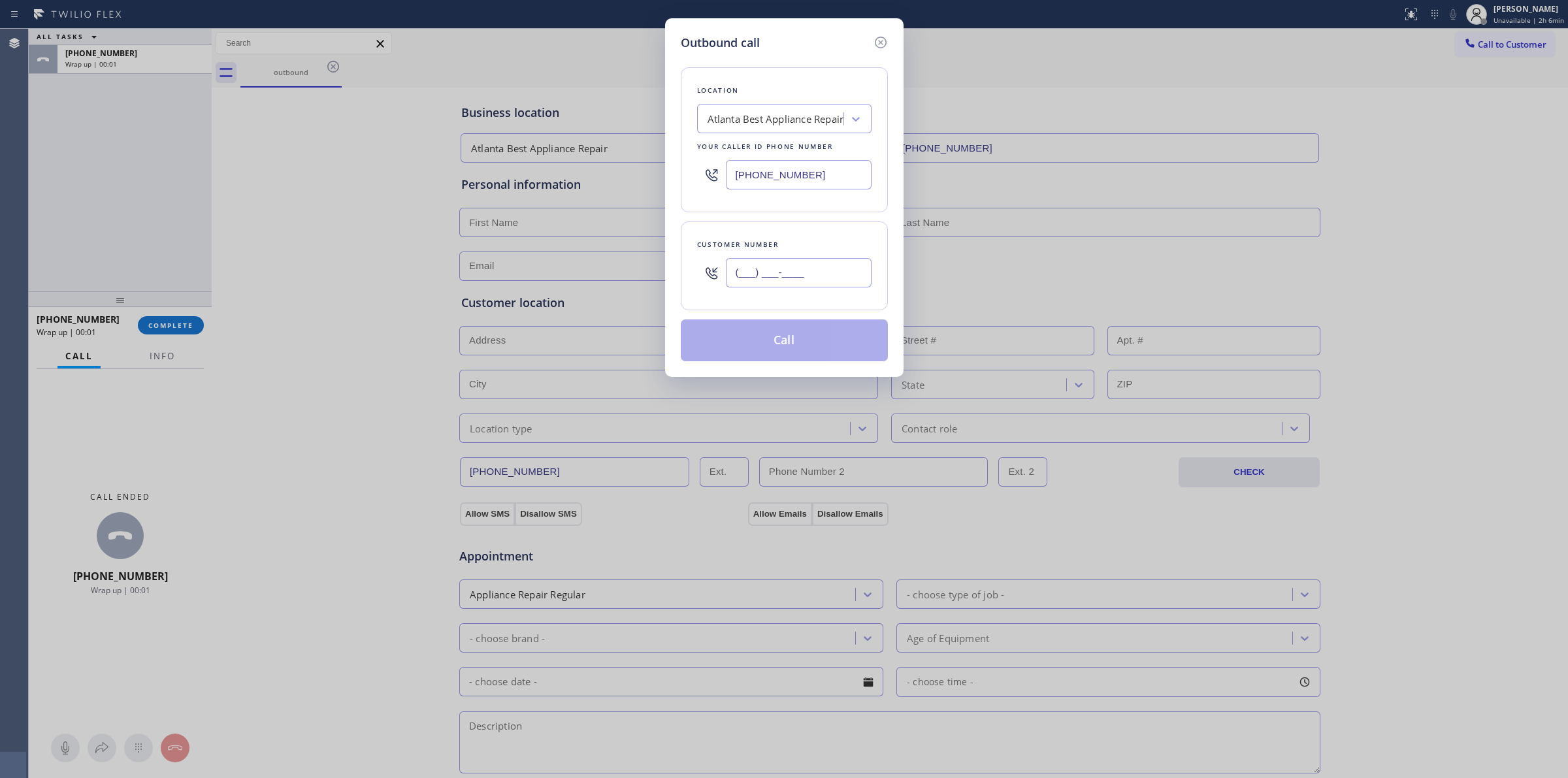
click at [790, 285] on input "(___) ___-____" at bounding box center [798, 272] width 146 height 29
paste input "805) 327-0970"
type input "[PHONE_NUMBER]"
click at [779, 357] on button "Call" at bounding box center [784, 341] width 207 height 42
click at [779, 345] on div "outbound Call to Customer Outbound call Location [GEOGRAPHIC_DATA] Best Applian…" at bounding box center [889, 521] width 1356 height 984
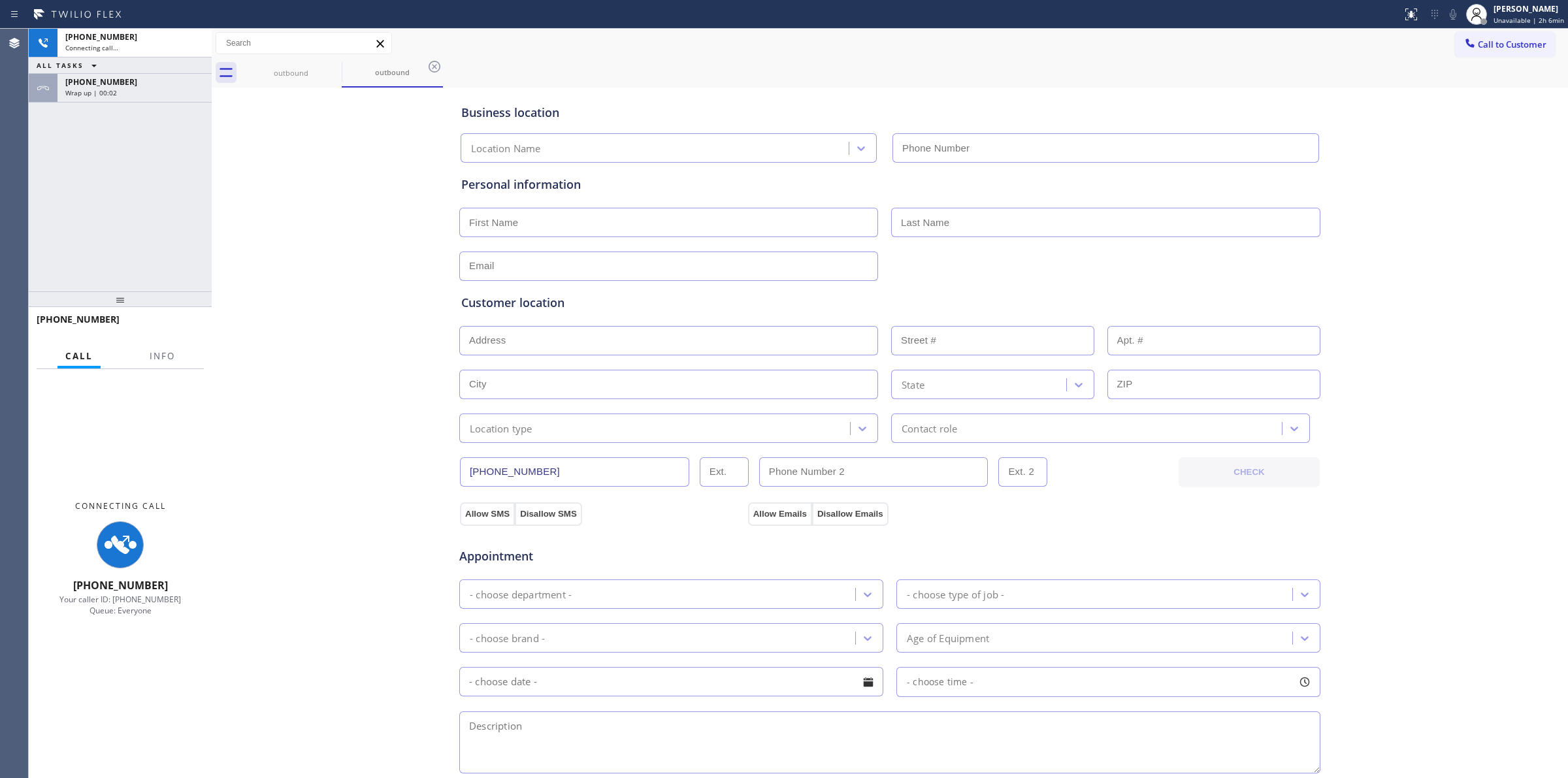
type input "[PHONE_NUMBER]"
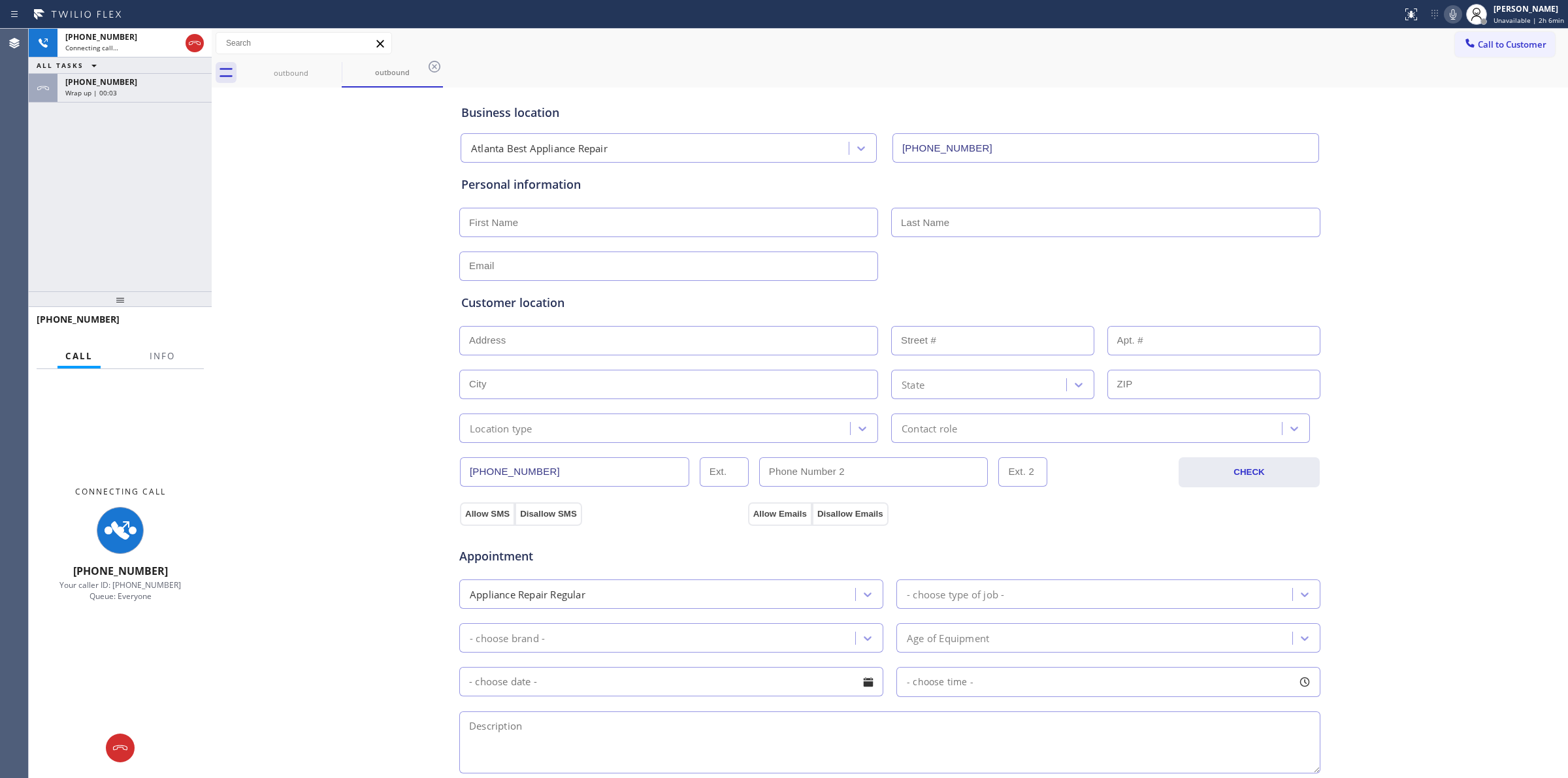
click at [165, 86] on div "[PHONE_NUMBER]" at bounding box center [134, 81] width 139 height 11
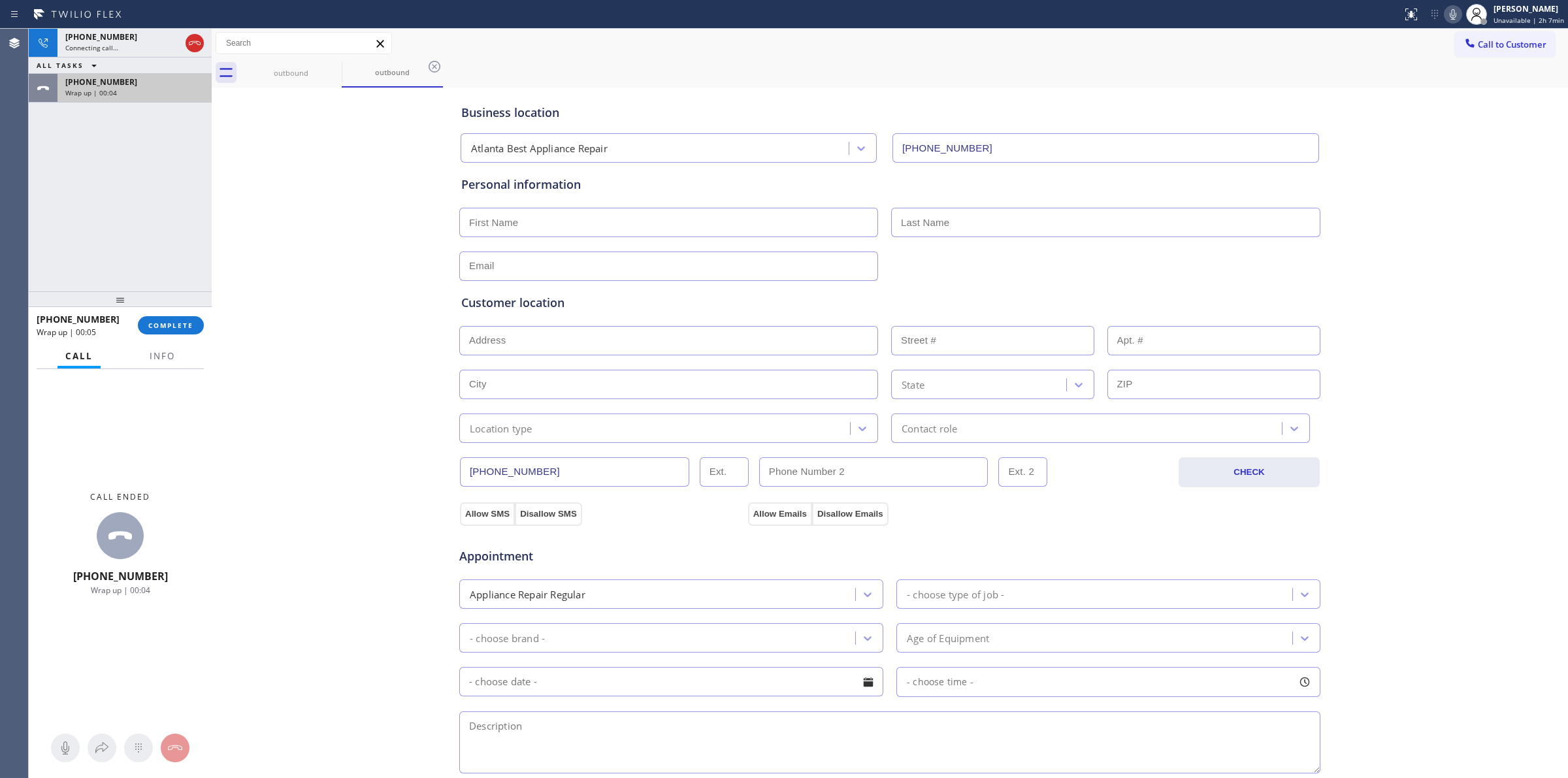
click at [139, 92] on div "Wrap up | 00:04" at bounding box center [134, 92] width 139 height 9
click at [153, 331] on button "COMPLETE" at bounding box center [171, 325] width 66 height 18
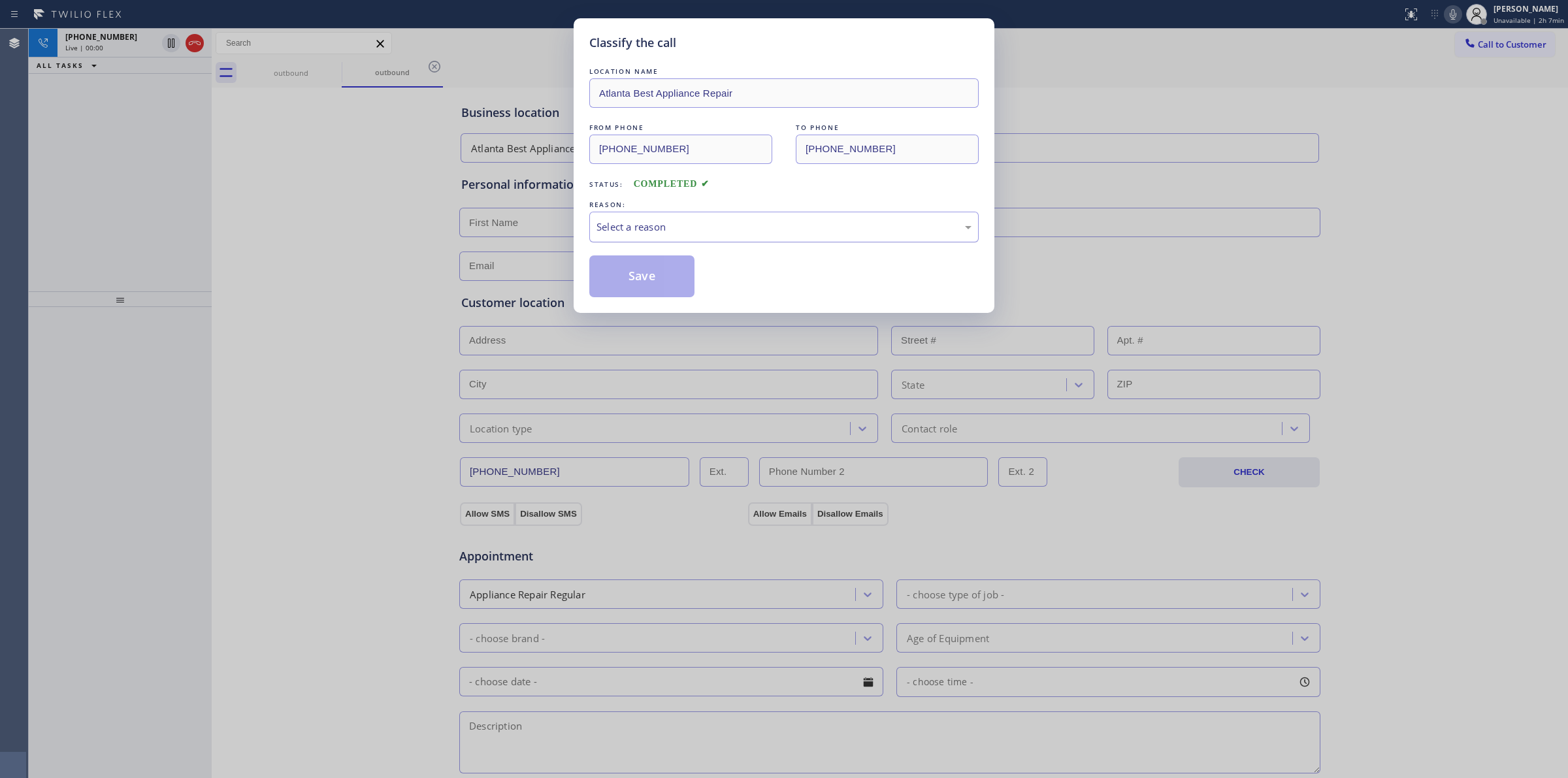
click at [638, 225] on div "Select a reason" at bounding box center [784, 227] width 375 height 15
click at [639, 267] on button "Save" at bounding box center [641, 277] width 105 height 42
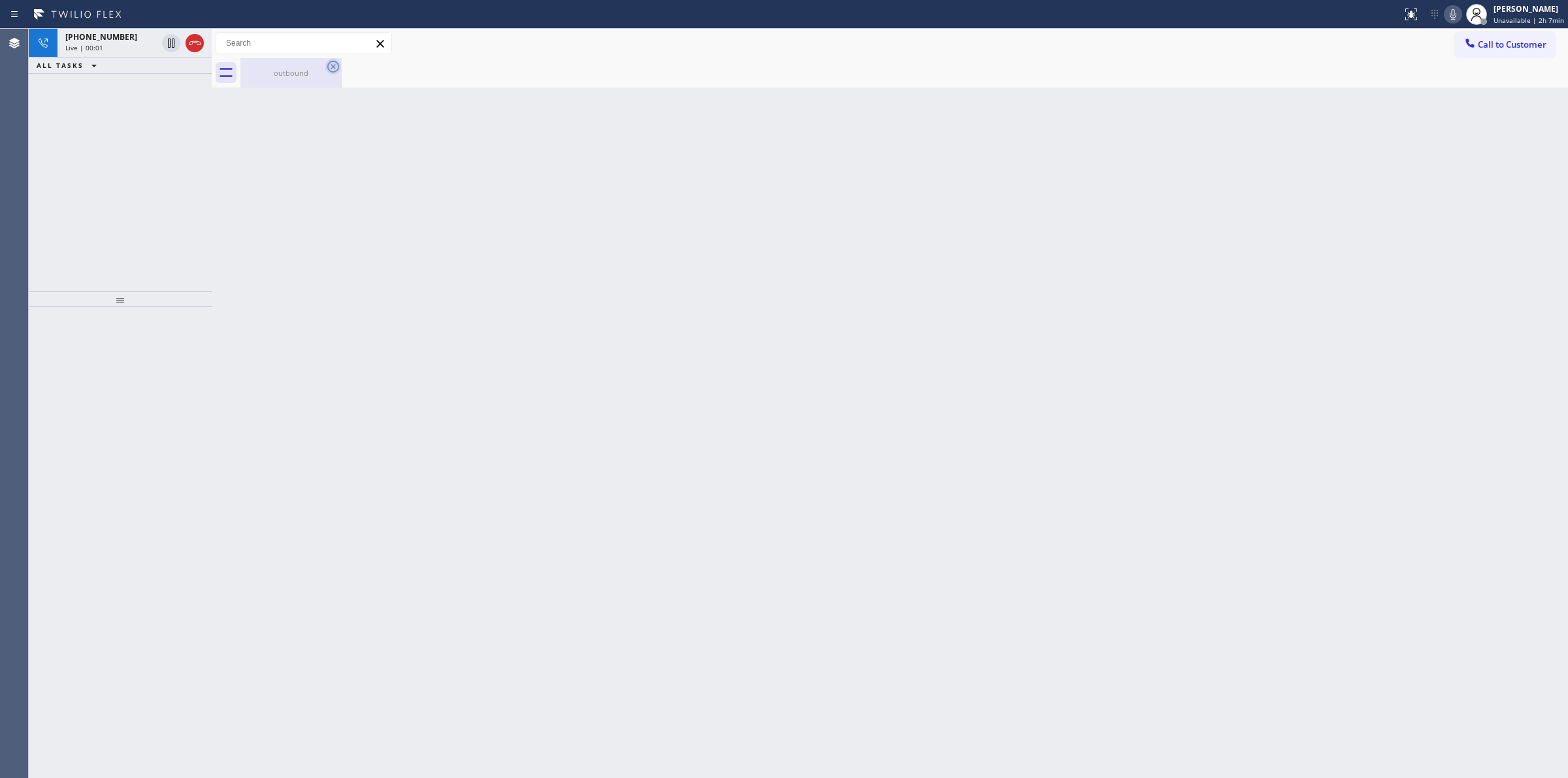
drag, startPoint x: 314, startPoint y: 67, endPoint x: 328, endPoint y: 68, distance: 14.0
click at [315, 68] on div "outbound" at bounding box center [291, 73] width 99 height 29
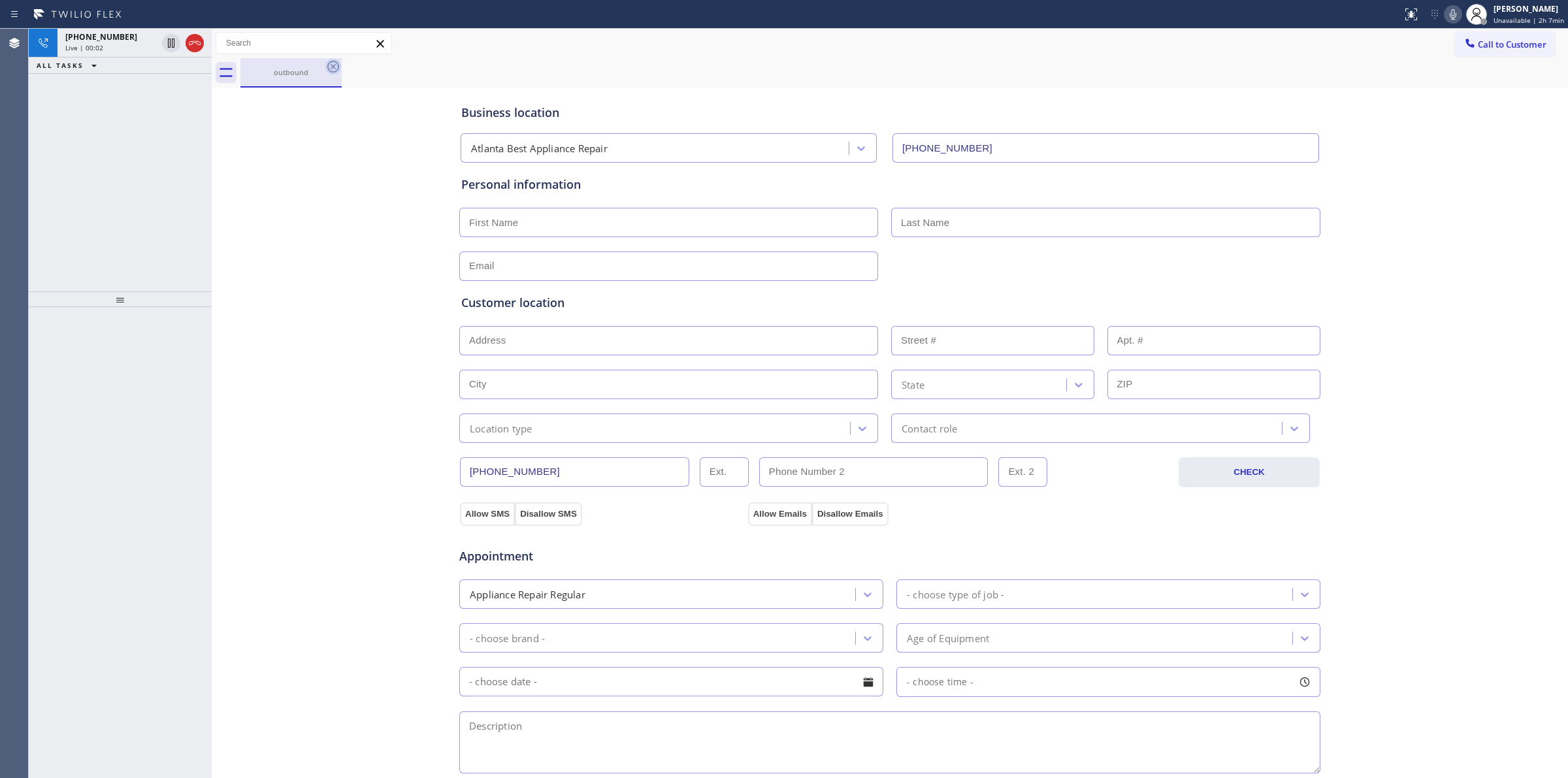
click at [338, 65] on icon at bounding box center [333, 67] width 12 height 12
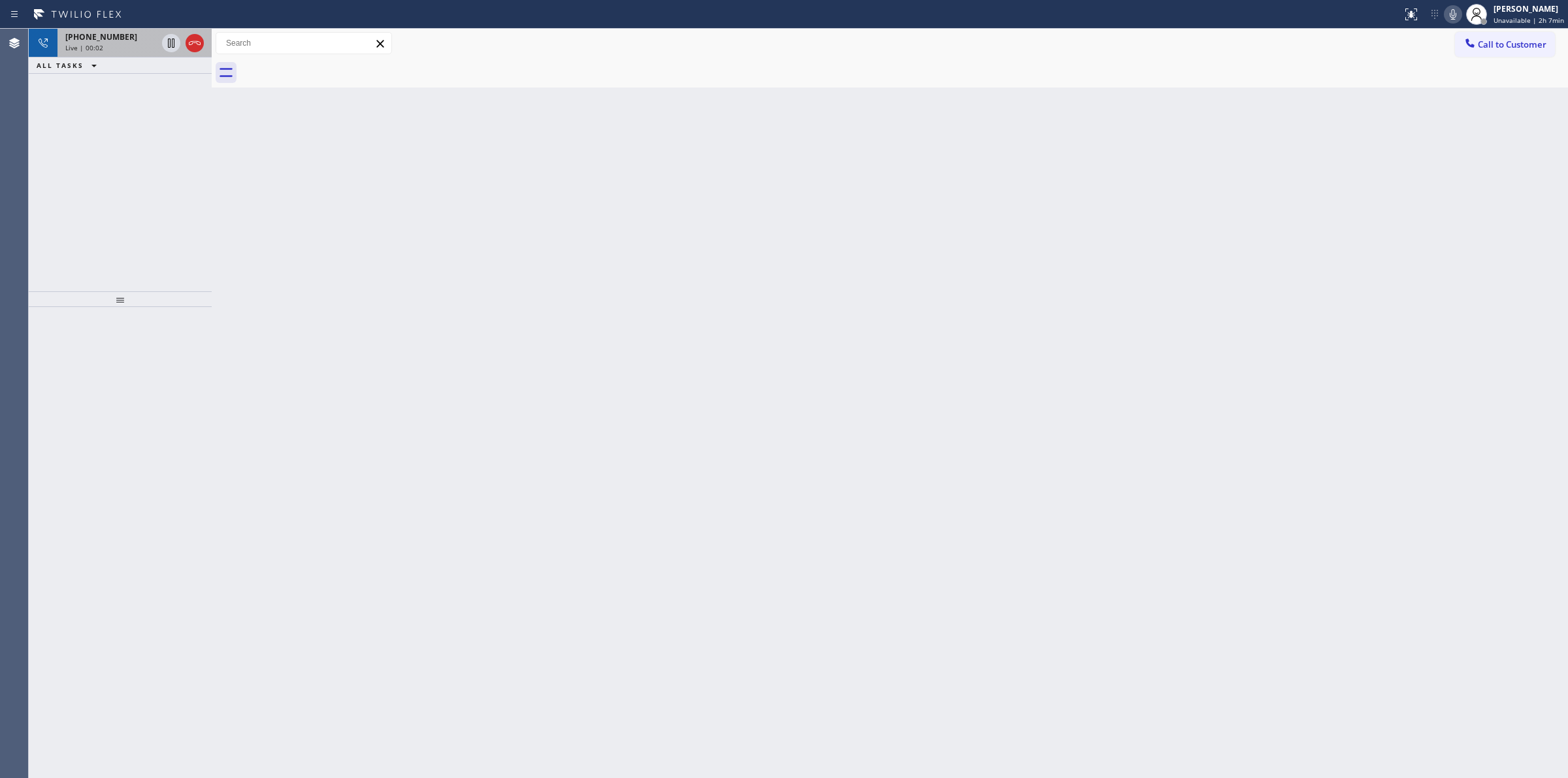
click at [128, 46] on div "Live | 00:02" at bounding box center [111, 47] width 92 height 9
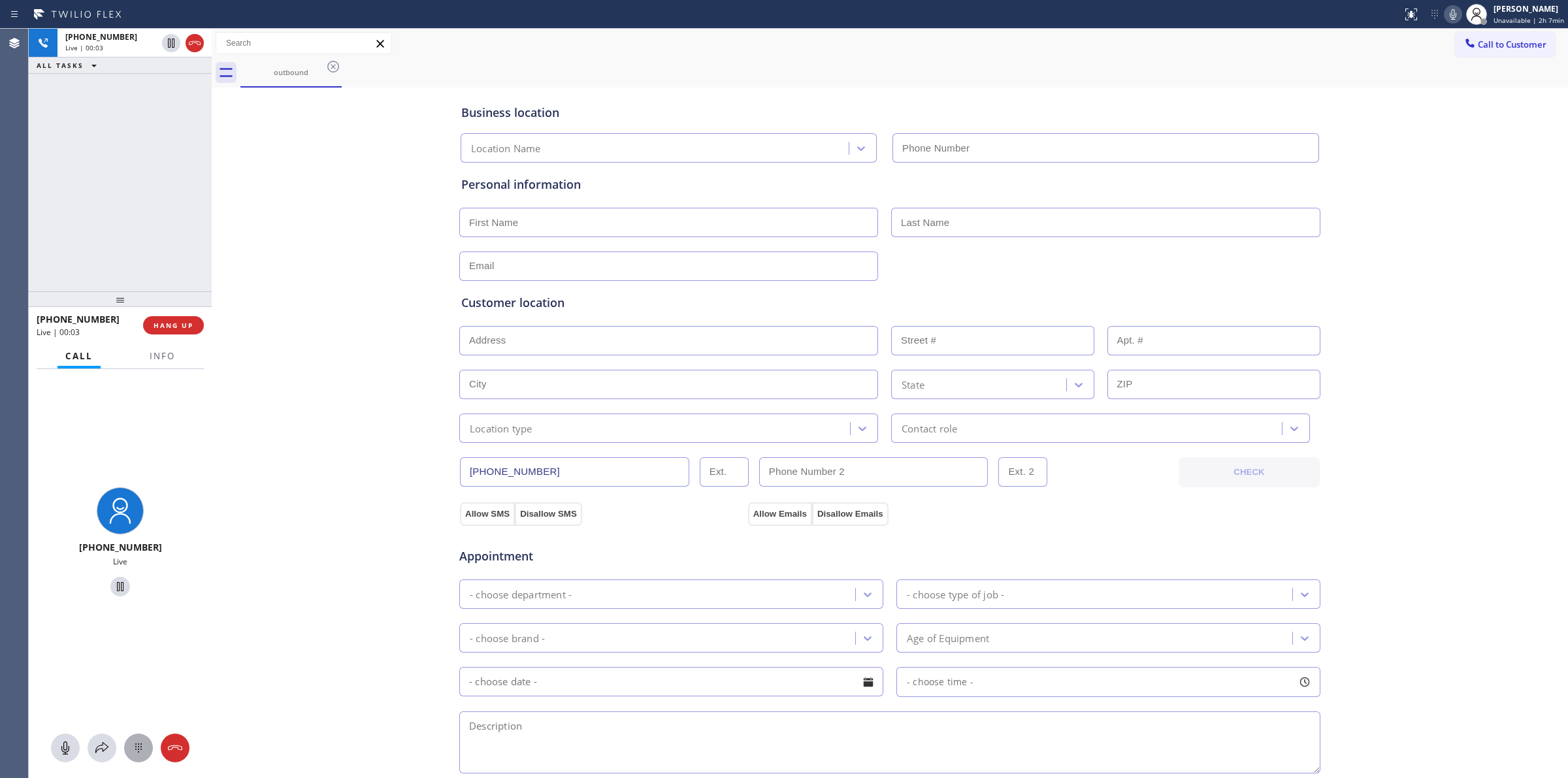
type input "[PHONE_NUMBER]"
click at [137, 740] on icon at bounding box center [139, 748] width 16 height 16
click at [1486, 49] on span "Call to Customer" at bounding box center [1511, 44] width 68 height 12
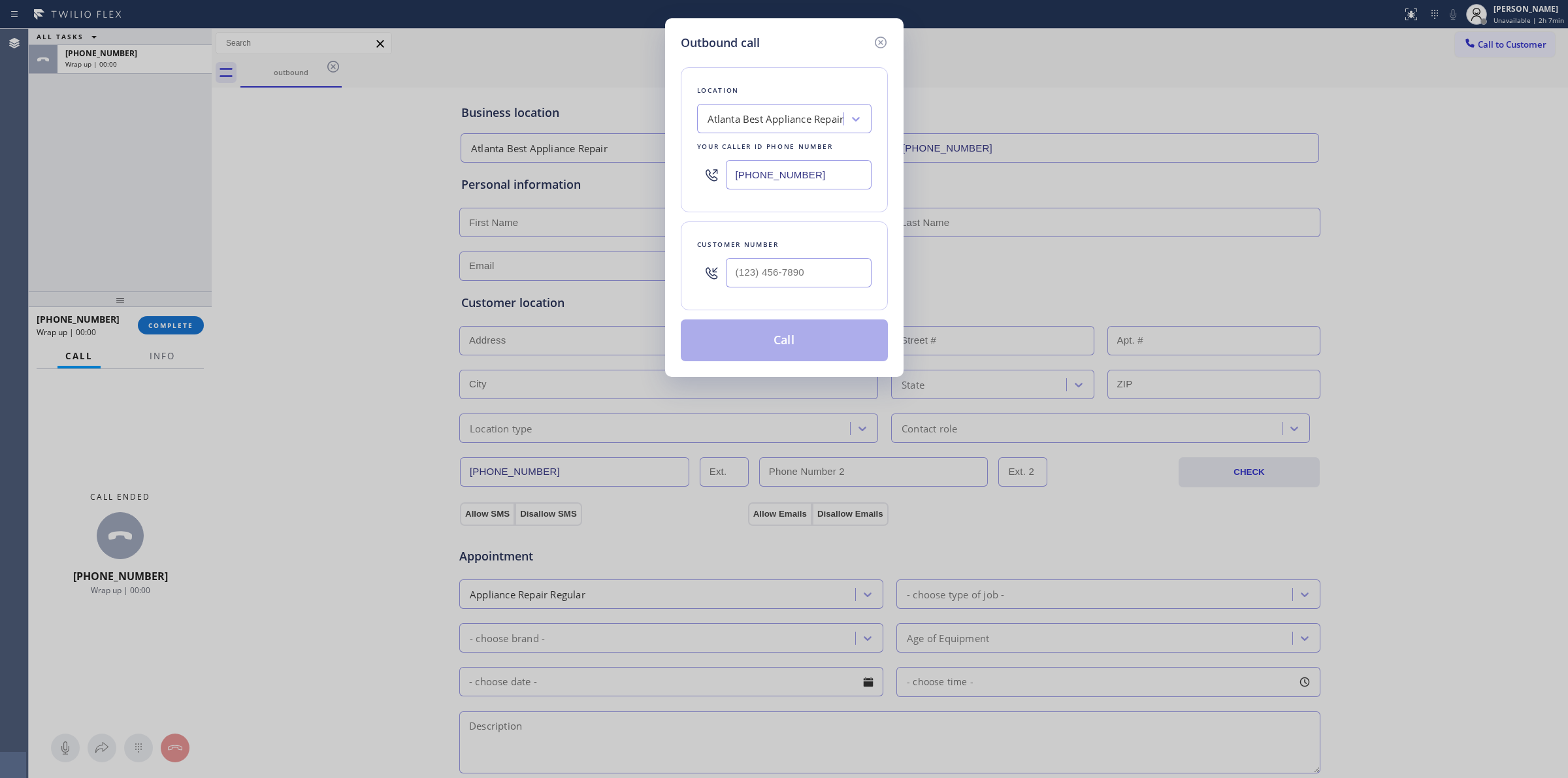
drag, startPoint x: 815, startPoint y: 246, endPoint x: 797, endPoint y: 259, distance: 22.2
click at [808, 250] on div "Customer number" at bounding box center [784, 266] width 207 height 89
paste input "805) 327-0970"
click at [797, 259] on input "(___) ___-____" at bounding box center [798, 272] width 146 height 29
type input "[PHONE_NUMBER]"
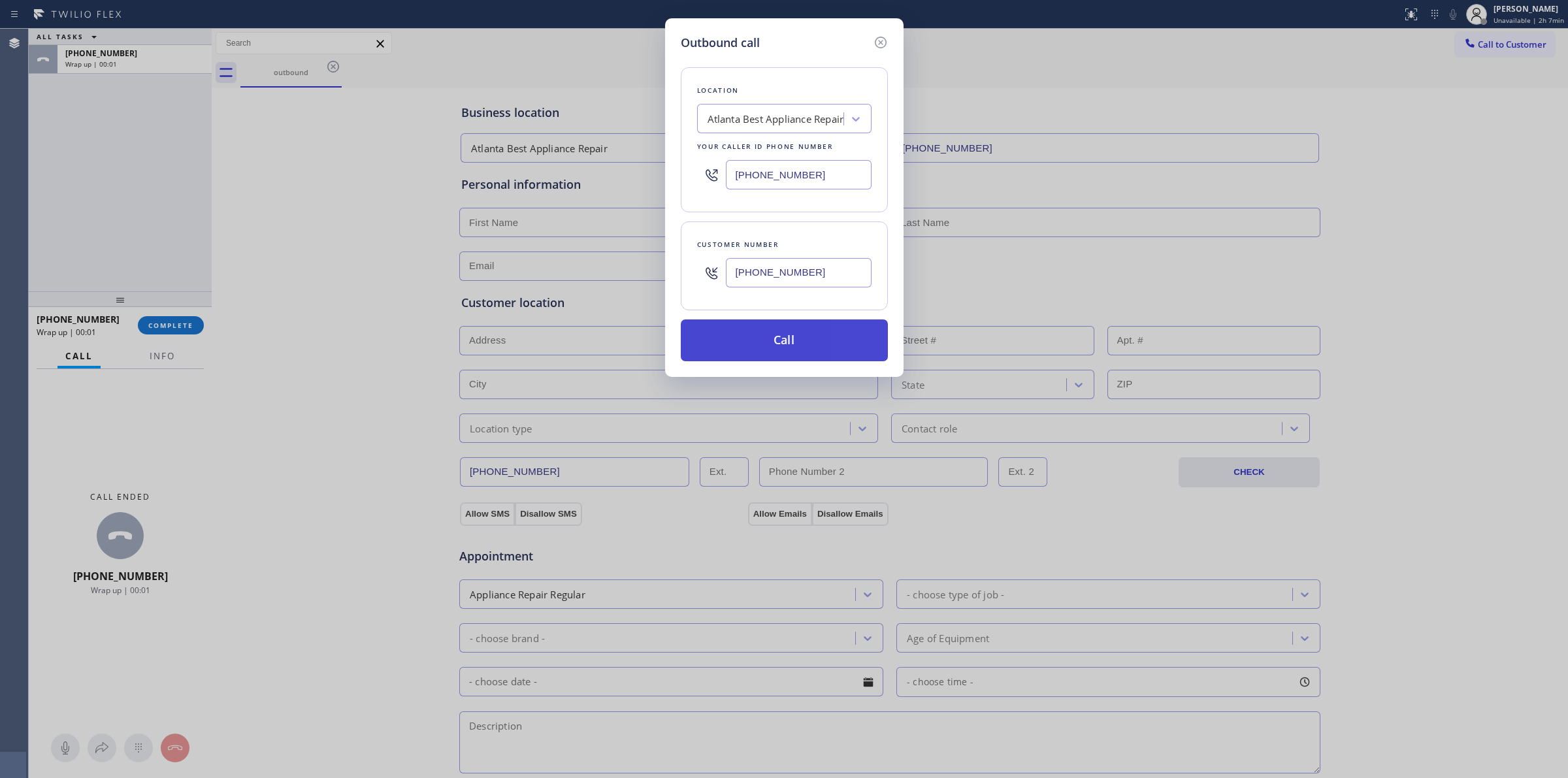
click at [821, 334] on button "Call" at bounding box center [784, 341] width 207 height 42
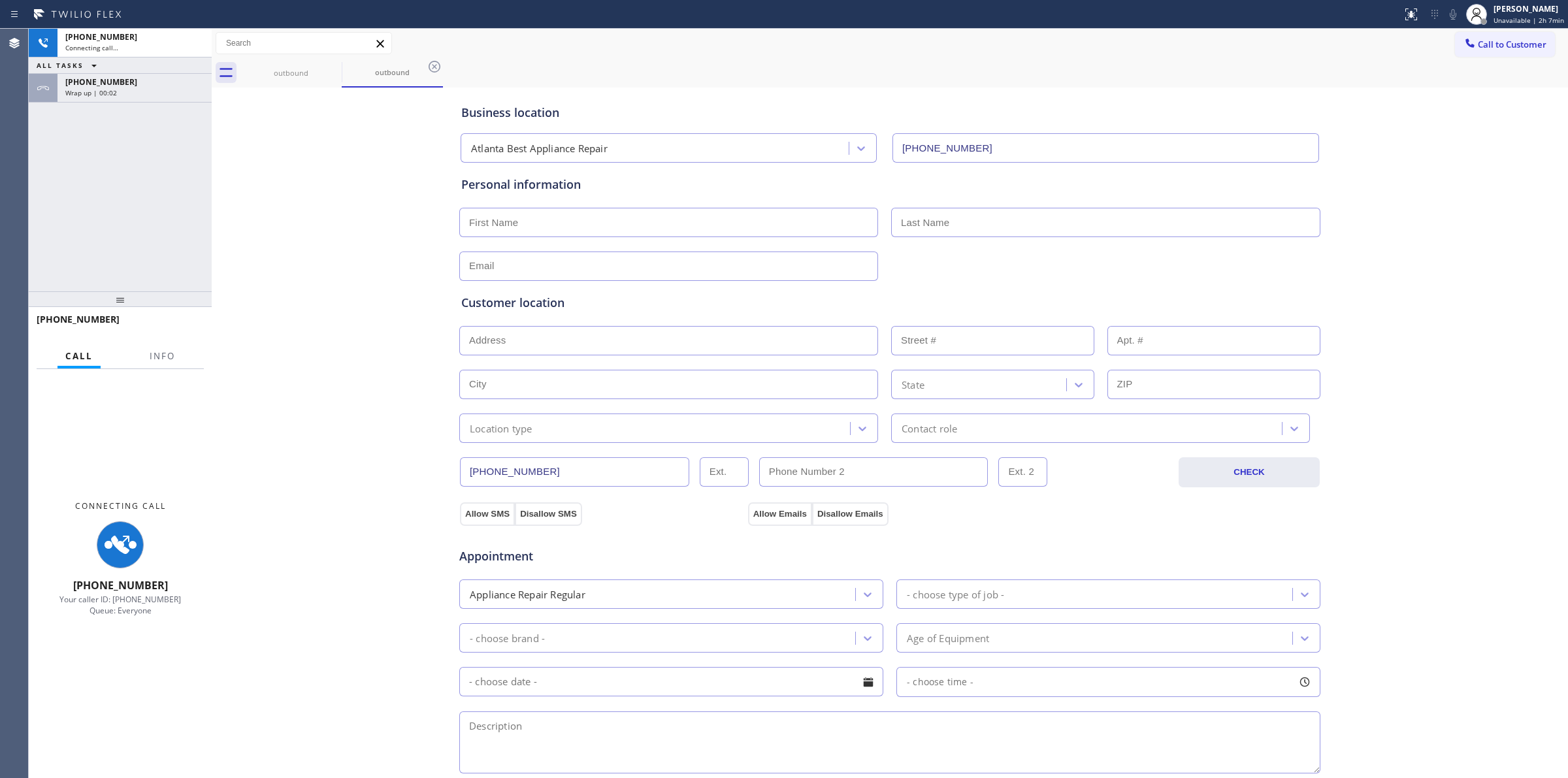
type input "[PHONE_NUMBER]"
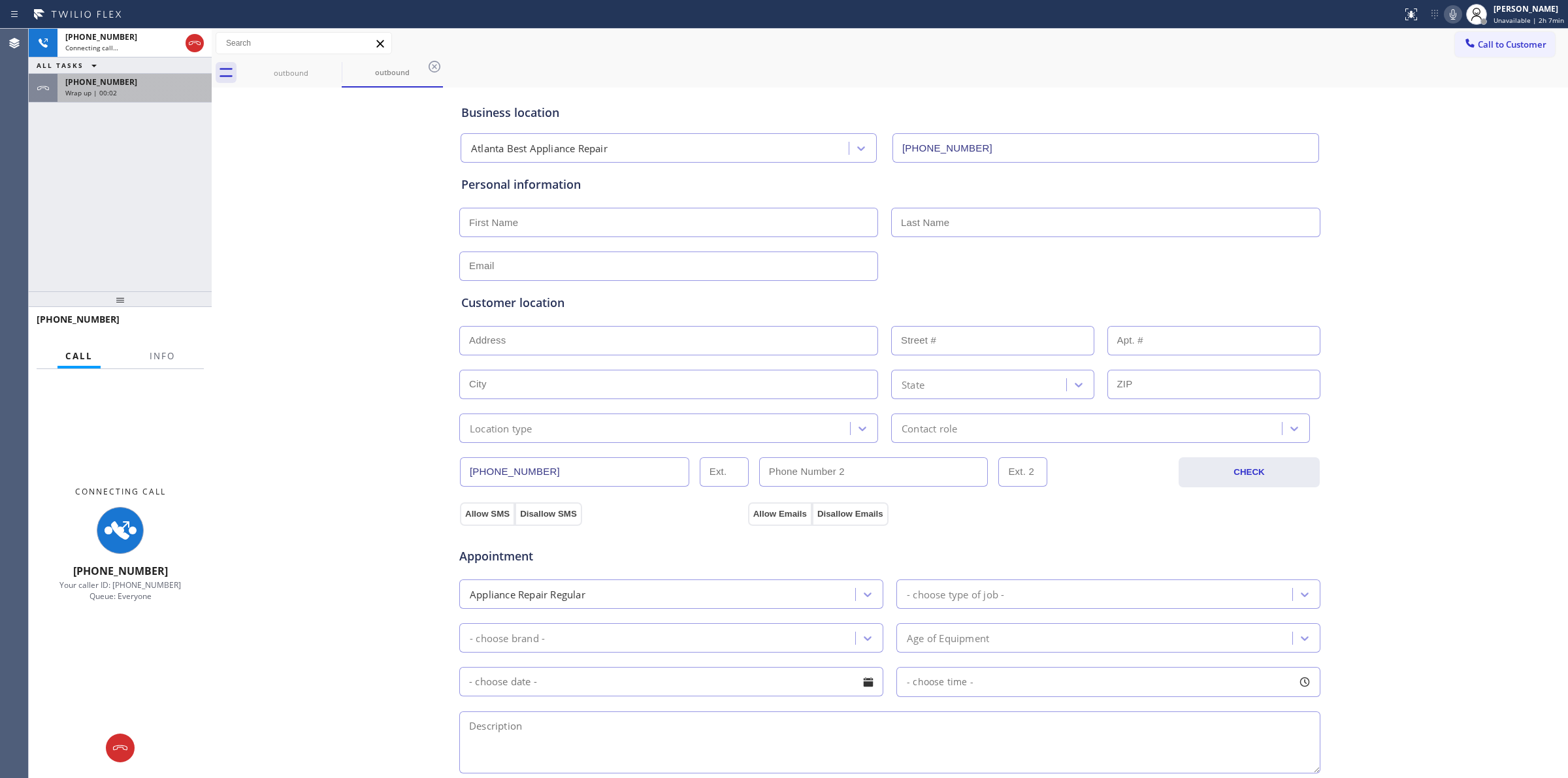
drag, startPoint x: 172, startPoint y: 102, endPoint x: 166, endPoint y: 95, distance: 9.2
click at [171, 101] on div "[PHONE_NUMBER] Wrap up | 00:02" at bounding box center [121, 89] width 183 height 29
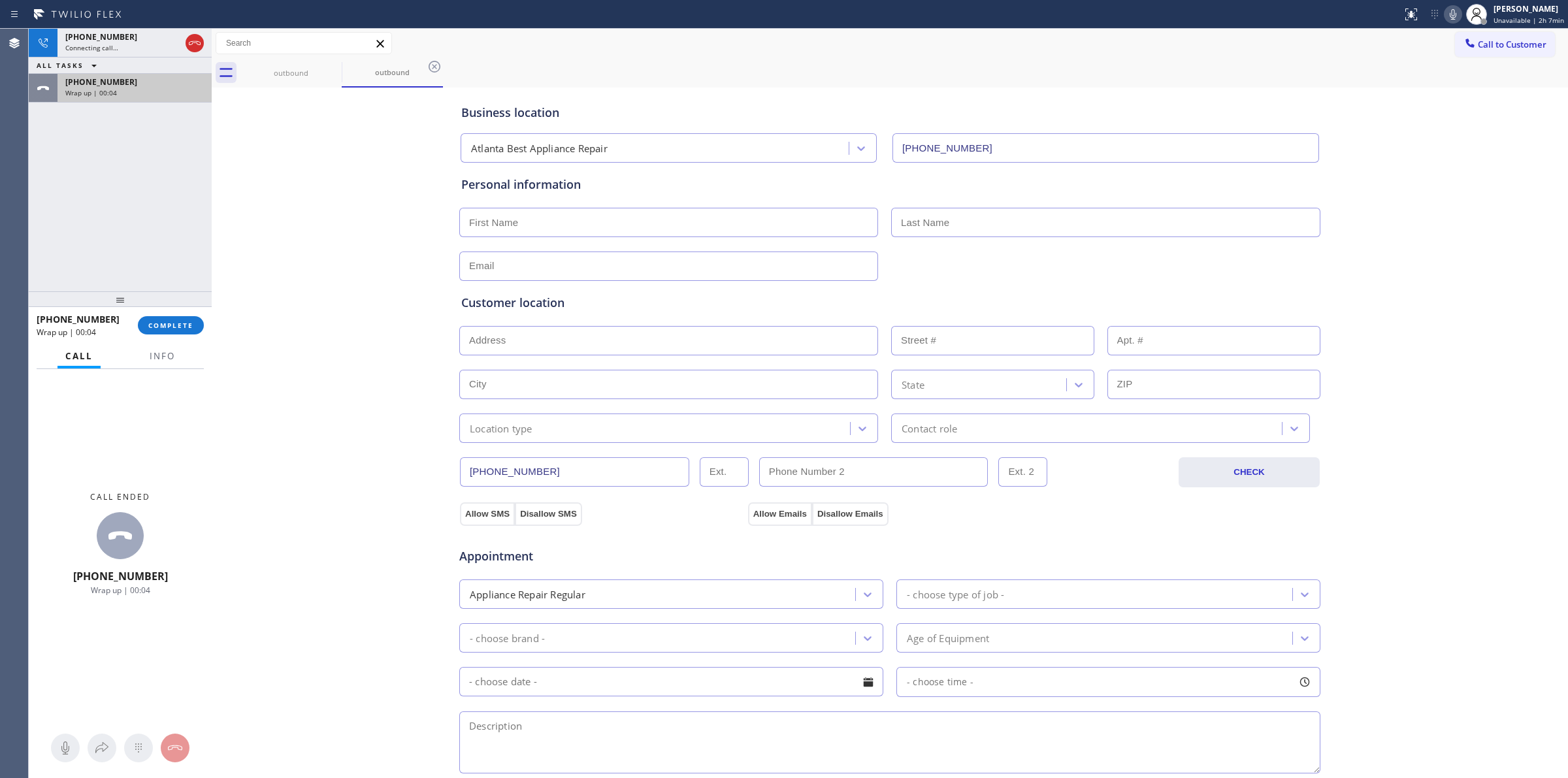
click at [158, 89] on div "Wrap up | 00:04" at bounding box center [134, 92] width 139 height 9
click at [153, 324] on span "COMPLETE" at bounding box center [171, 325] width 45 height 9
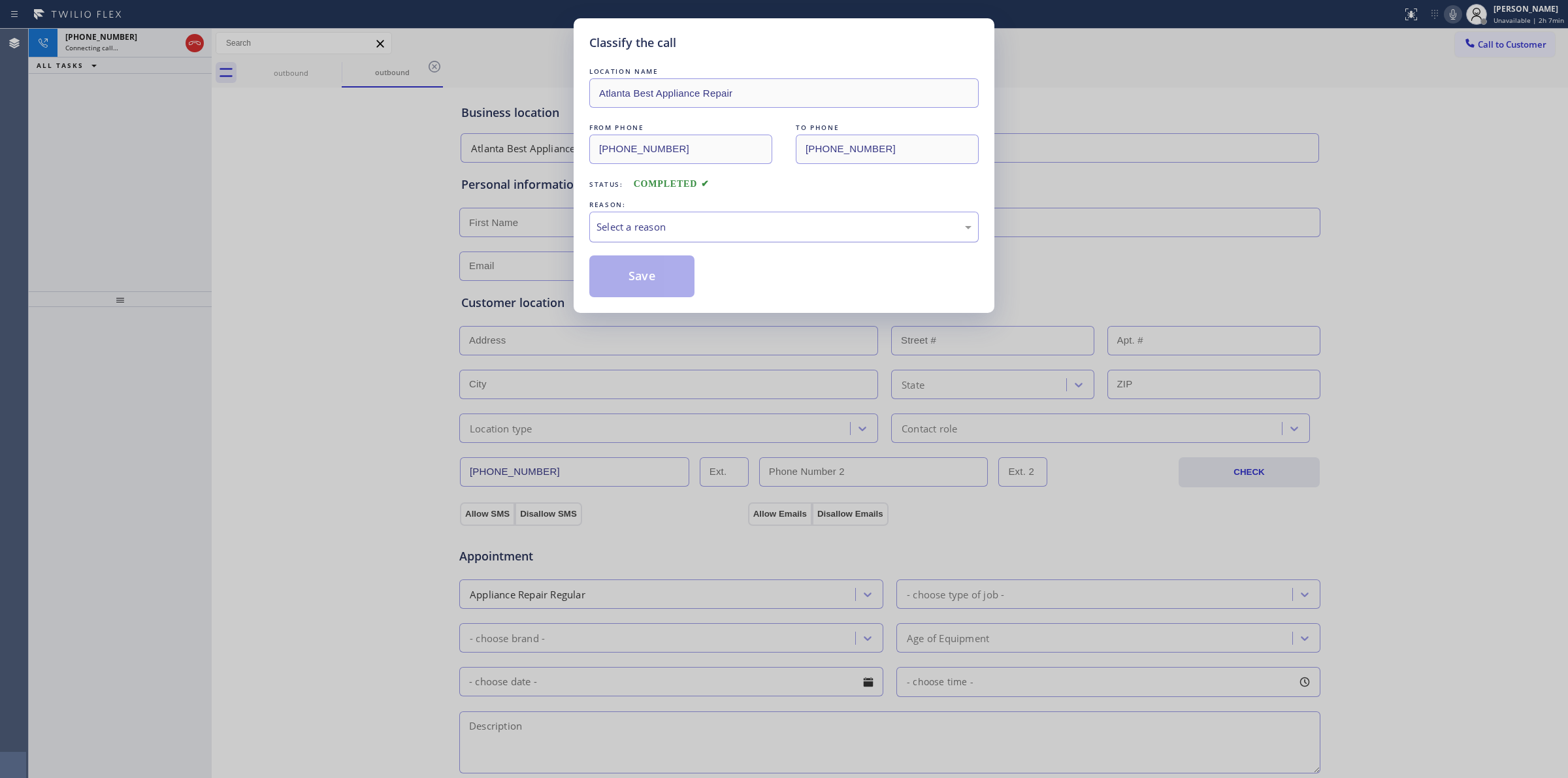
drag, startPoint x: 704, startPoint y: 217, endPoint x: 703, endPoint y: 224, distance: 7.1
click at [704, 218] on div "Select a reason" at bounding box center [784, 227] width 389 height 31
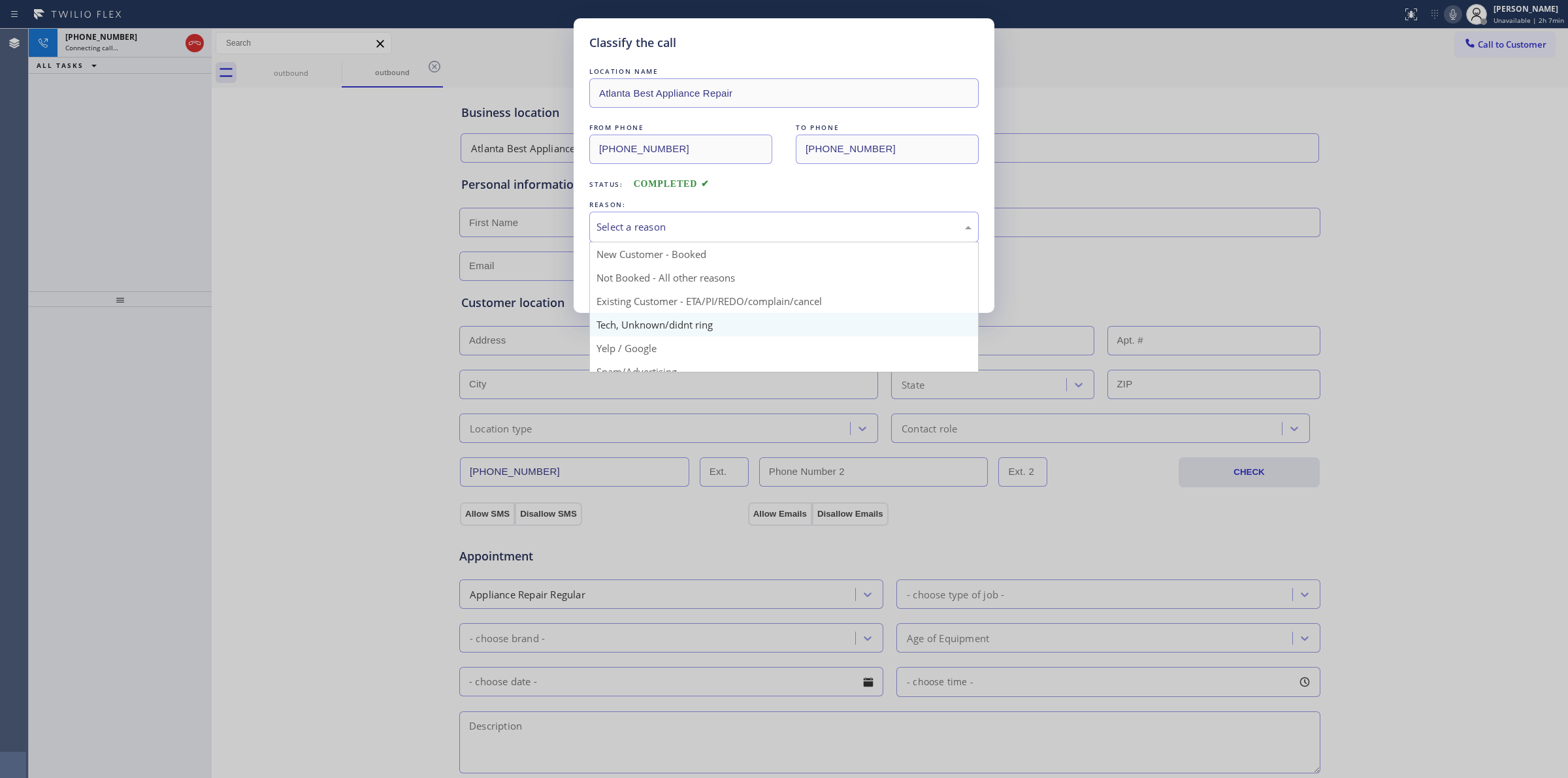
drag, startPoint x: 677, startPoint y: 325, endPoint x: 671, endPoint y: 321, distance: 7.2
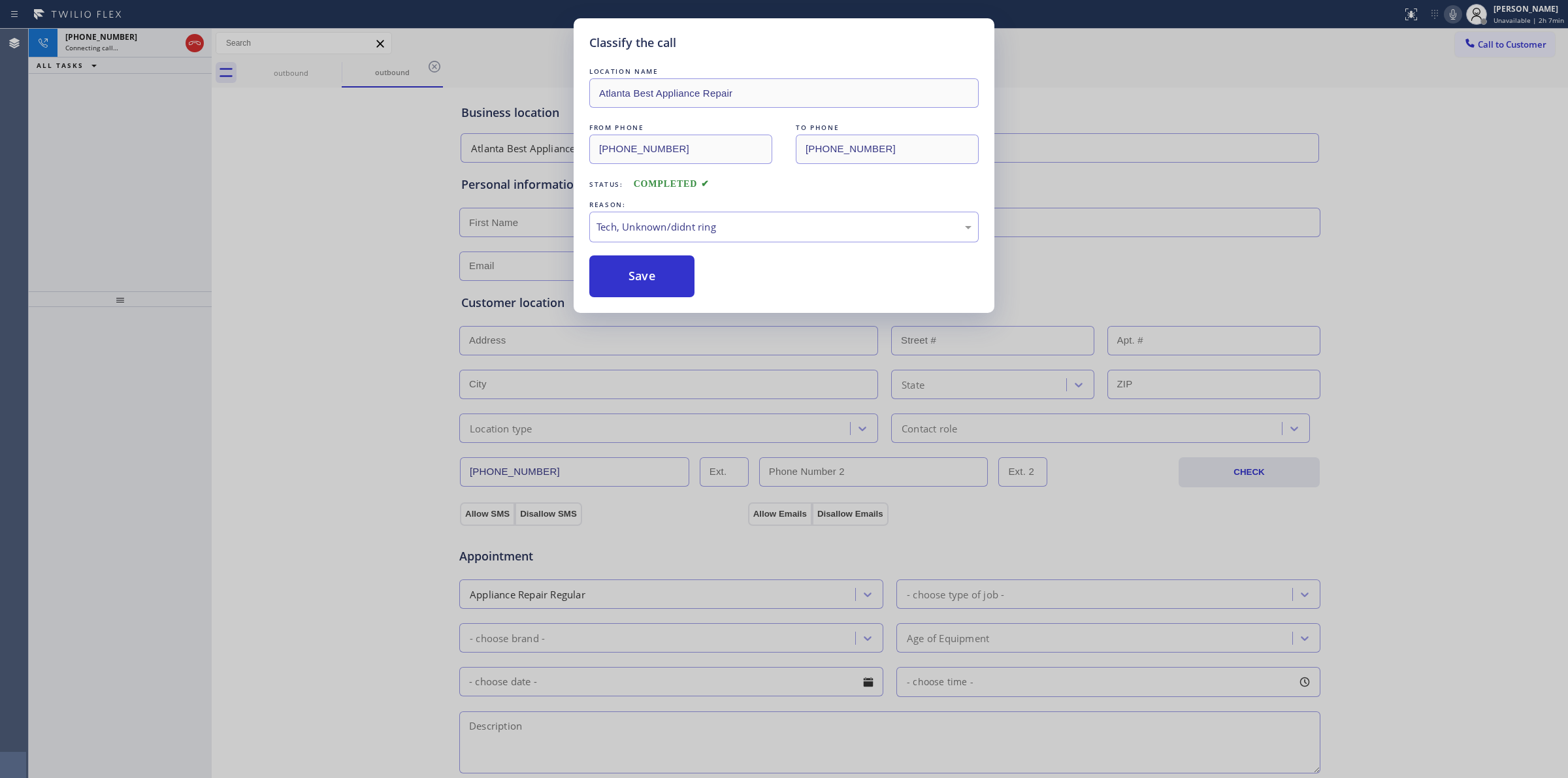
drag, startPoint x: 651, startPoint y: 286, endPoint x: 805, endPoint y: 286, distance: 154.0
click at [653, 285] on button "Save" at bounding box center [641, 277] width 105 height 42
click at [1392, 123] on div "Classify the call LOCATION NAME [GEOGRAPHIC_DATA] Best Appliance Repair FROM PH…" at bounding box center [784, 389] width 1568 height 778
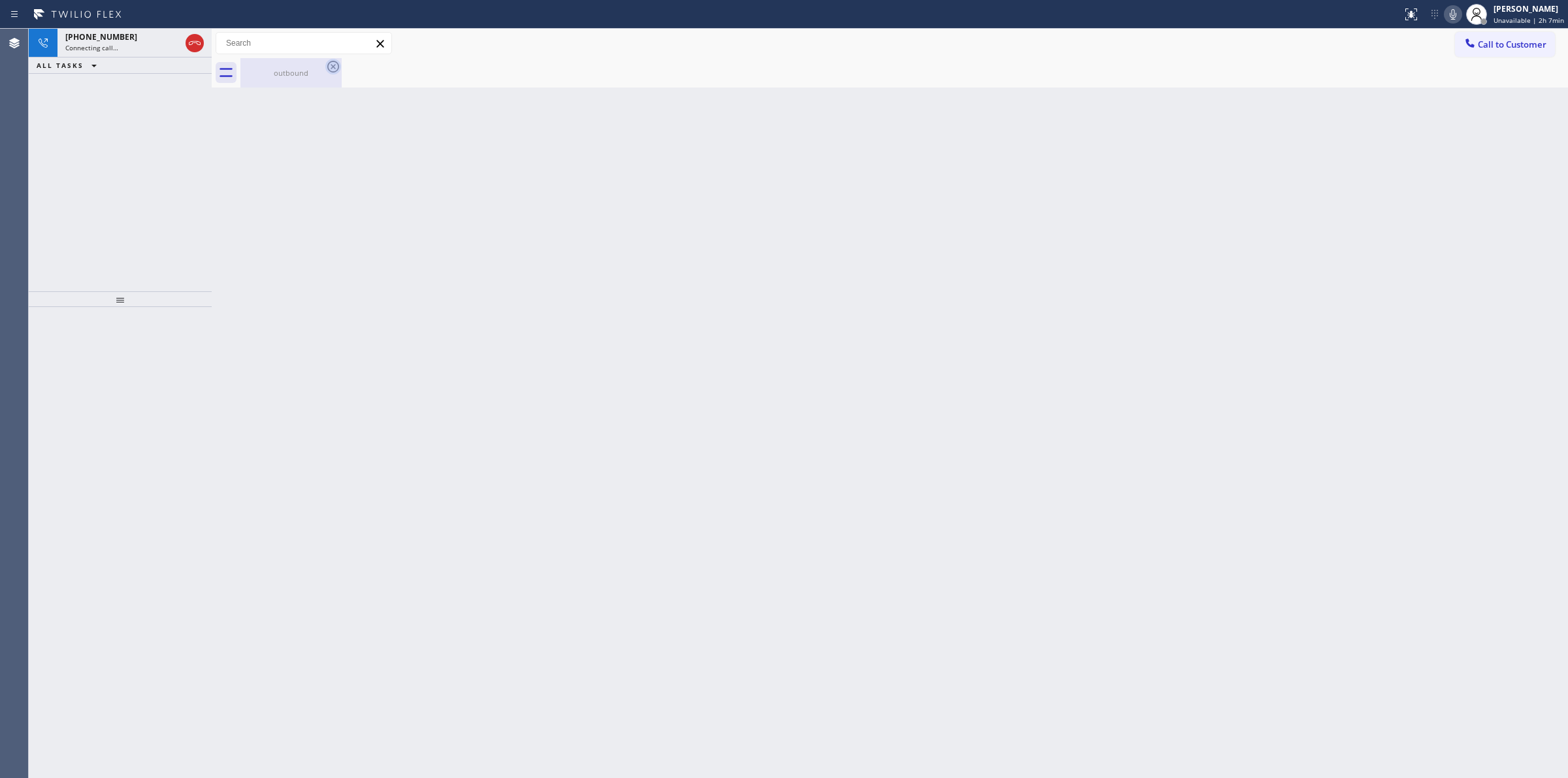
click at [325, 68] on icon at bounding box center [333, 67] width 16 height 16
click at [338, 65] on icon at bounding box center [333, 67] width 16 height 16
drag, startPoint x: 1461, startPoint y: 10, endPoint x: 1316, endPoint y: 40, distance: 148.1
click at [1461, 10] on icon at bounding box center [1453, 15] width 16 height 16
click at [134, 33] on div "[PHONE_NUMBER]" at bounding box center [111, 36] width 92 height 11
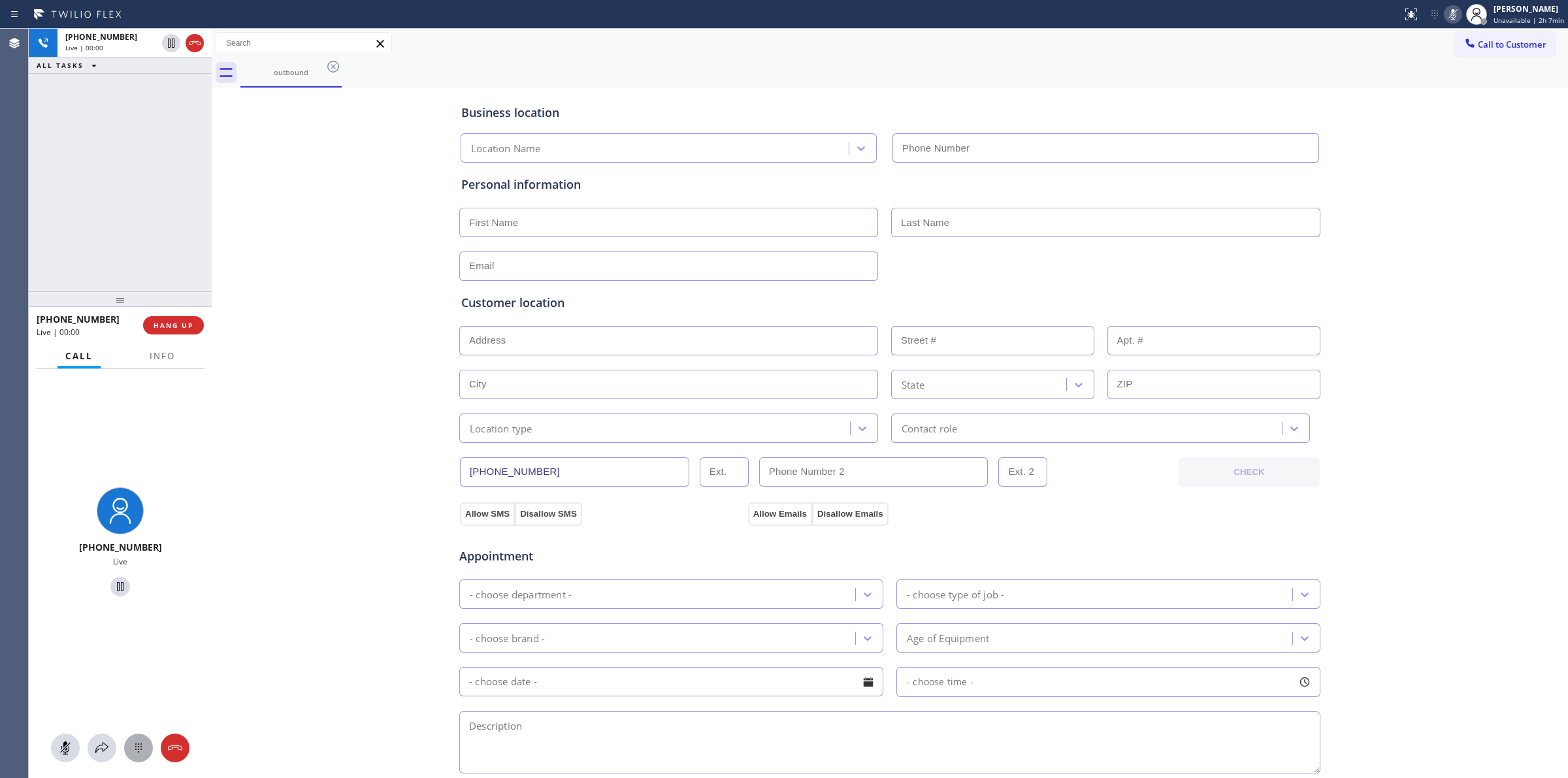
type input "[PHONE_NUMBER]"
click at [147, 751] on div at bounding box center [139, 748] width 29 height 16
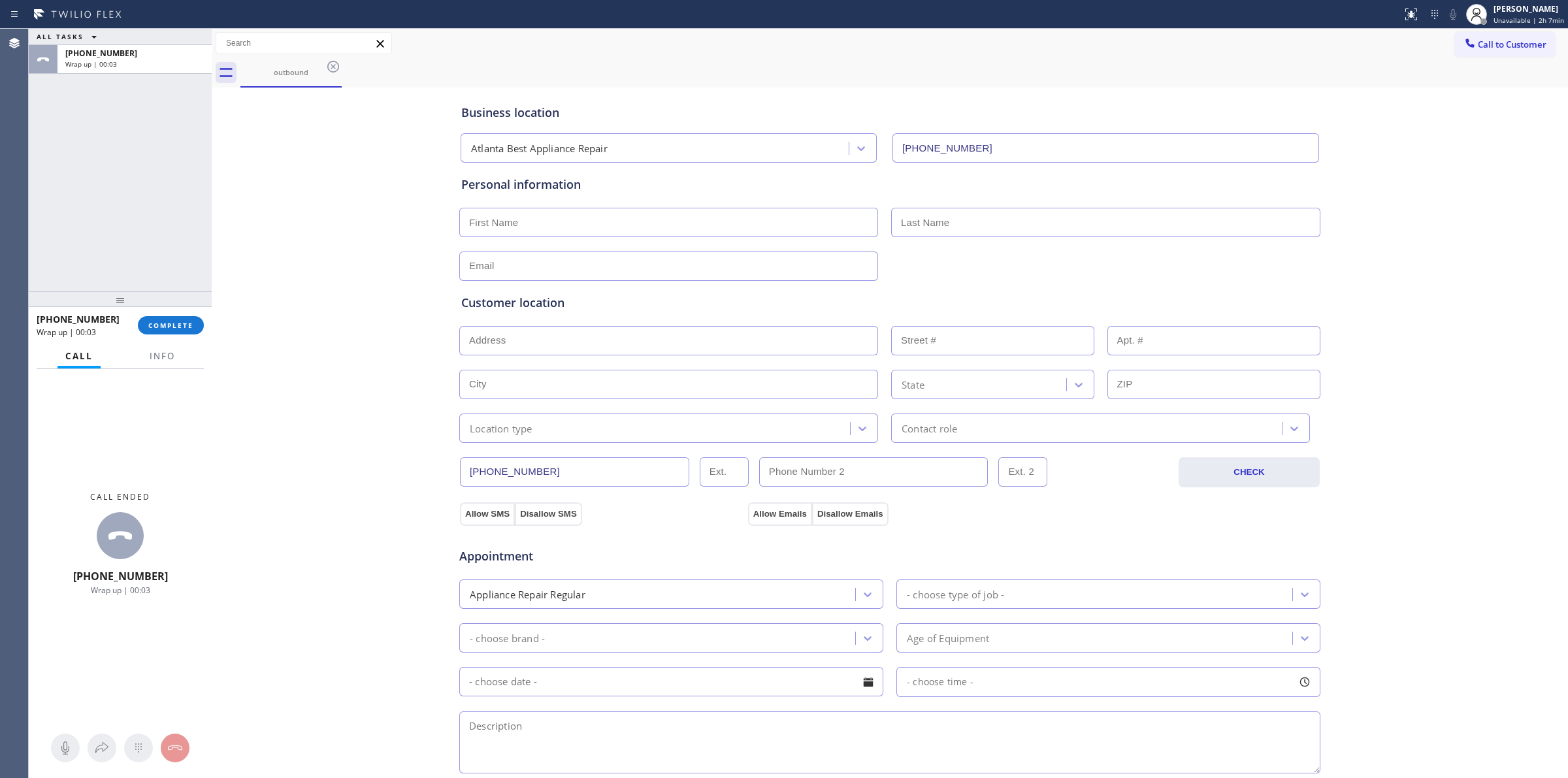
click at [1451, 126] on div "Business location [GEOGRAPHIC_DATA] Best Appliance Repair [PHONE_NUMBER] Person…" at bounding box center [890, 537] width 1349 height 893
click at [1503, 48] on span "Call to Customer" at bounding box center [1511, 44] width 68 height 12
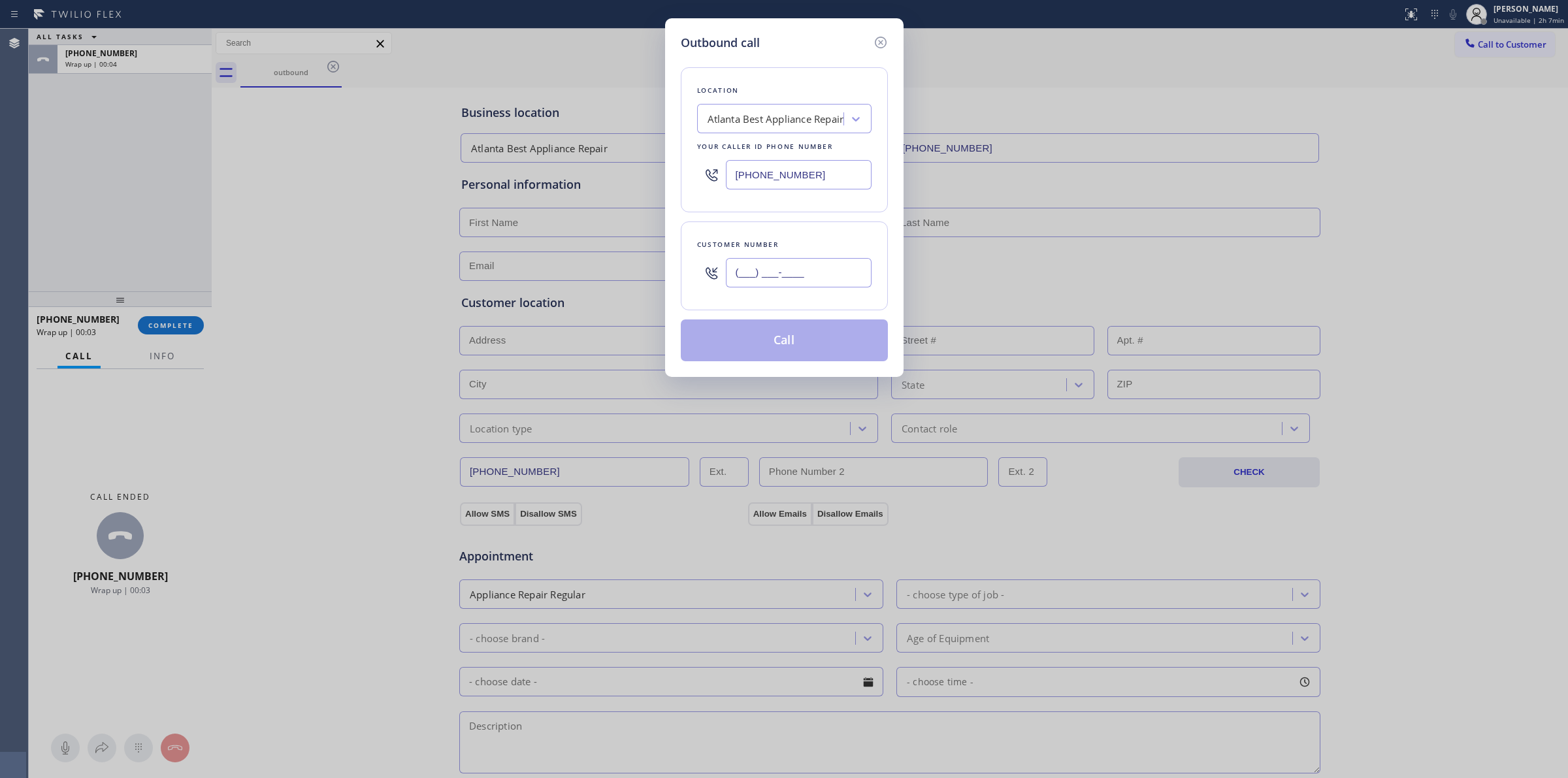
paste input "206) 336-3824"
click at [804, 276] on input "[PHONE_NUMBER]" at bounding box center [798, 272] width 146 height 29
type input "[PHONE_NUMBER]"
click at [789, 124] on div "Atlanta Best Appliance Repair" at bounding box center [776, 119] width 137 height 15
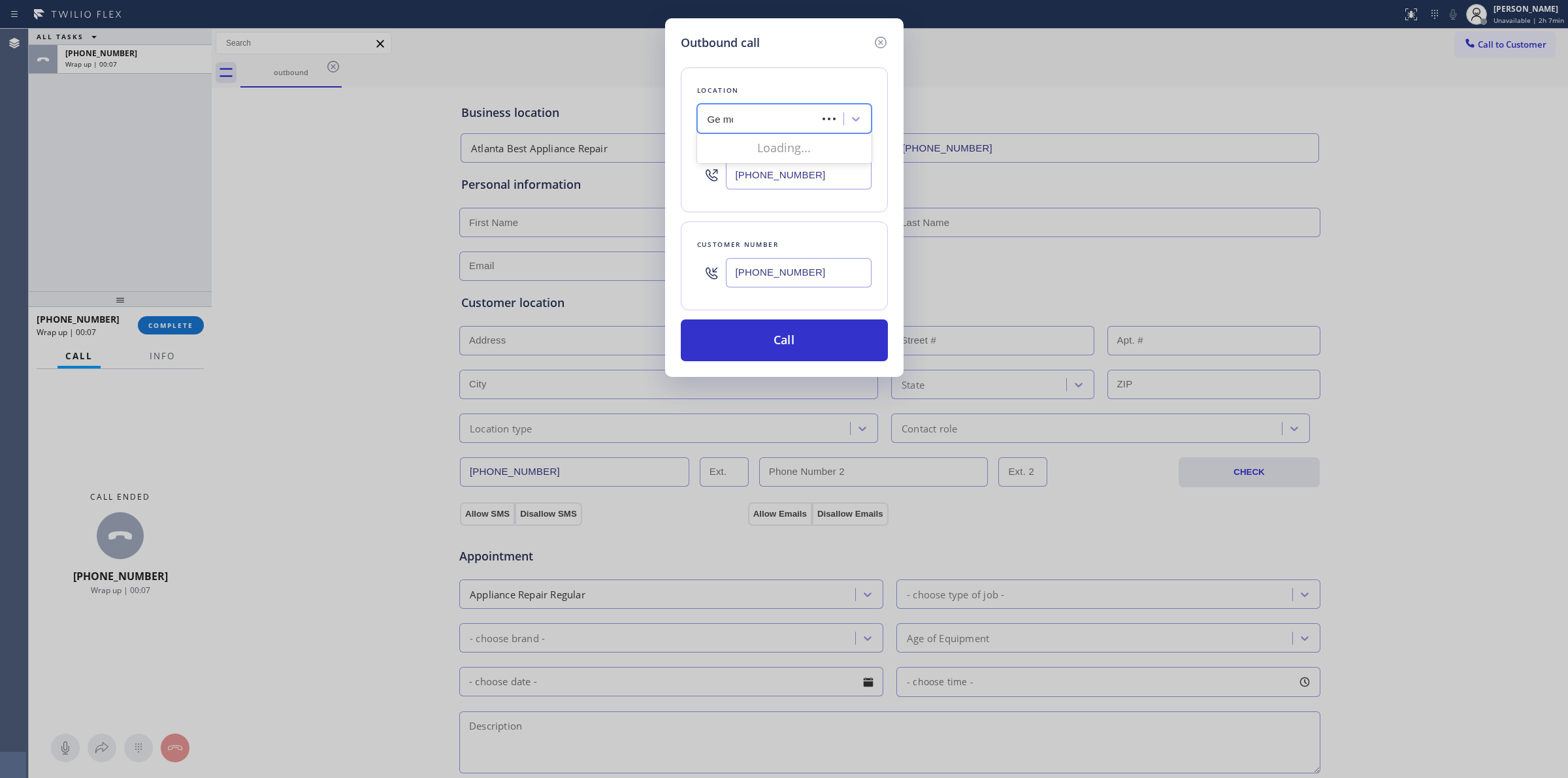
type input "Ge mono"
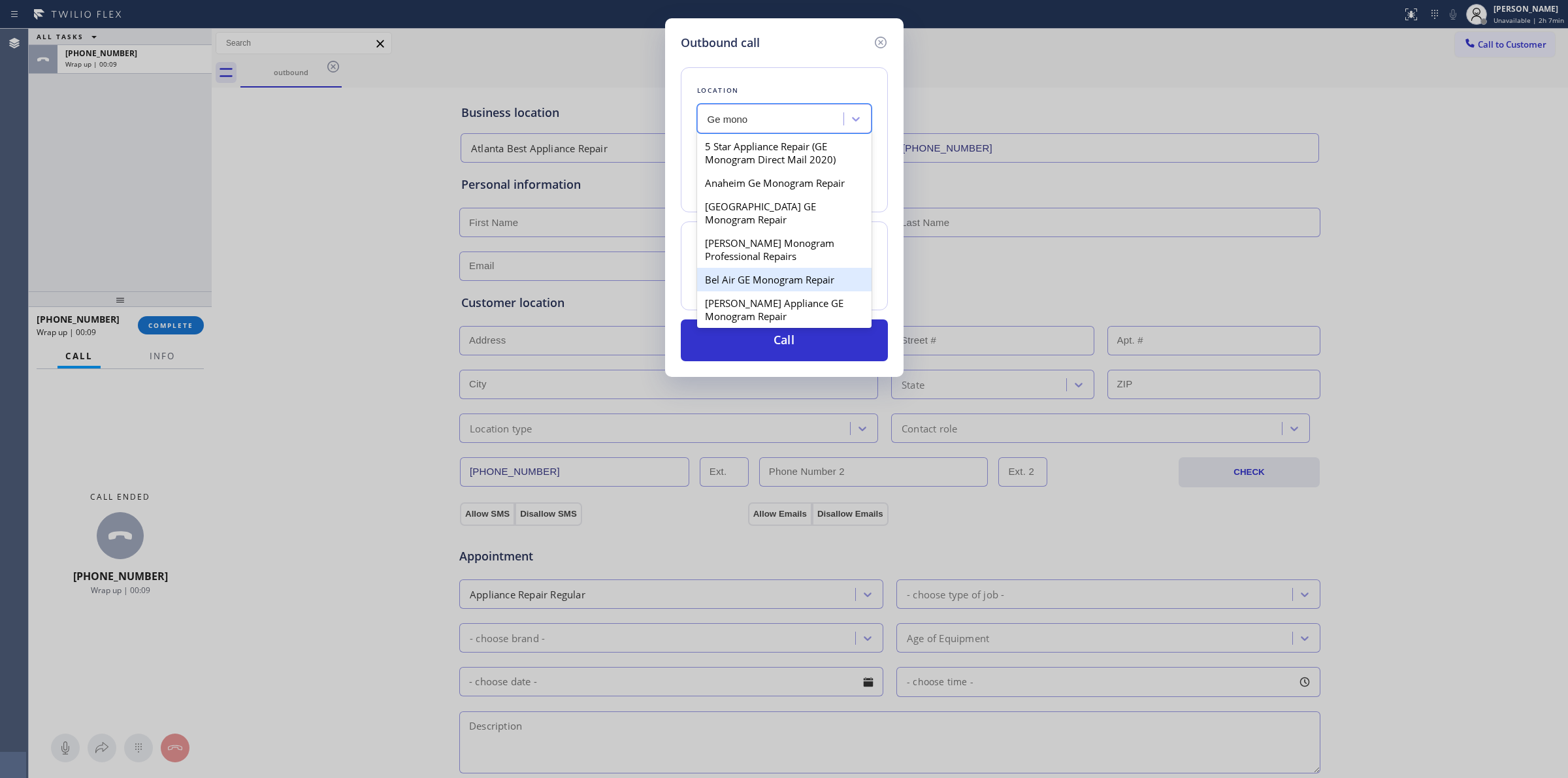
click at [739, 288] on div "Bel Air GE Monogram Repair" at bounding box center [784, 280] width 174 height 23
type input "[PHONE_NUMBER]"
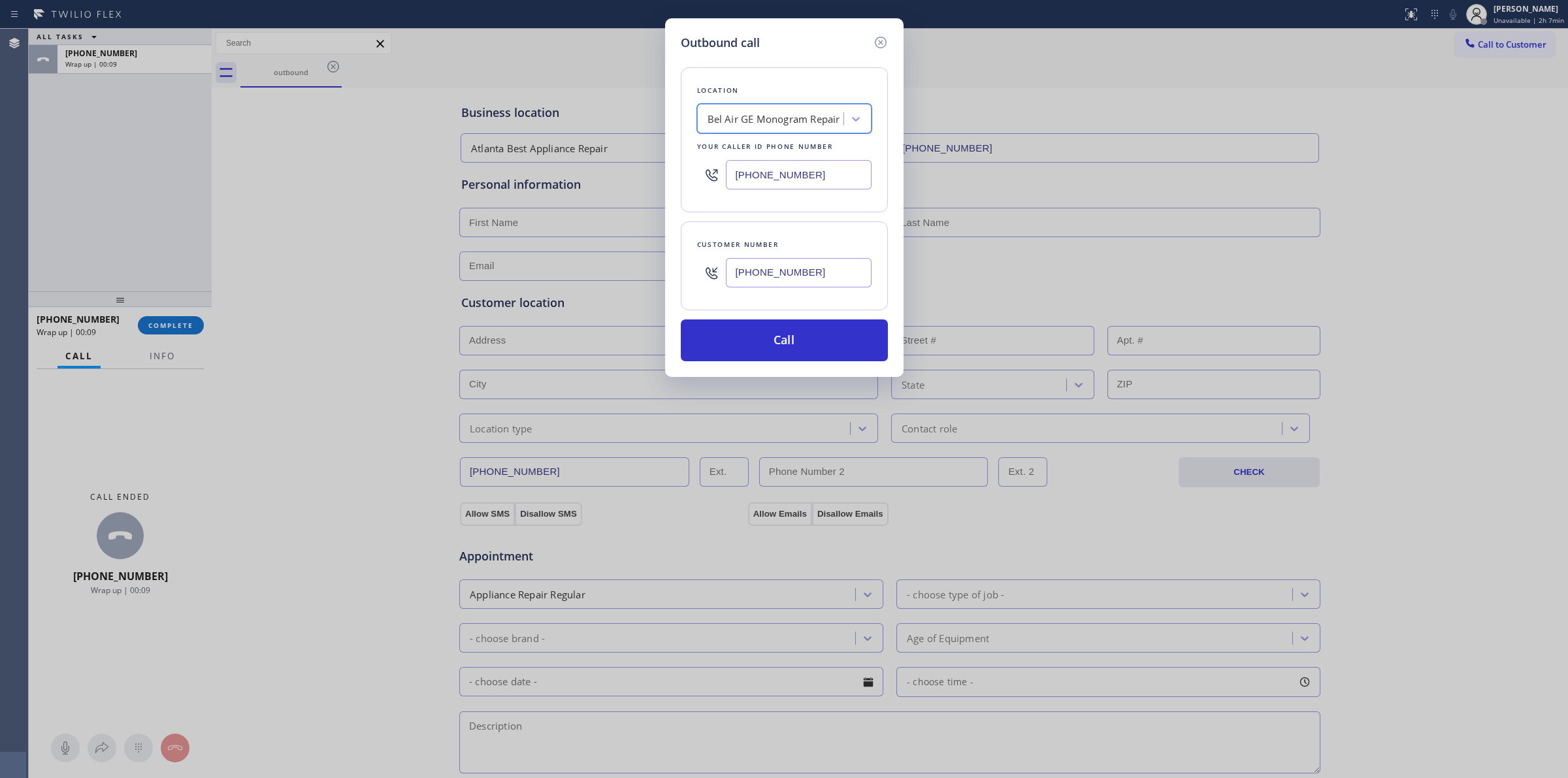
click at [749, 286] on input "[PHONE_NUMBER]" at bounding box center [798, 272] width 146 height 29
click at [763, 347] on button "Call" at bounding box center [784, 341] width 207 height 42
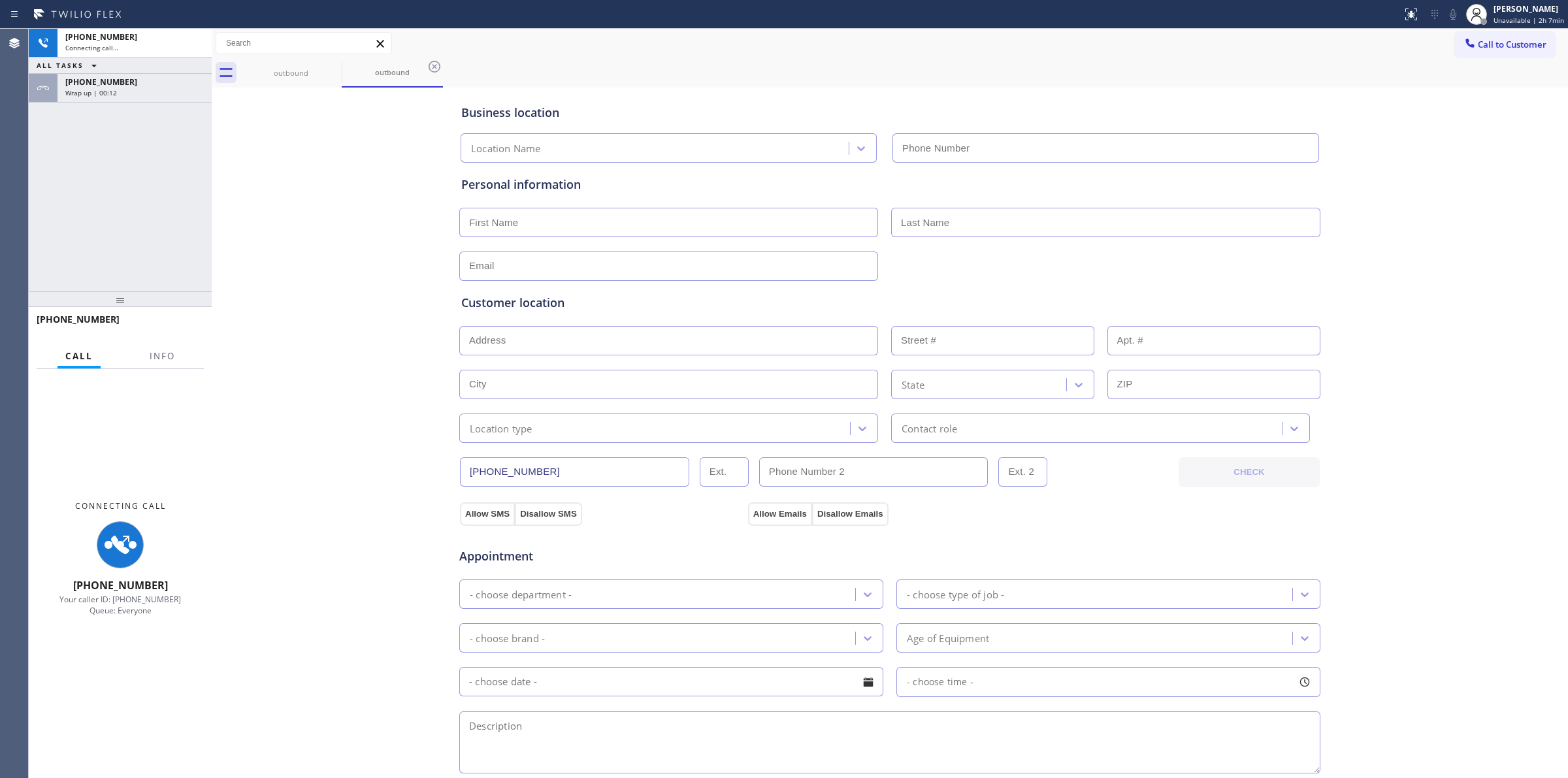
type input "[PHONE_NUMBER]"
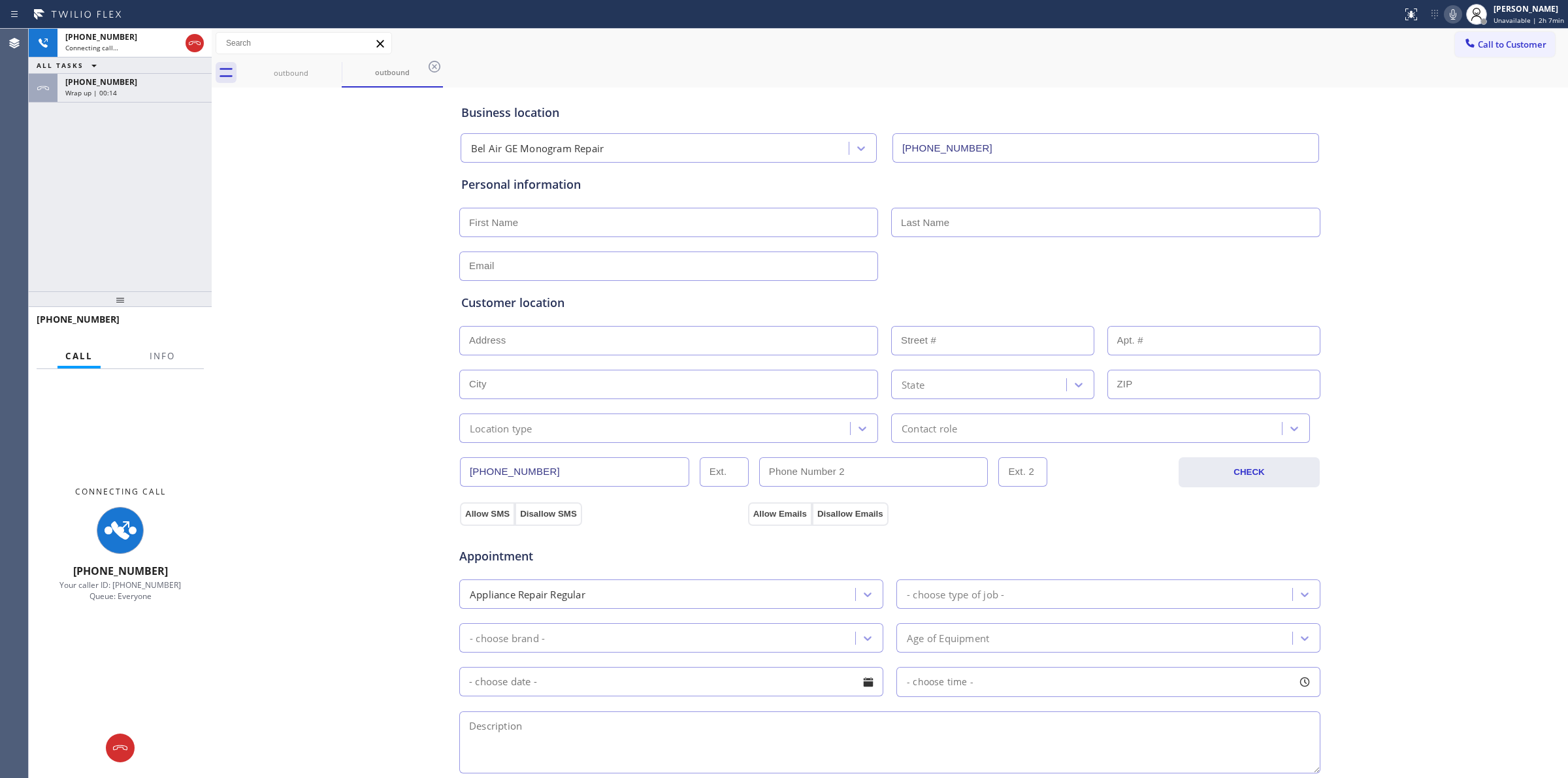
click at [137, 95] on div "Wrap up | 00:14" at bounding box center [134, 92] width 139 height 9
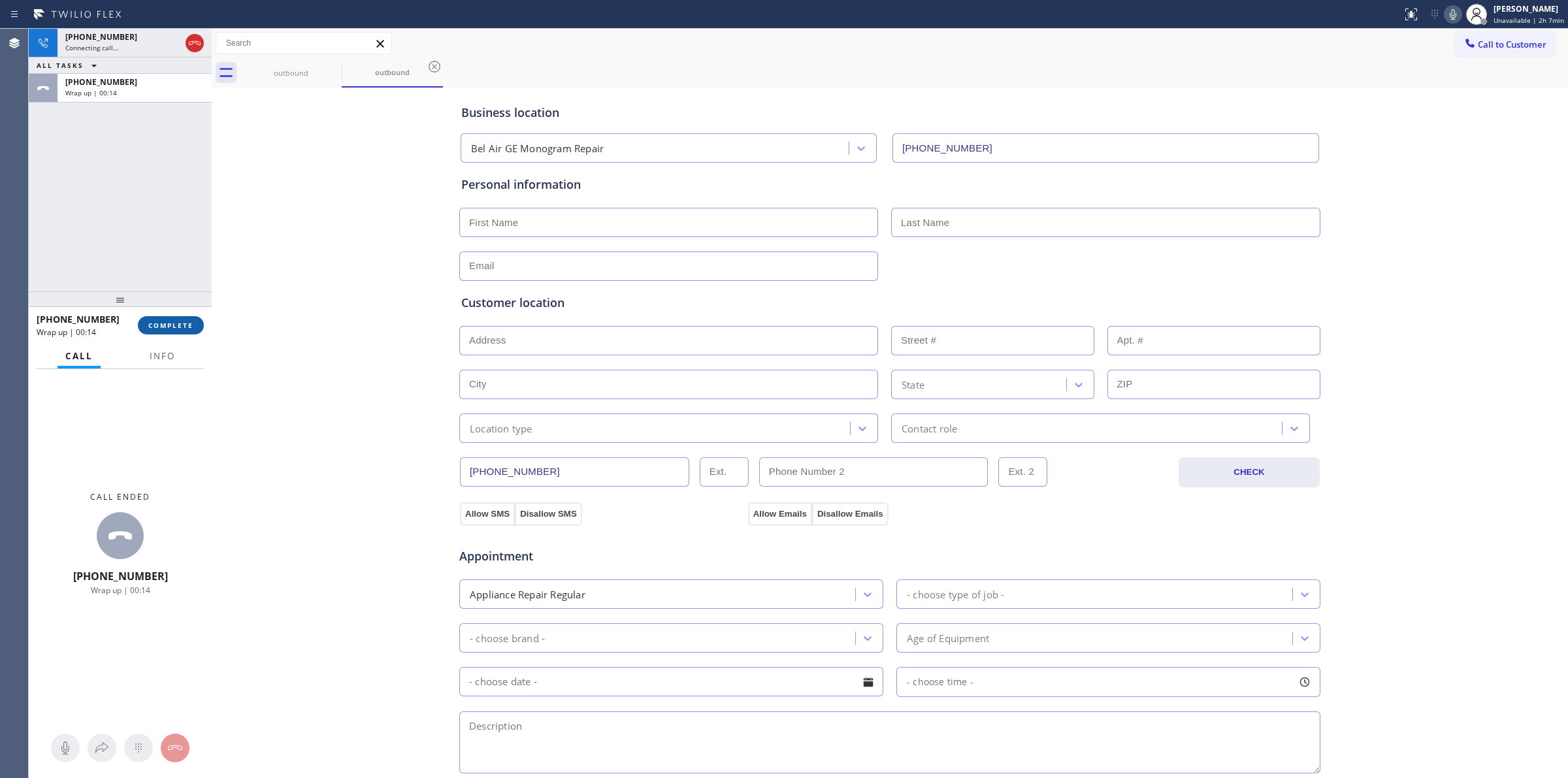
click at [158, 321] on span "COMPLETE" at bounding box center [171, 325] width 45 height 9
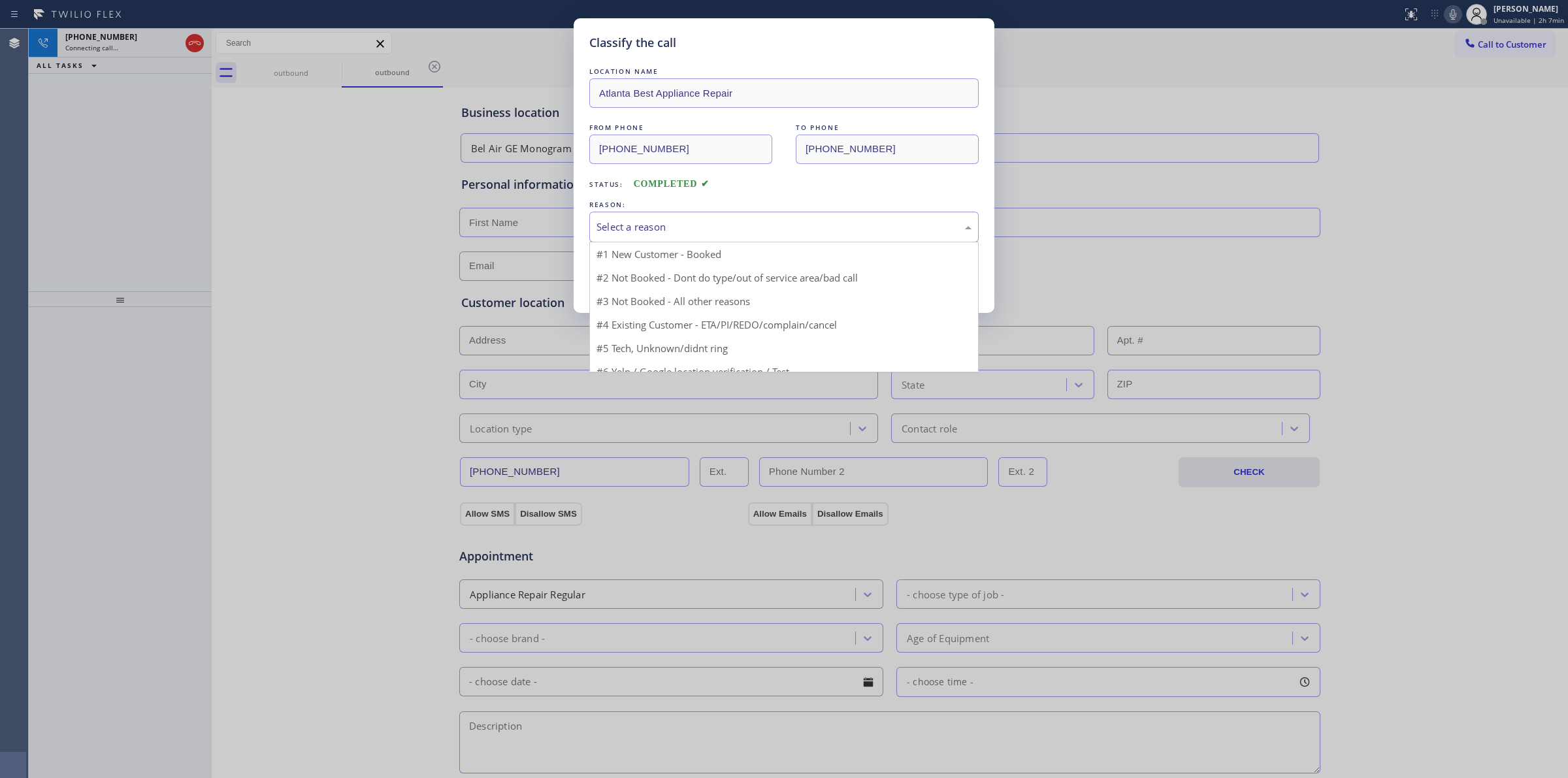
click at [664, 229] on div "Select a reason" at bounding box center [784, 227] width 375 height 15
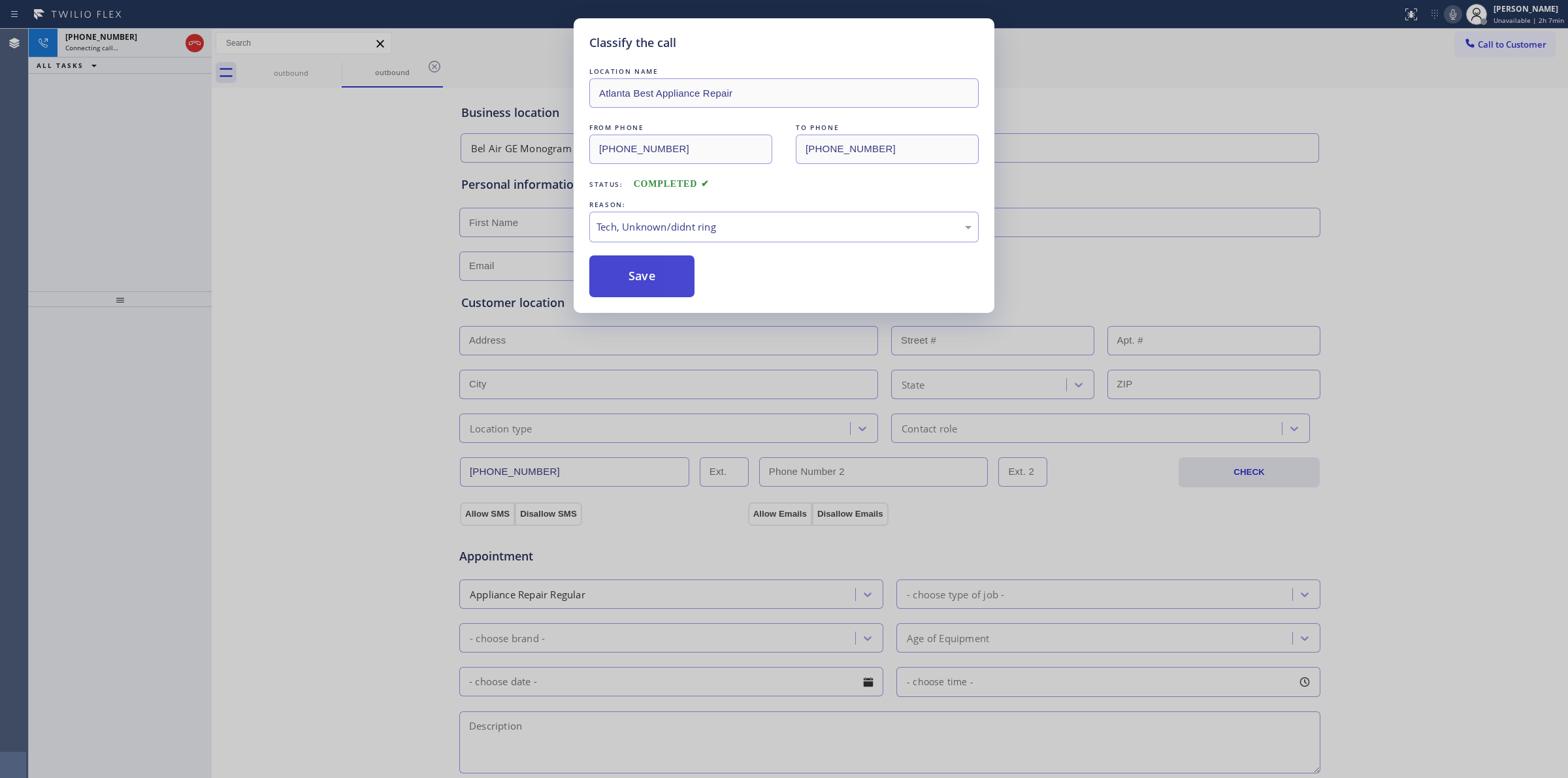
drag, startPoint x: 677, startPoint y: 331, endPoint x: 651, endPoint y: 272, distance: 64.5
drag, startPoint x: 651, startPoint y: 272, endPoint x: 1030, endPoint y: 242, distance: 380.2
click at [660, 272] on button "Save" at bounding box center [641, 277] width 105 height 42
click at [321, 67] on div "Classify the call LOCATION NAME [GEOGRAPHIC_DATA] Appliance Repair FROM PHONE […" at bounding box center [798, 404] width 1539 height 750
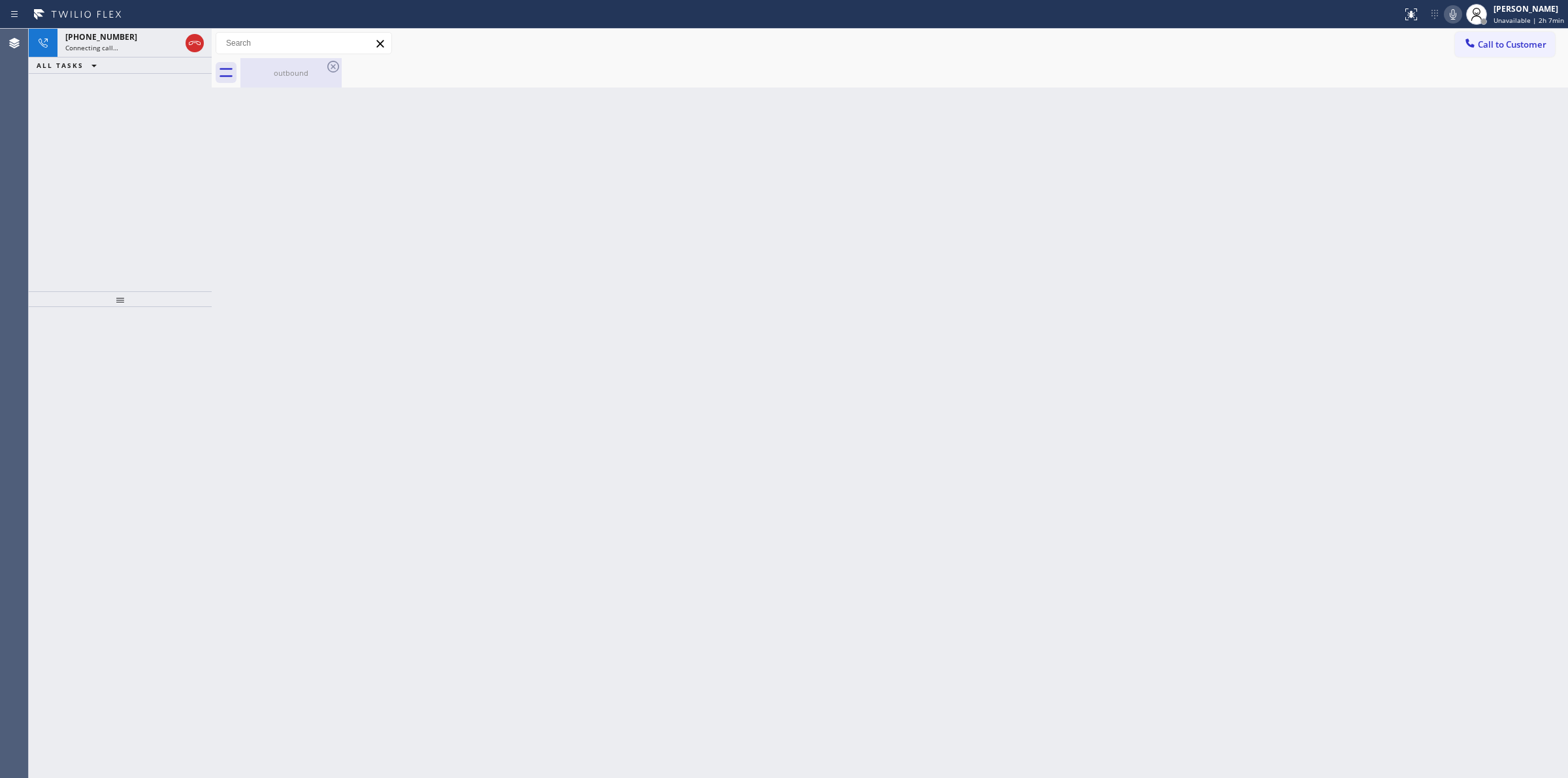
click at [324, 68] on div "outbound" at bounding box center [291, 73] width 99 height 9
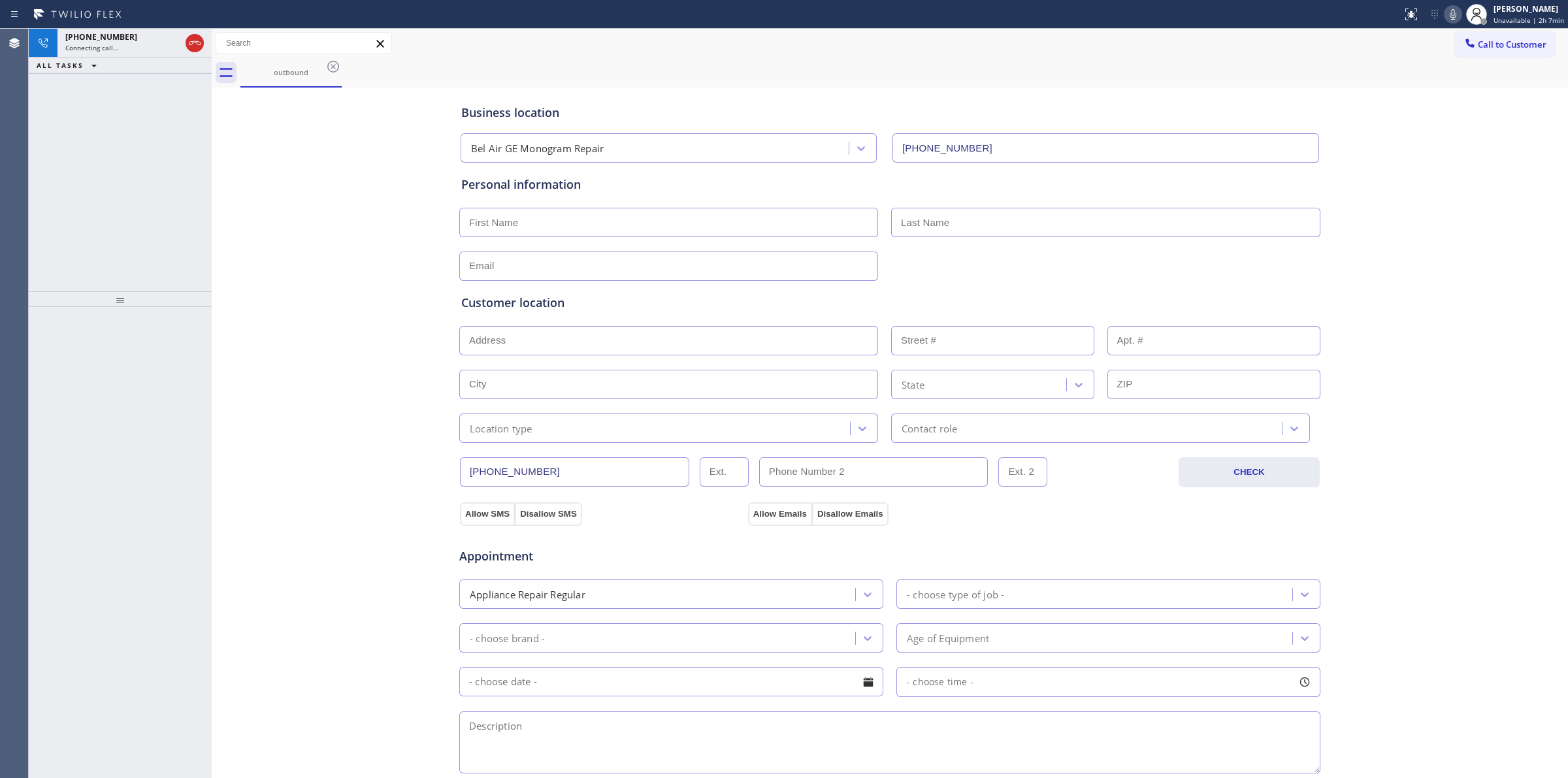
click at [328, 68] on icon at bounding box center [333, 67] width 12 height 12
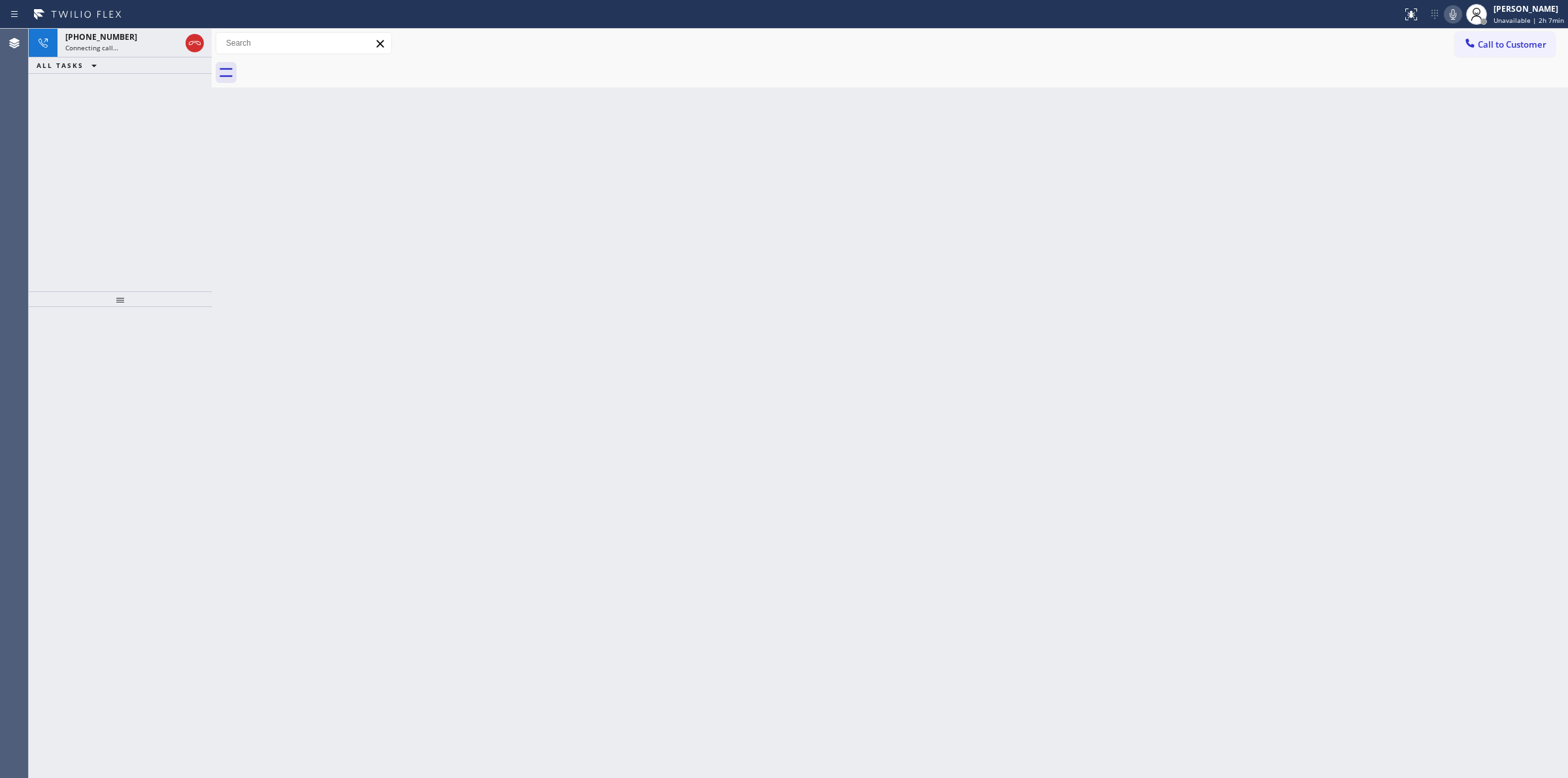
click at [1455, 15] on icon at bounding box center [1453, 15] width 16 height 16
click at [152, 41] on div "[PHONE_NUMBER]" at bounding box center [123, 36] width 115 height 11
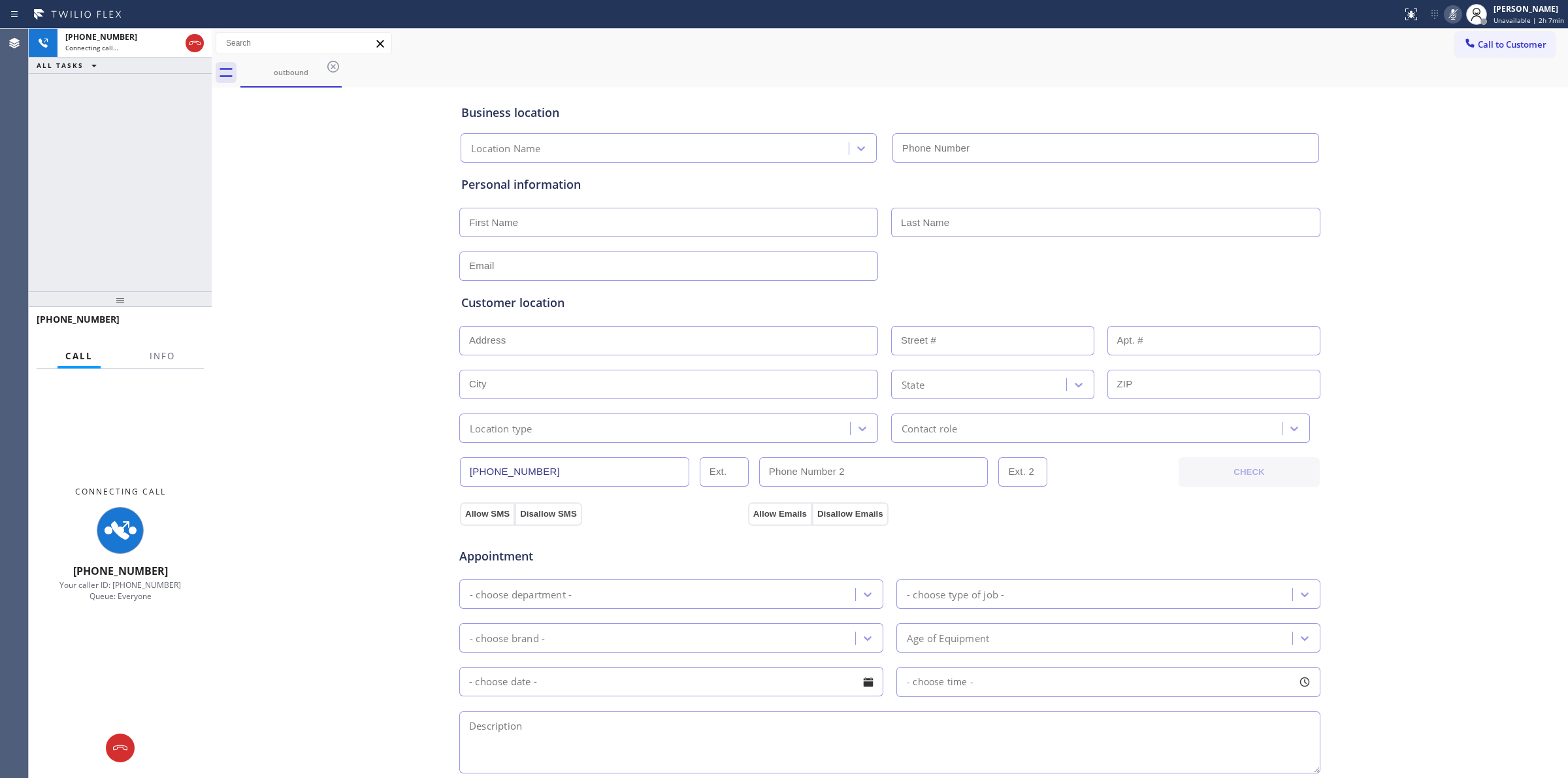
type input "[PHONE_NUMBER]"
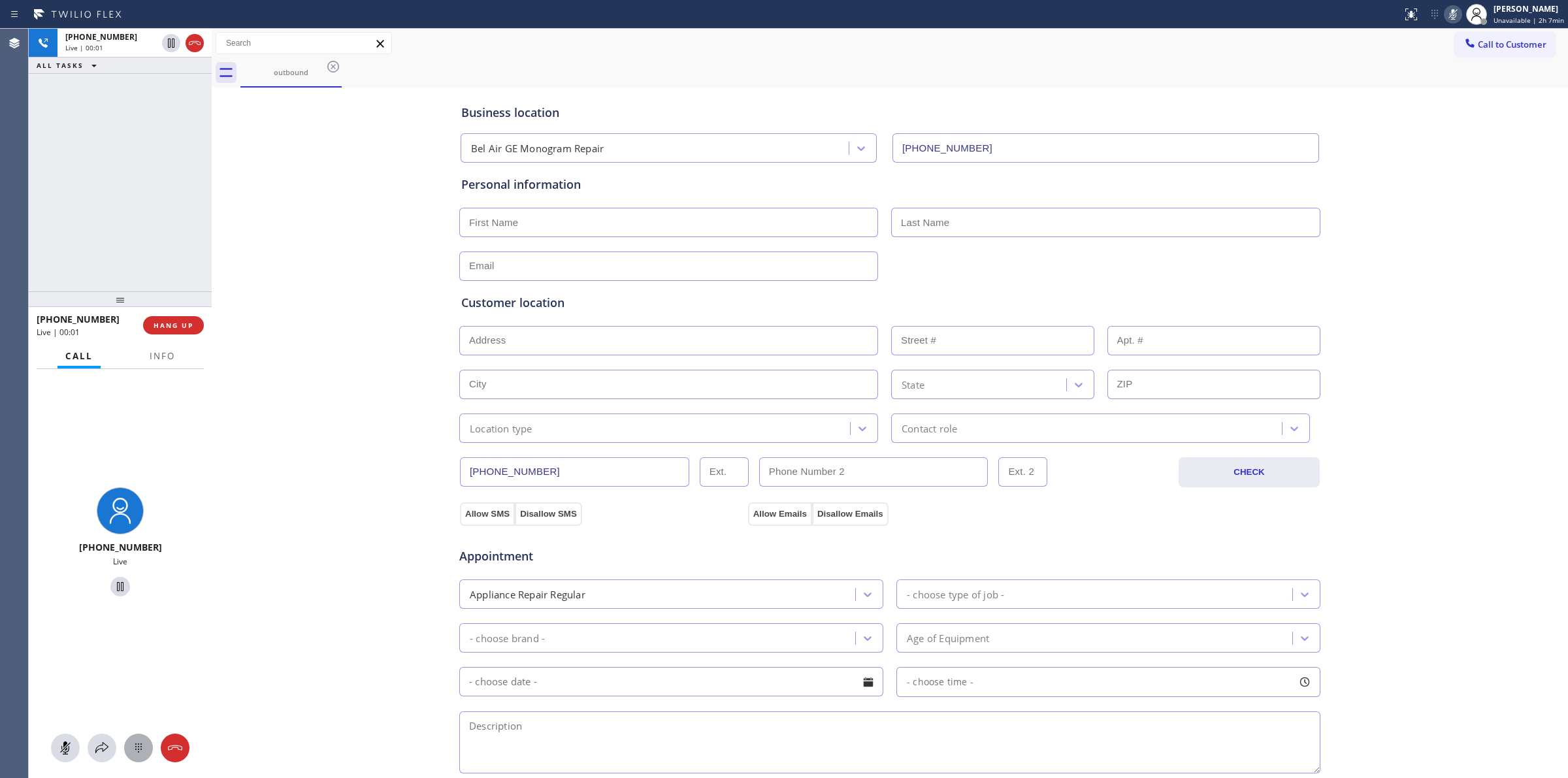
click at [150, 750] on div at bounding box center [139, 748] width 29 height 16
click at [1465, 46] on icon at bounding box center [1469, 43] width 9 height 9
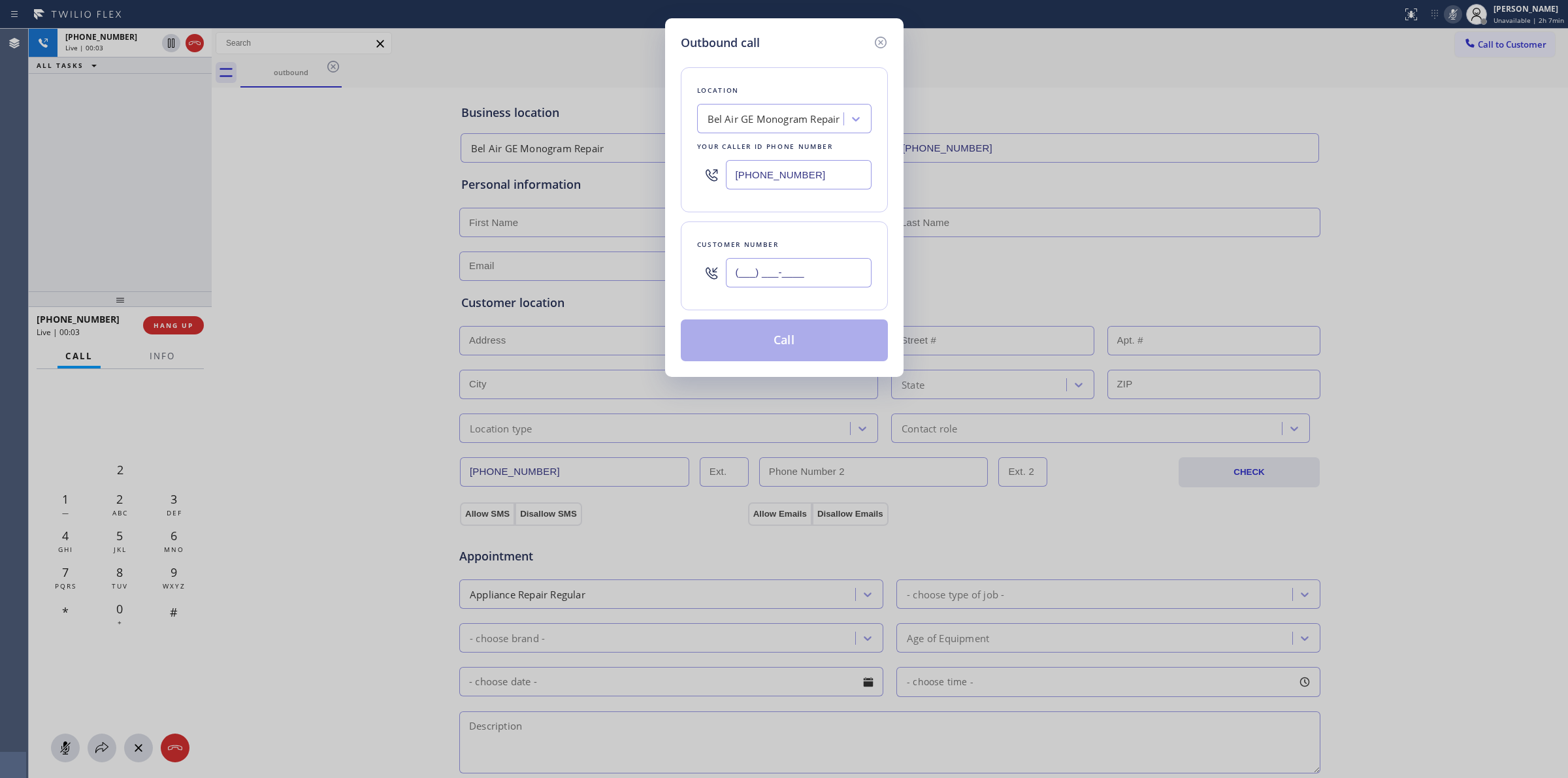
click at [816, 273] on input "(___) ___-____" at bounding box center [798, 272] width 146 height 29
paste input "206) 336-3824"
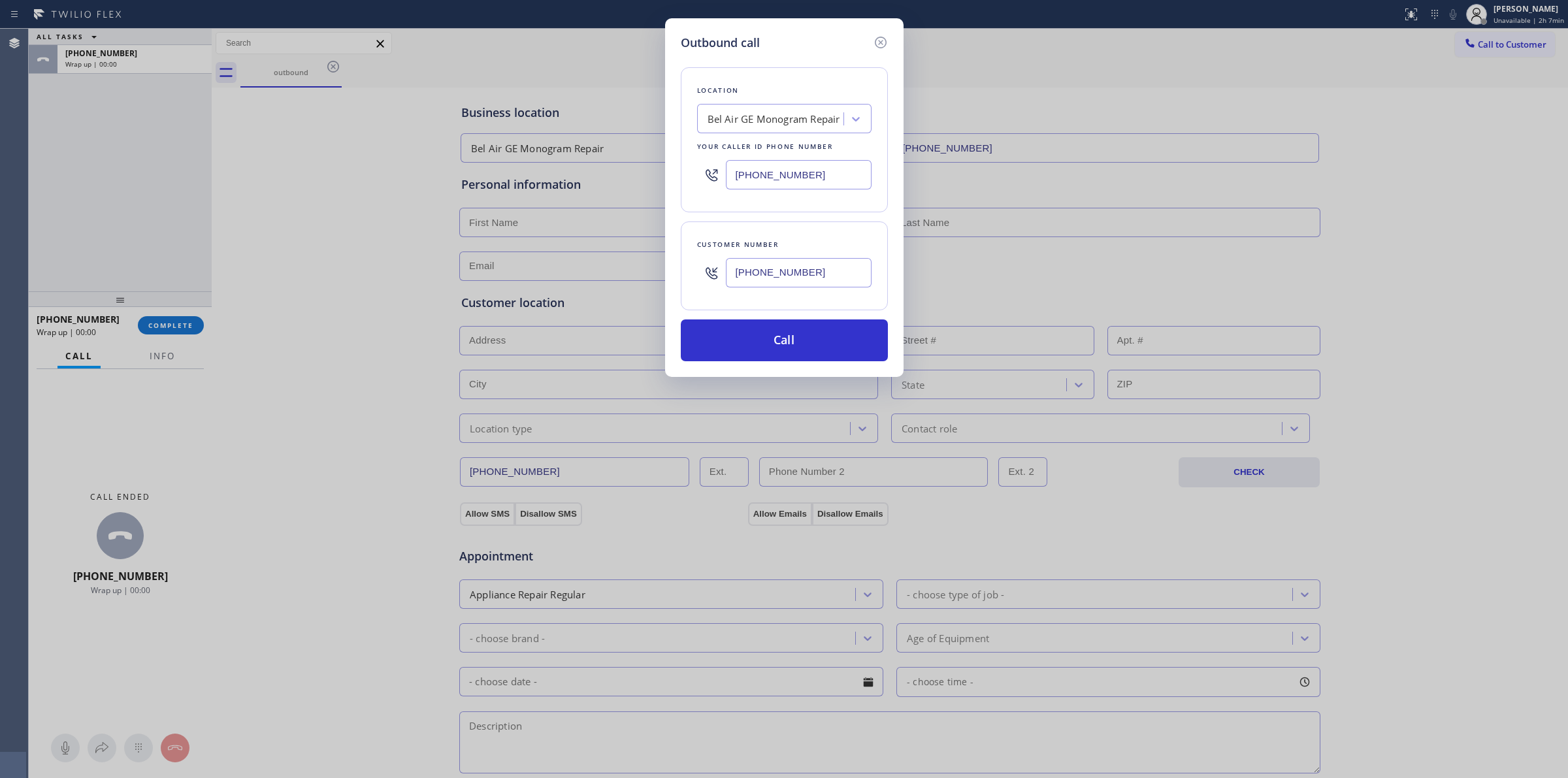
click at [837, 270] on input "[PHONE_NUMBER]" at bounding box center [798, 272] width 146 height 29
click at [834, 271] on input "[PHONE_NUMBER]" at bounding box center [798, 272] width 146 height 29
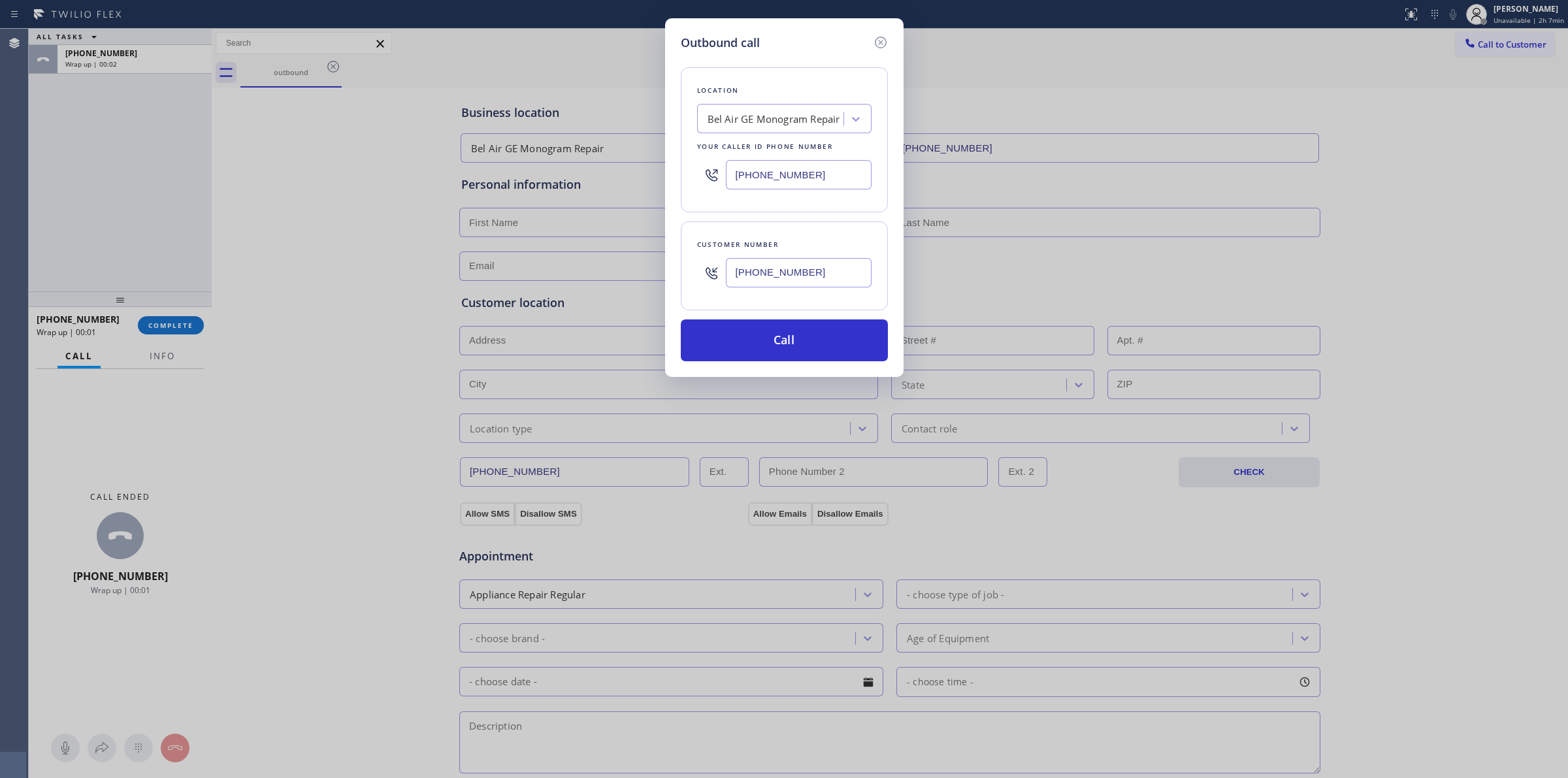
click at [834, 271] on input "[PHONE_NUMBER]" at bounding box center [798, 272] width 146 height 29
paste input "text"
type input "[PHONE_NUMBER]"
click at [789, 347] on button "Call" at bounding box center [784, 341] width 207 height 42
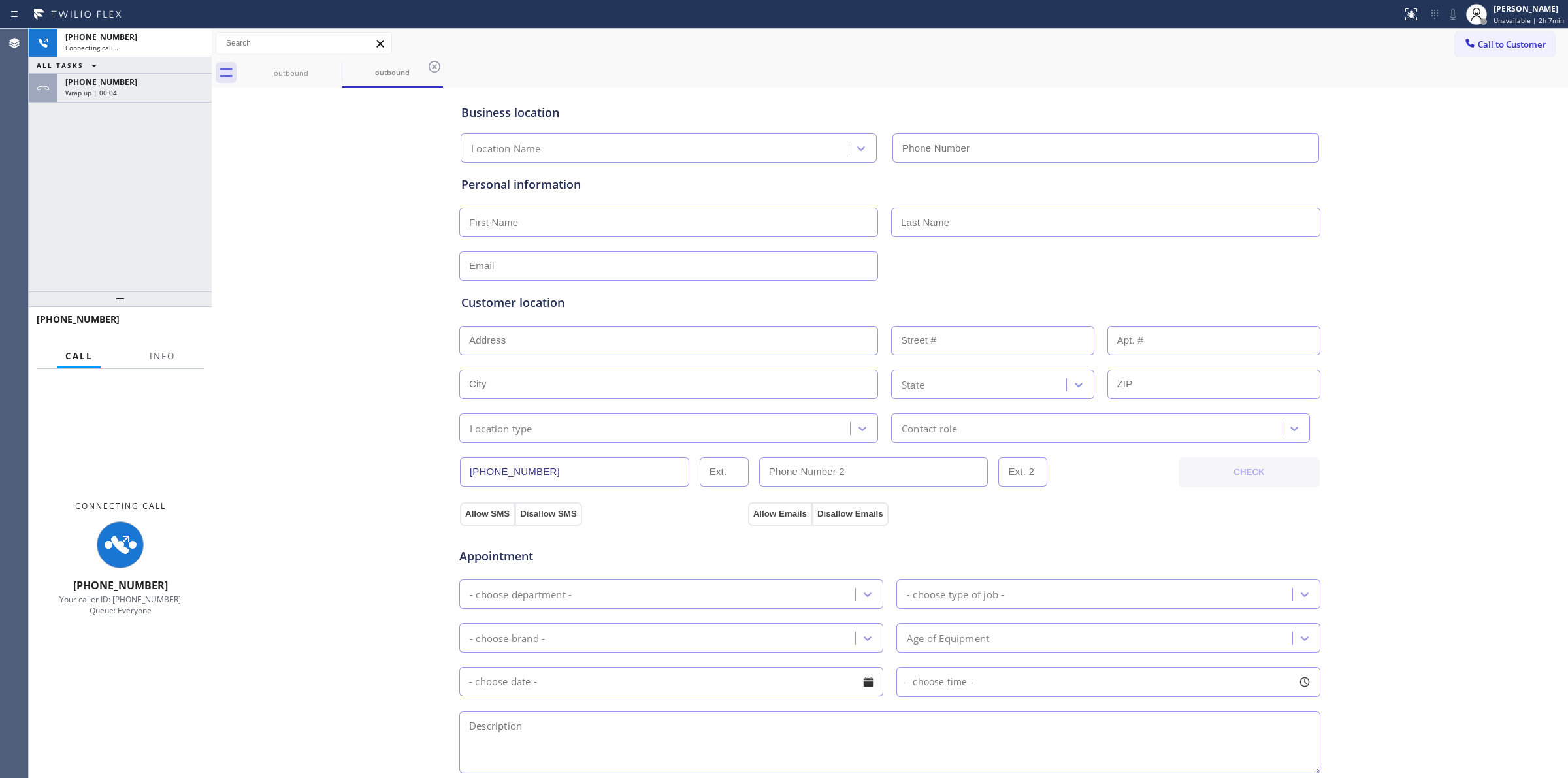
type input "[PHONE_NUMBER]"
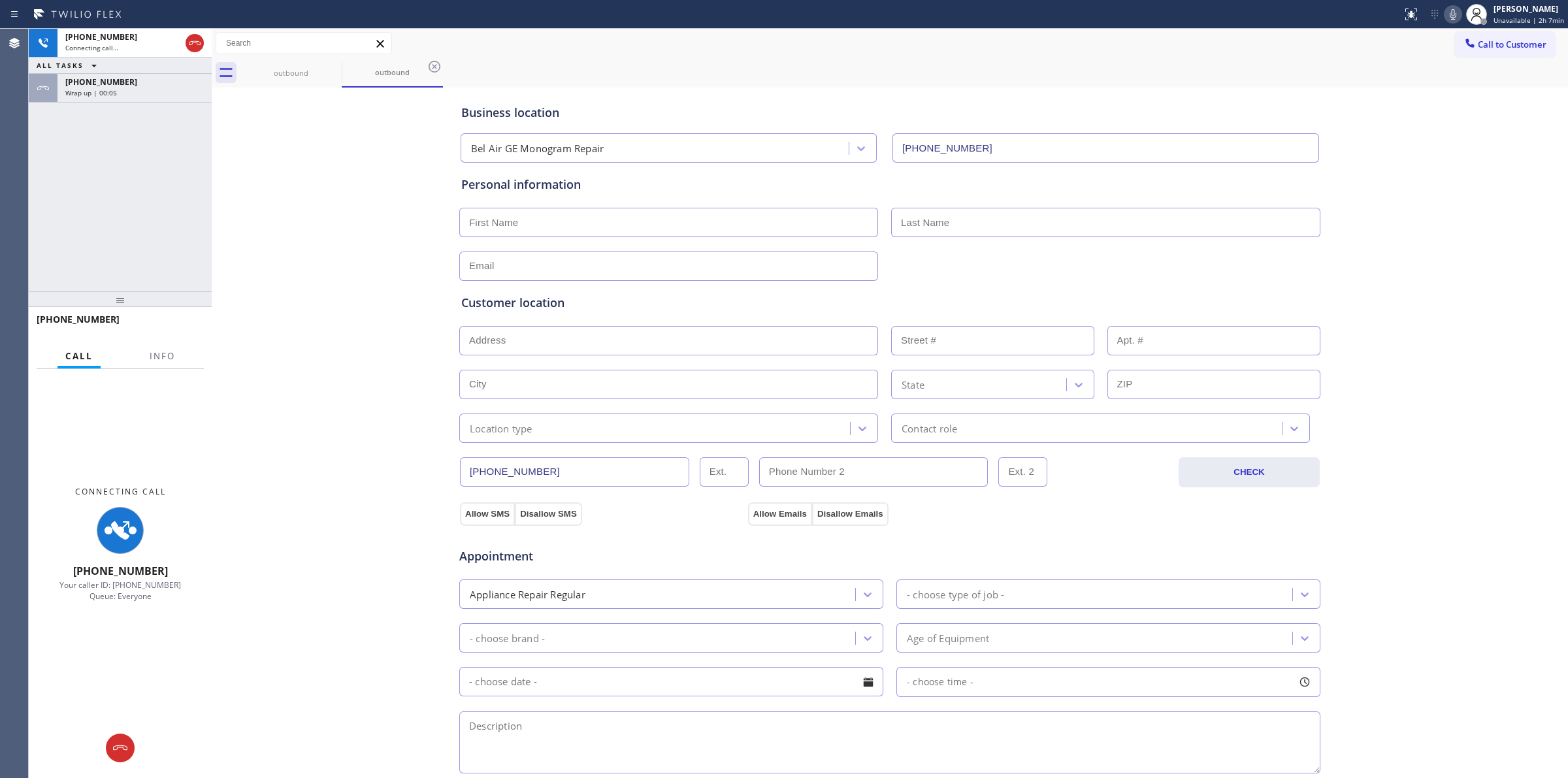
click at [691, 87] on div "Business location [GEOGRAPHIC_DATA] GE Monogram Repair [PHONE_NUMBER]" at bounding box center [889, 124] width 862 height 77
click at [139, 102] on div "[PHONE_NUMBER] Wrap up | 00:06" at bounding box center [121, 89] width 183 height 29
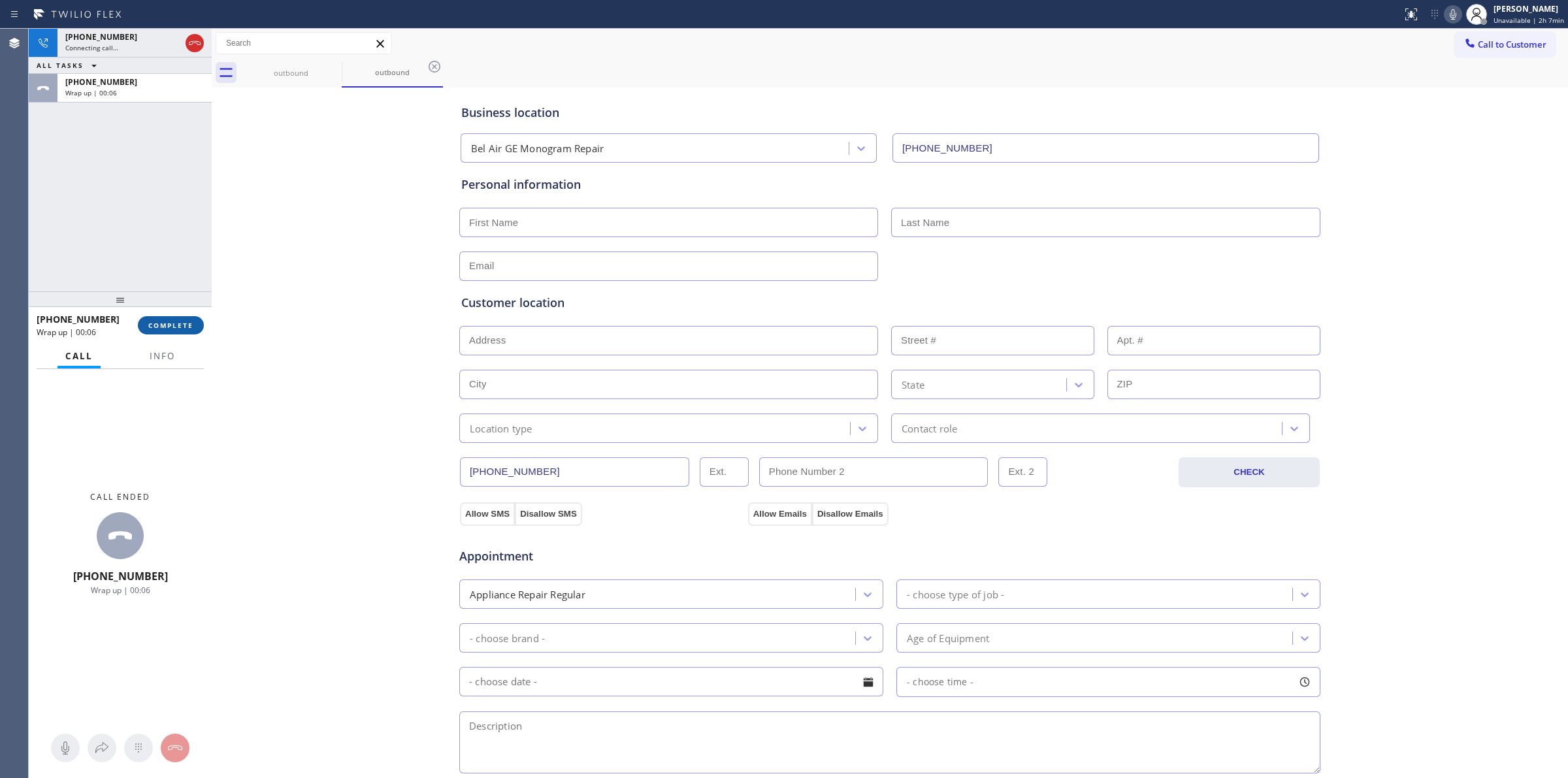
click at [178, 325] on span "COMPLETE" at bounding box center [171, 325] width 45 height 9
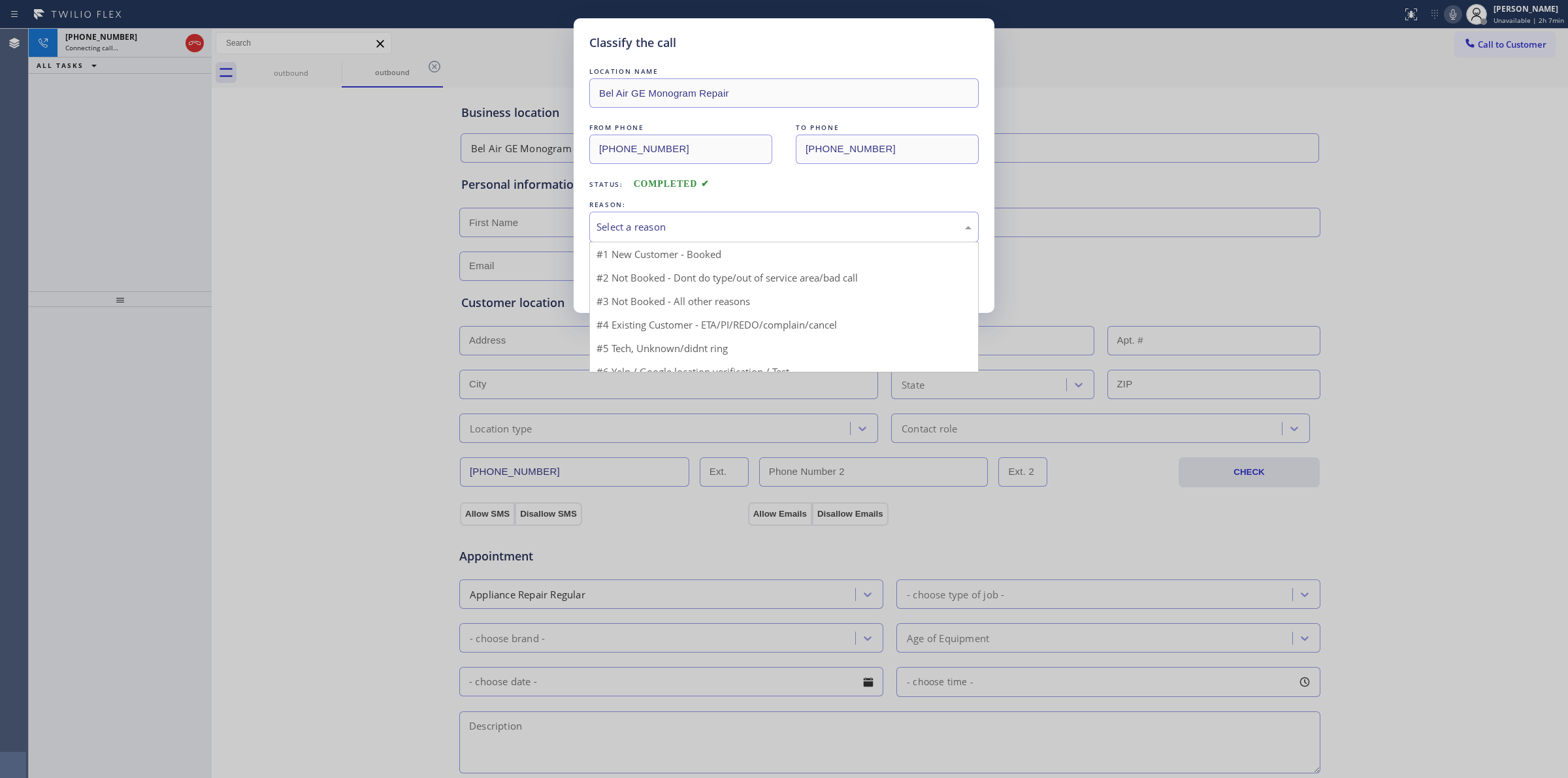
click at [702, 212] on div "Select a reason" at bounding box center [784, 227] width 389 height 31
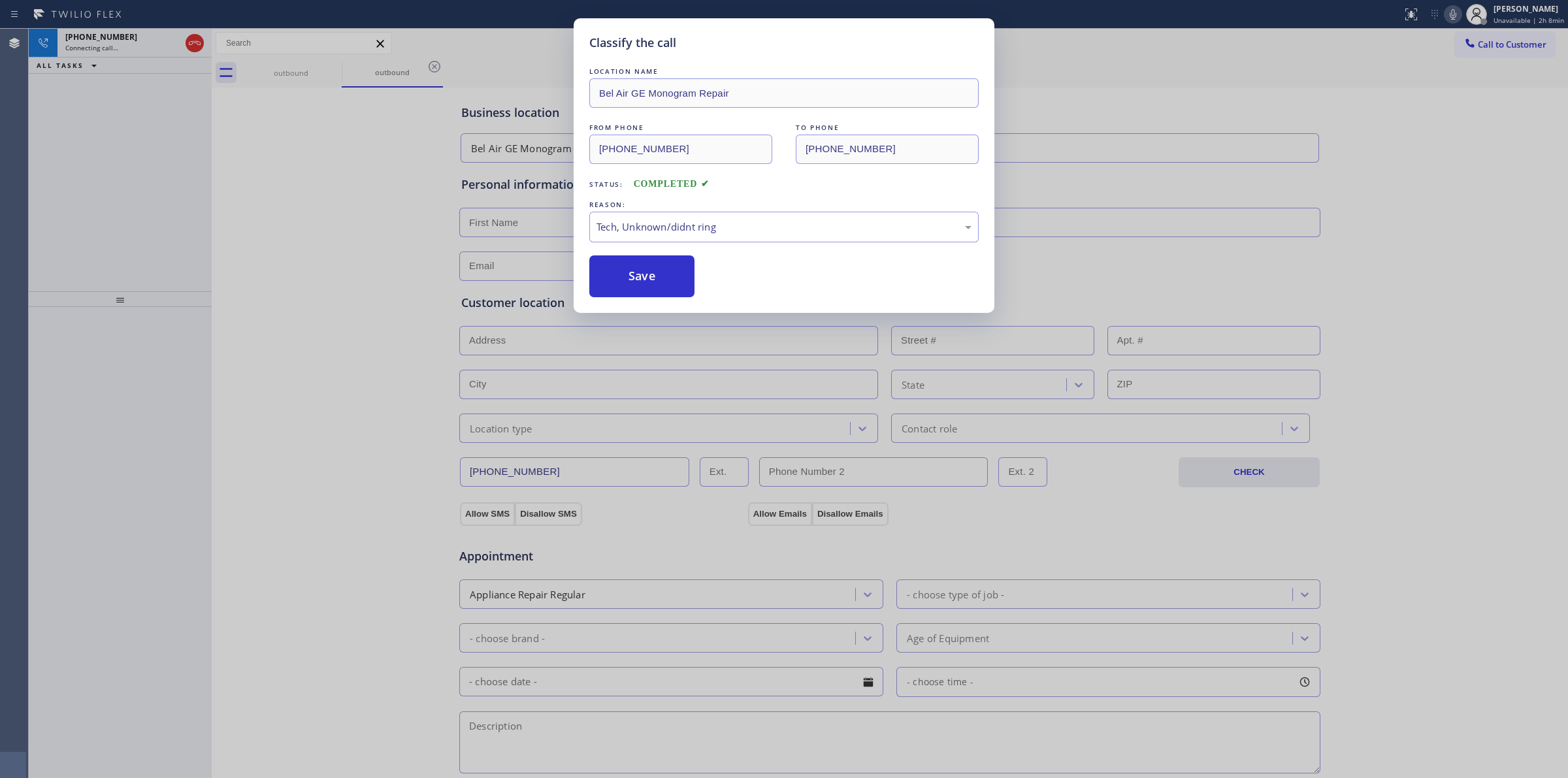
drag, startPoint x: 644, startPoint y: 283, endPoint x: 1036, endPoint y: 213, distance: 398.2
click at [660, 272] on button "Save" at bounding box center [641, 277] width 105 height 42
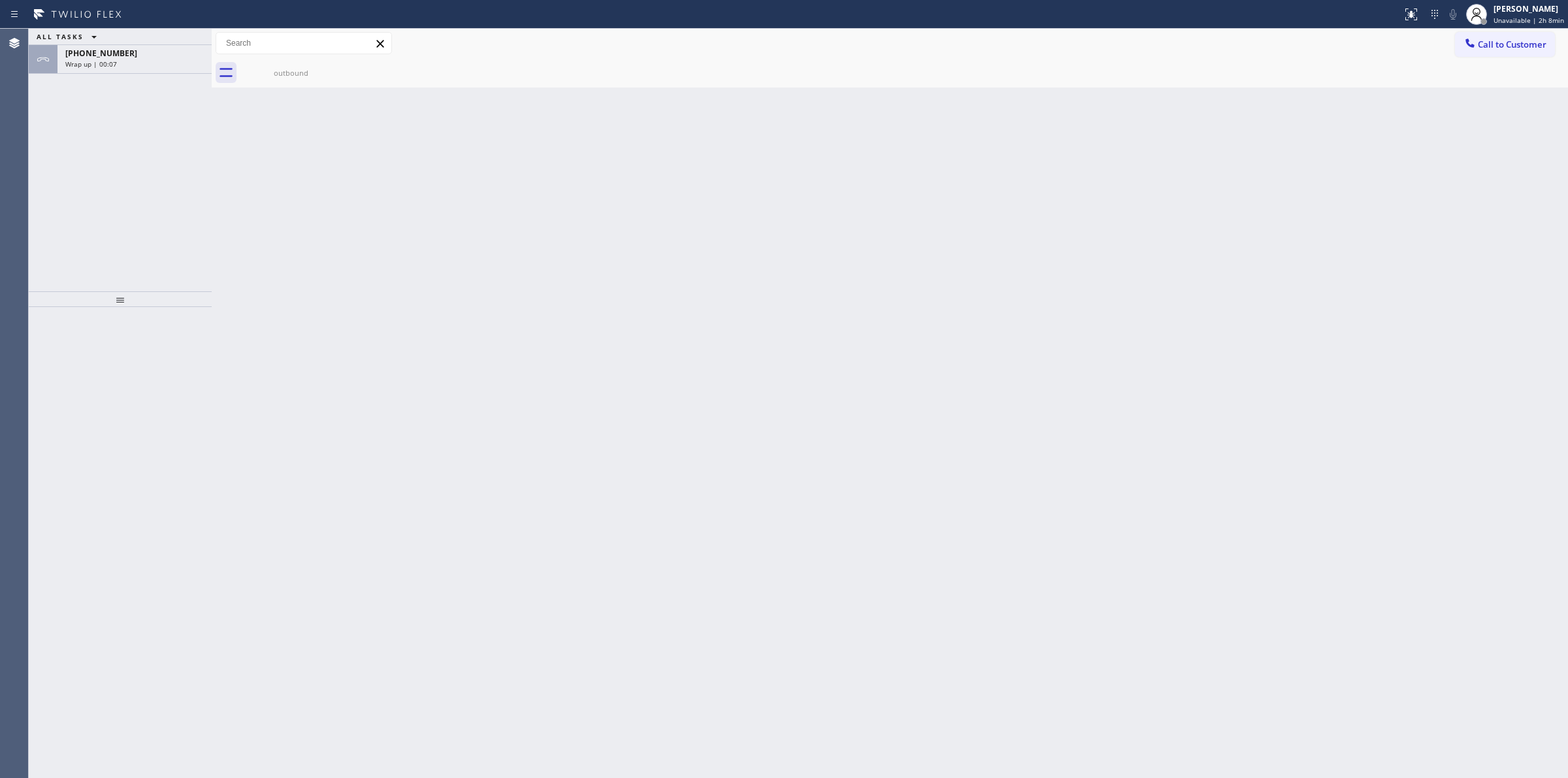
click at [1474, 59] on div "outbound" at bounding box center [904, 73] width 1328 height 29
click at [1484, 41] on span "Call to Customer" at bounding box center [1511, 44] width 68 height 12
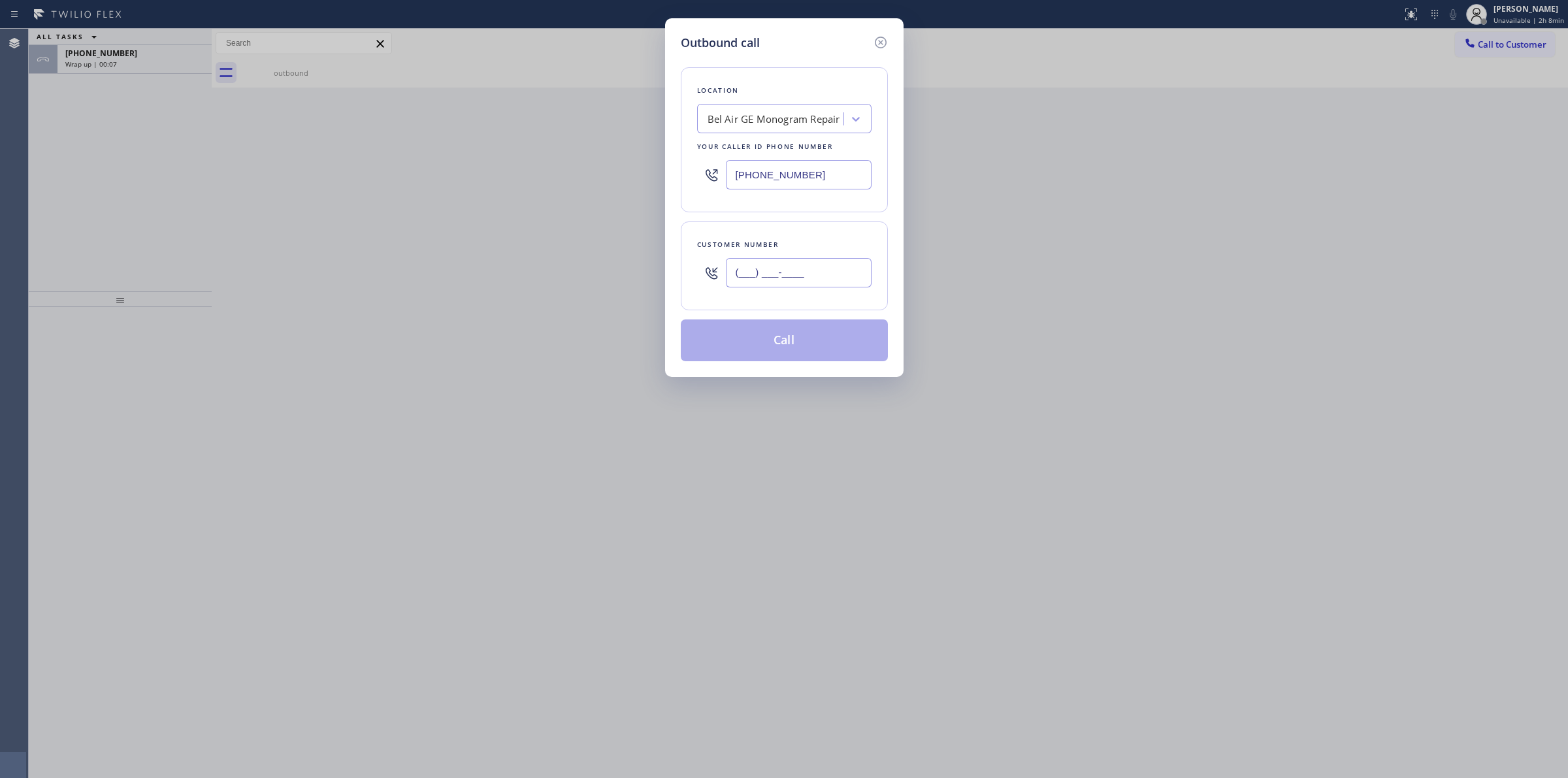
paste input "206) 336-3824"
click at [825, 271] on input "(___) ___-____" at bounding box center [798, 272] width 146 height 29
type input "[PHONE_NUMBER]"
click at [795, 336] on button "Call" at bounding box center [784, 341] width 207 height 42
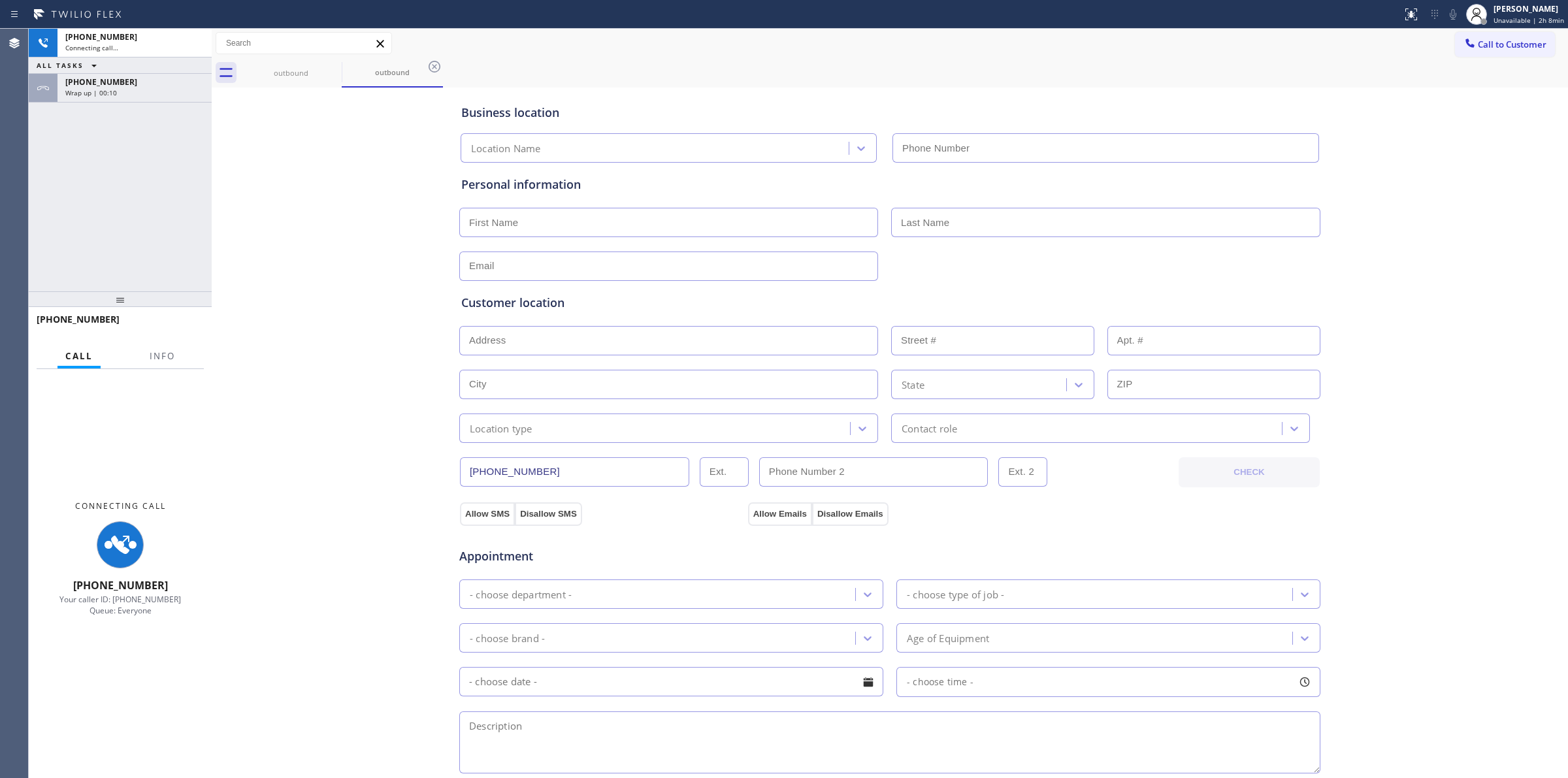
click at [142, 70] on div "ALL TASKS ALL TASKS ACTIVE TASKS TASKS IN WRAP UP" at bounding box center [121, 65] width 183 height 16
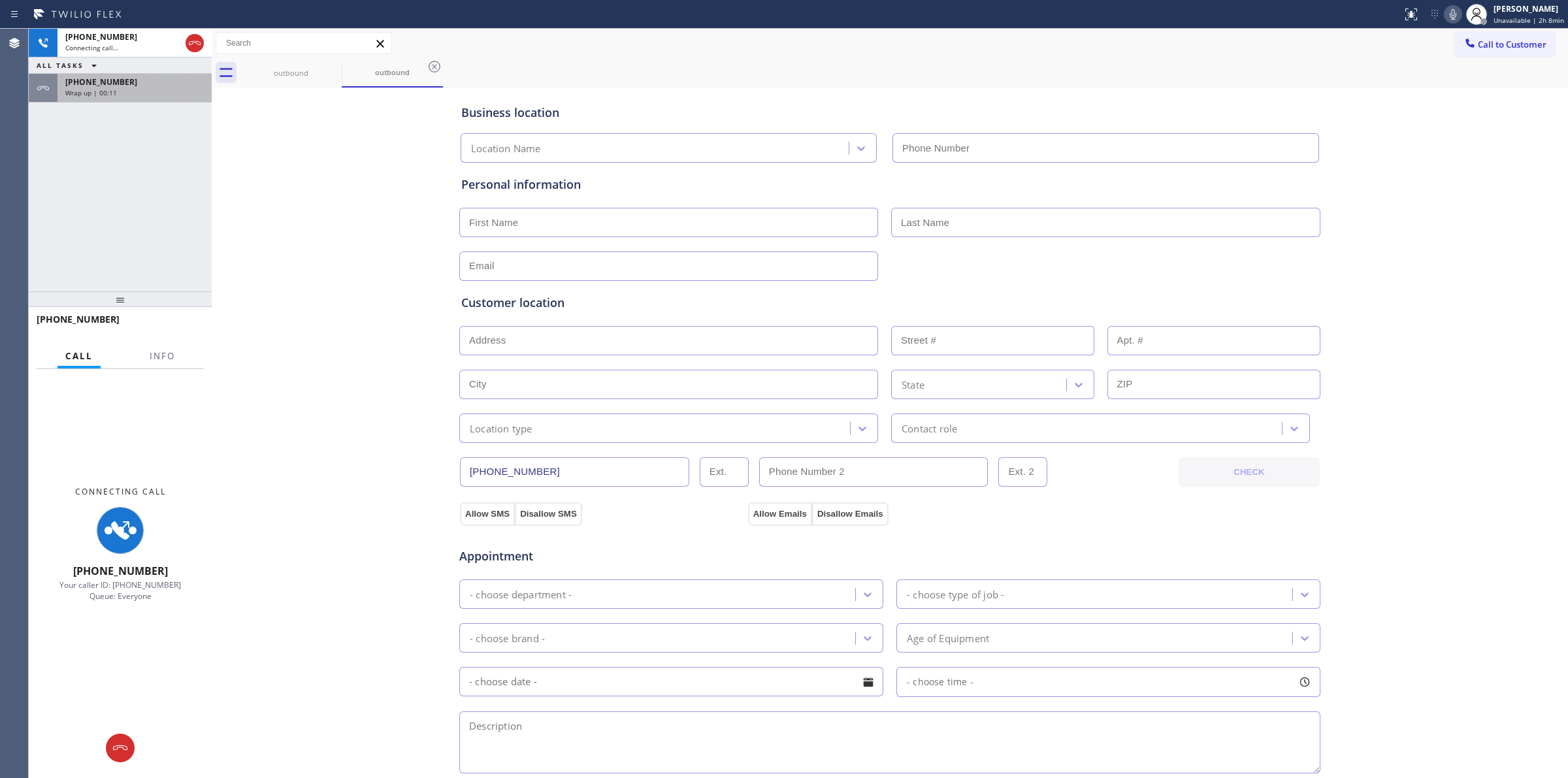
click at [133, 88] on div "Wrap up | 00:11" at bounding box center [134, 92] width 139 height 9
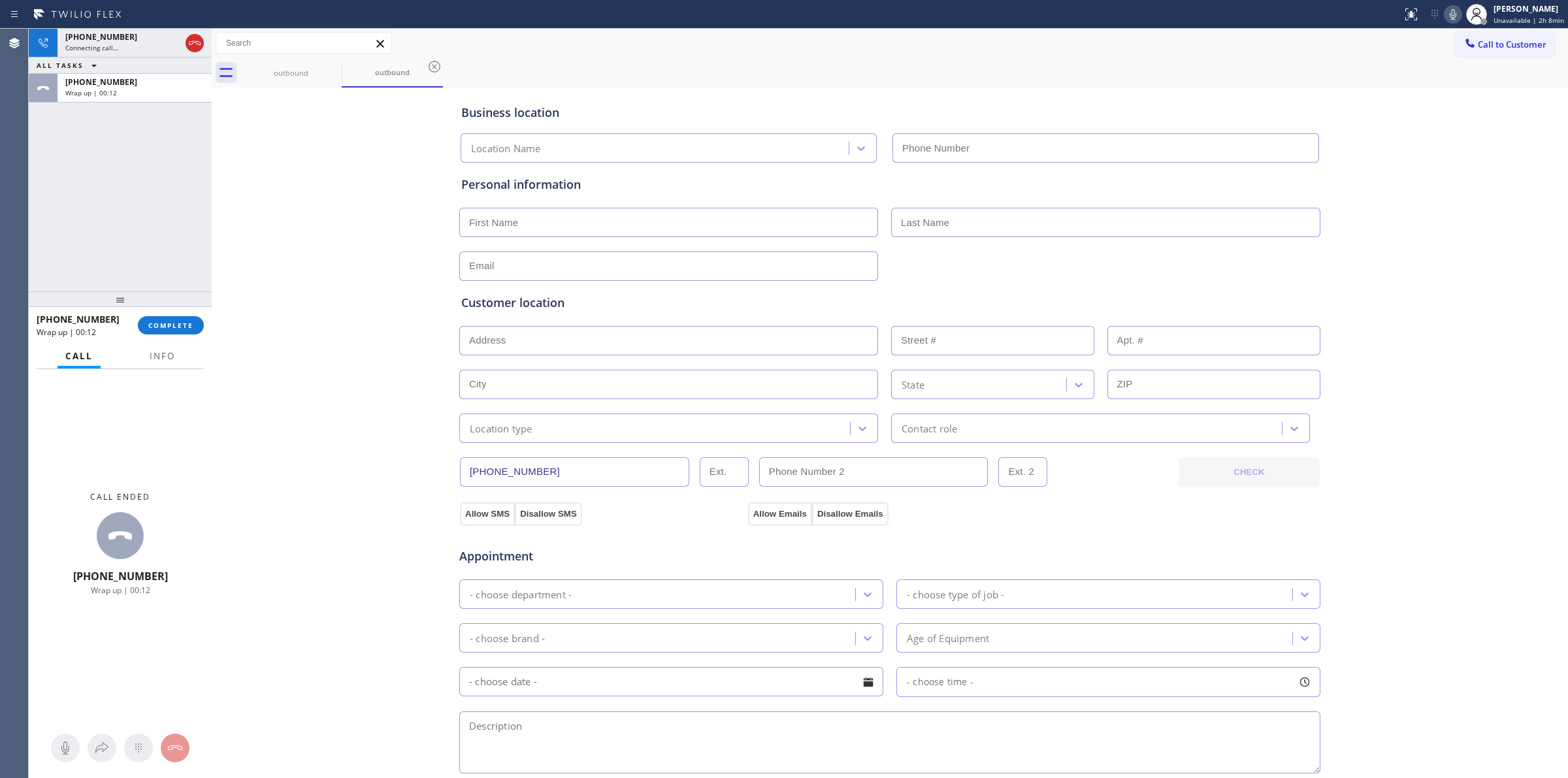
type input "[PHONE_NUMBER]"
click at [178, 318] on button "COMPLETE" at bounding box center [171, 325] width 66 height 18
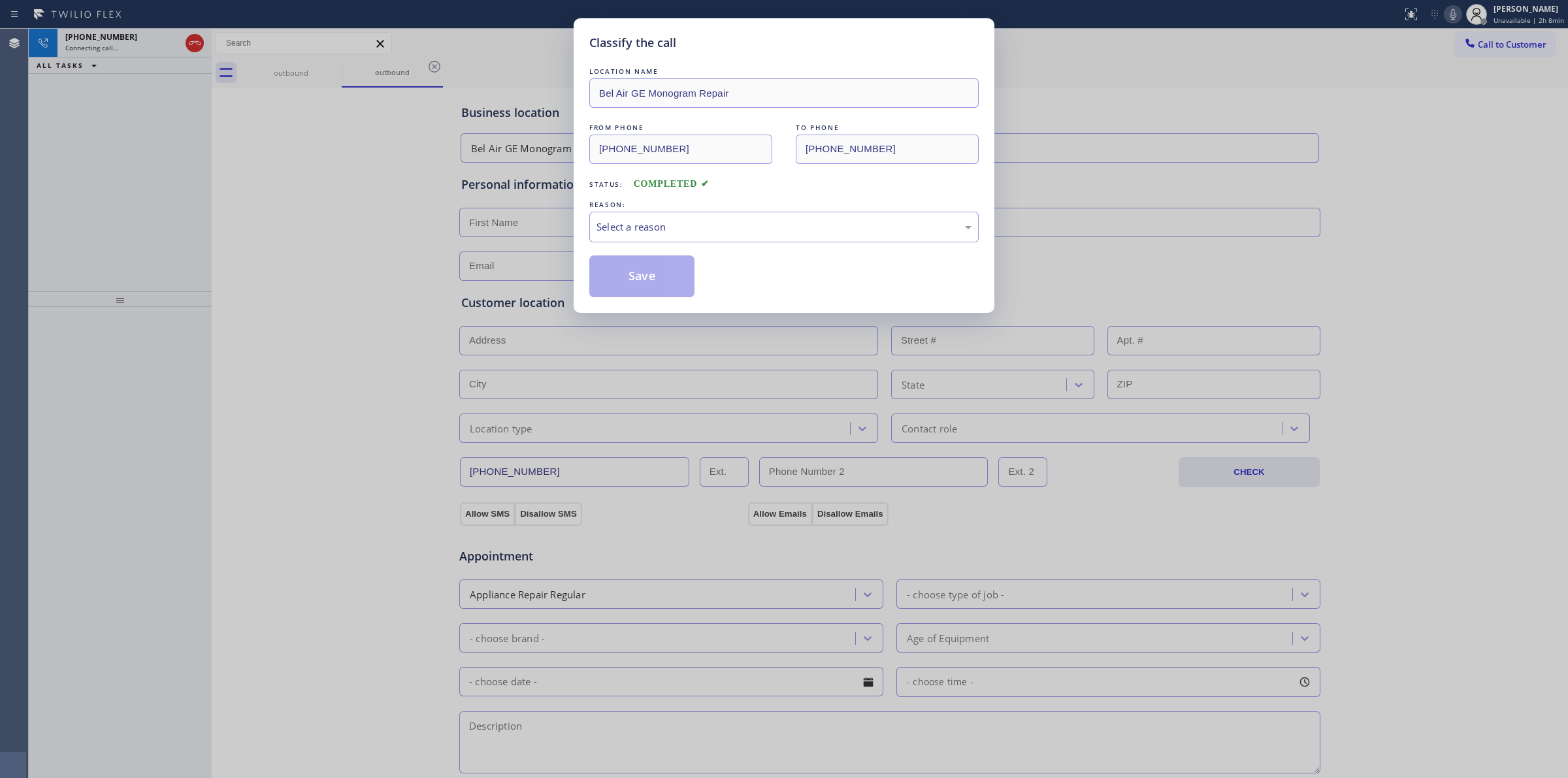
drag, startPoint x: 654, startPoint y: 209, endPoint x: 659, endPoint y: 221, distance: 13.0
click at [654, 210] on div "REASON:" at bounding box center [784, 205] width 389 height 14
drag, startPoint x: 659, startPoint y: 221, endPoint x: 667, endPoint y: 237, distance: 17.9
click at [660, 223] on div "Select a reason" at bounding box center [784, 227] width 375 height 15
drag, startPoint x: 681, startPoint y: 322, endPoint x: 659, endPoint y: 291, distance: 38.0
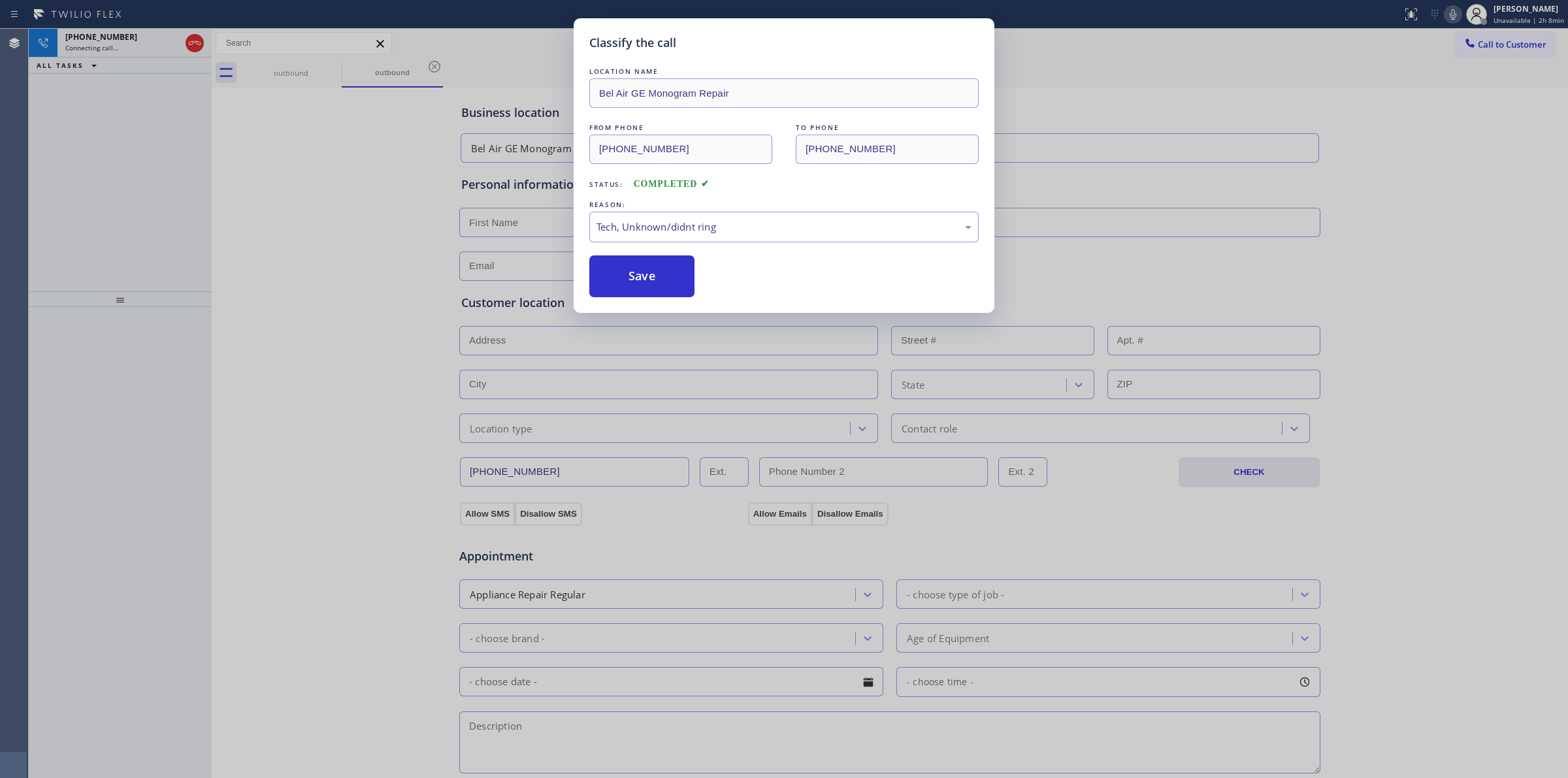
drag, startPoint x: 645, startPoint y: 276, endPoint x: 715, endPoint y: 276, distance: 70.0
click at [645, 276] on button "Save" at bounding box center [641, 277] width 105 height 42
click at [1367, 203] on div "Classify the call LOCATION NAME Bel Air GE Monogram Repair FROM PHONE [PHONE_NU…" at bounding box center [784, 389] width 1568 height 778
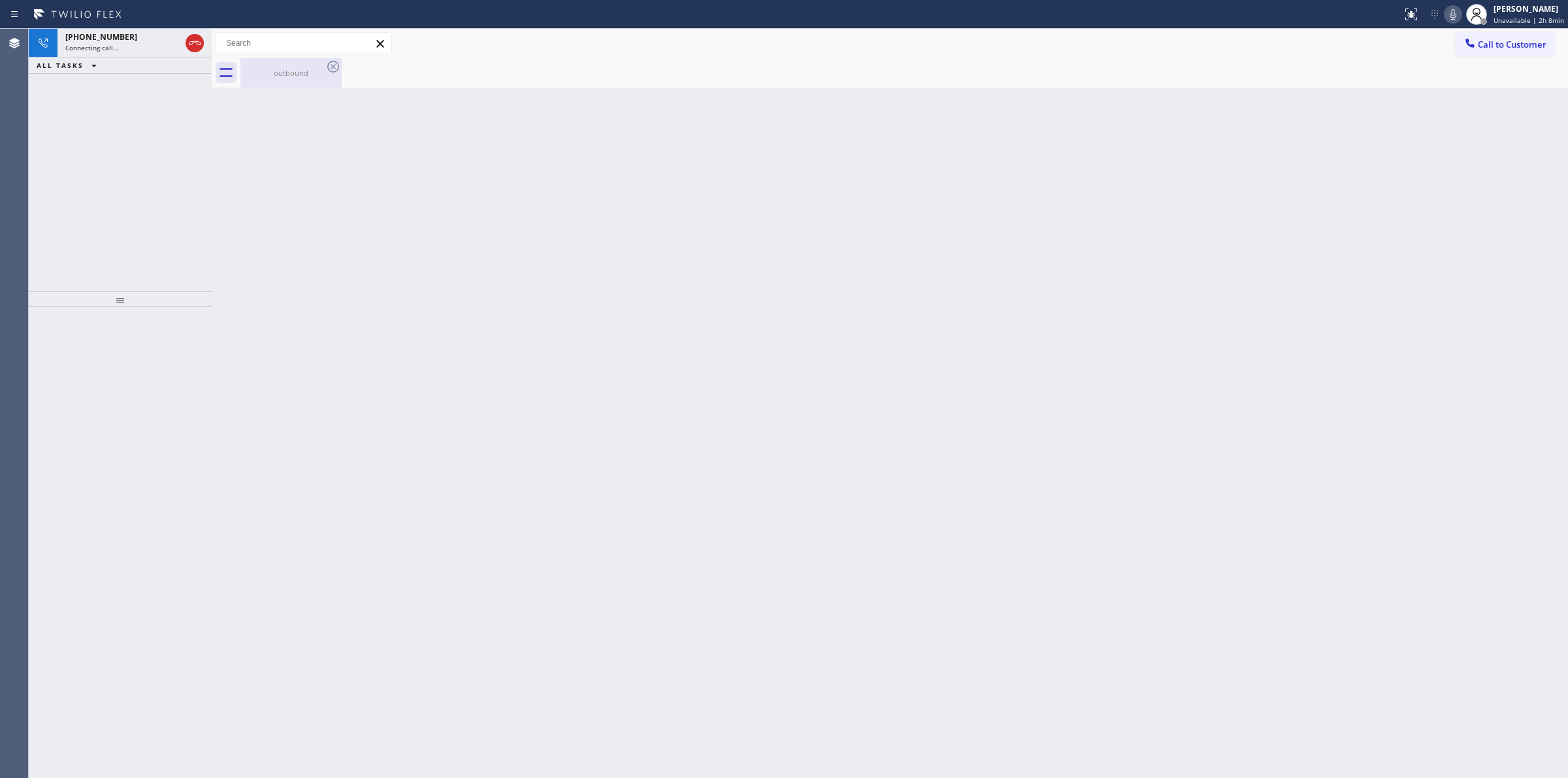
drag, startPoint x: 291, startPoint y: 65, endPoint x: 309, endPoint y: 68, distance: 18.2
click at [291, 65] on div "outbound" at bounding box center [291, 73] width 99 height 29
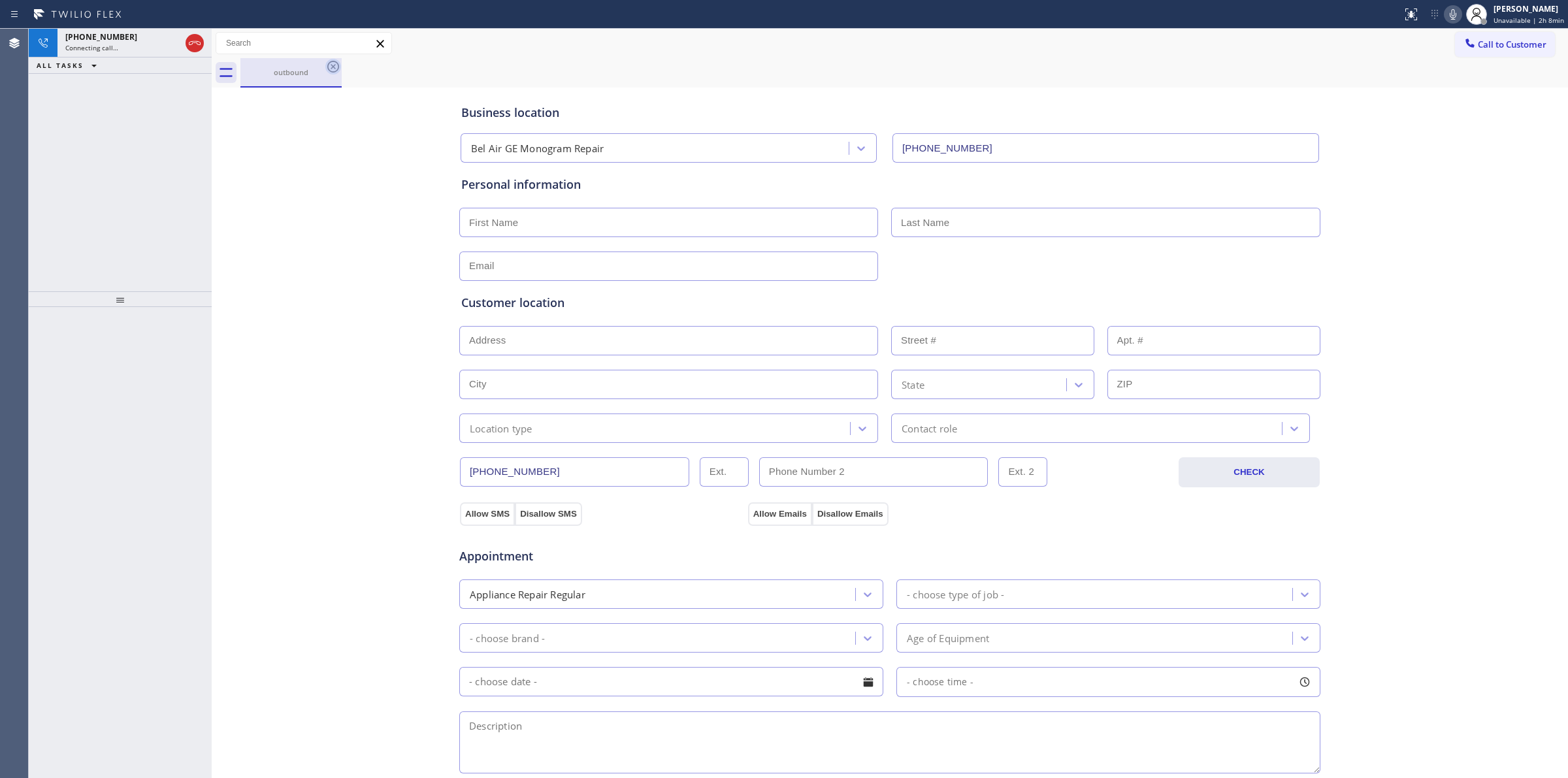
click at [335, 68] on icon at bounding box center [333, 67] width 16 height 16
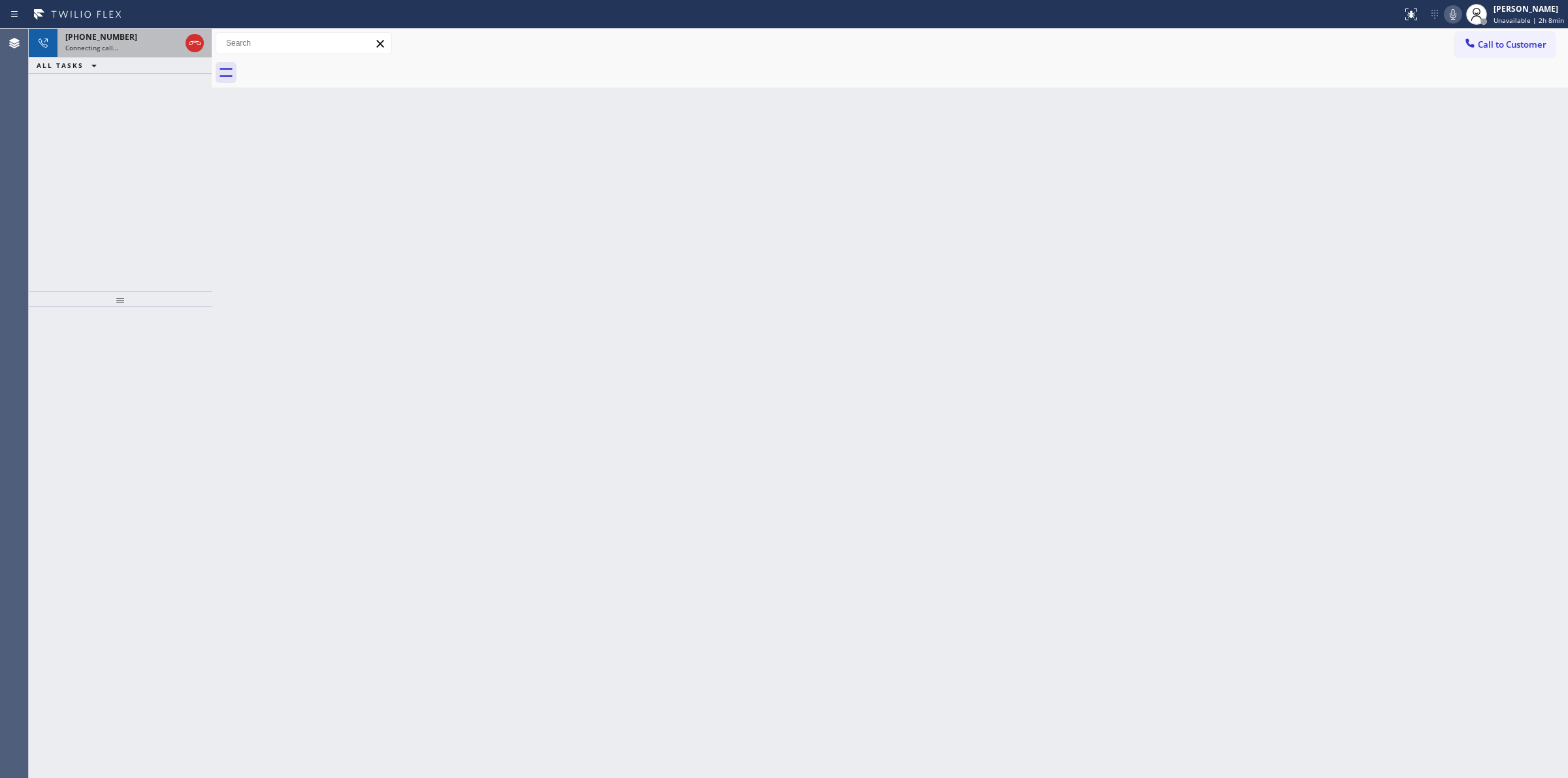
drag, startPoint x: 190, startPoint y: 46, endPoint x: 182, endPoint y: 46, distance: 8.0
click at [187, 46] on icon at bounding box center [195, 44] width 16 height 16
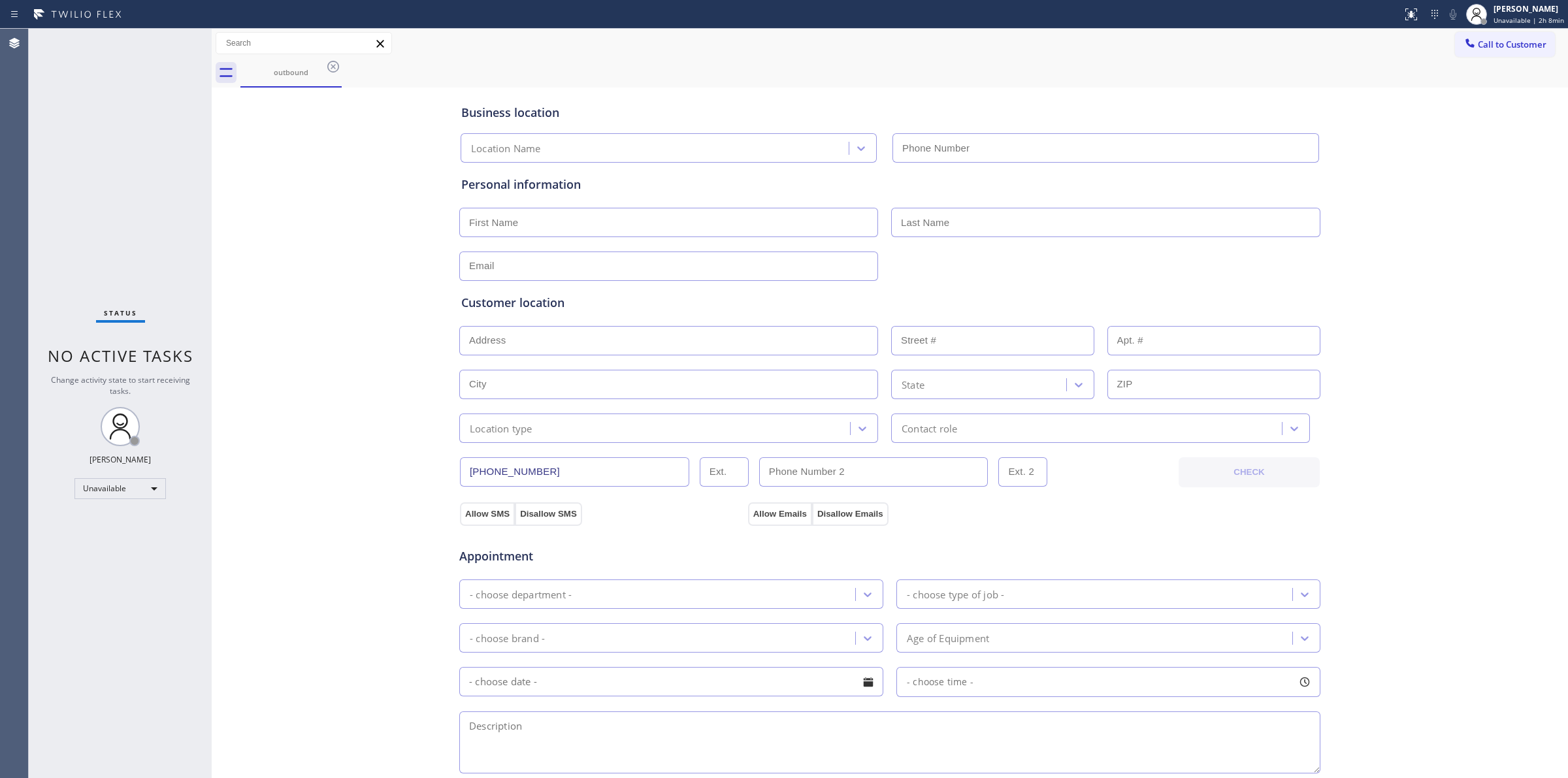
click at [174, 44] on div "Status No active tasks Change activity state to start receiving tasks. [PERSON_…" at bounding box center [121, 404] width 183 height 750
type input "[PHONE_NUMBER]"
click at [1392, 116] on div "Business location Bel Air GE Monogram Repair [PHONE_NUMBER] Personal informatio…" at bounding box center [890, 537] width 1349 height 893
click at [1483, 41] on span "Call to Customer" at bounding box center [1511, 44] width 68 height 12
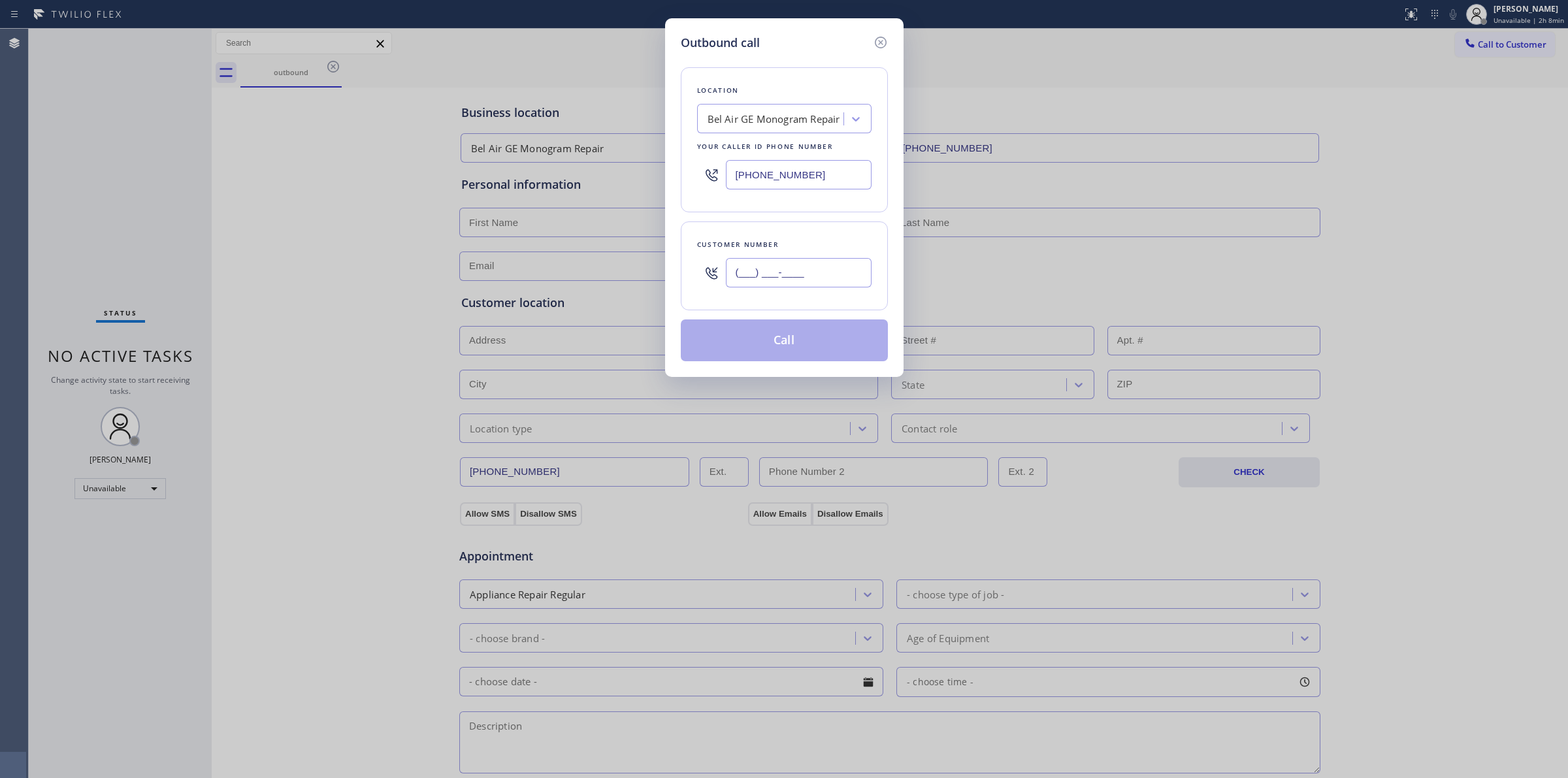
paste input "626) 623-5086"
click at [795, 272] on input "[PHONE_NUMBER]" at bounding box center [798, 272] width 146 height 29
type input "[PHONE_NUMBER]"
drag, startPoint x: 786, startPoint y: 158, endPoint x: 787, endPoint y: 145, distance: 13.0
click at [786, 154] on div "[PHONE_NUMBER]" at bounding box center [784, 174] width 174 height 42
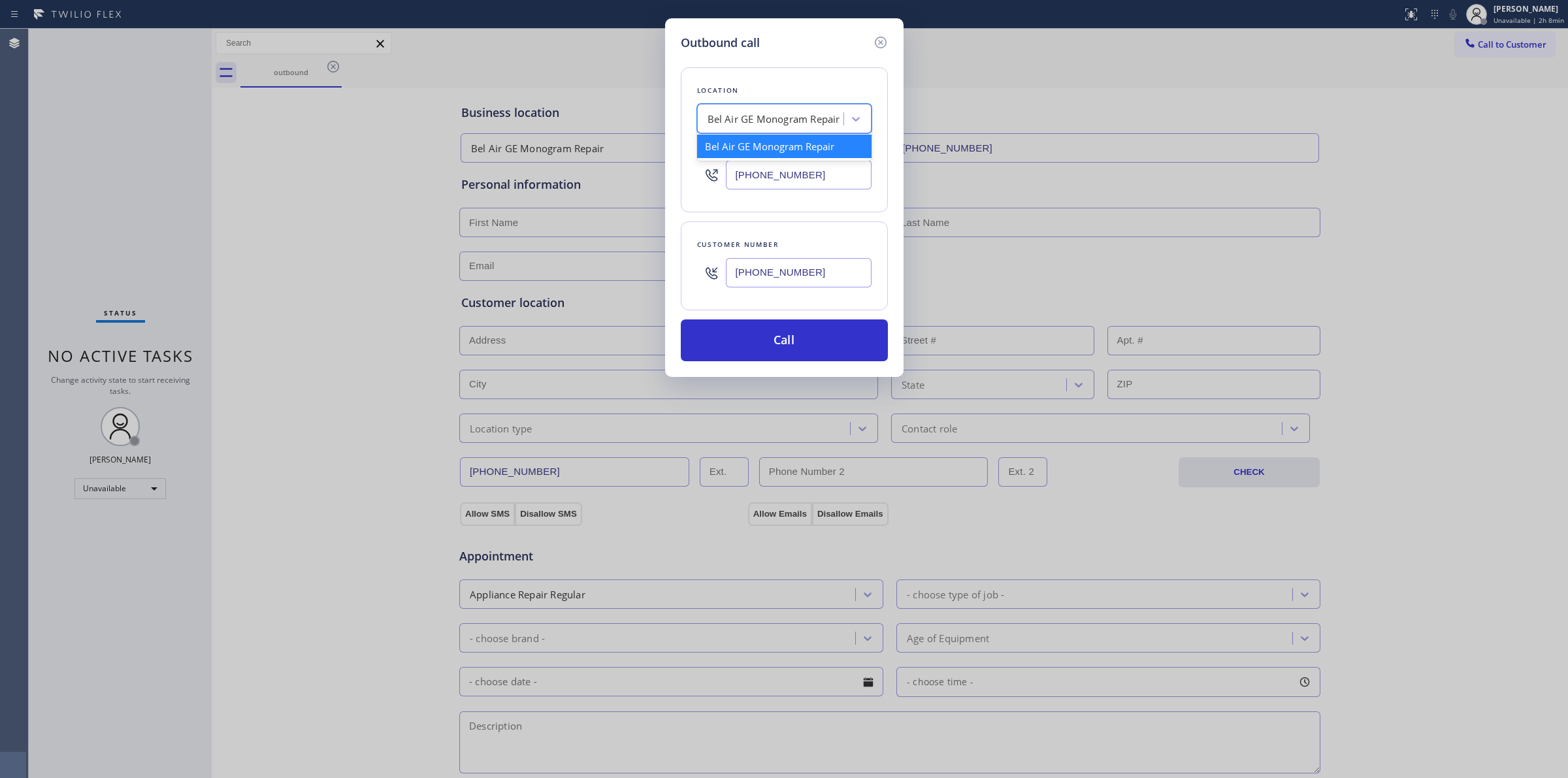
click at [789, 114] on div "Bel Air GE Monogram Repair" at bounding box center [773, 119] width 133 height 15
type input "Frigi"
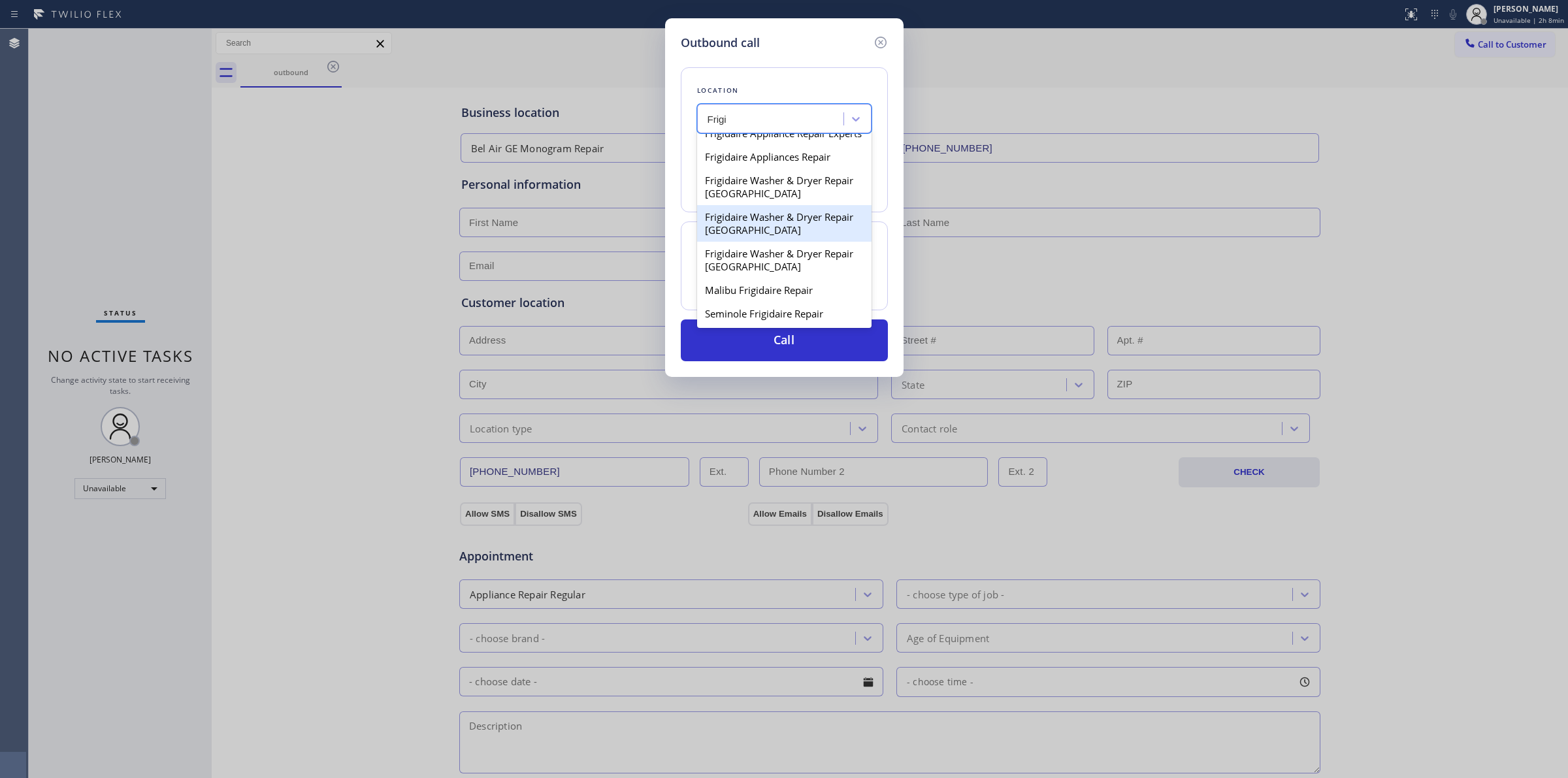
scroll to position [35, 0]
click at [755, 251] on div "Frigidaire Washer & Dryer Repair [GEOGRAPHIC_DATA]" at bounding box center [784, 260] width 174 height 36
type input "[PHONE_NUMBER]"
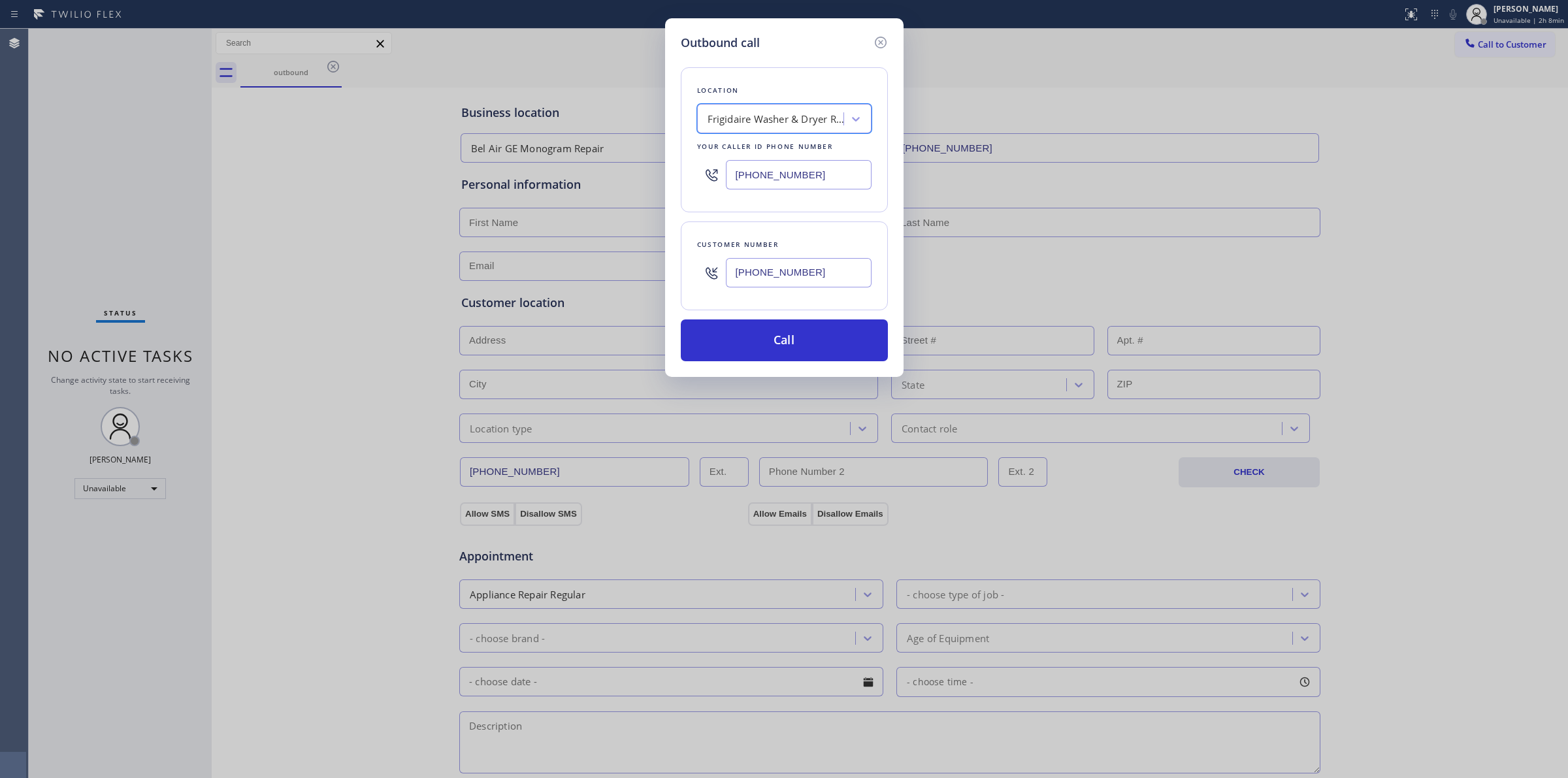
click at [764, 272] on input "[PHONE_NUMBER]" at bounding box center [798, 272] width 146 height 29
click at [772, 333] on button "Call" at bounding box center [784, 341] width 207 height 42
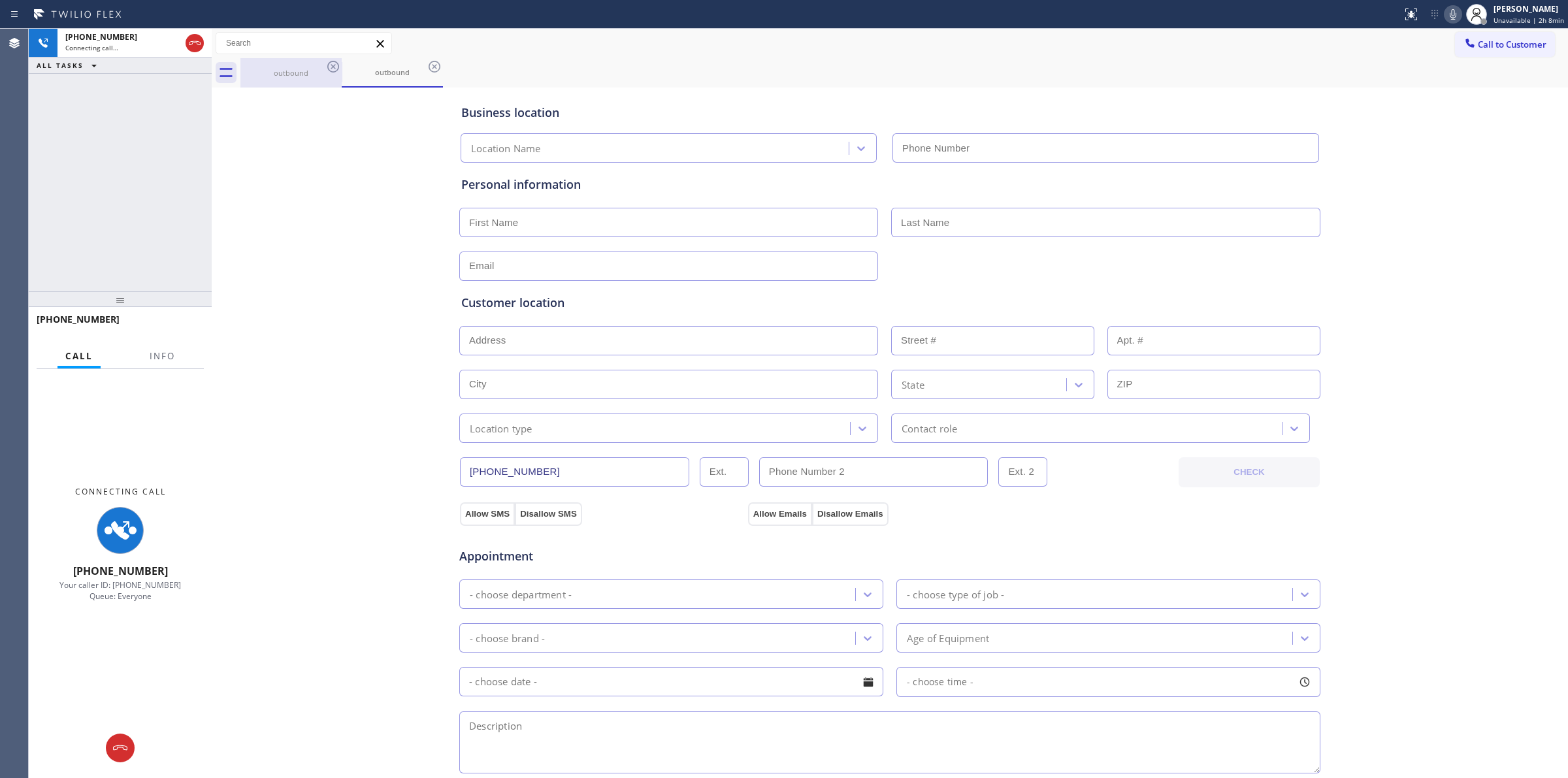
click at [298, 83] on div "outbound" at bounding box center [291, 73] width 99 height 29
click at [333, 65] on icon at bounding box center [333, 67] width 16 height 16
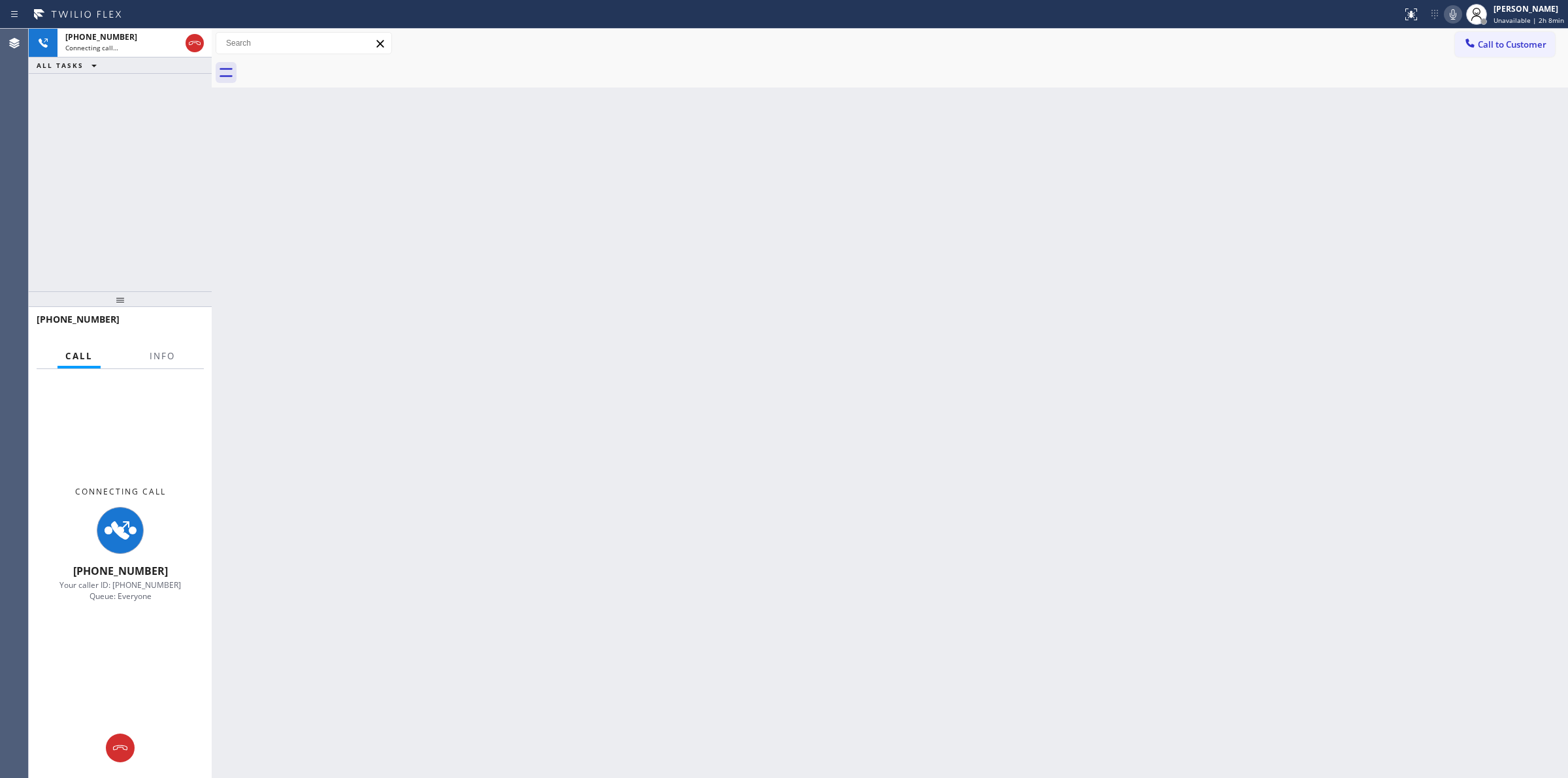
click at [1455, 16] on icon at bounding box center [1453, 15] width 16 height 16
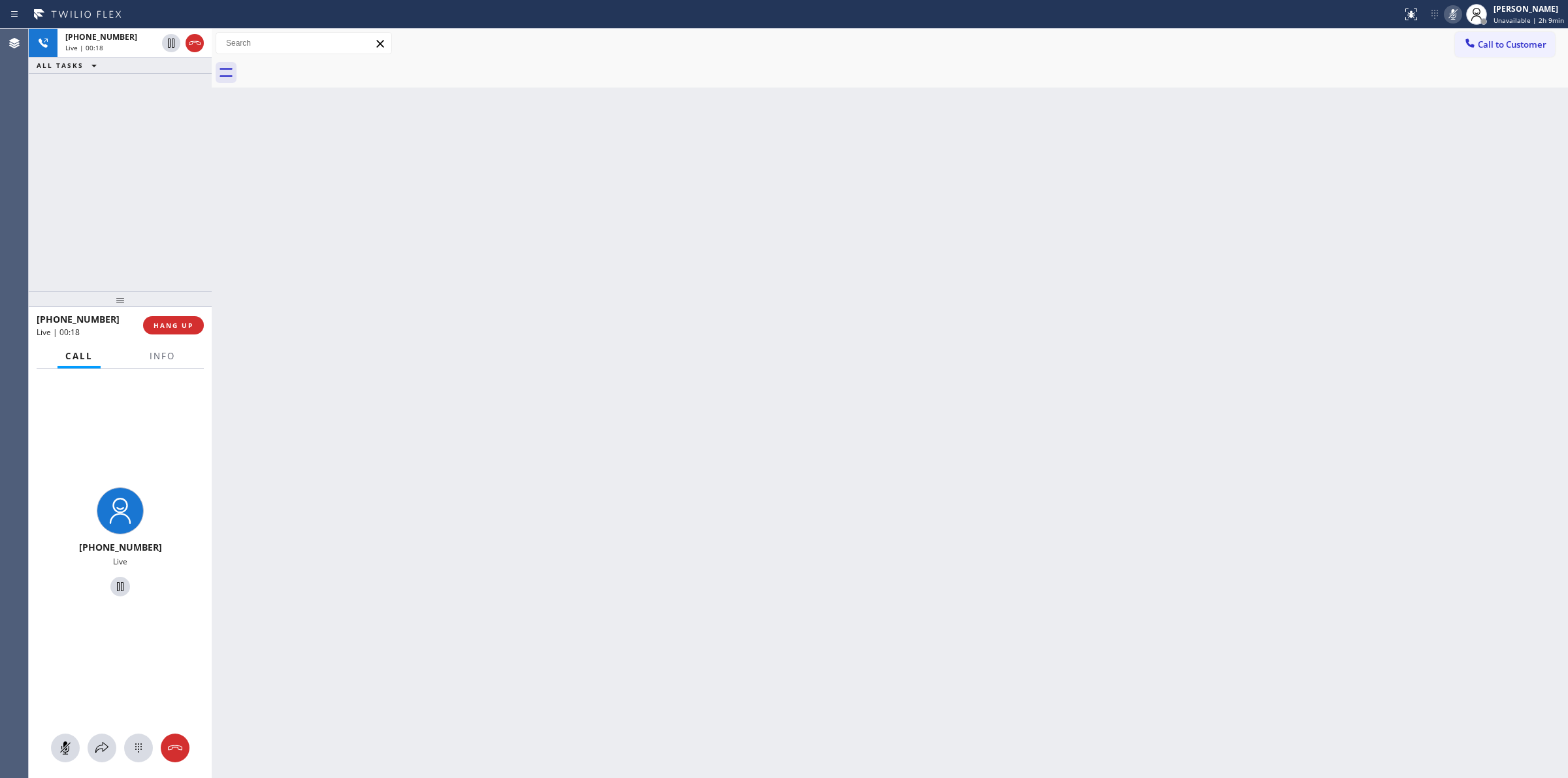
click at [126, 737] on div at bounding box center [121, 748] width 183 height 29
click at [135, 739] on button at bounding box center [139, 748] width 29 height 29
click at [1478, 47] on span "Call to Customer" at bounding box center [1511, 44] width 68 height 12
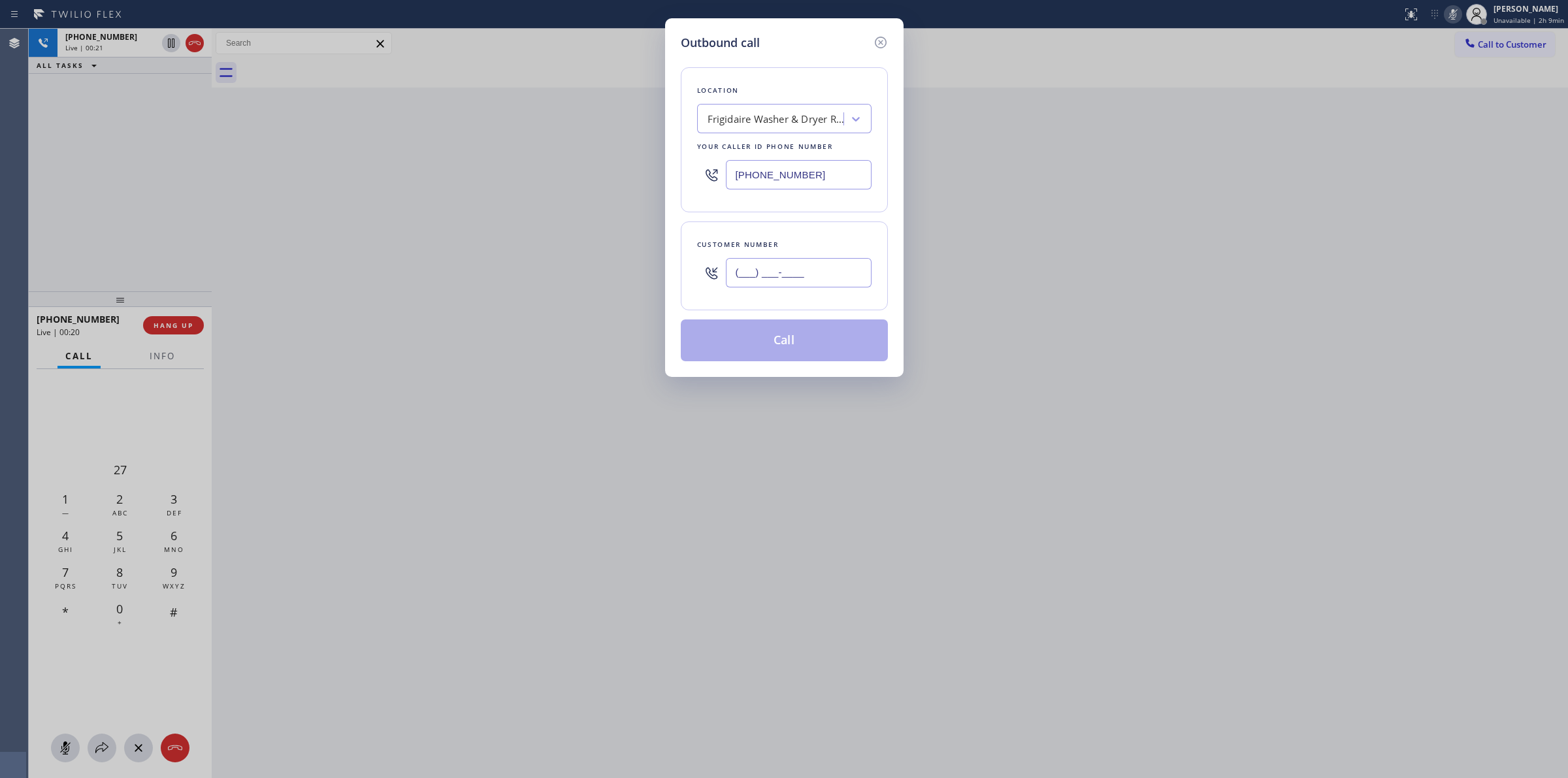
click at [800, 284] on input "(___) ___-____" at bounding box center [798, 272] width 146 height 29
paste input "626) 623-5086"
type input "[PHONE_NUMBER]"
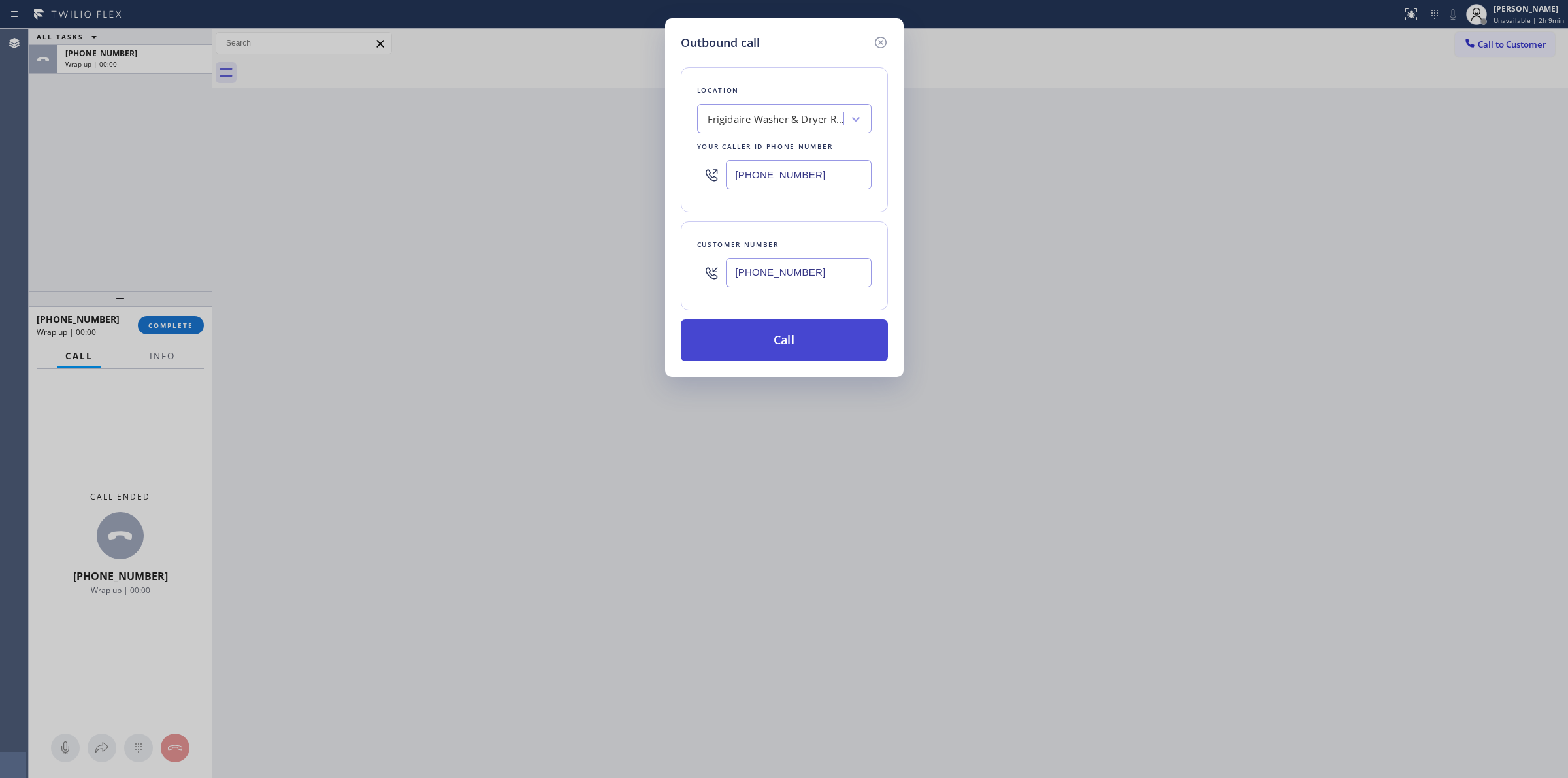
click at [746, 328] on button "Call" at bounding box center [784, 341] width 207 height 42
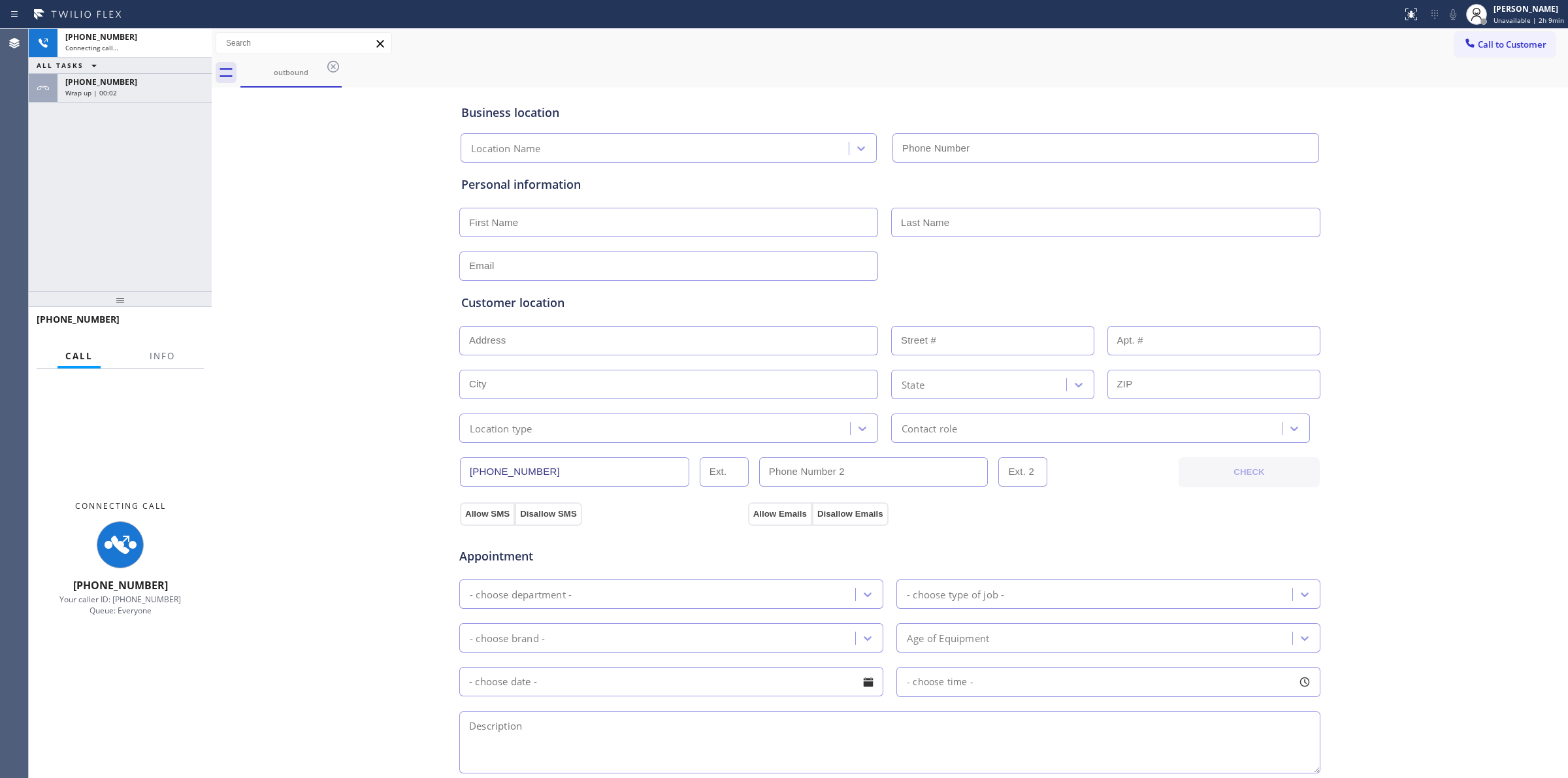
type input "[PHONE_NUMBER]"
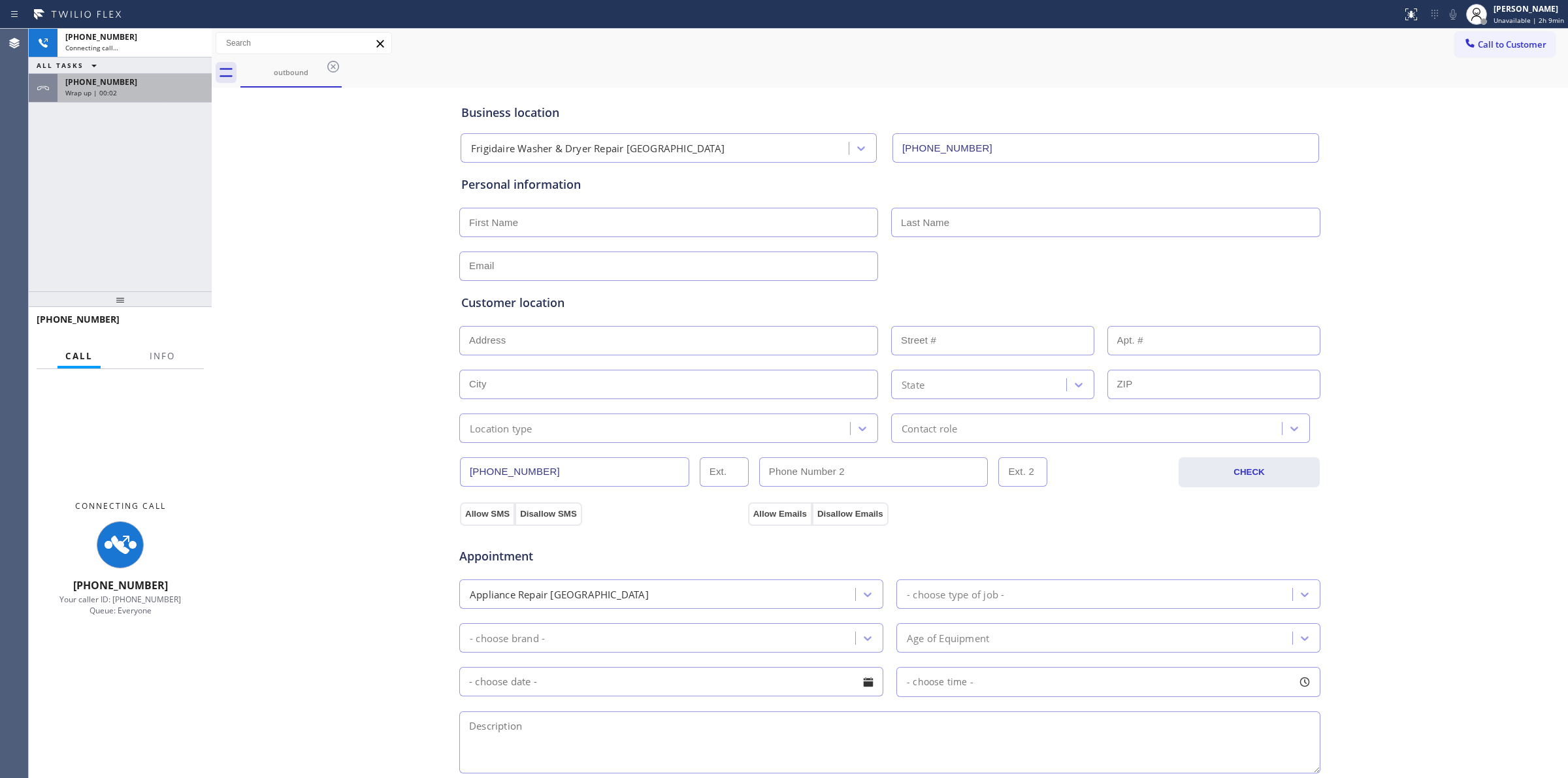
click at [118, 81] on span "[PHONE_NUMBER]" at bounding box center [101, 81] width 72 height 11
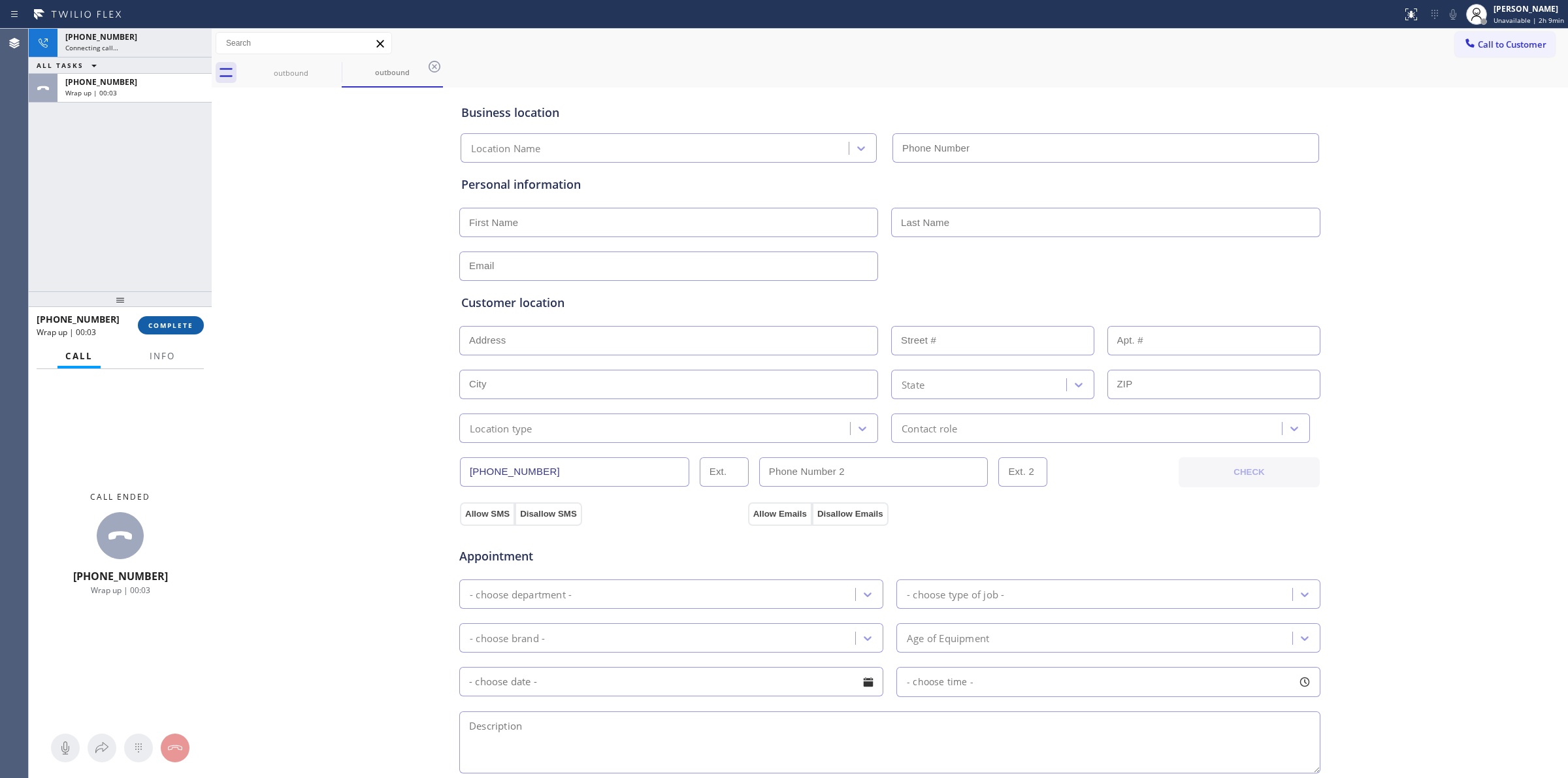
click at [166, 321] on span "COMPLETE" at bounding box center [171, 325] width 45 height 9
type input "[PHONE_NUMBER]"
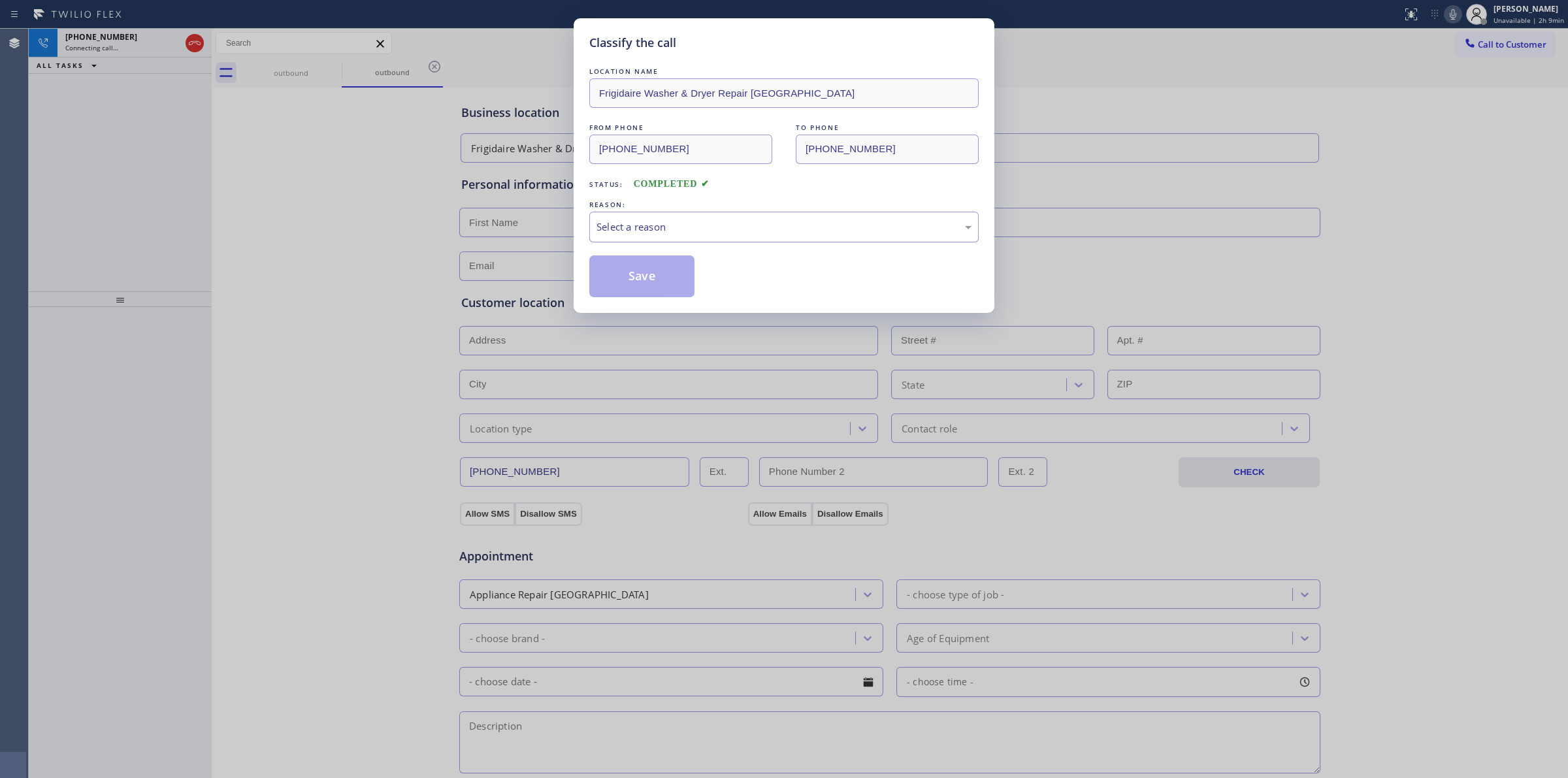
click at [701, 222] on div "Select a reason" at bounding box center [784, 227] width 375 height 15
click at [660, 273] on button "Save" at bounding box center [641, 277] width 105 height 42
click at [1388, 196] on div "Classify the call LOCATION NAME Frigidaire Washer & Dryer Repair [GEOGRAPHIC_DA…" at bounding box center [784, 389] width 1568 height 778
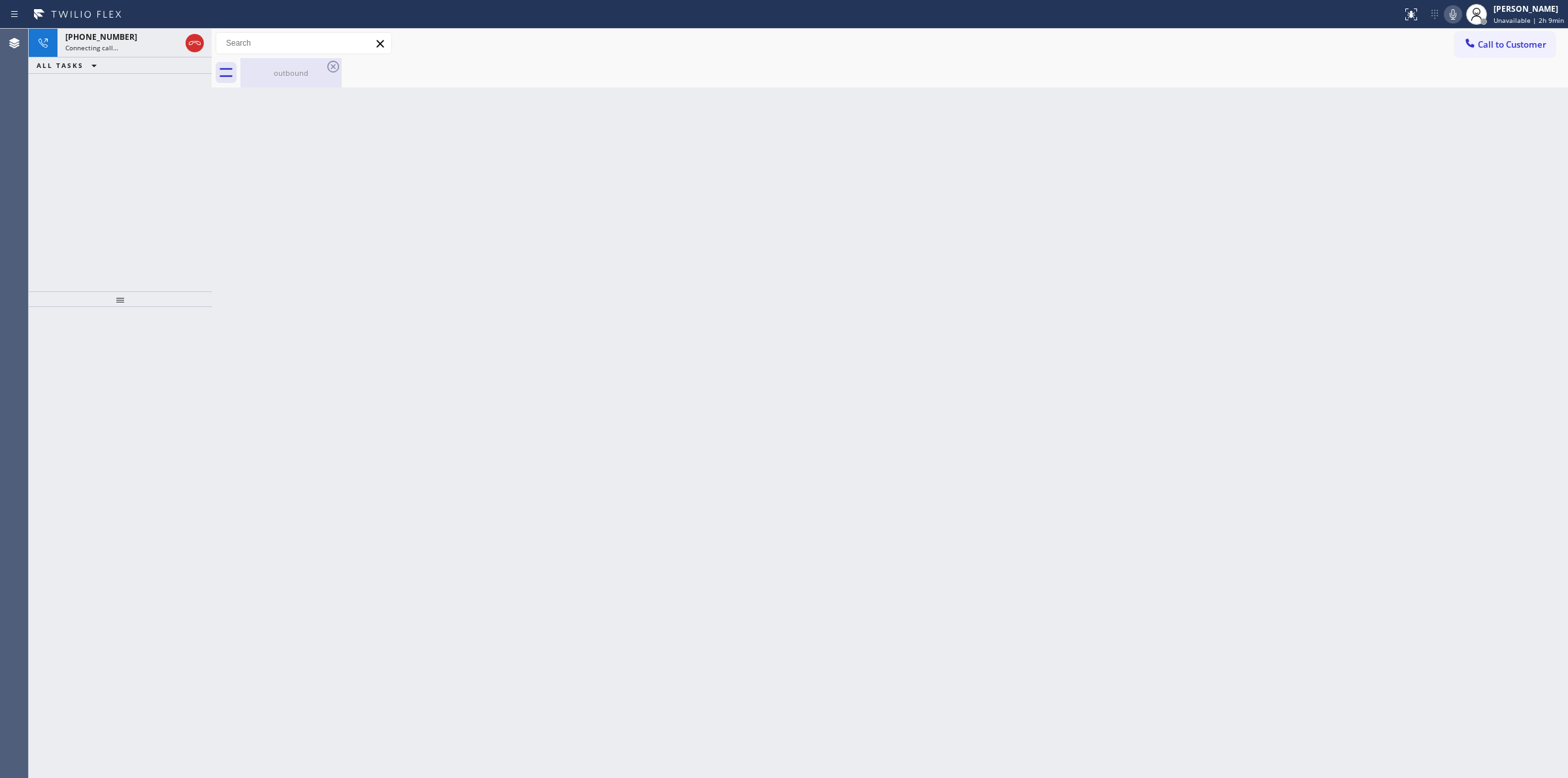
click at [314, 78] on div "outbound" at bounding box center [291, 73] width 99 height 29
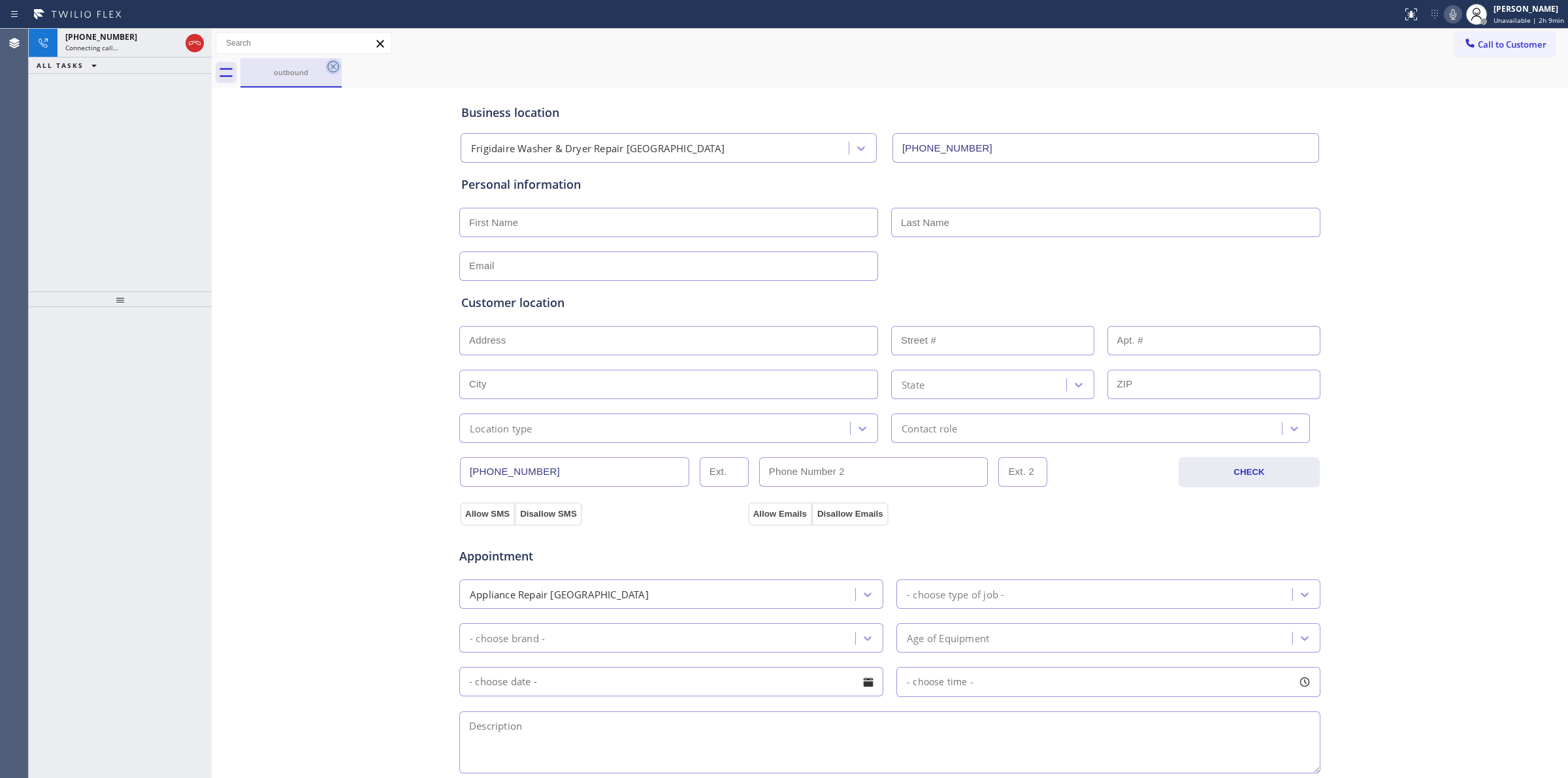
click at [328, 65] on icon at bounding box center [333, 67] width 16 height 16
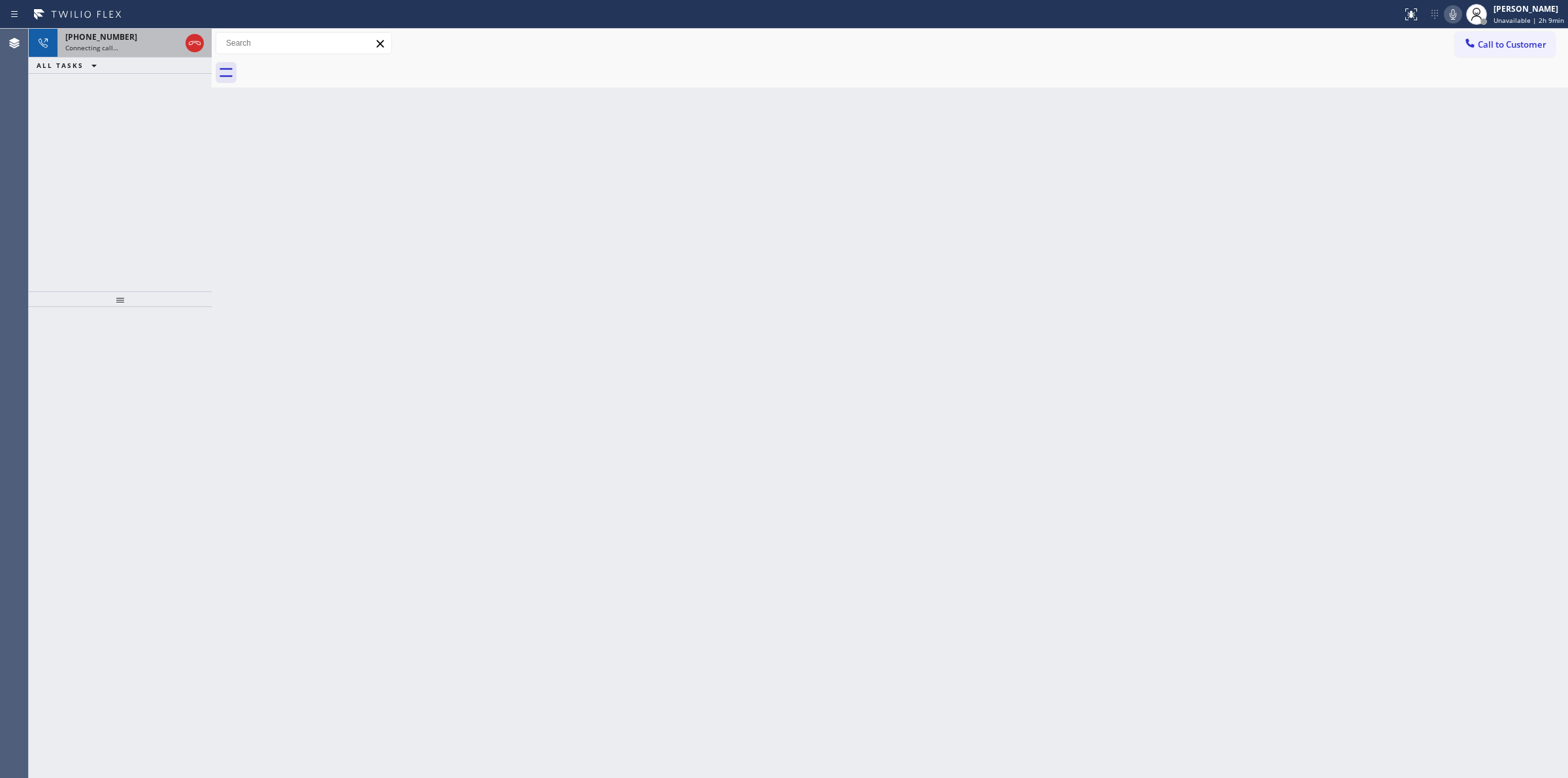
click at [150, 36] on div "[PHONE_NUMBER]" at bounding box center [123, 36] width 115 height 11
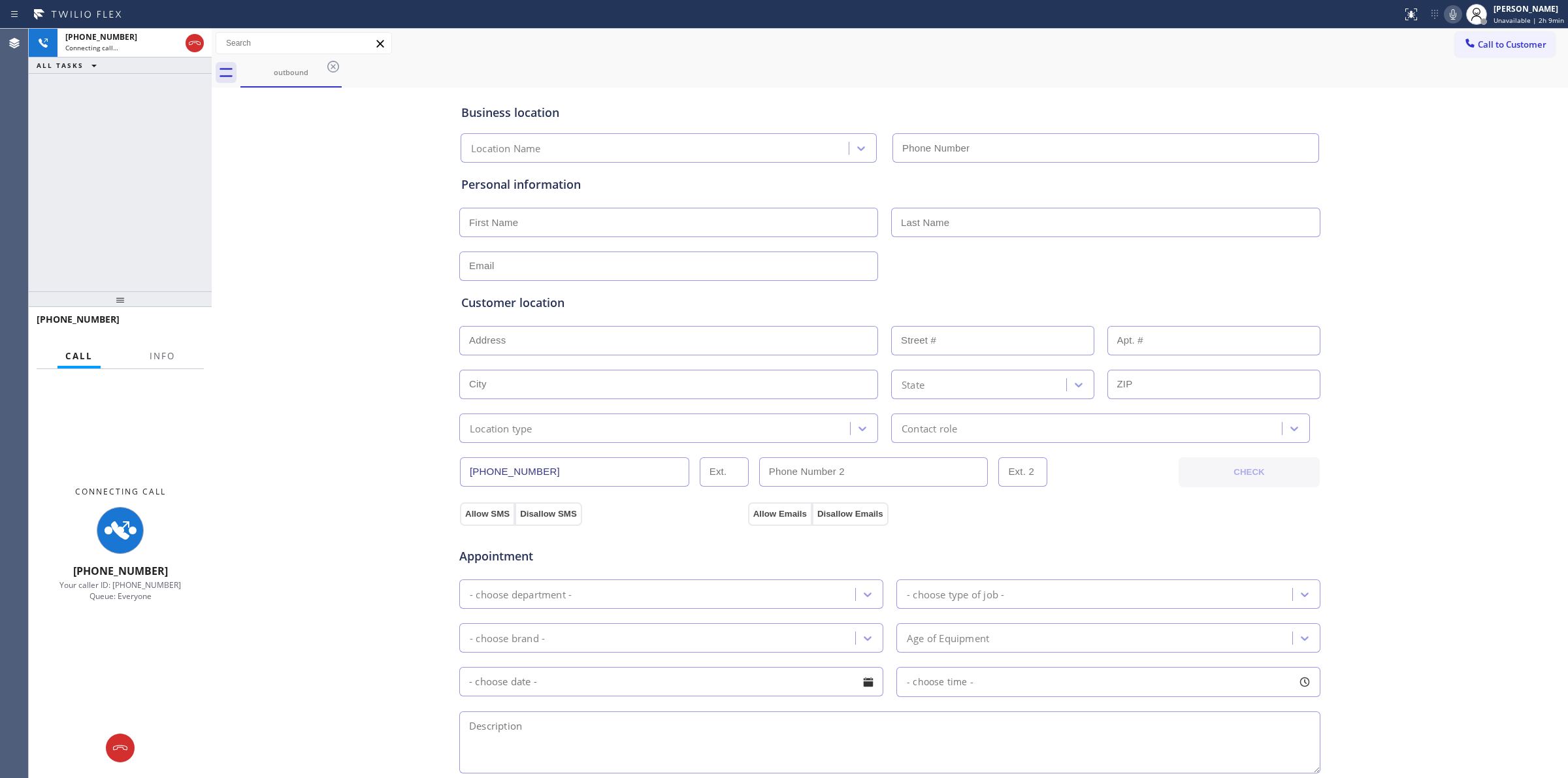
type input "[PHONE_NUMBER]"
click at [1458, 10] on icon at bounding box center [1453, 15] width 16 height 16
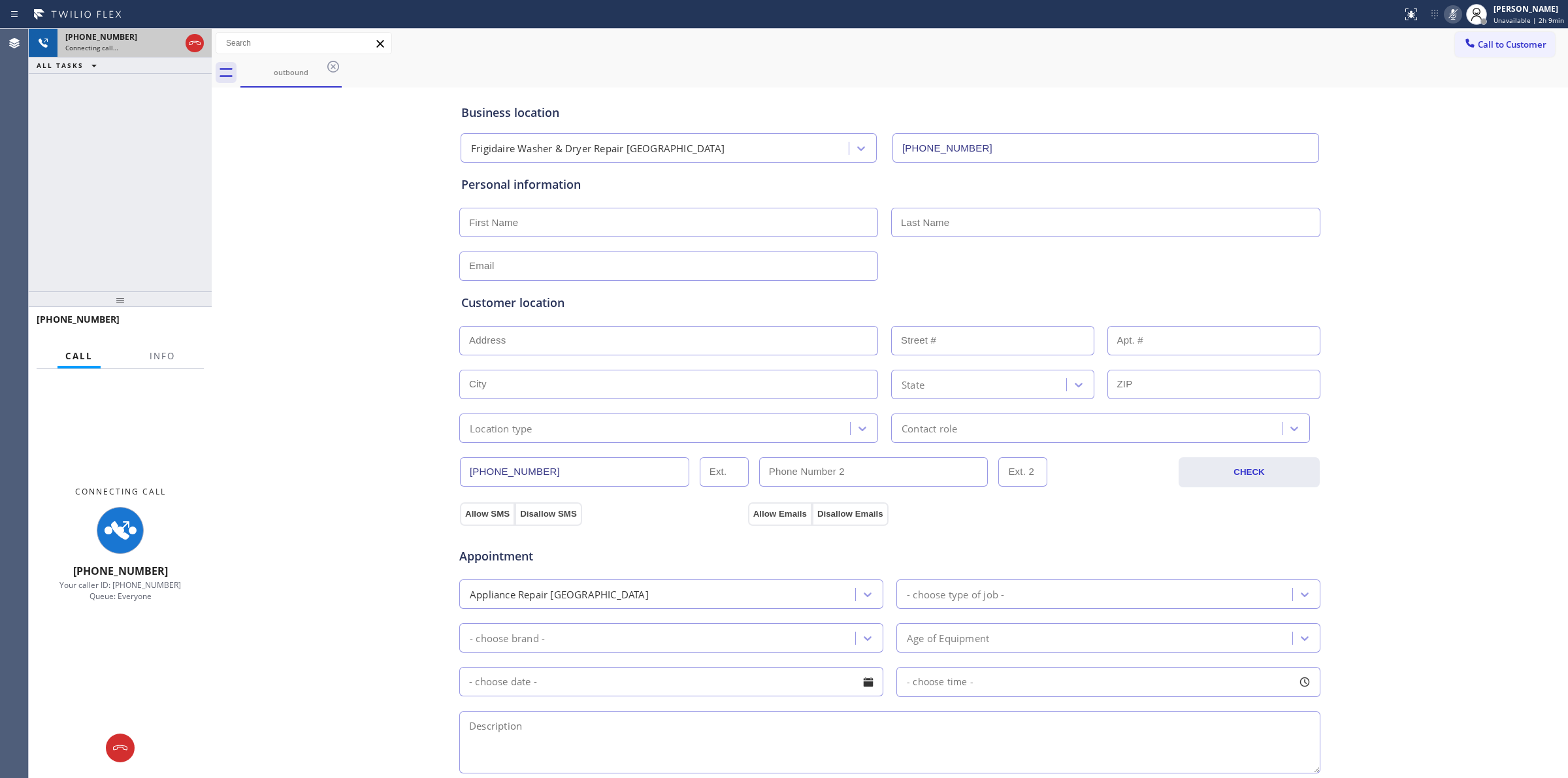
click at [112, 43] on span "Connecting call…" at bounding box center [92, 47] width 53 height 9
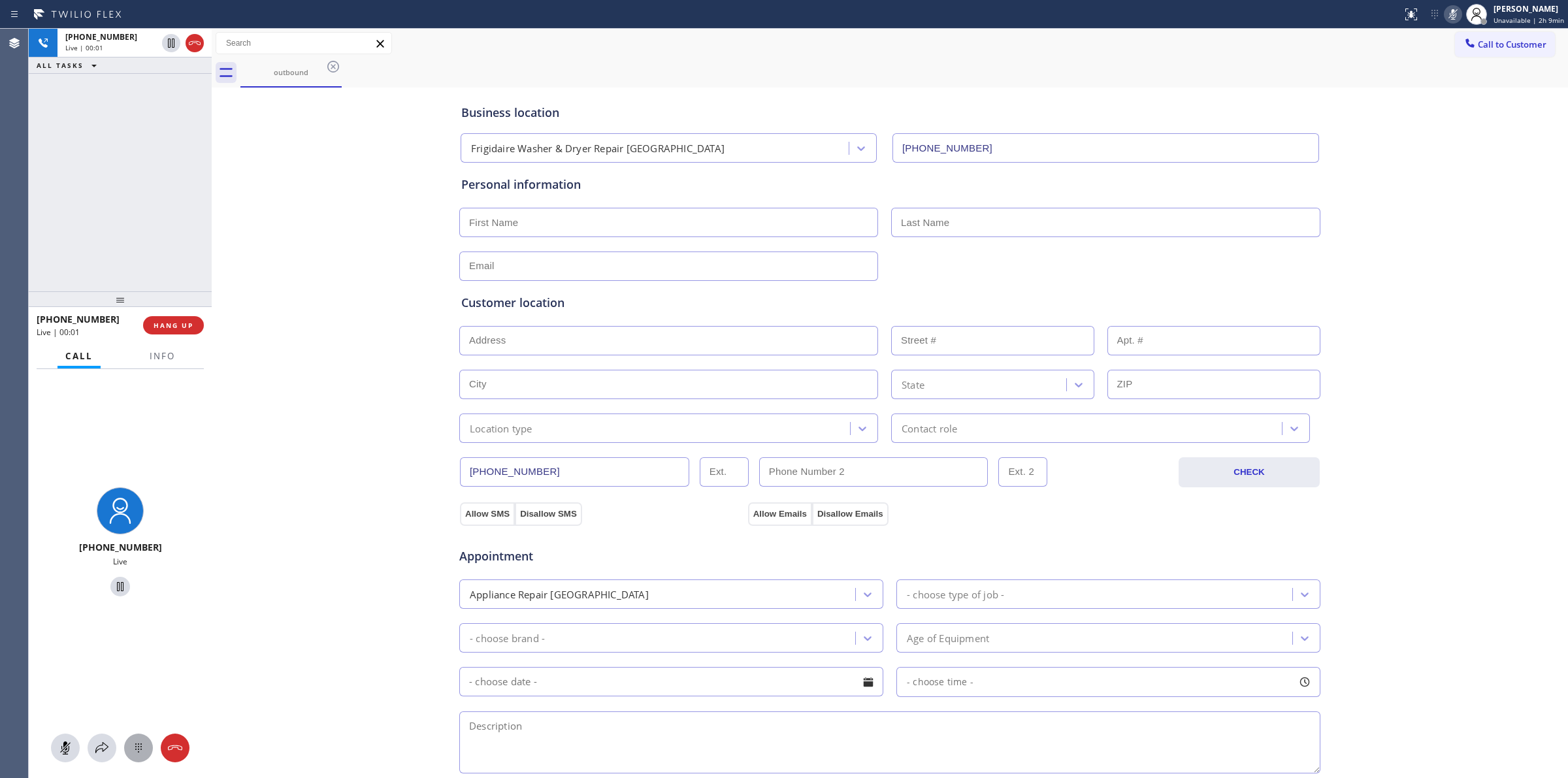
click at [141, 758] on button at bounding box center [139, 748] width 29 height 29
click at [1445, 178] on div "Business location Frigidaire Washer & Dryer Repair [GEOGRAPHIC_DATA] [PHONE_NUM…" at bounding box center [890, 537] width 1349 height 893
click at [1488, 56] on div "Call to Customer Outbound call Location Frigidaire Washer & Dryer Repair [GEOGR…" at bounding box center [889, 44] width 1356 height 29
click at [1431, 60] on div "outbound" at bounding box center [904, 73] width 1328 height 29
click at [1477, 42] on span "Call to Customer" at bounding box center [1511, 44] width 68 height 12
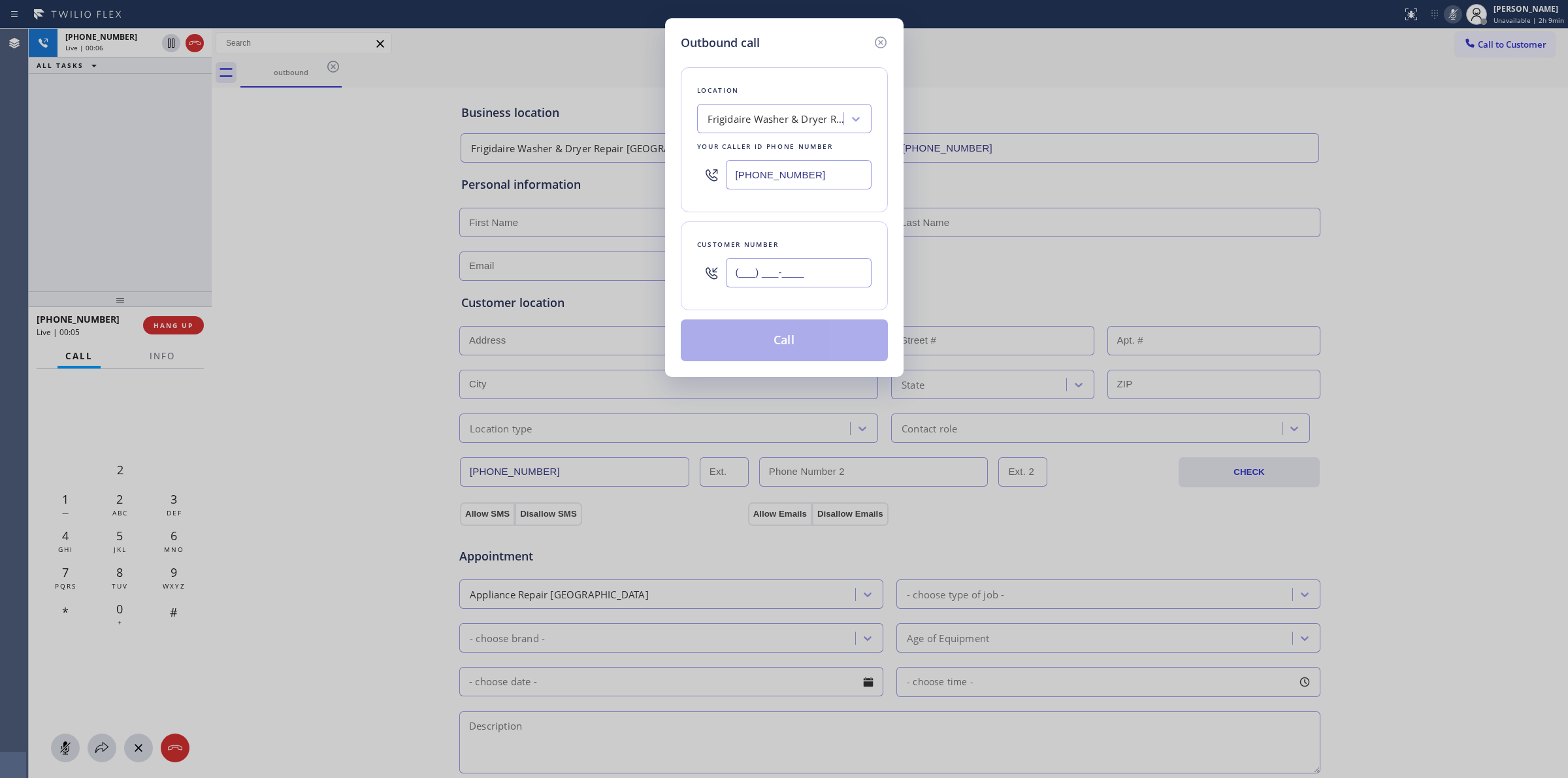
paste input "626"
drag, startPoint x: 788, startPoint y: 279, endPoint x: 805, endPoint y: 275, distance: 17.5
click at [789, 277] on input "(___) ___-_626" at bounding box center [798, 272] width 146 height 29
drag, startPoint x: 856, startPoint y: 266, endPoint x: 373, endPoint y: 263, distance: 483.0
click at [386, 266] on div "Outbound call Location Frigidaire Washer & Dryer Repair [GEOGRAPHIC_DATA] Your …" at bounding box center [784, 389] width 1568 height 778
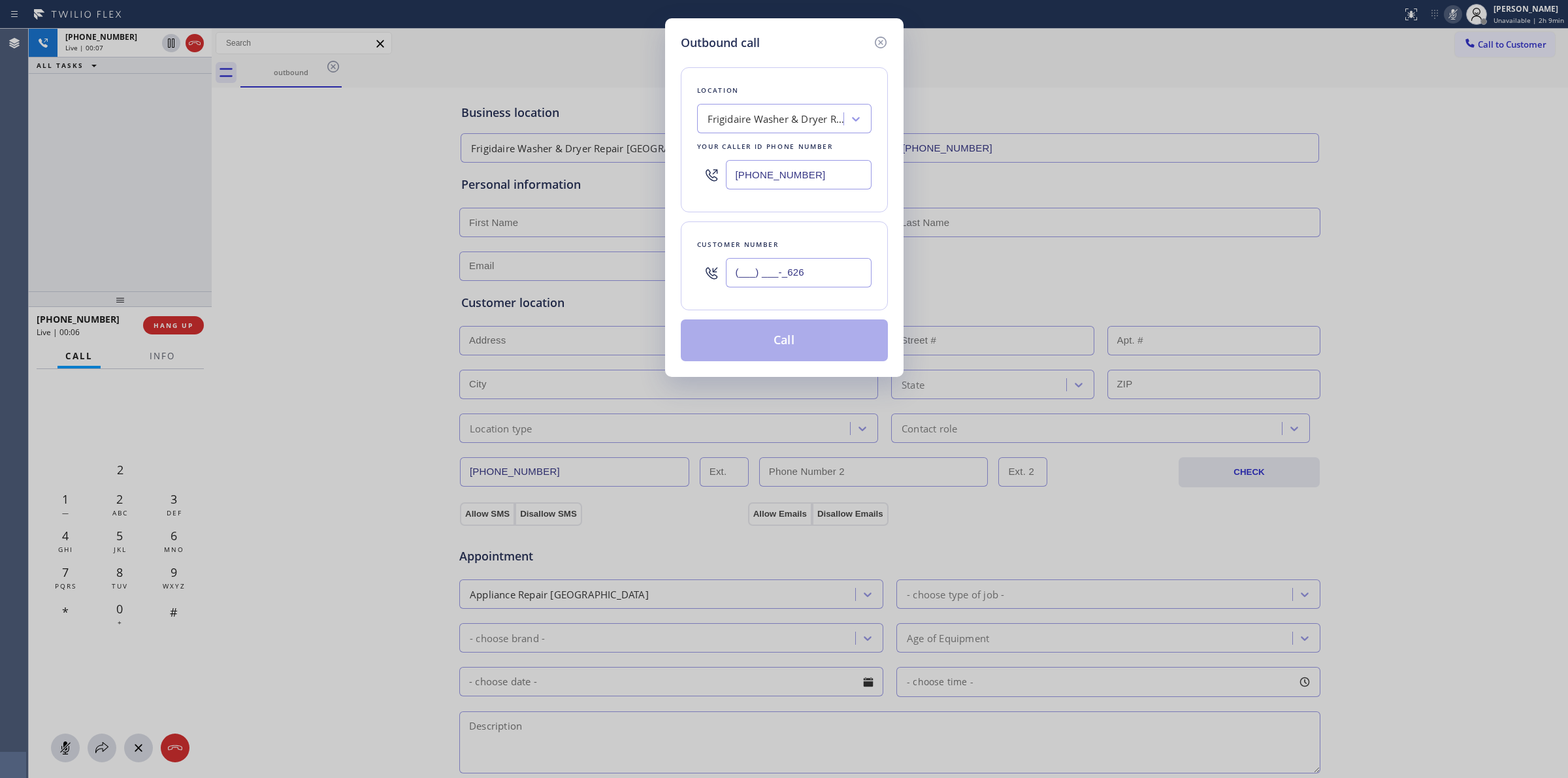
paste input "626) 623-508"
type input "[PHONE_NUMBER]"
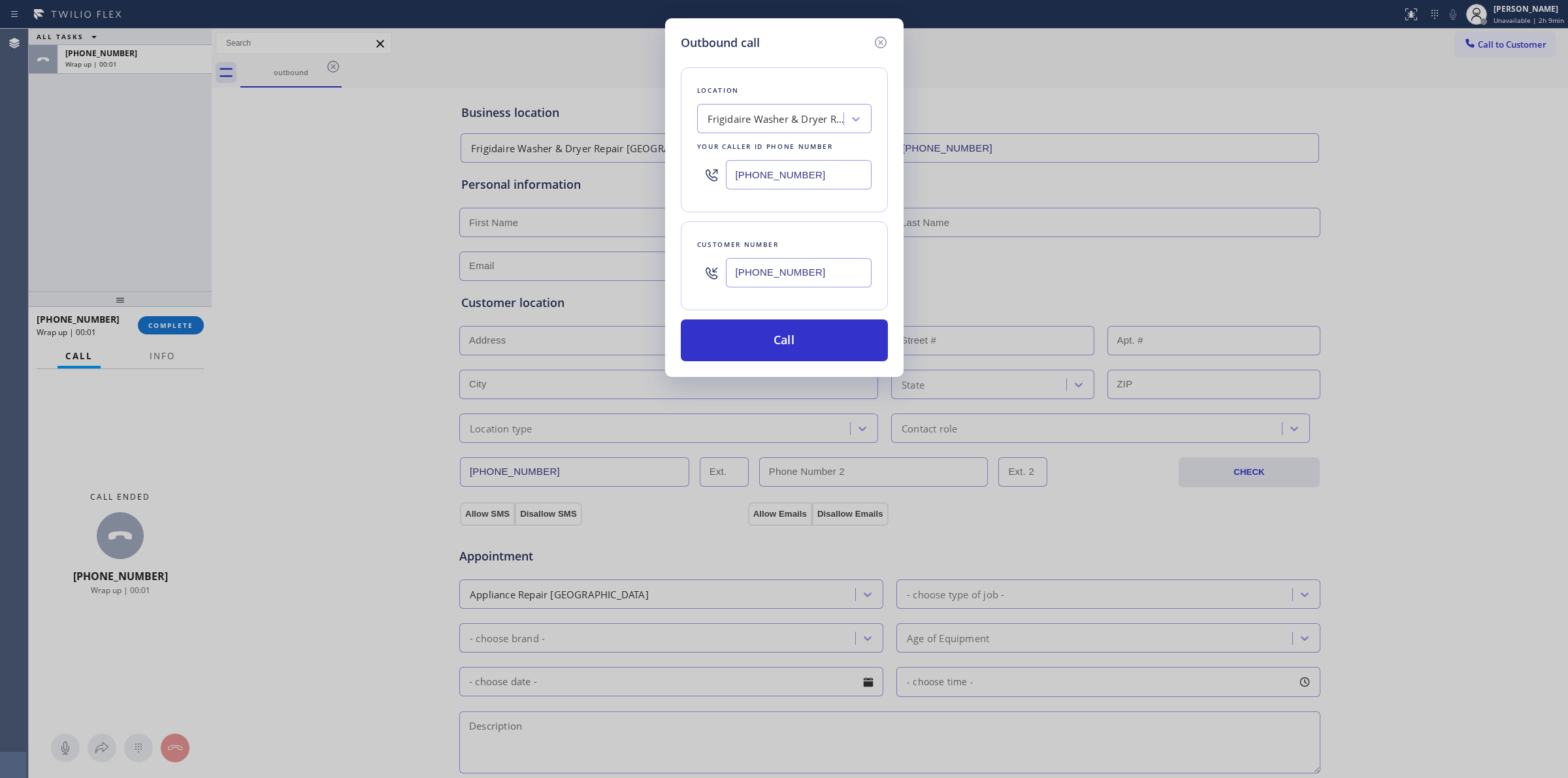
drag, startPoint x: 731, startPoint y: 60, endPoint x: 771, endPoint y: 203, distance: 148.5
click at [735, 62] on div "Location Frigidaire Washer & Dryer Repair [GEOGRAPHIC_DATA] Your caller id phon…" at bounding box center [784, 206] width 207 height 309
click at [770, 338] on button "Call" at bounding box center [784, 341] width 207 height 42
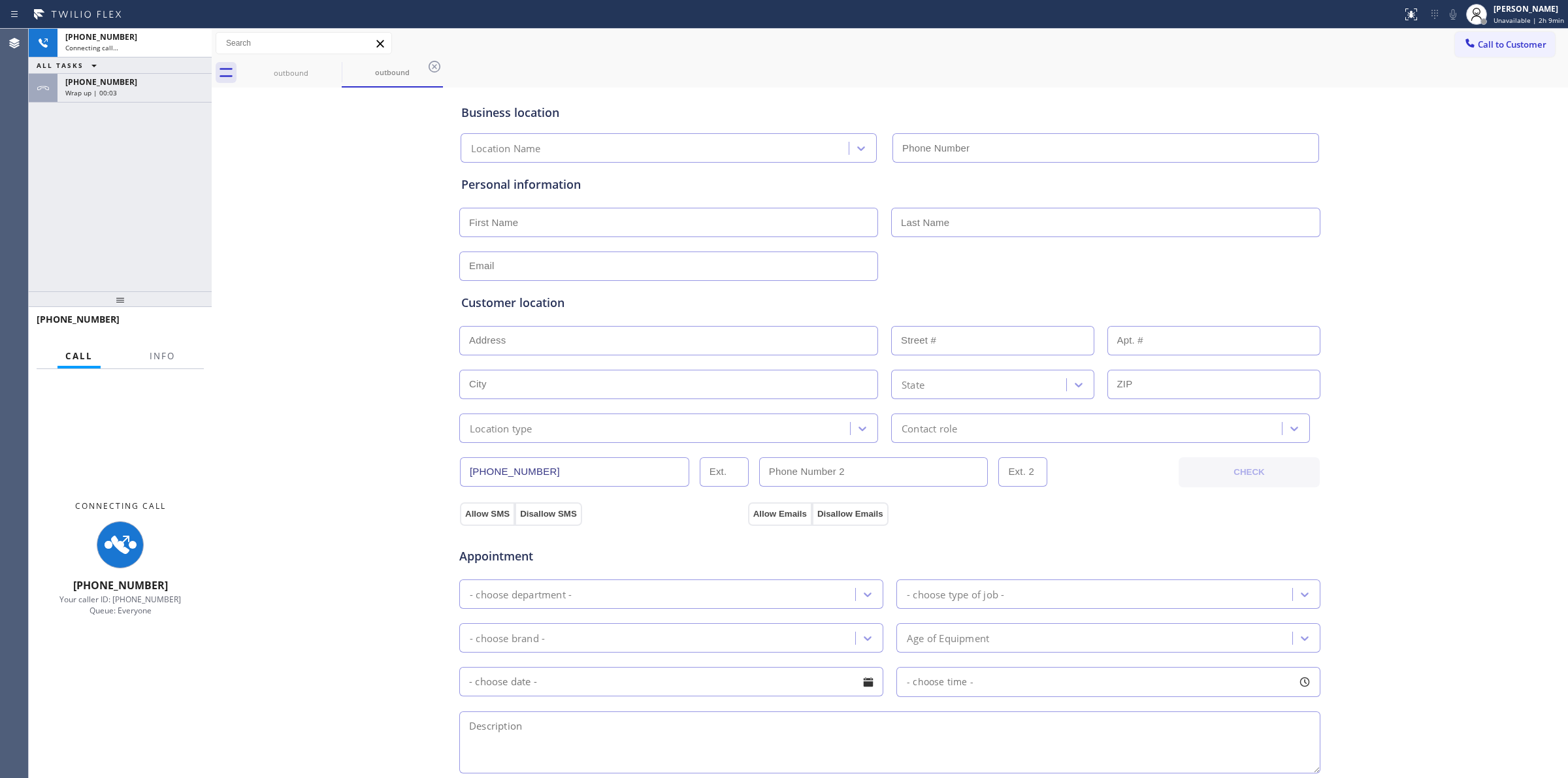
type input "[PHONE_NUMBER]"
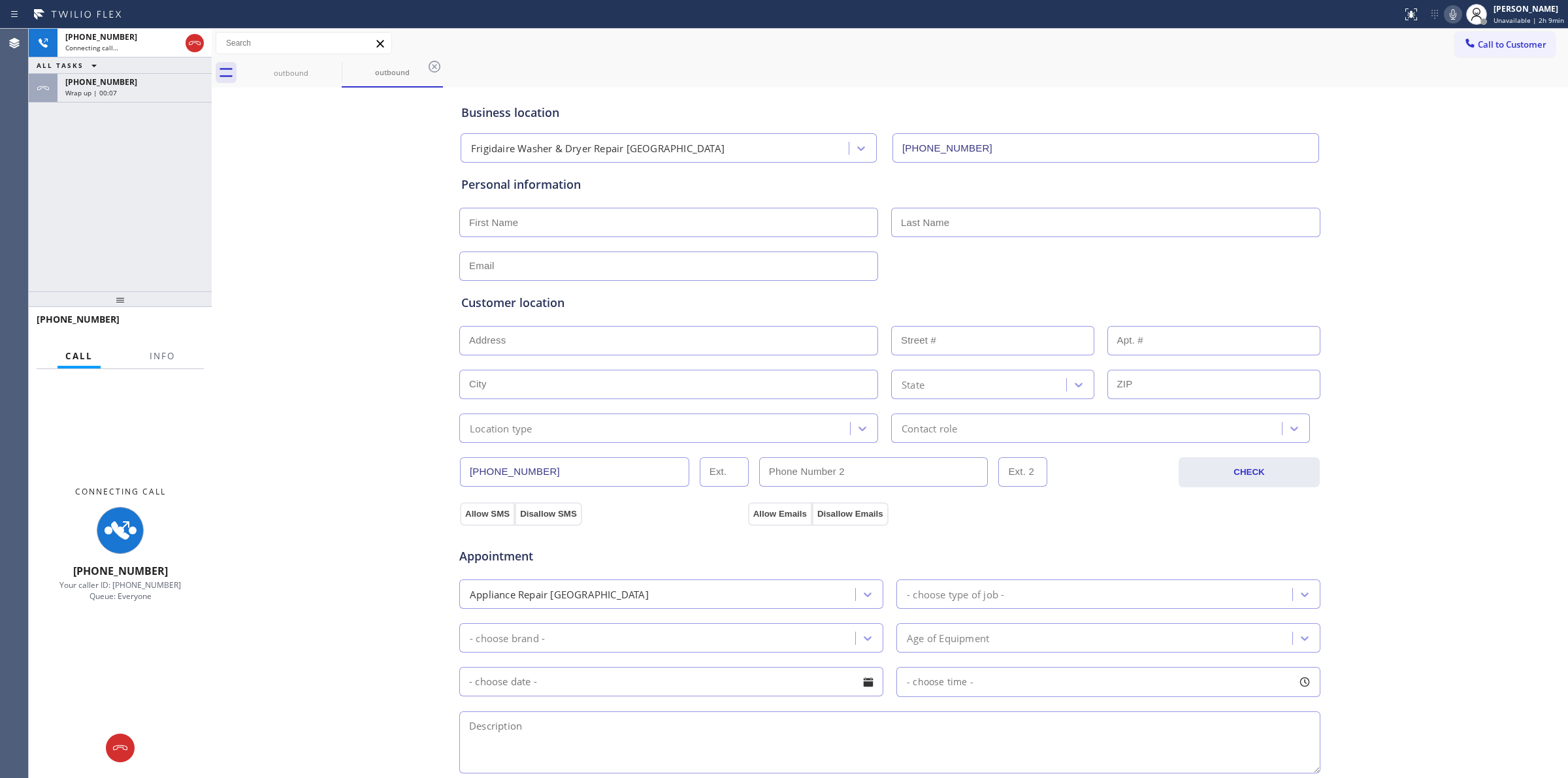
drag, startPoint x: 140, startPoint y: 94, endPoint x: 171, endPoint y: 269, distance: 177.7
click at [140, 94] on div "Wrap up | 00:07" at bounding box center [134, 92] width 139 height 9
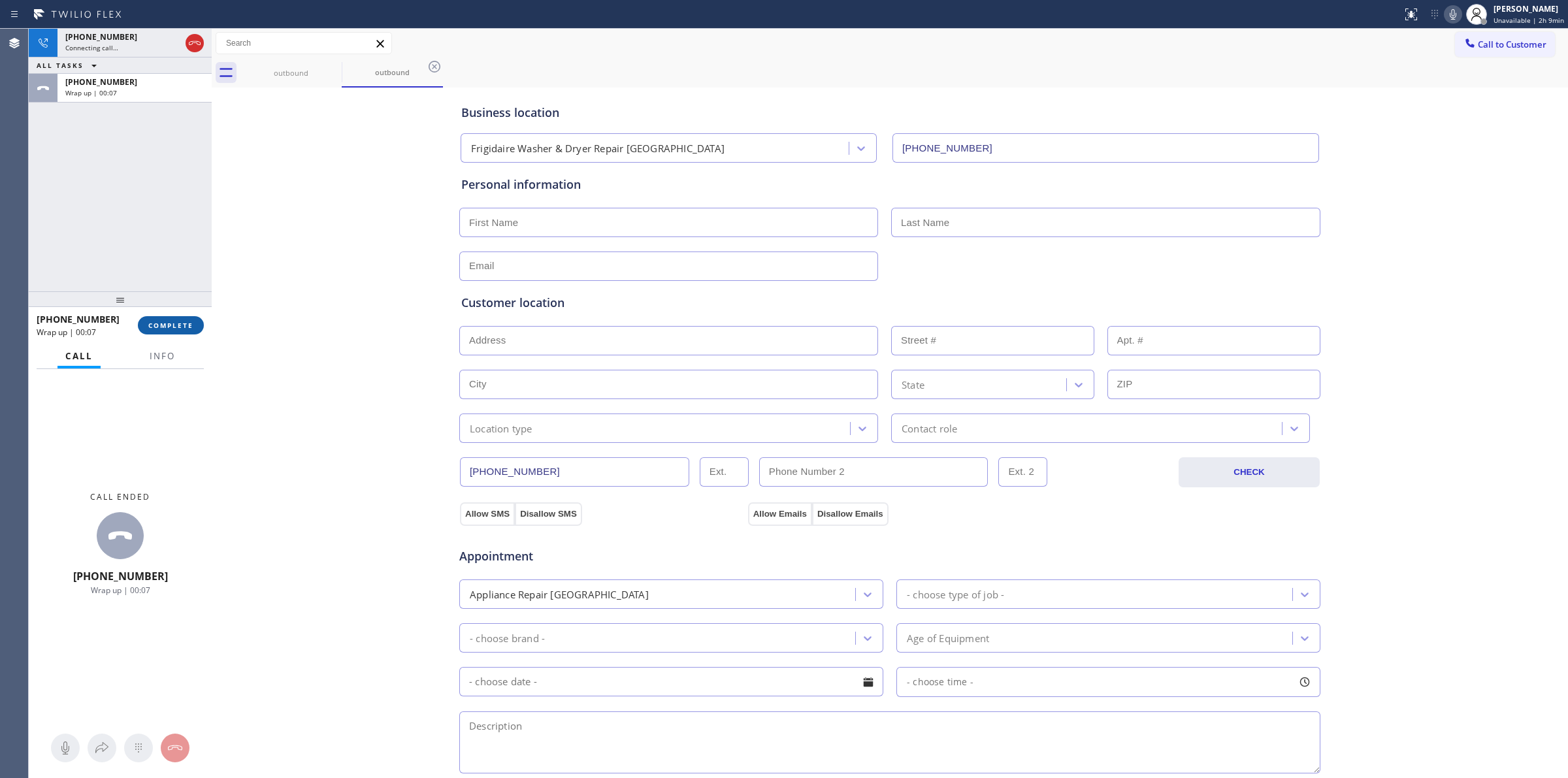
click at [161, 321] on span "COMPLETE" at bounding box center [171, 325] width 45 height 9
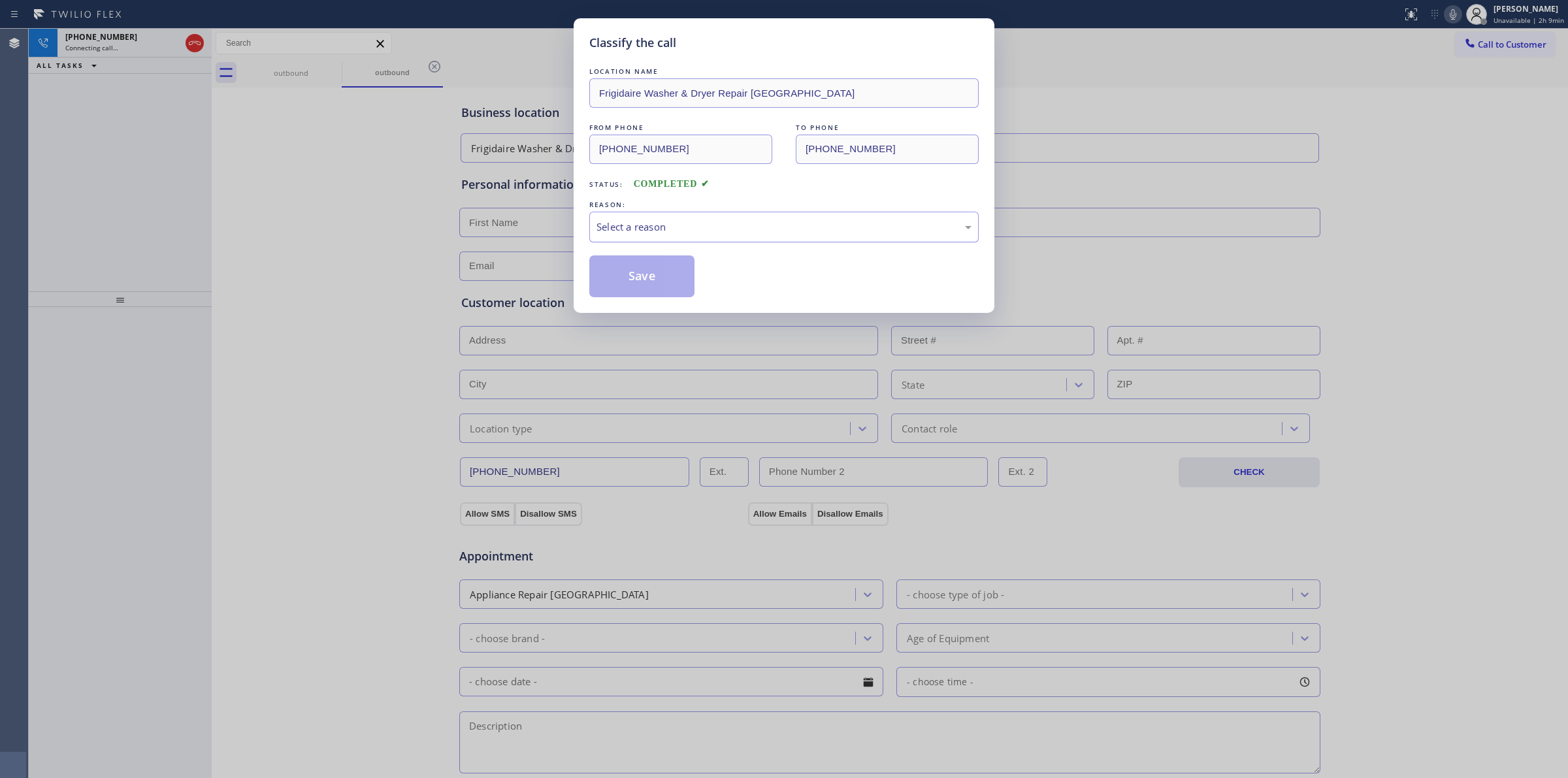
click at [650, 219] on div "Select a reason" at bounding box center [784, 227] width 389 height 31
drag, startPoint x: 652, startPoint y: 322, endPoint x: 626, endPoint y: 280, distance: 49.4
click at [626, 280] on button "Save" at bounding box center [641, 277] width 105 height 42
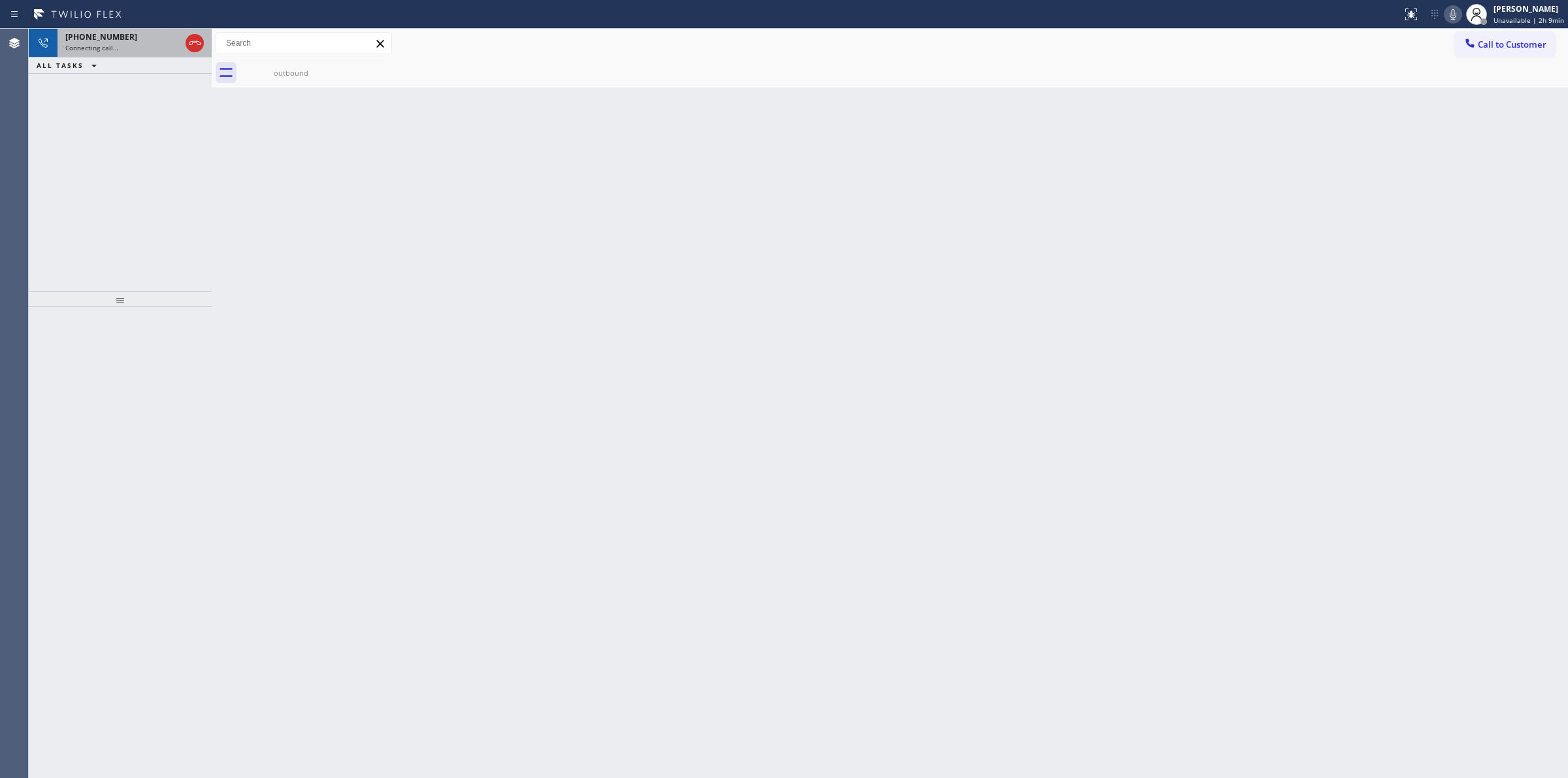
click at [158, 43] on div "Connecting call…" at bounding box center [123, 47] width 115 height 9
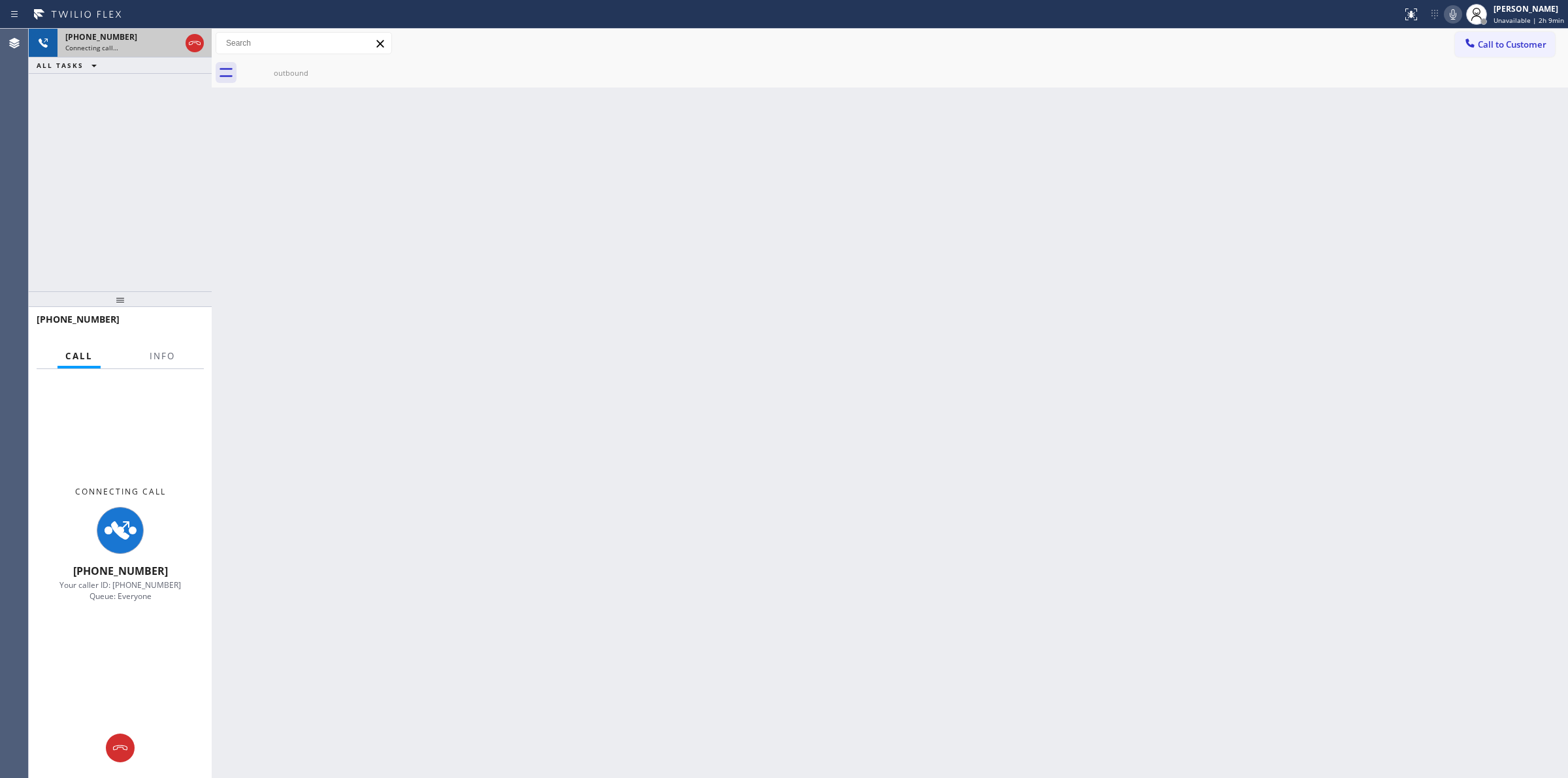
click at [158, 43] on div "Connecting call…" at bounding box center [123, 47] width 115 height 9
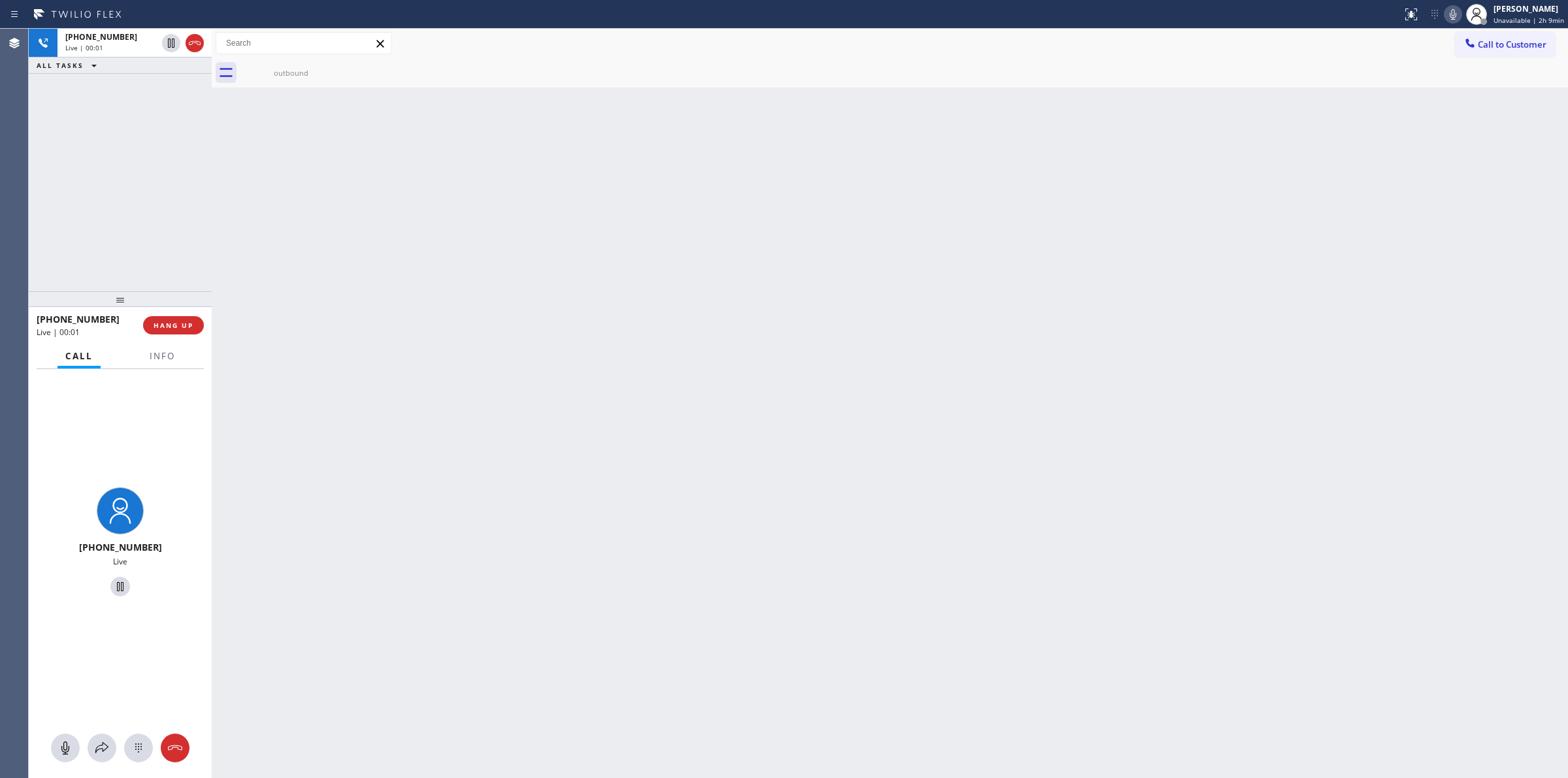
click at [134, 746] on icon at bounding box center [139, 748] width 16 height 16
click at [1500, 55] on button "Call to Customer" at bounding box center [1505, 44] width 100 height 25
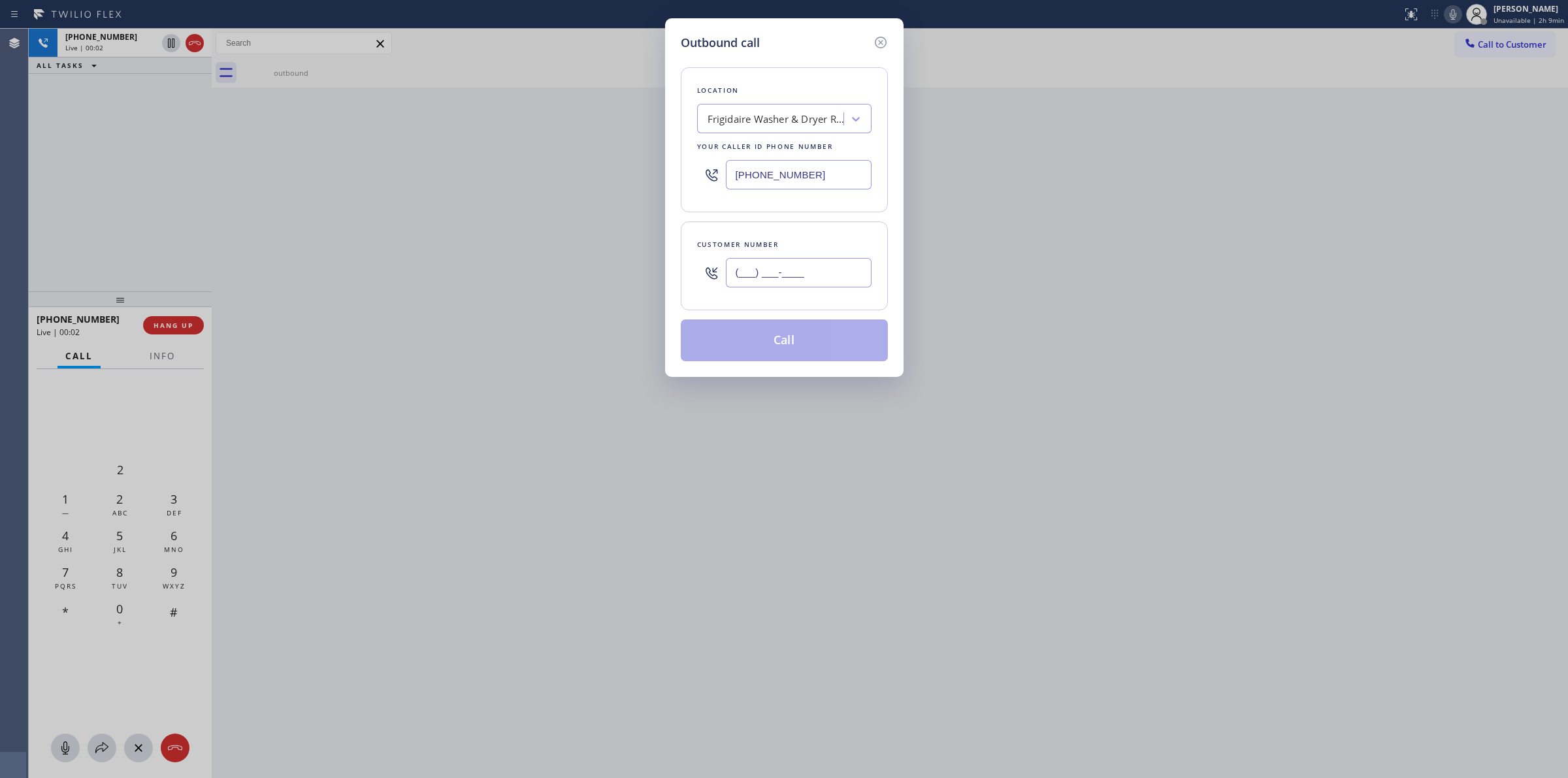
paste input "564) 201-6330"
click at [842, 271] on input "(___) ___-____" at bounding box center [798, 272] width 146 height 29
type input "[PHONE_NUMBER]"
click at [778, 116] on div "Frigidaire Washer & Dryer Repair [GEOGRAPHIC_DATA]" at bounding box center [776, 119] width 137 height 15
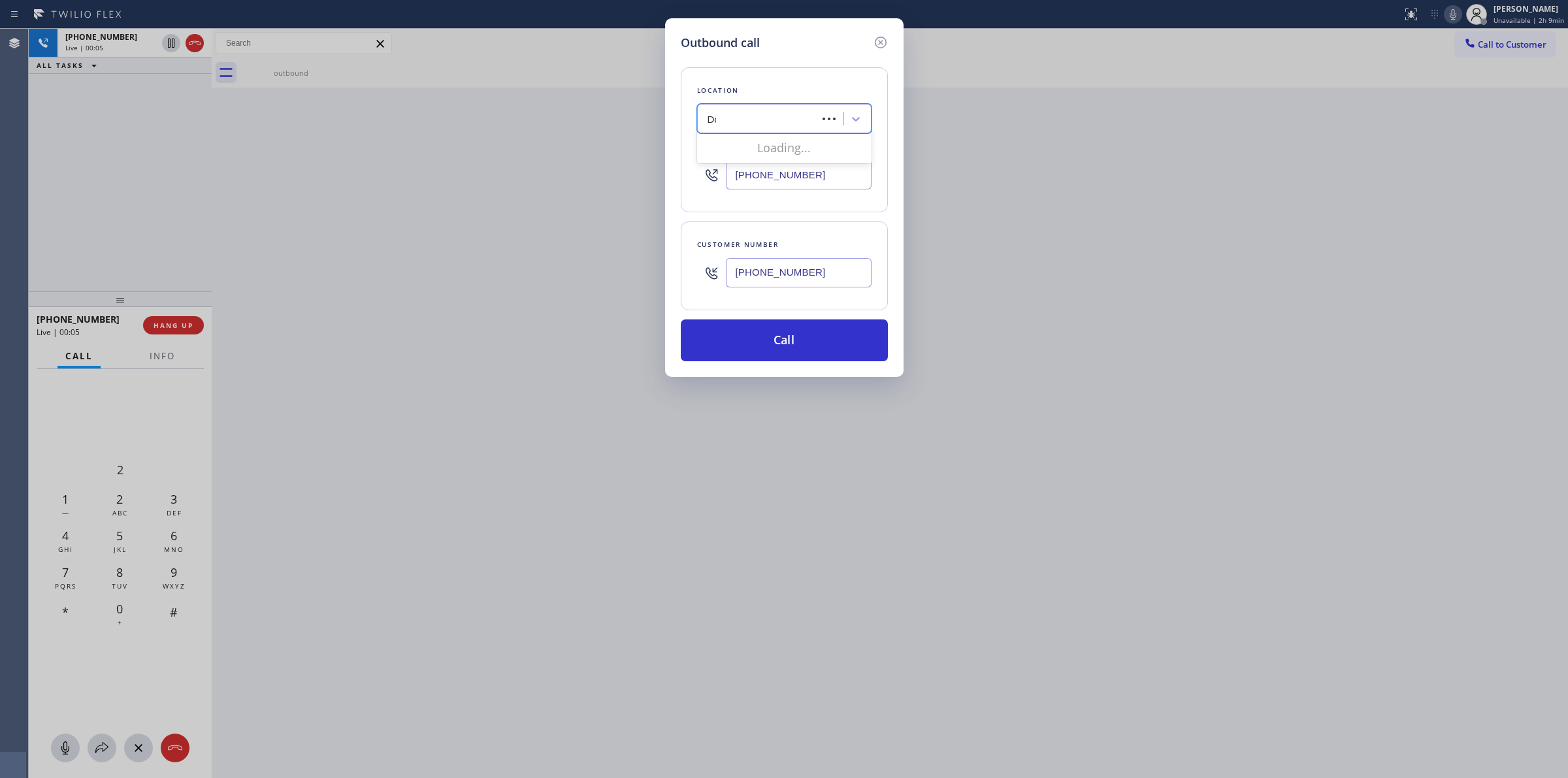
type input "Dcs"
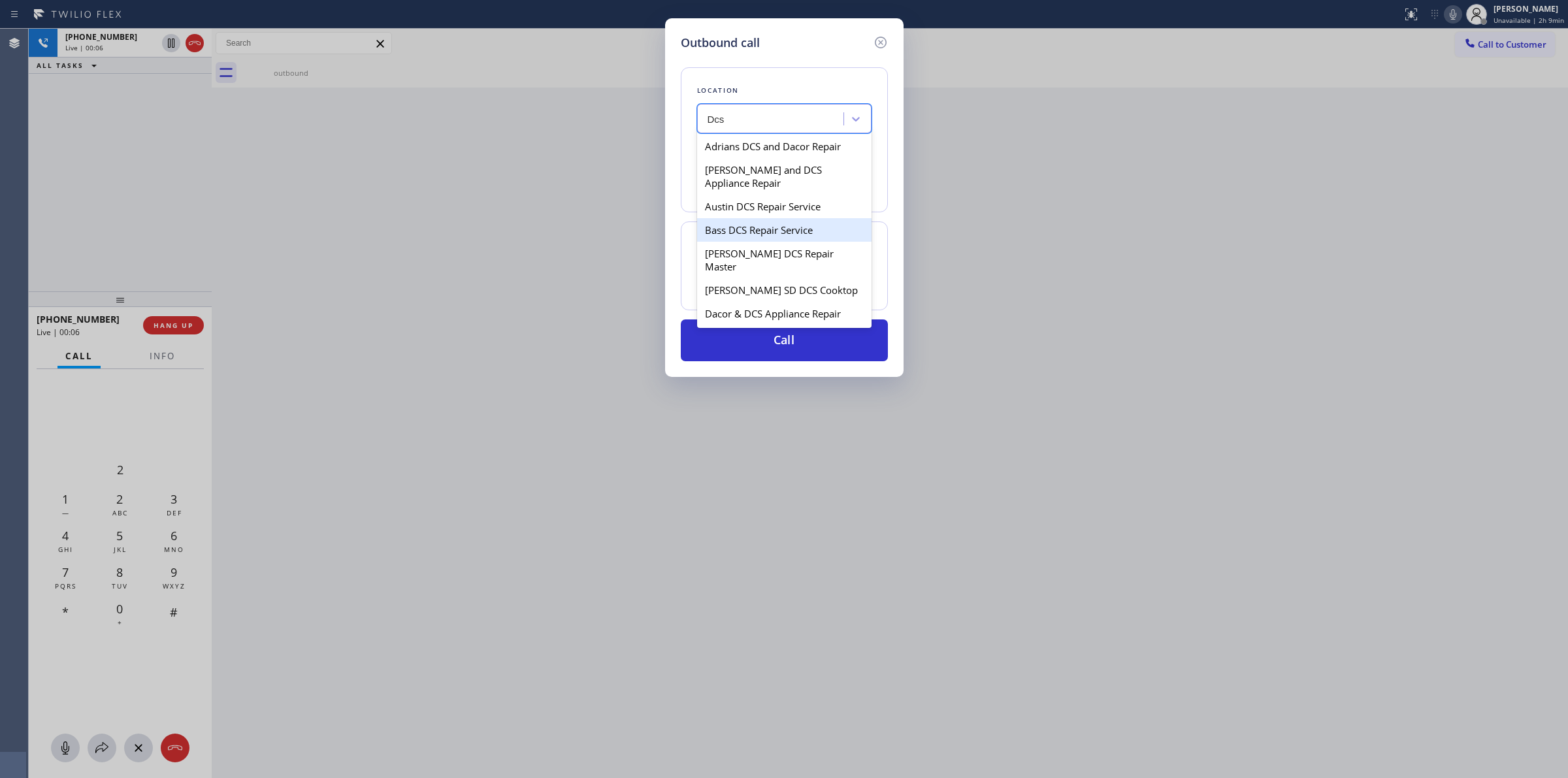
click at [757, 225] on div "Bass DCS Repair Service" at bounding box center [784, 230] width 174 height 23
type input "[PHONE_NUMBER]"
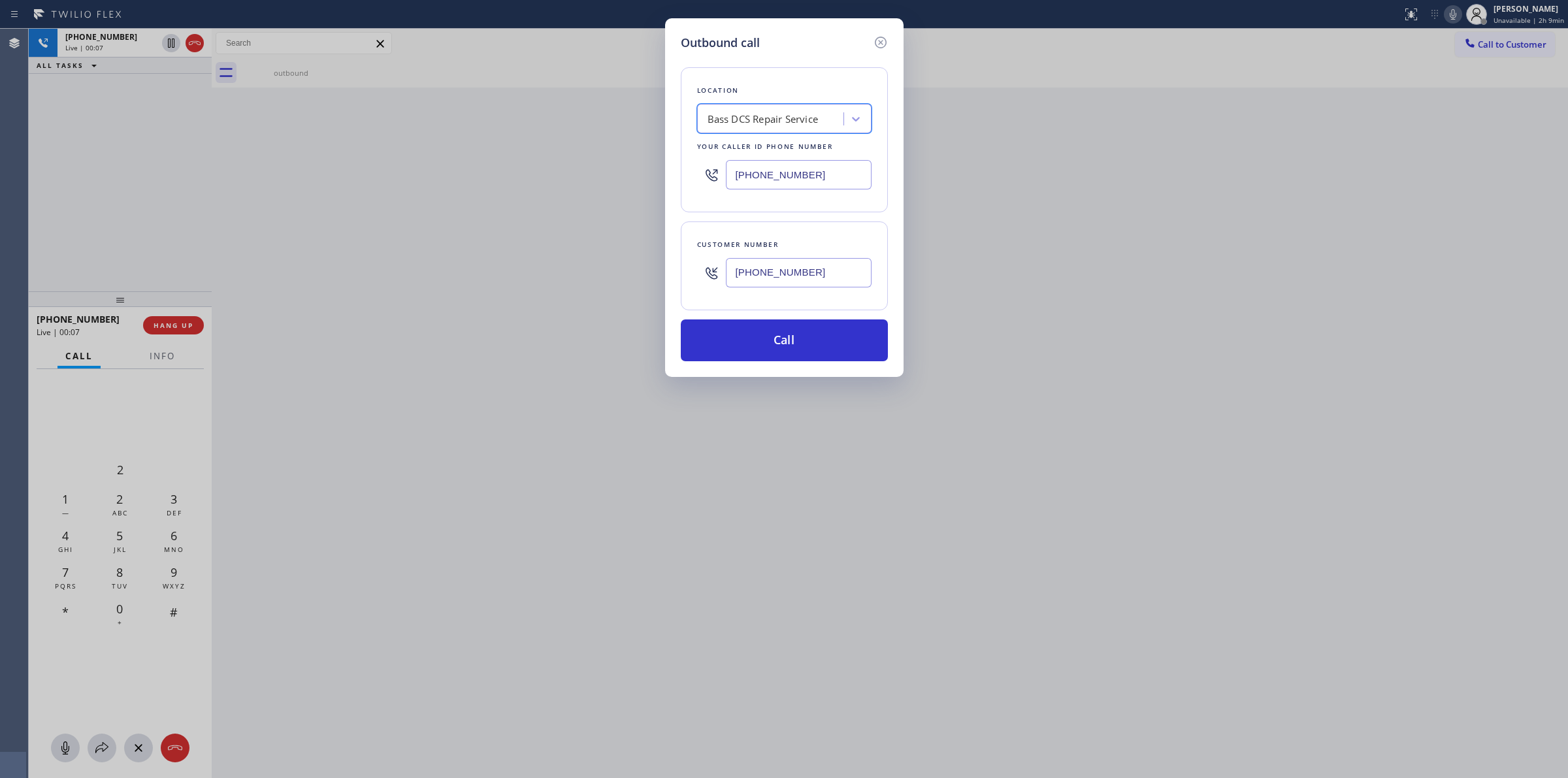
click at [768, 271] on input "[PHONE_NUMBER]" at bounding box center [798, 272] width 146 height 29
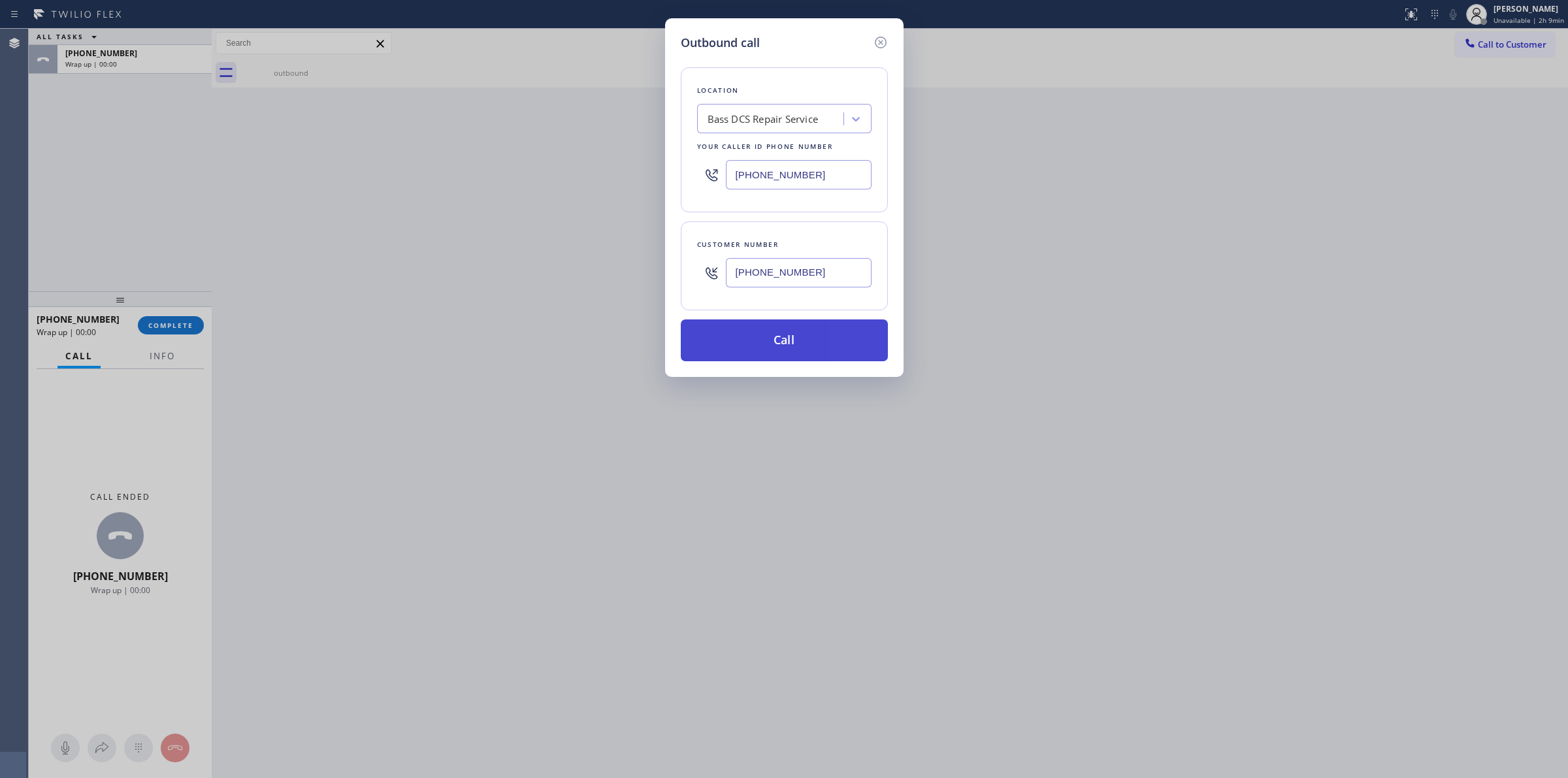
click at [800, 344] on button "Call" at bounding box center [784, 341] width 207 height 42
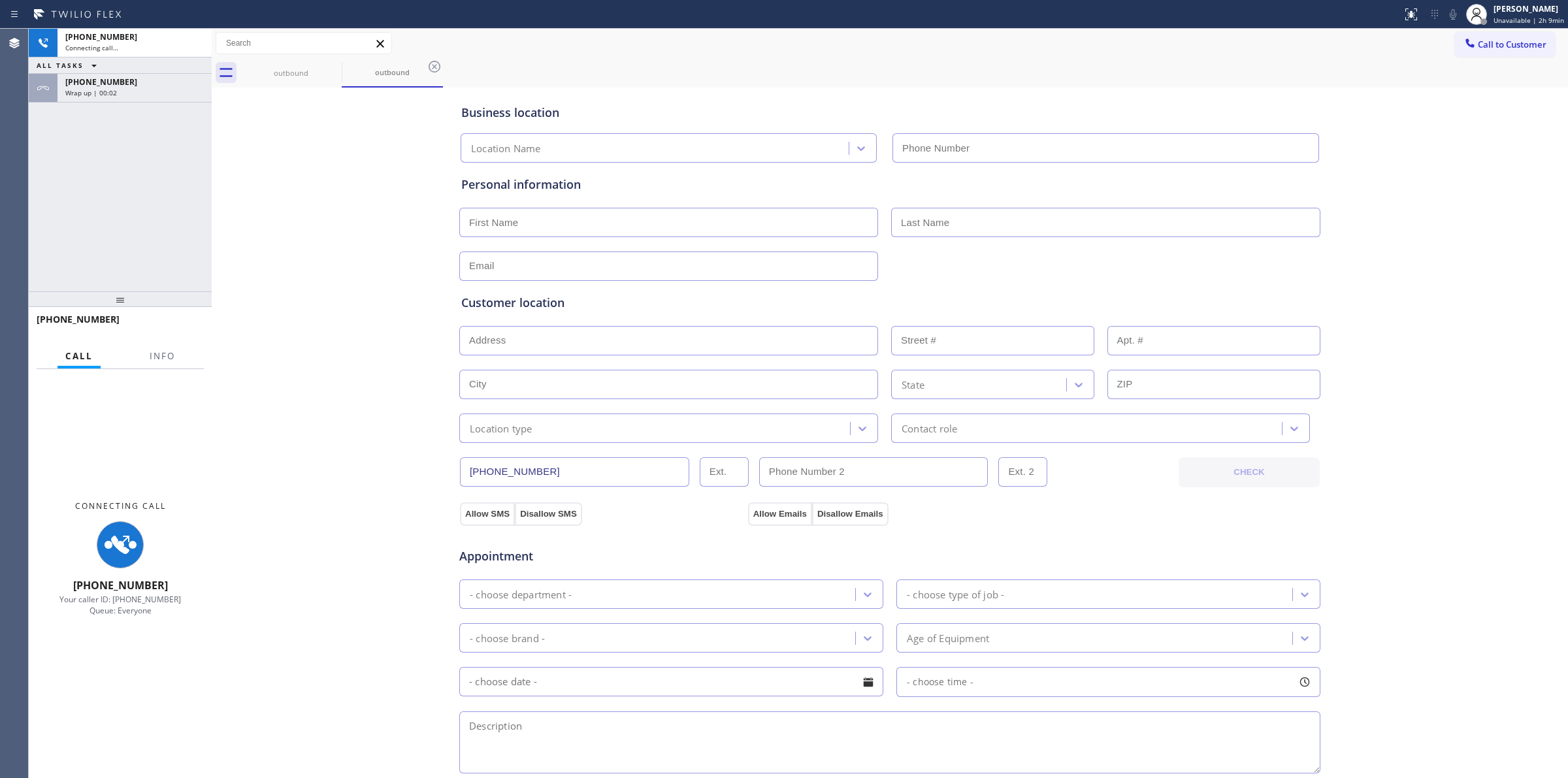
type input "[PHONE_NUMBER]"
click at [497, 65] on div "outbound outbound" at bounding box center [904, 73] width 1328 height 29
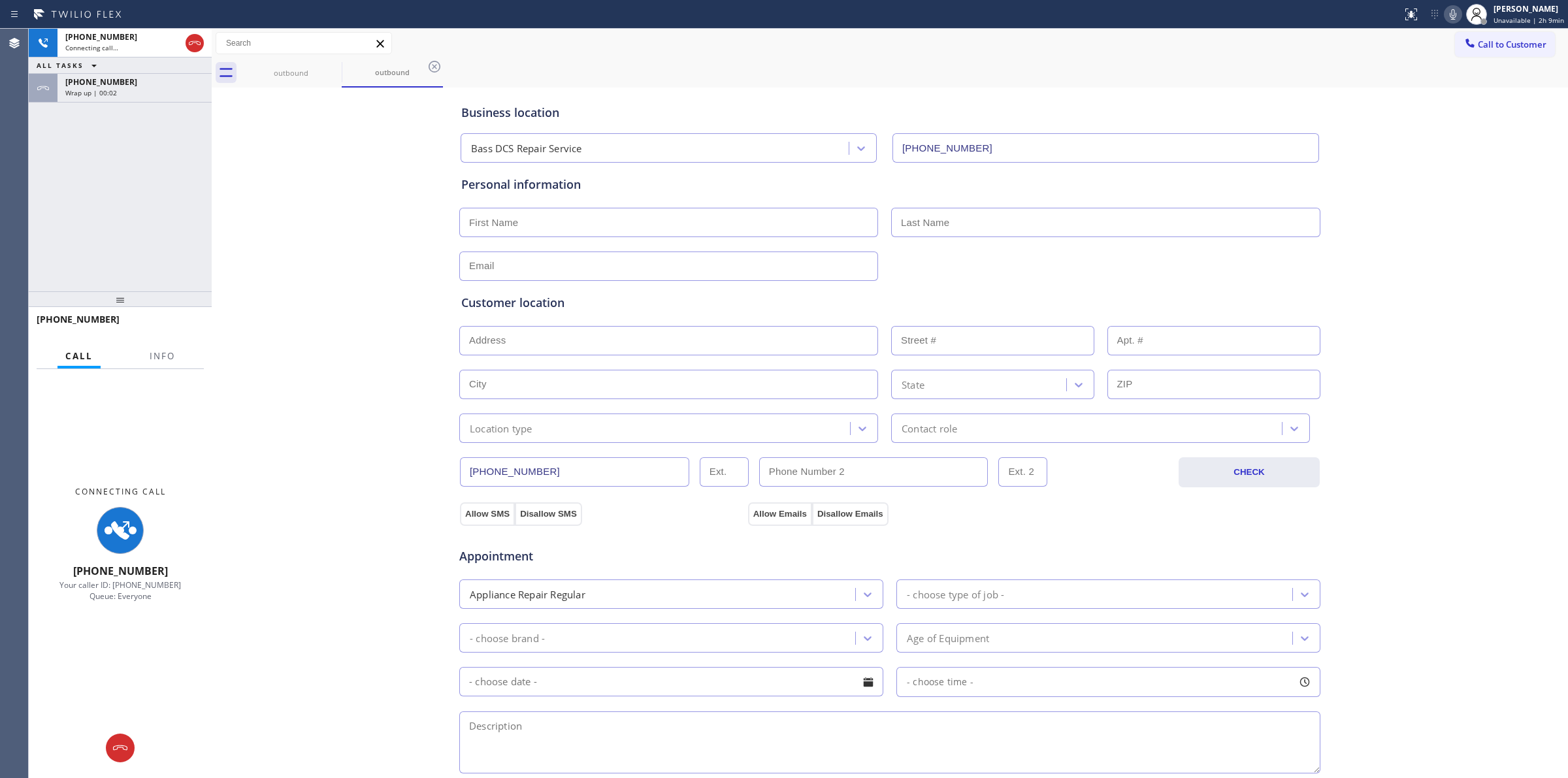
click at [120, 85] on div "[PHONE_NUMBER]" at bounding box center [134, 81] width 139 height 11
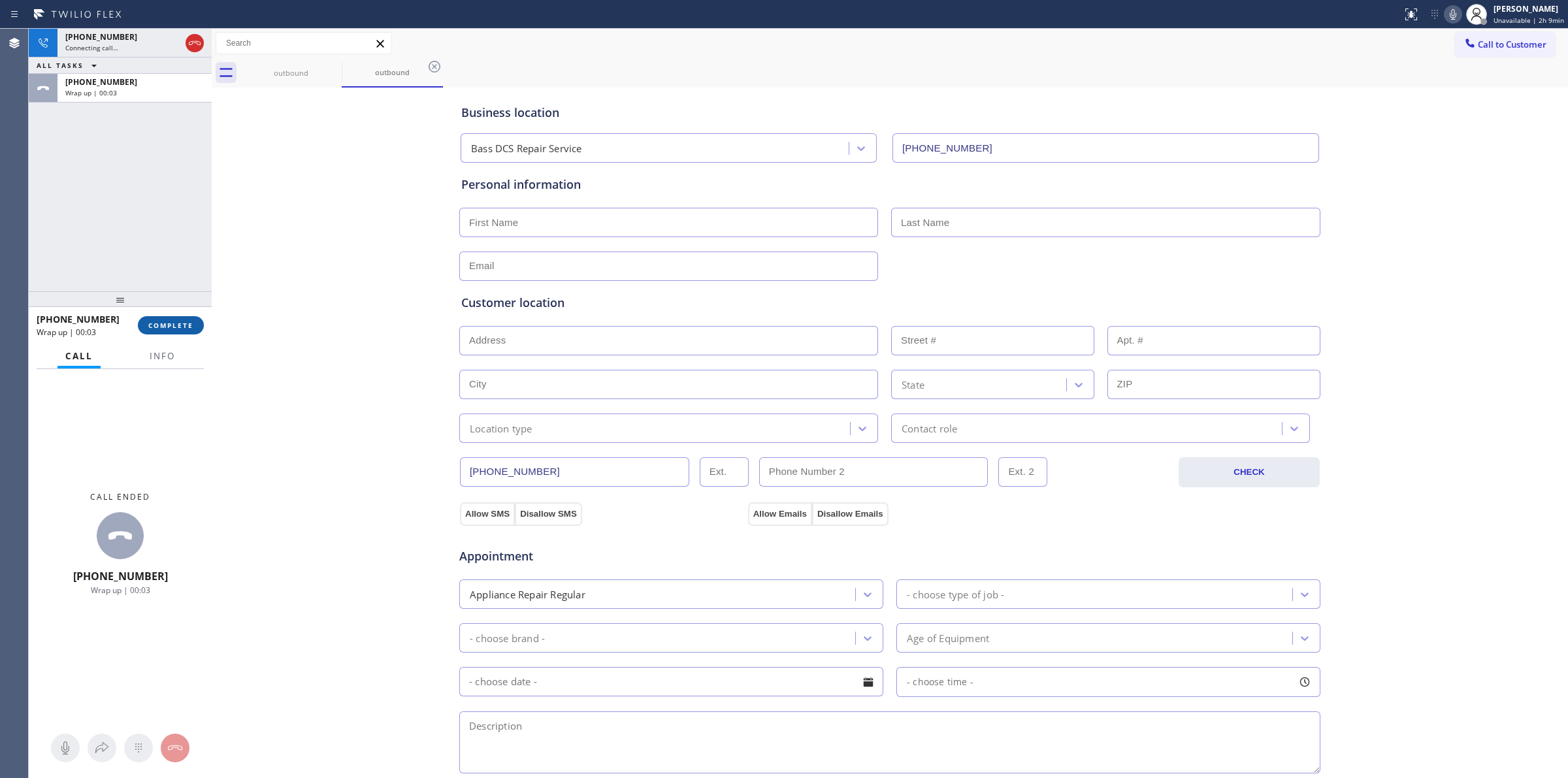
click at [176, 327] on span "COMPLETE" at bounding box center [171, 325] width 45 height 9
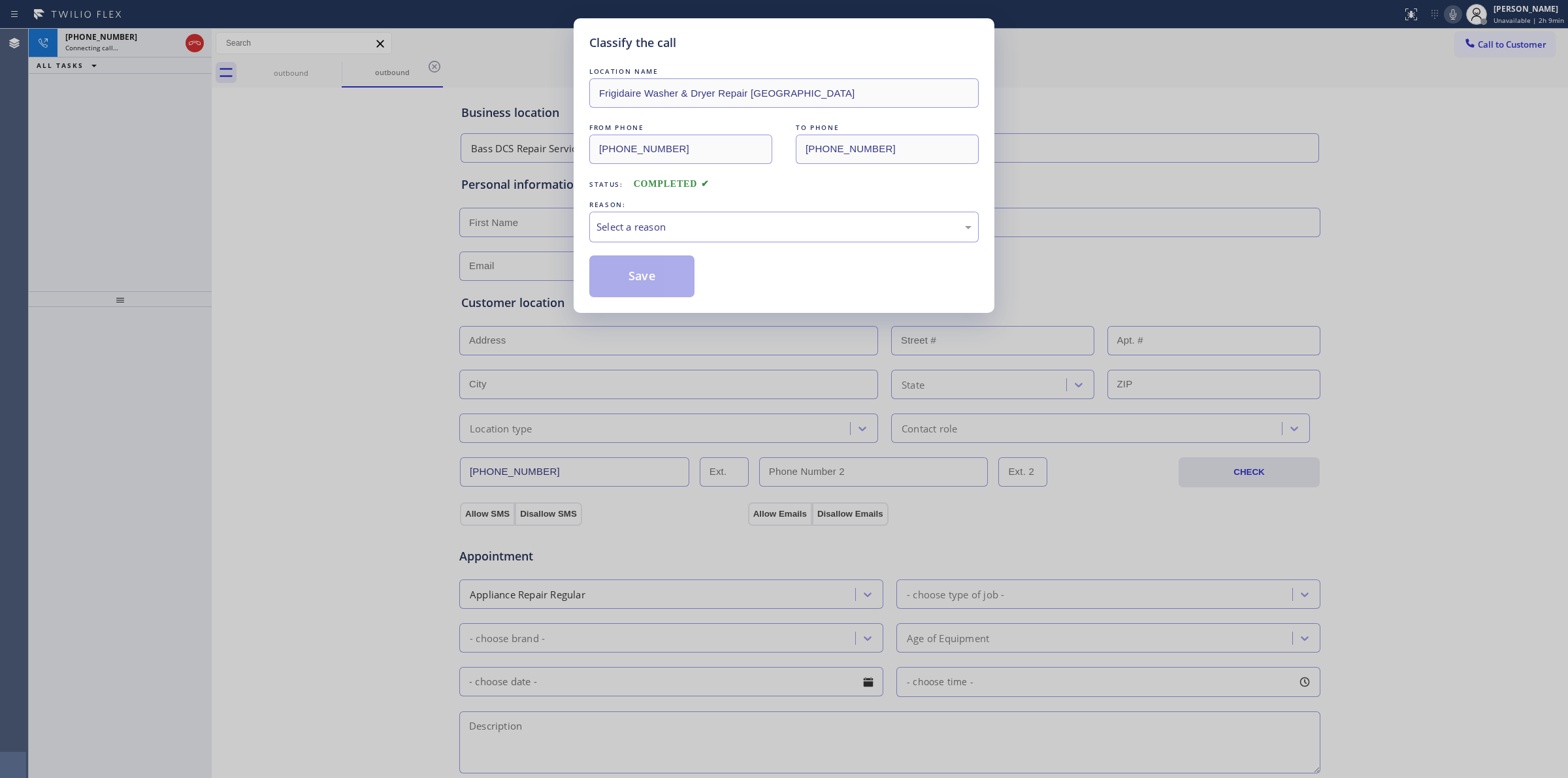
click at [620, 236] on div "Select a reason" at bounding box center [784, 227] width 389 height 31
click at [641, 292] on button "Save" at bounding box center [641, 277] width 105 height 42
drag, startPoint x: 643, startPoint y: 289, endPoint x: 707, endPoint y: 264, distance: 68.7
click at [643, 288] on button "Save" at bounding box center [641, 277] width 105 height 42
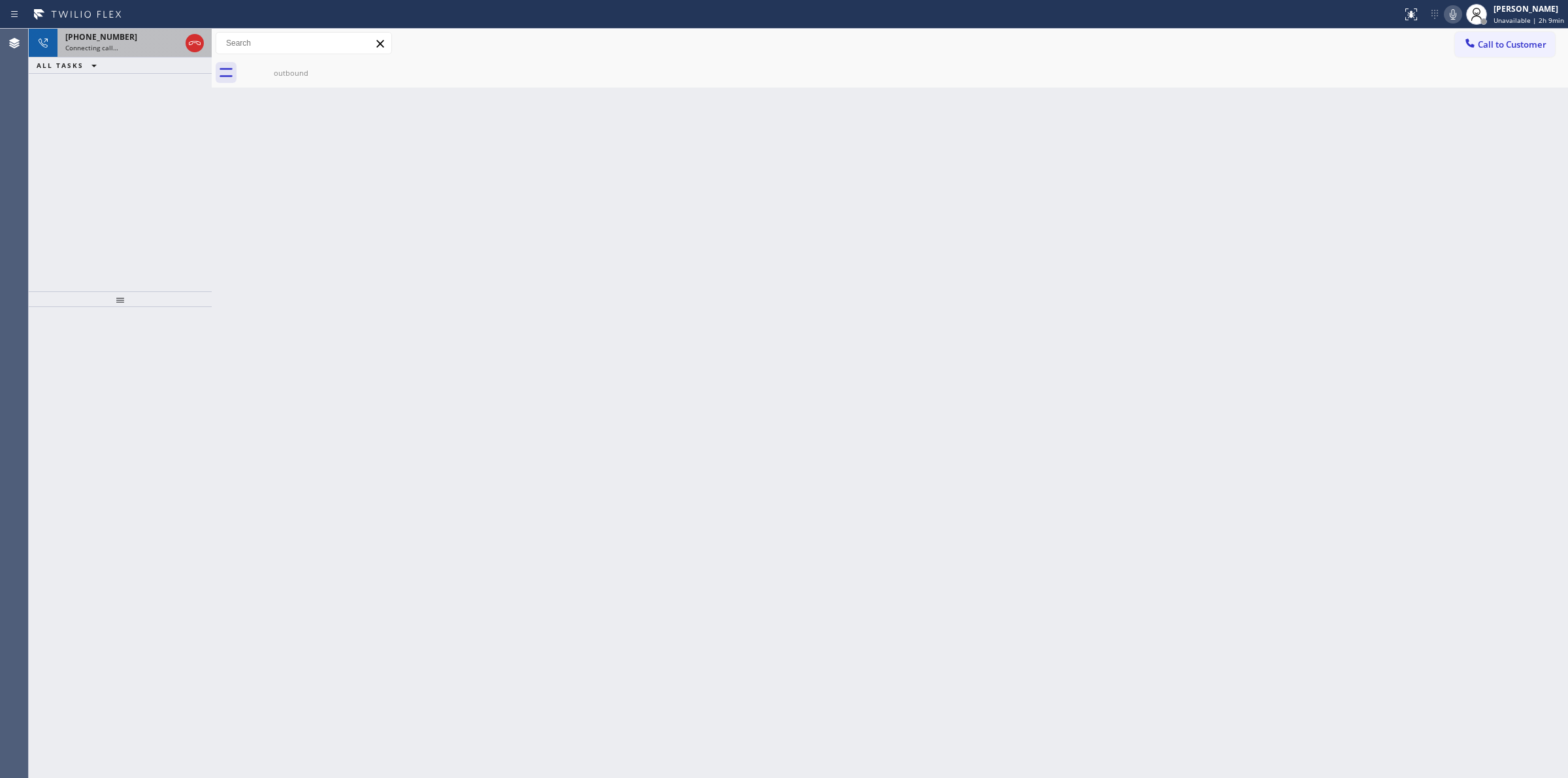
click at [132, 39] on div "[PHONE_NUMBER]" at bounding box center [123, 36] width 115 height 11
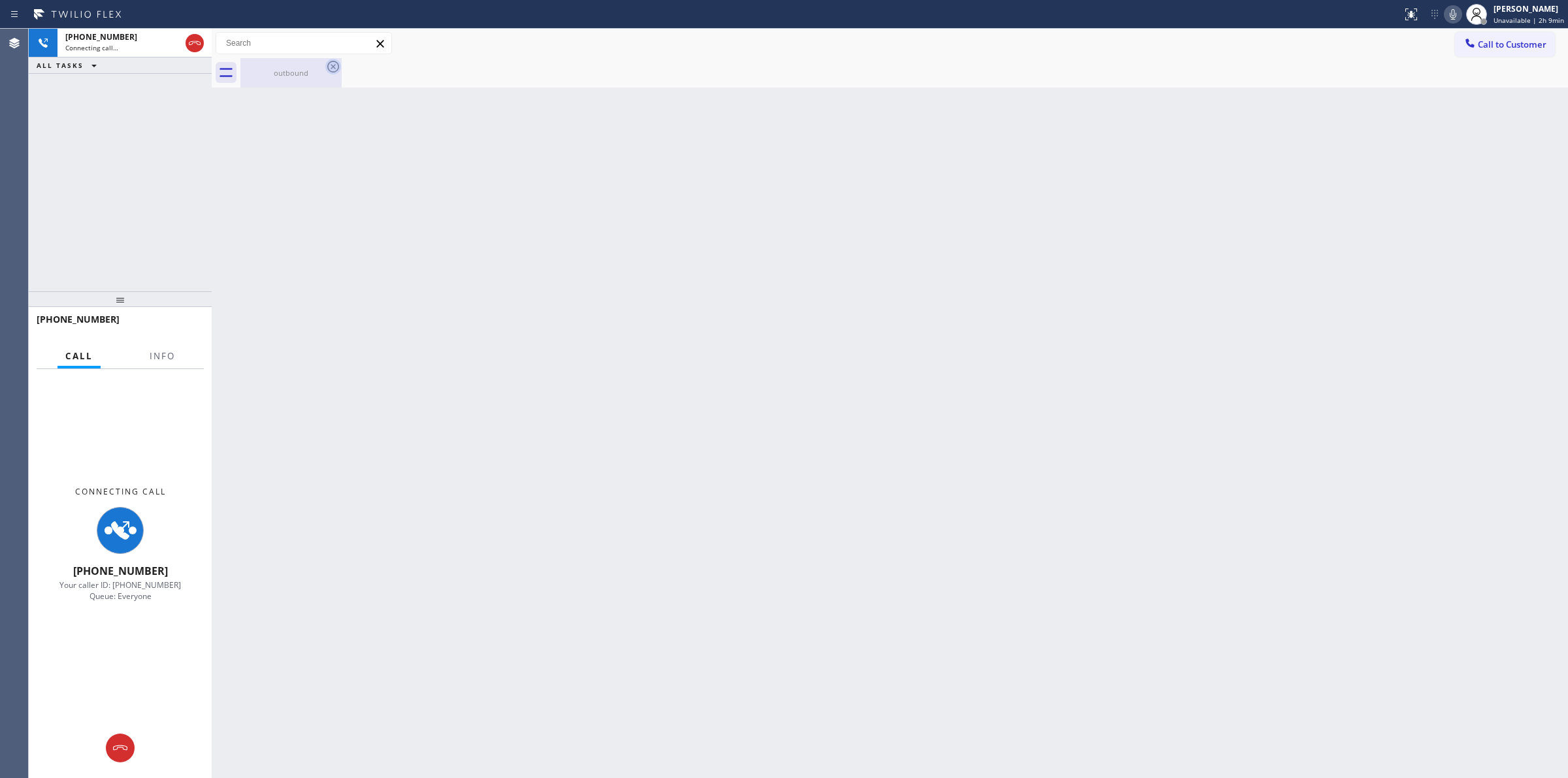
drag, startPoint x: 302, startPoint y: 63, endPoint x: 328, endPoint y: 62, distance: 26.0
click at [302, 62] on div "outbound" at bounding box center [291, 73] width 99 height 29
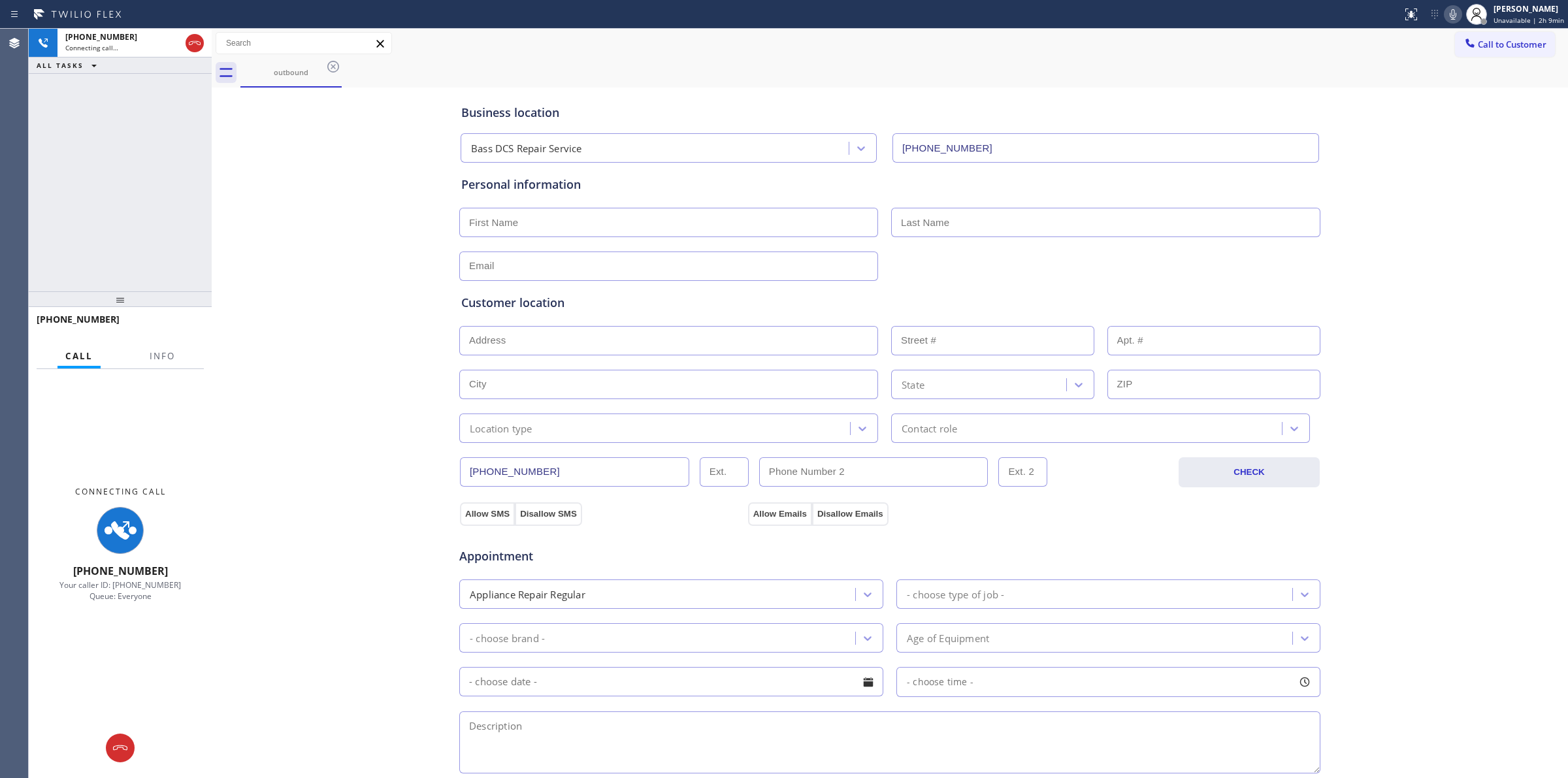
click at [334, 62] on icon at bounding box center [333, 67] width 16 height 16
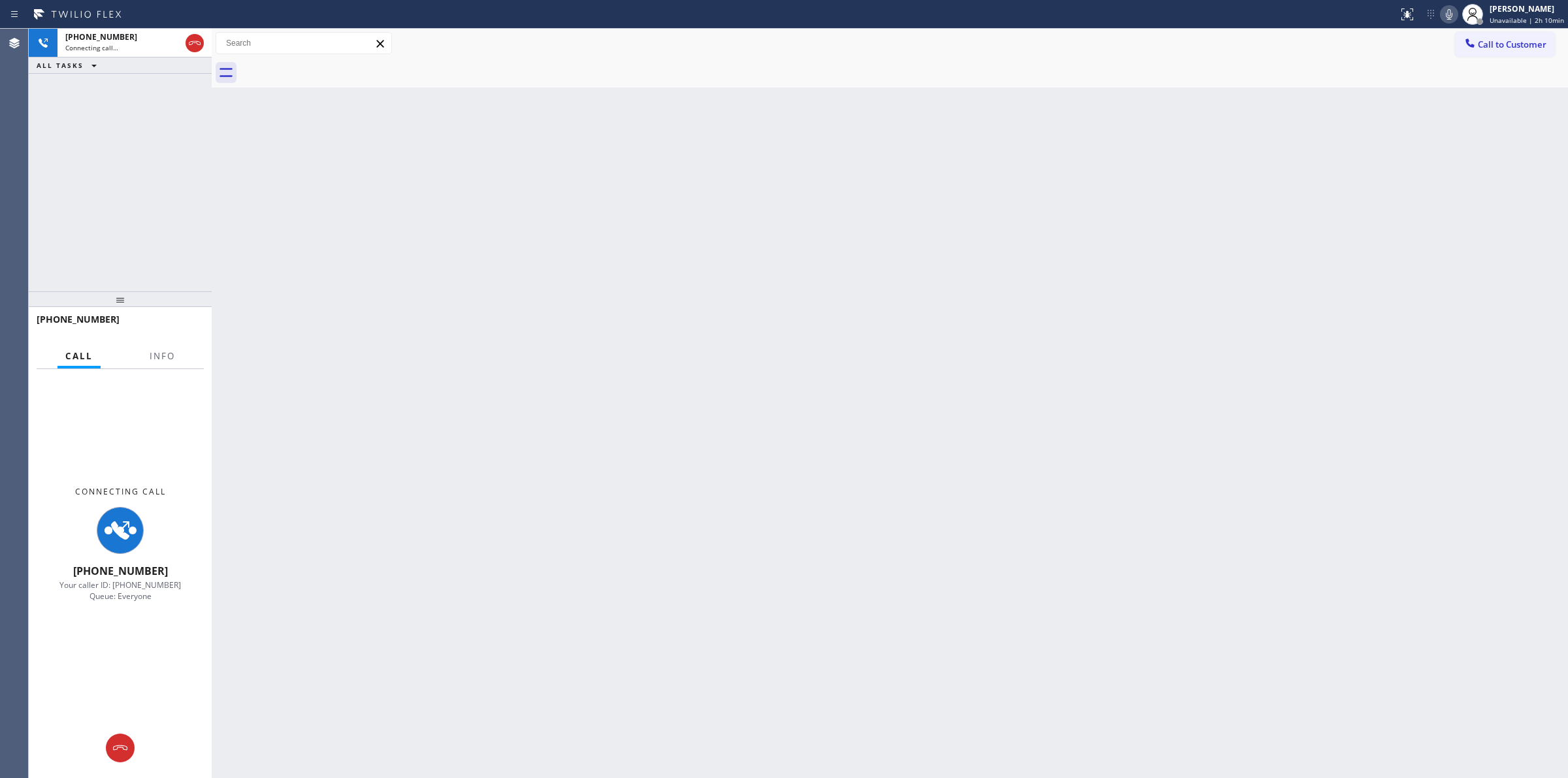
click at [1442, 20] on div "Status report No issues detected If you experience an issue, please download th…" at bounding box center [1480, 15] width 175 height 29
click at [1450, 12] on icon at bounding box center [1449, 15] width 16 height 16
click at [147, 40] on div "[PHONE_NUMBER]" at bounding box center [123, 36] width 115 height 11
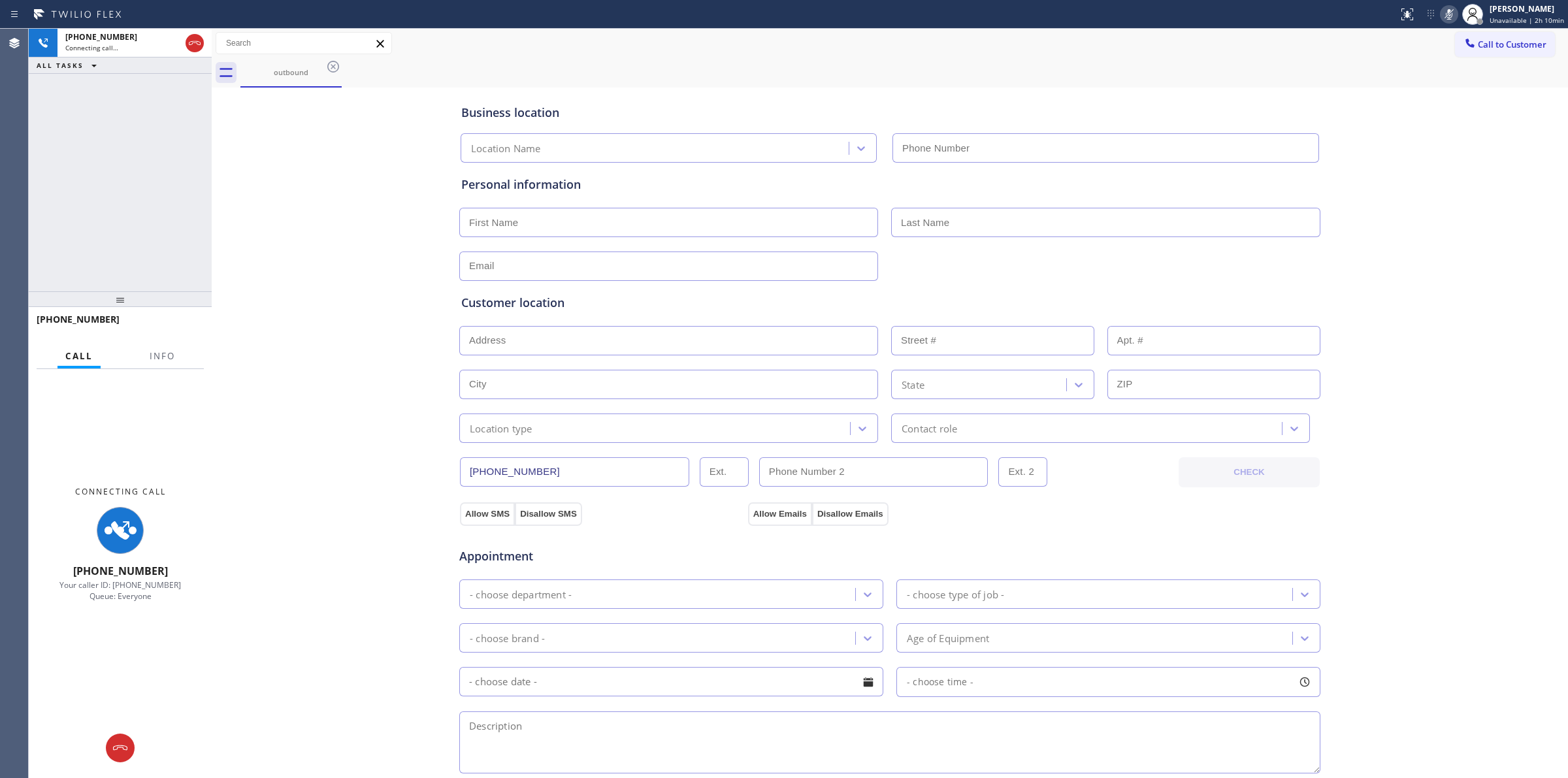
type input "[PHONE_NUMBER]"
click at [100, 46] on span "Connecting call…" at bounding box center [92, 47] width 53 height 9
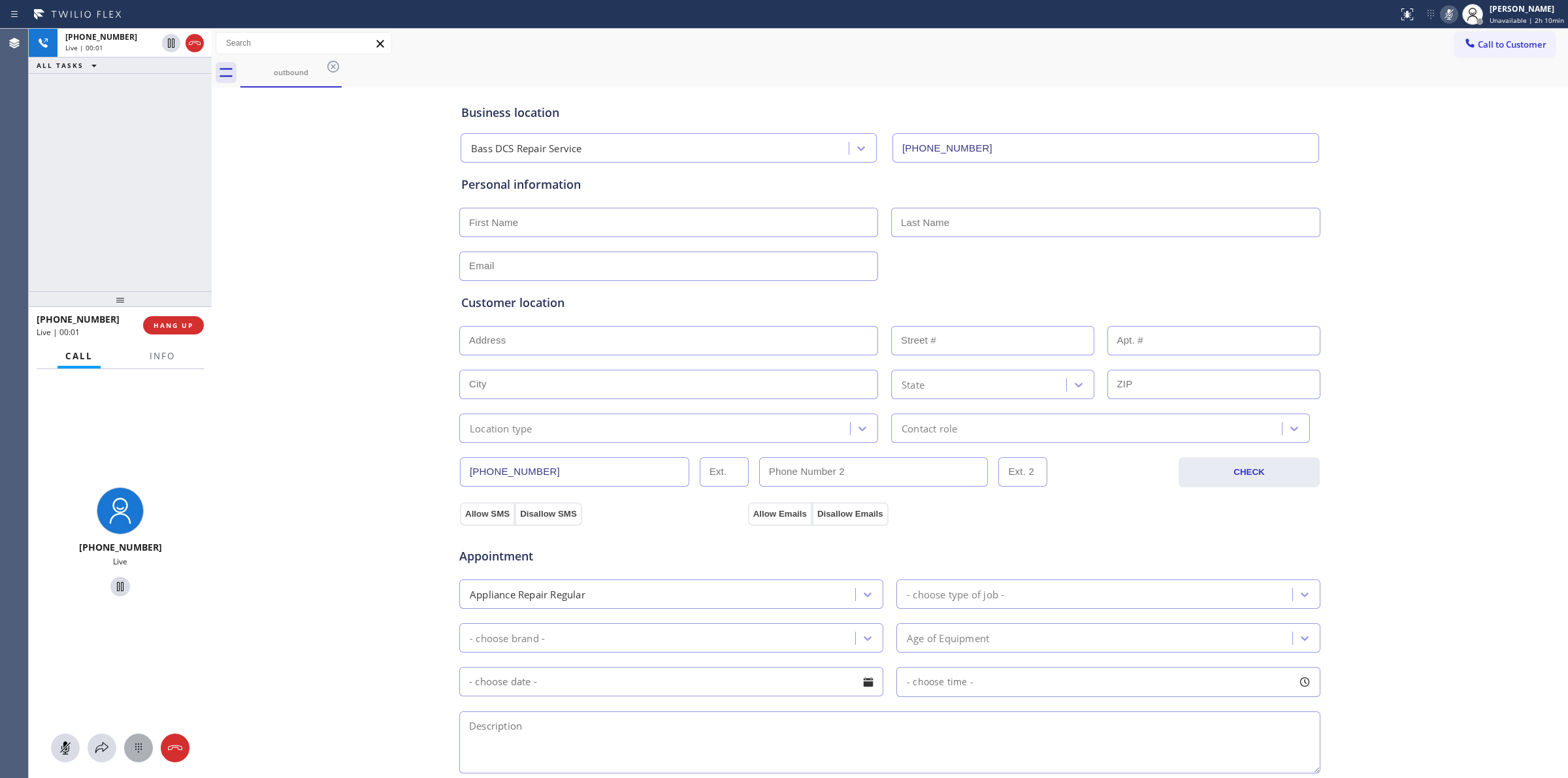
click at [141, 755] on icon at bounding box center [139, 748] width 16 height 16
click at [1490, 44] on span "Call to Customer" at bounding box center [1511, 44] width 68 height 12
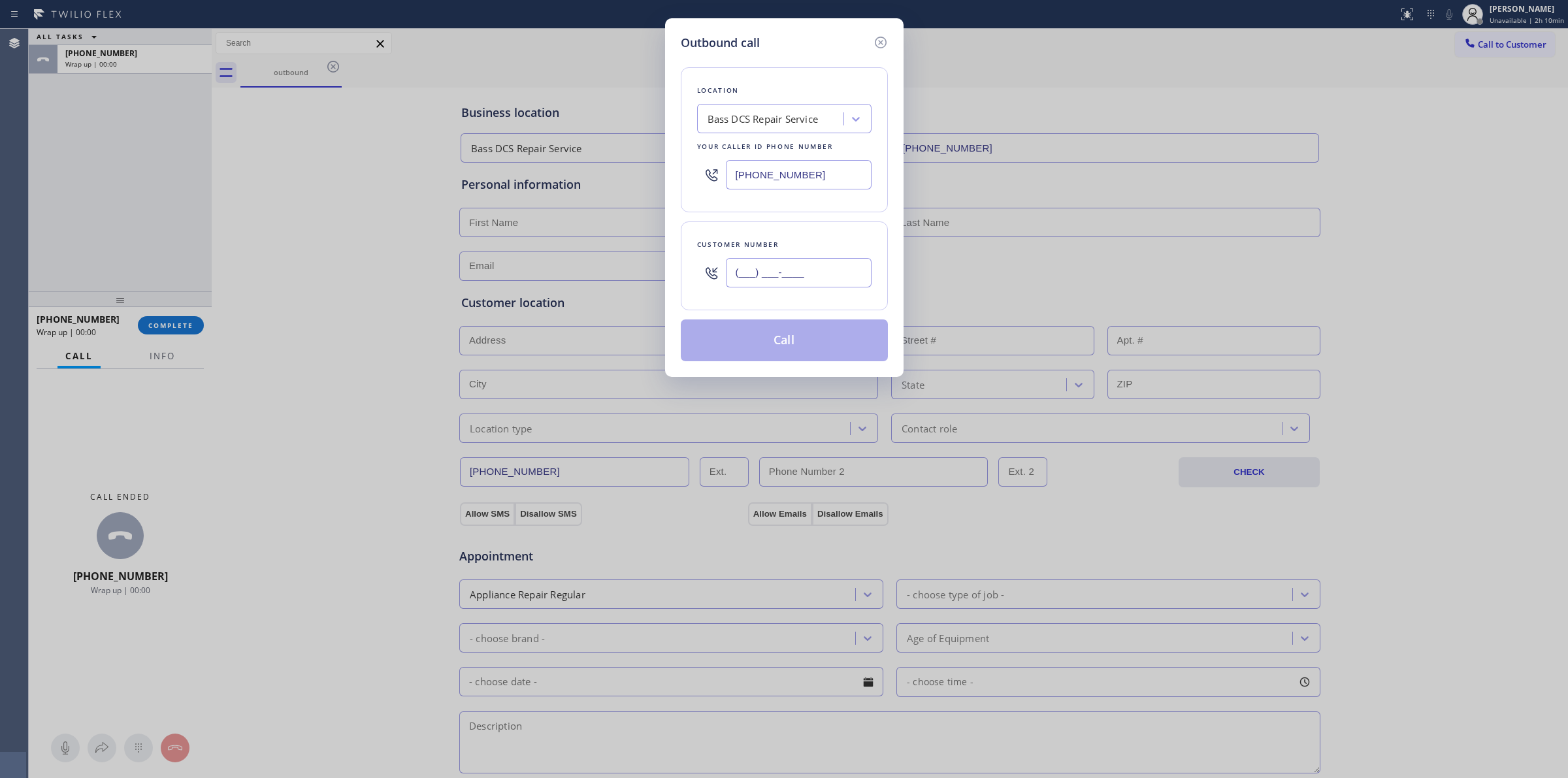
click at [787, 265] on input "(___) ___-____" at bounding box center [798, 272] width 146 height 29
paste input "564) 201-6330"
type input "[PHONE_NUMBER]"
click at [813, 345] on button "Call" at bounding box center [784, 341] width 207 height 42
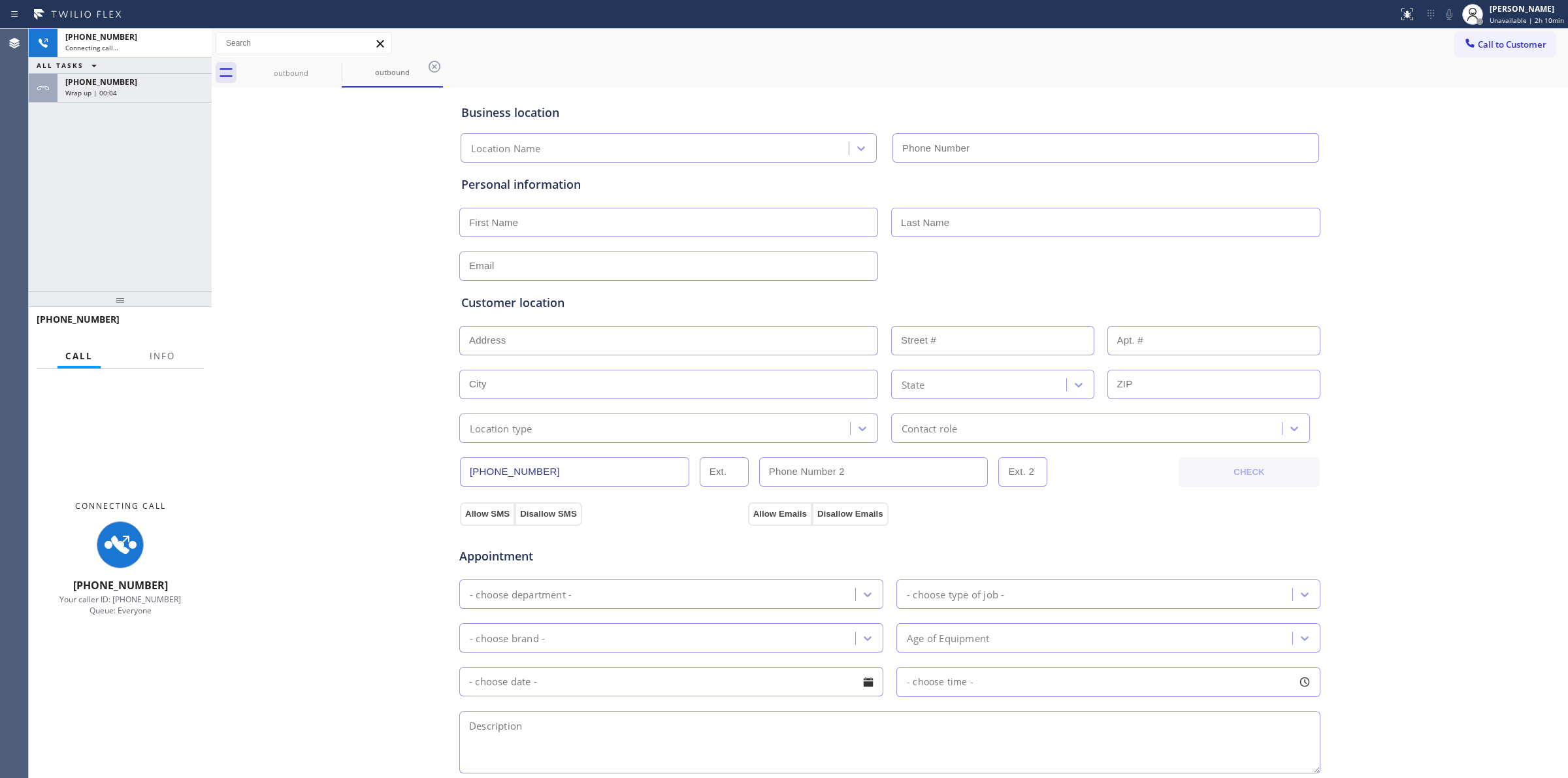
type input "[PHONE_NUMBER]"
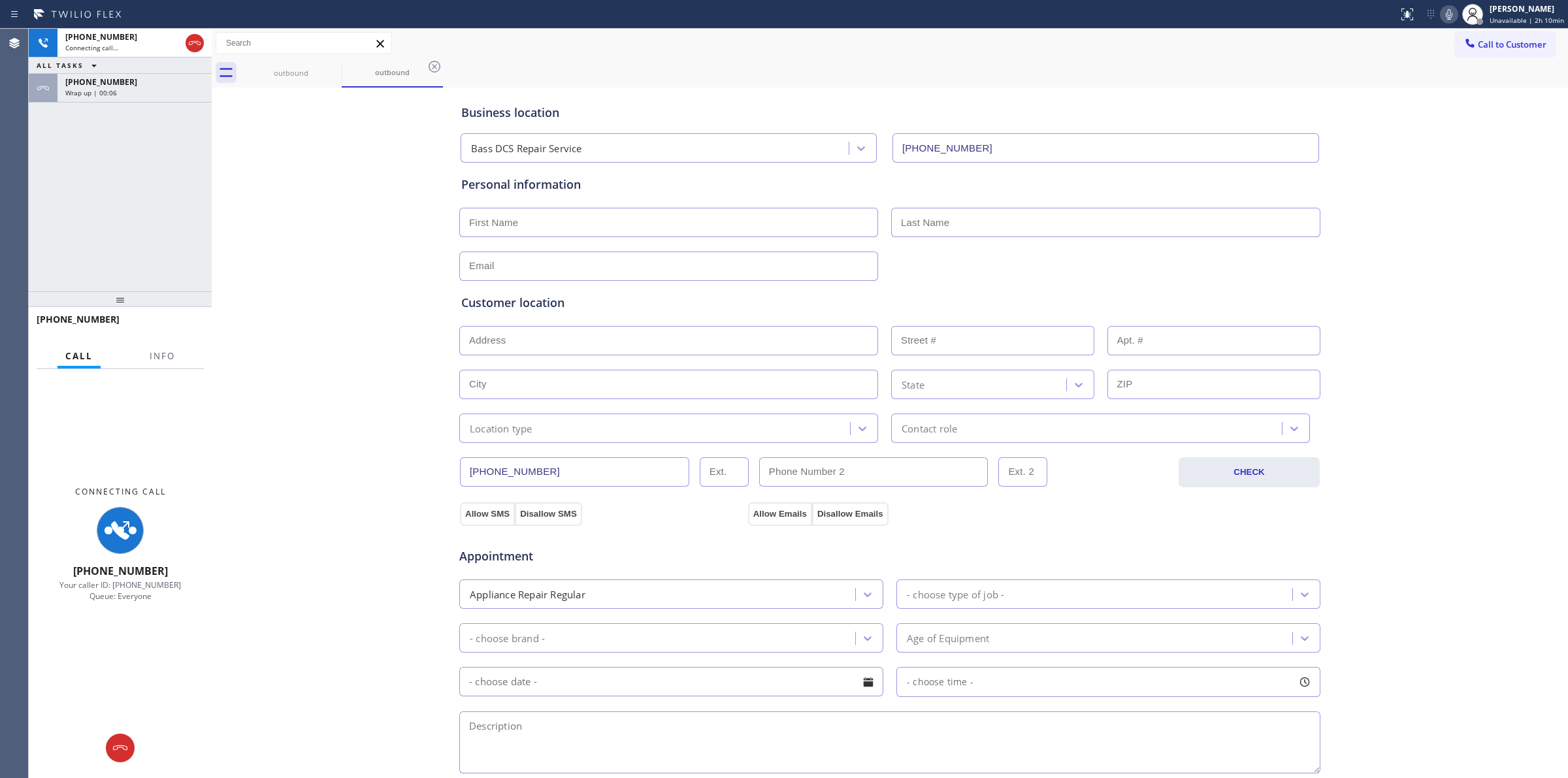
click at [1542, 203] on div "Business location Bass DCS Repair Service [PHONE_NUMBER] Personal information C…" at bounding box center [890, 537] width 1349 height 893
click at [1457, 13] on icon at bounding box center [1449, 15] width 16 height 16
click at [167, 79] on div "[PHONE_NUMBER]" at bounding box center [134, 81] width 139 height 11
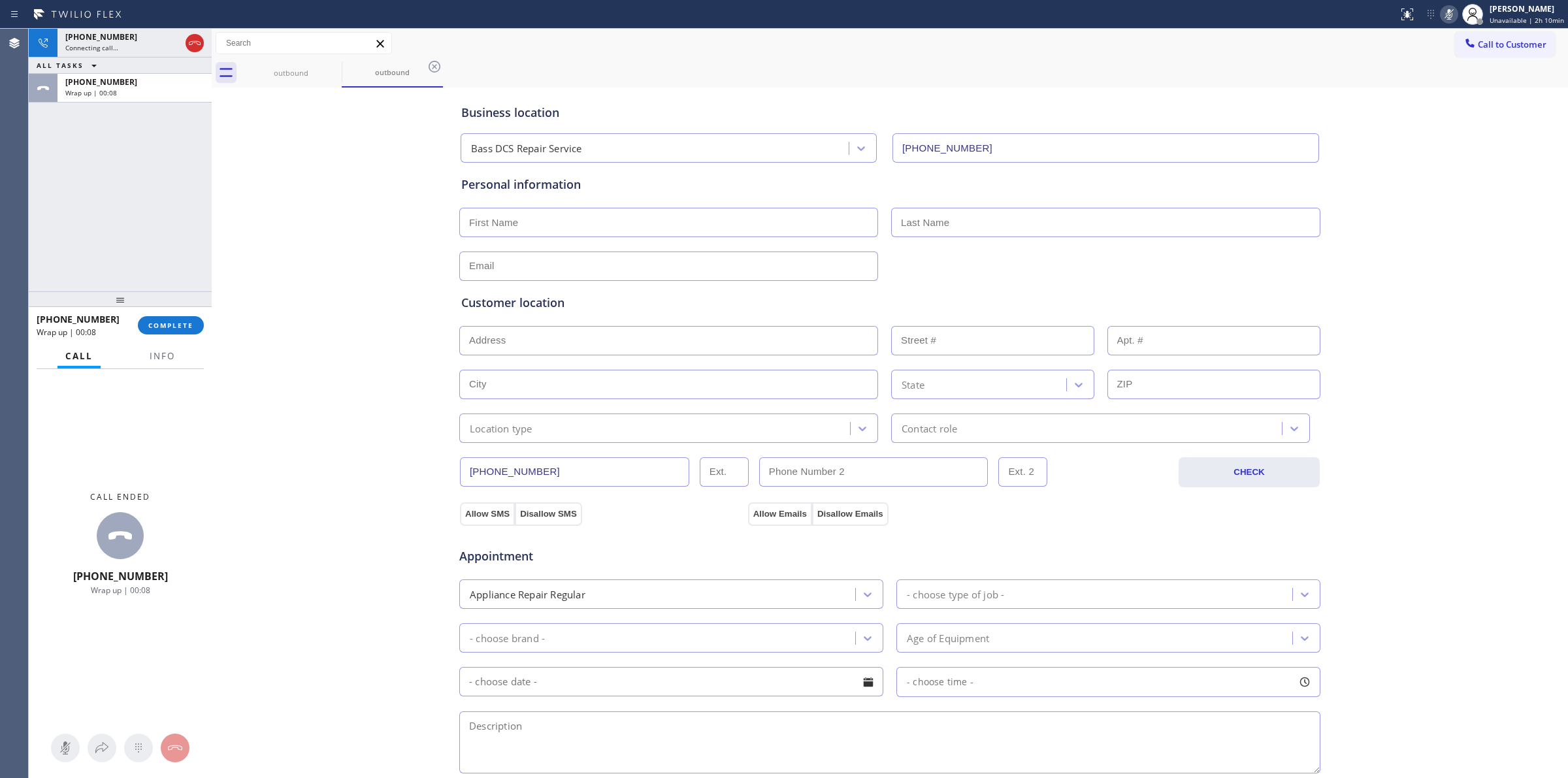
click at [161, 315] on div "[PHONE_NUMBER] Wrap up | 00:08 COMPLETE" at bounding box center [120, 325] width 167 height 34
click at [162, 324] on span "COMPLETE" at bounding box center [171, 325] width 45 height 9
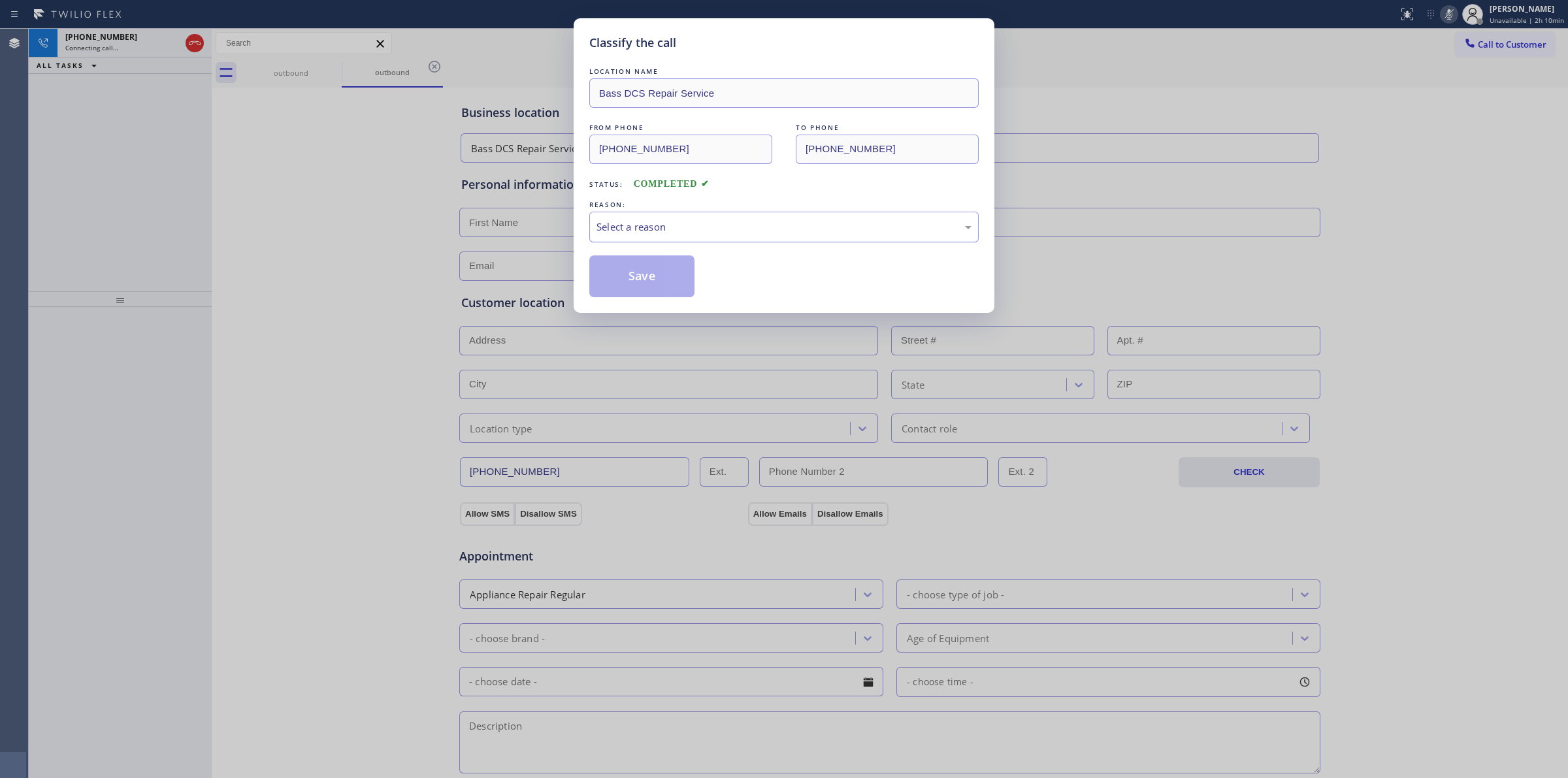
click at [694, 227] on div "Select a reason" at bounding box center [784, 227] width 375 height 15
click at [673, 273] on button "Save" at bounding box center [641, 277] width 105 height 42
drag, startPoint x: 1466, startPoint y: 289, endPoint x: 889, endPoint y: 203, distance: 583.4
click at [1460, 288] on div "Back to Dashboard Change Sender ID Customers Technicians Select a contact Outbo…" at bounding box center [889, 404] width 1356 height 750
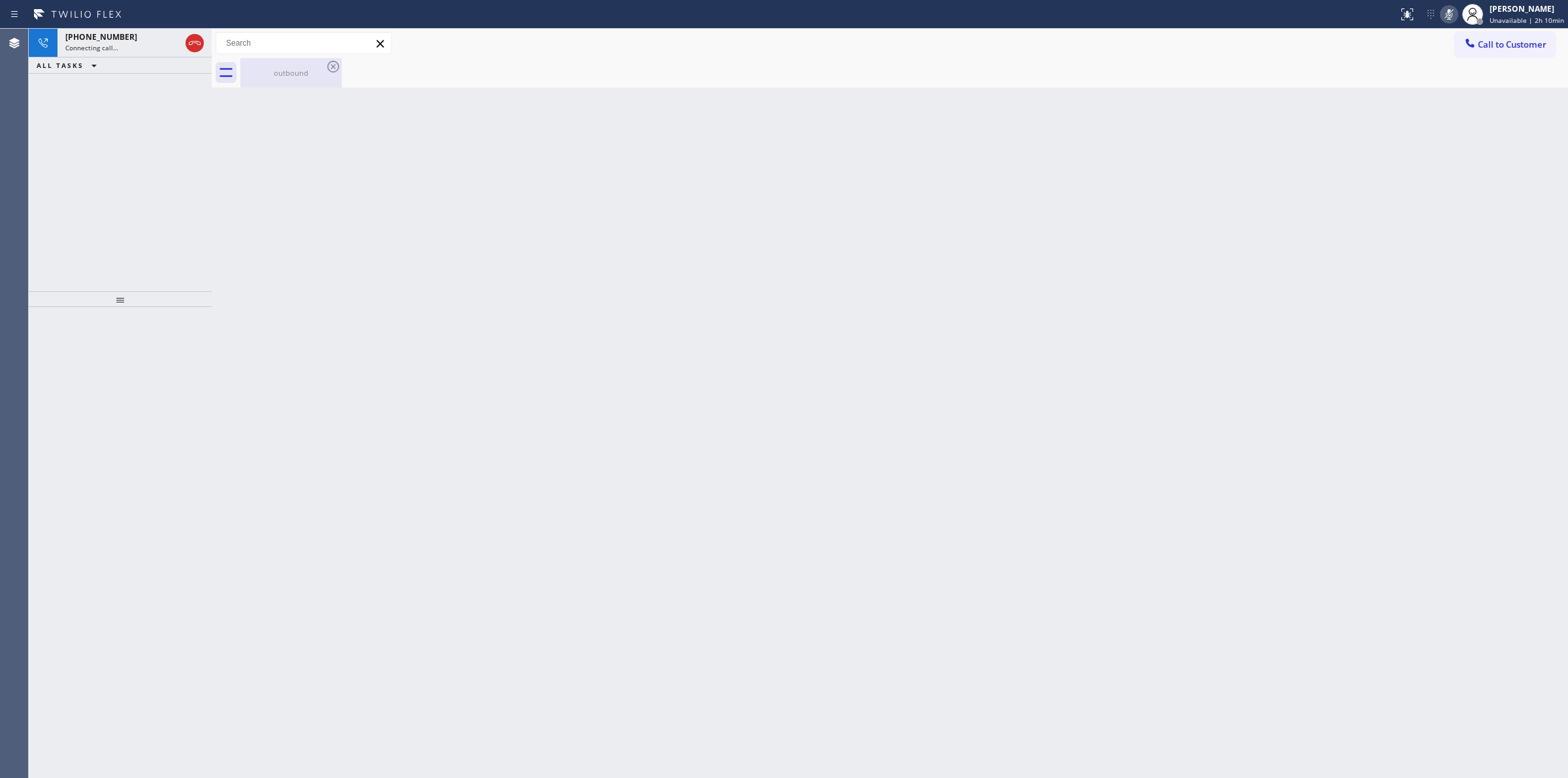
click at [304, 66] on div "outbound" at bounding box center [291, 73] width 99 height 29
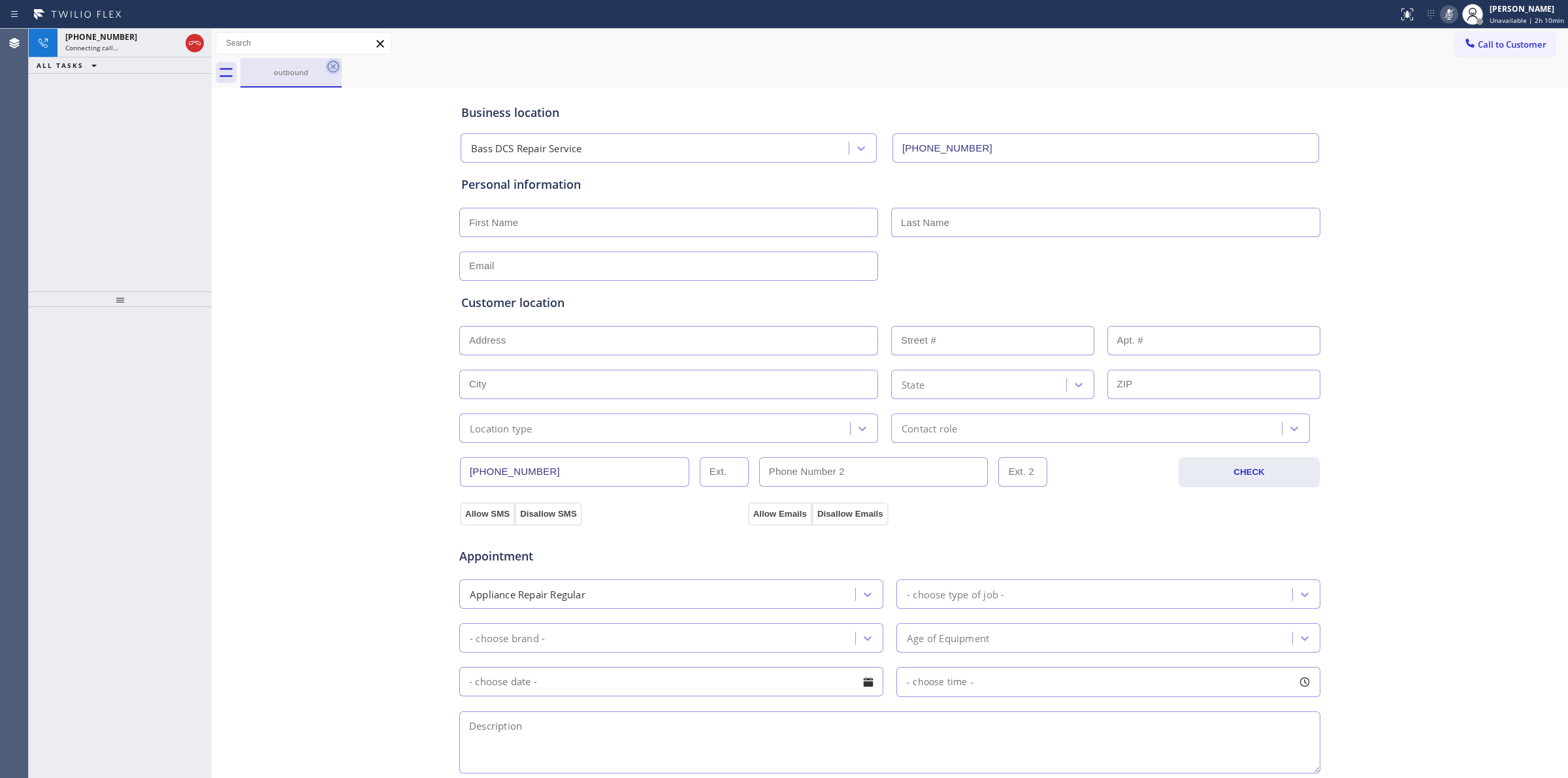
click at [331, 62] on icon at bounding box center [333, 67] width 16 height 16
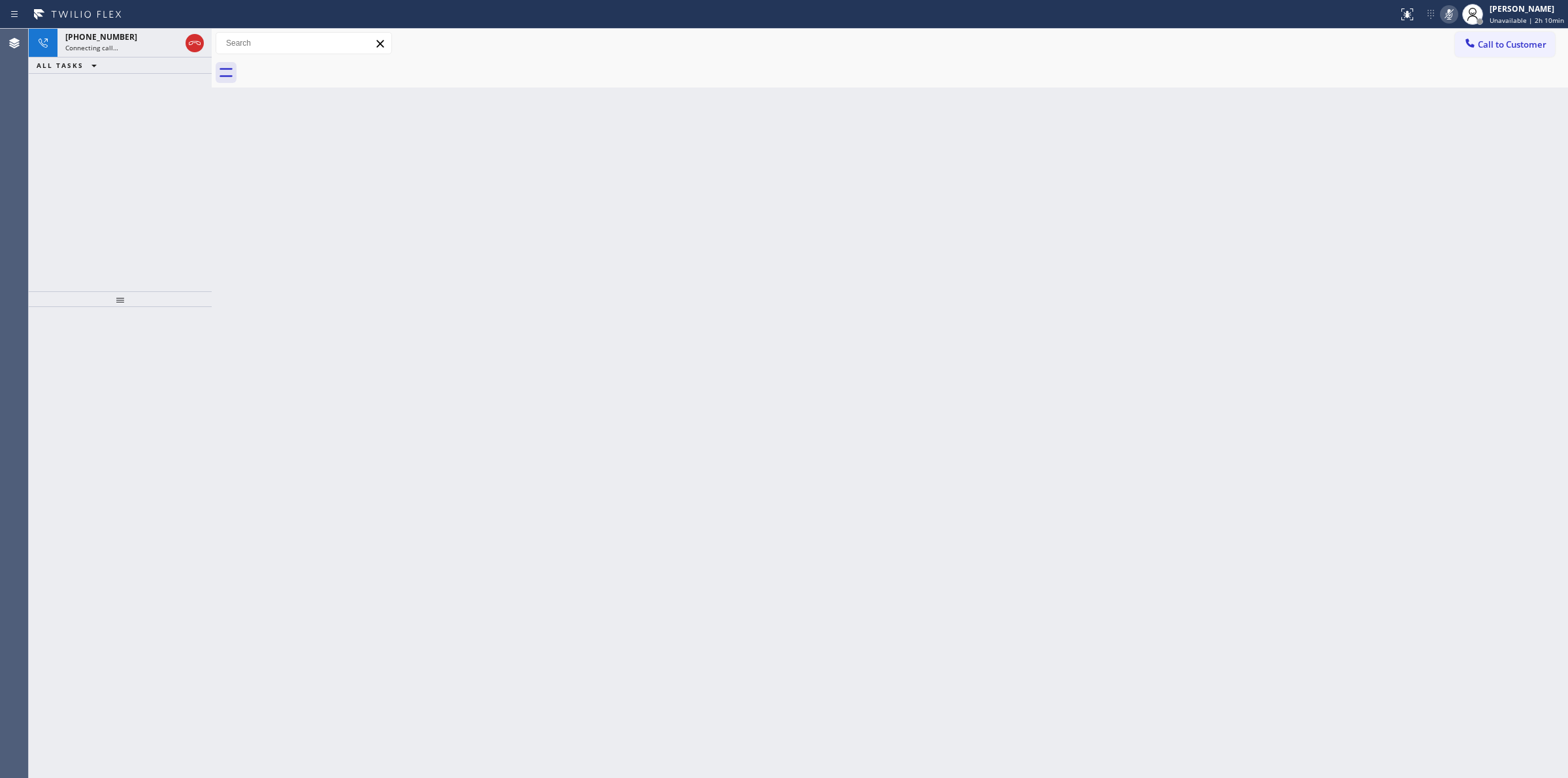
click at [1421, 256] on div "Back to Dashboard Change Sender ID Customers Technicians Select a contact Outbo…" at bounding box center [889, 404] width 1356 height 750
click at [135, 60] on div "Wrap up | 00:05" at bounding box center [134, 64] width 139 height 9
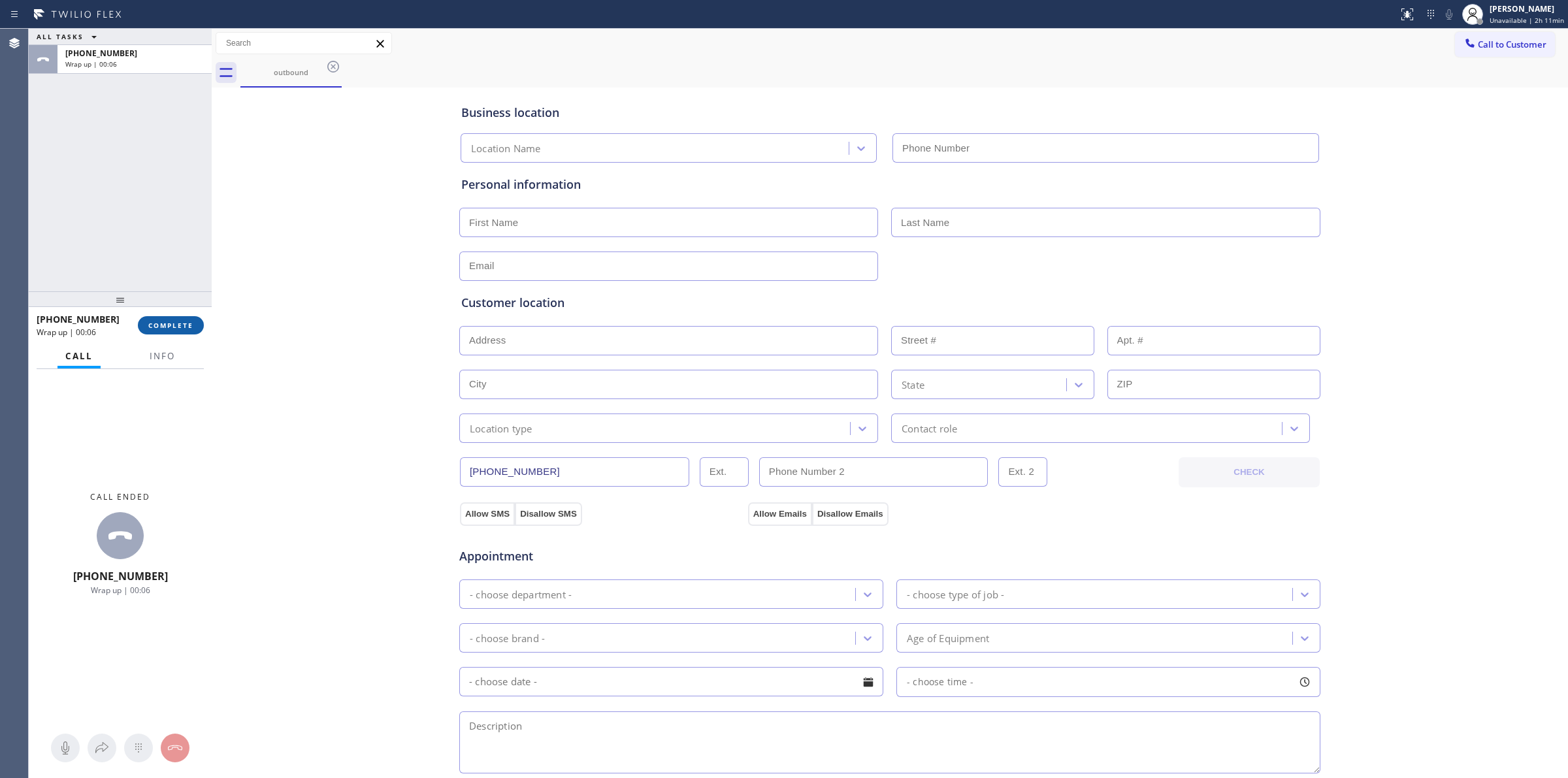
click at [174, 321] on span "COMPLETE" at bounding box center [171, 325] width 45 height 9
type input "[PHONE_NUMBER]"
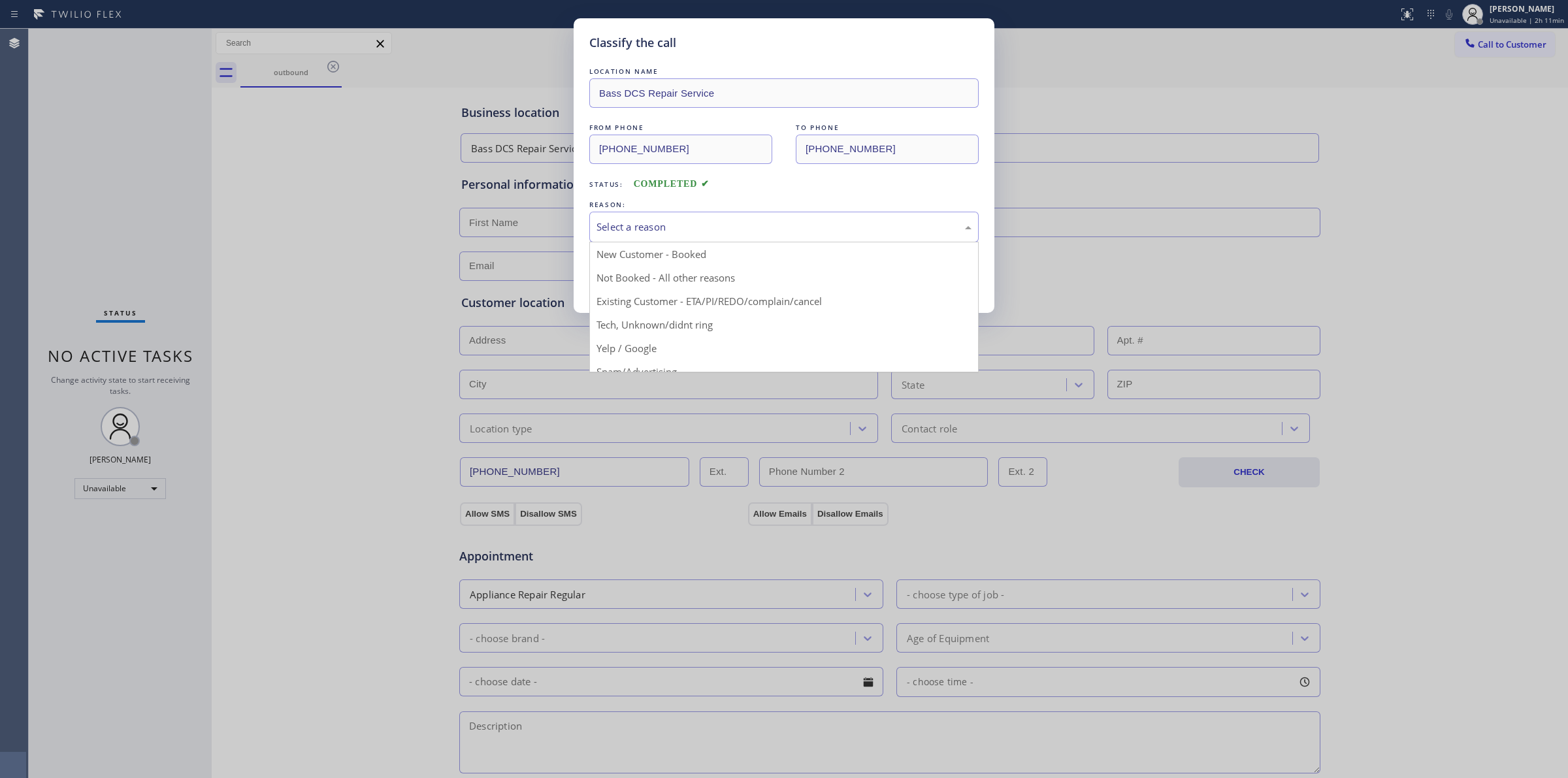
click at [726, 221] on div "Select a reason" at bounding box center [784, 227] width 375 height 15
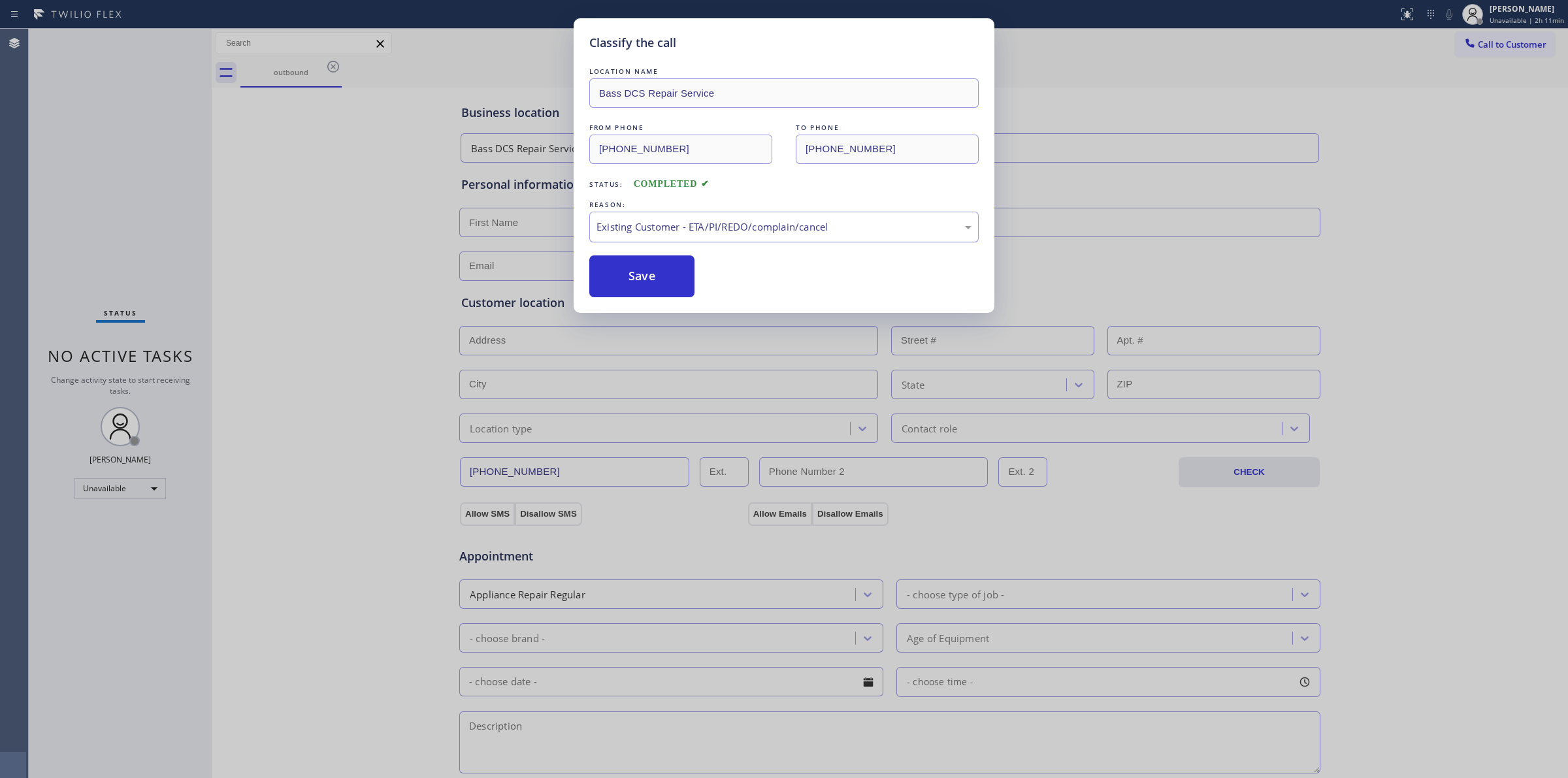
click at [691, 230] on div "Existing Customer - ETA/PI/REDO/complain/cancel" at bounding box center [784, 227] width 375 height 15
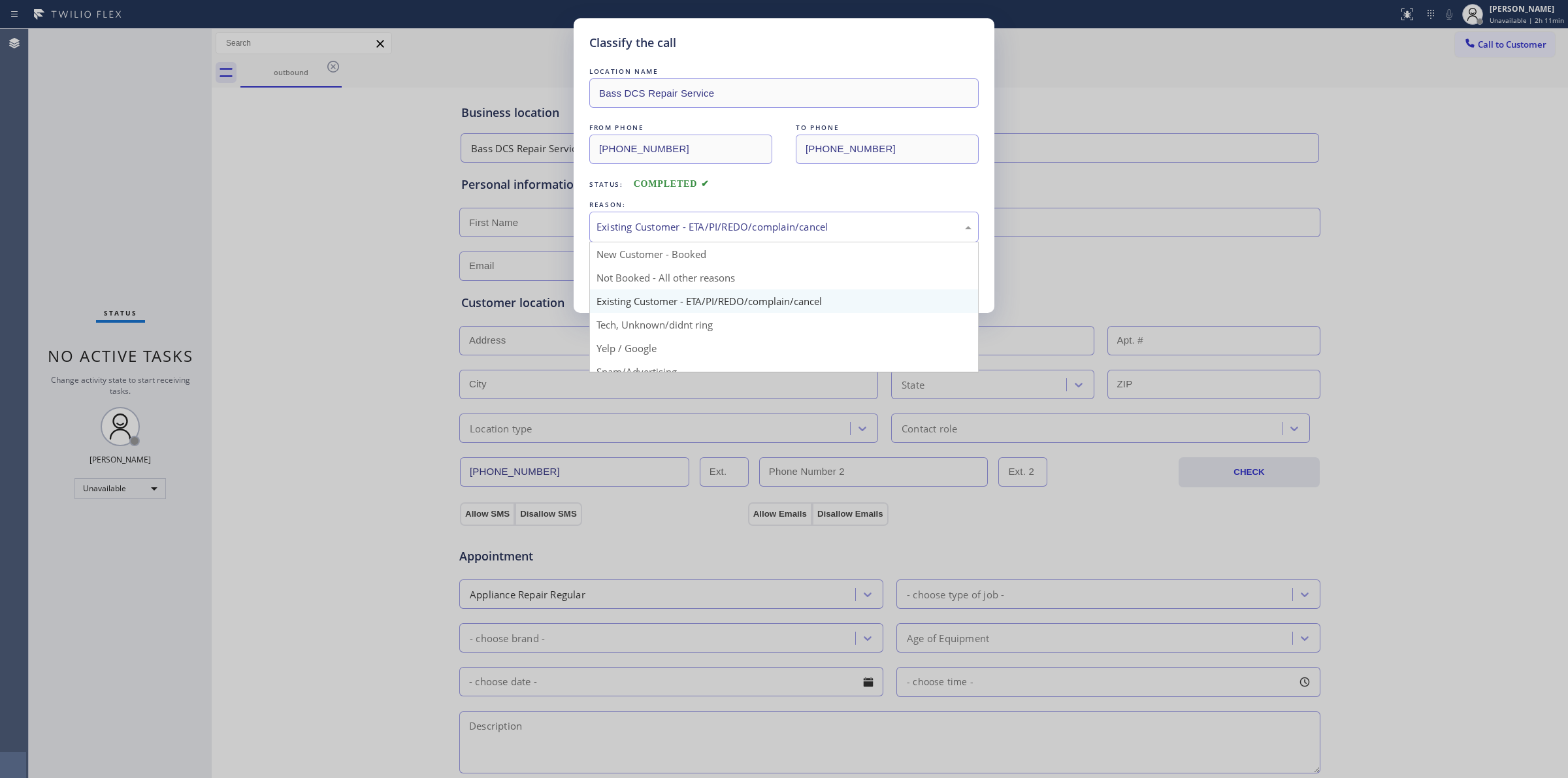
drag, startPoint x: 688, startPoint y: 336, endPoint x: 685, endPoint y: 325, distance: 11.4
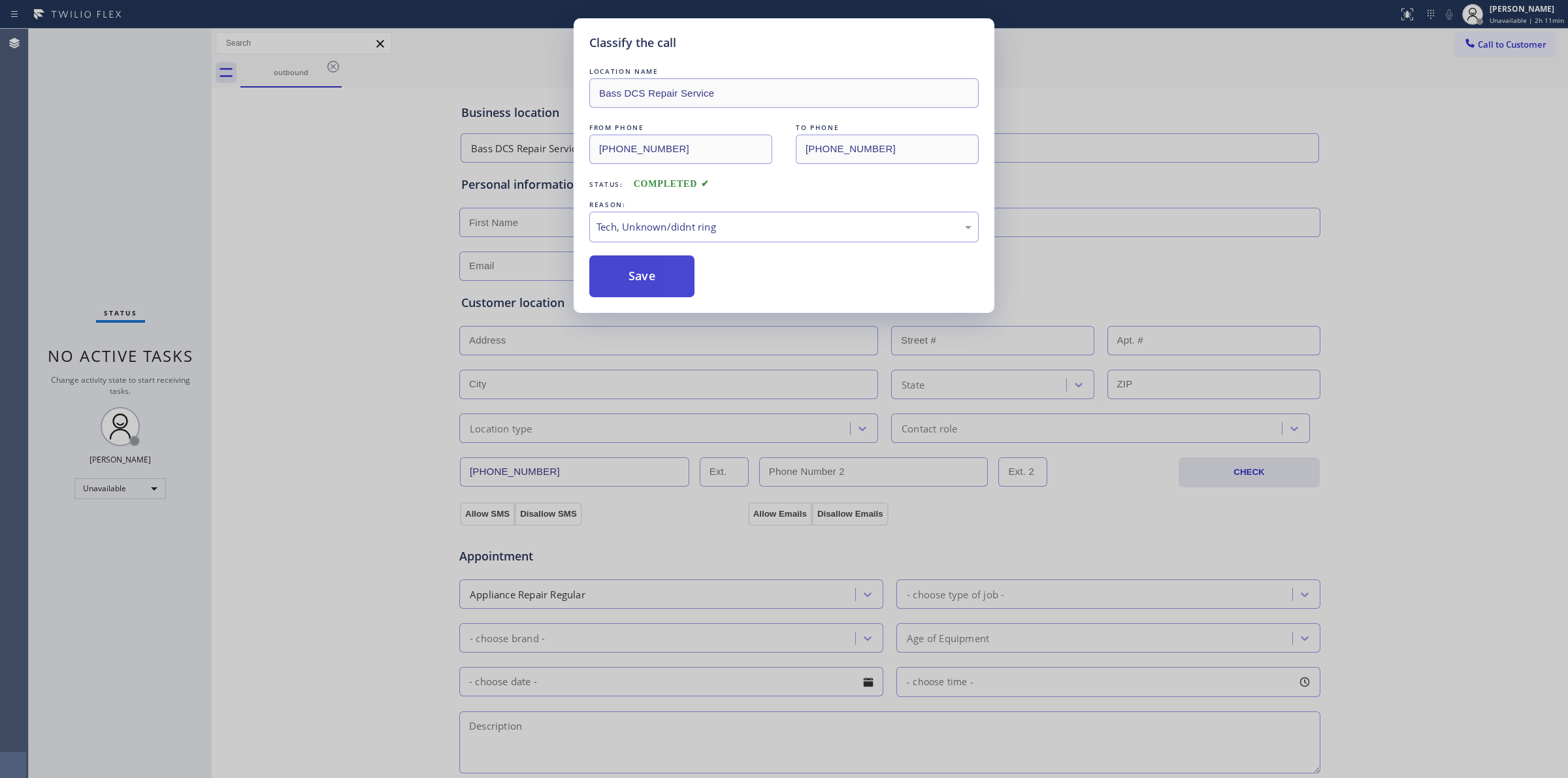
click at [638, 263] on button "Save" at bounding box center [641, 277] width 105 height 42
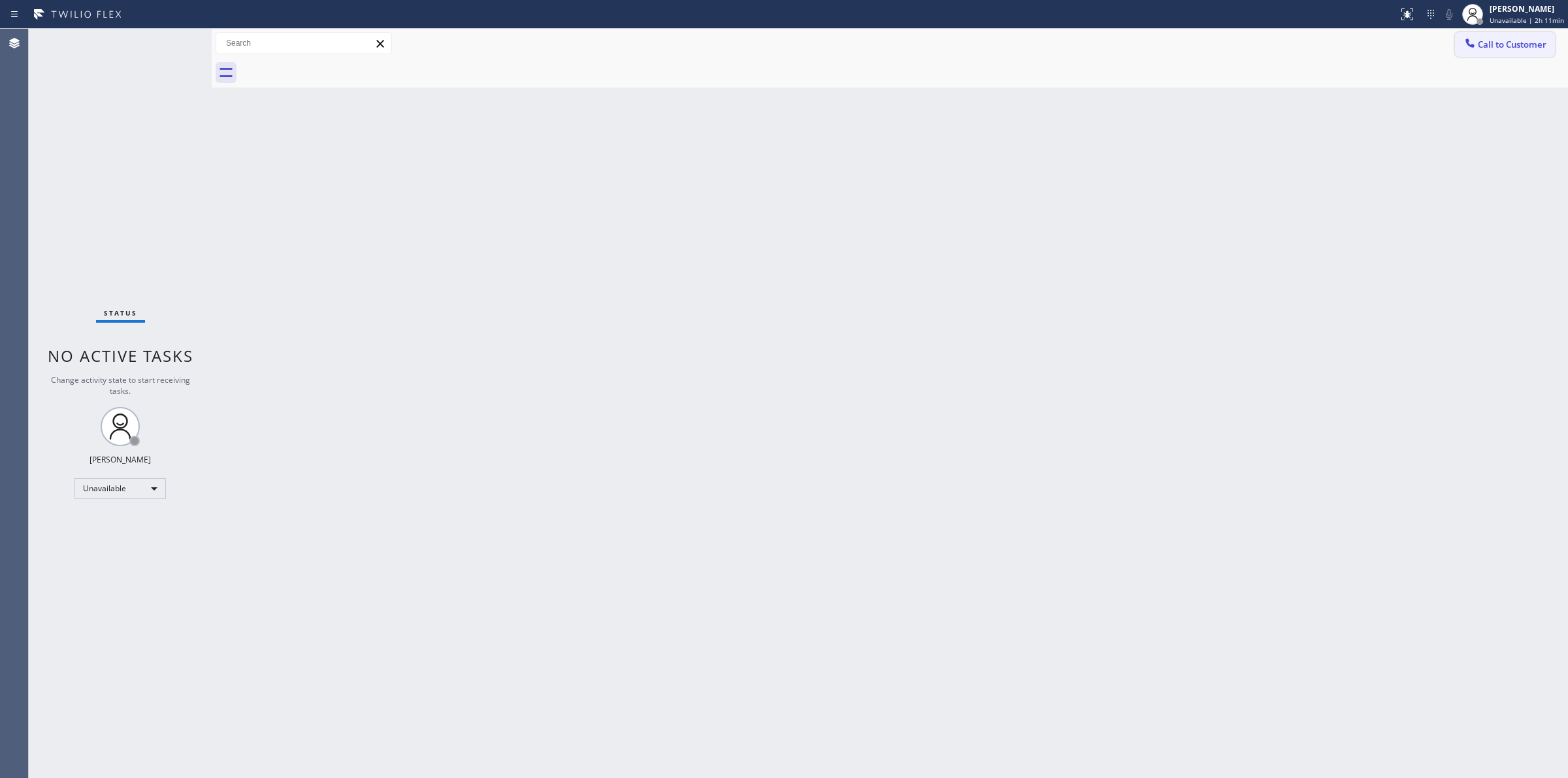
click at [1495, 41] on span "Call to Customer" at bounding box center [1511, 44] width 68 height 12
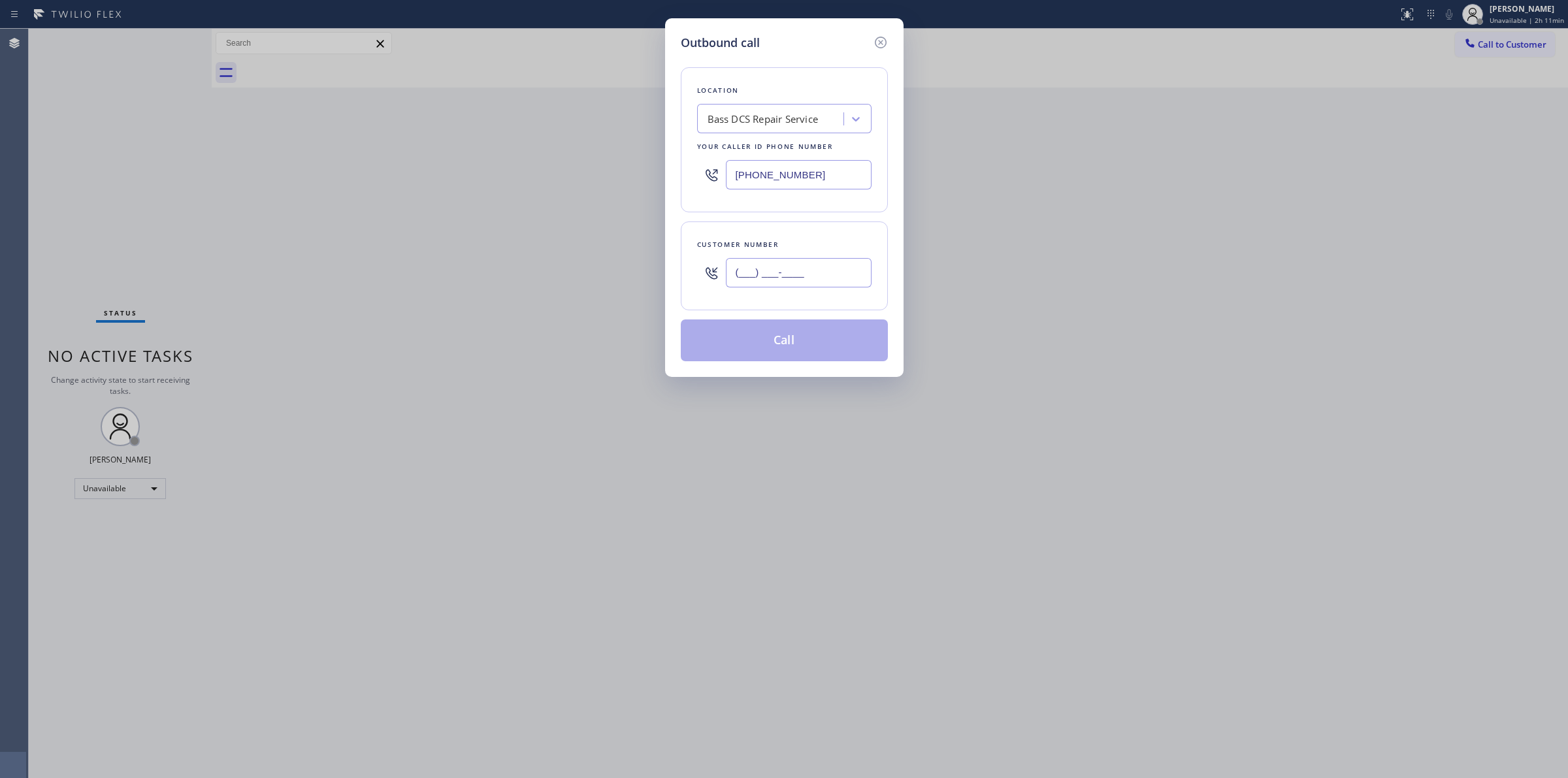
paste input "564) 201-6330"
click at [838, 269] on input "[PHONE_NUMBER]" at bounding box center [798, 272] width 146 height 29
type input "[PHONE_NUMBER]"
click at [808, 354] on button "Call" at bounding box center [784, 341] width 207 height 42
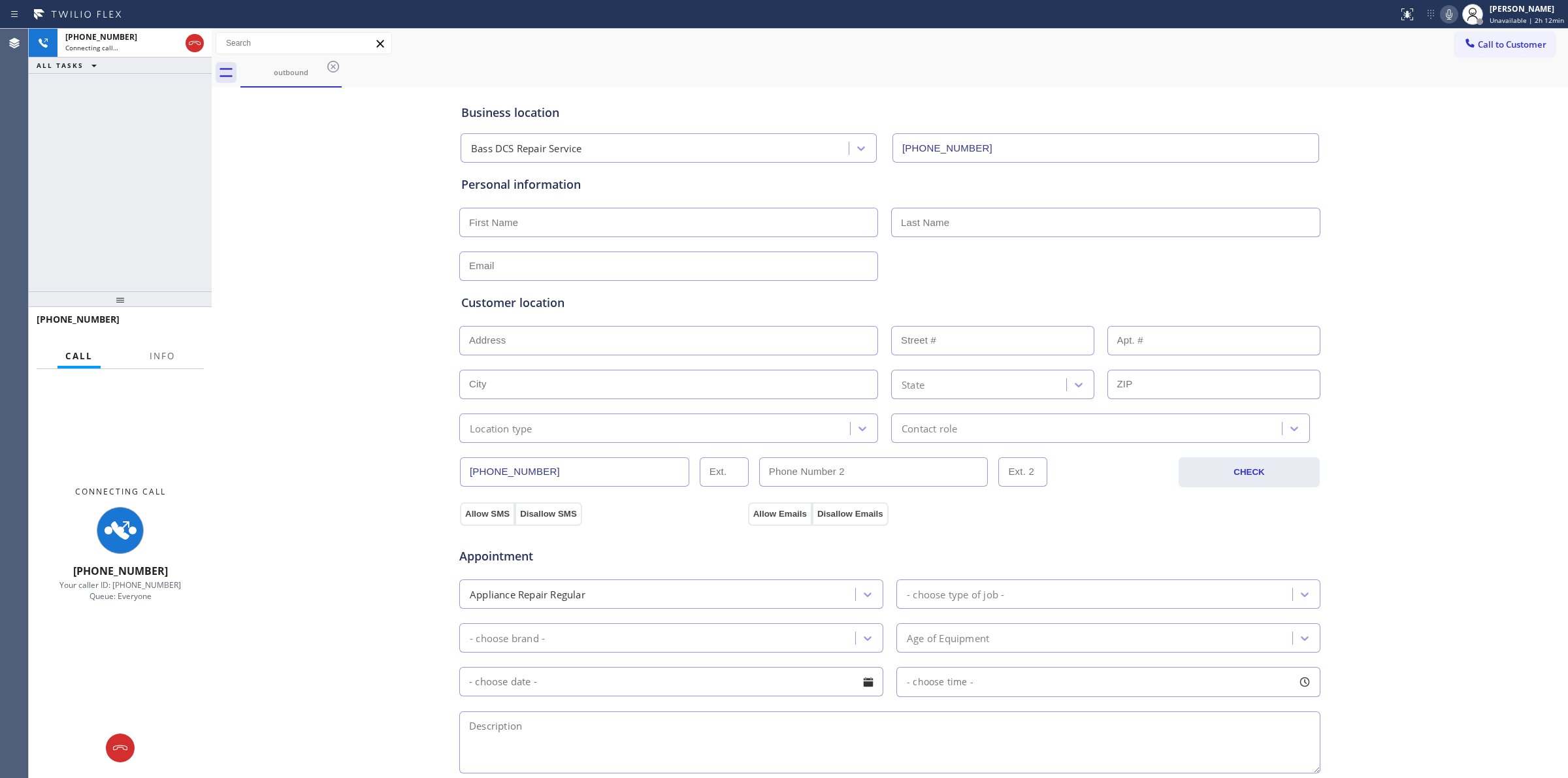
type input "[PHONE_NUMBER]"
drag, startPoint x: 1424, startPoint y: 82, endPoint x: 1454, endPoint y: 41, distance: 50.8
click at [1425, 82] on div "outbound" at bounding box center [904, 73] width 1328 height 29
click at [1461, 10] on div at bounding box center [1472, 15] width 29 height 29
click at [1452, 15] on icon at bounding box center [1448, 15] width 7 height 10
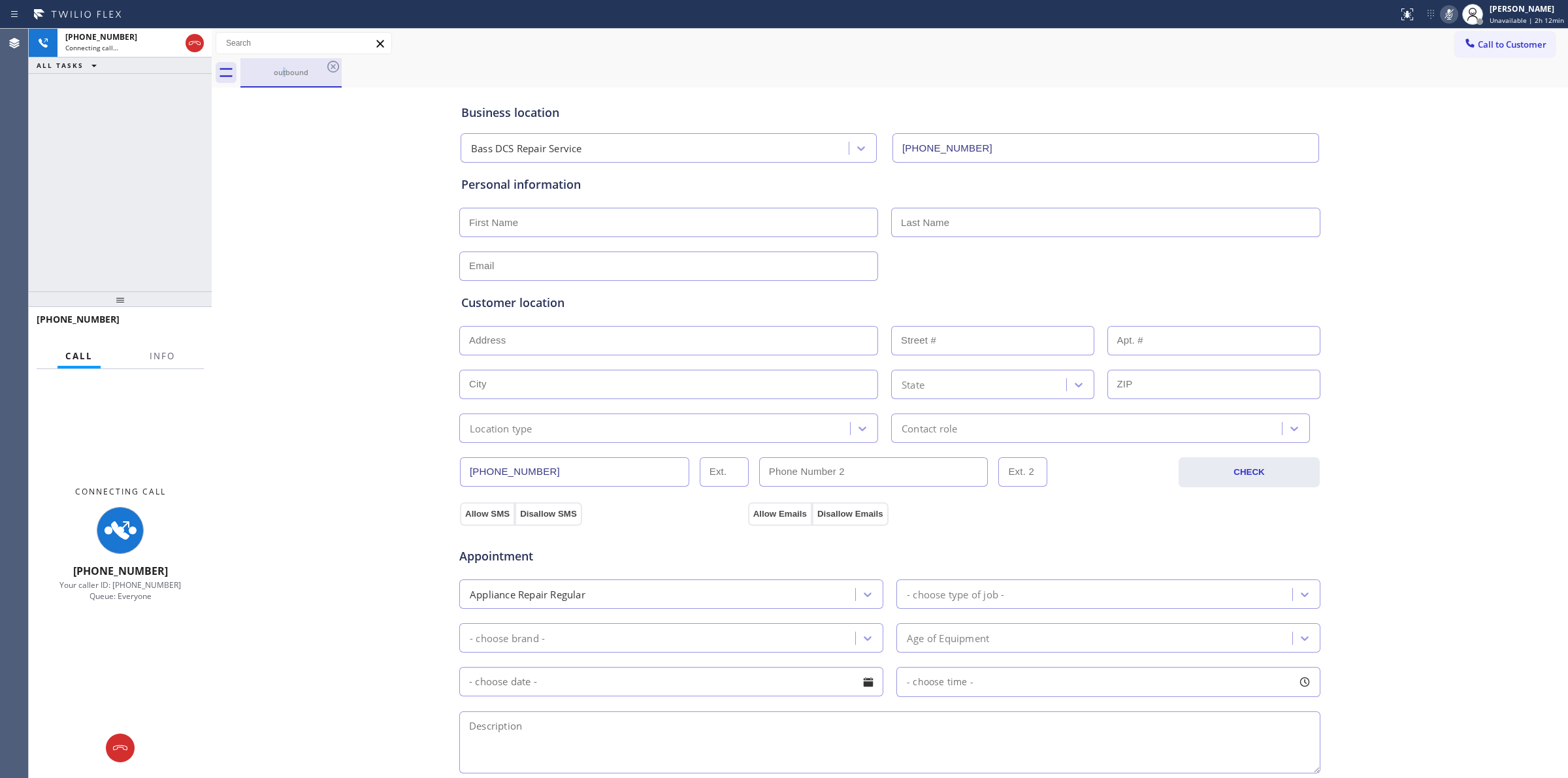
click at [286, 65] on div "outbound" at bounding box center [291, 72] width 99 height 28
click at [351, 62] on div "outbound" at bounding box center [904, 73] width 1328 height 29
click at [337, 64] on icon at bounding box center [333, 67] width 16 height 16
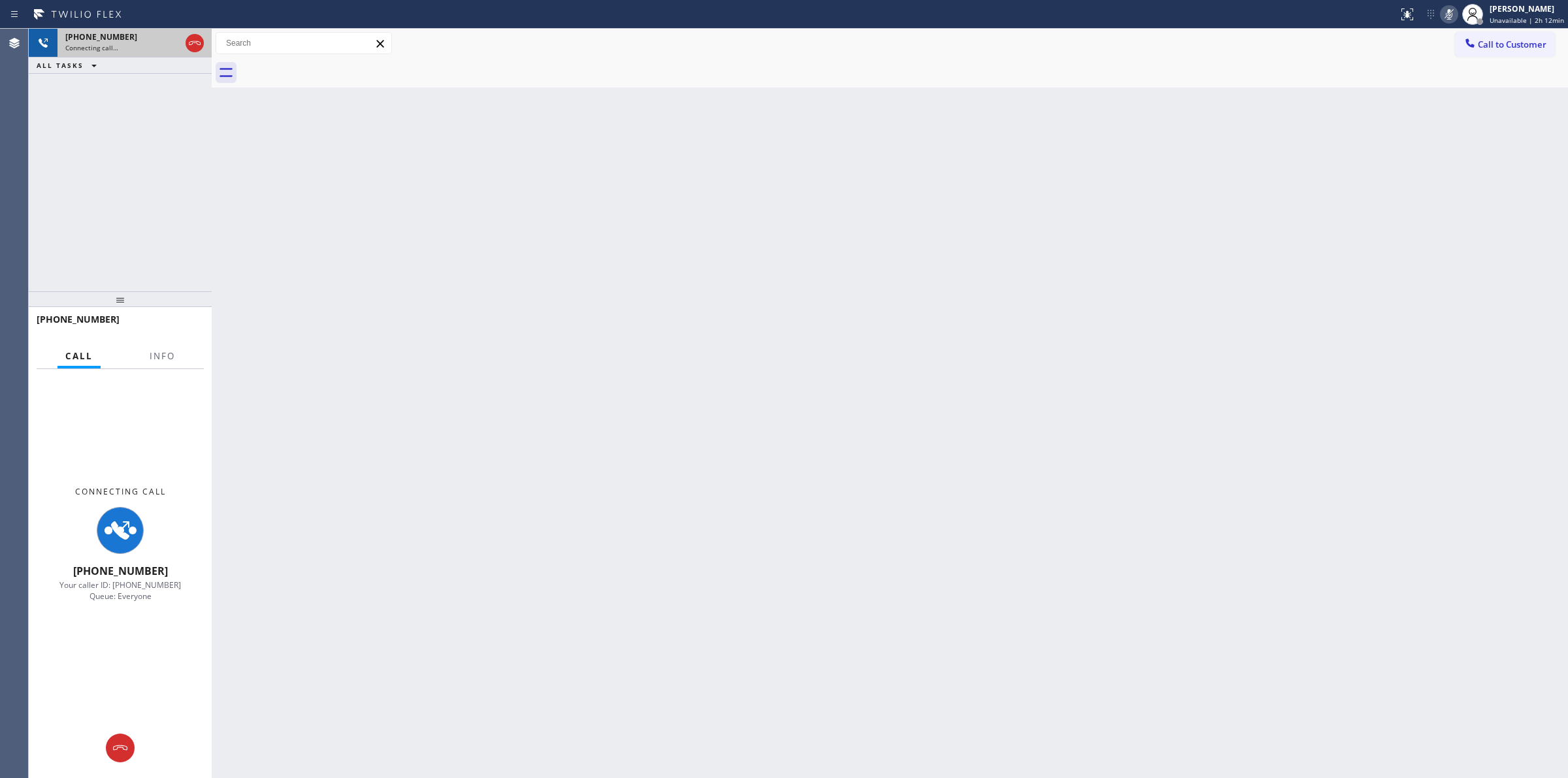
click at [157, 48] on div "Connecting call…" at bounding box center [123, 47] width 115 height 9
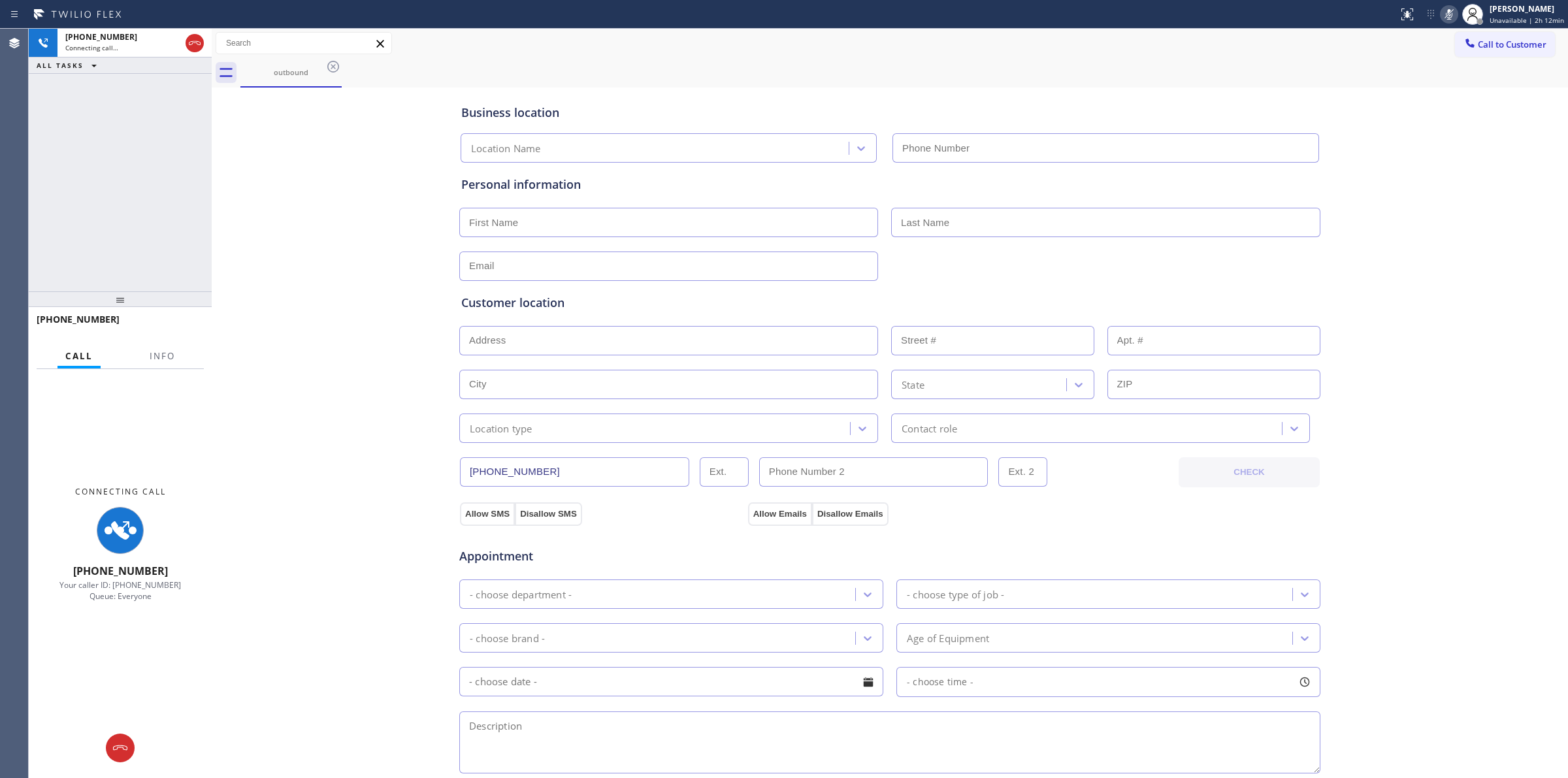
type input "[PHONE_NUMBER]"
drag, startPoint x: 1399, startPoint y: 322, endPoint x: 1386, endPoint y: 317, distance: 13.9
click at [1399, 322] on div "Business location Bass DCS Repair Service [PHONE_NUMBER] Personal information C…" at bounding box center [890, 537] width 1349 height 893
drag, startPoint x: 192, startPoint y: 46, endPoint x: 1116, endPoint y: 46, distance: 924.0
click at [216, 46] on div "[PHONE_NUMBER] Connecting call… ALL TASKS ALL TASKS ACTIVE TASKS TASKS IN WRAP …" at bounding box center [798, 404] width 1539 height 750
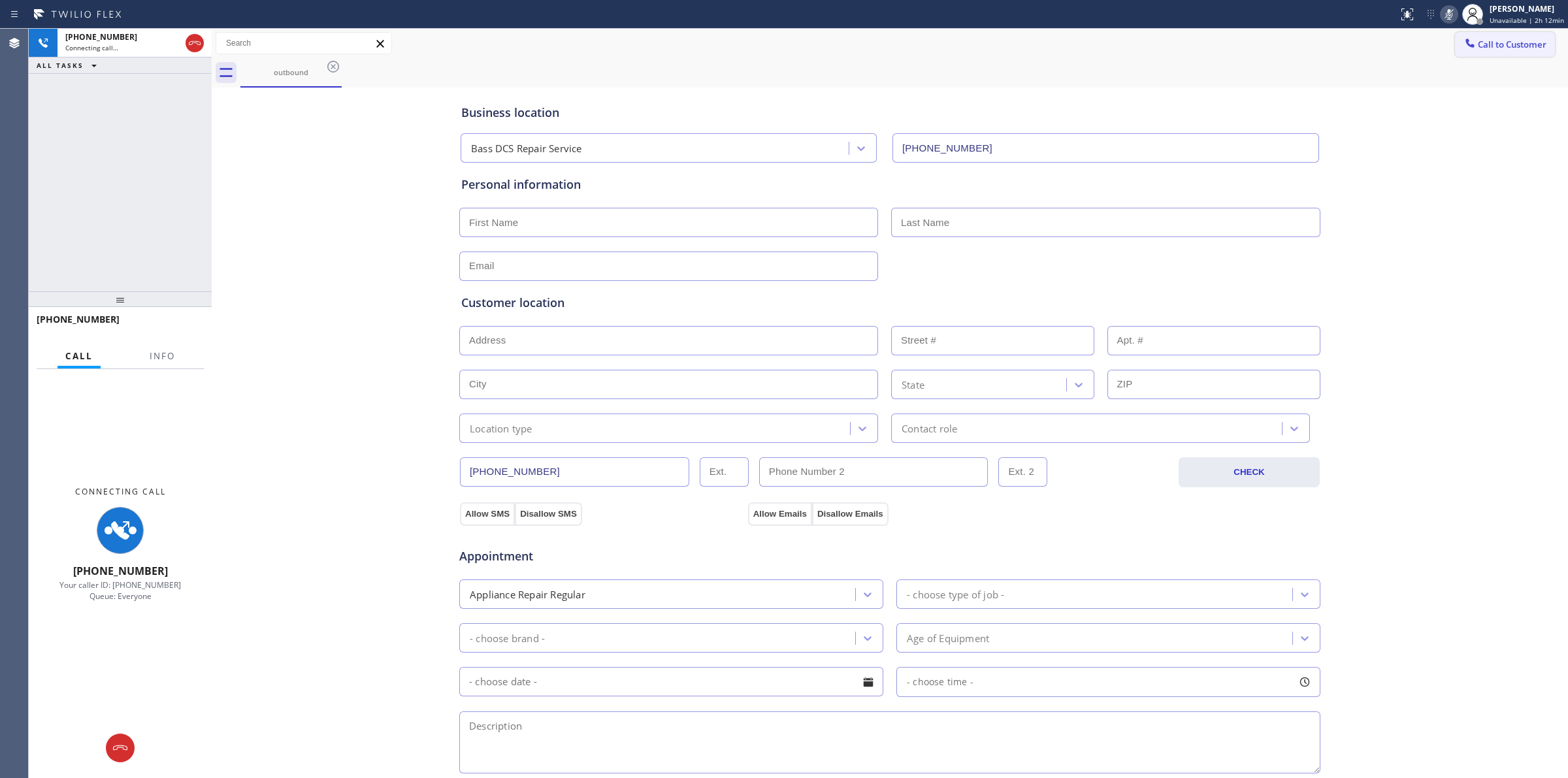
click at [1477, 39] on span "Call to Customer" at bounding box center [1511, 44] width 68 height 12
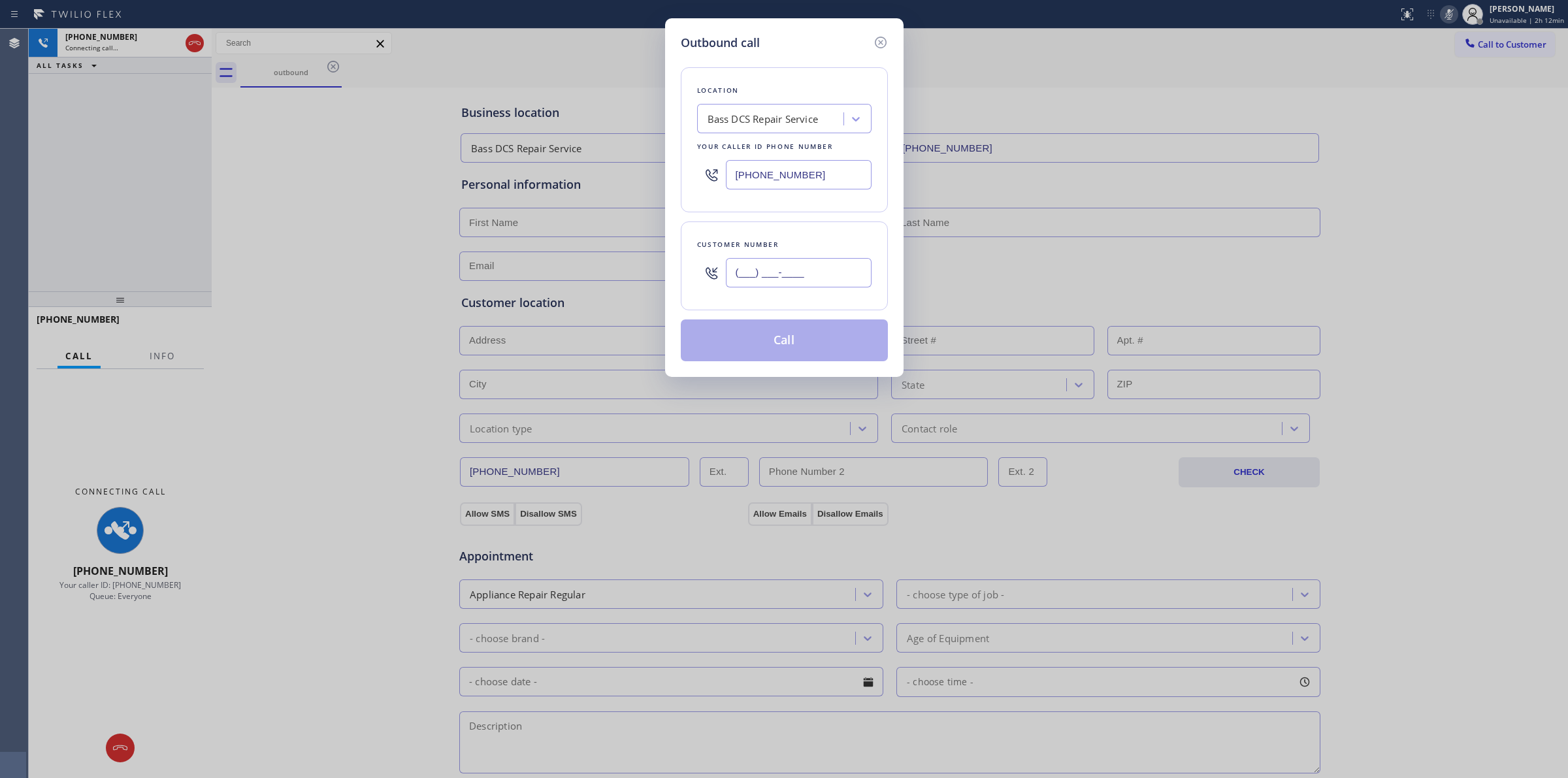
paste input "350) 999-8678"
click at [808, 289] on div "[PHONE_NUMBER]" at bounding box center [798, 272] width 146 height 42
type input "[PHONE_NUMBER]"
click at [880, 46] on icon at bounding box center [881, 43] width 16 height 16
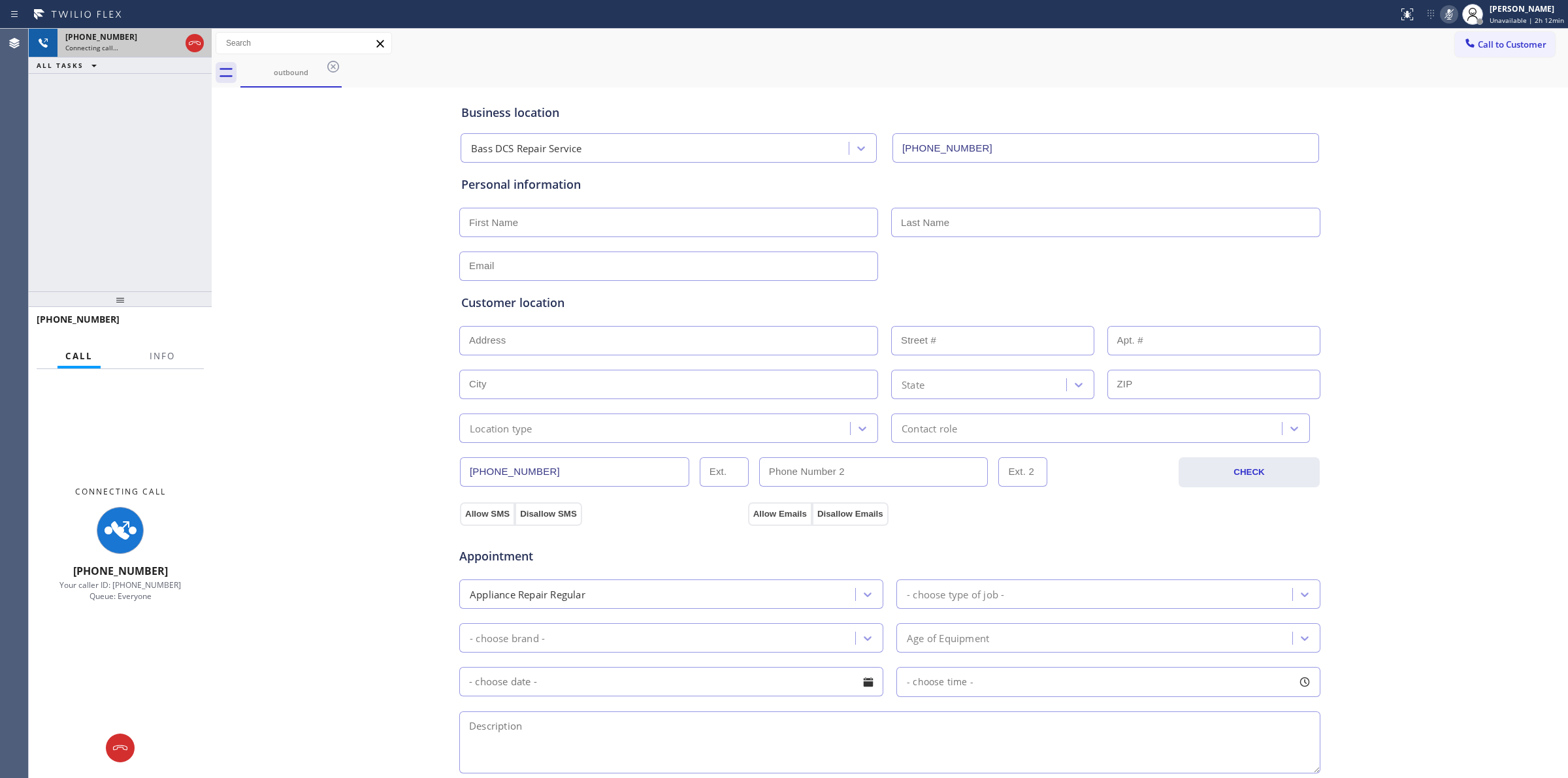
type input "[PHONE_NUMBER]"
click at [197, 42] on icon at bounding box center [195, 44] width 16 height 16
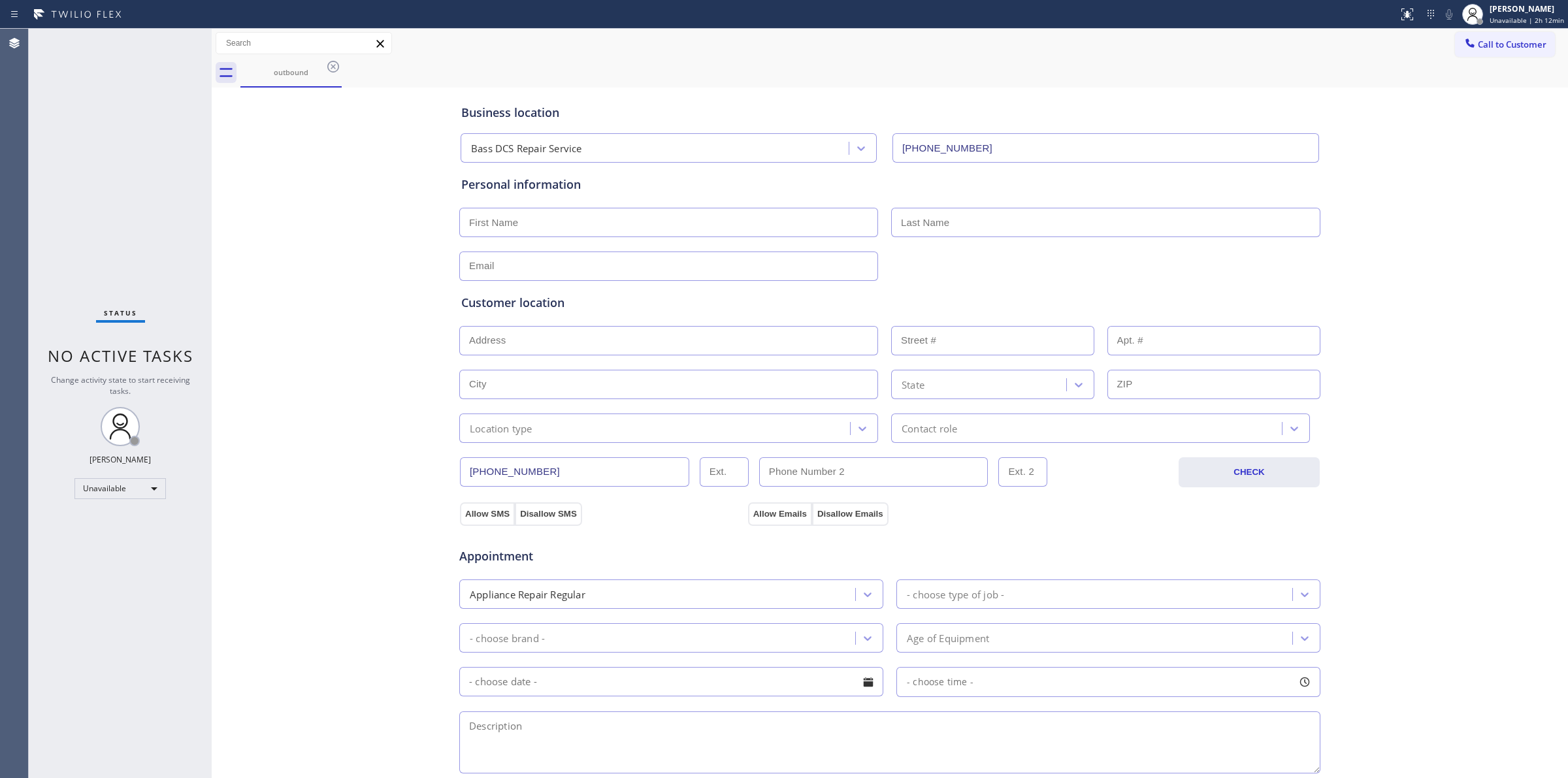
click at [1497, 46] on span "Call to Customer" at bounding box center [1511, 44] width 68 height 12
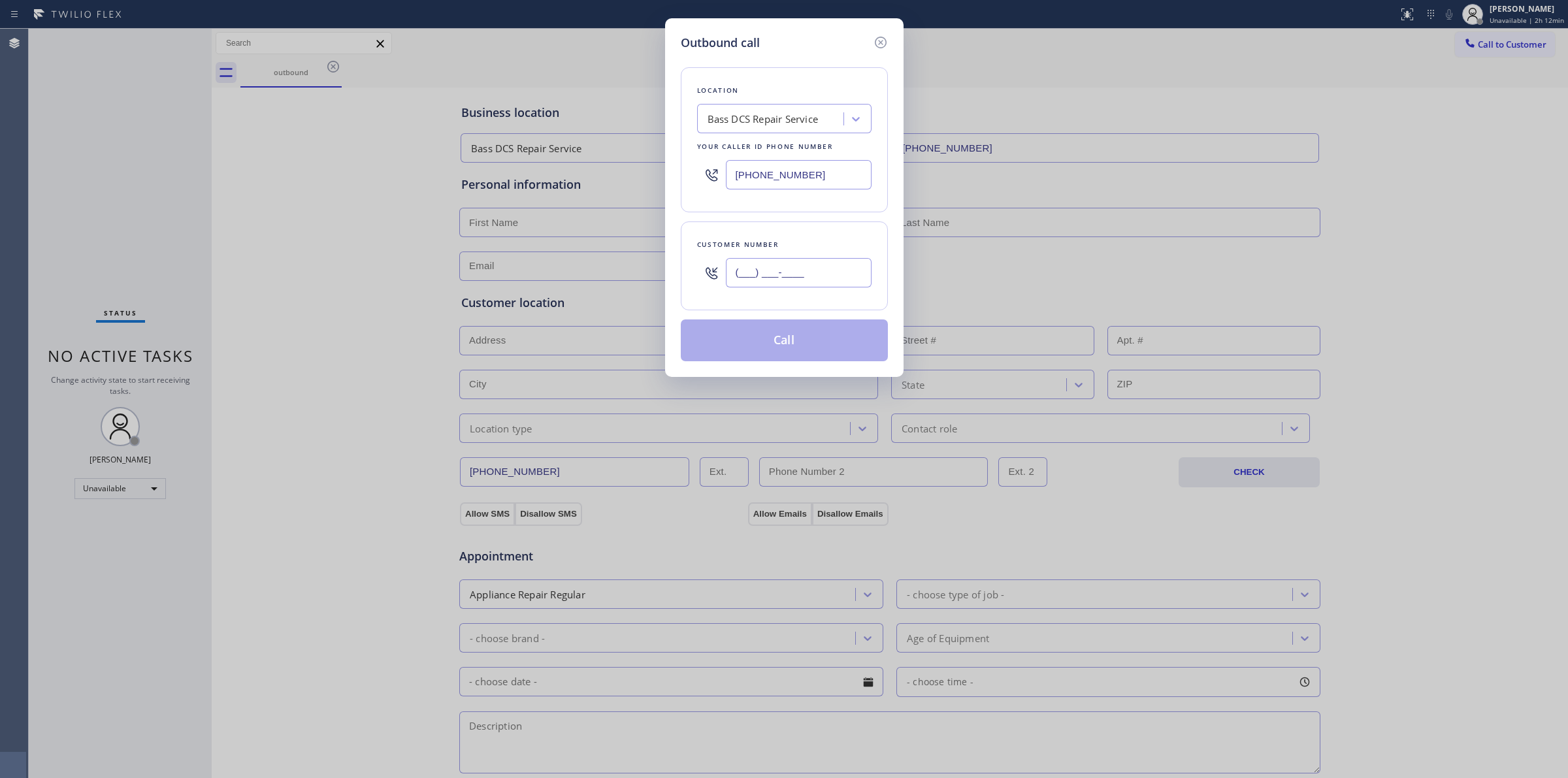
paste input "350) 999-8678"
click at [772, 271] on input "[PHONE_NUMBER]" at bounding box center [798, 272] width 146 height 29
type input "[PHONE_NUMBER]"
click at [805, 119] on div "Bass DCS Repair Service" at bounding box center [763, 119] width 111 height 15
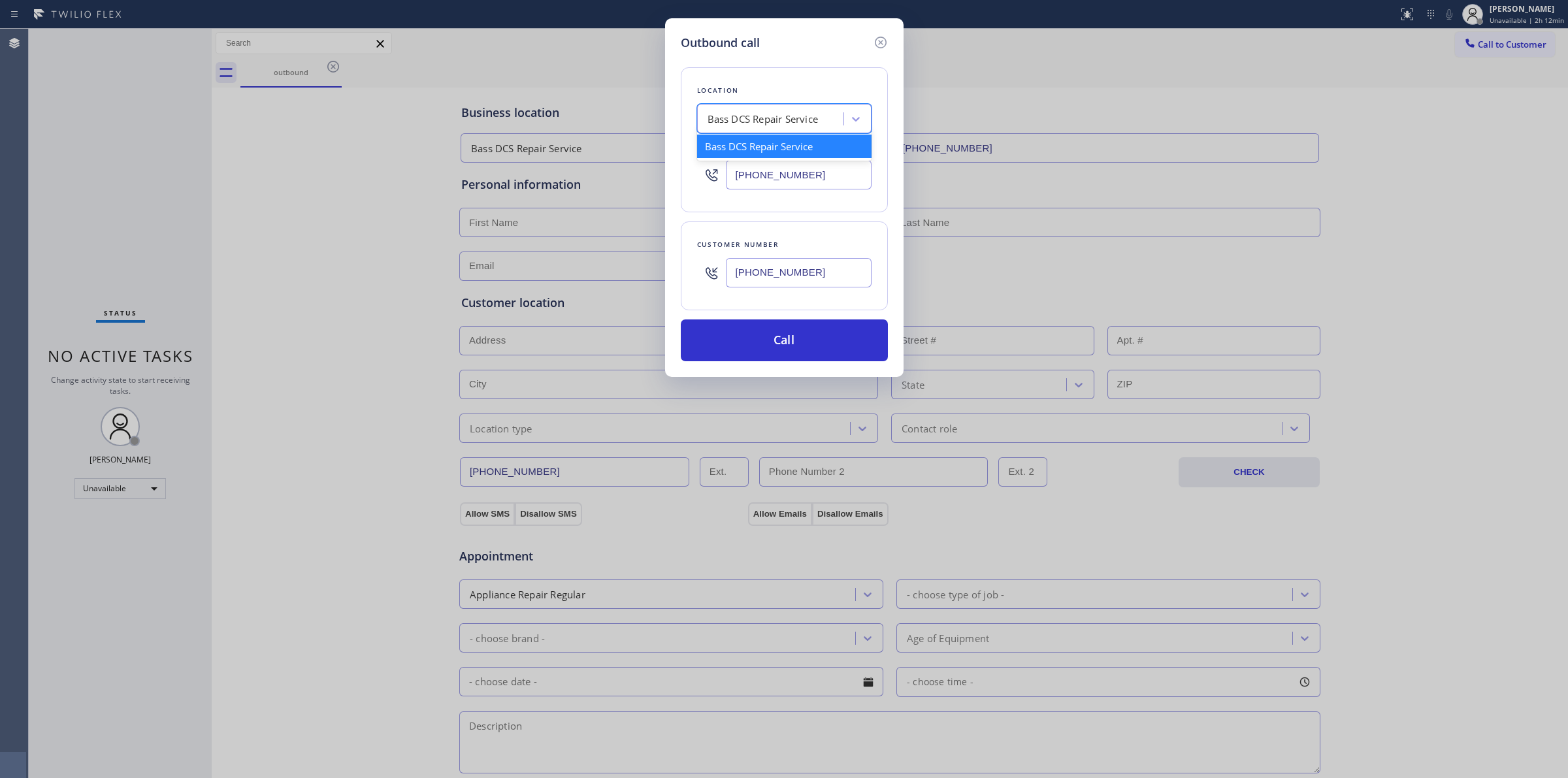
type input "B"
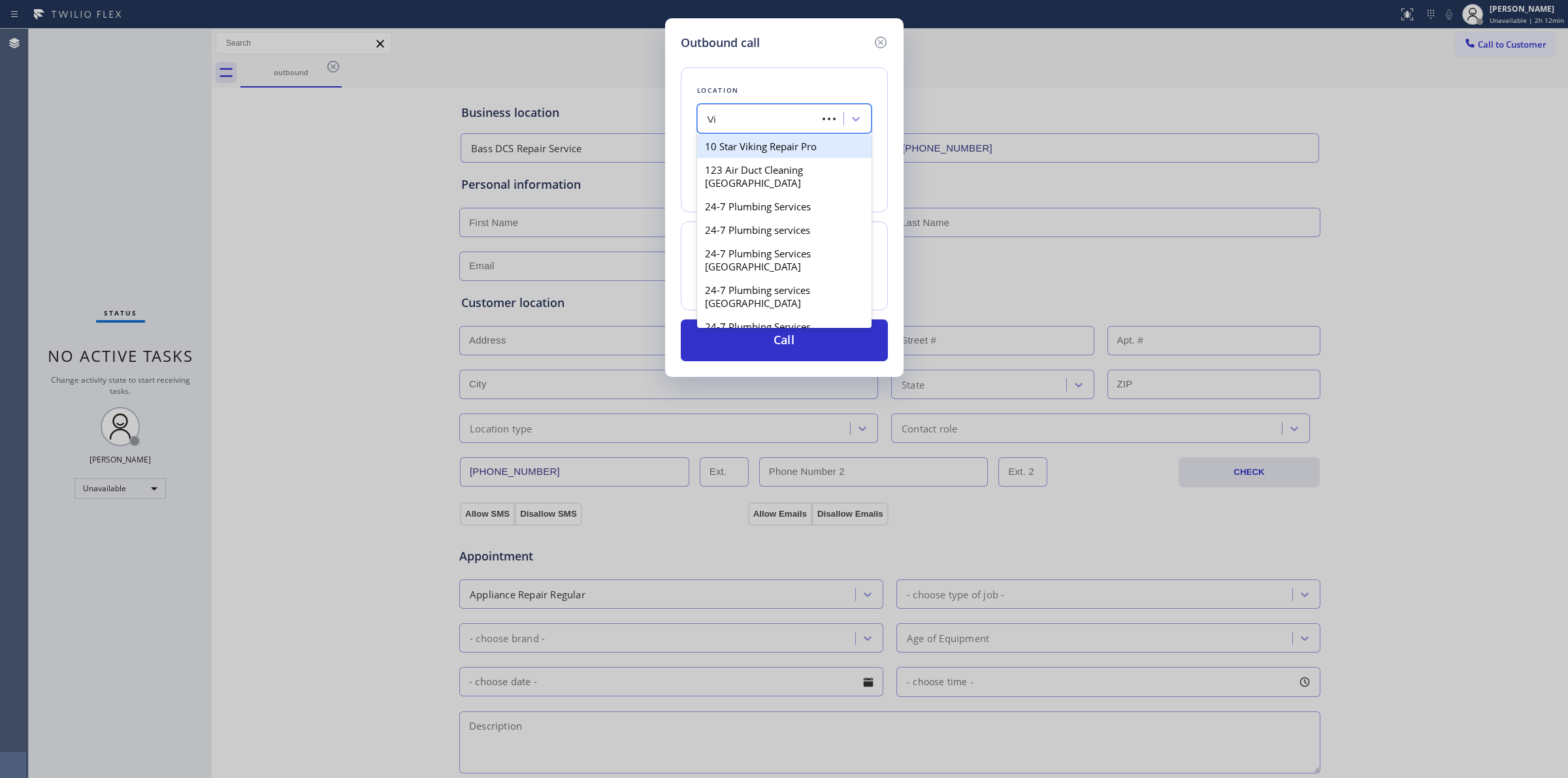
type input "V"
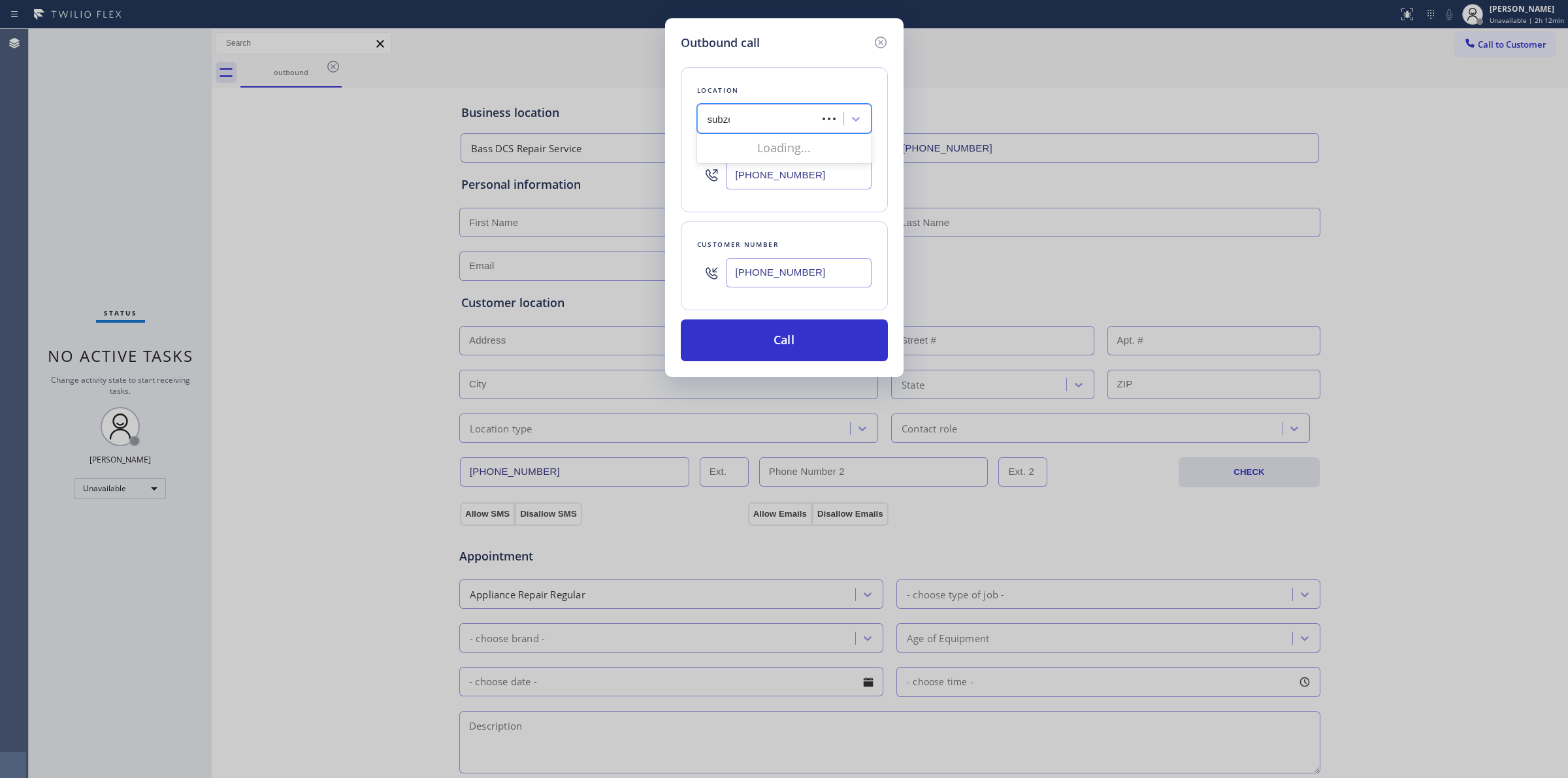
type input "subzero"
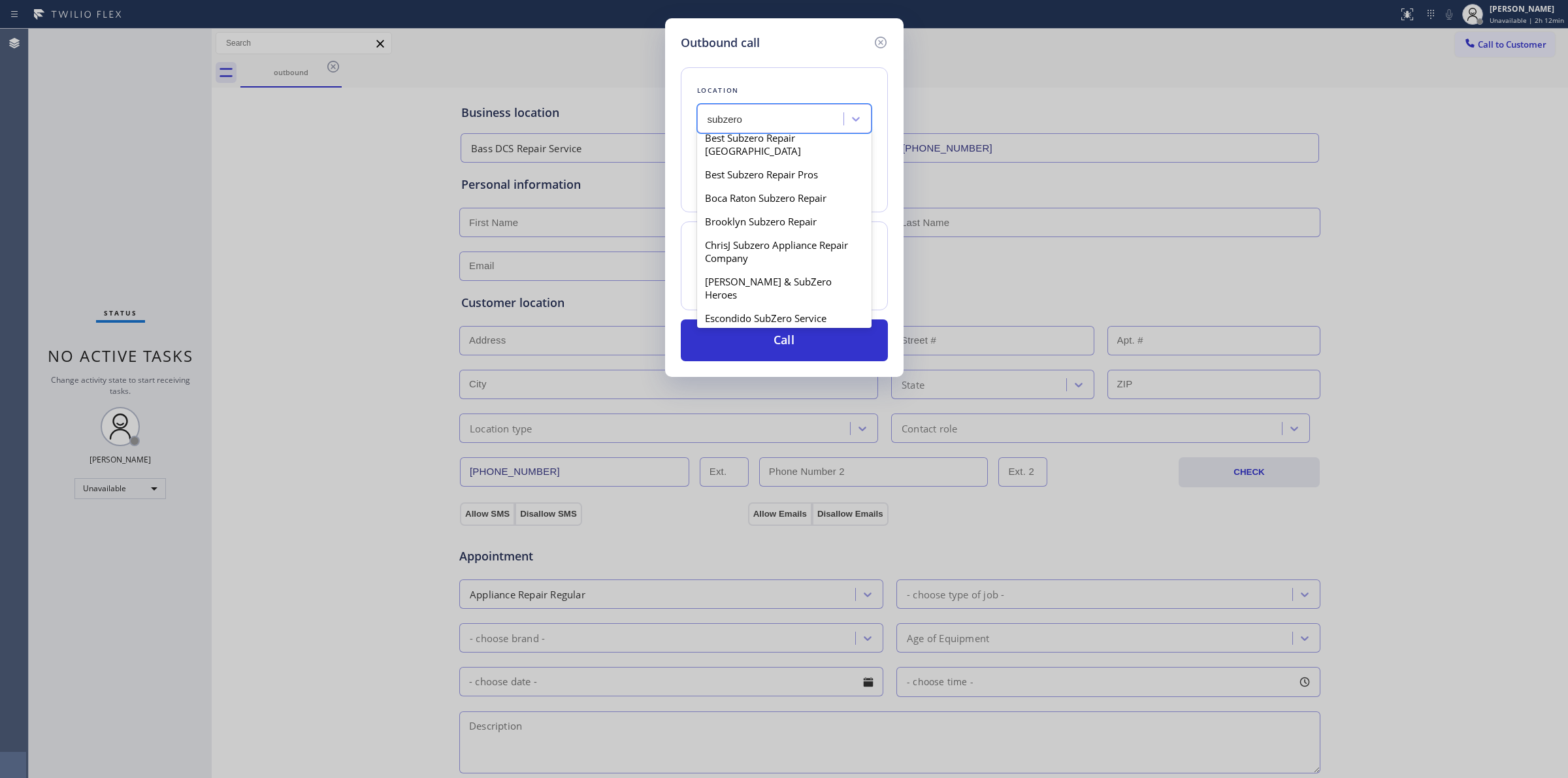
scroll to position [245, 0]
click at [750, 250] on div "Fountain Valley Subzero Repair" at bounding box center [784, 262] width 174 height 23
type input "[PHONE_NUMBER]"
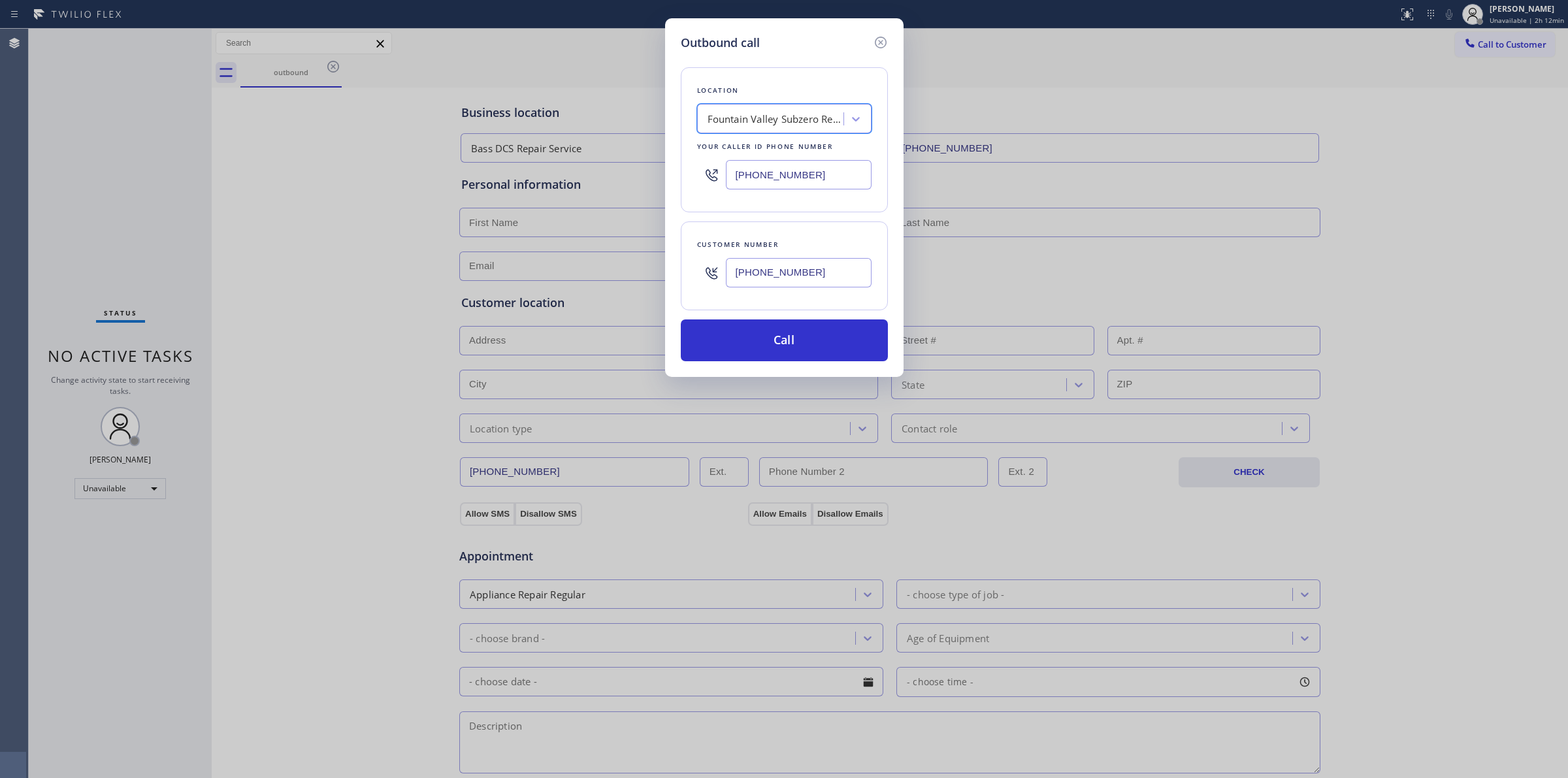
click at [776, 270] on input "[PHONE_NUMBER]" at bounding box center [798, 272] width 146 height 29
click at [794, 348] on button "Call" at bounding box center [784, 341] width 207 height 42
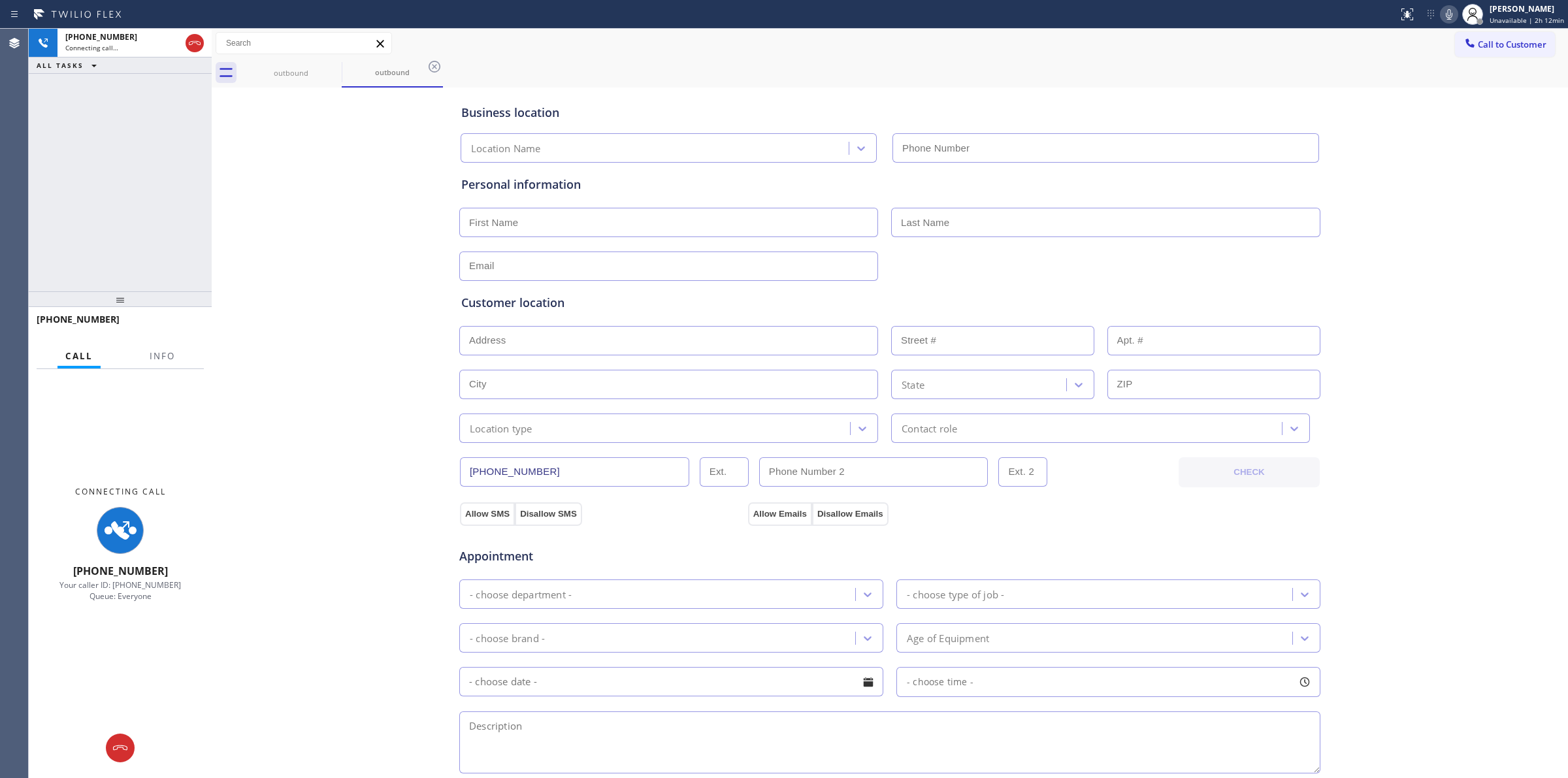
type input "[PHONE_NUMBER]"
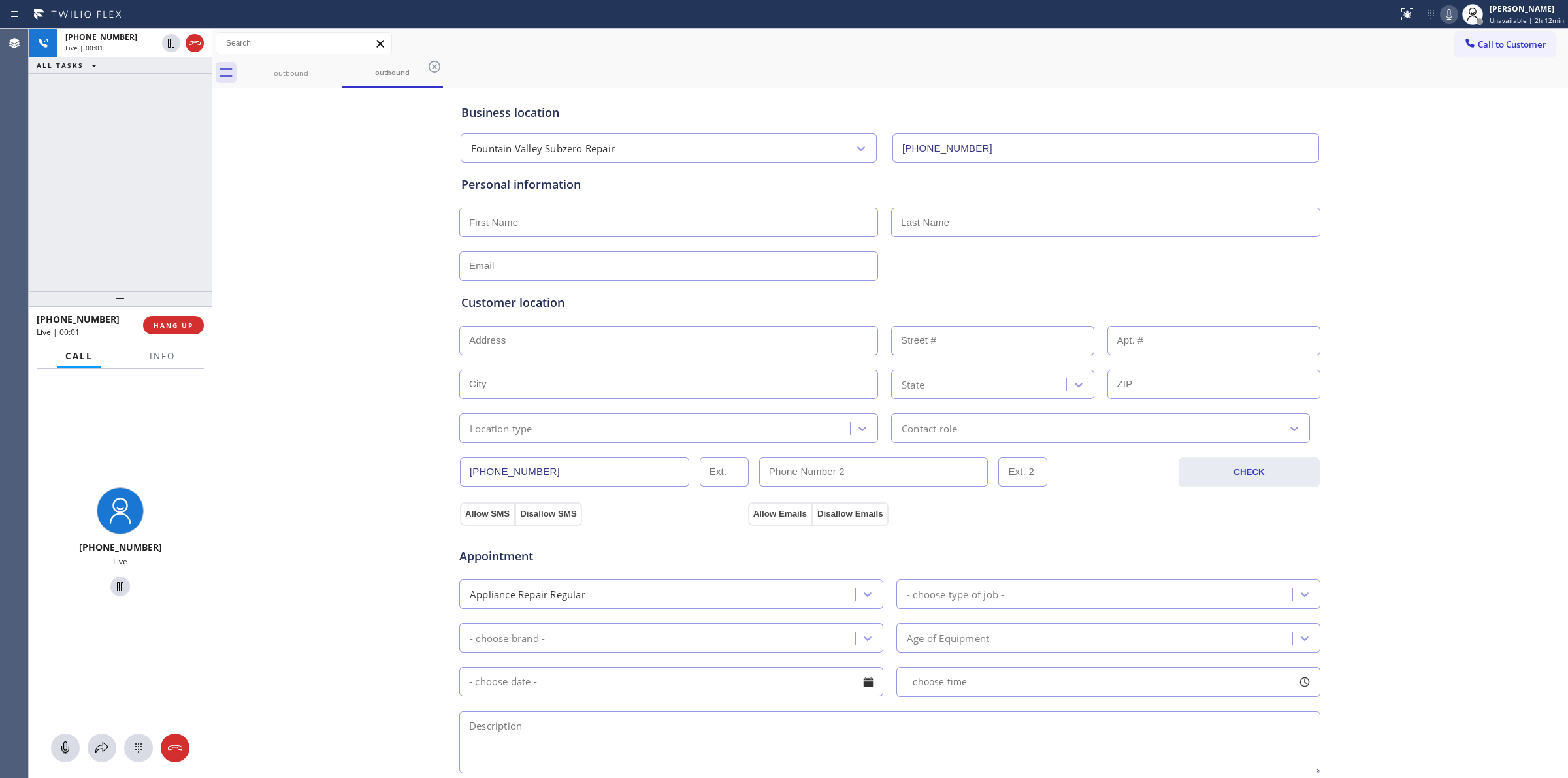
drag, startPoint x: 1416, startPoint y: 46, endPoint x: 1412, endPoint y: 25, distance: 21.4
click at [1415, 40] on div "Call to Customer Outbound call Location [GEOGRAPHIC_DATA] Subzero Repair Your c…" at bounding box center [889, 43] width 1356 height 23
click at [1444, 15] on icon at bounding box center [1449, 15] width 16 height 16
click at [131, 41] on div "[PHONE_NUMBER]" at bounding box center [111, 36] width 92 height 11
click at [135, 745] on icon at bounding box center [138, 748] width 7 height 9
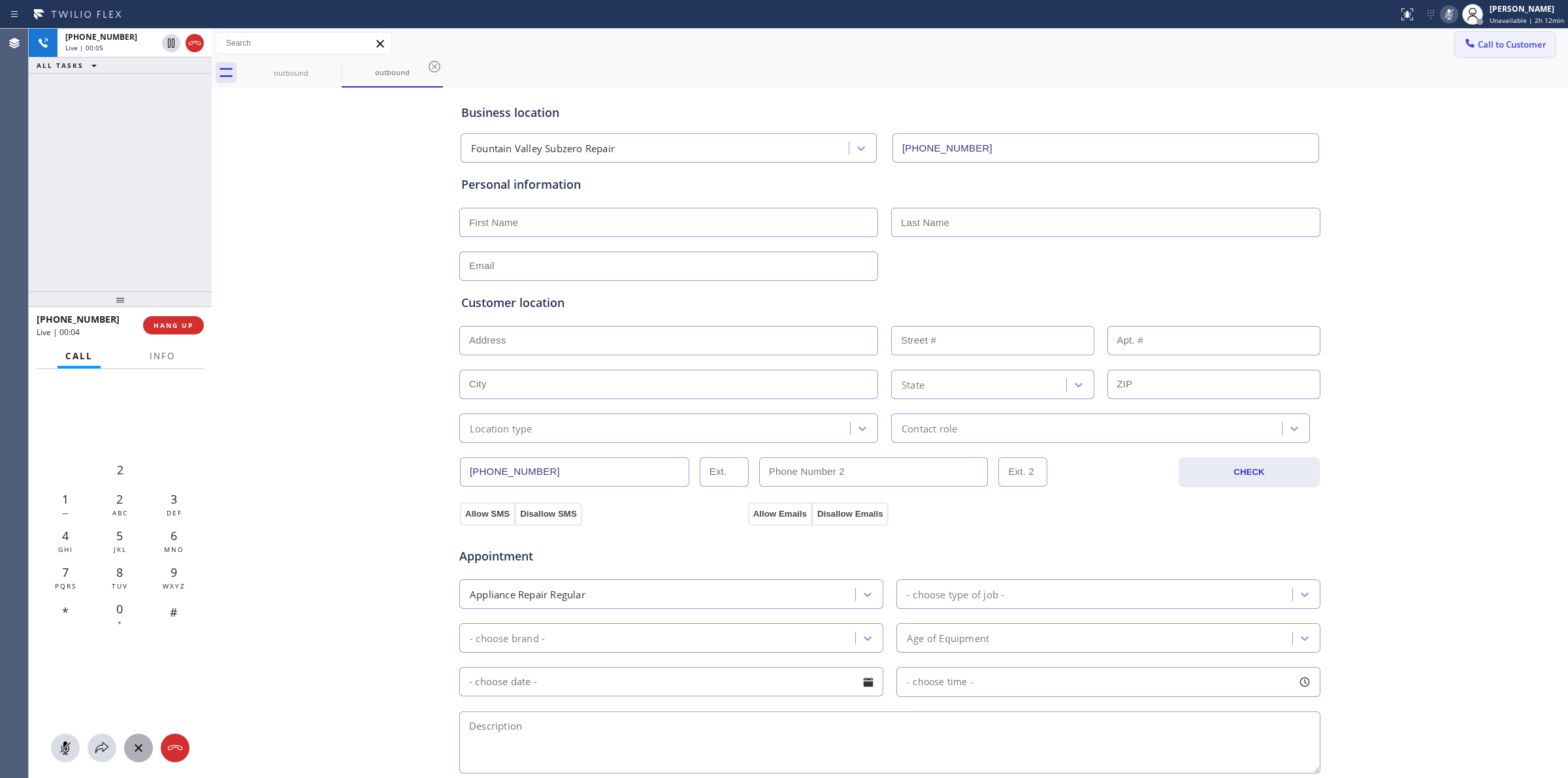
click at [1468, 54] on button "Call to Customer" at bounding box center [1505, 44] width 100 height 25
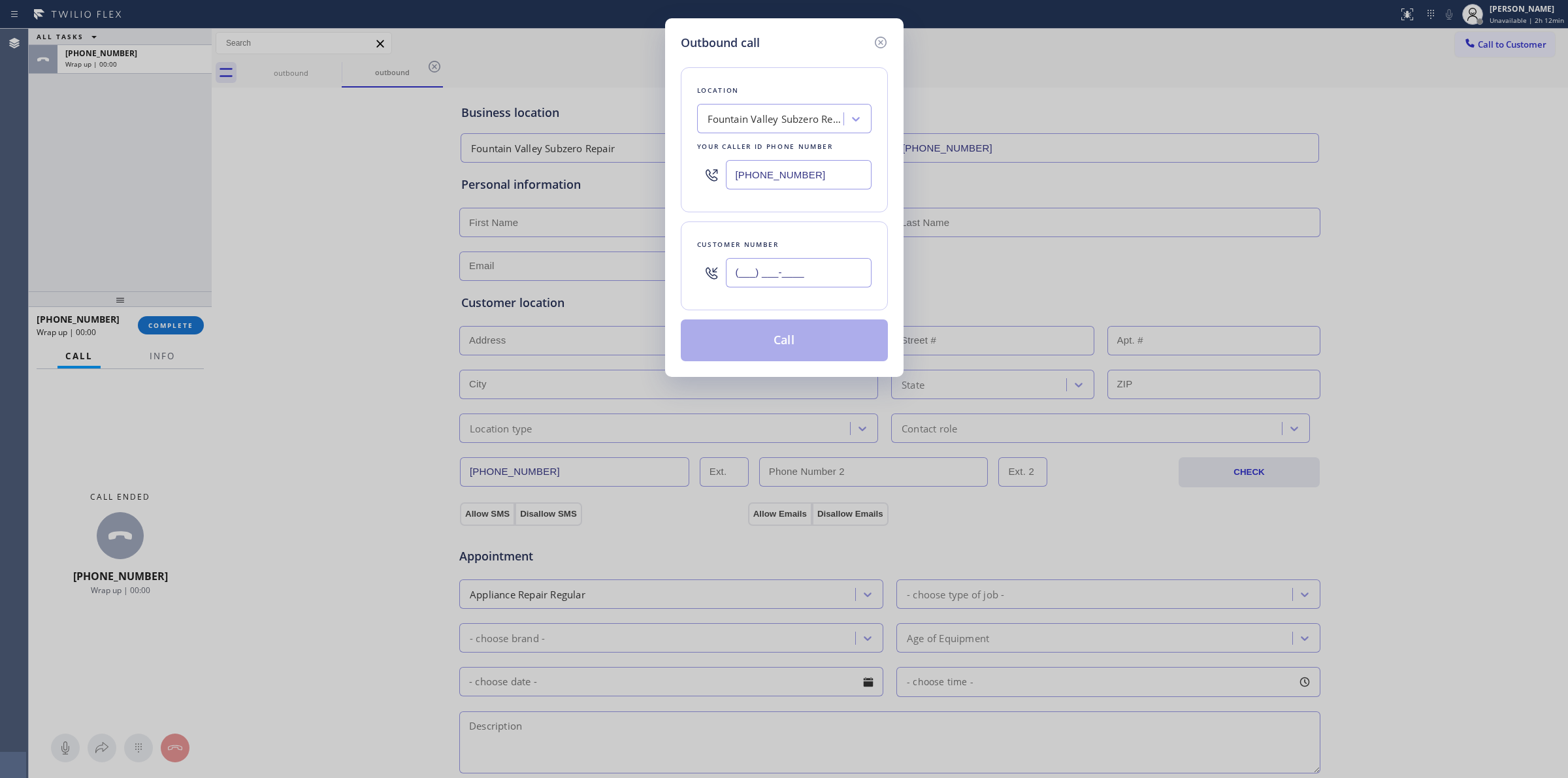
paste input "350) 999-8678"
click at [776, 271] on input "[PHONE_NUMBER]" at bounding box center [798, 272] width 146 height 29
type input "[PHONE_NUMBER]"
click at [811, 335] on button "Call" at bounding box center [784, 341] width 207 height 42
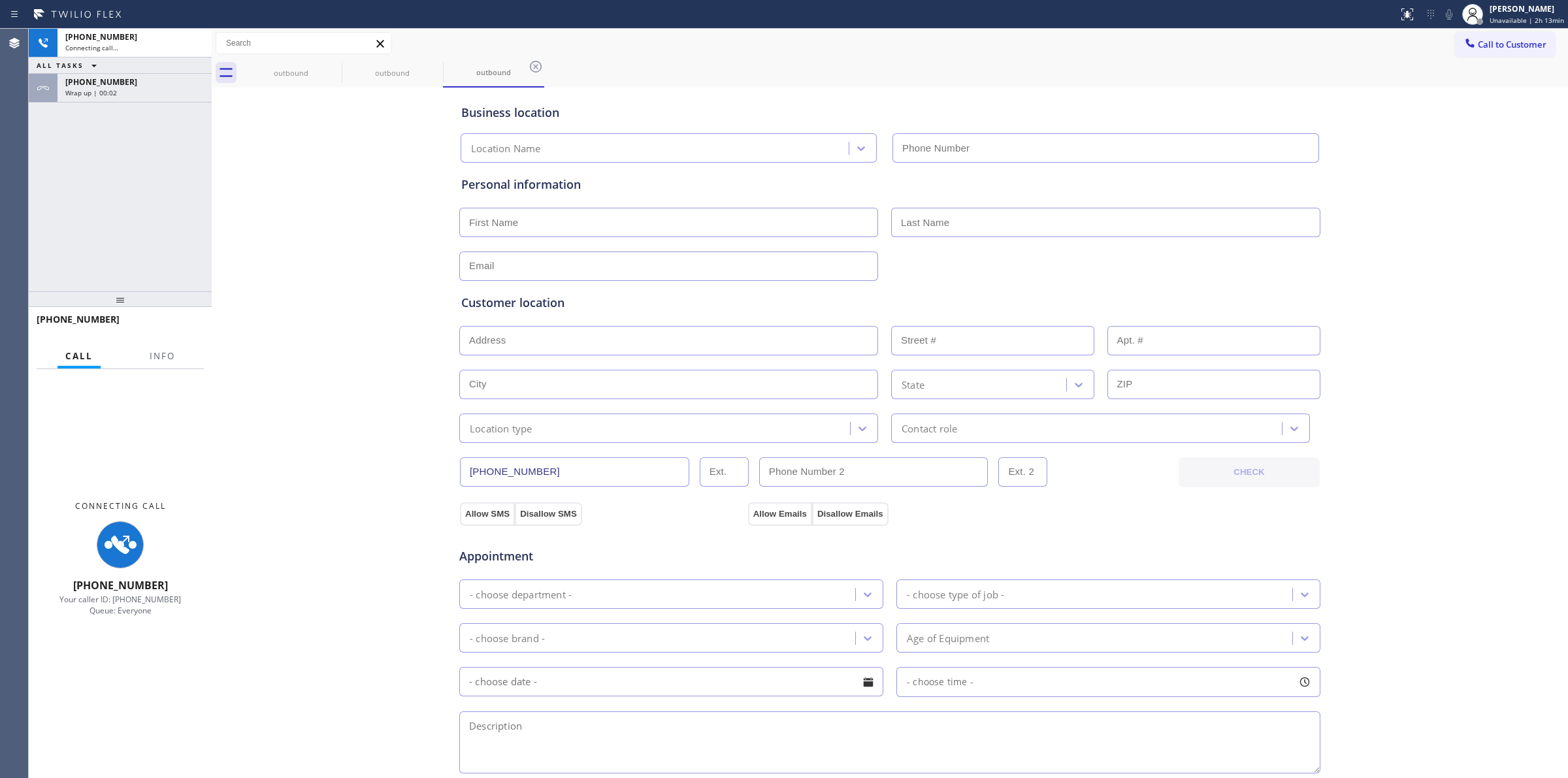
type input "[PHONE_NUMBER]"
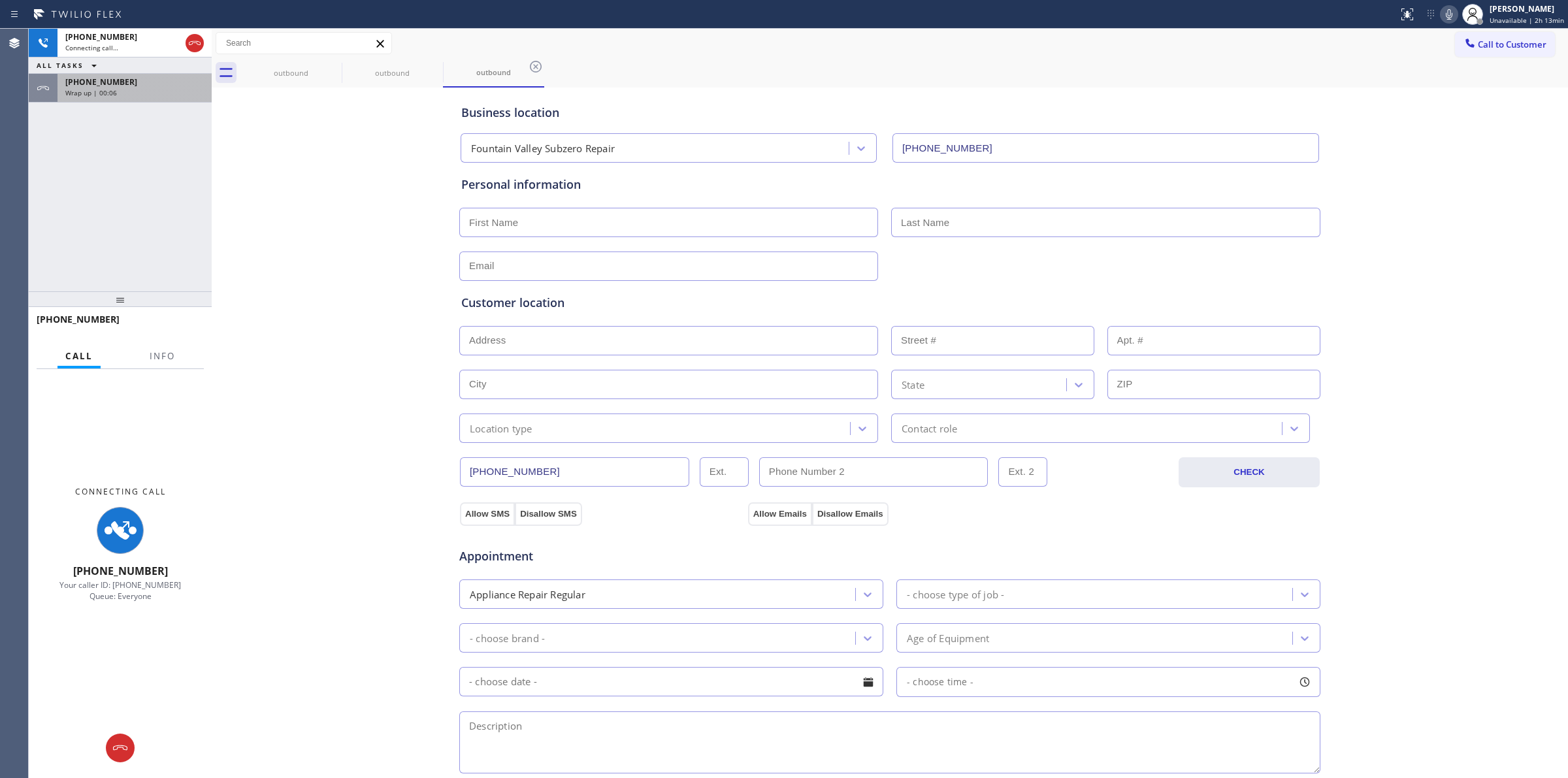
click at [132, 84] on div "[PHONE_NUMBER]" at bounding box center [134, 81] width 139 height 11
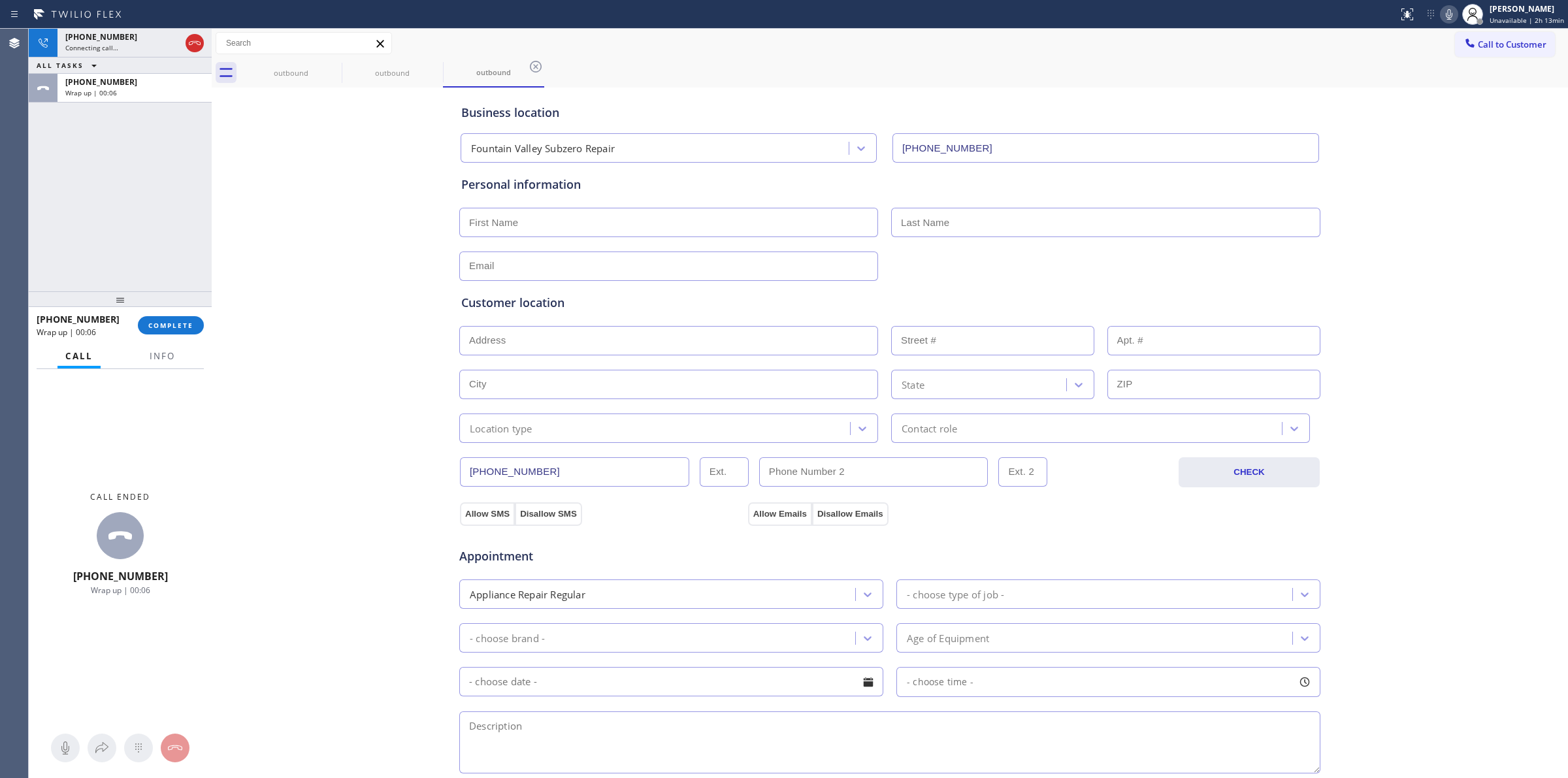
click at [163, 324] on span "COMPLETE" at bounding box center [171, 325] width 45 height 9
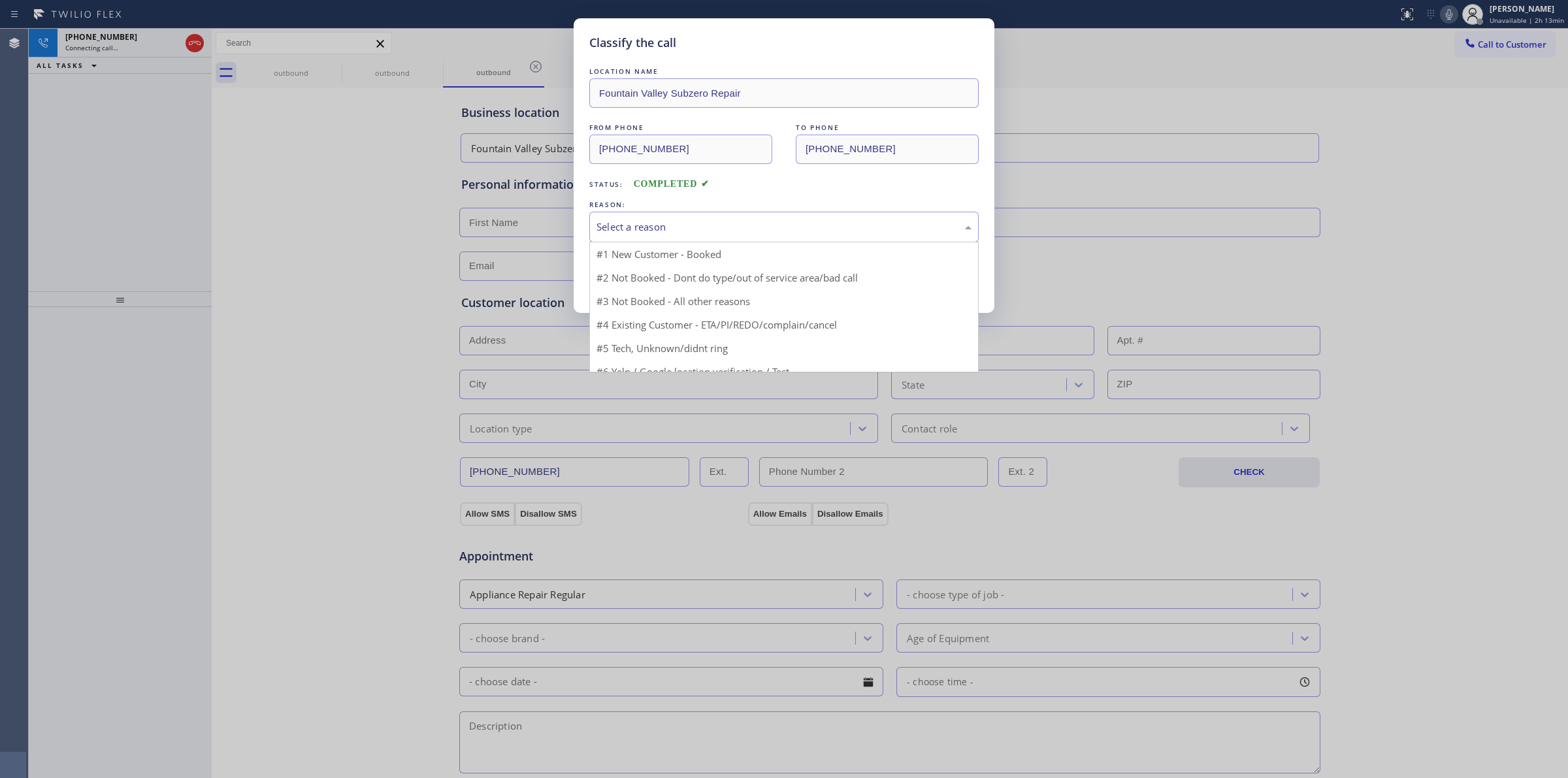
click at [659, 219] on div "Select a reason" at bounding box center [784, 227] width 389 height 31
drag, startPoint x: 665, startPoint y: 324, endPoint x: 659, endPoint y: 318, distance: 8.5
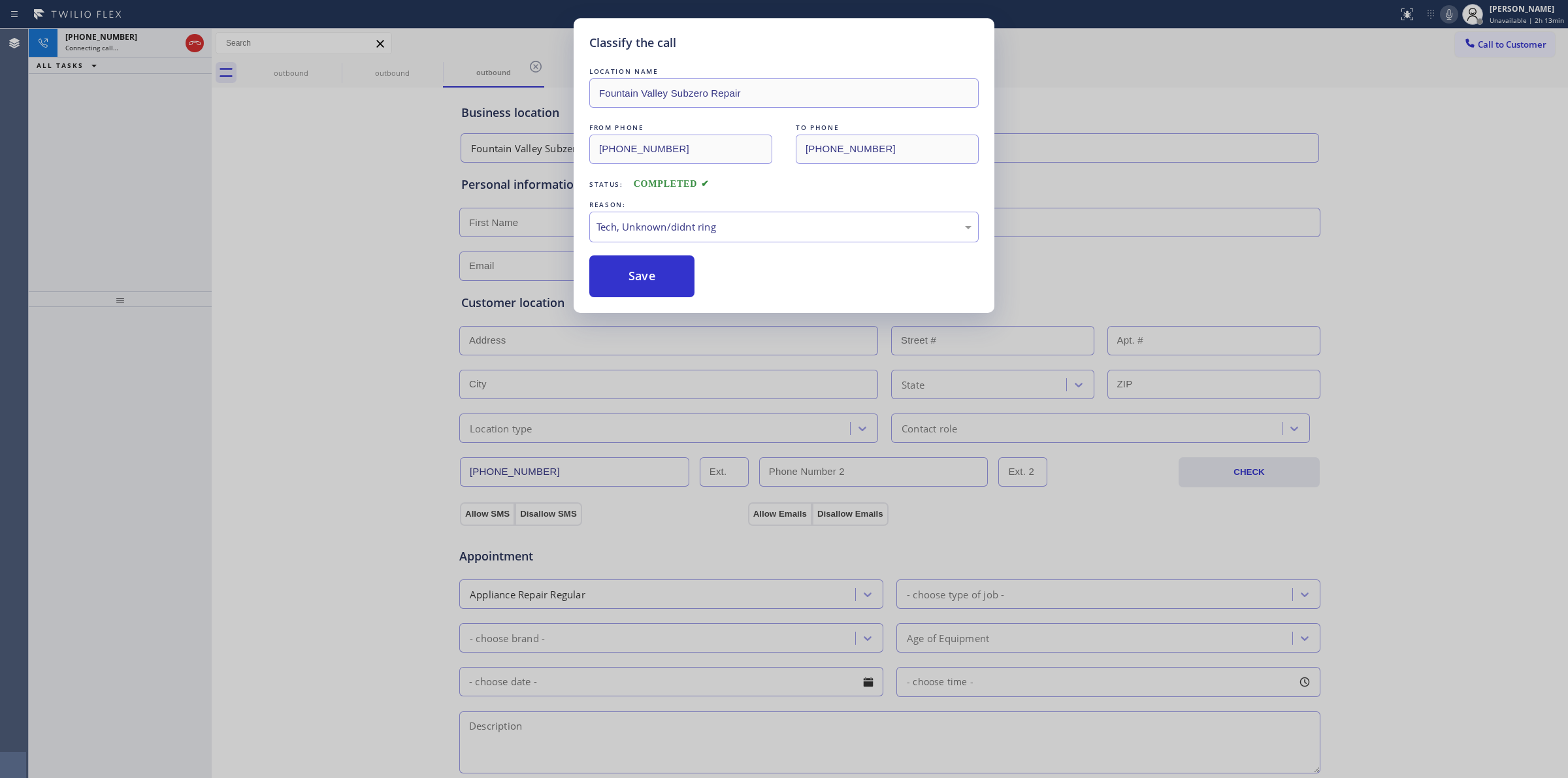
drag, startPoint x: 641, startPoint y: 285, endPoint x: 311, endPoint y: 88, distance: 384.3
click at [657, 283] on button "Save" at bounding box center [641, 277] width 105 height 42
click at [121, 44] on div "Classify the call LOCATION NAME [GEOGRAPHIC_DATA] Subzero Repair FROM PHONE [PH…" at bounding box center [784, 389] width 1568 height 778
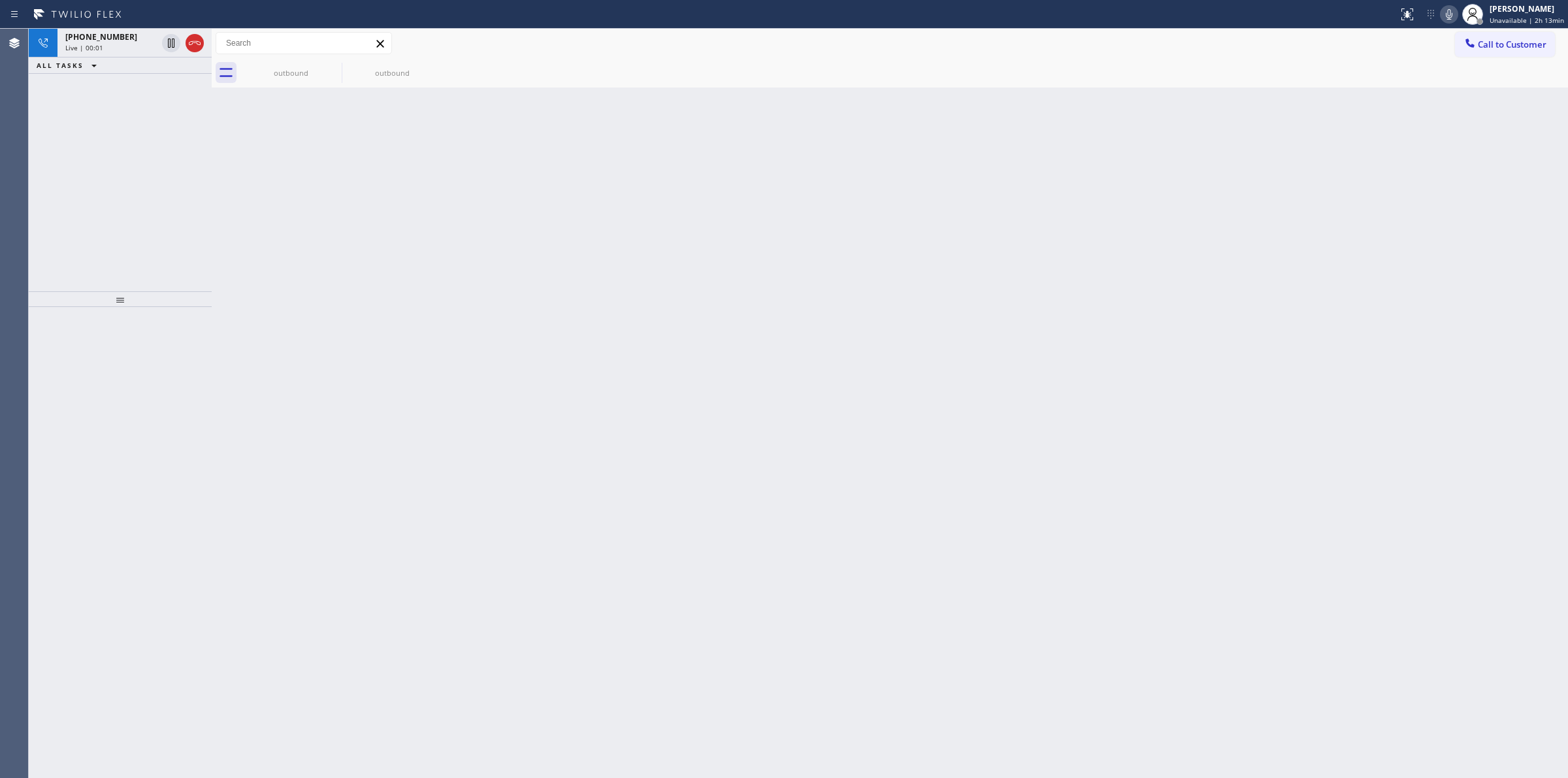
click at [121, 44] on div "Live | 00:01" at bounding box center [111, 47] width 92 height 9
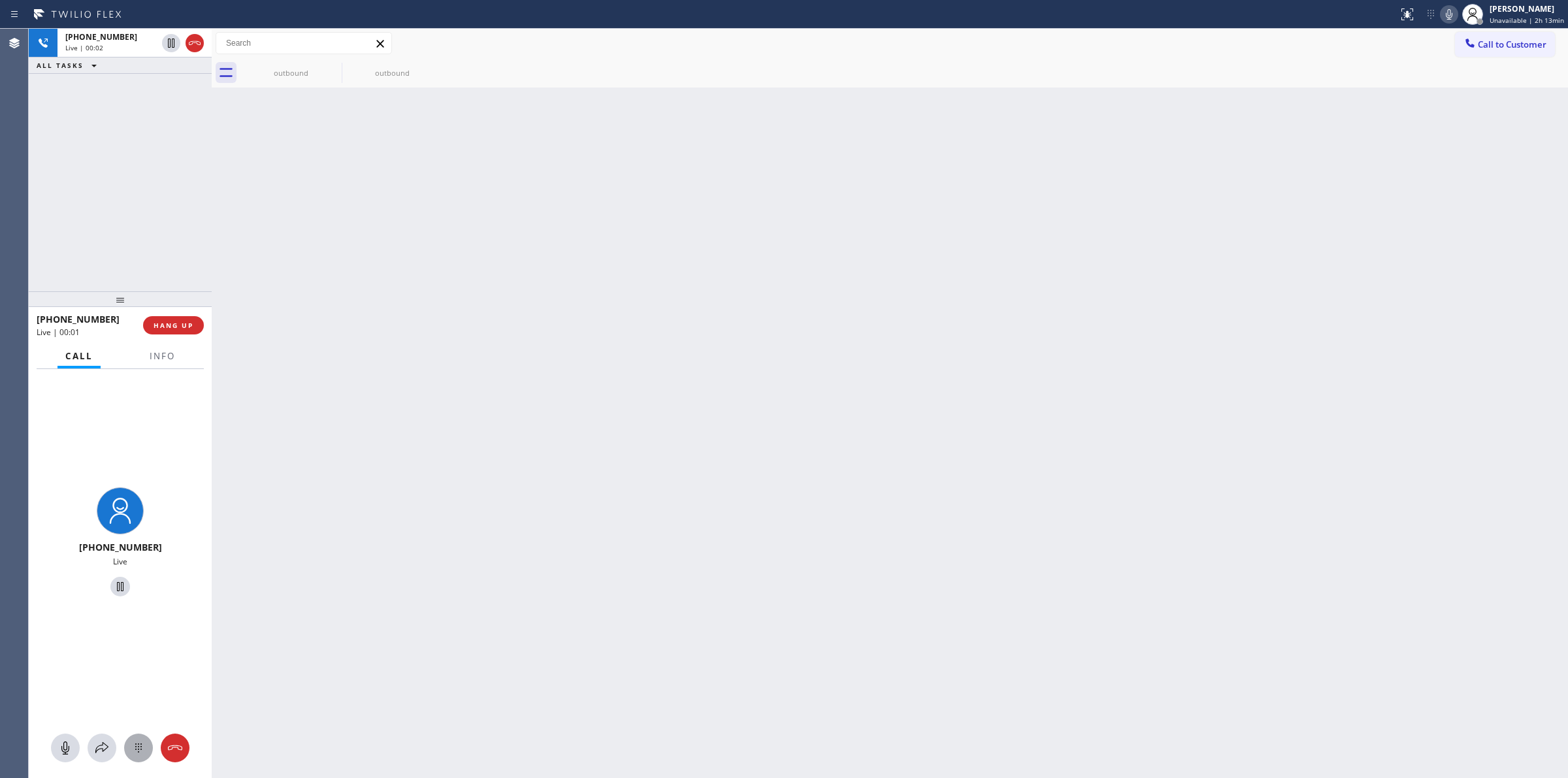
click at [144, 737] on button at bounding box center [139, 748] width 29 height 29
click at [1484, 54] on button "Call to Customer" at bounding box center [1505, 44] width 100 height 25
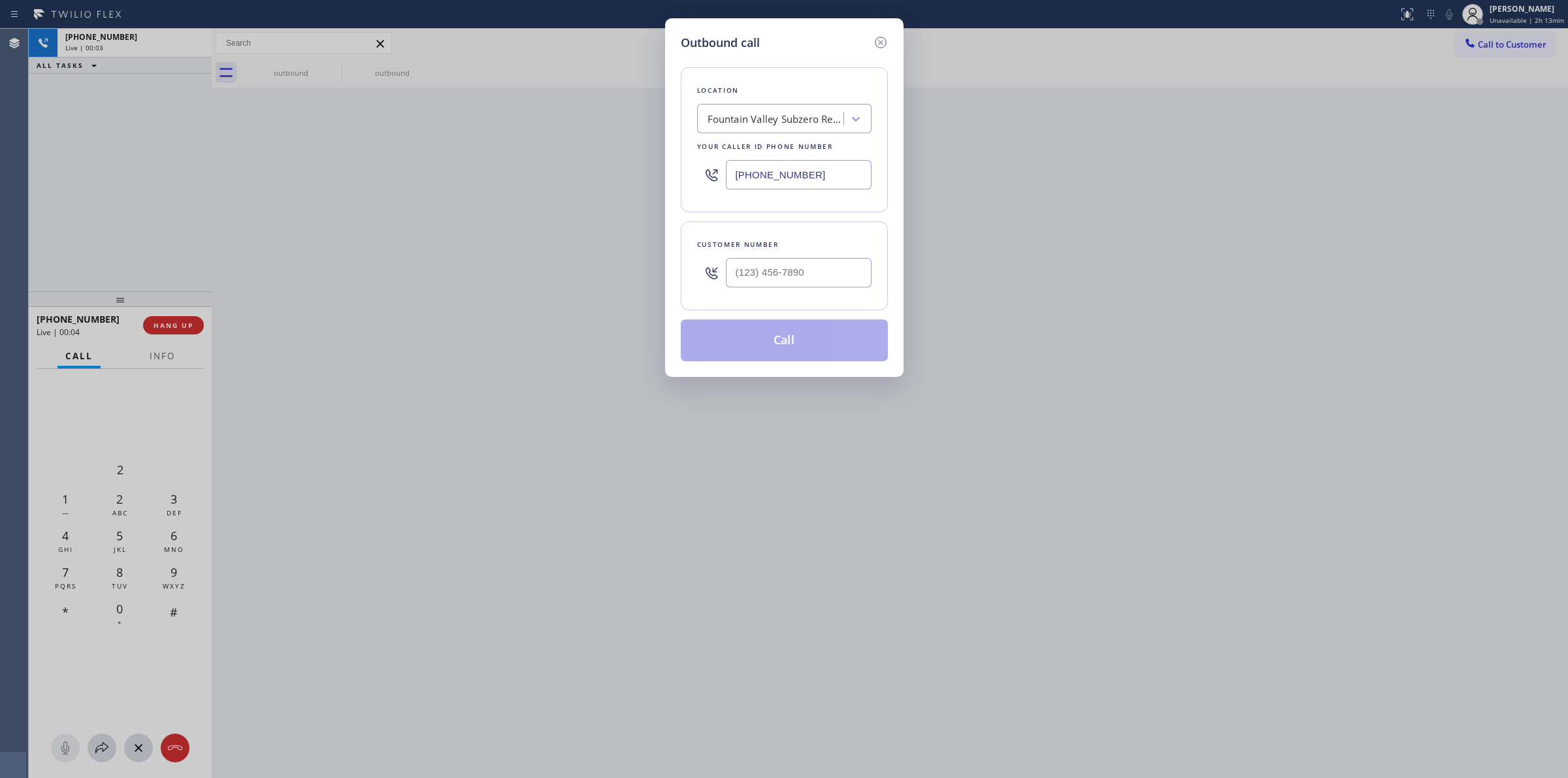
drag, startPoint x: 853, startPoint y: 256, endPoint x: 841, endPoint y: 275, distance: 22.5
click at [853, 258] on div at bounding box center [798, 272] width 146 height 42
paste input "350) 999-8678"
click at [840, 276] on input "[PHONE_NUMBER]" at bounding box center [798, 272] width 146 height 29
type input "[PHONE_NUMBER]"
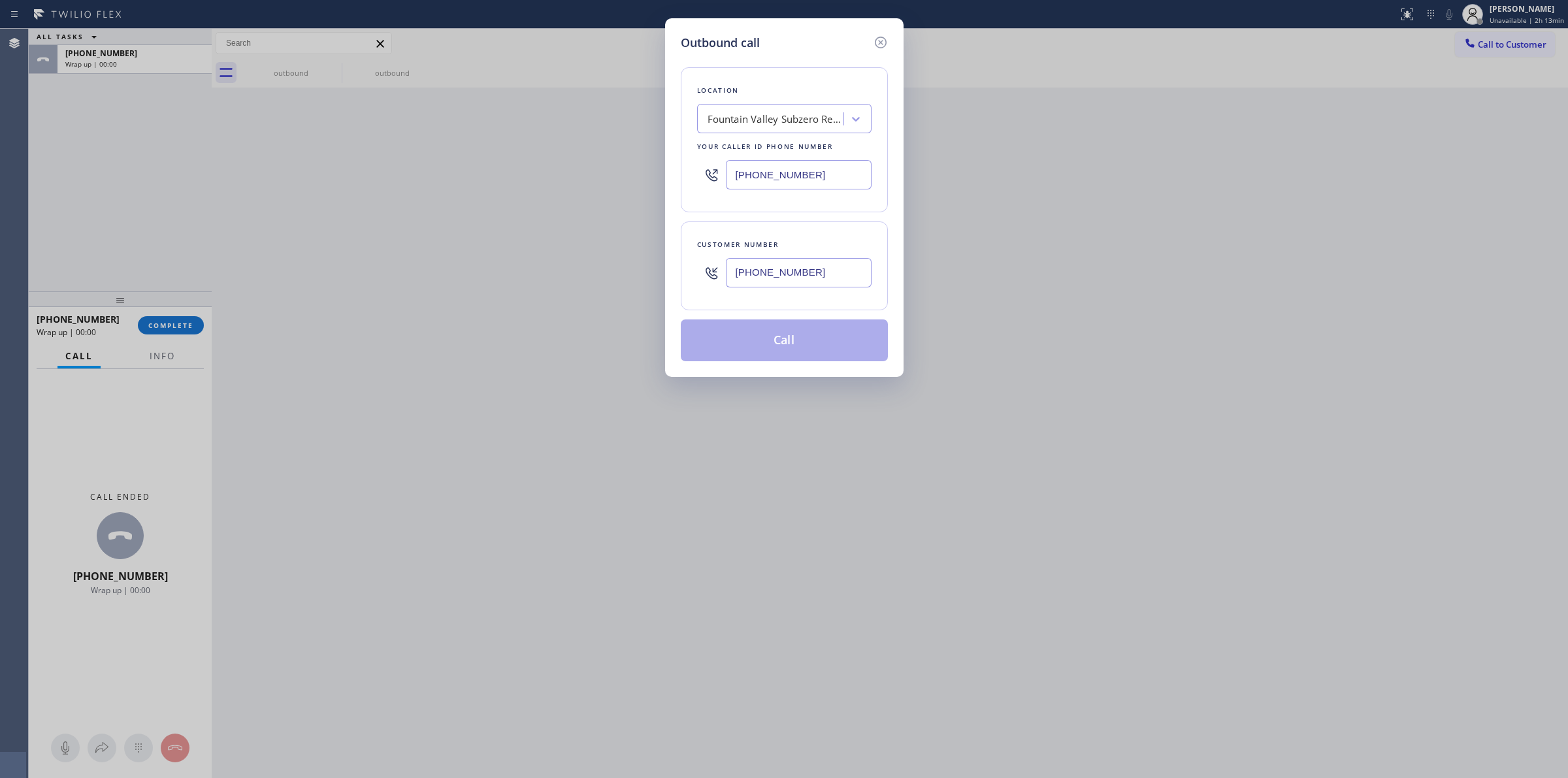
click at [774, 341] on button "Call" at bounding box center [784, 341] width 207 height 42
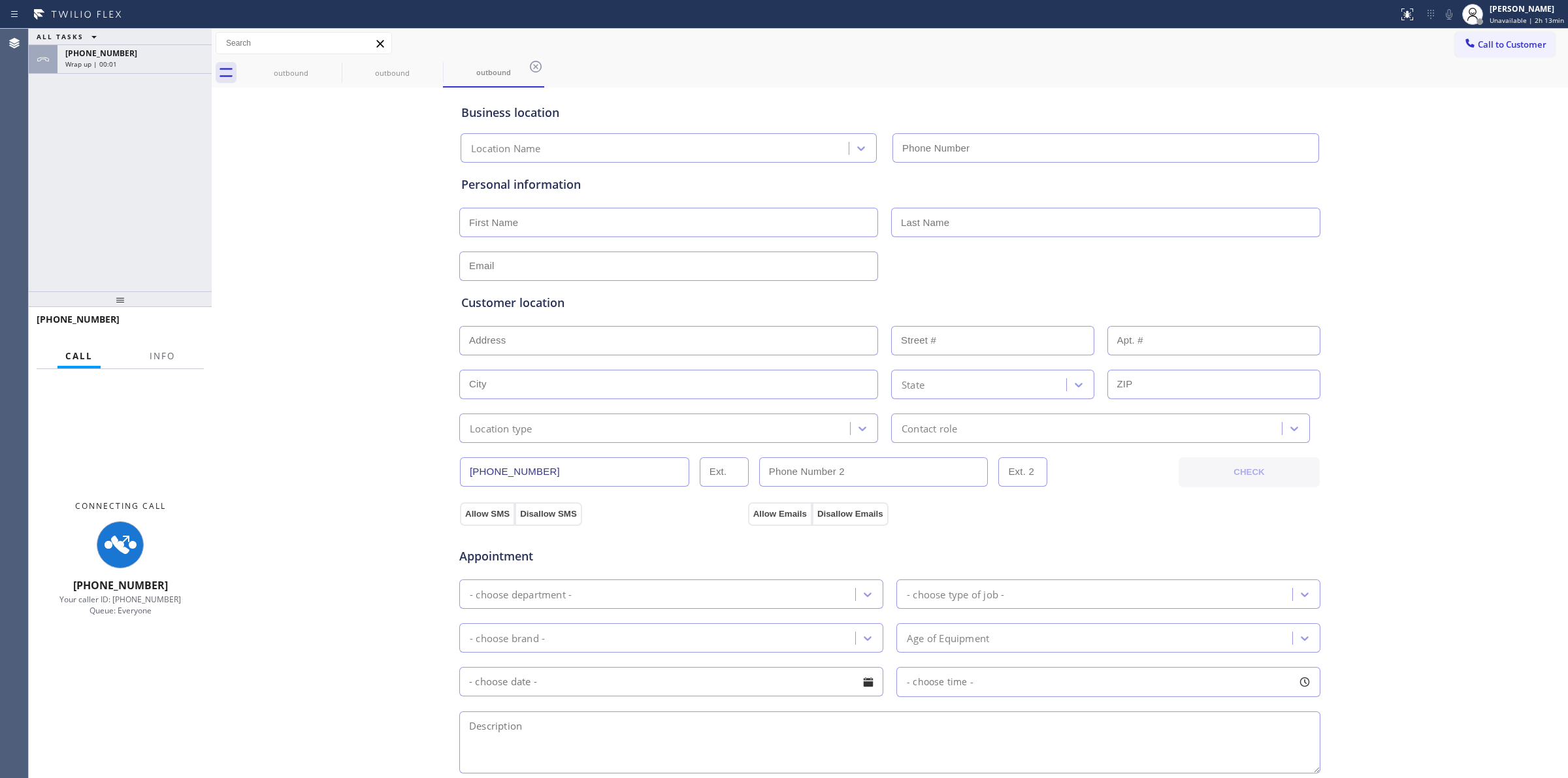
type input "[PHONE_NUMBER]"
click at [88, 89] on span "Wrap up | 00:03" at bounding box center [91, 92] width 52 height 9
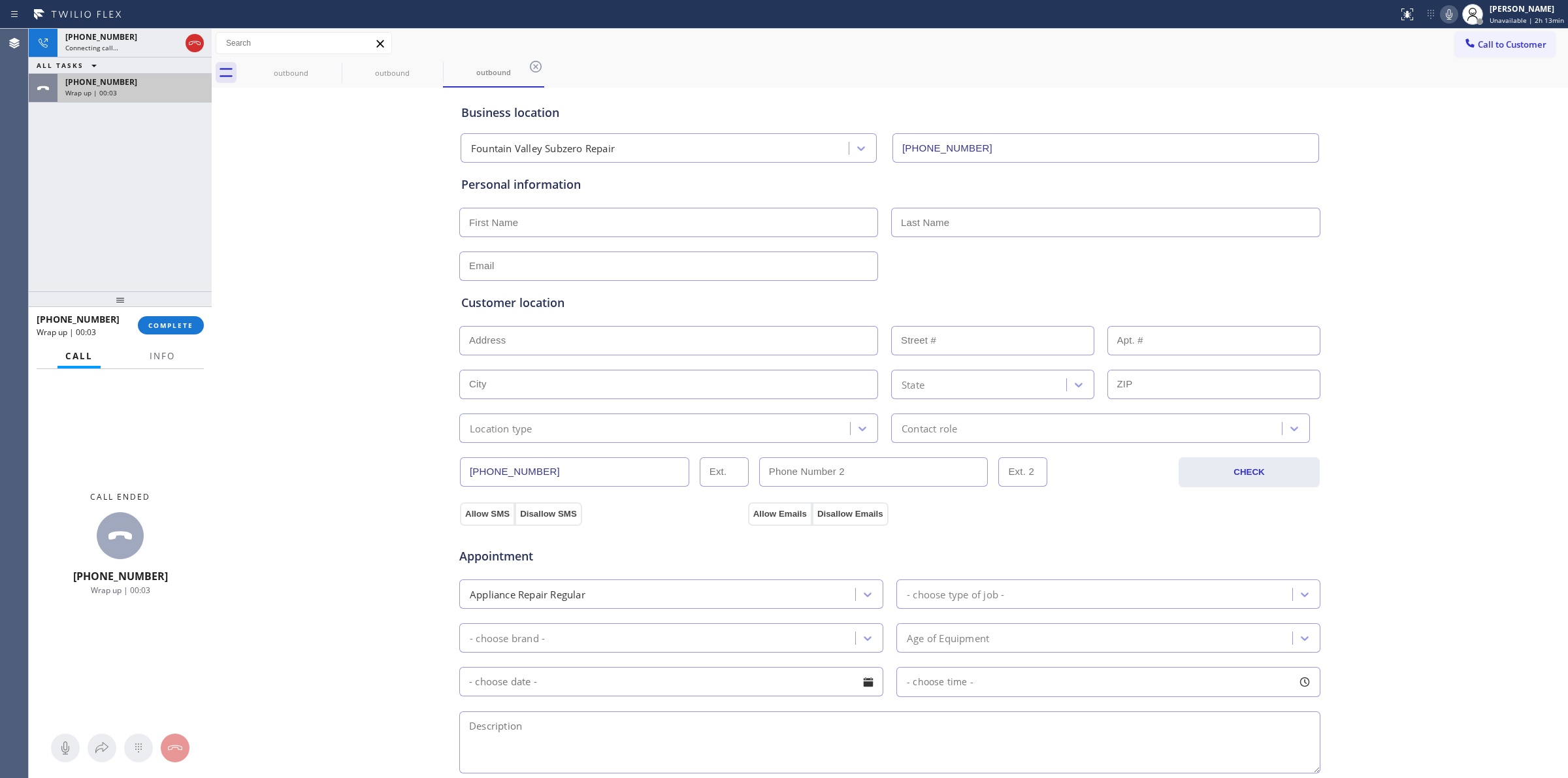
click at [161, 98] on div "[PHONE_NUMBER] Wrap up | 00:03" at bounding box center [131, 89] width 149 height 29
click at [166, 317] on button "COMPLETE" at bounding box center [171, 325] width 66 height 18
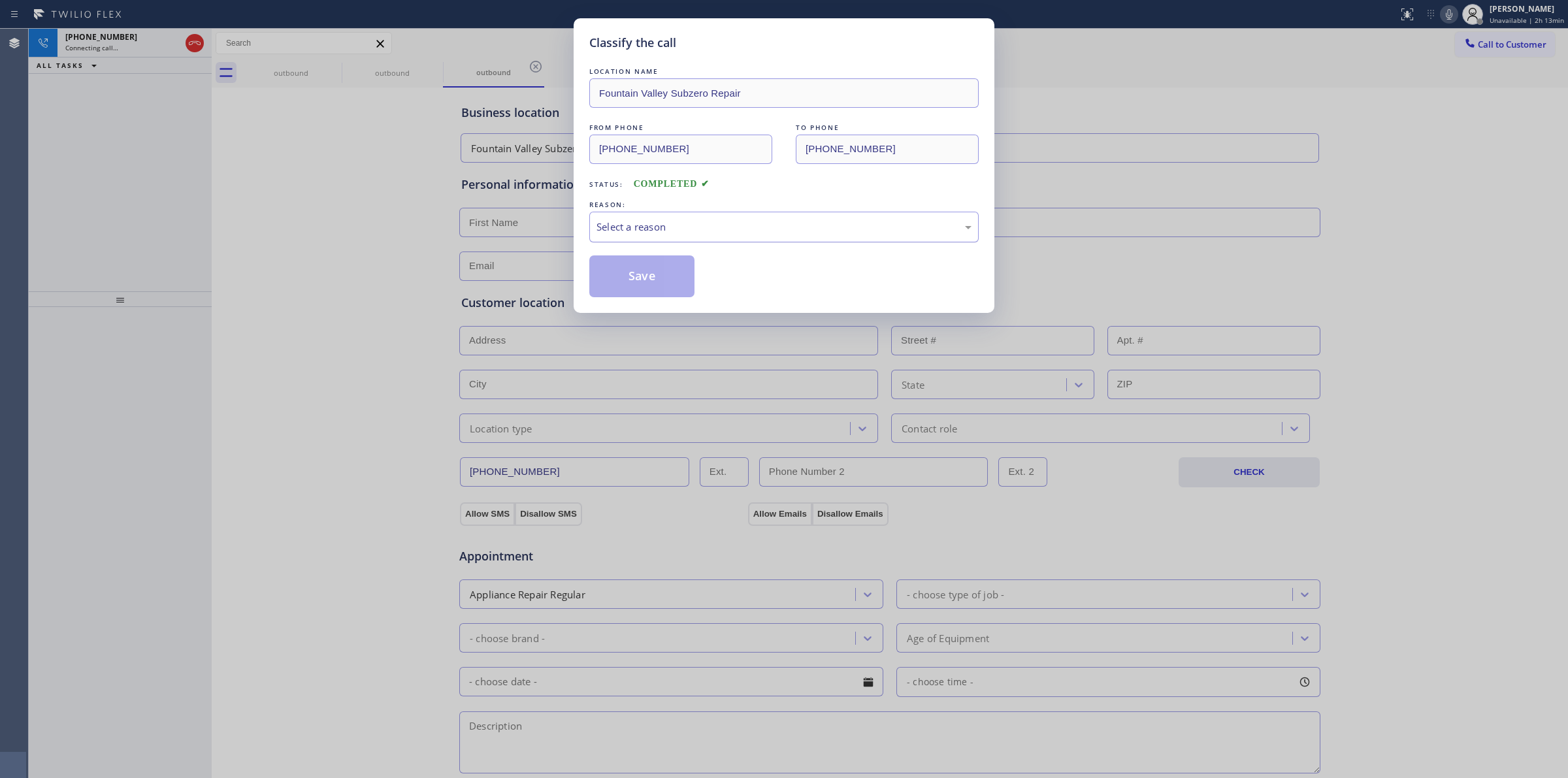
click at [717, 224] on div "Select a reason" at bounding box center [784, 227] width 375 height 15
drag, startPoint x: 679, startPoint y: 325, endPoint x: 645, endPoint y: 282, distance: 54.8
click at [645, 282] on button "Save" at bounding box center [641, 277] width 105 height 42
click at [308, 77] on div "Classify the call LOCATION NAME [GEOGRAPHIC_DATA] Subzero Repair FROM PHONE [PH…" at bounding box center [784, 389] width 1568 height 778
click at [321, 68] on div "outbound" at bounding box center [291, 73] width 99 height 9
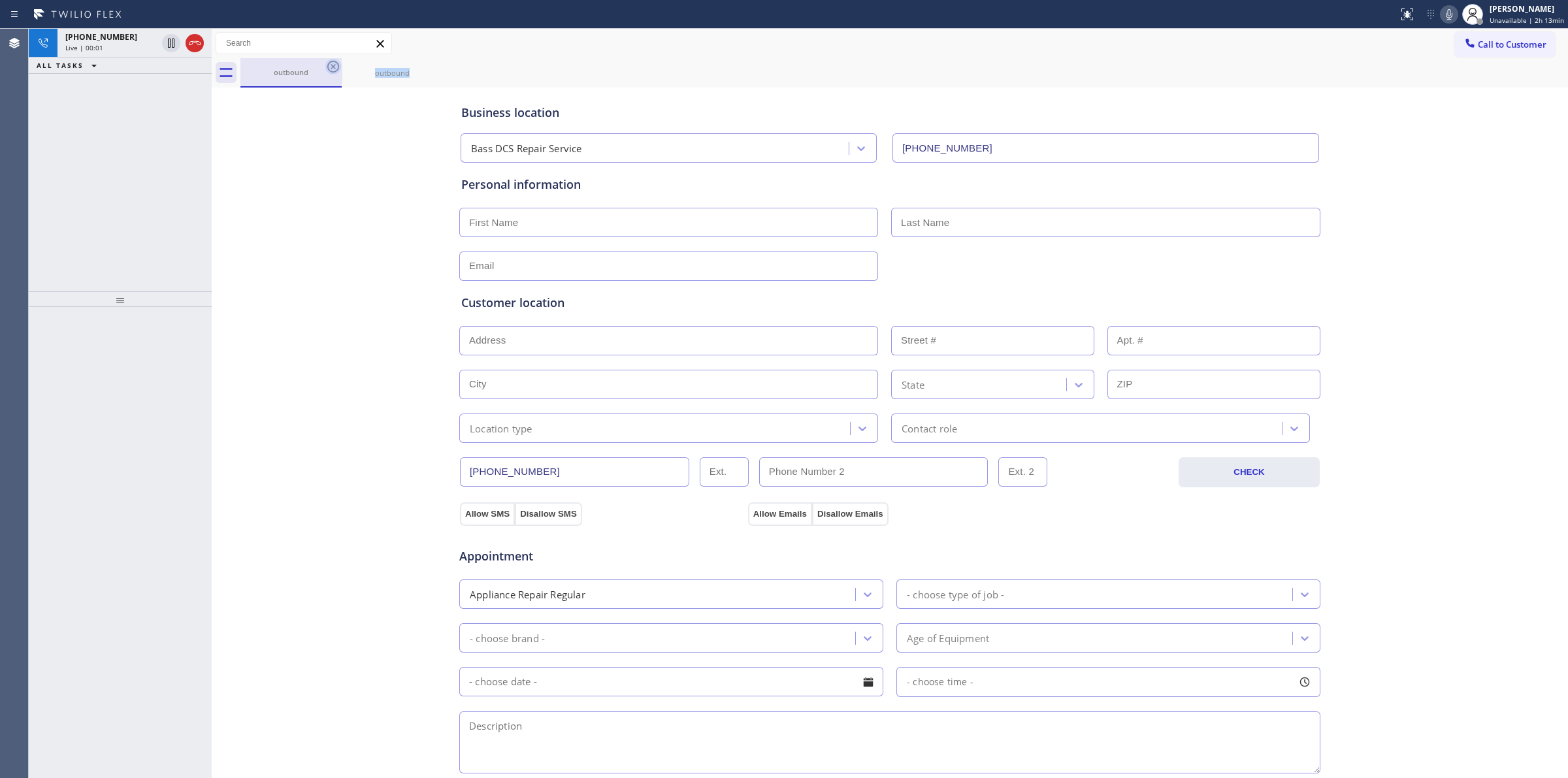
drag, startPoint x: 321, startPoint y: 68, endPoint x: 328, endPoint y: 69, distance: 7.1
click at [328, 69] on div "outbound" at bounding box center [291, 73] width 101 height 29
click at [328, 69] on icon at bounding box center [333, 67] width 12 height 12
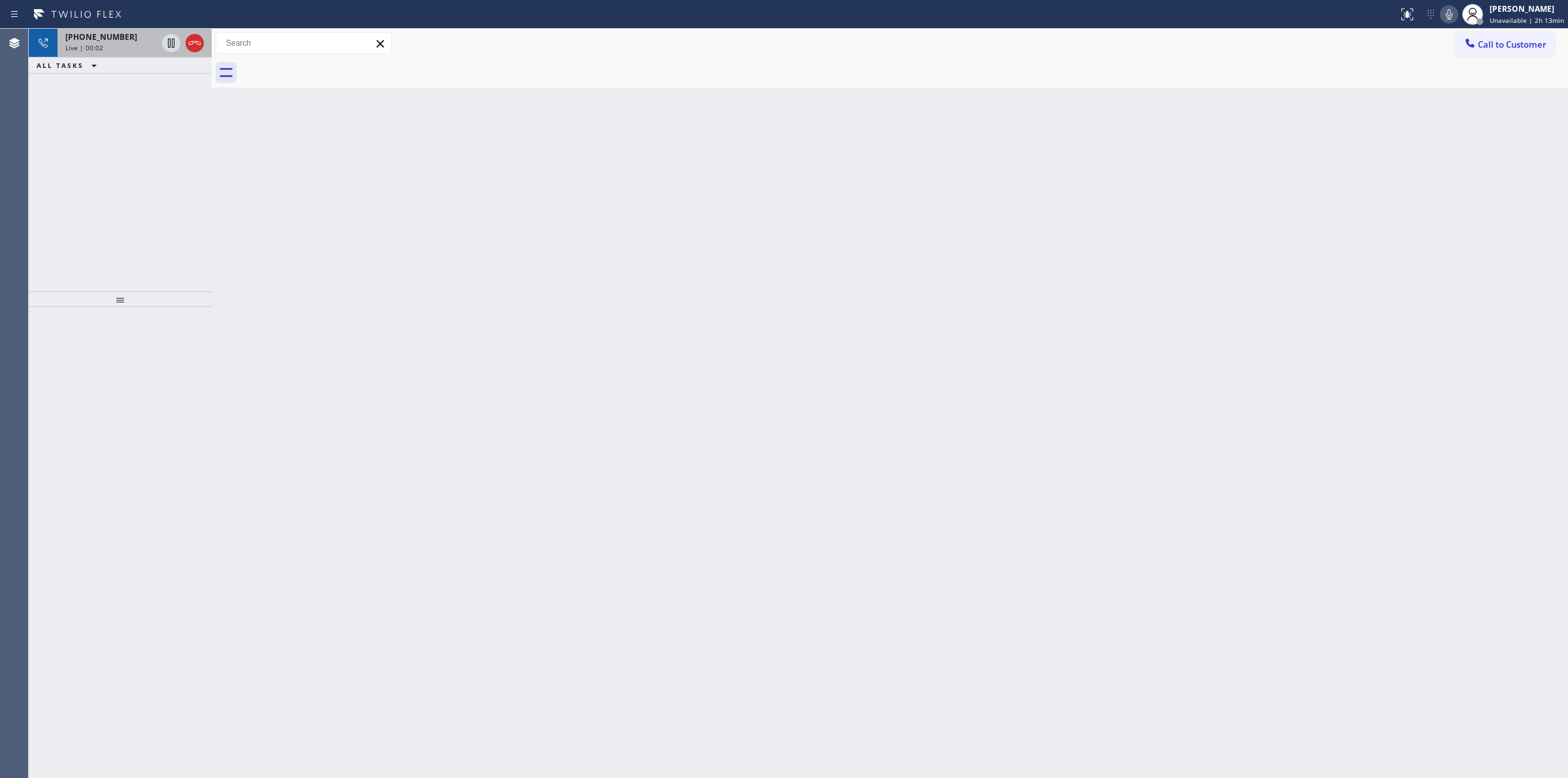
click at [127, 49] on div "Live | 00:02" at bounding box center [111, 47] width 92 height 9
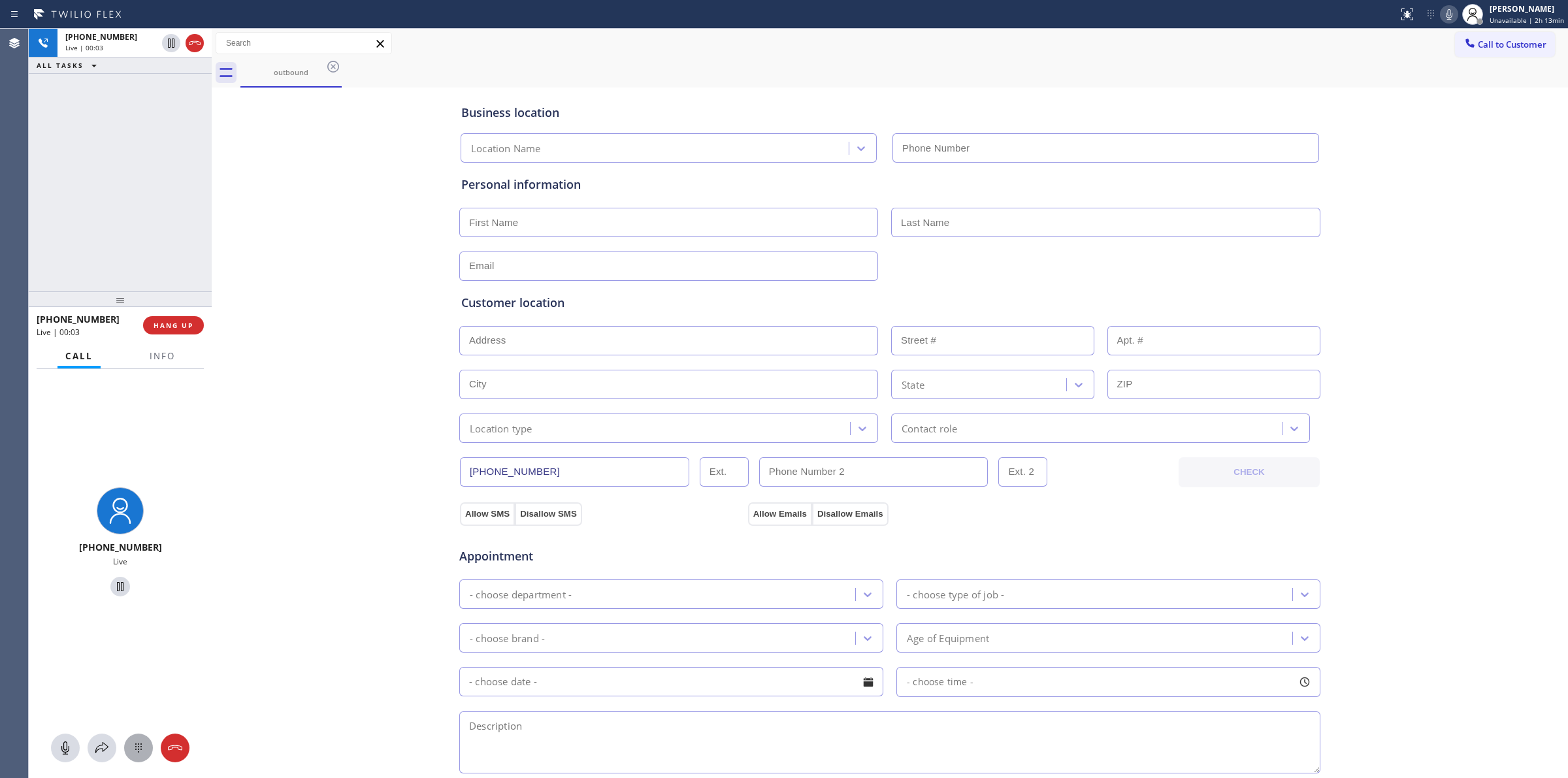
click at [149, 745] on div at bounding box center [139, 748] width 29 height 16
type input "[PHONE_NUMBER]"
click at [1477, 39] on span "Call to Customer" at bounding box center [1511, 44] width 68 height 12
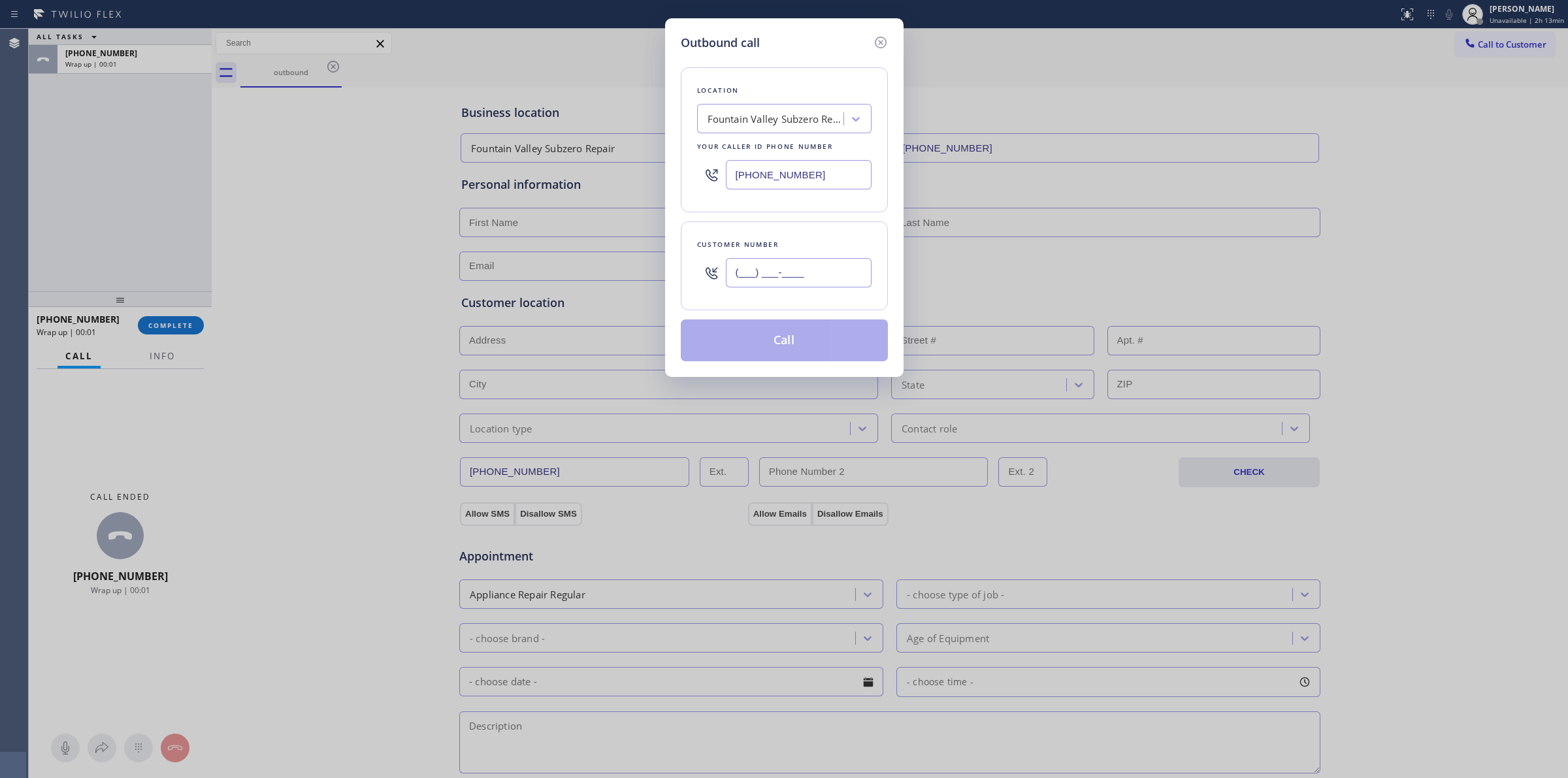
click at [848, 269] on input "(___) ___-____" at bounding box center [798, 272] width 146 height 29
paste input "350) 999-8678"
type input "[PHONE_NUMBER]"
click at [797, 332] on button "Call" at bounding box center [784, 341] width 207 height 42
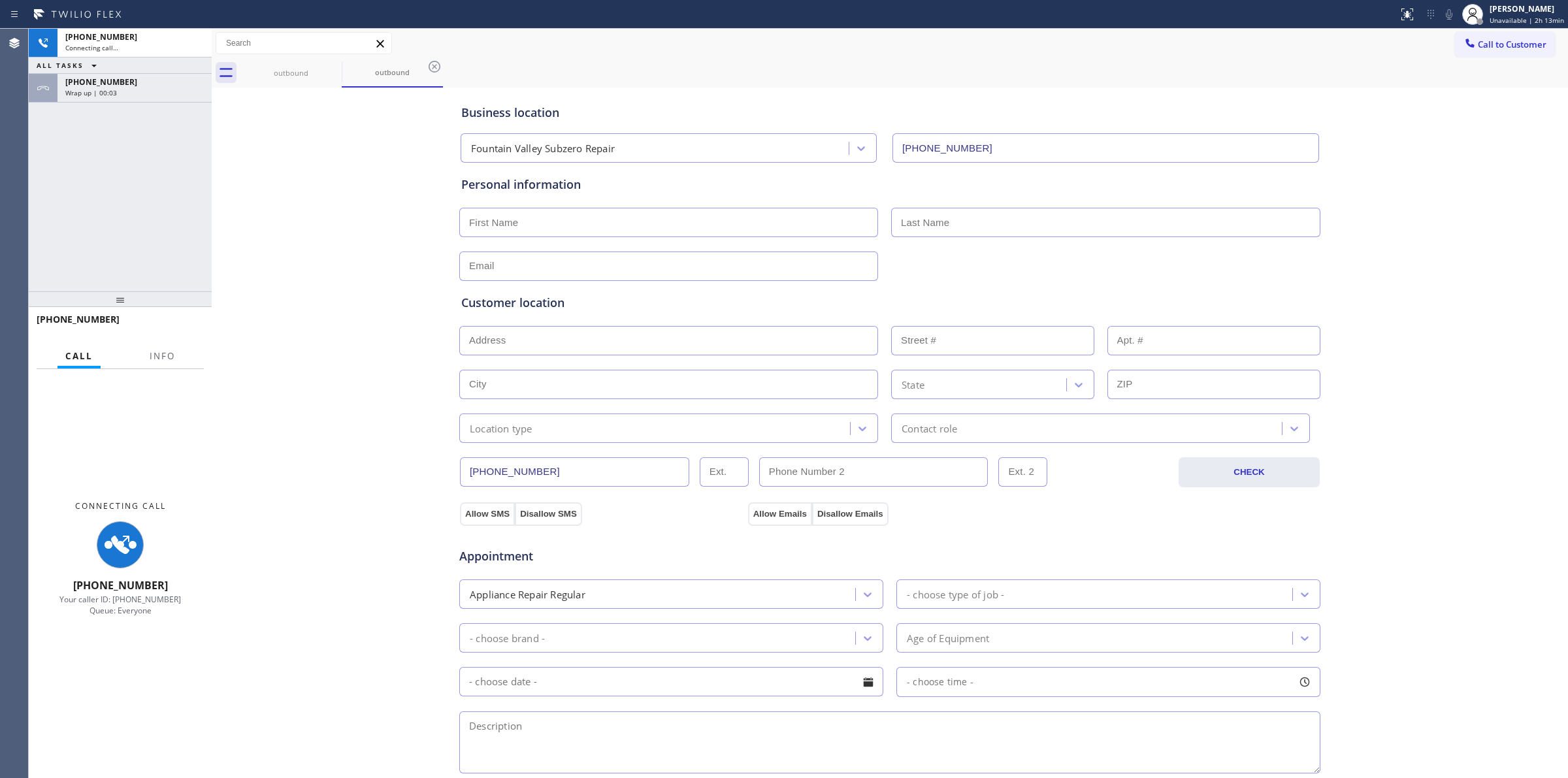
type input "[PHONE_NUMBER]"
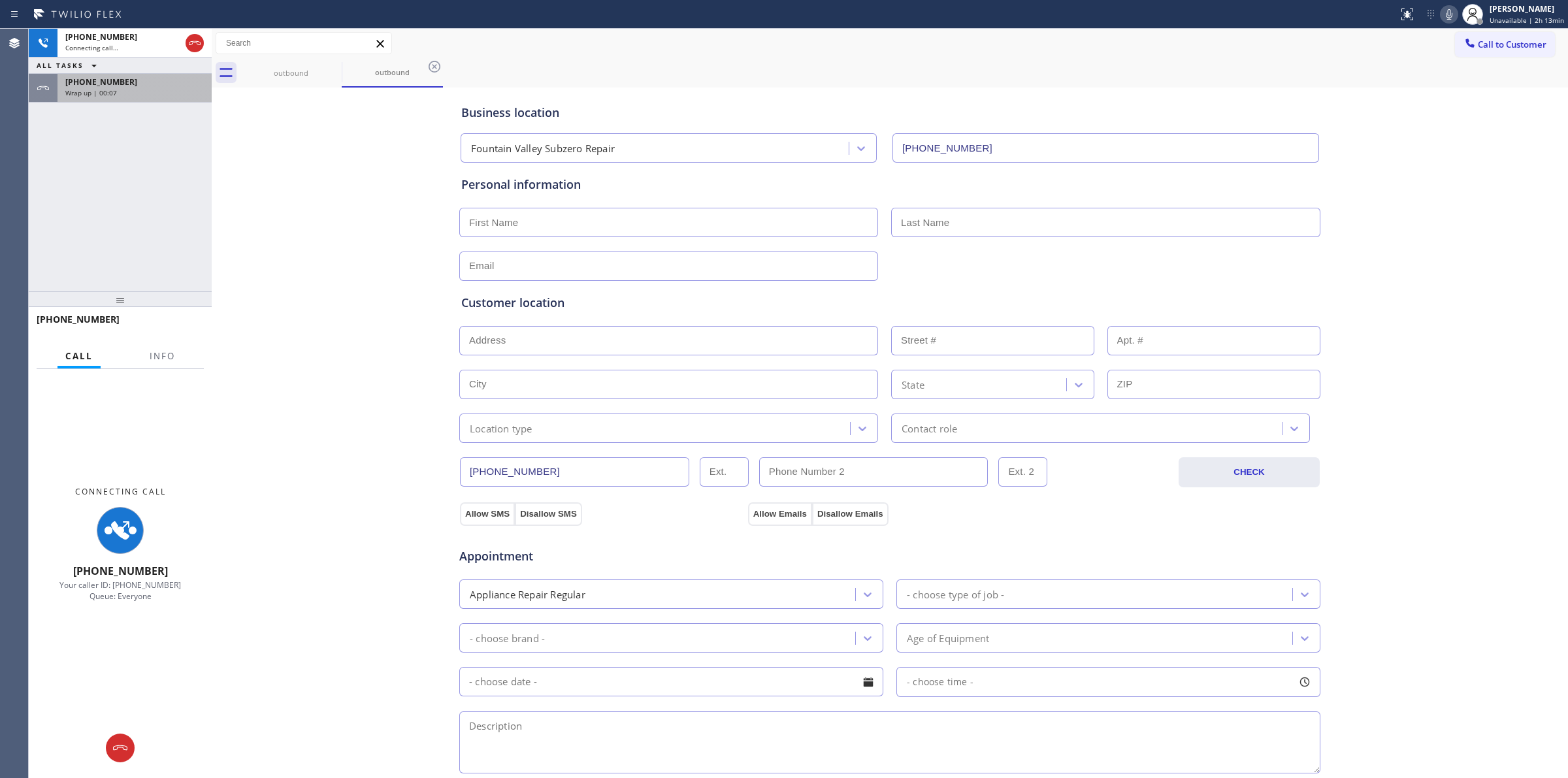
click at [121, 83] on div "[PHONE_NUMBER]" at bounding box center [134, 81] width 139 height 11
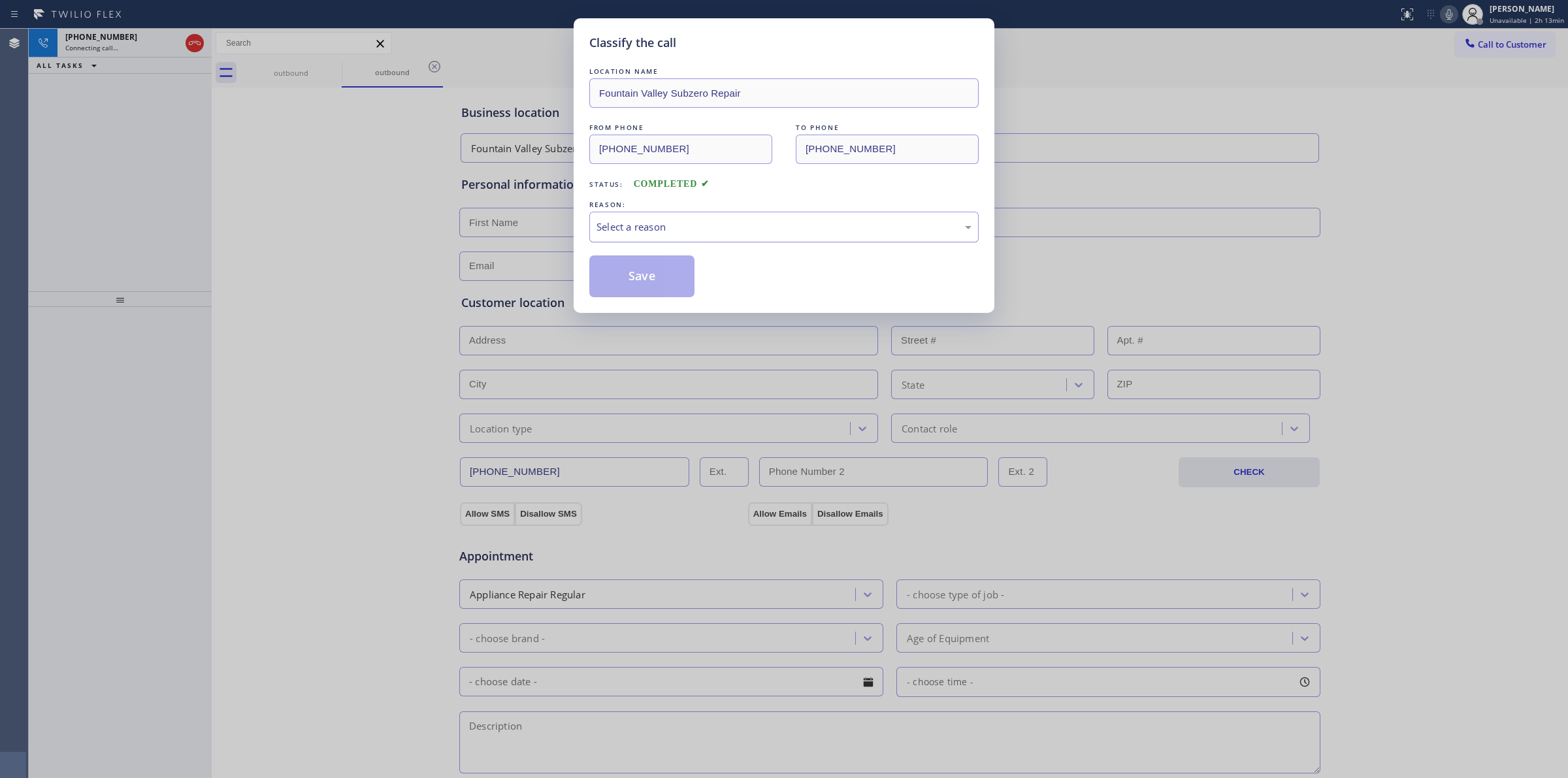
click at [673, 214] on div "Select a reason" at bounding box center [784, 227] width 389 height 31
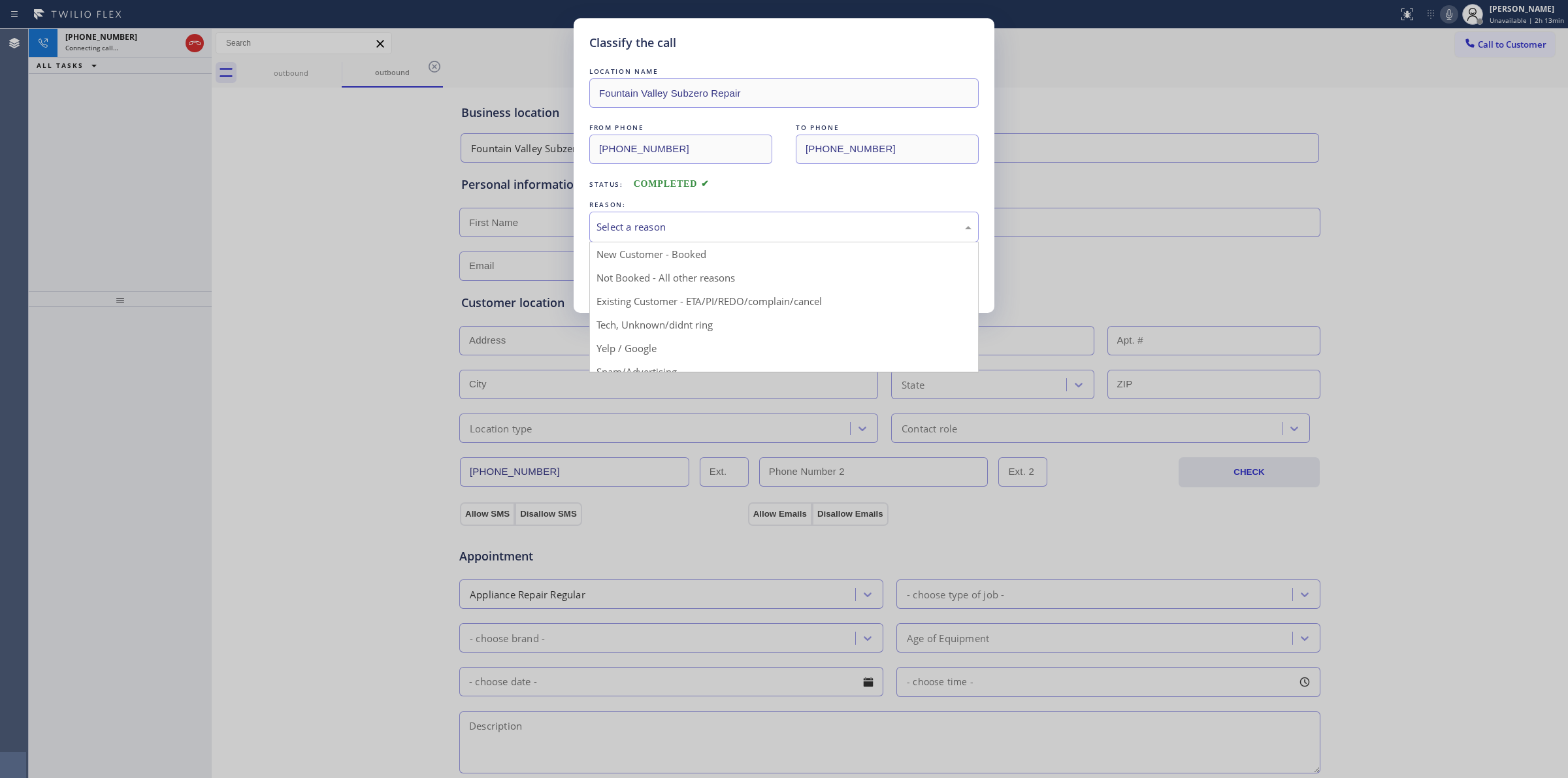
drag, startPoint x: 670, startPoint y: 344, endPoint x: 667, endPoint y: 334, distance: 10.4
click at [678, 224] on div "Yelp / Google" at bounding box center [784, 227] width 375 height 15
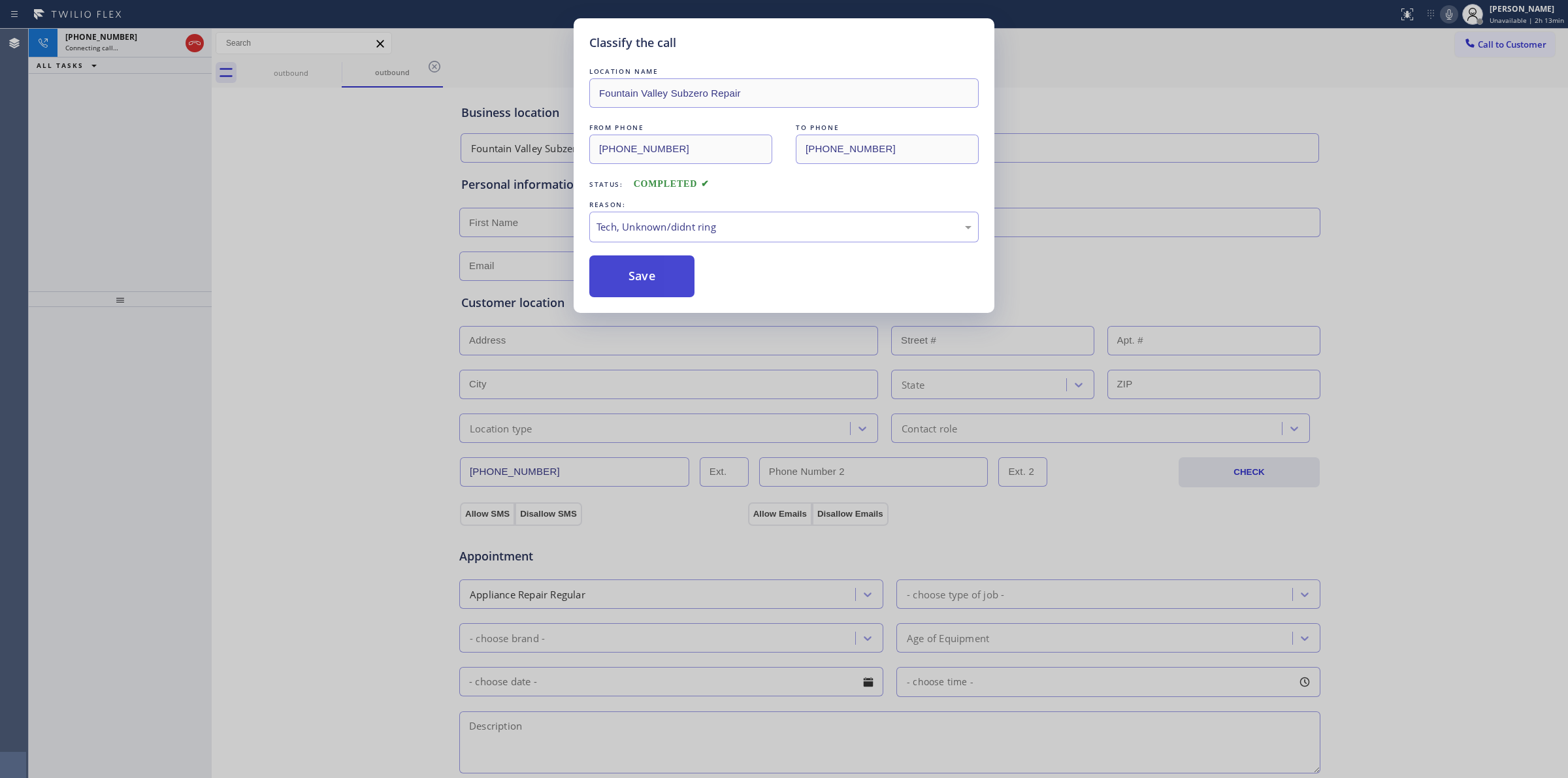
drag, startPoint x: 675, startPoint y: 325, endPoint x: 643, endPoint y: 275, distance: 59.4
drag, startPoint x: 643, startPoint y: 275, endPoint x: 816, endPoint y: 256, distance: 174.0
click at [646, 275] on button "Save" at bounding box center [641, 277] width 105 height 42
click at [343, 75] on div "outbound" at bounding box center [392, 72] width 99 height 9
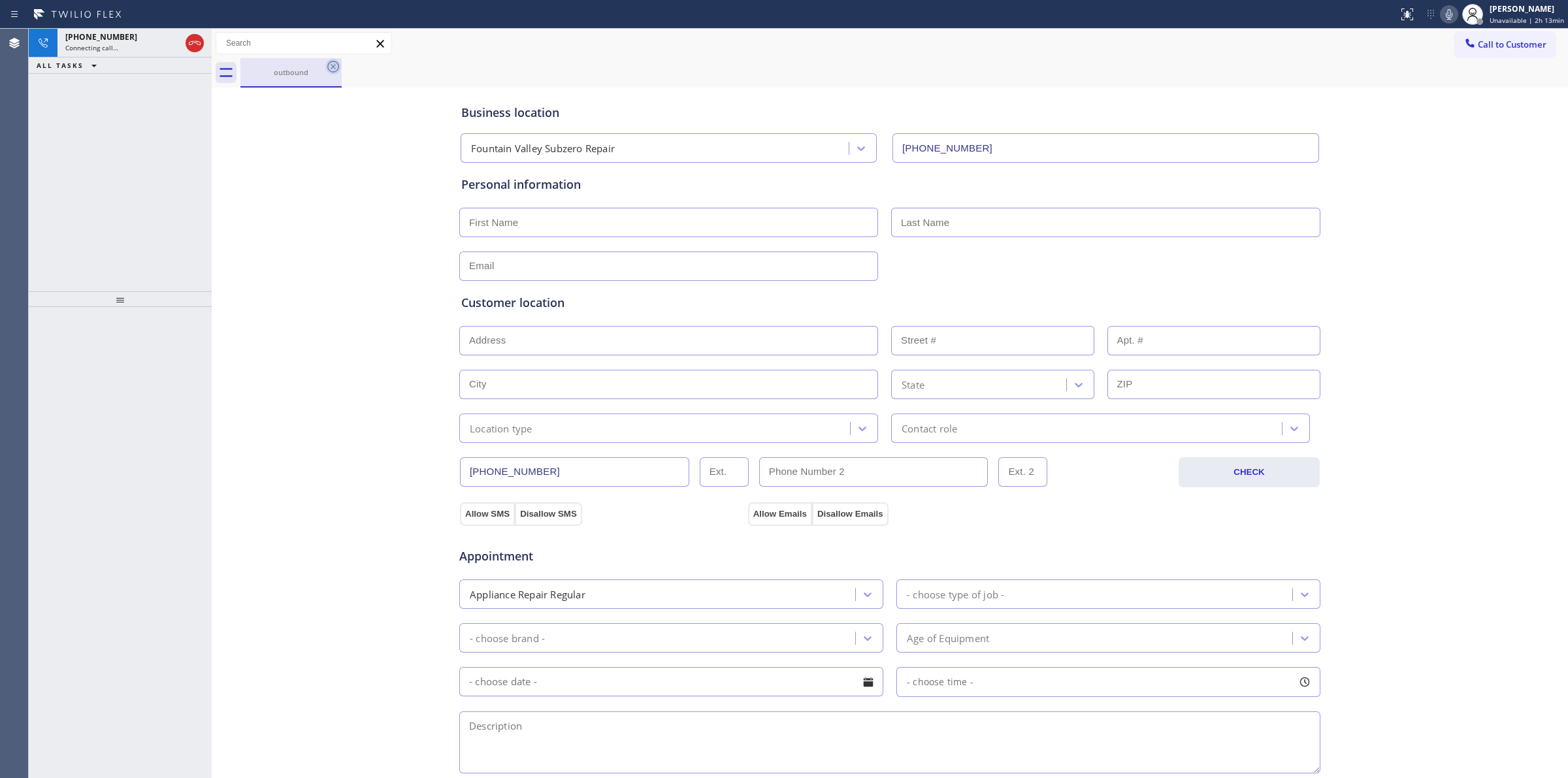
click at [340, 68] on icon at bounding box center [333, 67] width 16 height 16
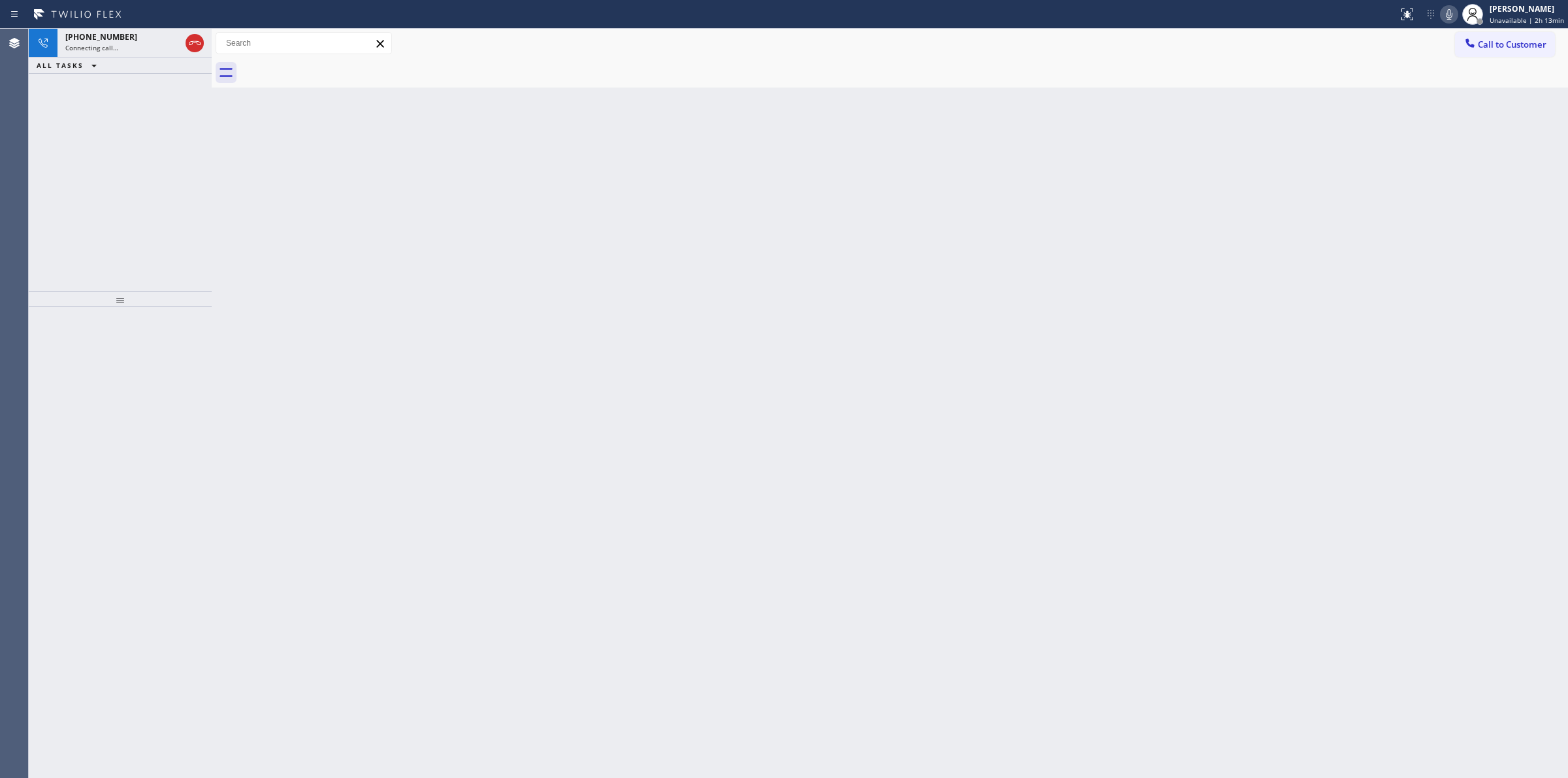
click at [1457, 10] on icon at bounding box center [1449, 15] width 16 height 16
click at [96, 36] on span "[PHONE_NUMBER]" at bounding box center [101, 36] width 72 height 11
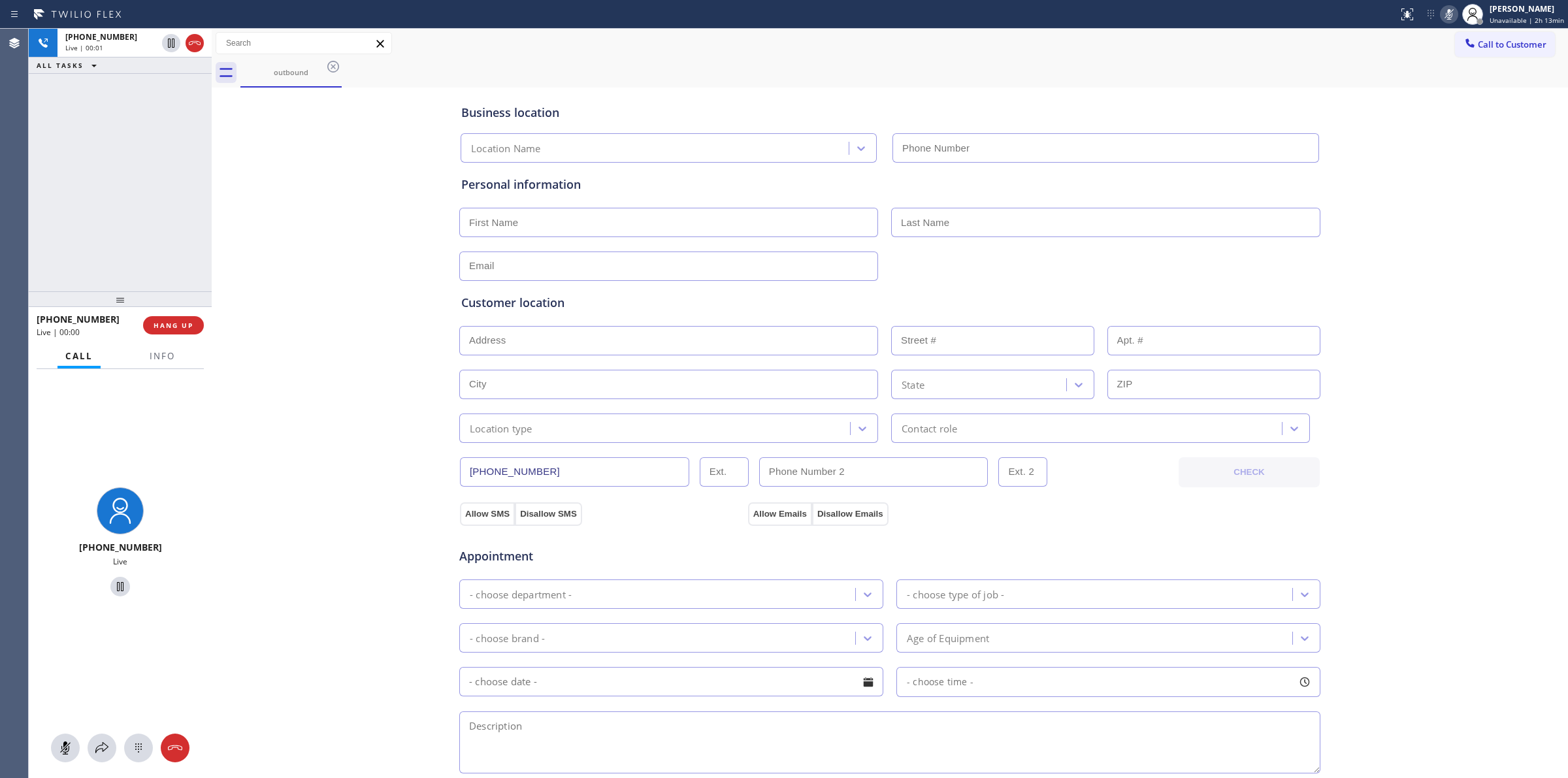
drag, startPoint x: 131, startPoint y: 750, endPoint x: 451, endPoint y: 646, distance: 336.5
click at [134, 750] on icon at bounding box center [139, 748] width 16 height 16
click at [1490, 43] on span "Call to Customer" at bounding box center [1511, 44] width 68 height 12
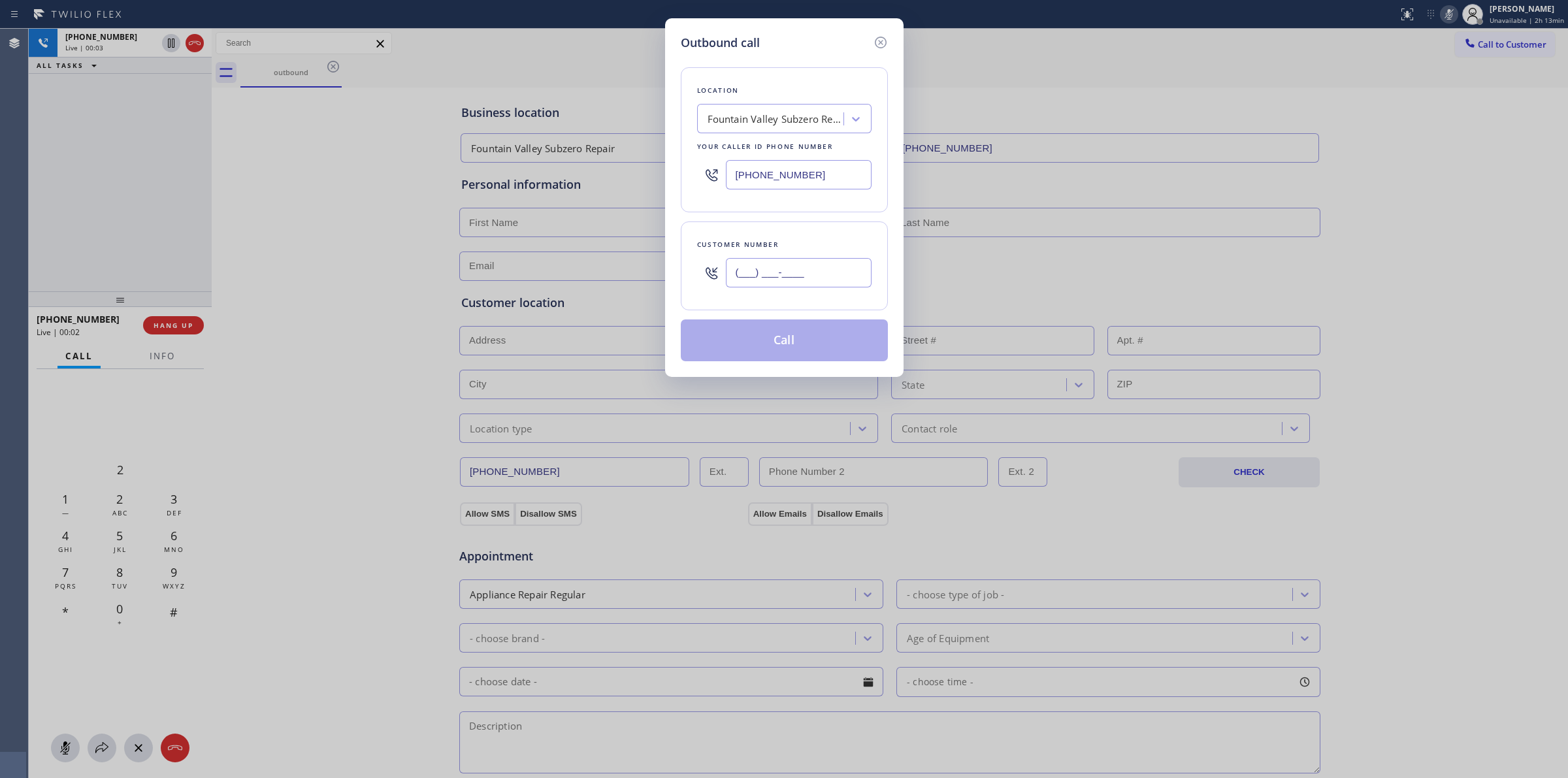
paste input "628) 266-6797"
click at [774, 275] on input "(___) ___-____" at bounding box center [798, 272] width 146 height 29
click at [808, 121] on div "Fountain Valley Subzero Repair" at bounding box center [776, 119] width 137 height 15
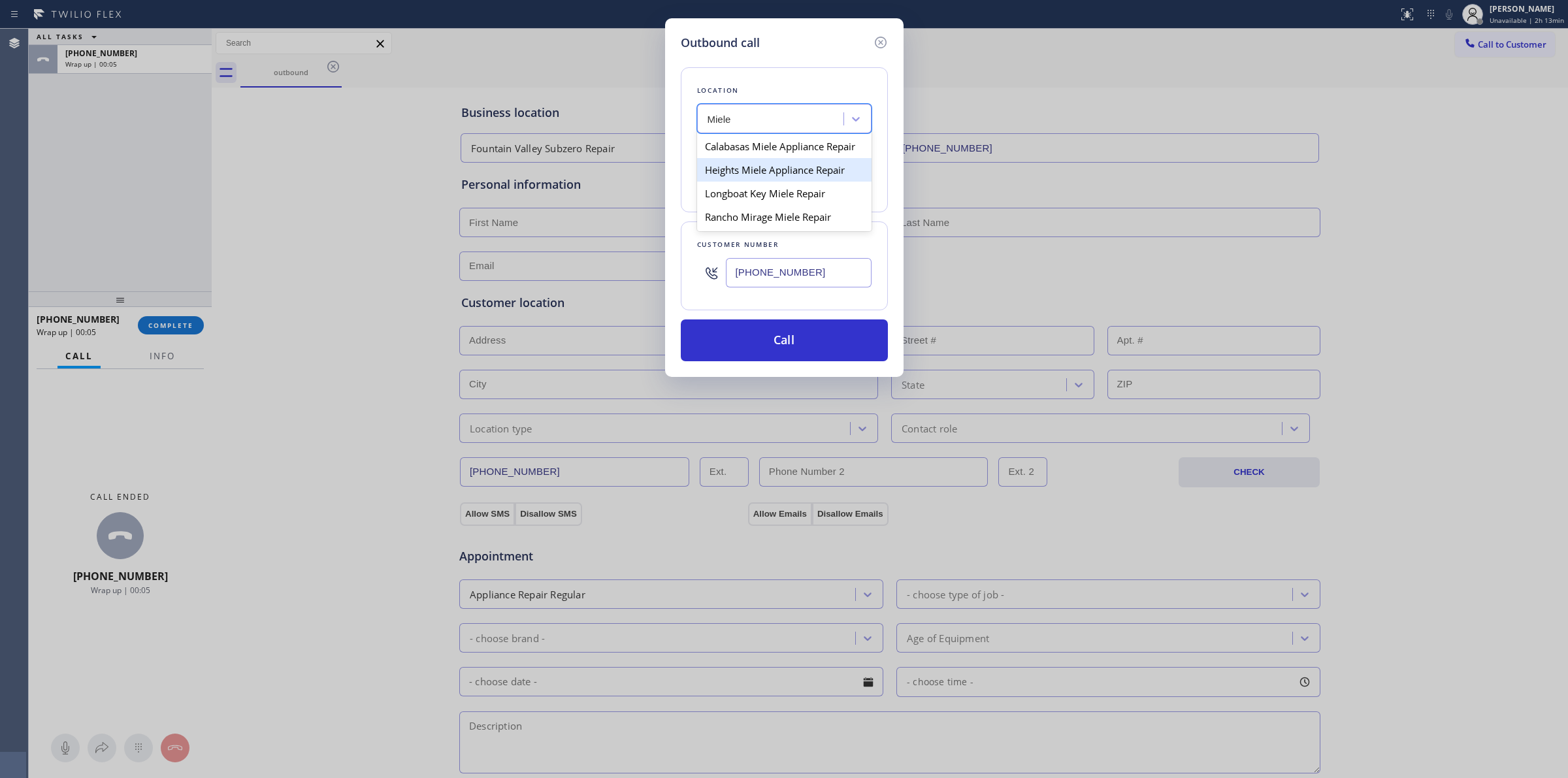
click at [751, 171] on div "Heights Miele Appliance Repair" at bounding box center [784, 170] width 174 height 23
click at [768, 288] on input "[PHONE_NUMBER]" at bounding box center [798, 272] width 146 height 29
click at [782, 282] on input "[PHONE_NUMBER]" at bounding box center [798, 272] width 146 height 29
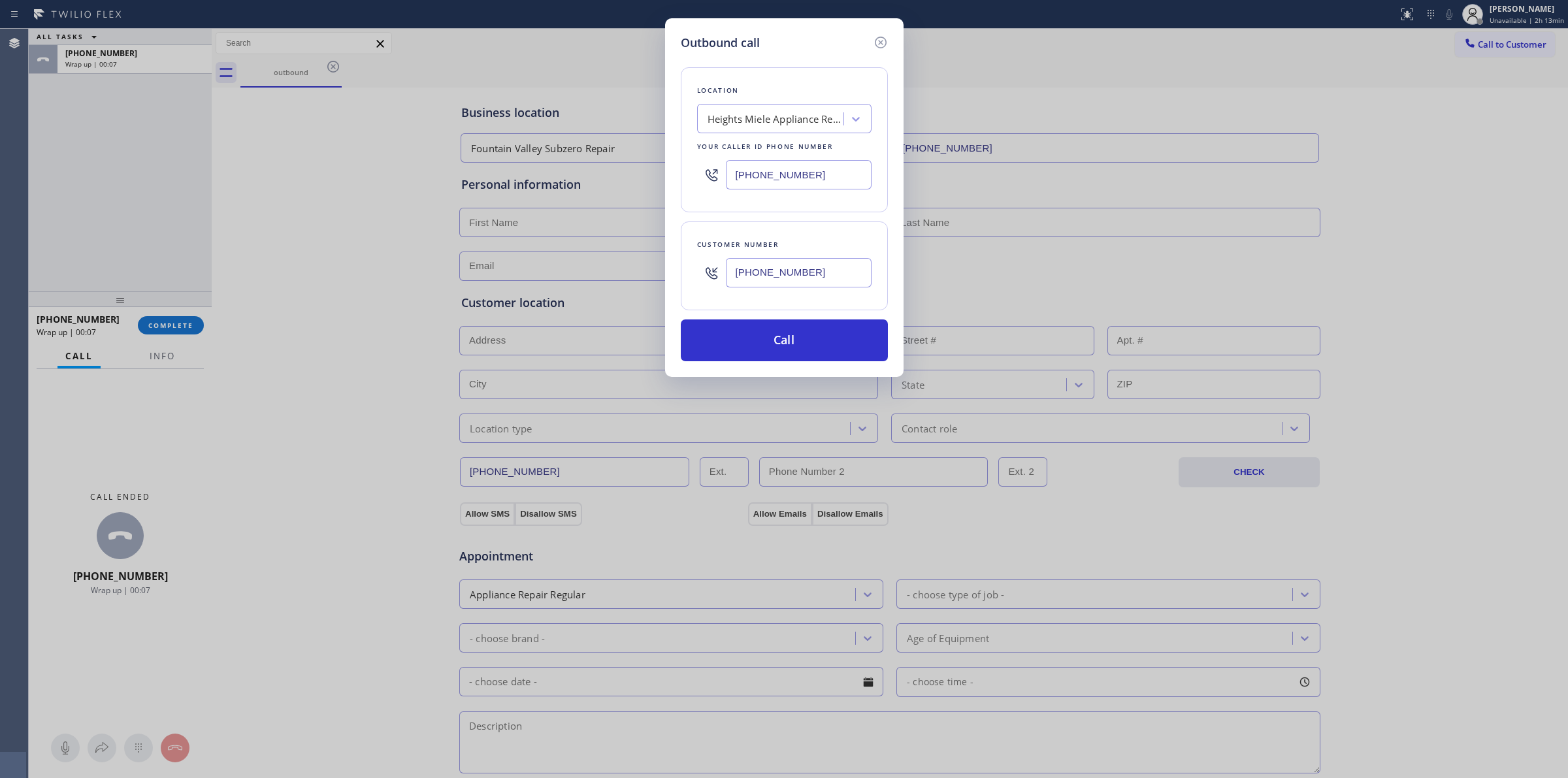
click at [782, 282] on input "[PHONE_NUMBER]" at bounding box center [798, 272] width 146 height 29
click at [776, 331] on button "Call" at bounding box center [784, 341] width 207 height 42
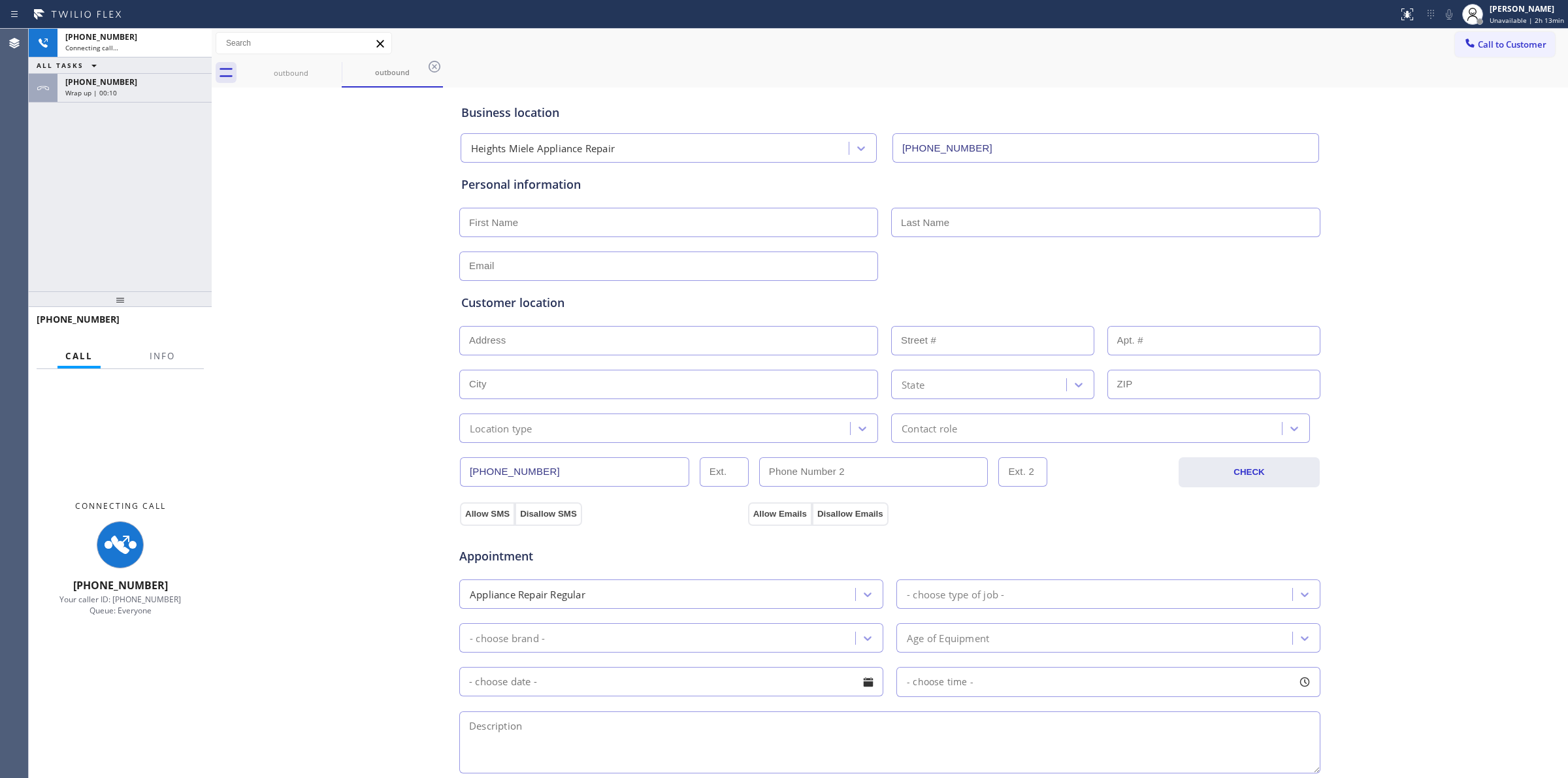
click at [160, 94] on div "Wrap up | 00:10" at bounding box center [134, 92] width 139 height 9
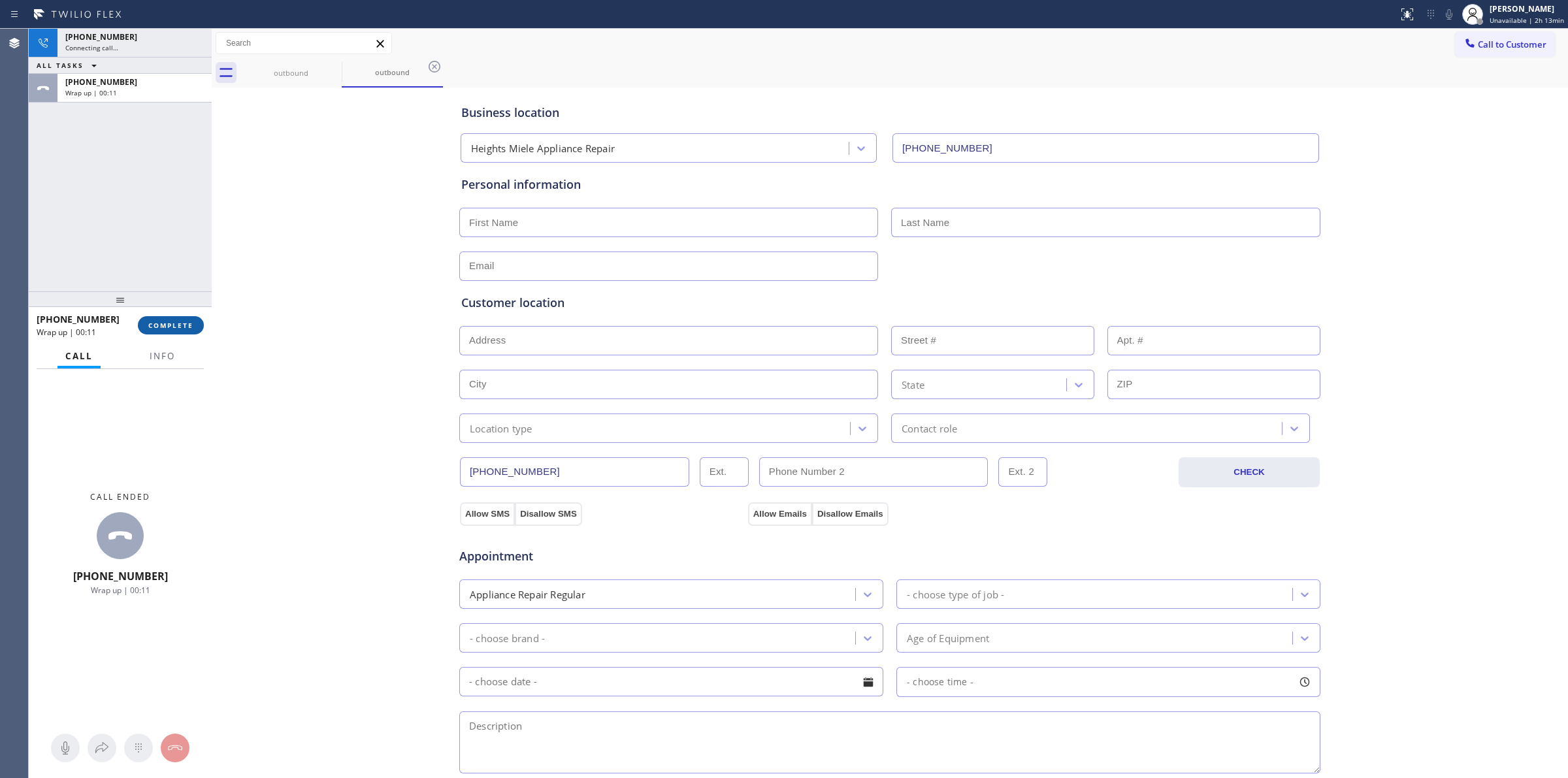
click at [176, 322] on span "COMPLETE" at bounding box center [171, 325] width 45 height 9
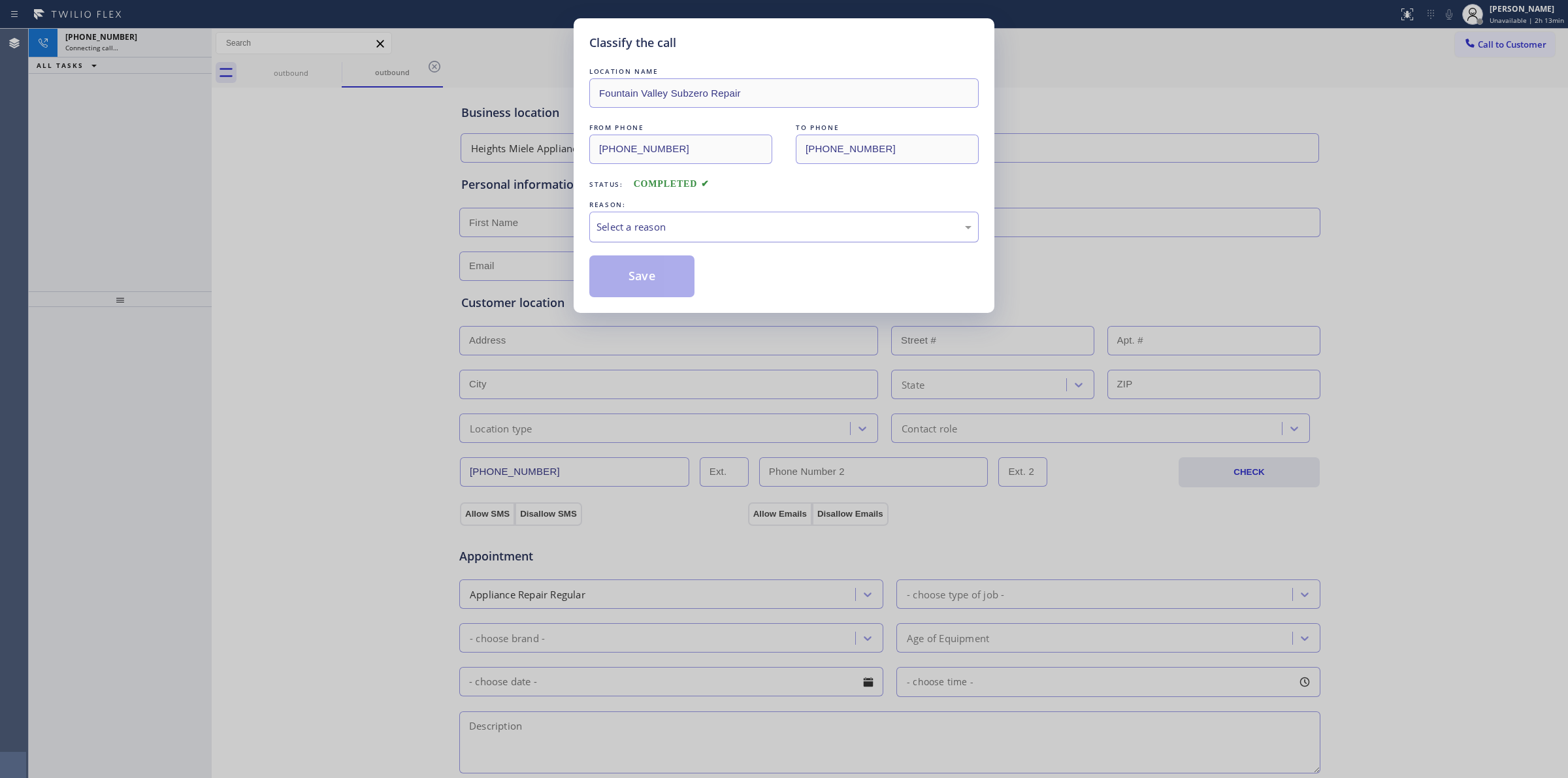
drag, startPoint x: 640, startPoint y: 219, endPoint x: 651, endPoint y: 230, distance: 15.6
click at [642, 219] on div "Select a reason" at bounding box center [784, 227] width 375 height 15
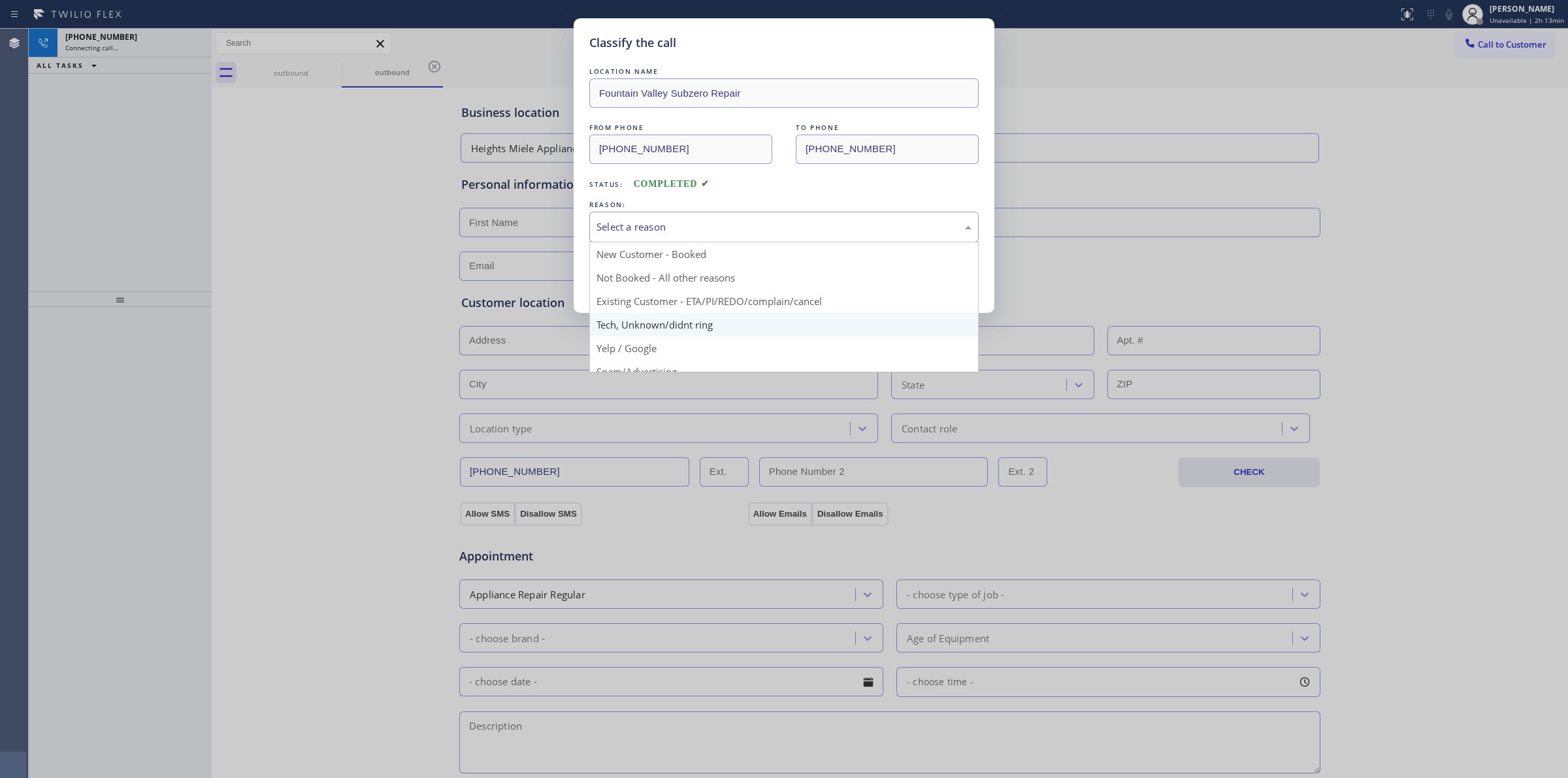
drag, startPoint x: 668, startPoint y: 328, endPoint x: 659, endPoint y: 320, distance: 12.0
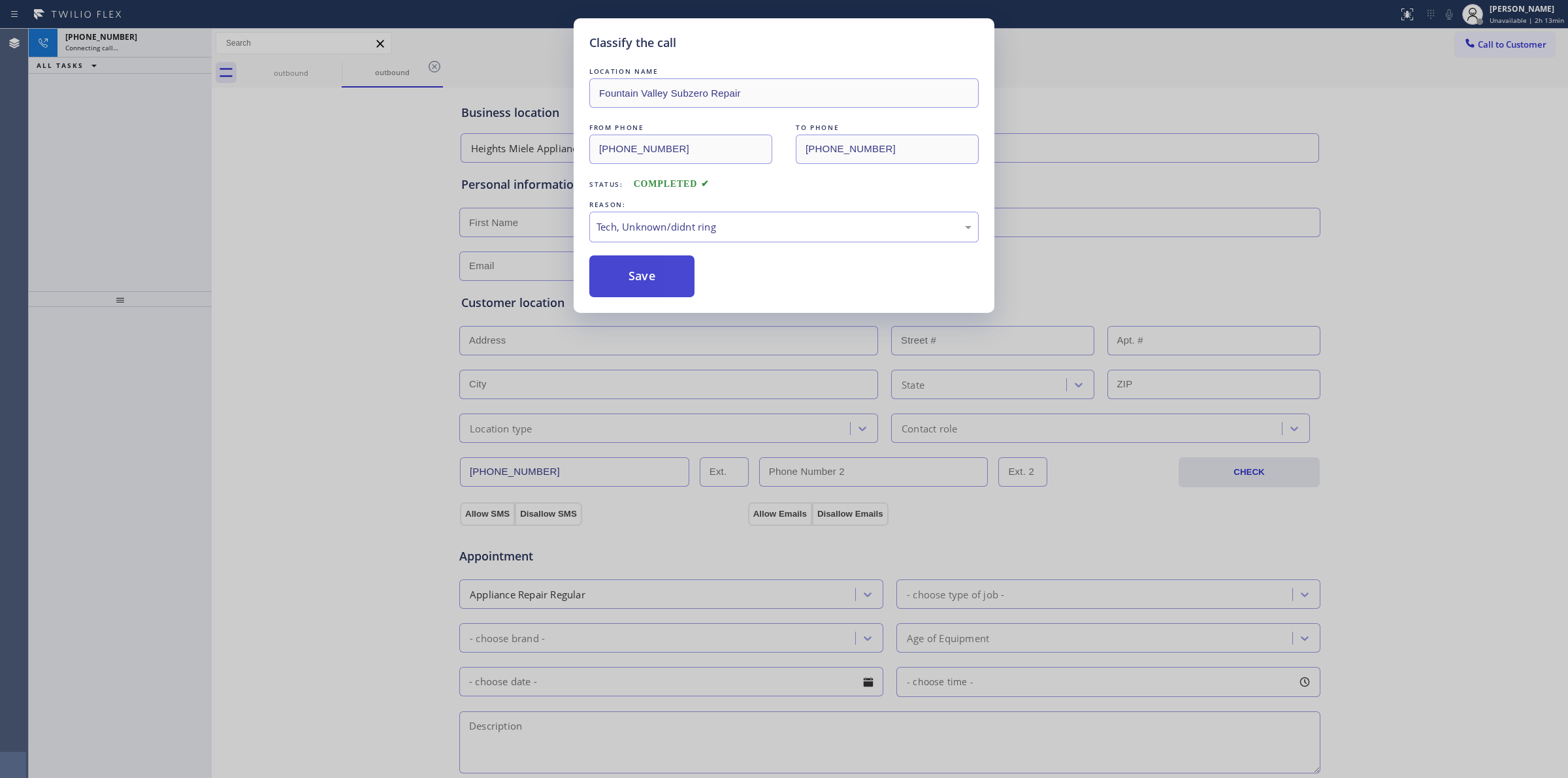
drag, startPoint x: 638, startPoint y: 278, endPoint x: 710, endPoint y: 10, distance: 277.5
click at [644, 277] on button "Save" at bounding box center [641, 277] width 105 height 42
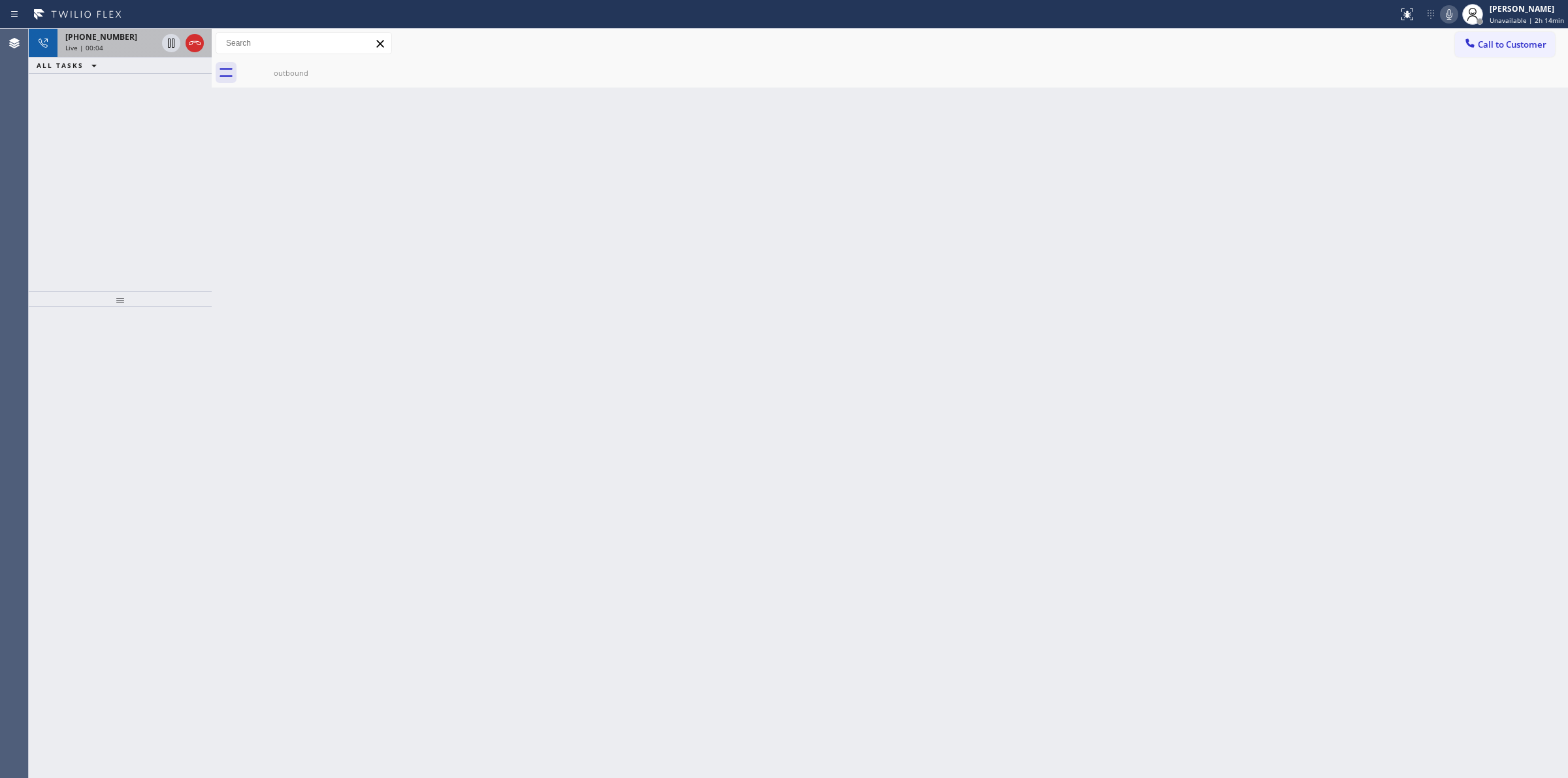
click at [124, 31] on div "[PHONE_NUMBER]" at bounding box center [111, 36] width 92 height 11
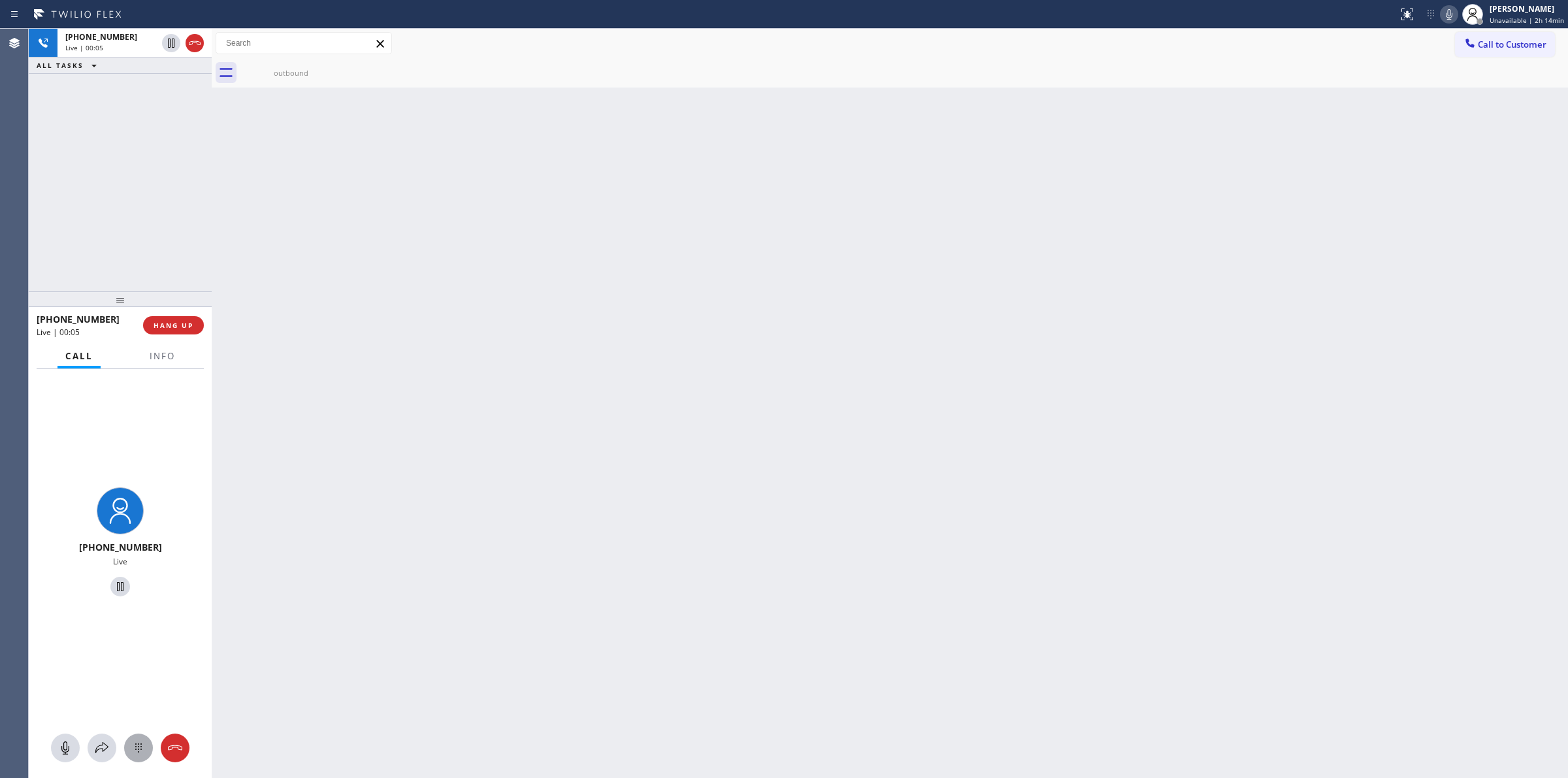
click at [137, 743] on icon at bounding box center [139, 748] width 16 height 16
click at [1484, 39] on span "Call to Customer" at bounding box center [1511, 44] width 68 height 12
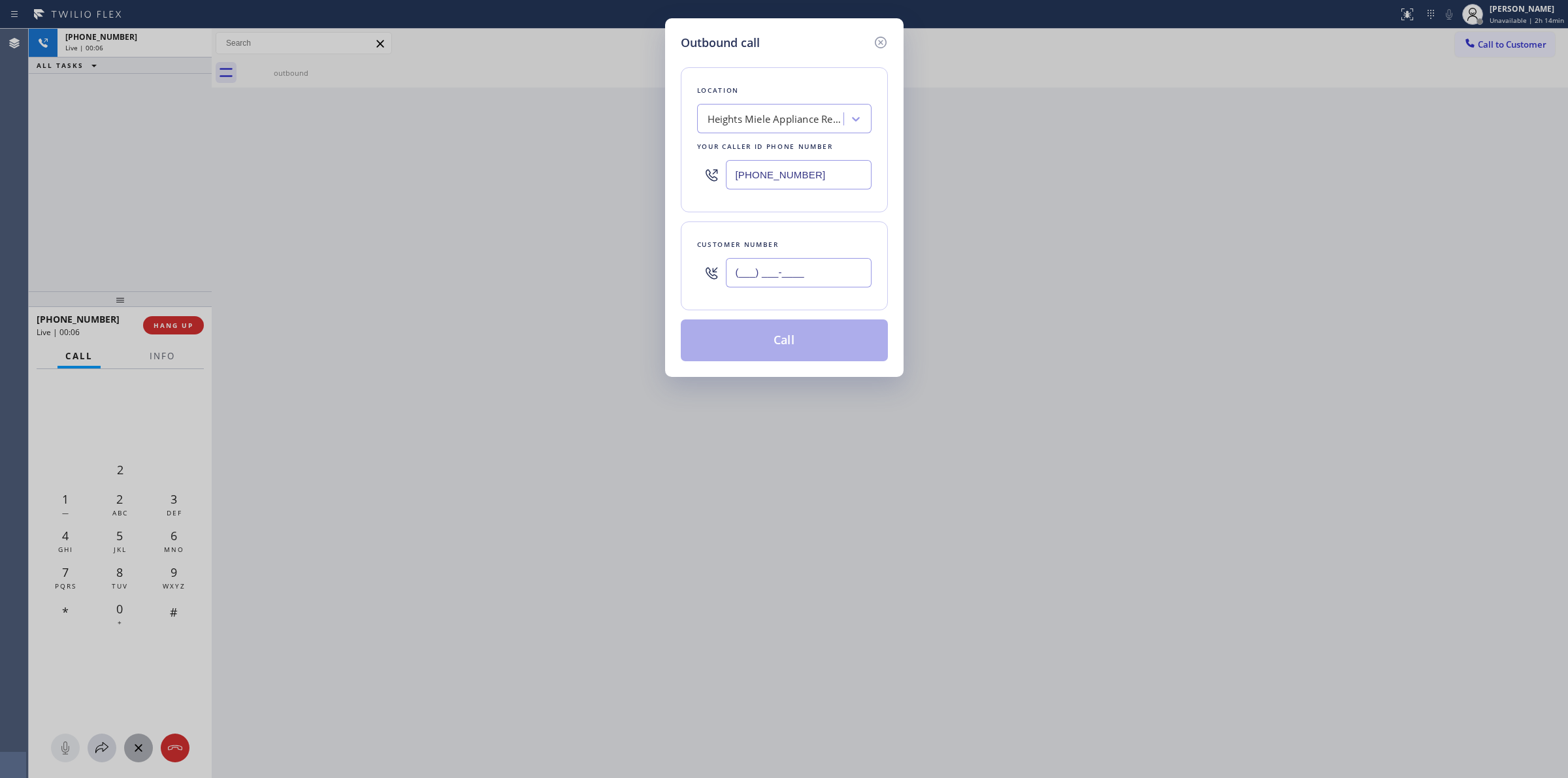
paste input "628) 266-6797"
click at [815, 272] on input "(___) ___-____" at bounding box center [798, 272] width 146 height 29
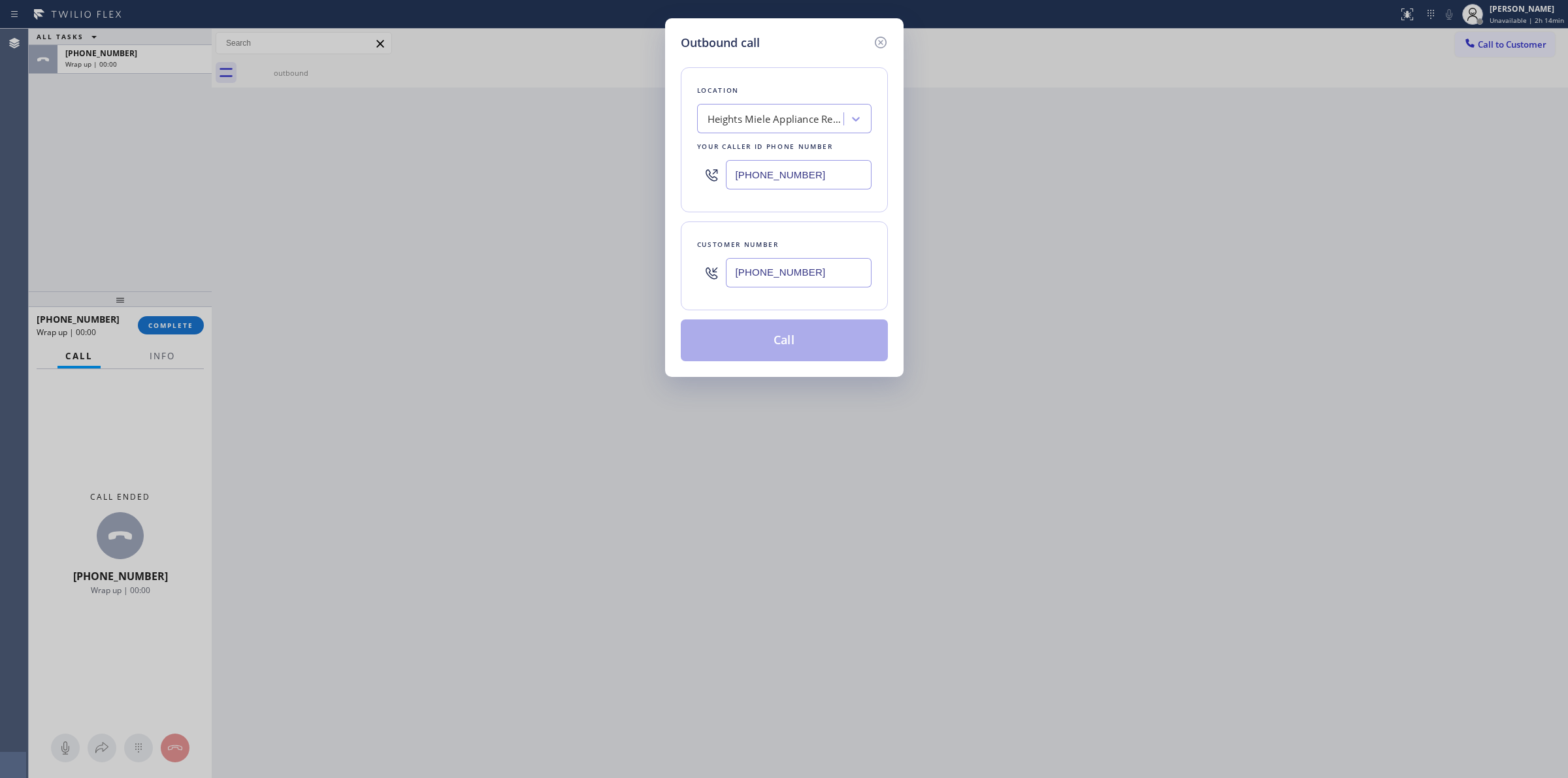
click at [808, 344] on button "Call" at bounding box center [784, 341] width 207 height 42
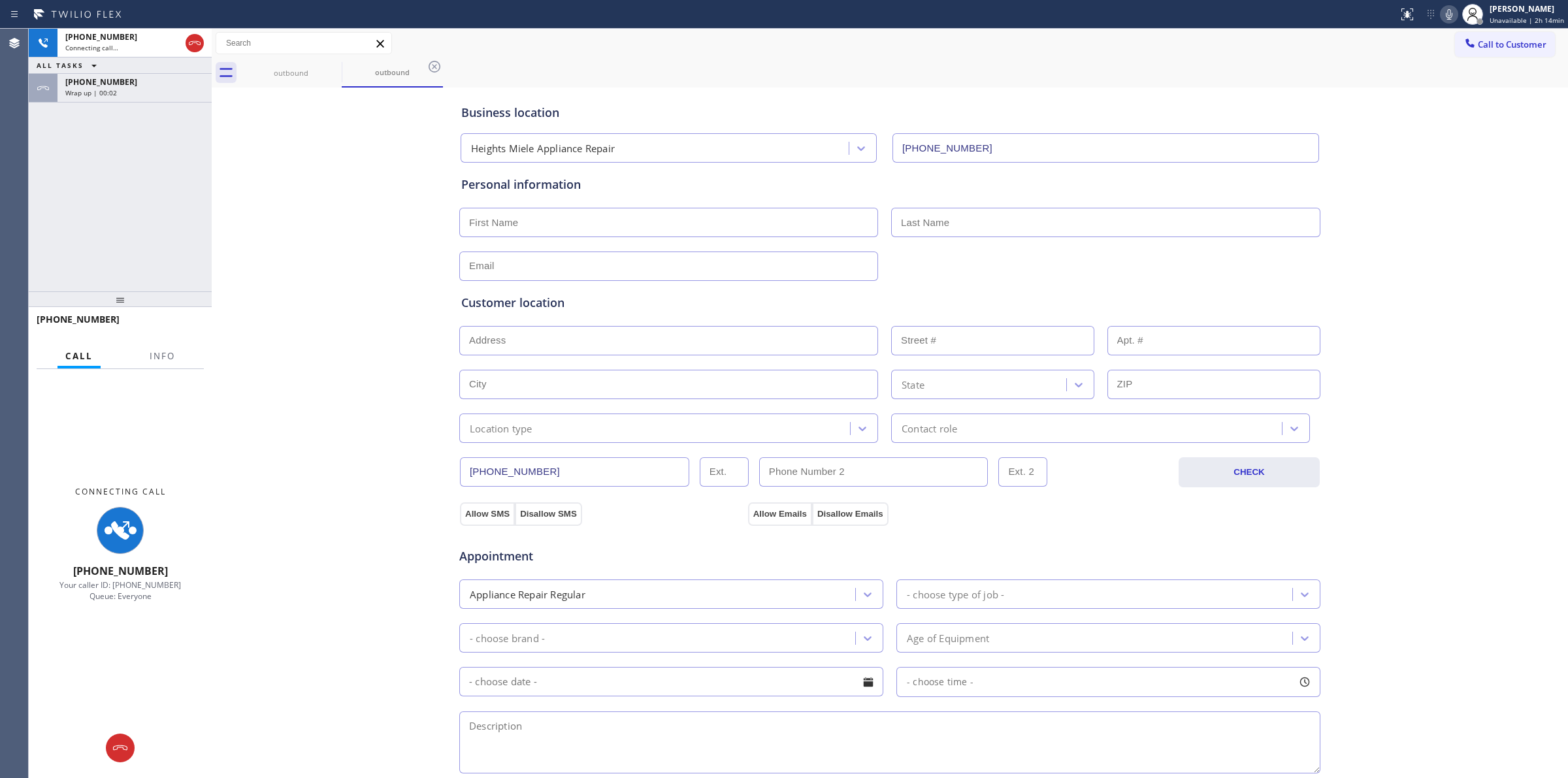
click at [145, 88] on div "Wrap up | 00:02" at bounding box center [134, 92] width 139 height 9
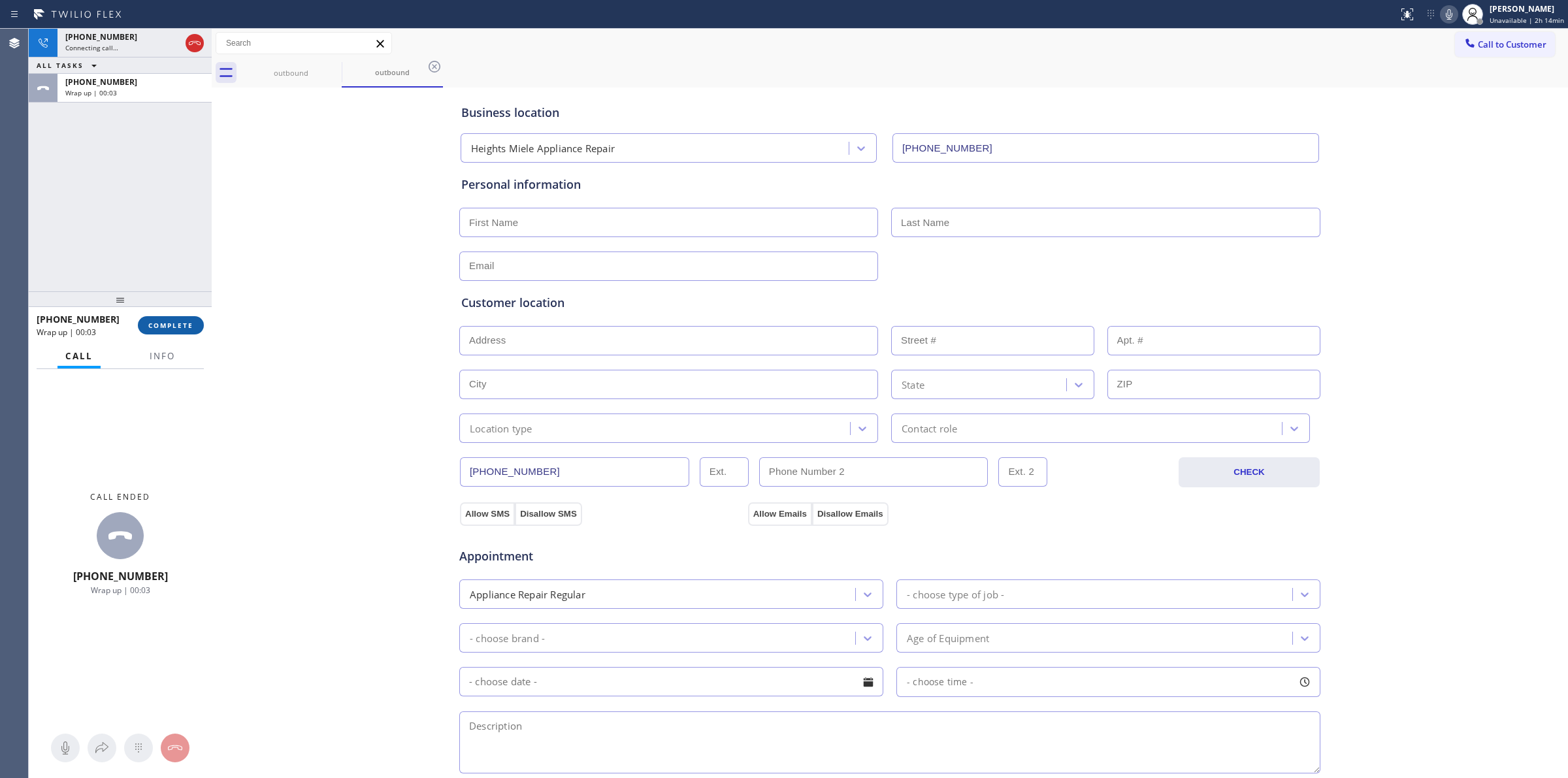
click at [188, 318] on button "COMPLETE" at bounding box center [171, 325] width 66 height 18
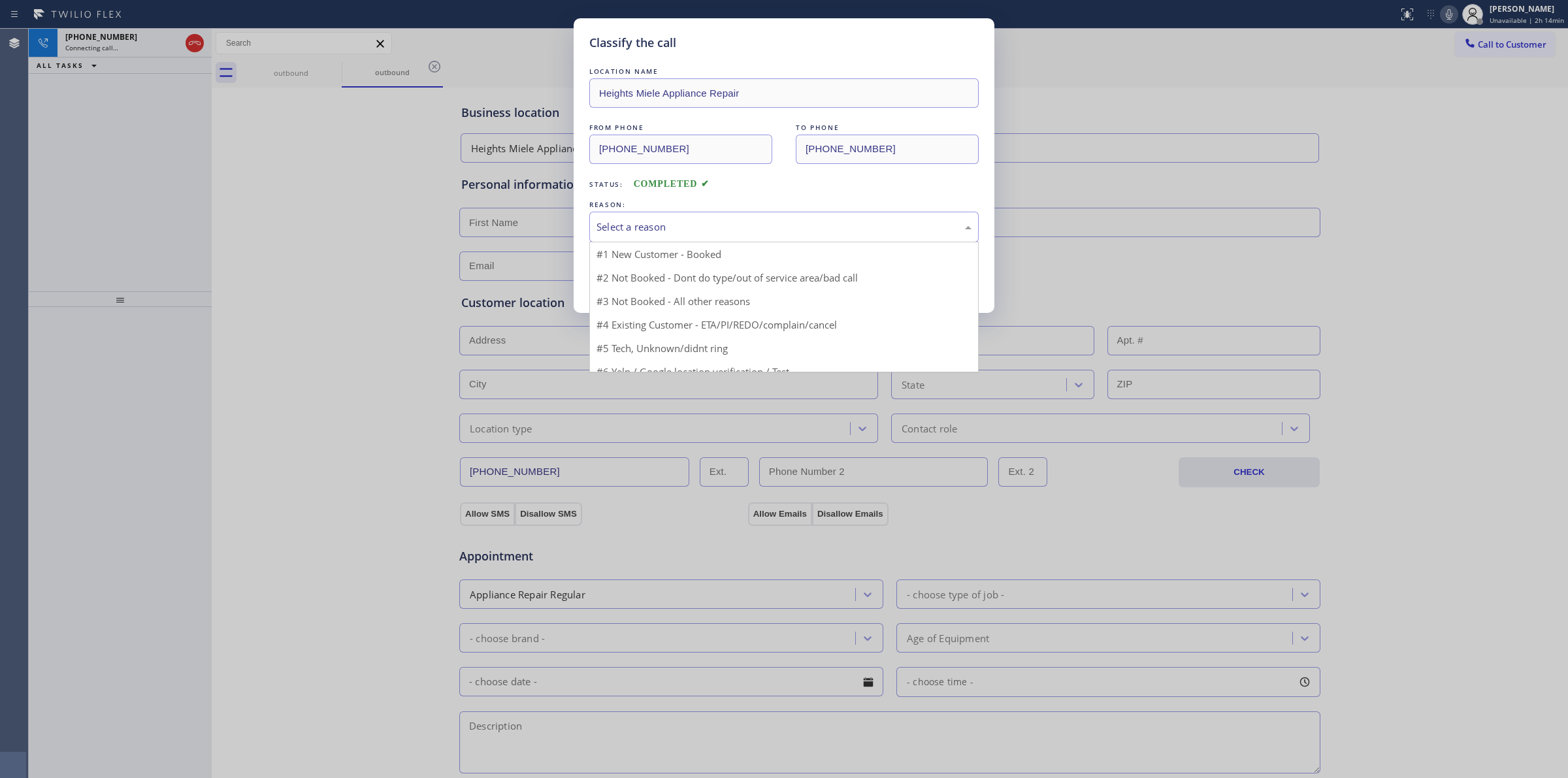
click at [651, 230] on div "Select a reason" at bounding box center [784, 227] width 375 height 15
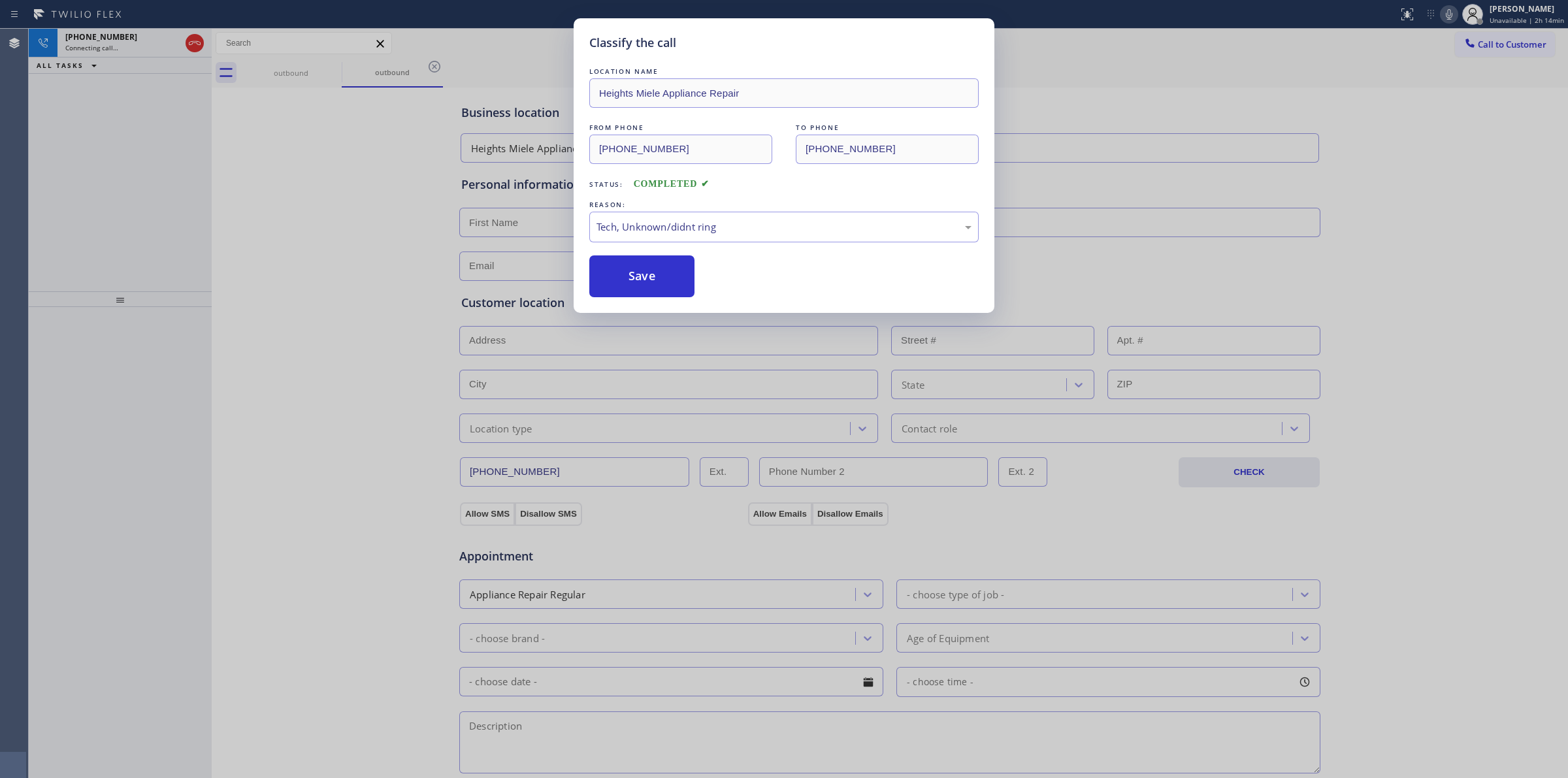
drag, startPoint x: 633, startPoint y: 282, endPoint x: 869, endPoint y: 250, distance: 238.2
click at [651, 276] on button "Save" at bounding box center [641, 277] width 105 height 42
drag, startPoint x: 292, startPoint y: 70, endPoint x: 322, endPoint y: 67, distance: 30.1
click at [294, 70] on div "Classify the call LOCATION NAME Heights Miele Appliance Repair FROM PHONE [PHON…" at bounding box center [784, 389] width 1568 height 778
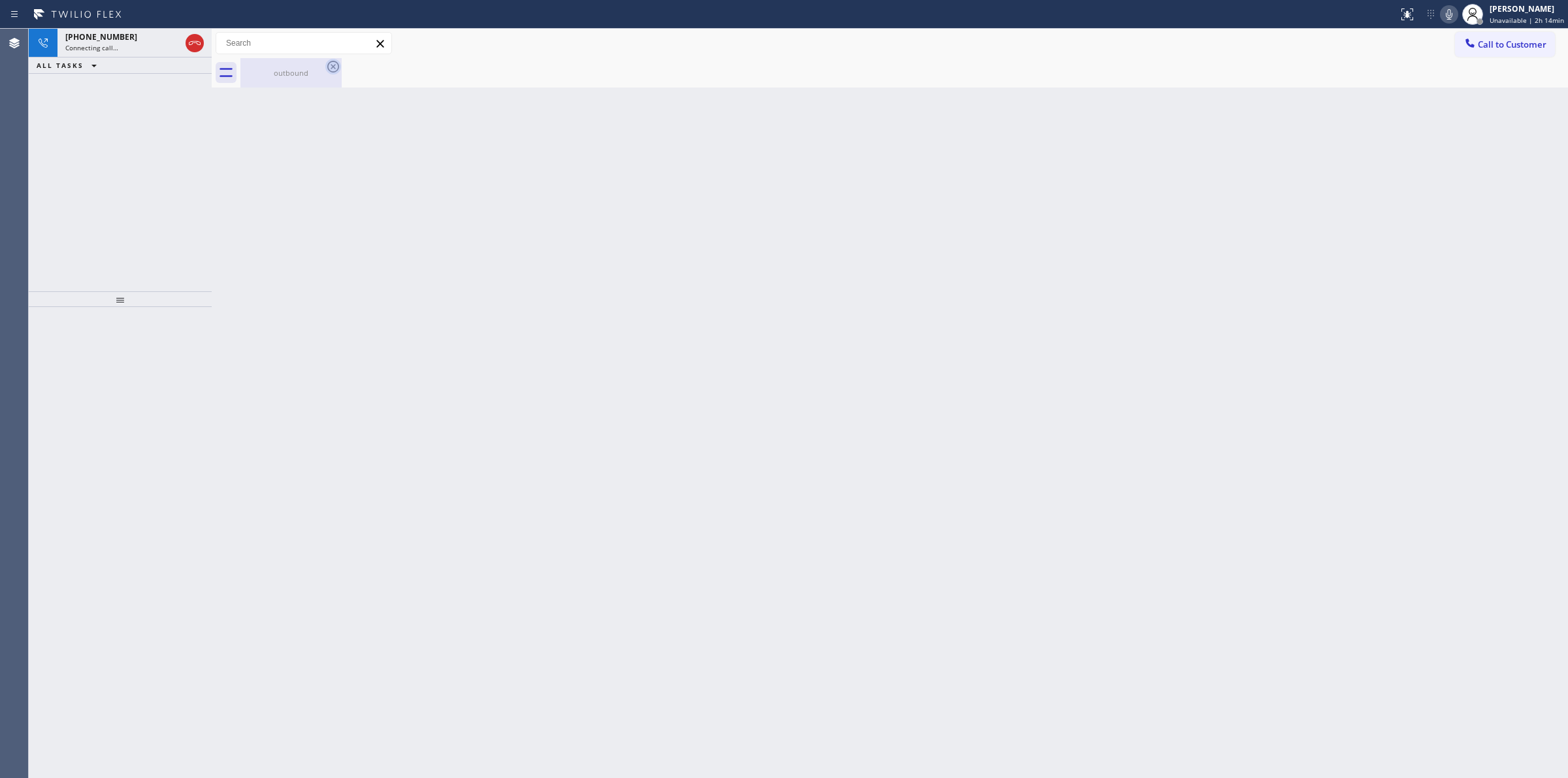
click at [328, 66] on icon at bounding box center [333, 67] width 16 height 16
click at [88, 40] on span "[PHONE_NUMBER]" at bounding box center [101, 36] width 72 height 11
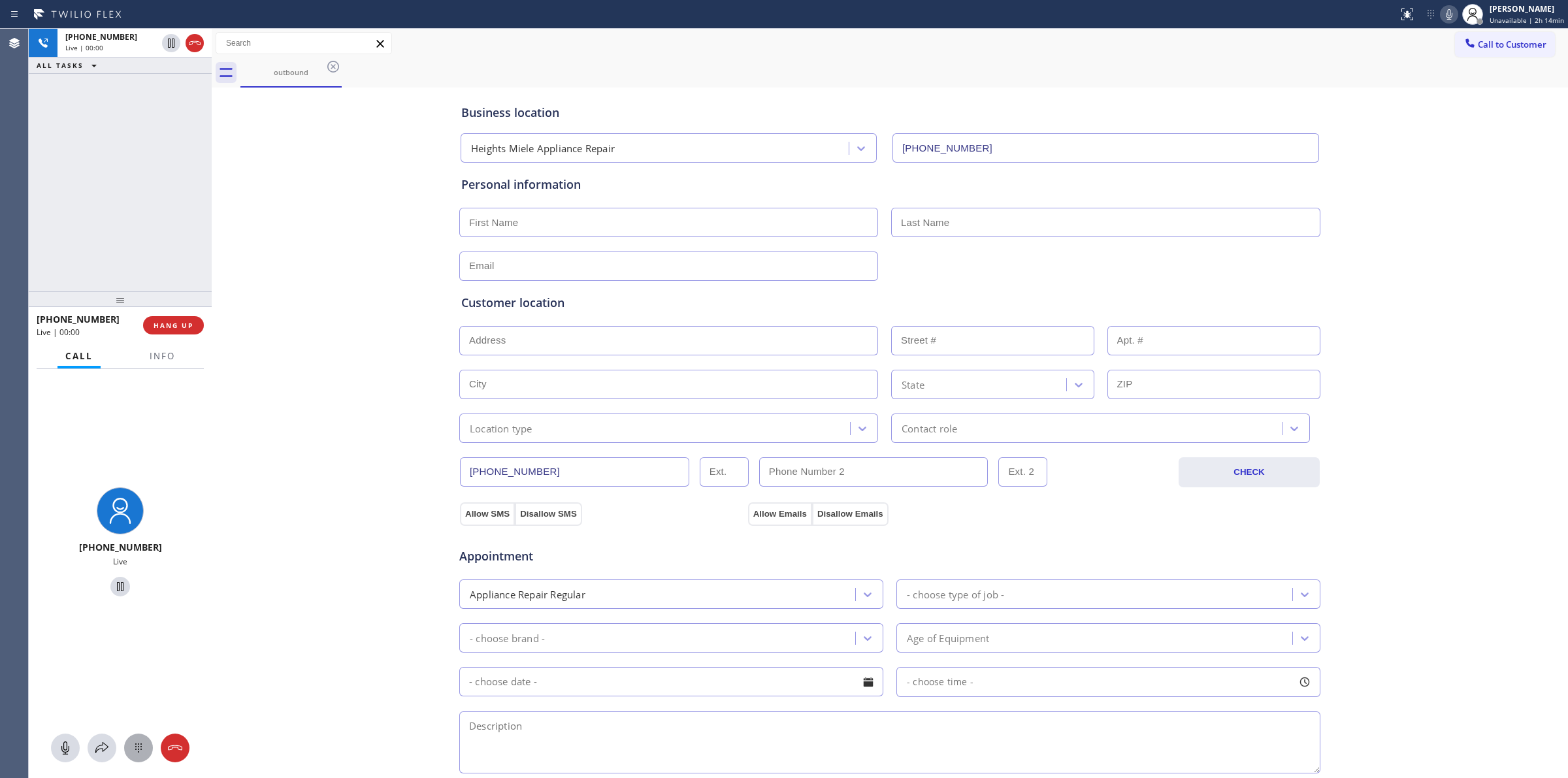
click at [148, 742] on div at bounding box center [139, 748] width 29 height 16
click at [1484, 55] on button "Call to Customer" at bounding box center [1505, 44] width 100 height 25
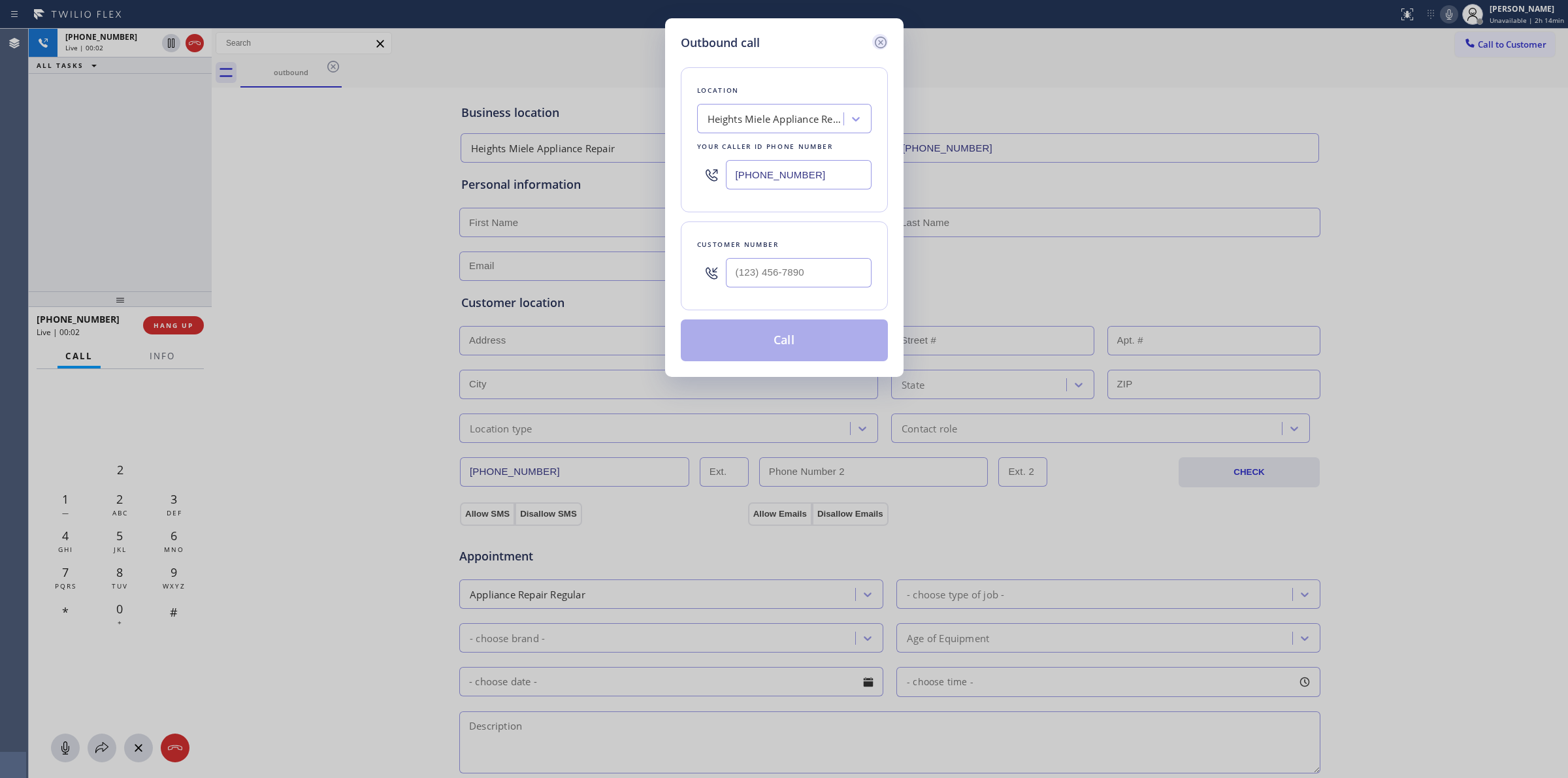
click at [874, 38] on icon at bounding box center [881, 43] width 16 height 16
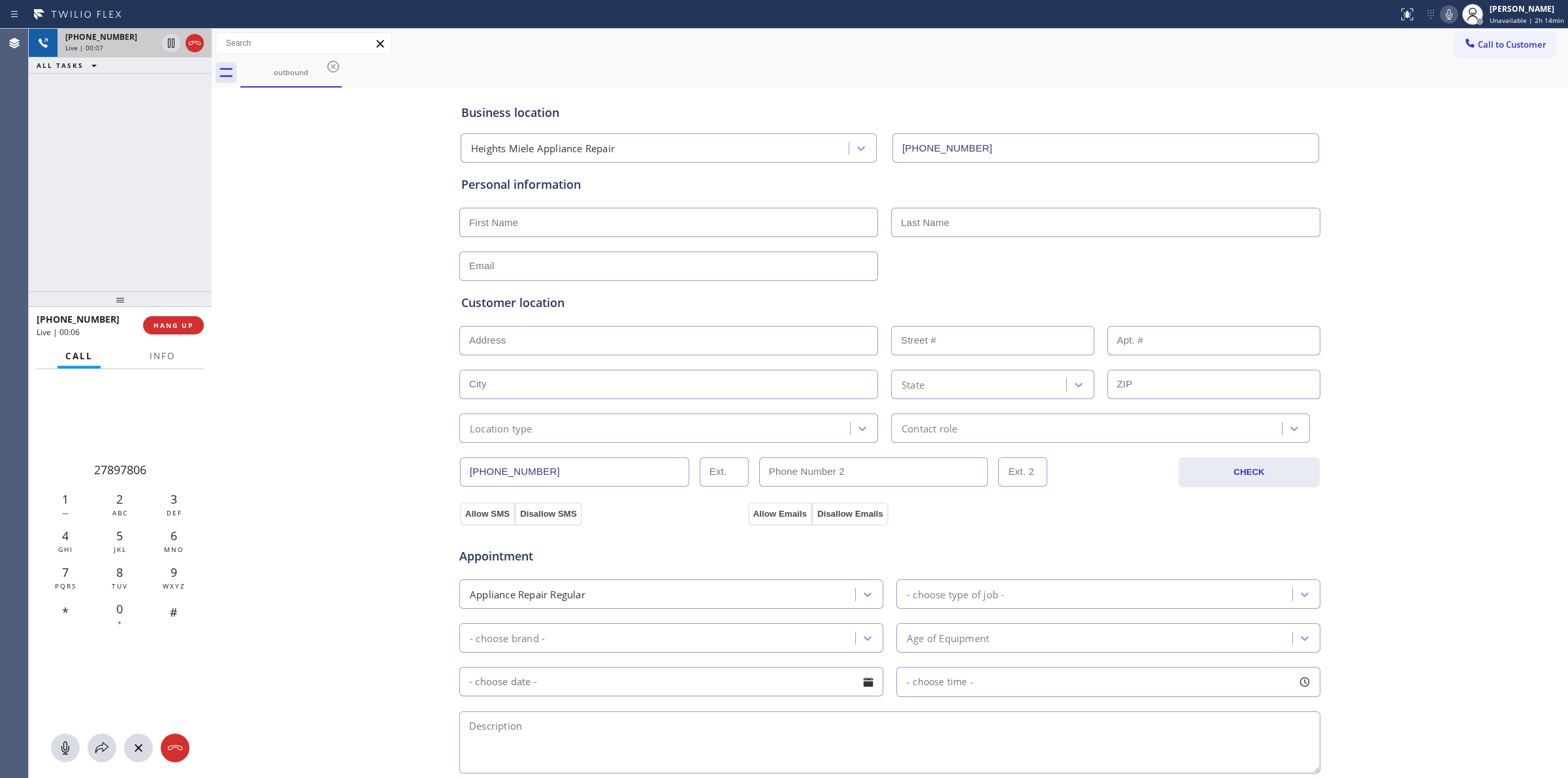
click at [204, 41] on div at bounding box center [182, 44] width 47 height 29
click at [191, 46] on icon at bounding box center [195, 44] width 16 height 16
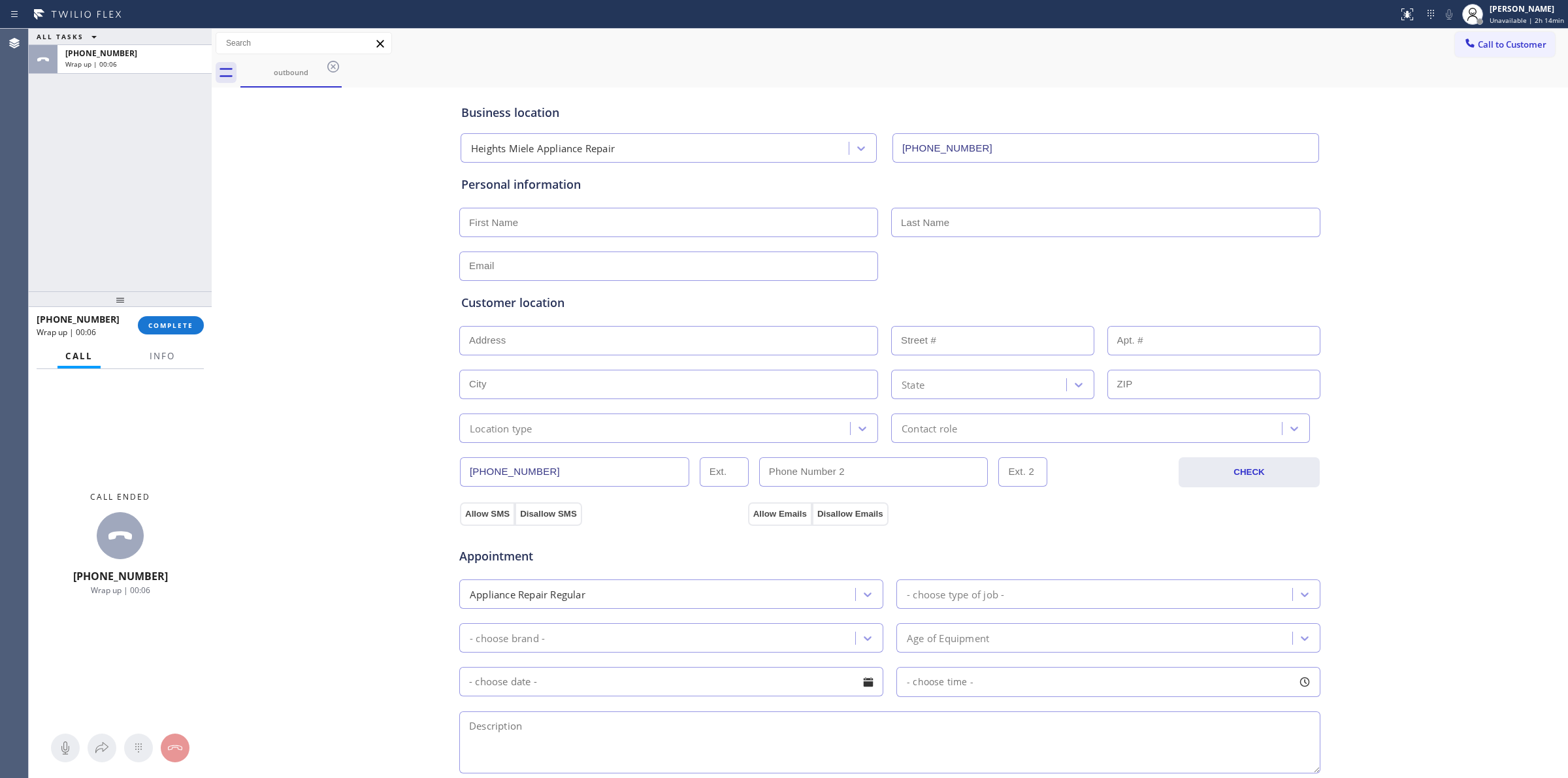
click at [1386, 134] on div "Business location Heights Miele Appliance Repair [PHONE_NUMBER] Personal inform…" at bounding box center [890, 537] width 1349 height 893
click at [1463, 41] on icon at bounding box center [1470, 43] width 13 height 13
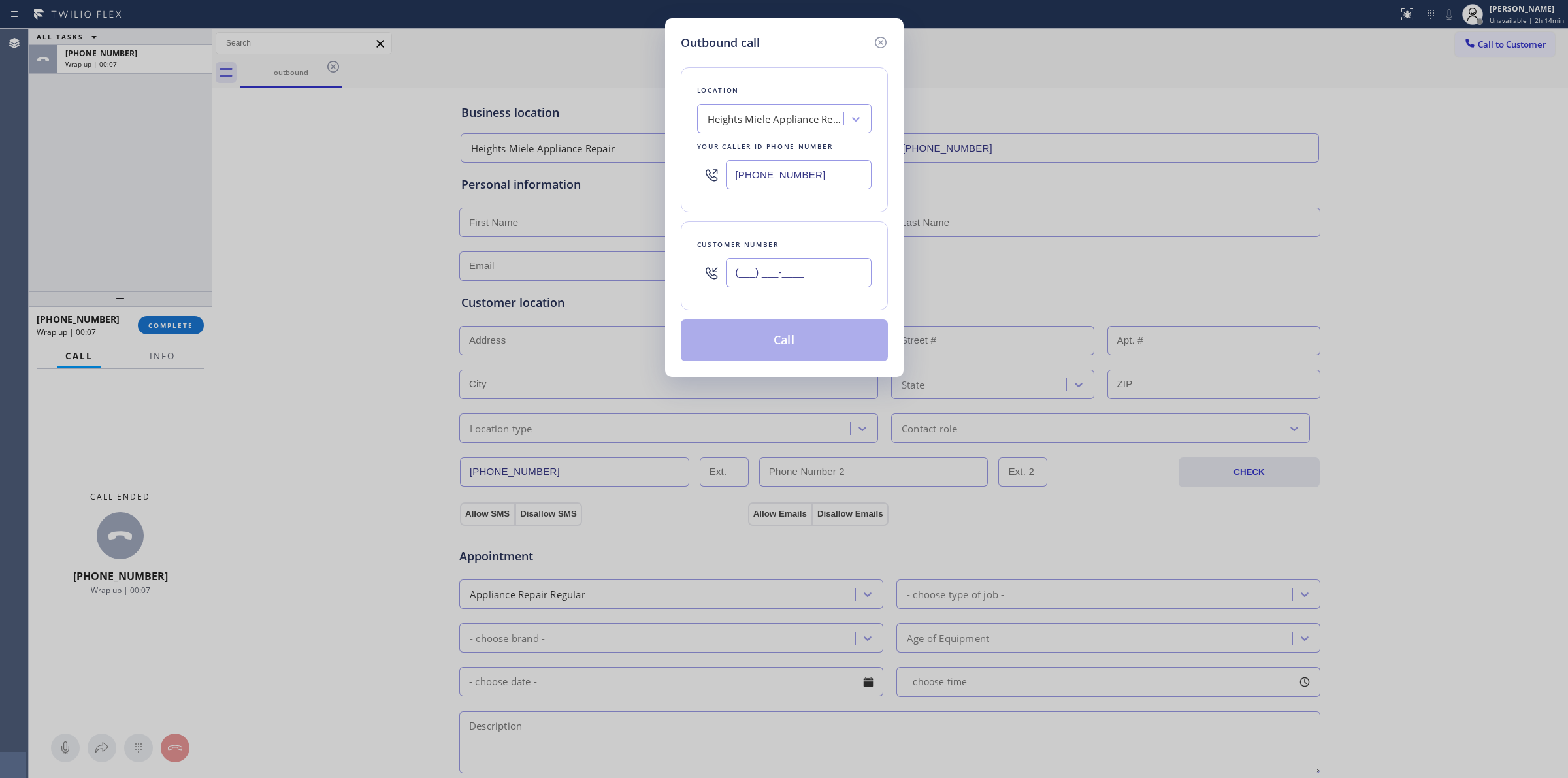
paste input "640) 239-1477"
click at [765, 278] on input "(___) ___-____" at bounding box center [798, 272] width 146 height 29
click at [795, 108] on div "Heights Miele Appliance Repair" at bounding box center [772, 118] width 142 height 23
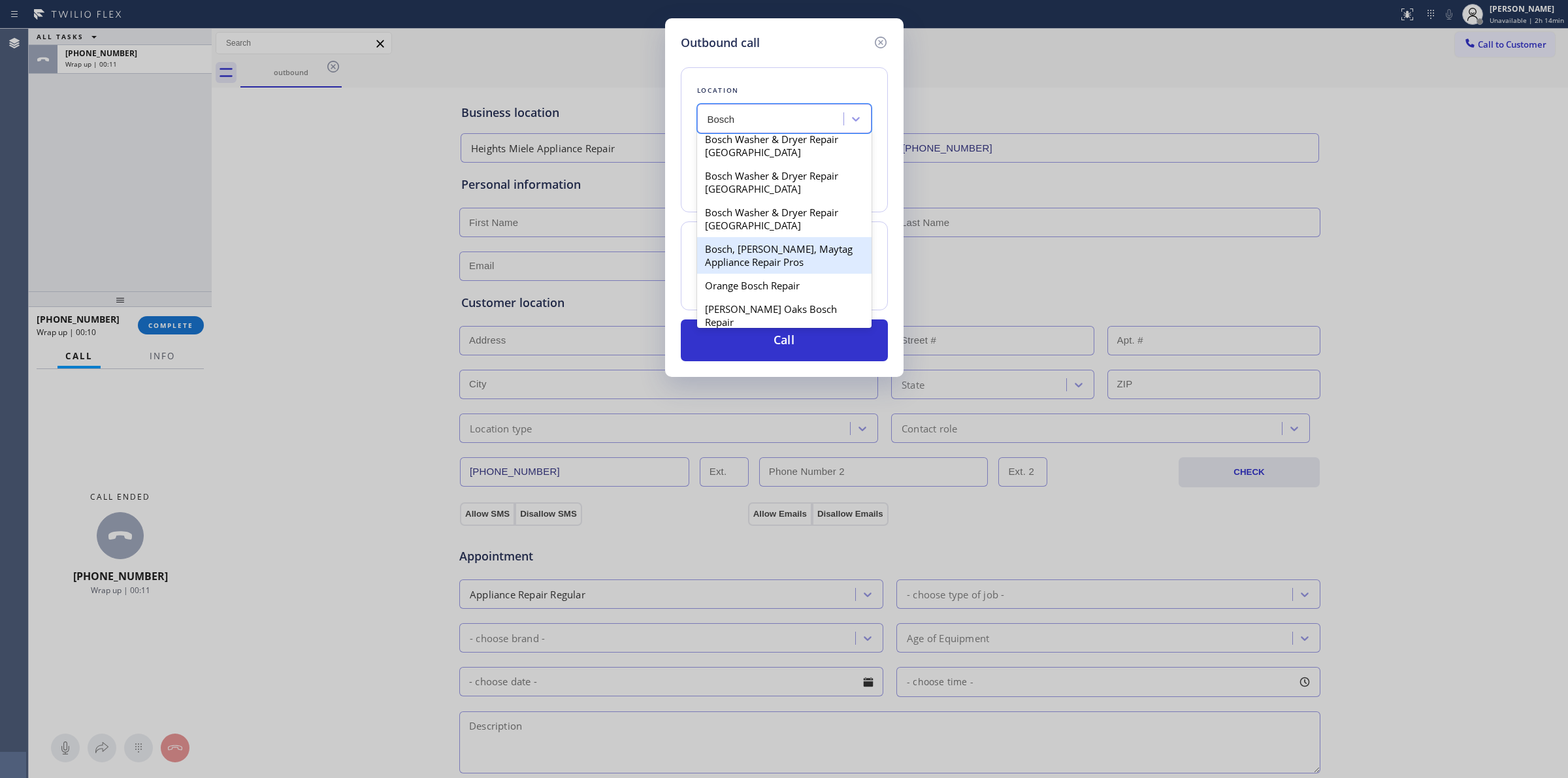
scroll to position [35, 0]
click at [765, 256] on div "Bosch, [PERSON_NAME], Maytag Appliance Repair Pros" at bounding box center [784, 251] width 174 height 36
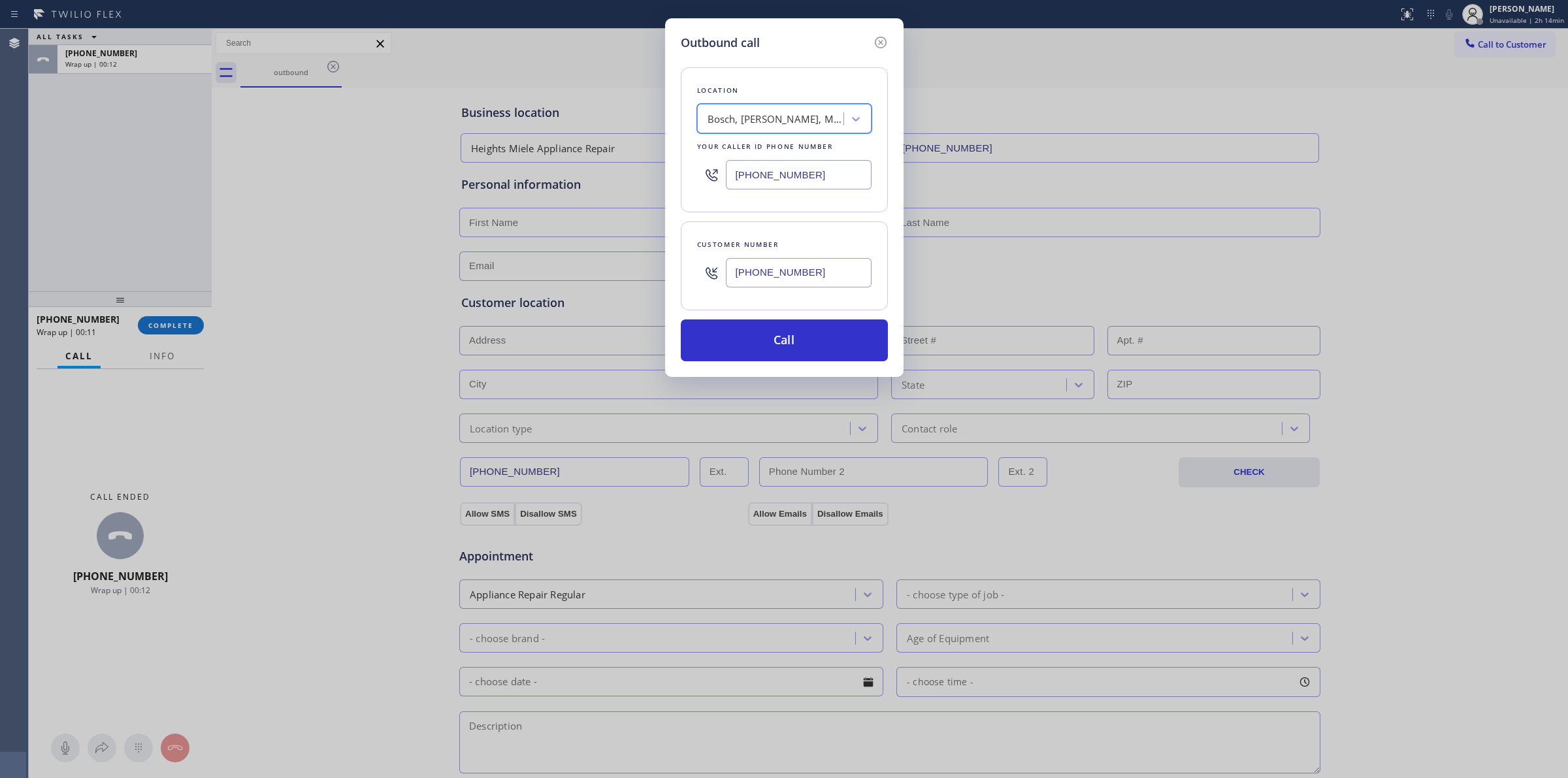
click at [779, 294] on div "[PHONE_NUMBER]" at bounding box center [798, 272] width 146 height 42
click at [772, 273] on input "[PHONE_NUMBER]" at bounding box center [798, 272] width 146 height 29
click at [781, 344] on button "Call" at bounding box center [784, 341] width 207 height 42
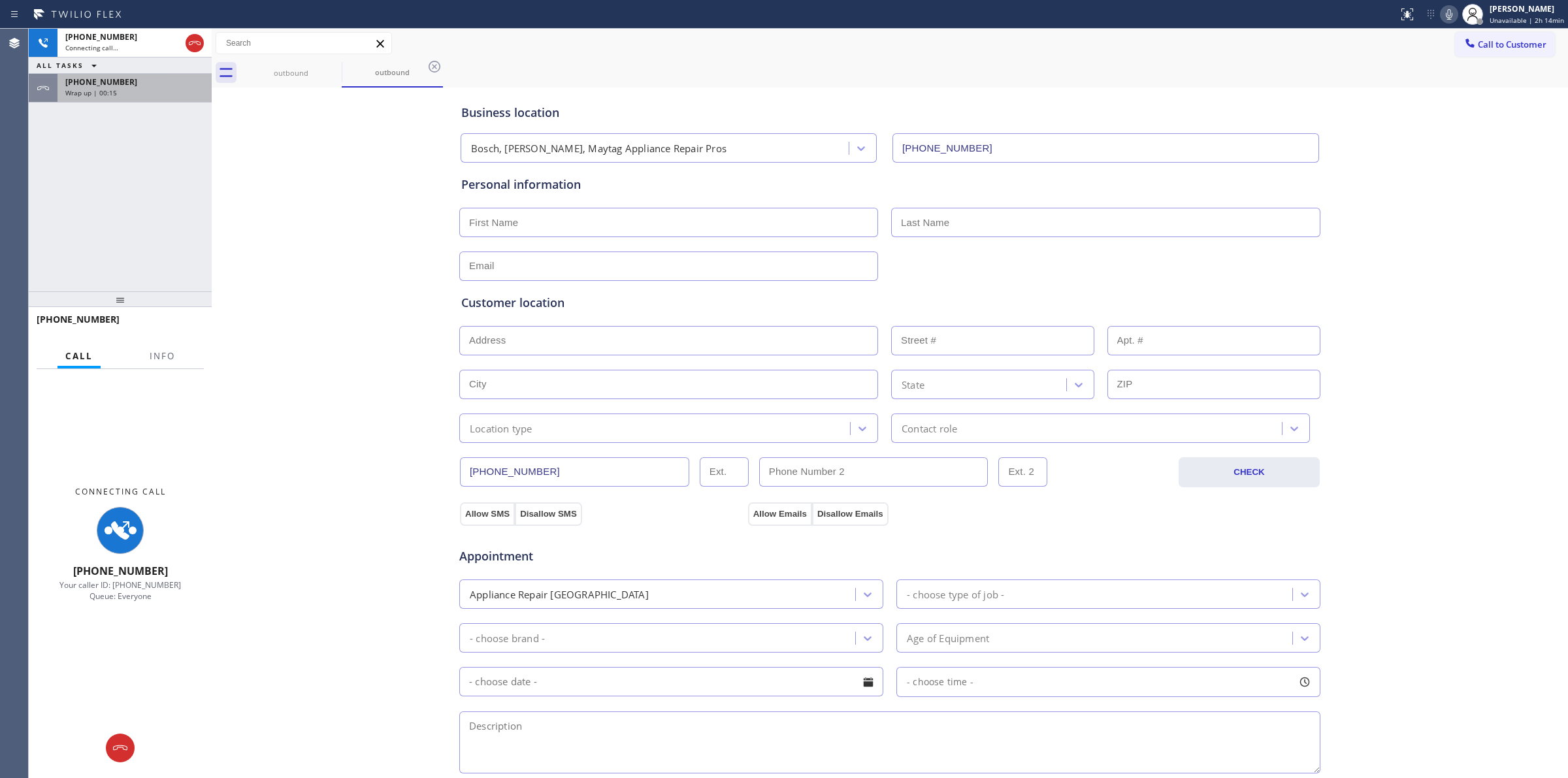
click at [125, 90] on div "Wrap up | 00:15" at bounding box center [134, 92] width 139 height 9
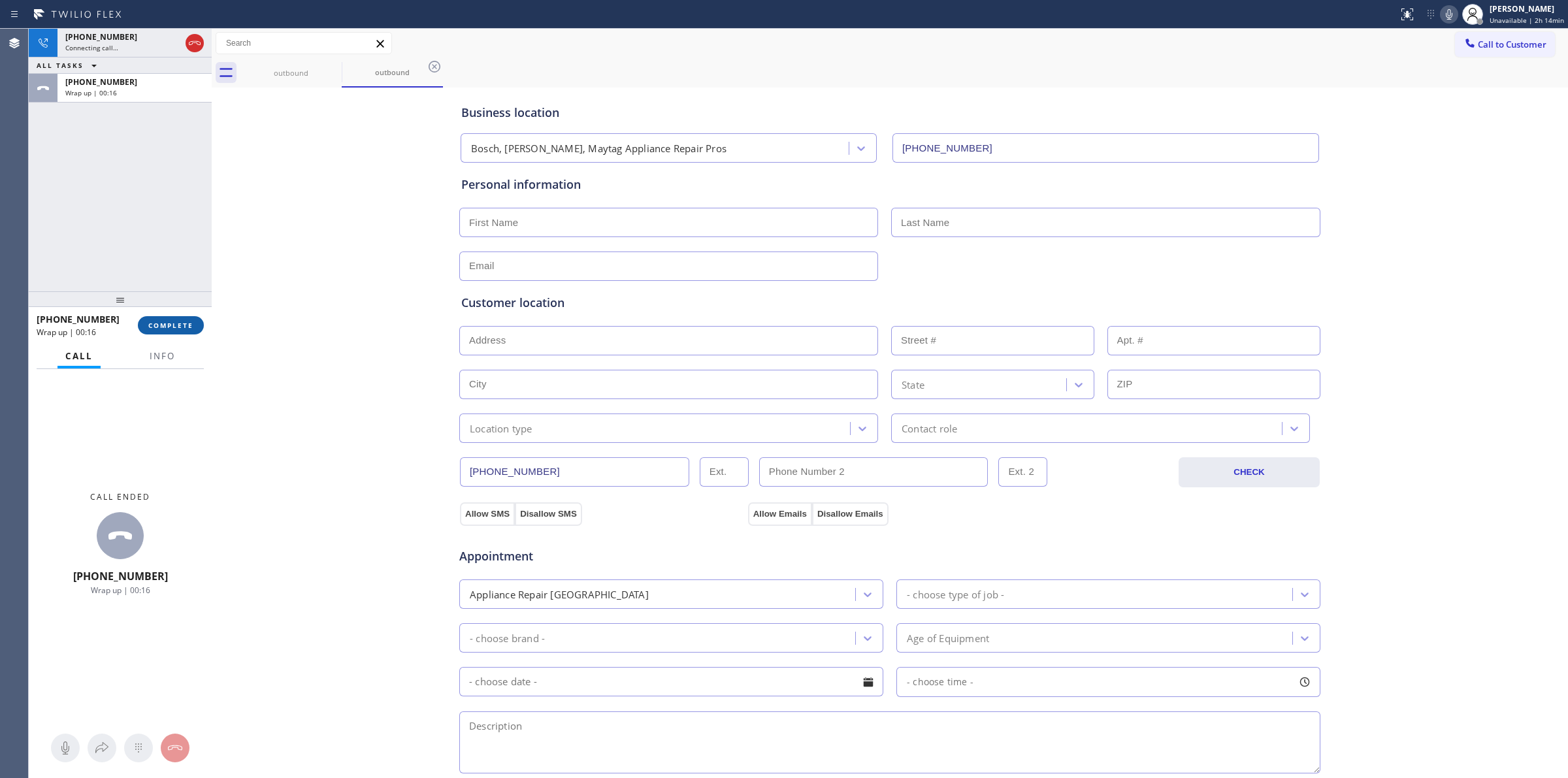
drag, startPoint x: 183, startPoint y: 309, endPoint x: 182, endPoint y: 320, distance: 11.0
click at [182, 307] on div at bounding box center [121, 299] width 183 height 16
click at [182, 320] on button "COMPLETE" at bounding box center [171, 326] width 66 height 18
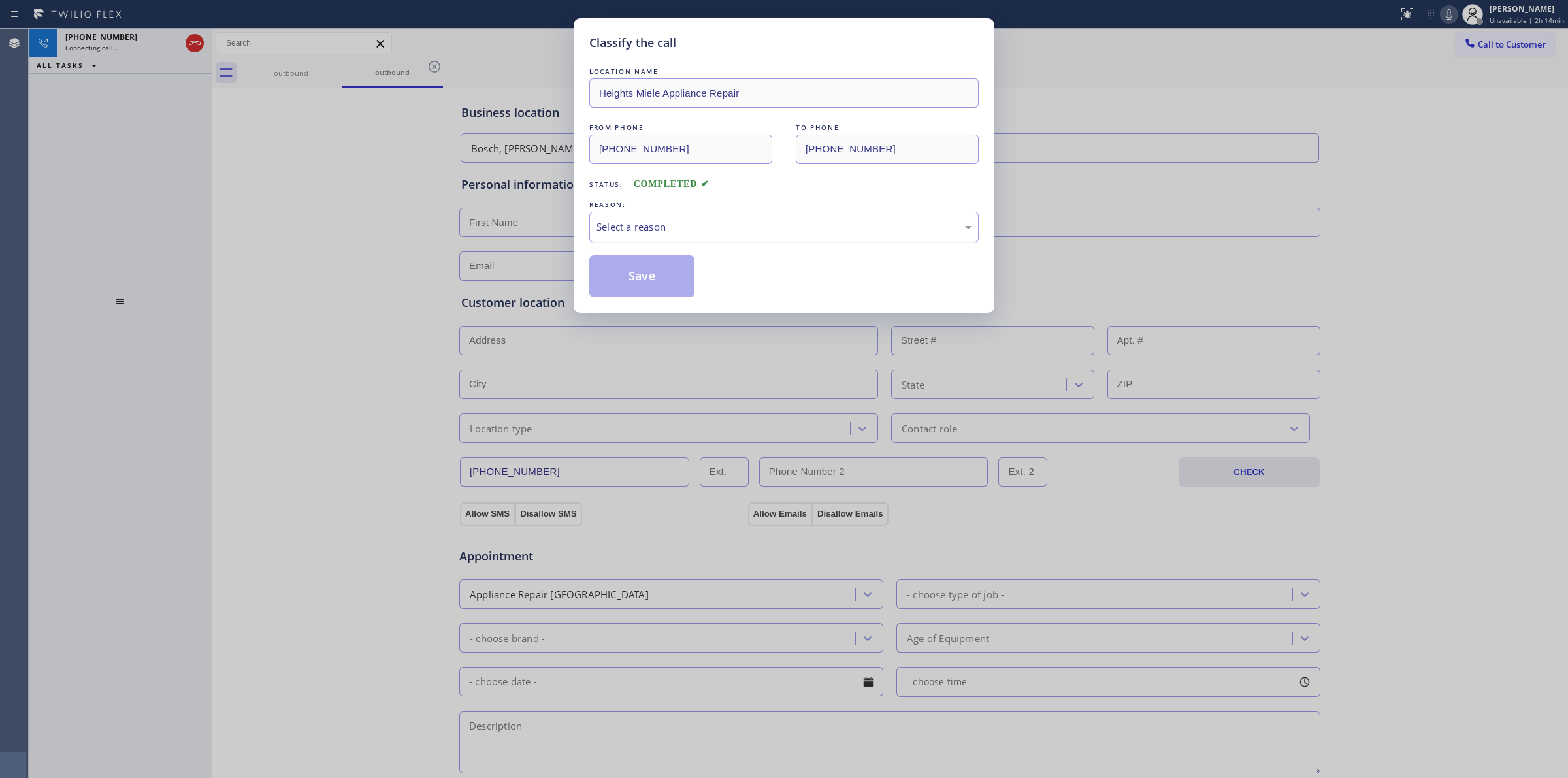
click at [686, 227] on div "Select a reason" at bounding box center [784, 227] width 375 height 15
drag, startPoint x: 678, startPoint y: 327, endPoint x: 638, endPoint y: 282, distance: 60.2
drag, startPoint x: 638, startPoint y: 282, endPoint x: 887, endPoint y: 243, distance: 252.0
click at [733, 267] on div "Save" at bounding box center [784, 277] width 389 height 42
click at [327, 77] on div "Classify the call LOCATION NAME Heights Miele Appliance Repair FROM PHONE [PHON…" at bounding box center [784, 389] width 1568 height 778
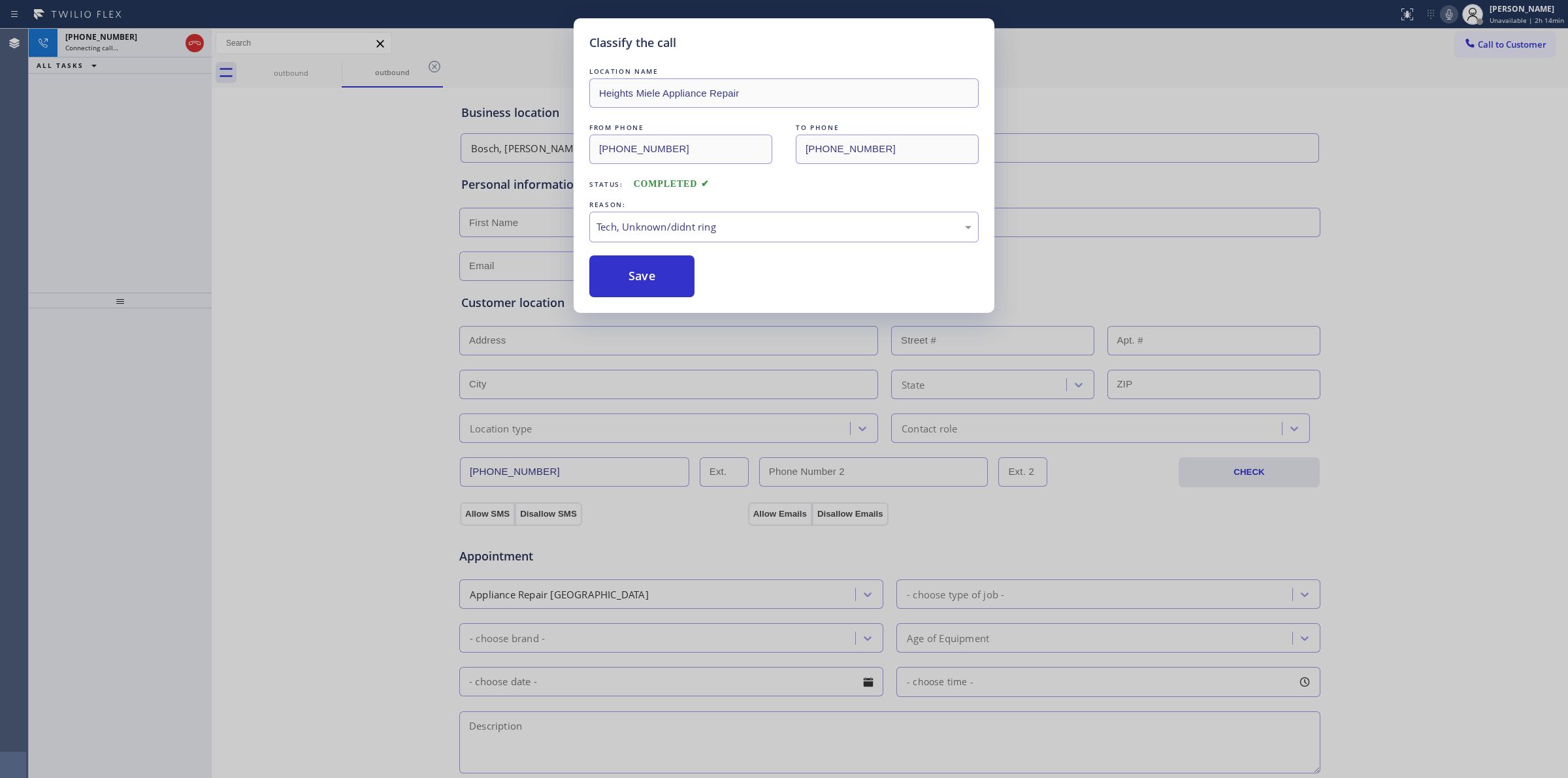
click at [328, 70] on div "Classify the call LOCATION NAME Heights Miele Appliance Repair FROM PHONE [PHON…" at bounding box center [784, 389] width 1568 height 778
click at [328, 63] on div "Classify the call LOCATION NAME Heights Miele Appliance Repair FROM PHONE [PHON…" at bounding box center [784, 389] width 1568 height 778
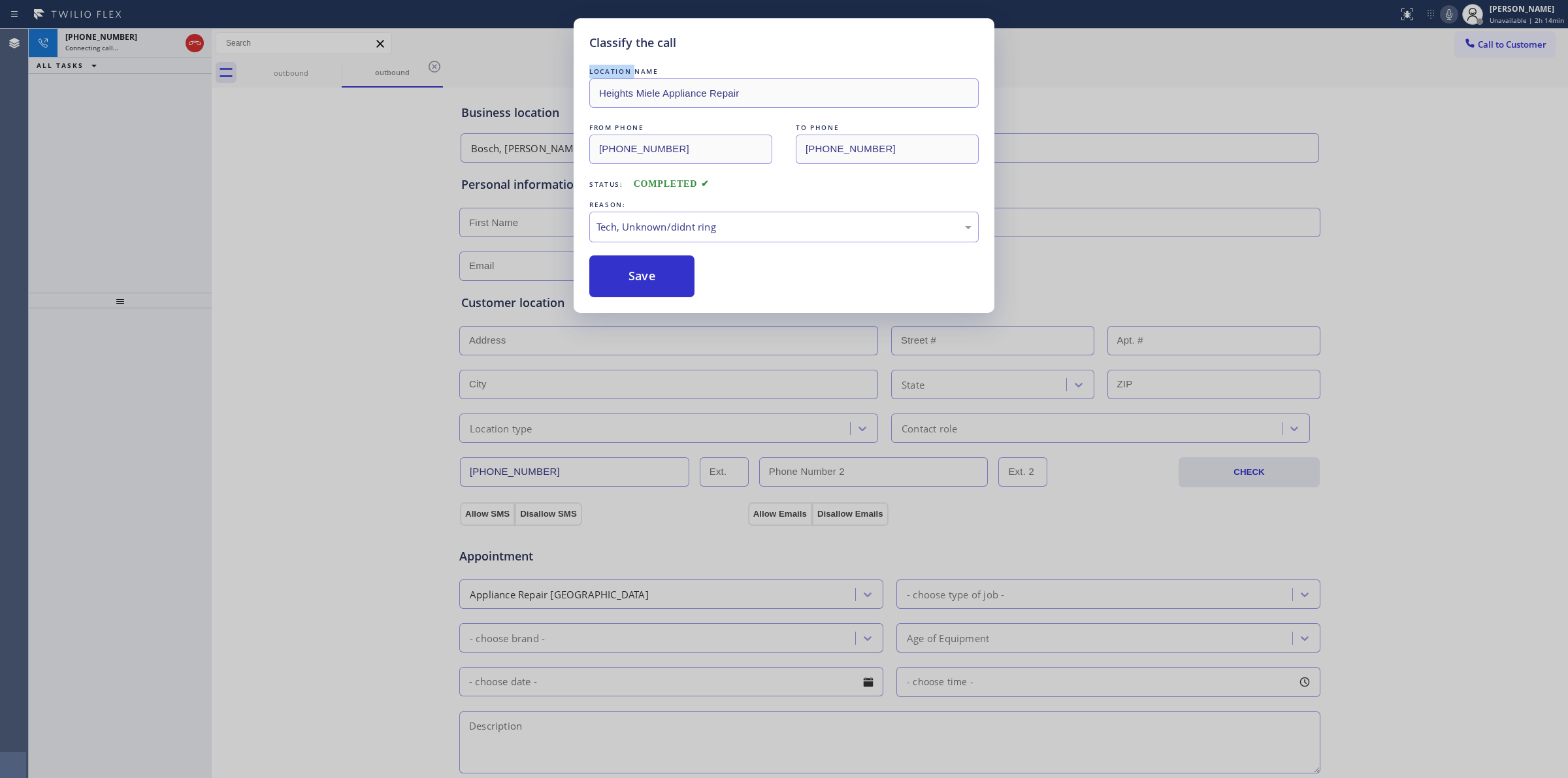
click at [317, 73] on div "Classify the call LOCATION NAME Heights Miele Appliance Repair FROM PHONE [PHON…" at bounding box center [784, 389] width 1568 height 778
click at [664, 263] on button "Save" at bounding box center [641, 277] width 105 height 42
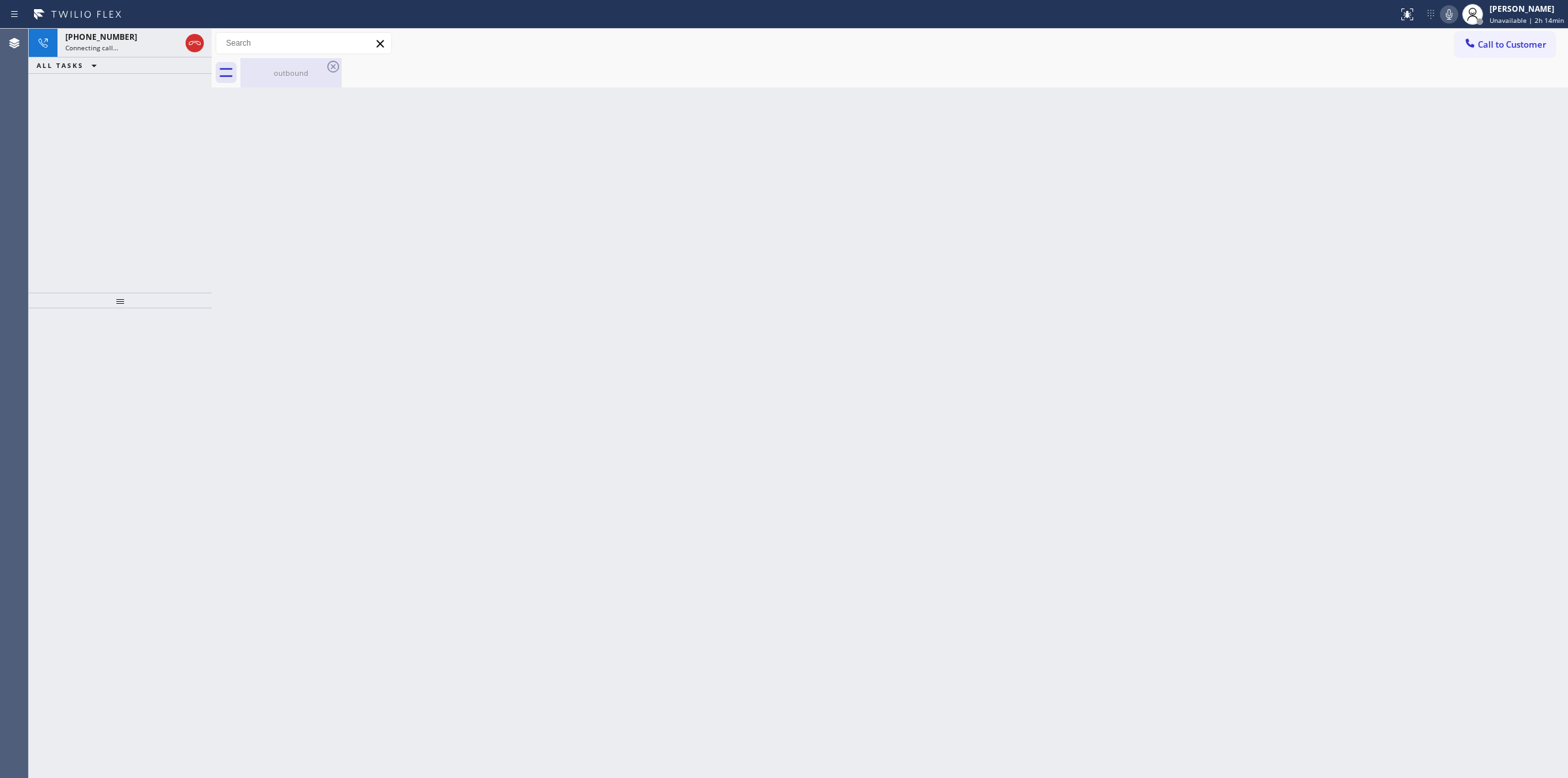
click at [322, 70] on div "outbound" at bounding box center [291, 73] width 99 height 9
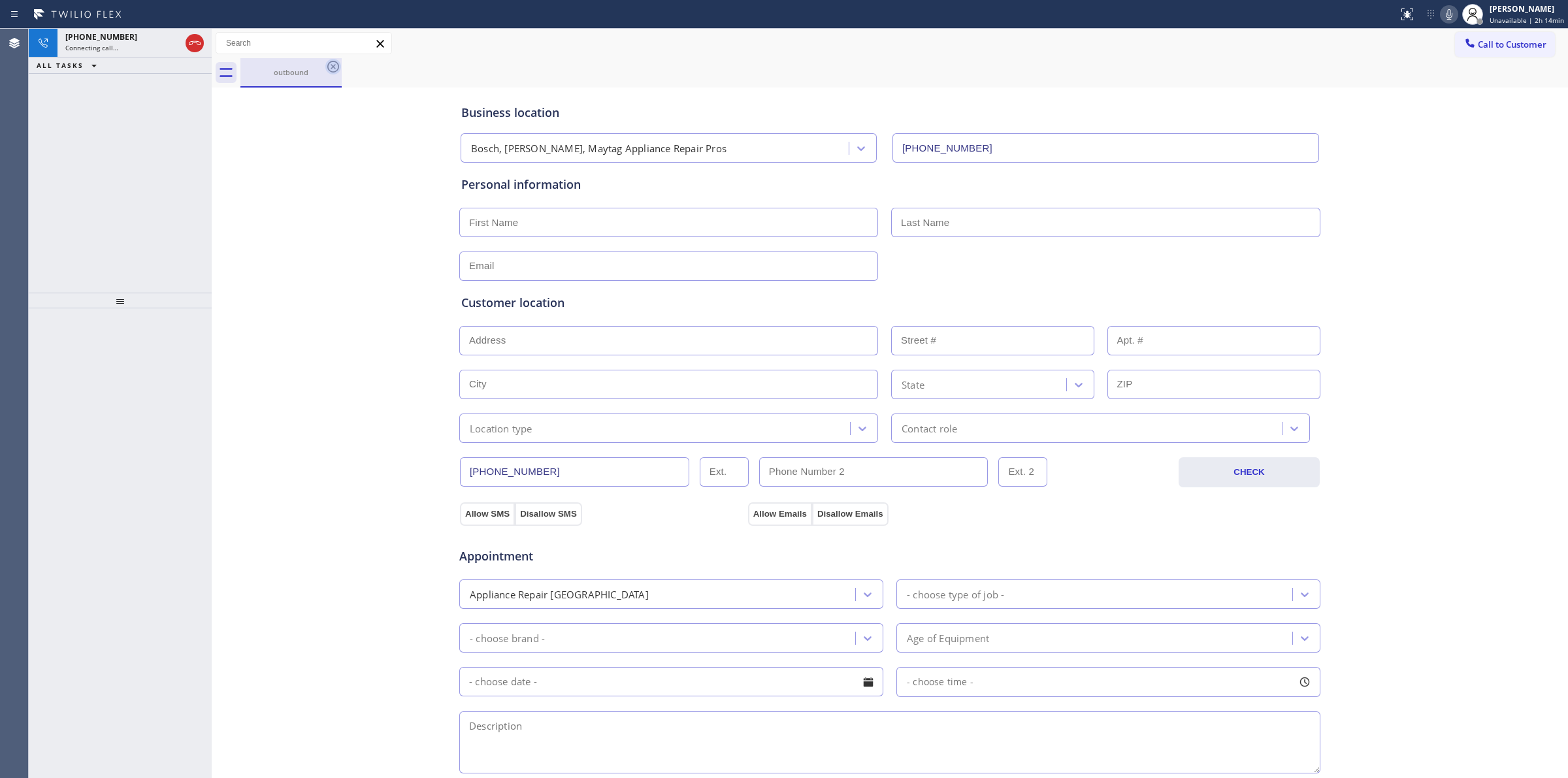
click at [331, 61] on icon at bounding box center [333, 67] width 12 height 12
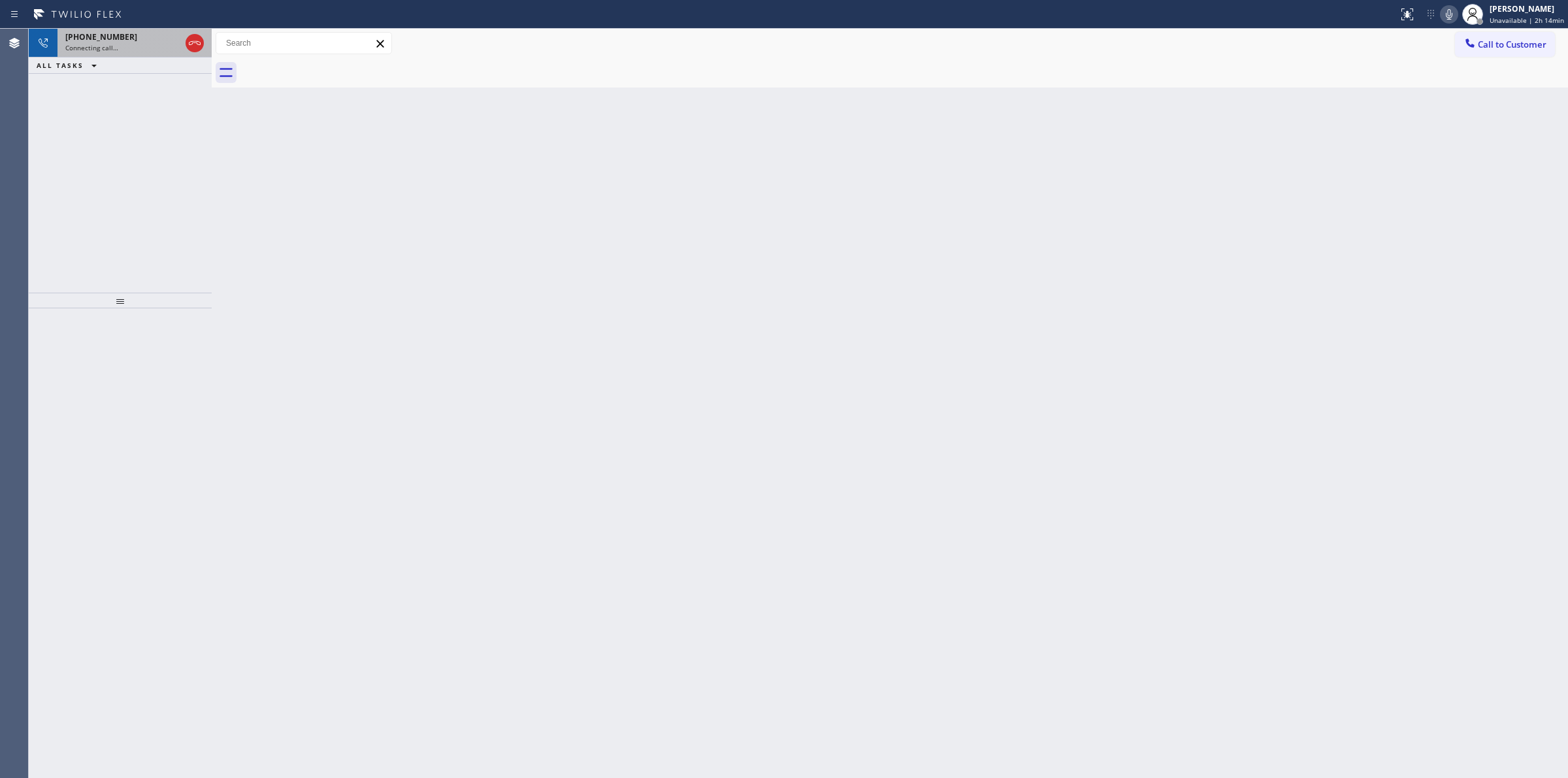
click at [137, 37] on div "[PHONE_NUMBER]" at bounding box center [123, 36] width 115 height 11
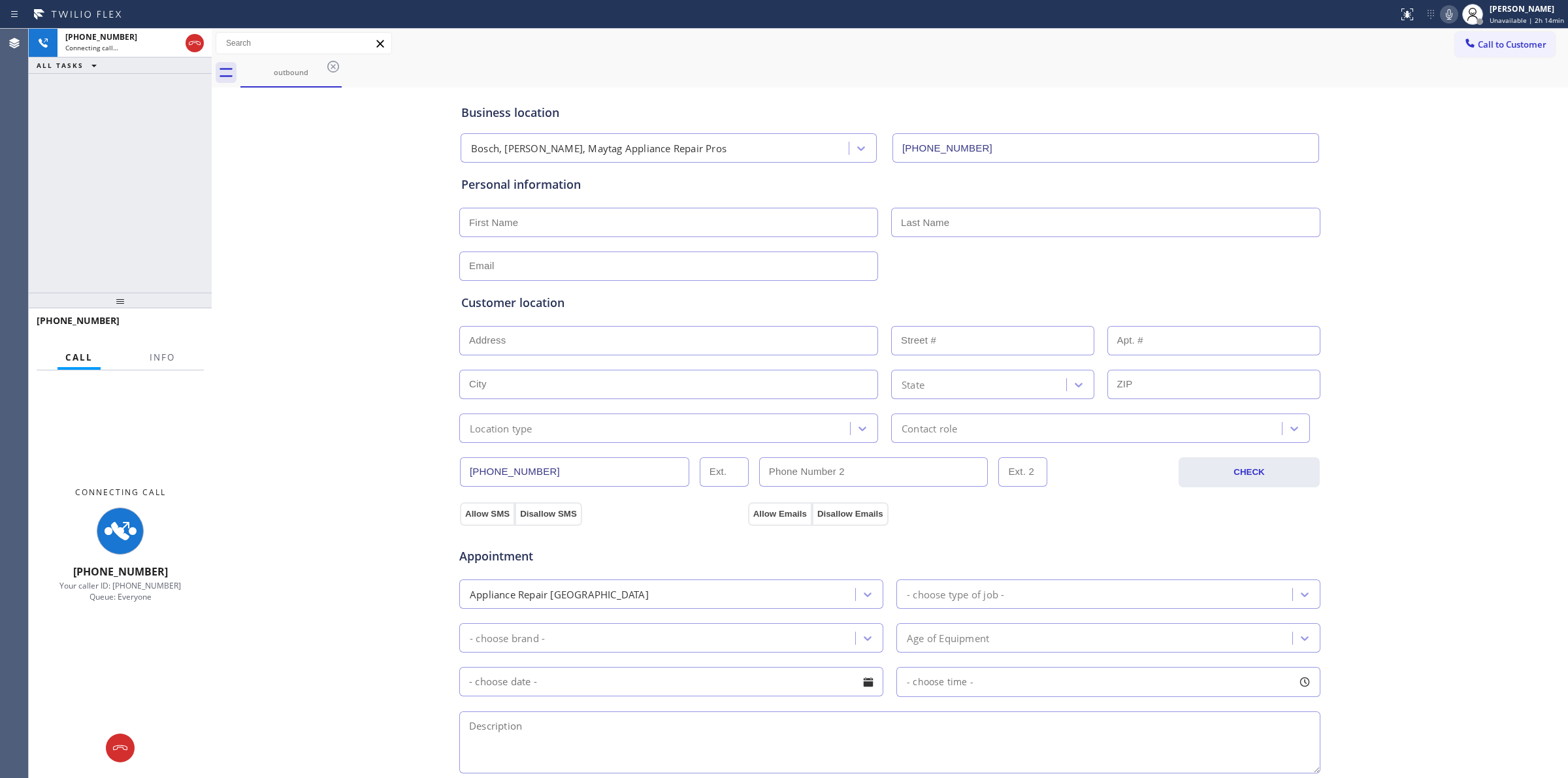
click at [1445, 17] on icon at bounding box center [1449, 15] width 16 height 16
click at [133, 46] on div "Connecting call…" at bounding box center [123, 47] width 115 height 9
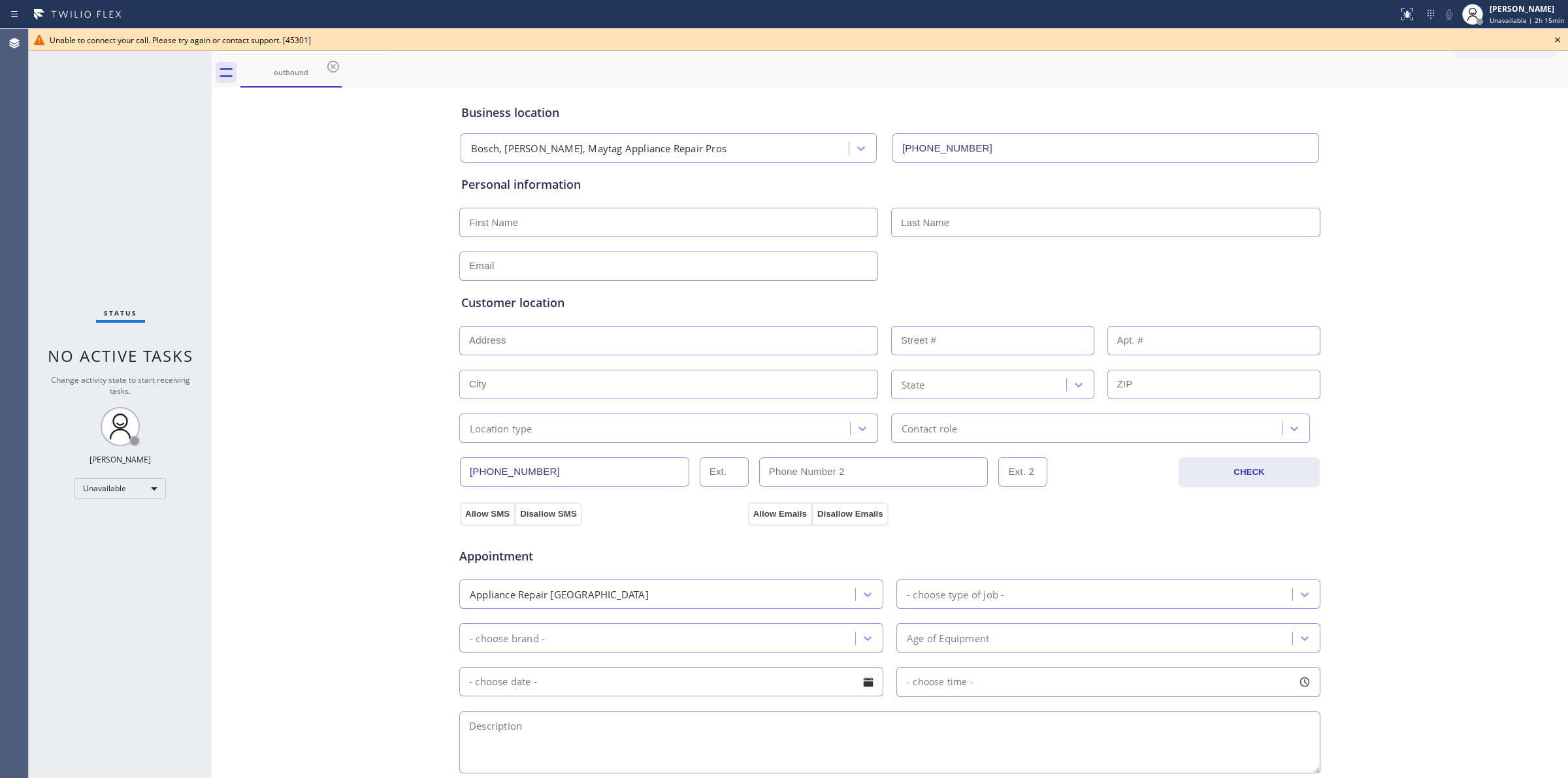
click at [1558, 37] on icon at bounding box center [1557, 40] width 16 height 16
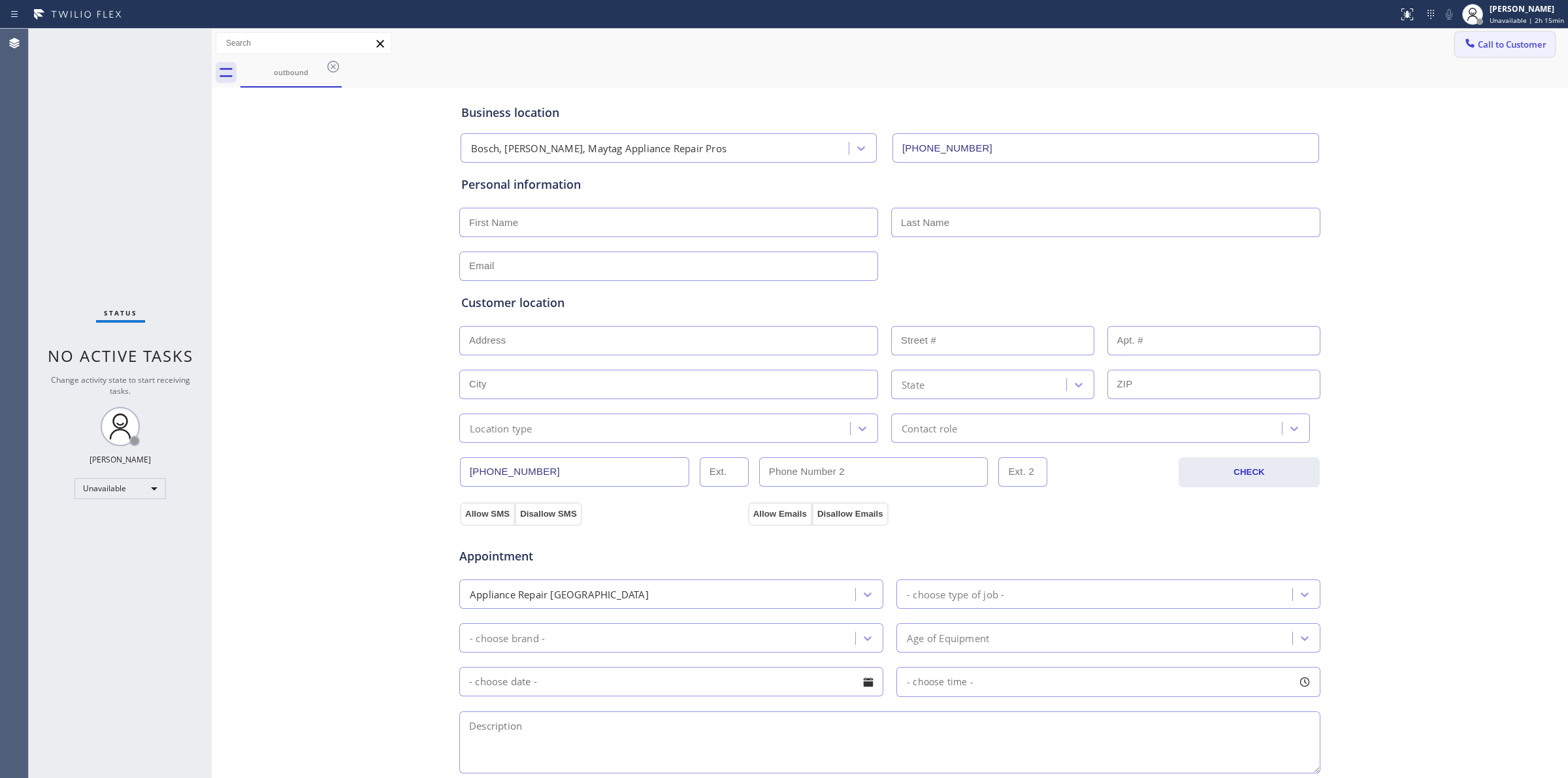
click at [1470, 50] on button "Call to Customer" at bounding box center [1505, 44] width 100 height 25
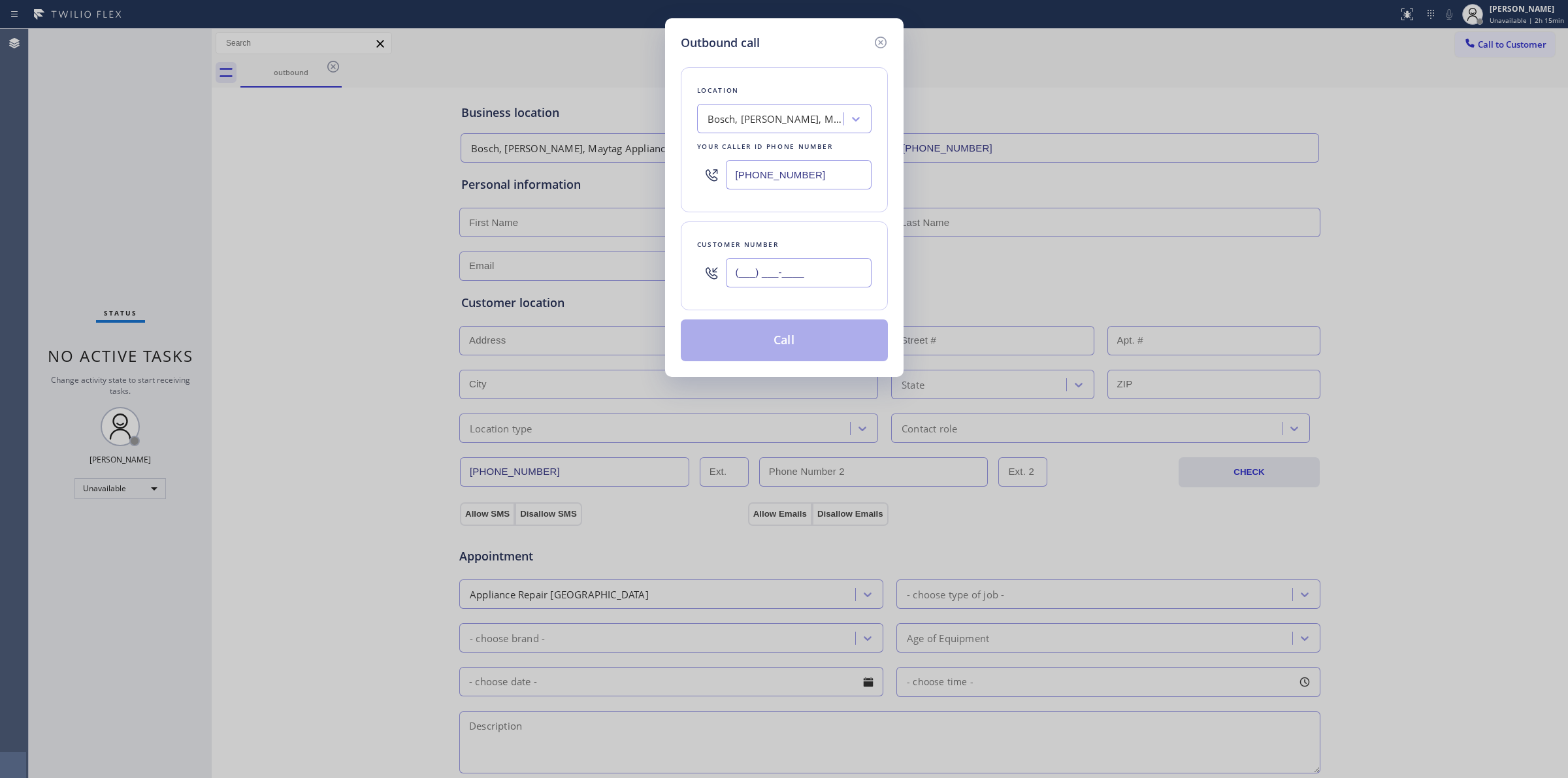
click at [739, 276] on input "(___) ___-____" at bounding box center [798, 272] width 146 height 29
paste input "640) 239-1477"
click at [785, 351] on button "Call" at bounding box center [784, 341] width 207 height 42
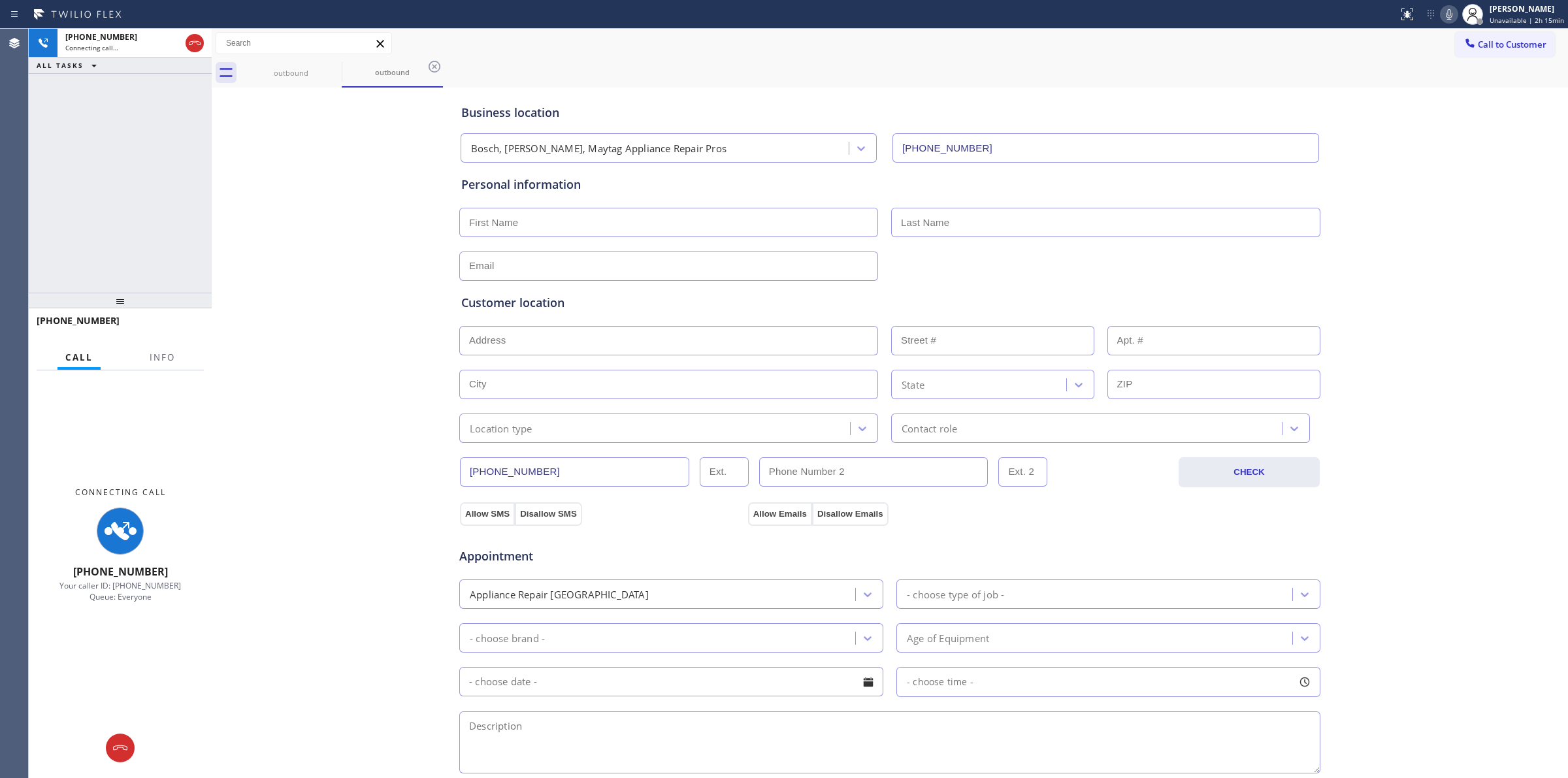
drag, startPoint x: 1400, startPoint y: 180, endPoint x: 1407, endPoint y: 170, distance: 12.2
click at [1406, 177] on div "Business location Bosch, [GEOGRAPHIC_DATA], Maytag Appliance Repair Pros [PHONE…" at bounding box center [890, 537] width 1349 height 893
click at [1445, 11] on icon at bounding box center [1449, 15] width 16 height 16
click at [315, 70] on div "outbound" at bounding box center [291, 73] width 99 height 9
click at [330, 64] on icon at bounding box center [333, 67] width 16 height 16
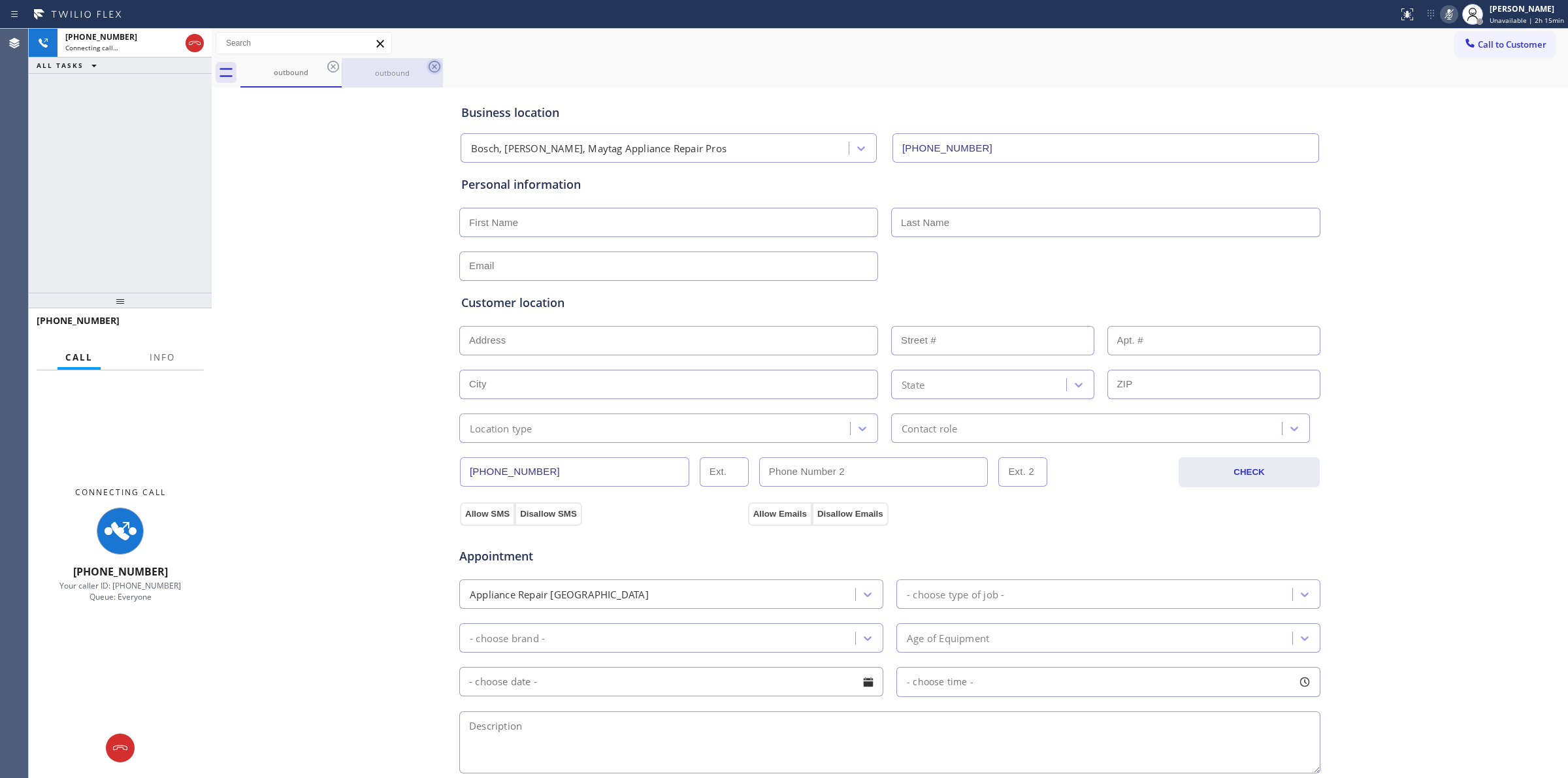
click at [426, 64] on icon at bounding box center [434, 67] width 16 height 16
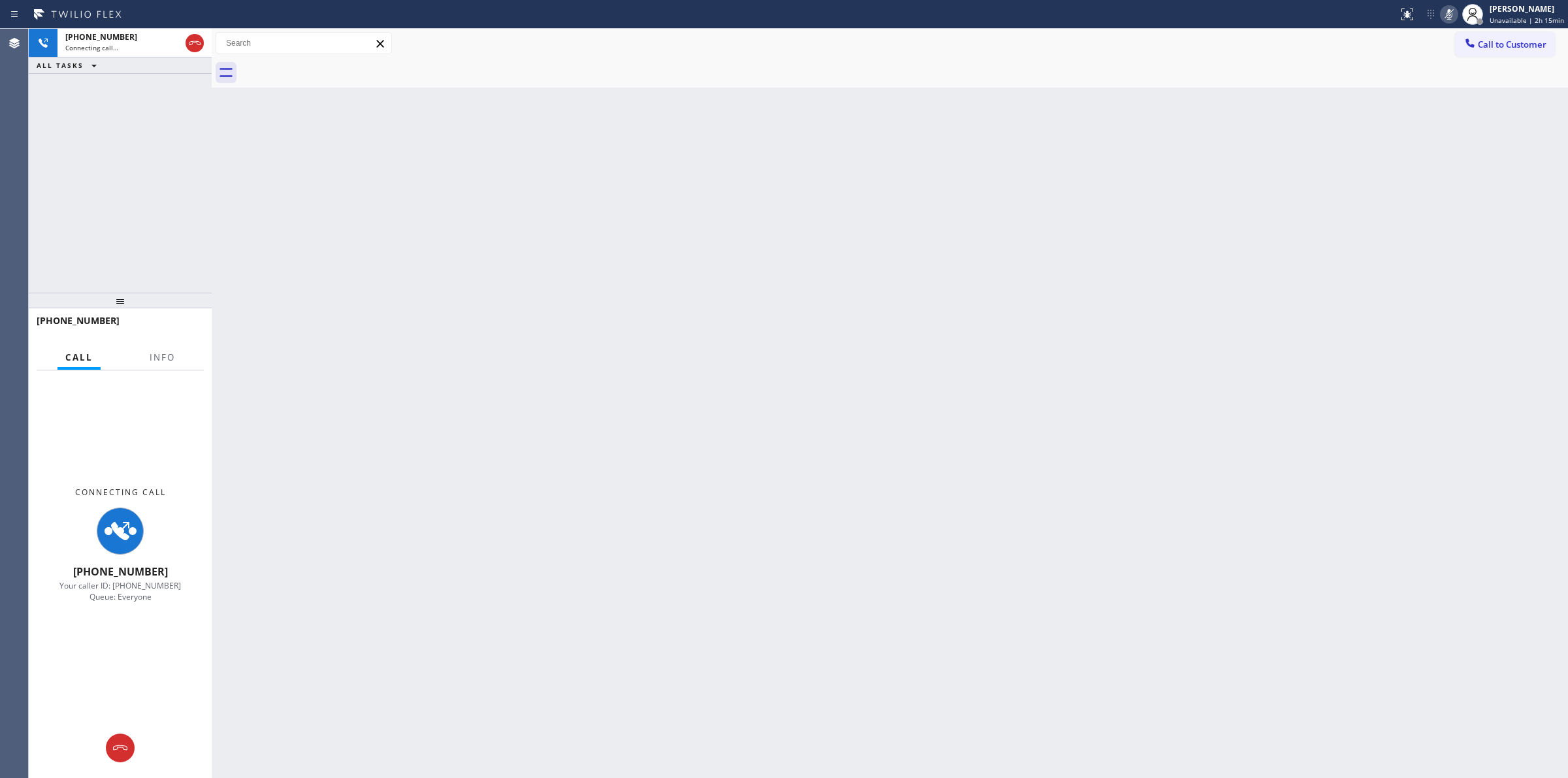
click at [330, 64] on div at bounding box center [904, 73] width 1328 height 29
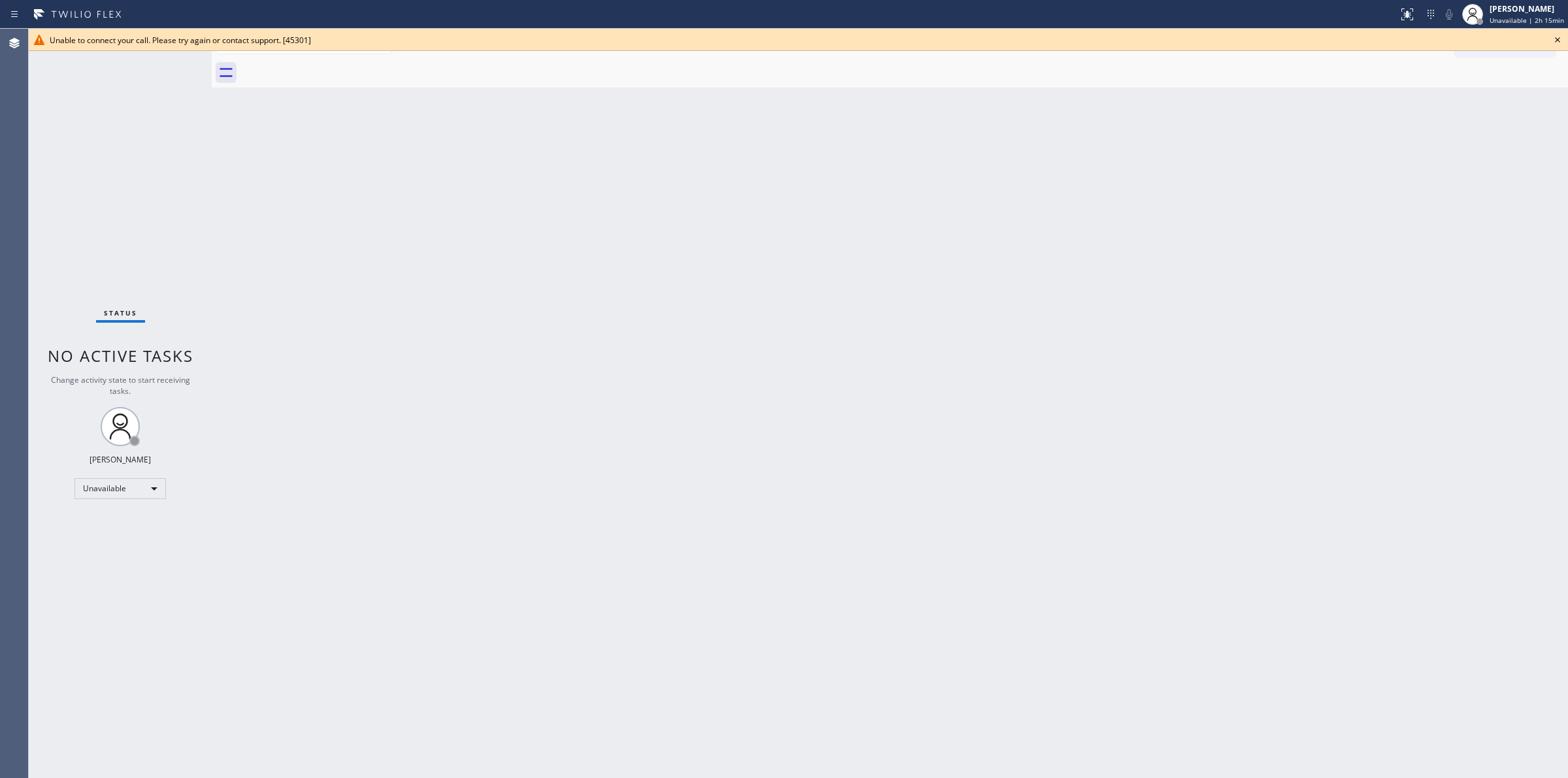
click at [1393, 246] on div "Back to Dashboard Change Sender ID Customers Technicians Select a contact Outbo…" at bounding box center [889, 404] width 1356 height 750
click at [1559, 36] on icon at bounding box center [1557, 40] width 16 height 16
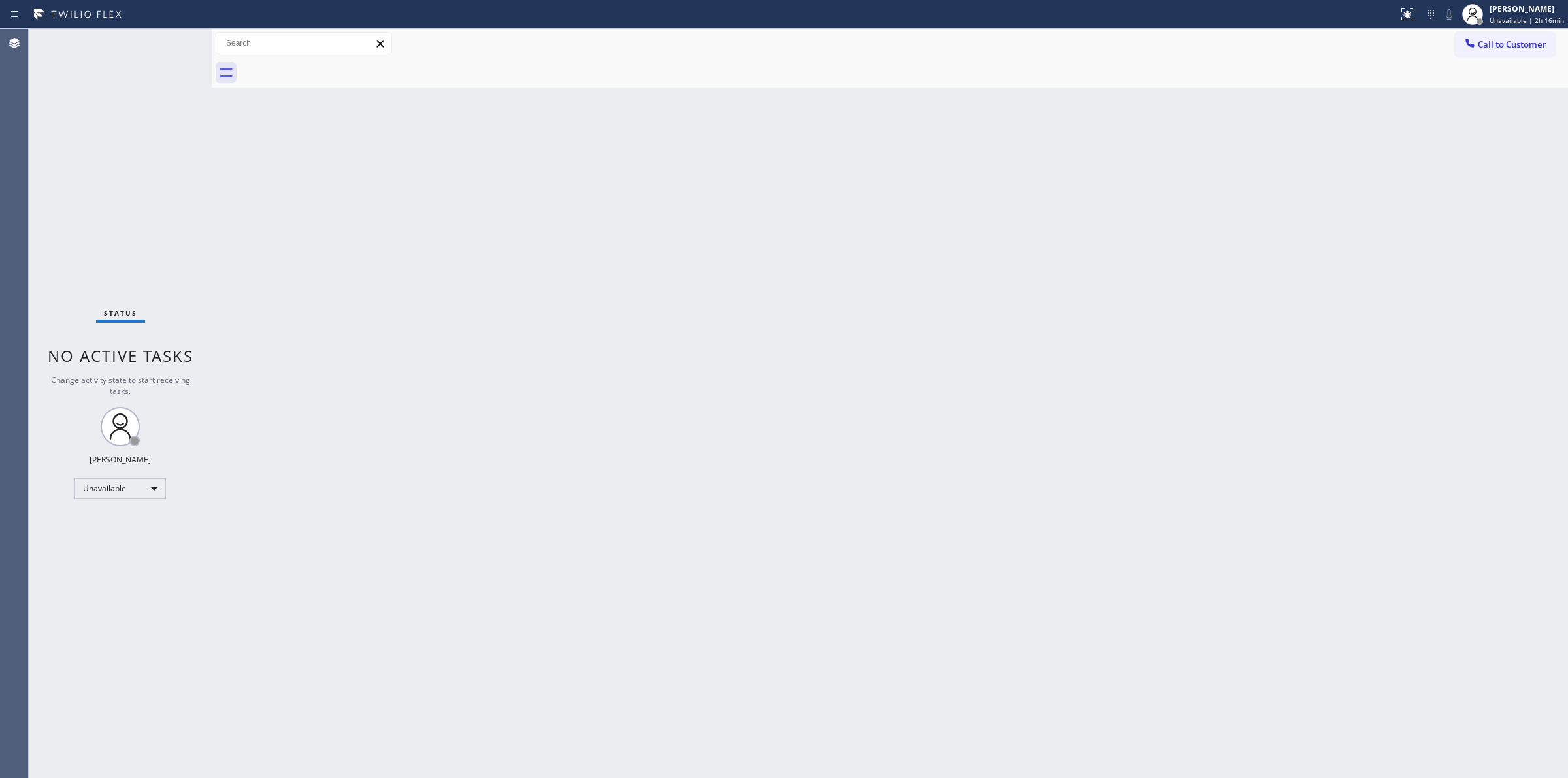
drag, startPoint x: 1343, startPoint y: 234, endPoint x: 1431, endPoint y: 118, distance: 145.6
click at [1354, 220] on div "Back to Dashboard Change Sender ID Customers Technicians Select a contact Outbo…" at bounding box center [889, 404] width 1356 height 750
click at [1495, 30] on div "Call to Customer Outbound call Location [GEOGRAPHIC_DATA], [GEOGRAPHIC_DATA], M…" at bounding box center [889, 44] width 1356 height 29
click at [1478, 52] on button "Call to Customer" at bounding box center [1505, 44] width 100 height 25
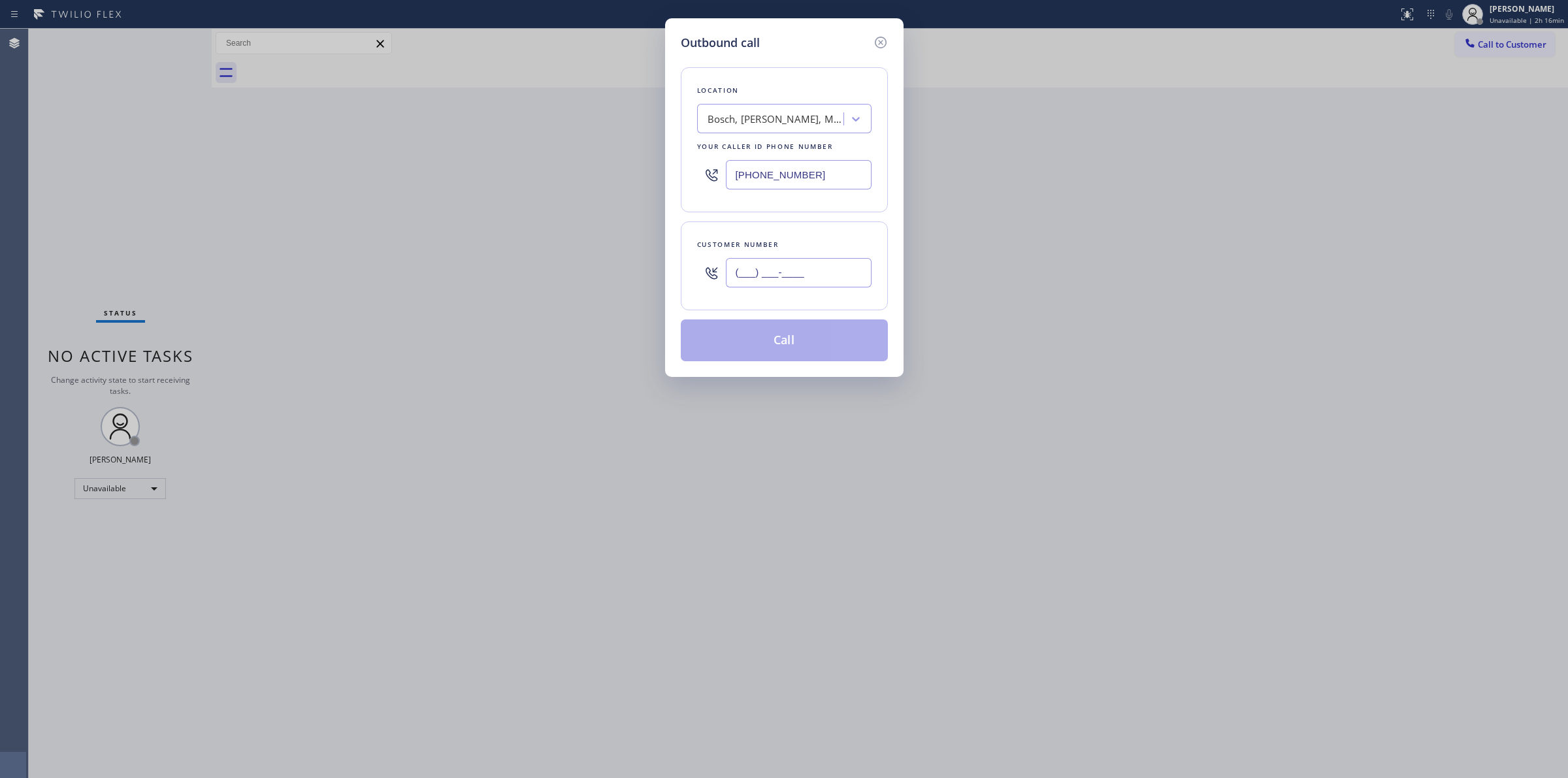
paste input "989) 361-6920"
click at [808, 275] on input "(___) ___-____" at bounding box center [798, 272] width 146 height 29
click at [798, 102] on div "Location Bosch, [GEOGRAPHIC_DATA], Maytag Appliance Repair Pros Your caller id …" at bounding box center [784, 140] width 207 height 145
click at [810, 132] on div "Bosch, [PERSON_NAME], Maytag Appliance Repair Pros" at bounding box center [784, 118] width 174 height 29
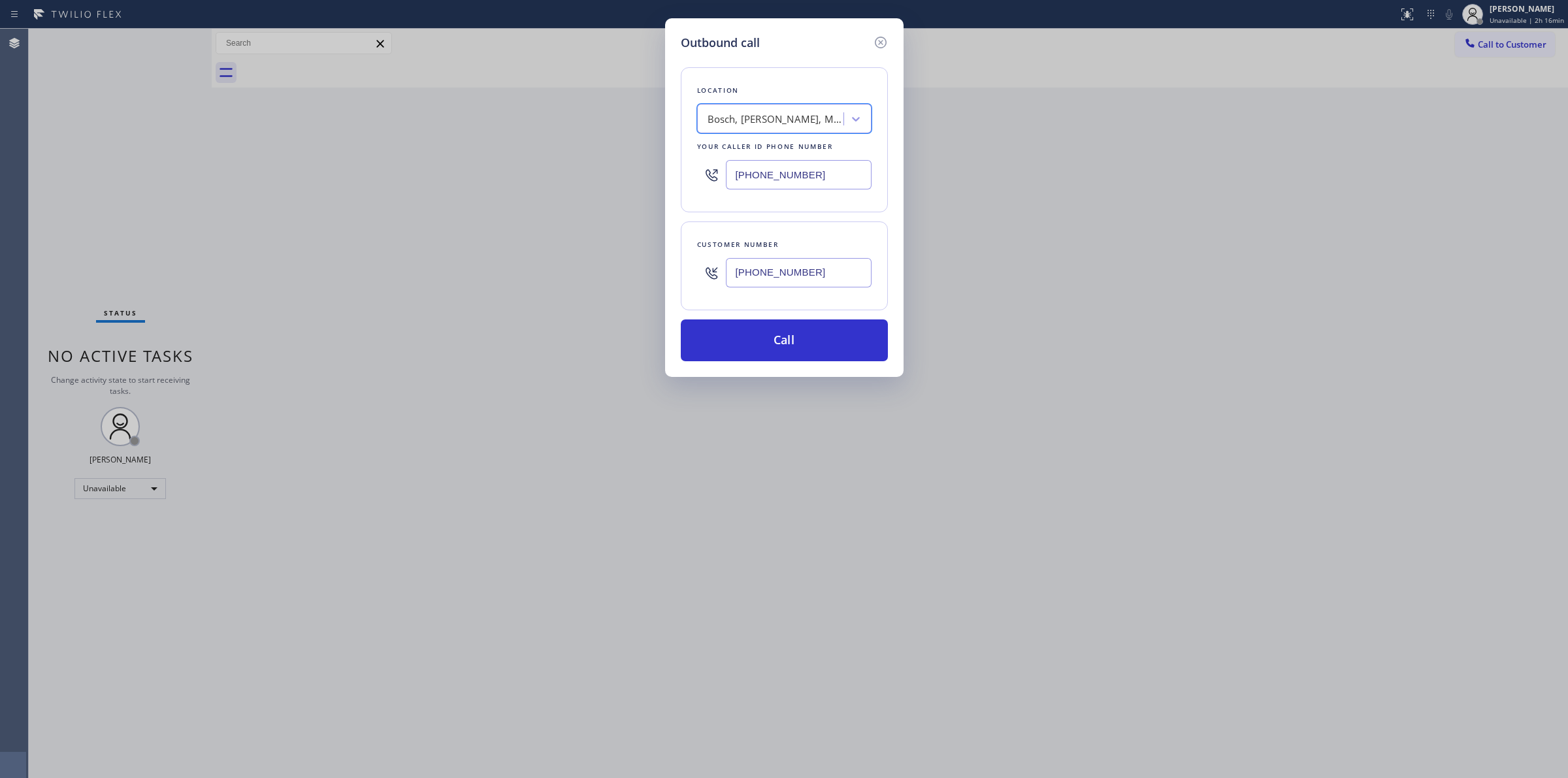
click at [775, 119] on div "Bosch, [PERSON_NAME], Maytag Appliance Repair Pros" at bounding box center [776, 119] width 137 height 15
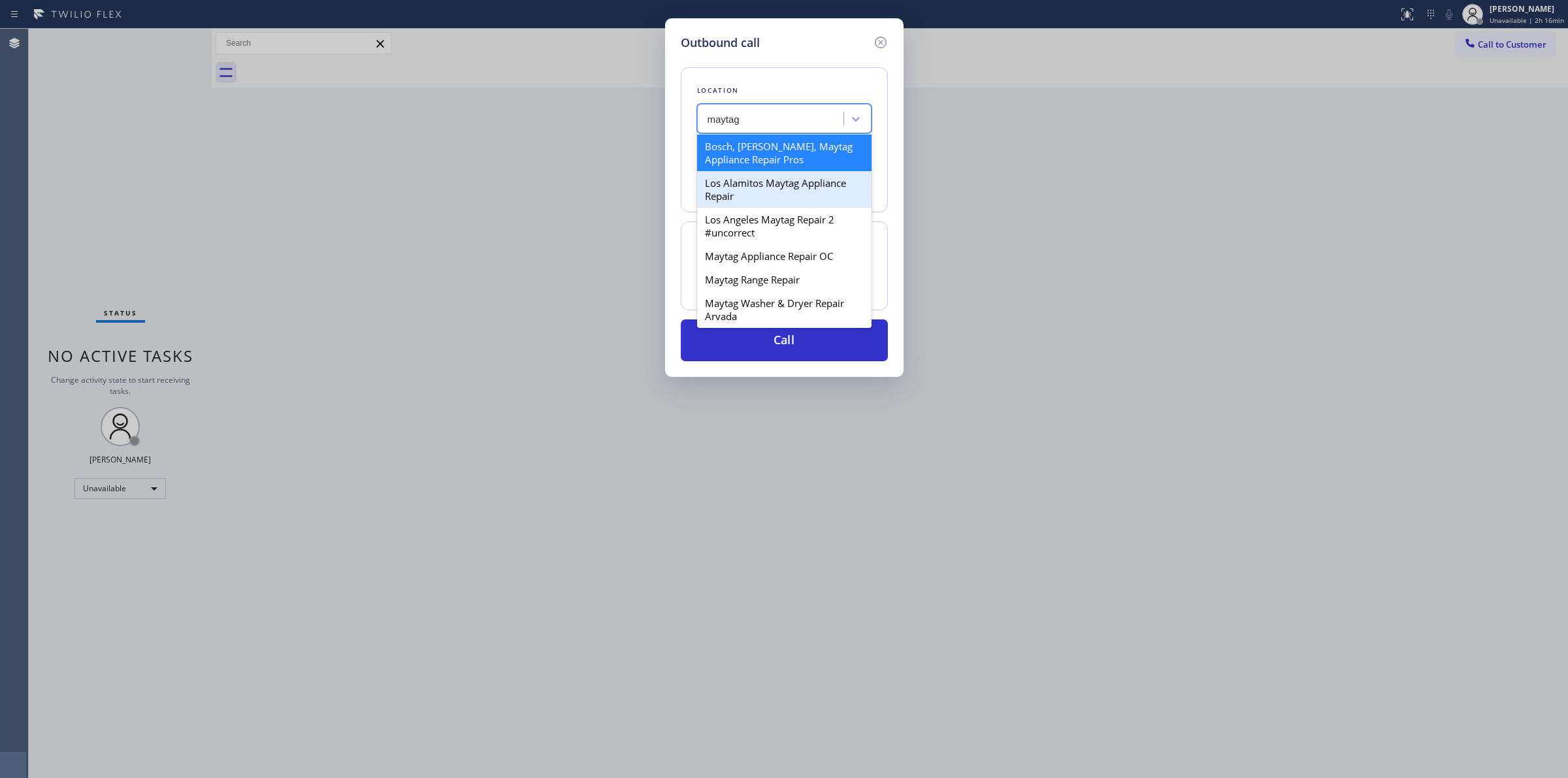
click at [789, 192] on div "Los Alamitos Maytag Appliance Repair" at bounding box center [784, 190] width 174 height 36
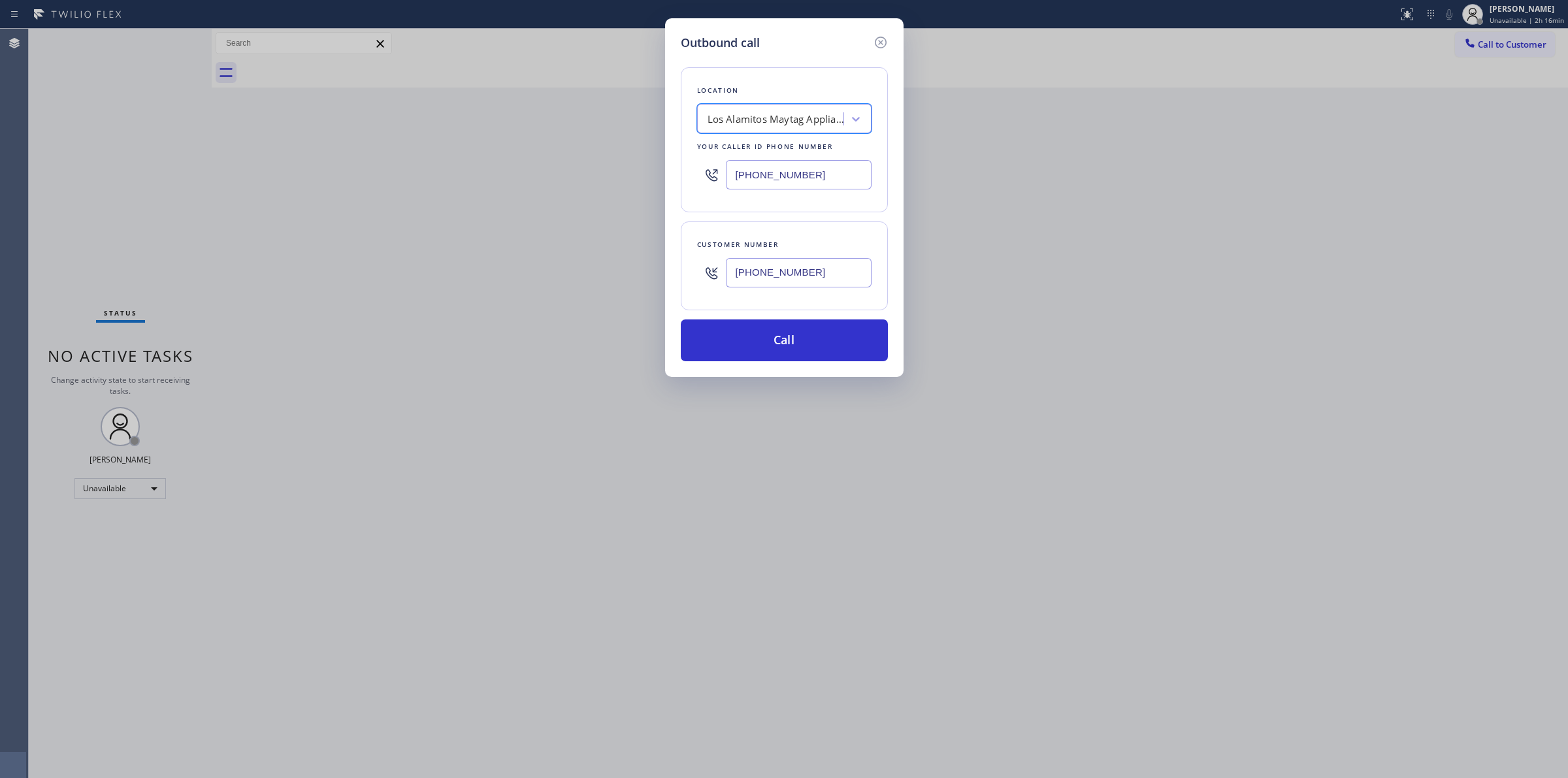
click at [766, 275] on input "[PHONE_NUMBER]" at bounding box center [798, 272] width 146 height 29
click at [784, 347] on button "Call" at bounding box center [784, 341] width 207 height 42
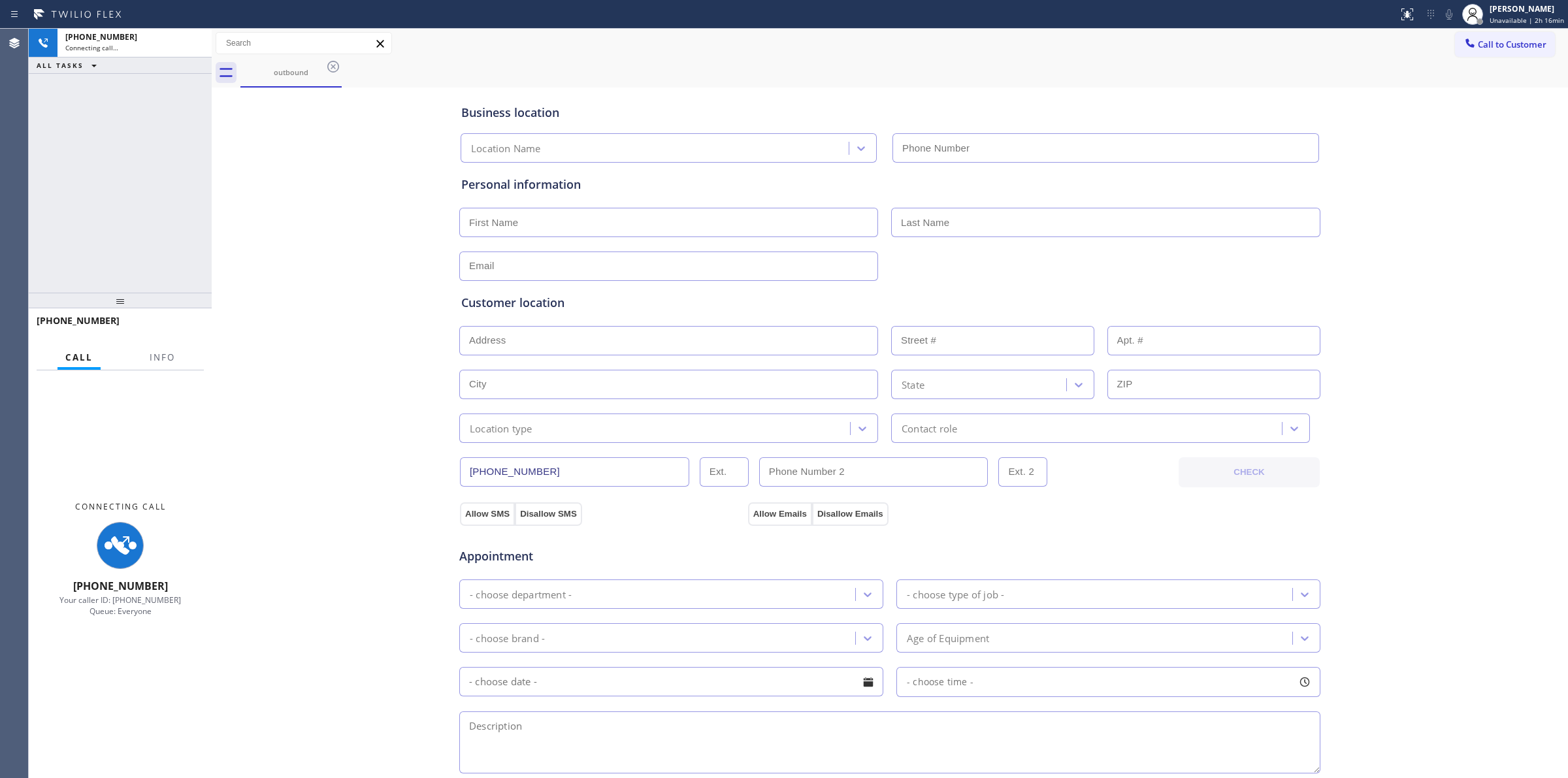
drag, startPoint x: 690, startPoint y: 86, endPoint x: 1461, endPoint y: 86, distance: 771.0
click at [701, 86] on div "Business location Location Name" at bounding box center [889, 124] width 862 height 77
click at [1454, 12] on icon at bounding box center [1449, 15] width 16 height 16
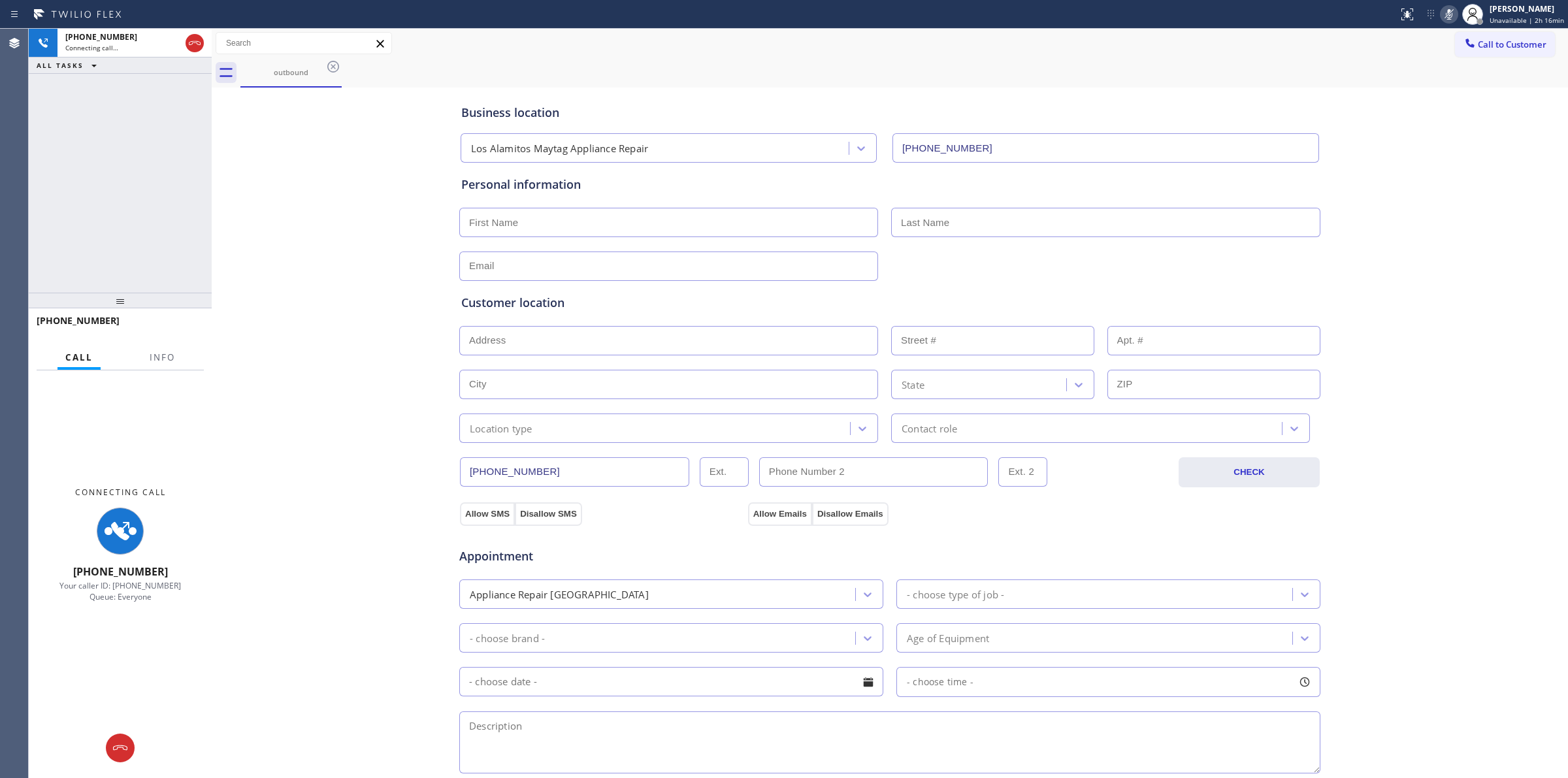
click at [399, 611] on div "Business location [GEOGRAPHIC_DATA] Maytag Appliance Repair [PHONE_NUMBER] Pers…" at bounding box center [890, 537] width 1349 height 893
click at [1483, 161] on div "Business location [GEOGRAPHIC_DATA] Maytag Appliance Repair [PHONE_NUMBER] Pers…" at bounding box center [890, 537] width 1349 height 893
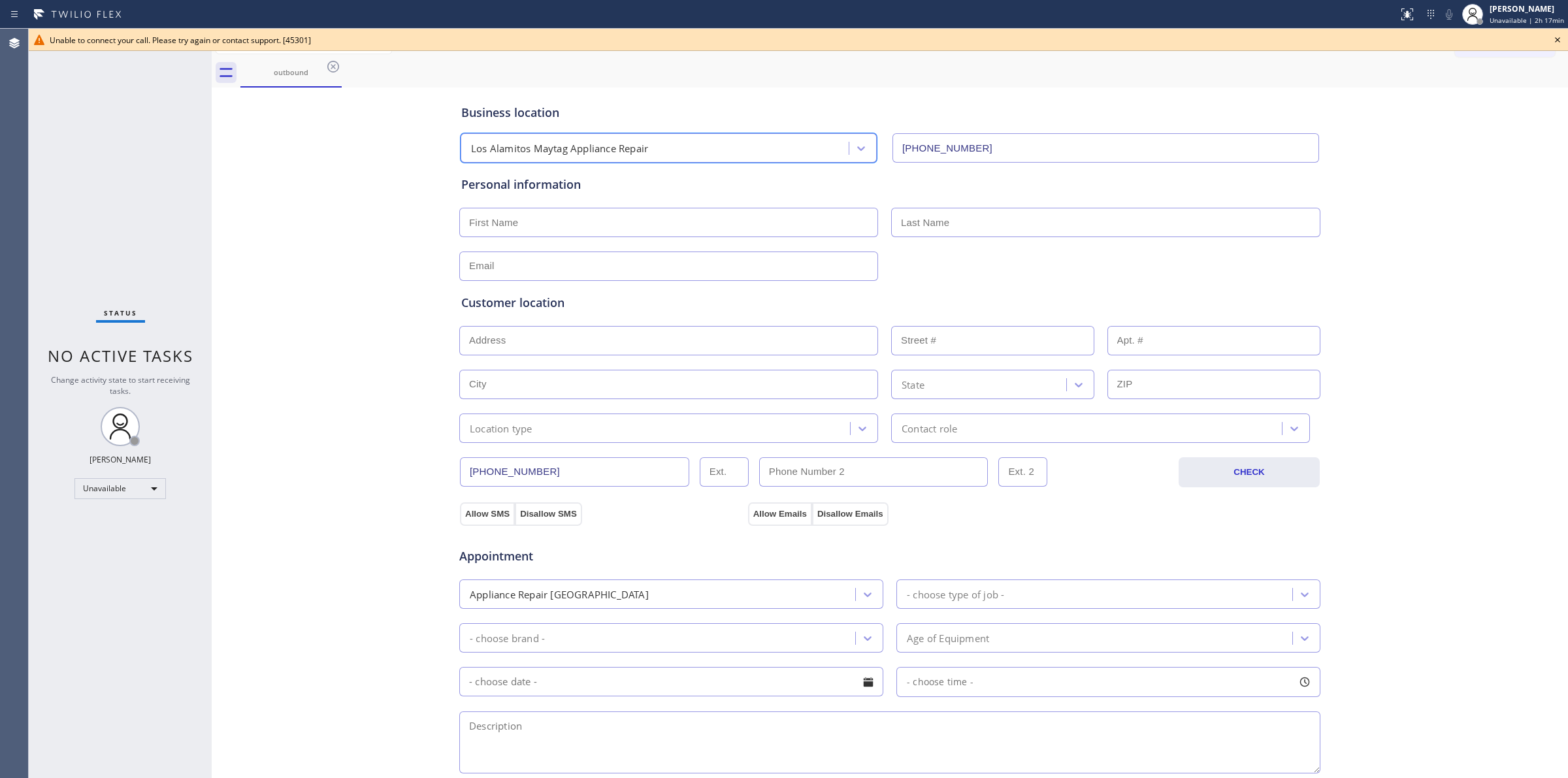
click at [1555, 37] on icon at bounding box center [1557, 39] width 5 height 5
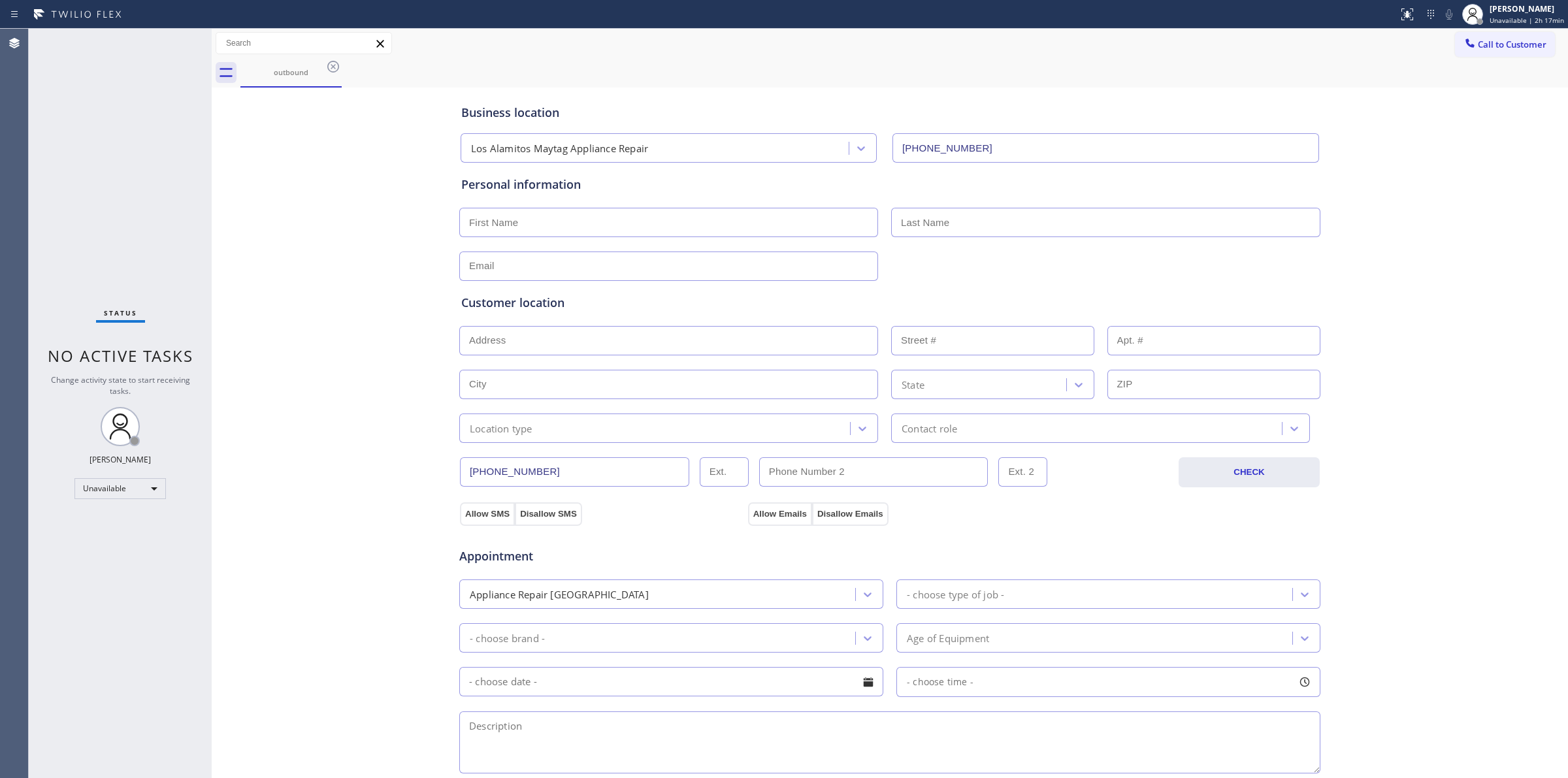
drag, startPoint x: 1429, startPoint y: 227, endPoint x: 1444, endPoint y: 171, distance: 58.0
click at [1434, 213] on div "Business location [GEOGRAPHIC_DATA] Maytag Appliance Repair [PHONE_NUMBER] Pers…" at bounding box center [890, 537] width 1349 height 893
click at [1500, 42] on span "Call to Customer" at bounding box center [1511, 44] width 68 height 12
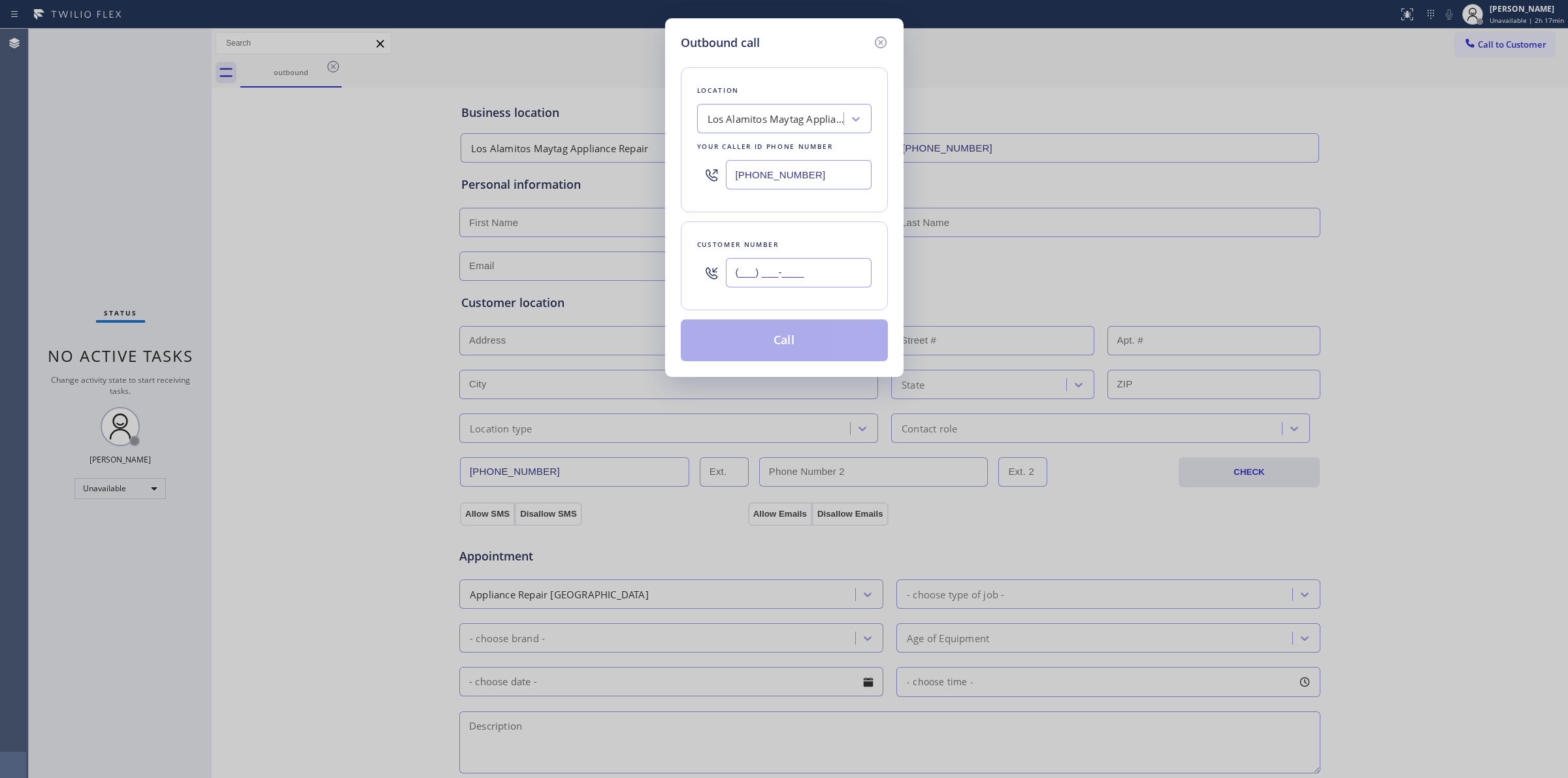
paste input "text"
click at [840, 277] on input "(___) ___-____" at bounding box center [798, 272] width 146 height 29
click at [798, 115] on div "Los Alamitos Maytag Appliance Repair" at bounding box center [776, 119] width 137 height 15
click at [795, 275] on input "(___) ___-____" at bounding box center [798, 272] width 146 height 29
paste input "607) 362-2736"
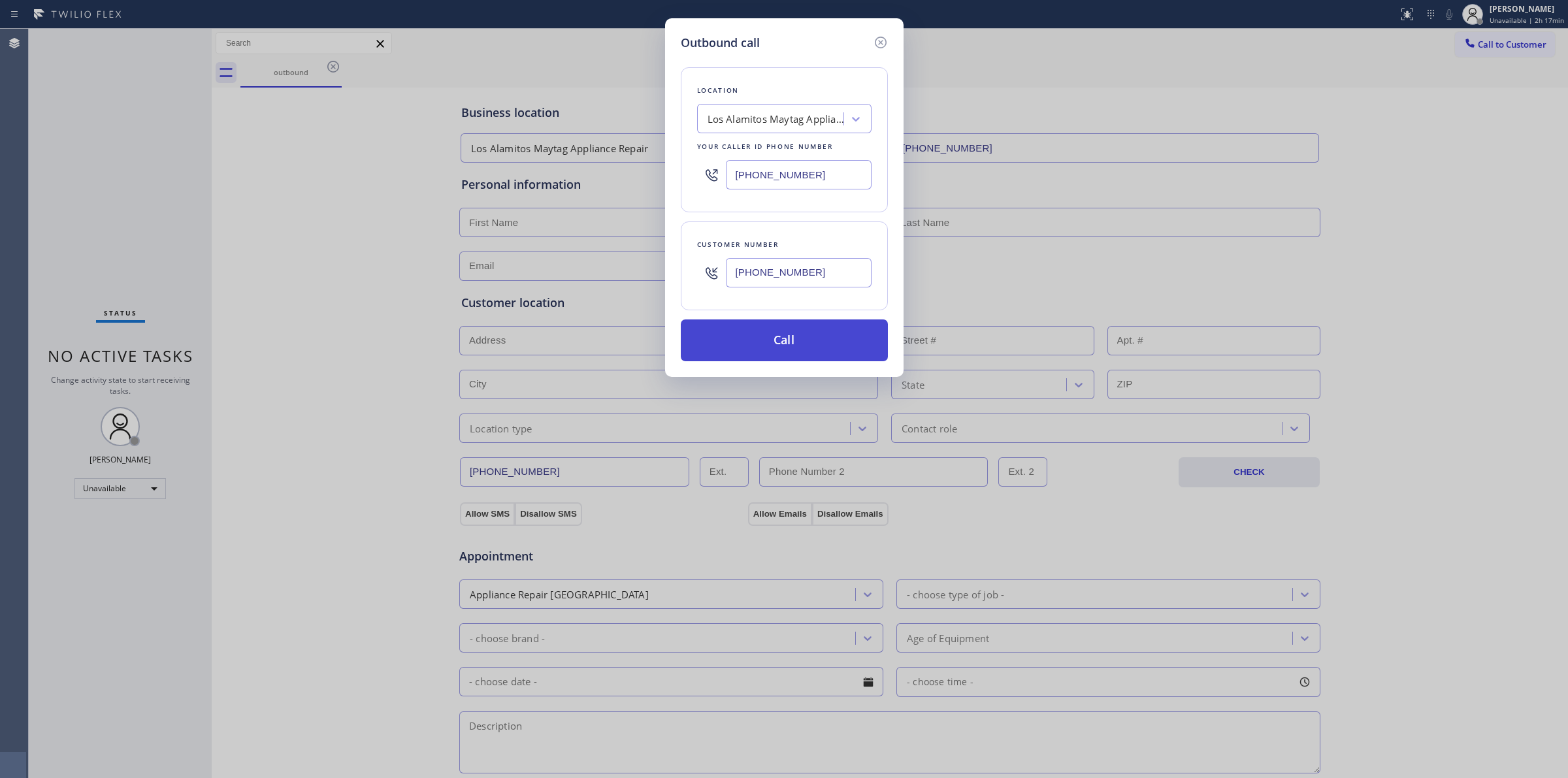
click at [797, 340] on button "Call" at bounding box center [784, 341] width 207 height 42
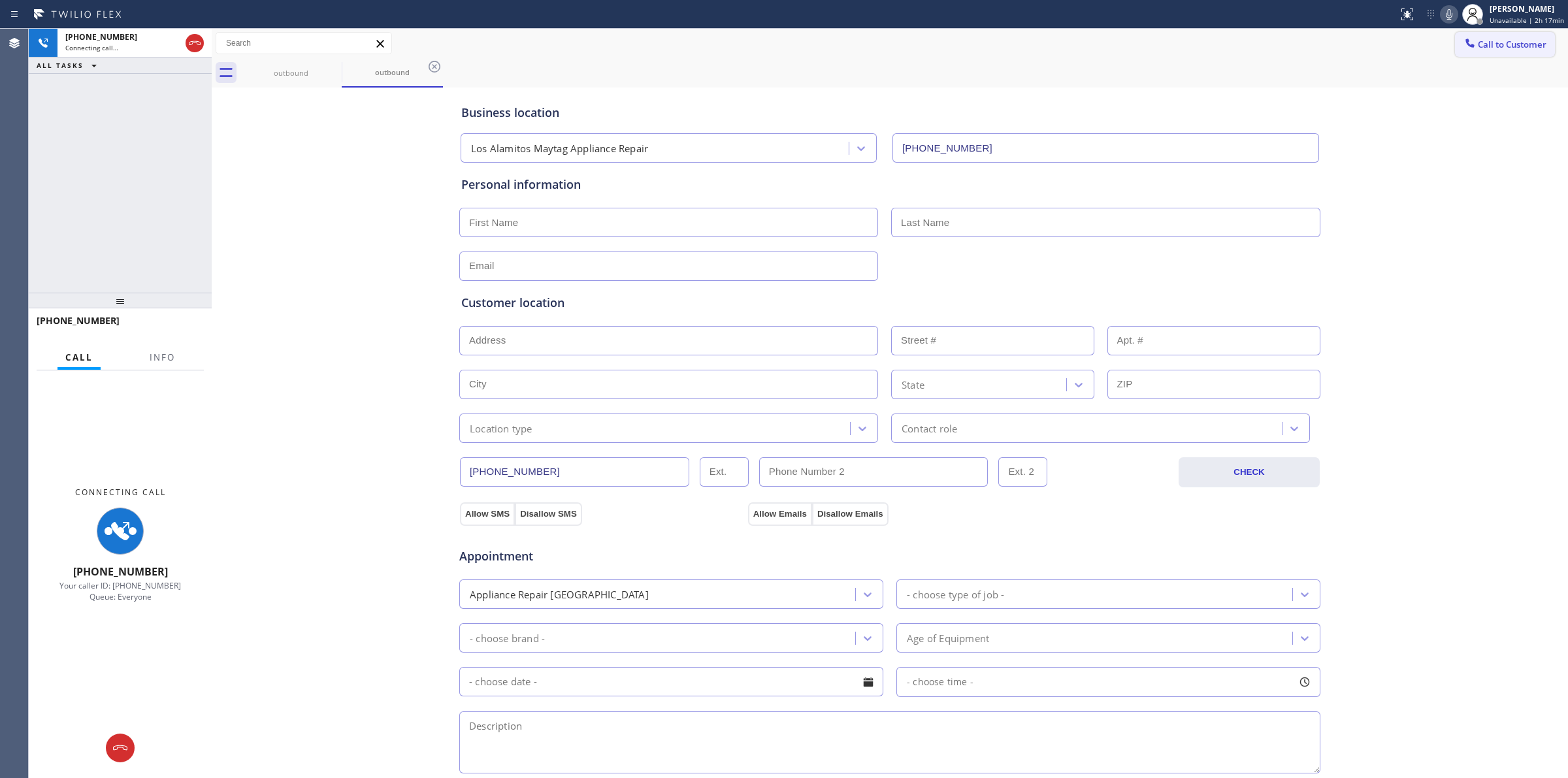
click at [1458, 171] on div "Business location [GEOGRAPHIC_DATA] Maytag Appliance Repair [PHONE_NUMBER] Pers…" at bounding box center [890, 537] width 1349 height 893
click at [1449, 13] on icon at bounding box center [1448, 15] width 7 height 10
click at [343, 66] on div "outbound" at bounding box center [392, 72] width 99 height 28
click at [334, 67] on icon at bounding box center [333, 67] width 12 height 12
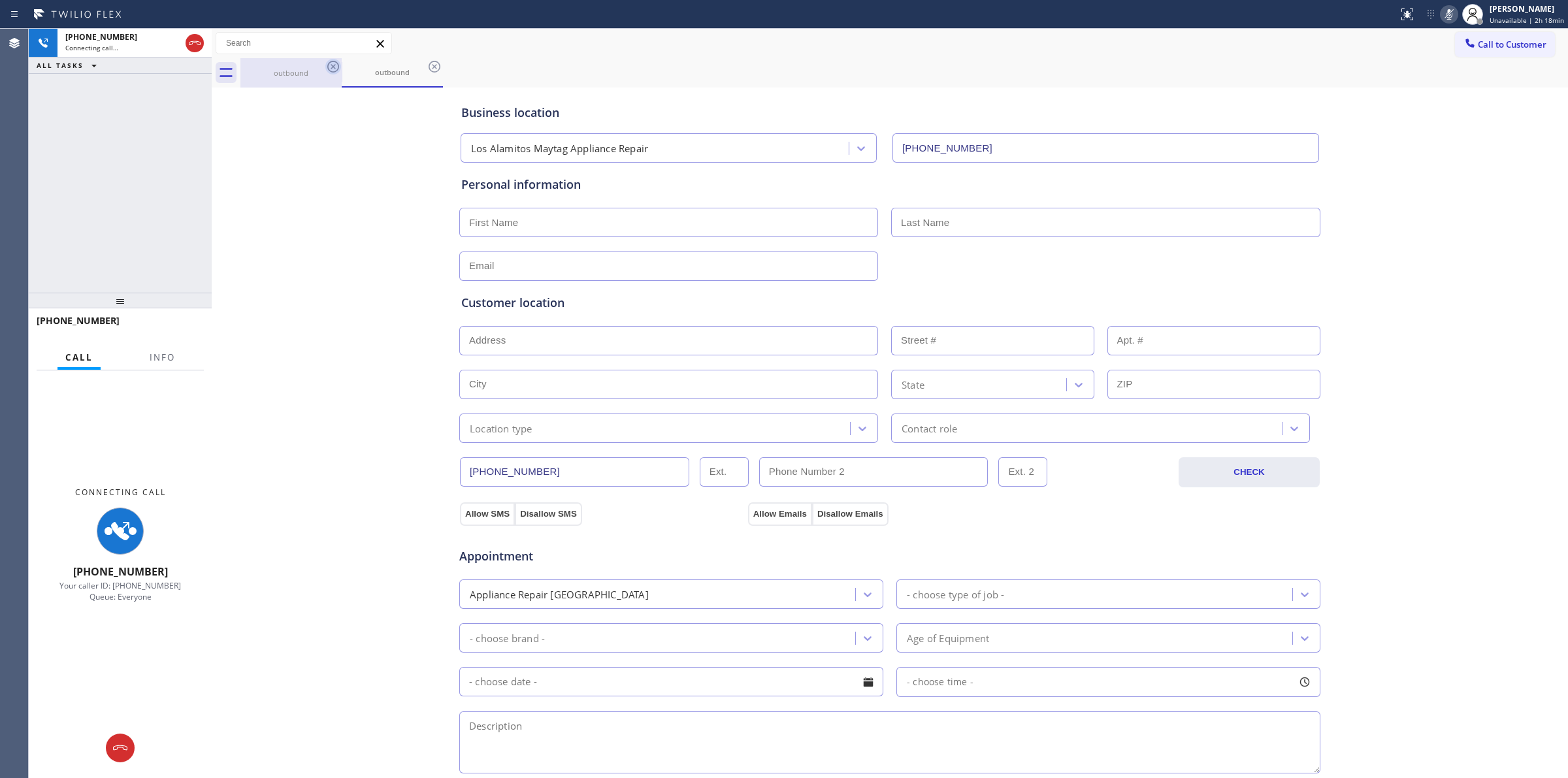
click at [428, 67] on icon at bounding box center [434, 67] width 12 height 12
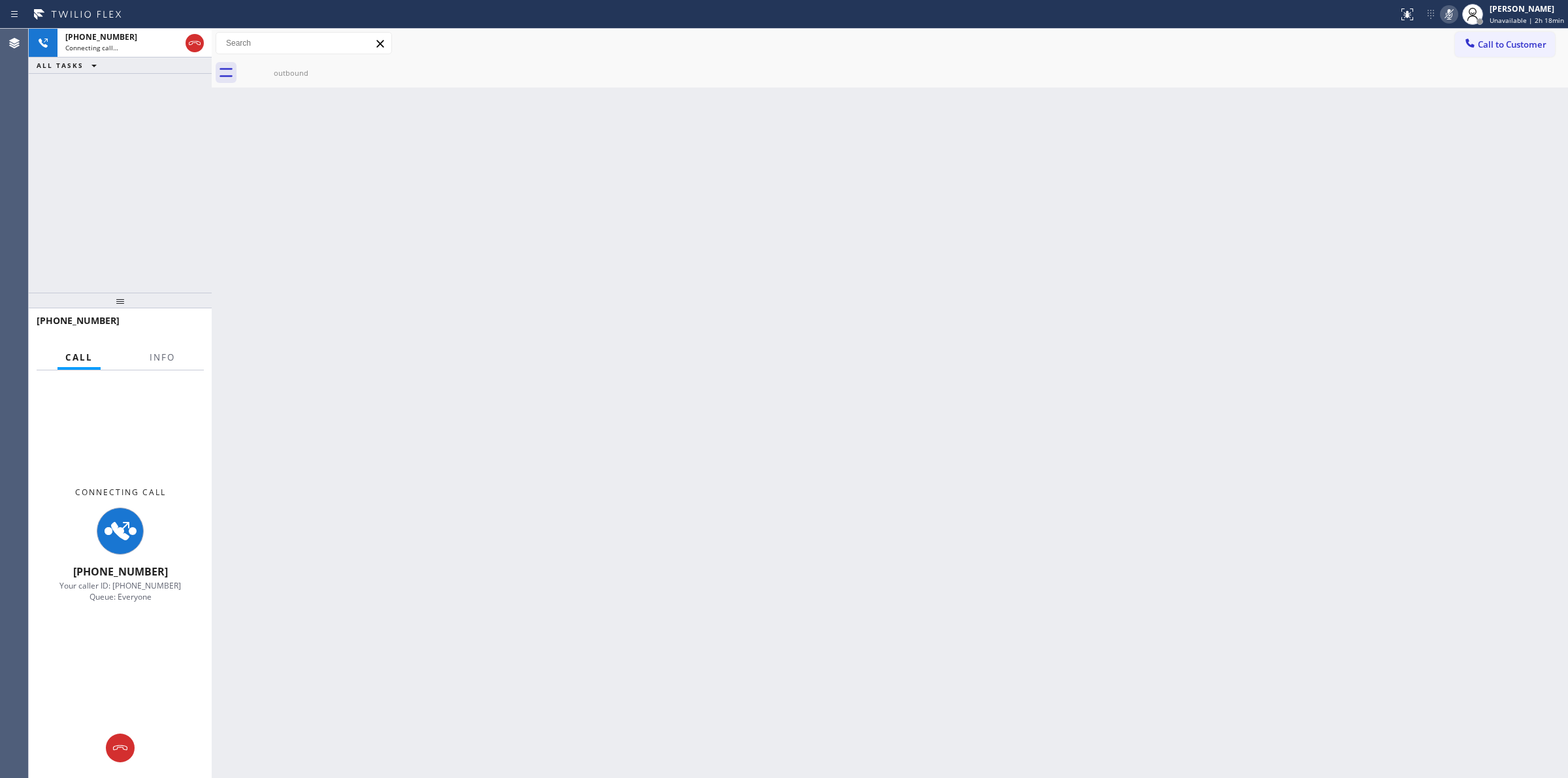
click at [0, 0] on icon at bounding box center [0, 0] width 0 height 0
drag, startPoint x: 304, startPoint y: 75, endPoint x: 334, endPoint y: 69, distance: 30.6
click at [306, 75] on div "outbound" at bounding box center [291, 73] width 99 height 9
click at [335, 68] on div at bounding box center [904, 73] width 1328 height 29
click at [106, 33] on span "[PHONE_NUMBER]" at bounding box center [101, 36] width 72 height 11
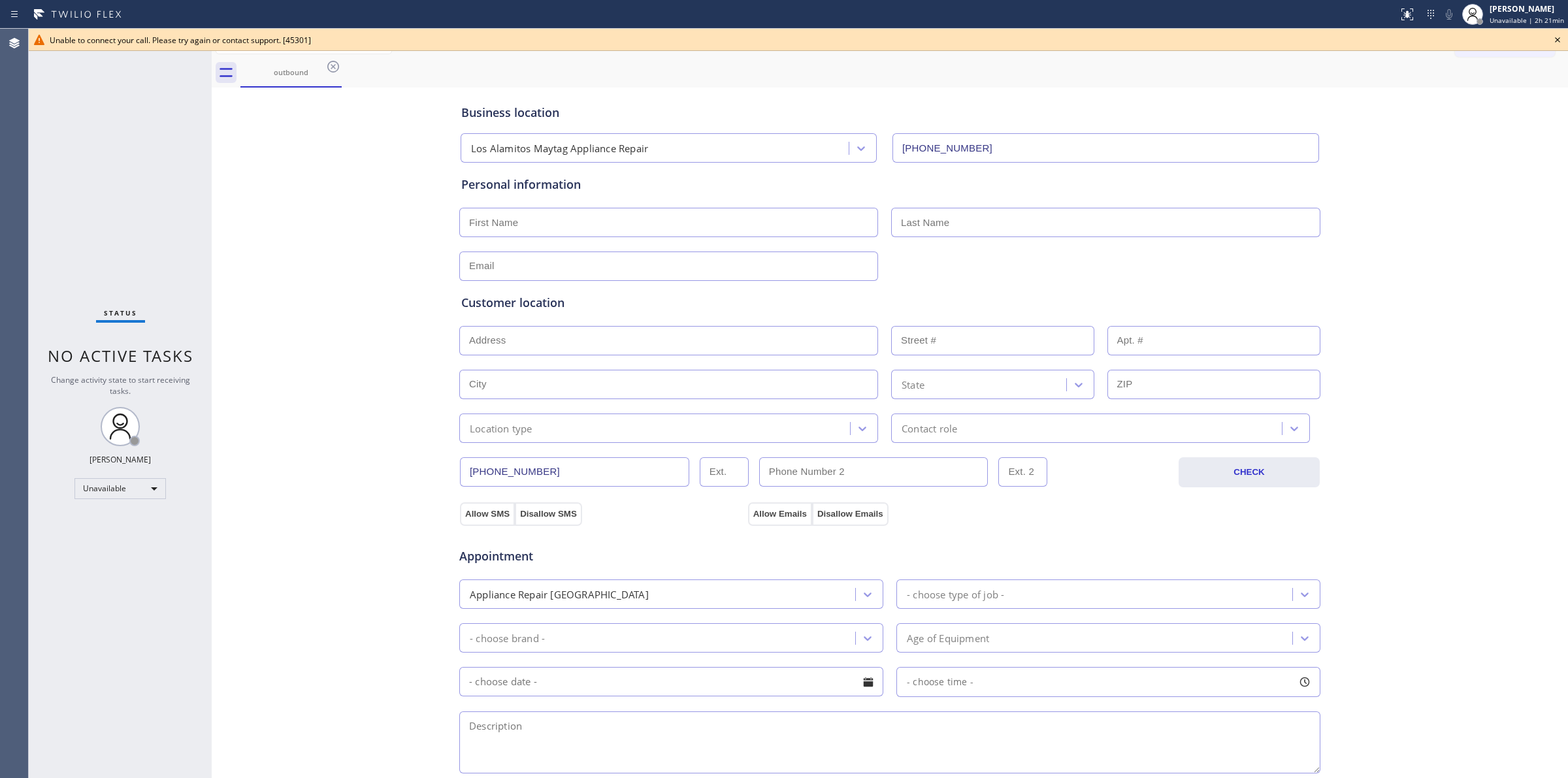
click at [1555, 36] on icon at bounding box center [1557, 40] width 16 height 16
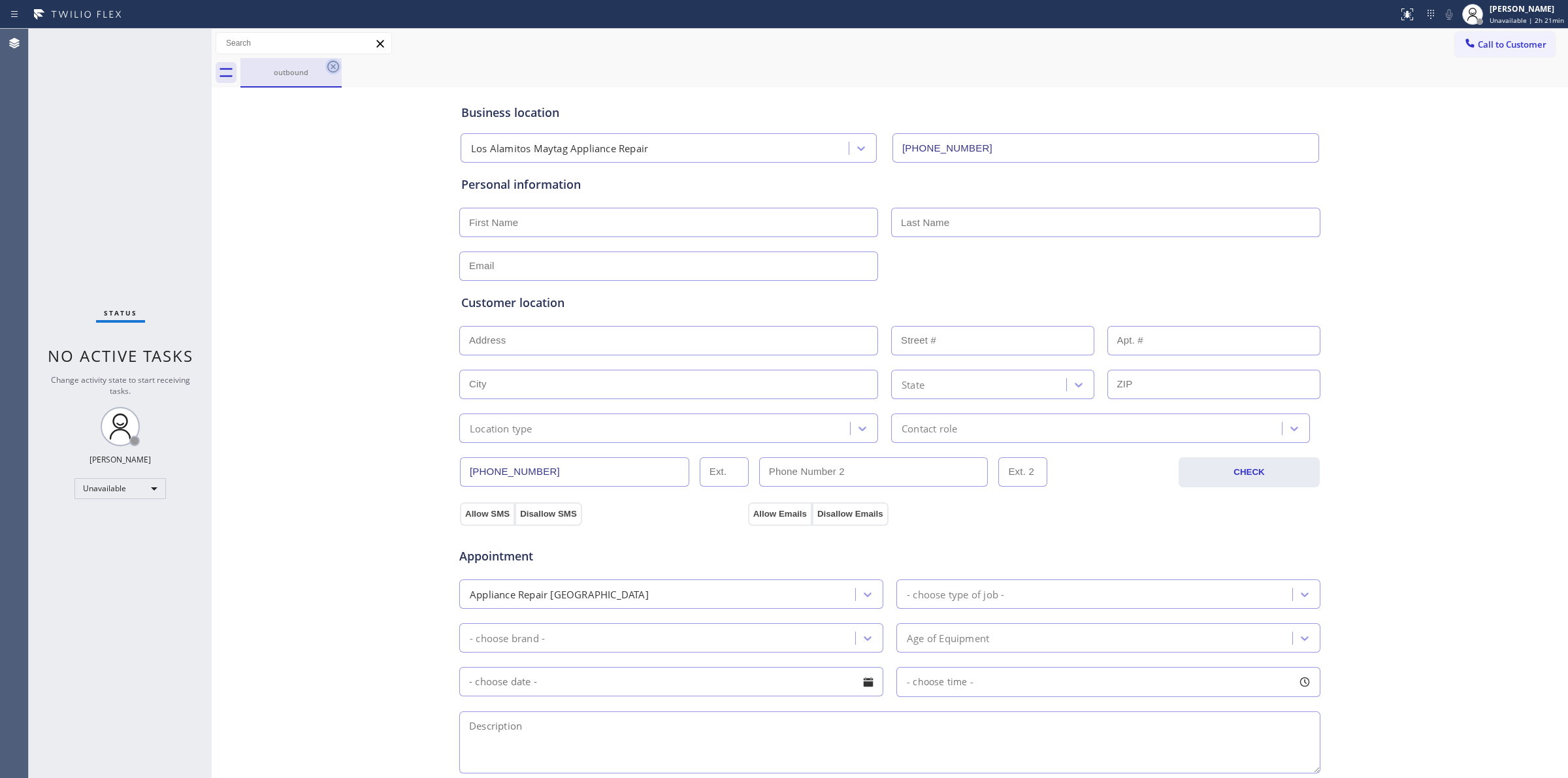
click at [333, 66] on icon at bounding box center [333, 67] width 12 height 12
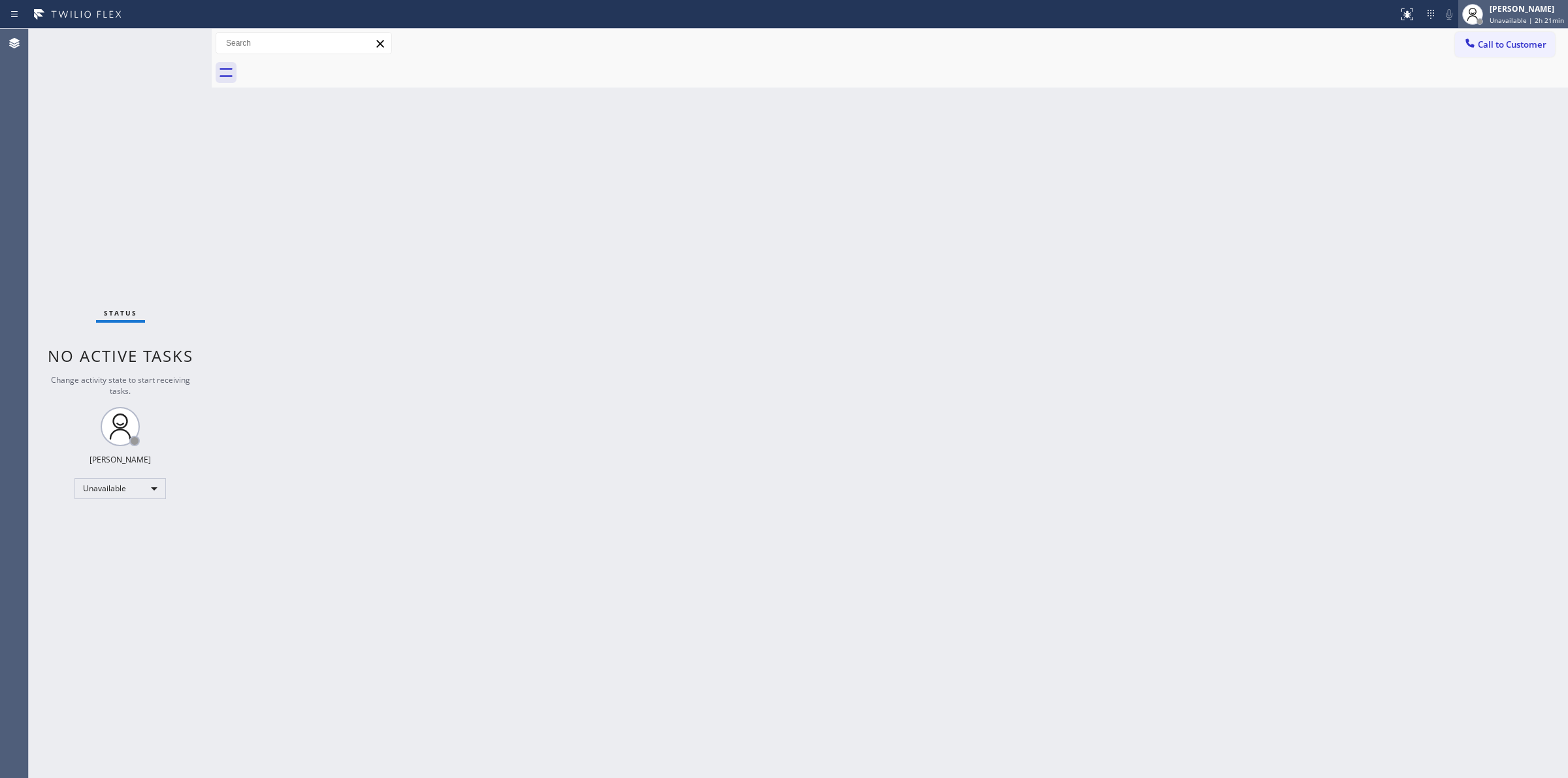
click at [1539, 5] on div "[PERSON_NAME]" at bounding box center [1527, 8] width 75 height 11
click at [1458, 102] on button "Break" at bounding box center [1503, 102] width 131 height 17
click at [1520, 8] on div "[PERSON_NAME]" at bounding box center [1531, 8] width 65 height 11
click at [1460, 85] on button "Unavailable" at bounding box center [1503, 86] width 131 height 17
